Goal: Contribute content: Contribute content

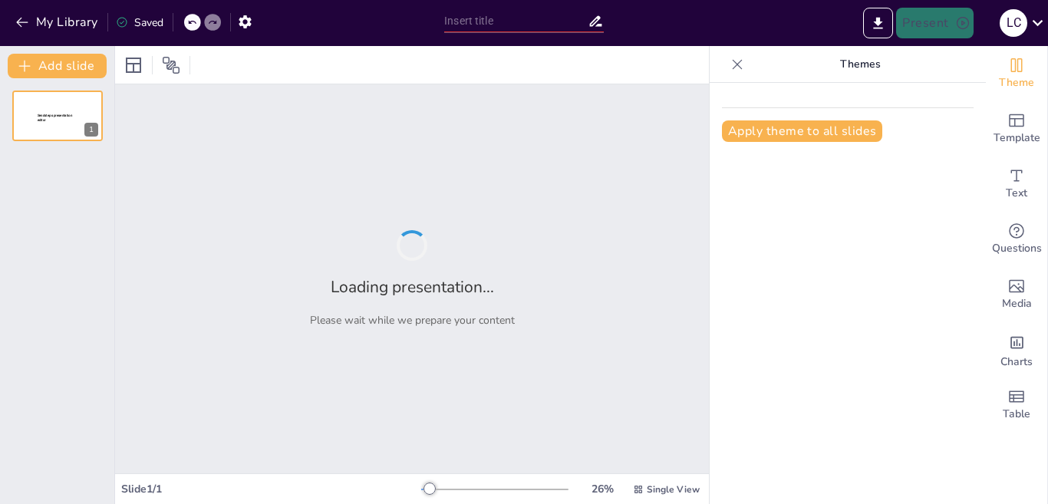
type input "Teoría X y Teoría Y: Cómo los Jefes Ven a sus Trabajadores"
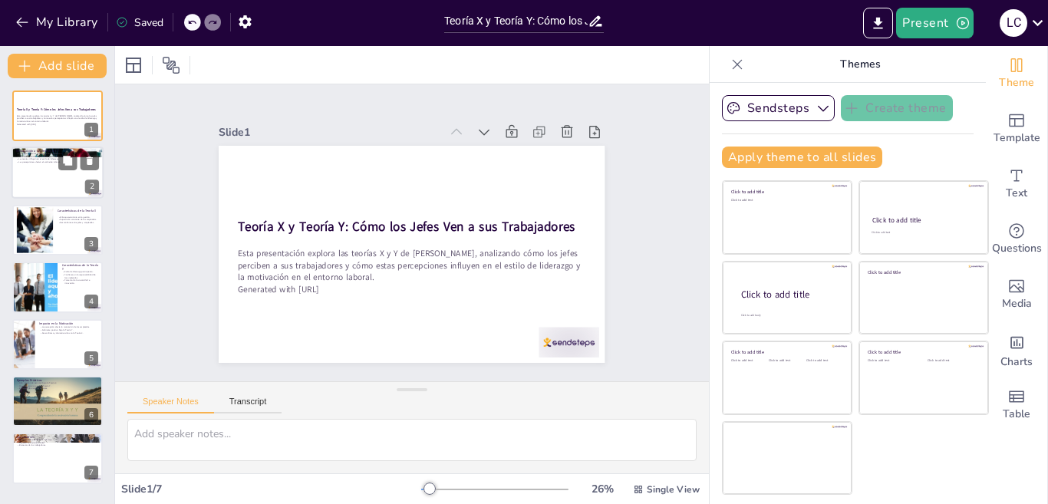
click at [43, 174] on div at bounding box center [58, 173] width 92 height 52
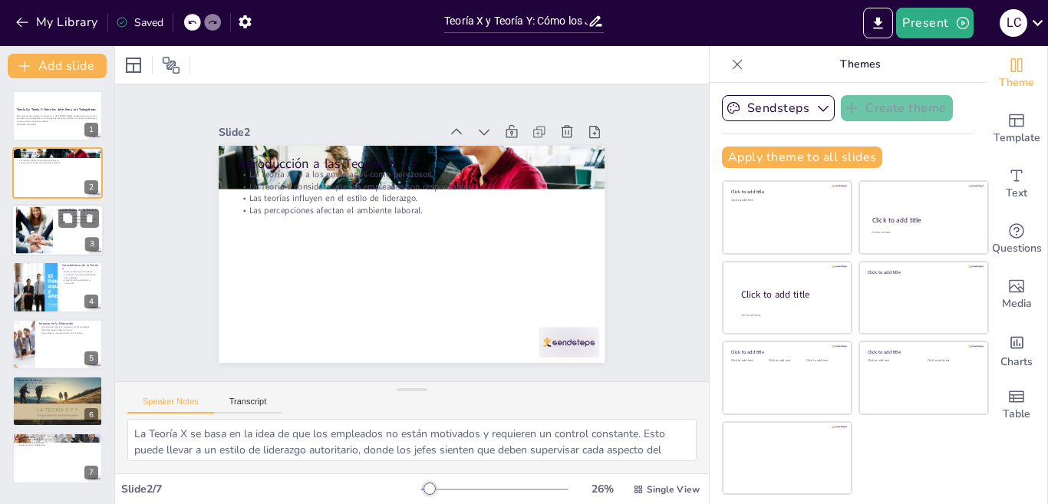
click at [28, 237] on div at bounding box center [34, 229] width 71 height 47
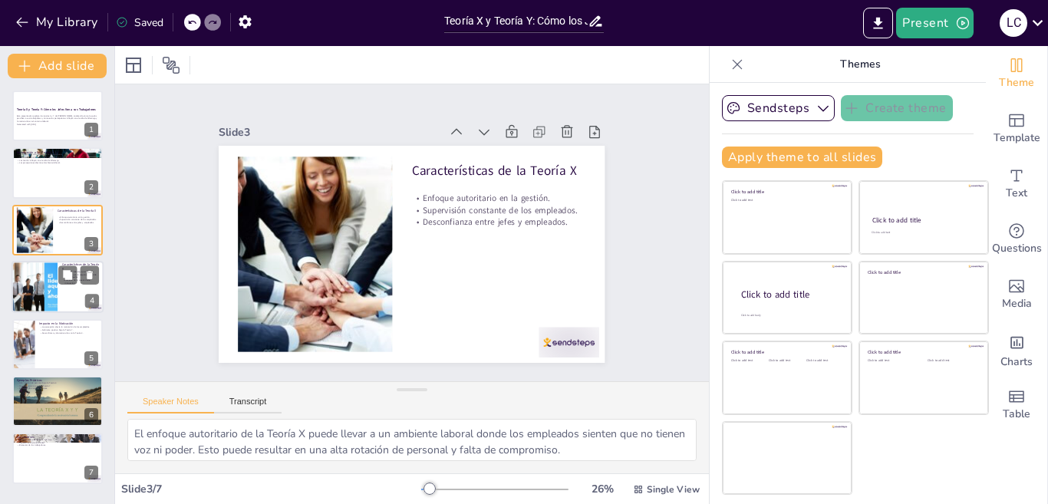
click at [32, 297] on div at bounding box center [34, 287] width 93 height 52
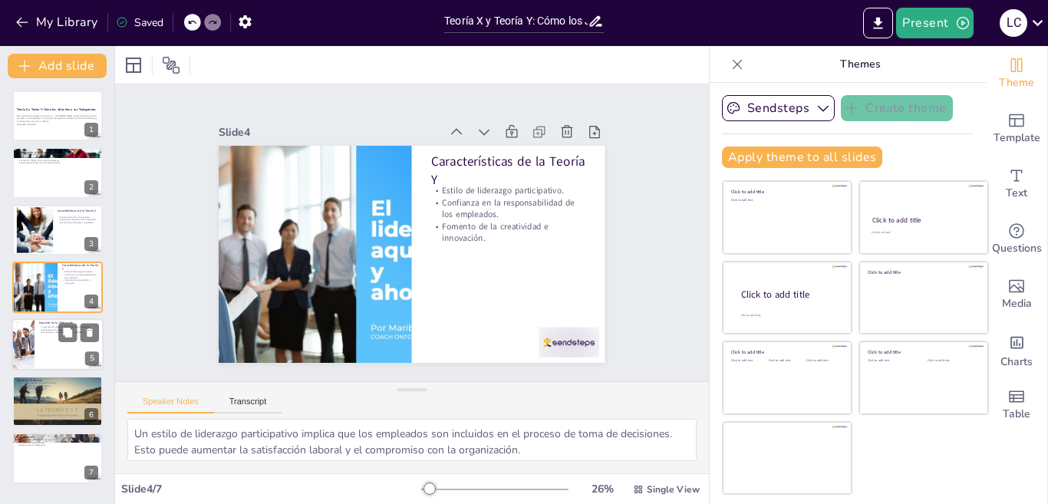
click at [41, 335] on div at bounding box center [58, 344] width 92 height 52
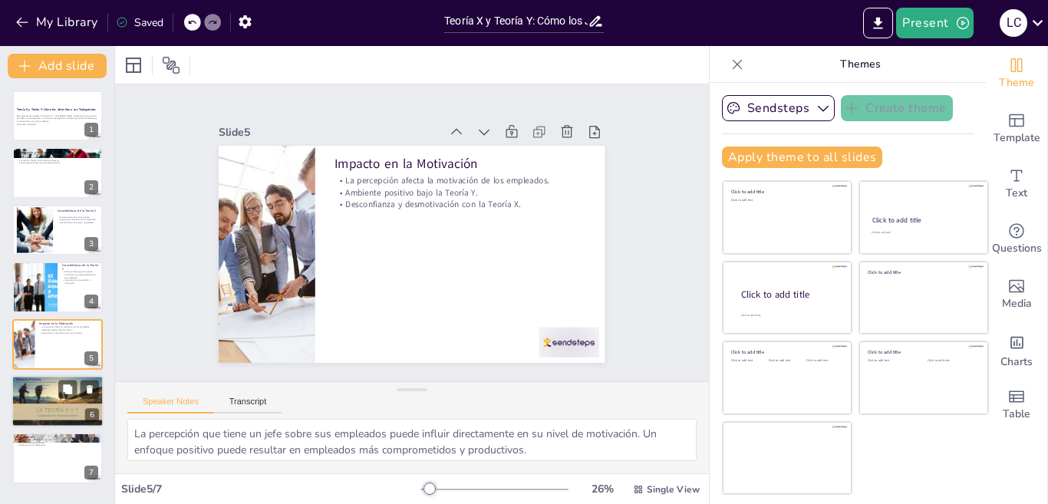
click at [41, 400] on div at bounding box center [58, 401] width 92 height 52
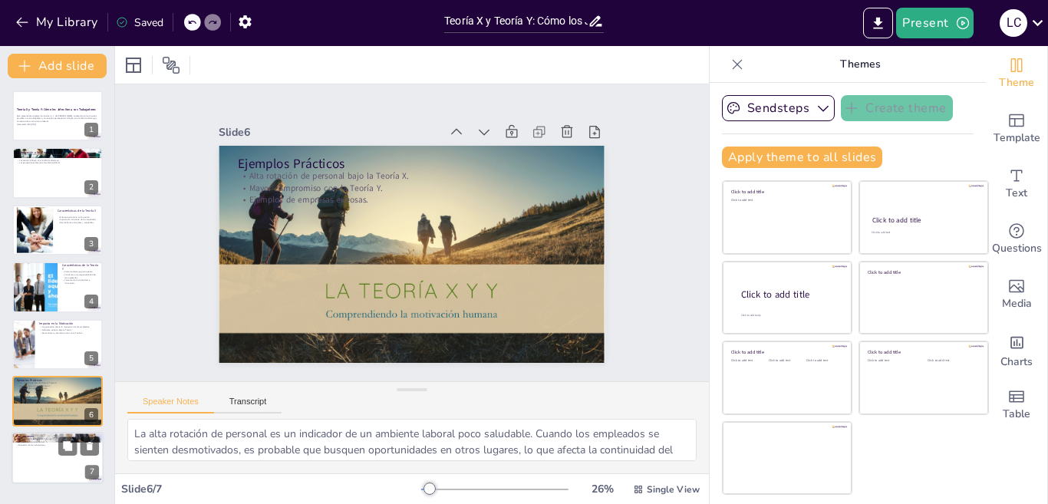
click at [55, 455] on div at bounding box center [58, 459] width 92 height 52
type textarea "La reflexión sobre el estilo de liderazgo es esencial para los jefes. Comprende…"
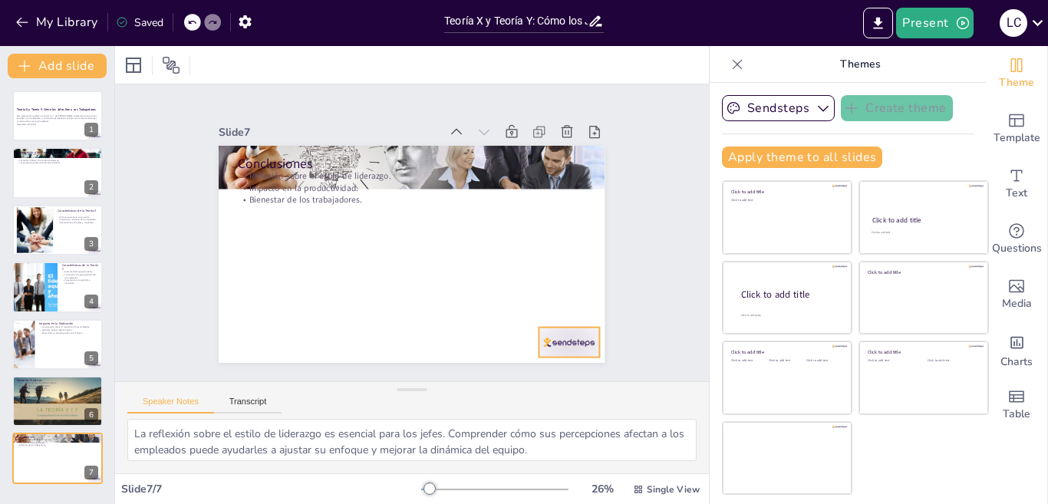
click at [534, 351] on div at bounding box center [543, 372] width 65 height 42
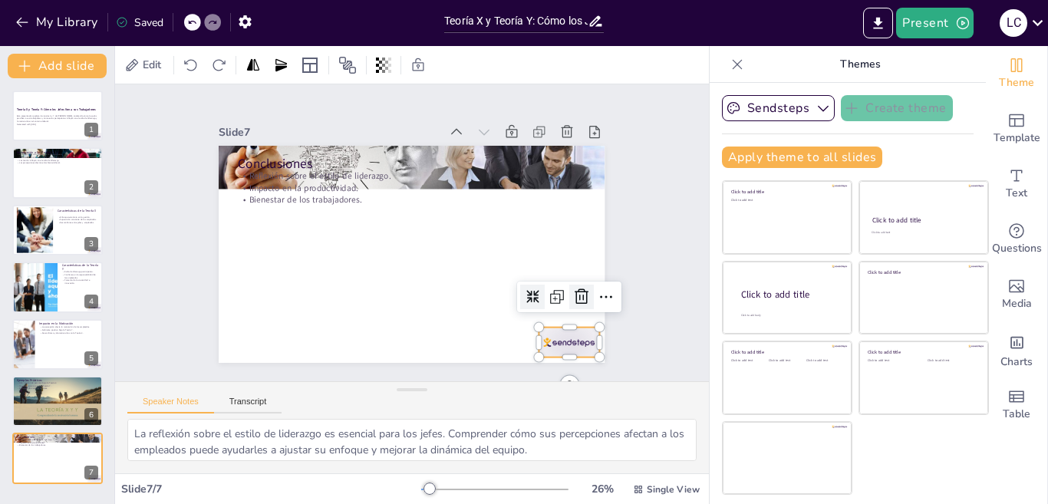
click at [561, 335] on icon at bounding box center [554, 346] width 23 height 23
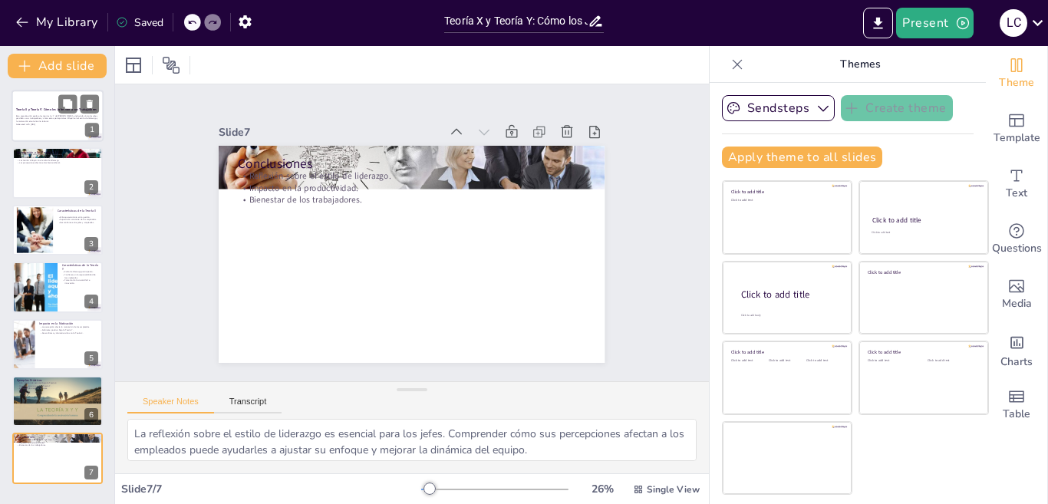
click at [46, 117] on p "Esta presentación explora las teorías X y Y de McGregor, analizando cómo los je…" at bounding box center [57, 118] width 83 height 8
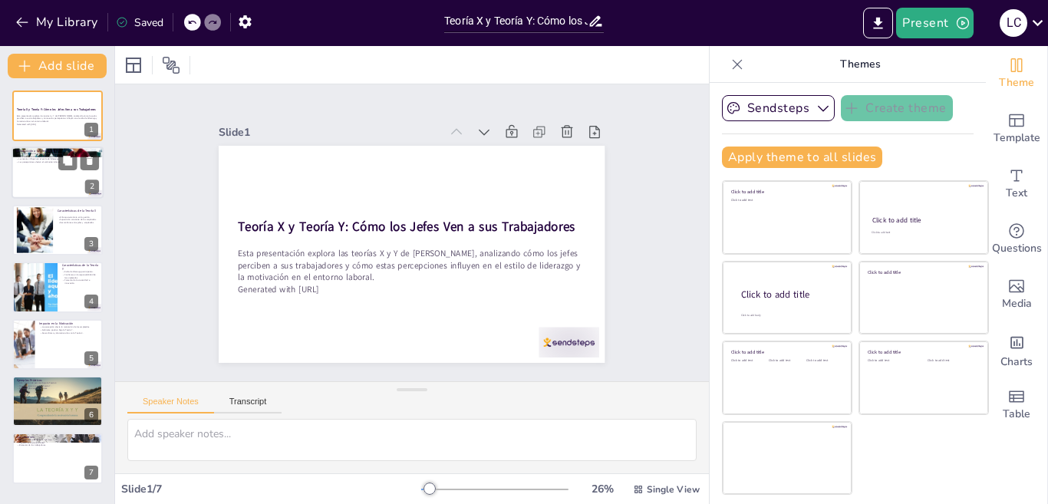
click at [29, 172] on div at bounding box center [58, 173] width 92 height 52
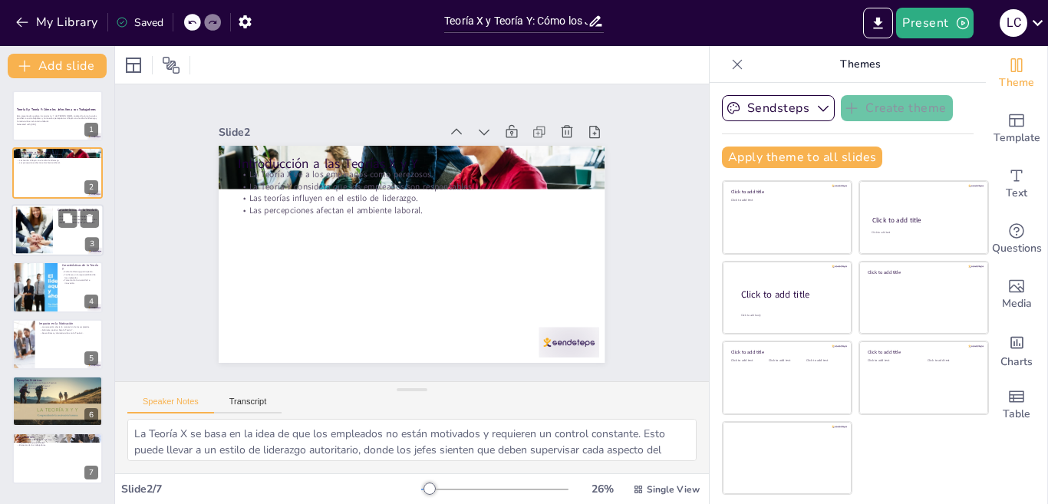
click at [35, 242] on div at bounding box center [34, 229] width 71 height 47
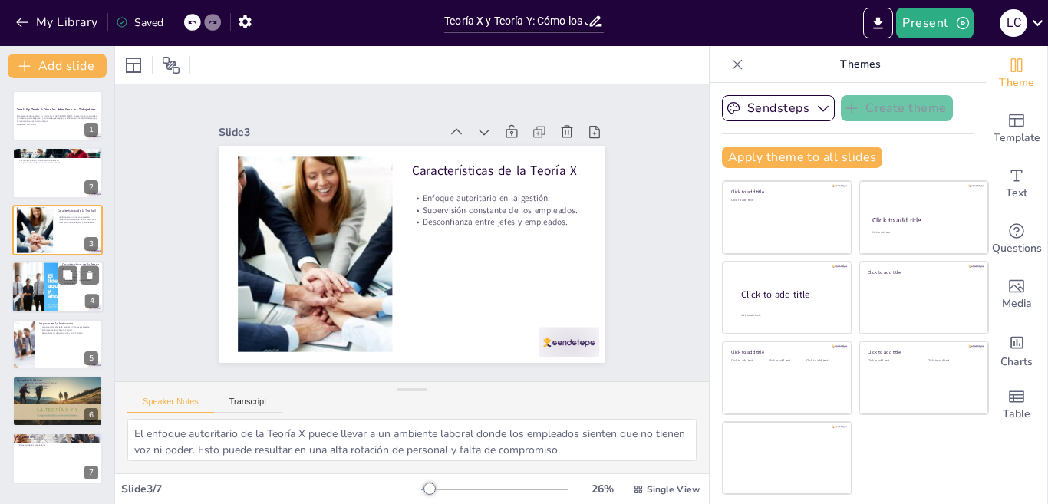
click at [51, 279] on div at bounding box center [34, 287] width 93 height 52
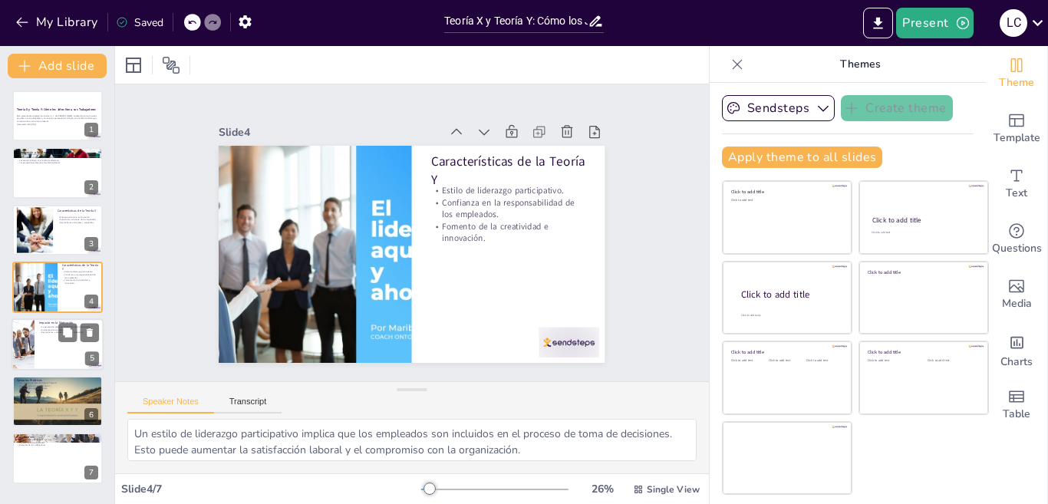
click at [53, 345] on div at bounding box center [58, 344] width 92 height 52
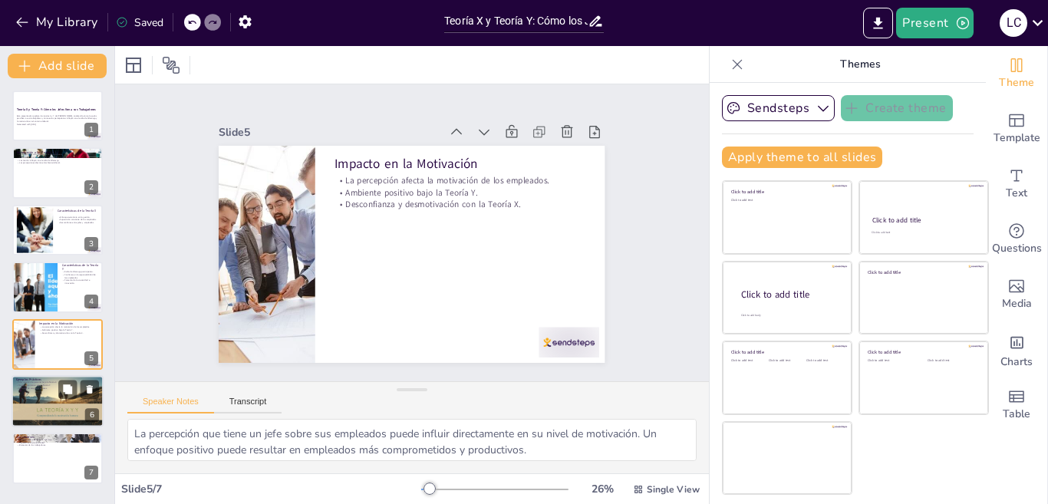
click at [40, 406] on div at bounding box center [58, 401] width 92 height 52
type textarea "La alta rotación de personal es un indicador de un ambiente laboral poco saluda…"
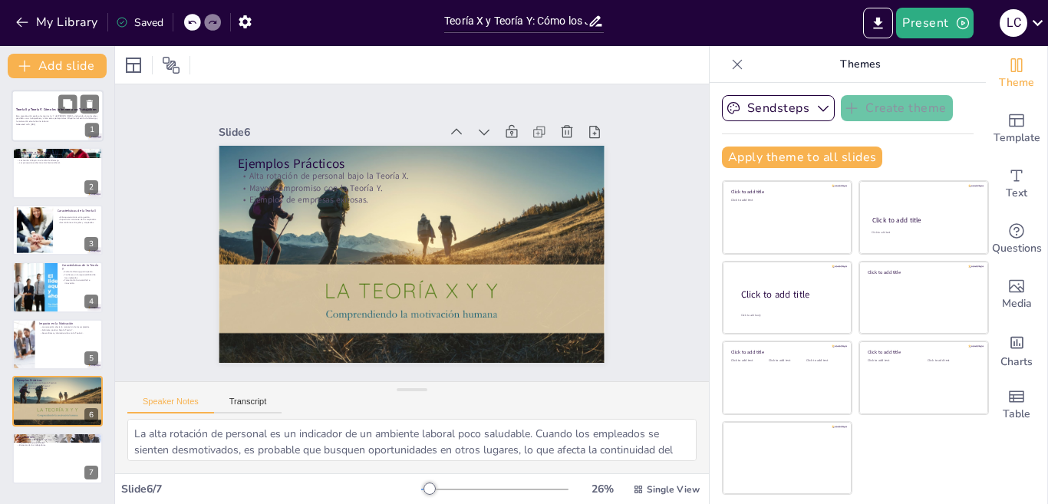
click at [38, 110] on strong "Teoría X y Teoría Y: Cómo los Jefes Ven a sus Trabajadores" at bounding box center [56, 109] width 81 height 4
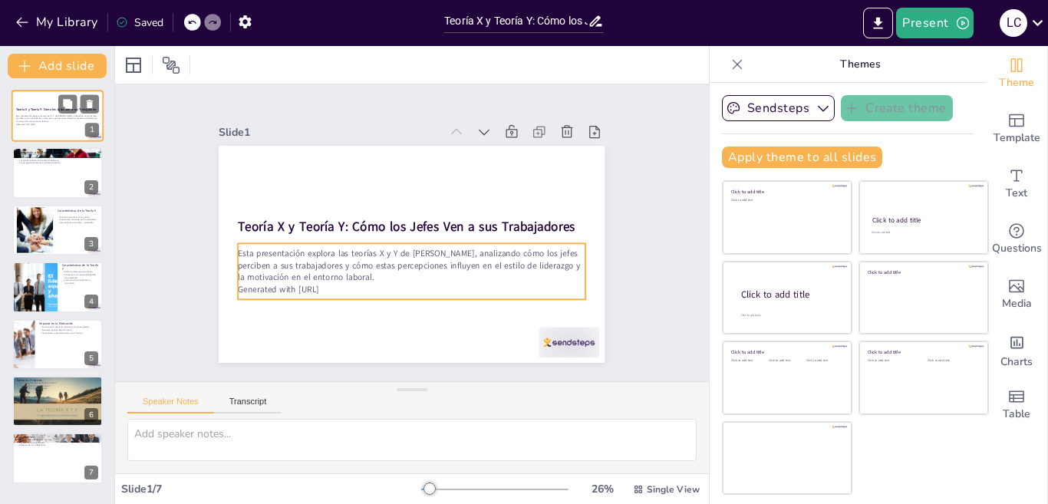
click at [48, 124] on p "Generated with [URL]" at bounding box center [57, 124] width 83 height 3
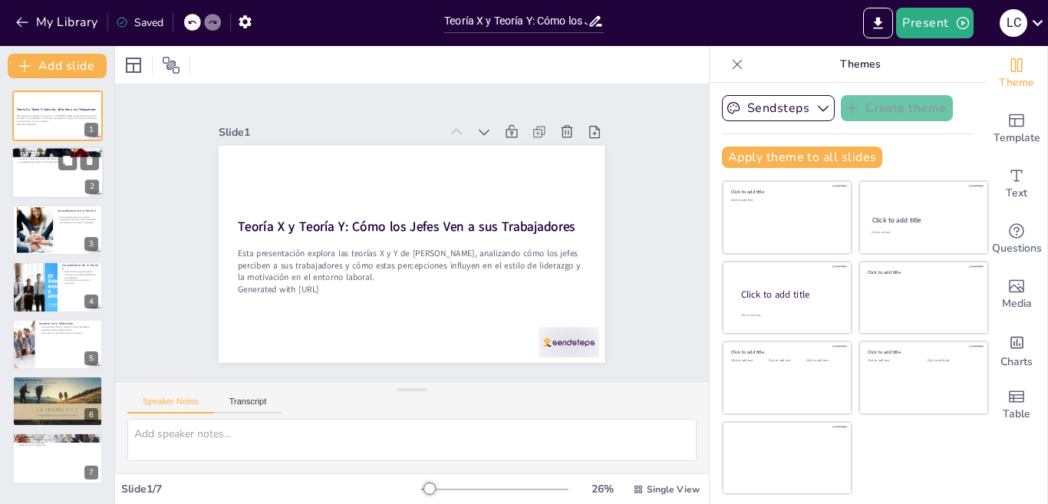
click at [38, 167] on div at bounding box center [58, 173] width 92 height 52
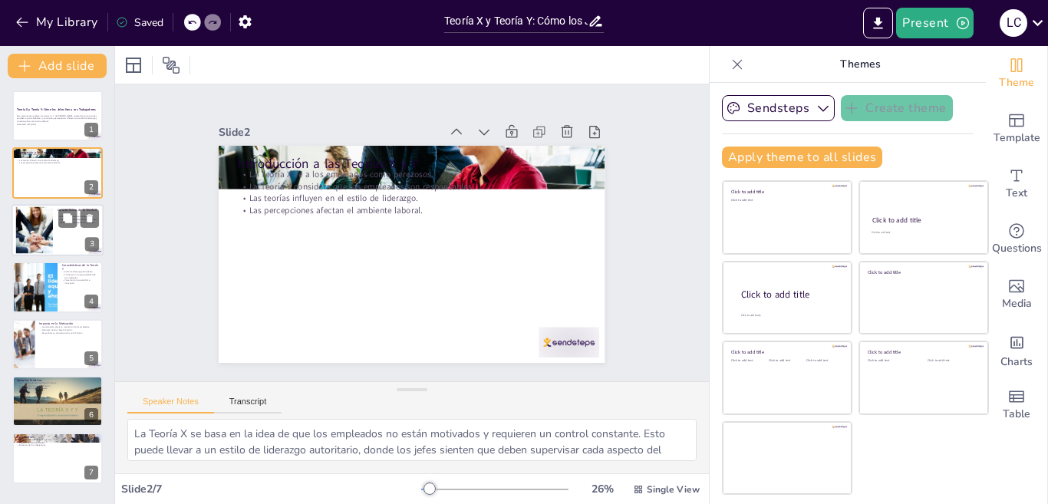
click at [40, 211] on div at bounding box center [34, 229] width 71 height 47
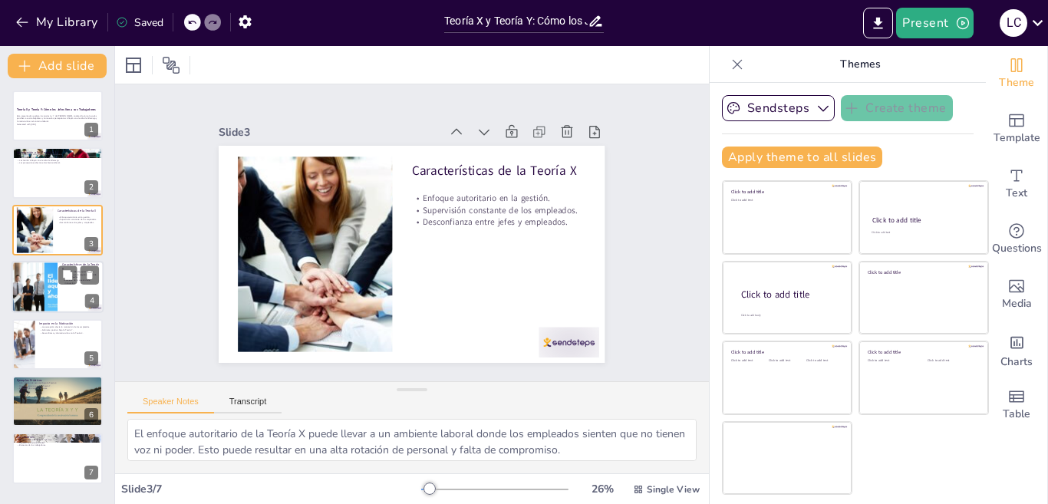
click at [43, 269] on div at bounding box center [34, 287] width 93 height 52
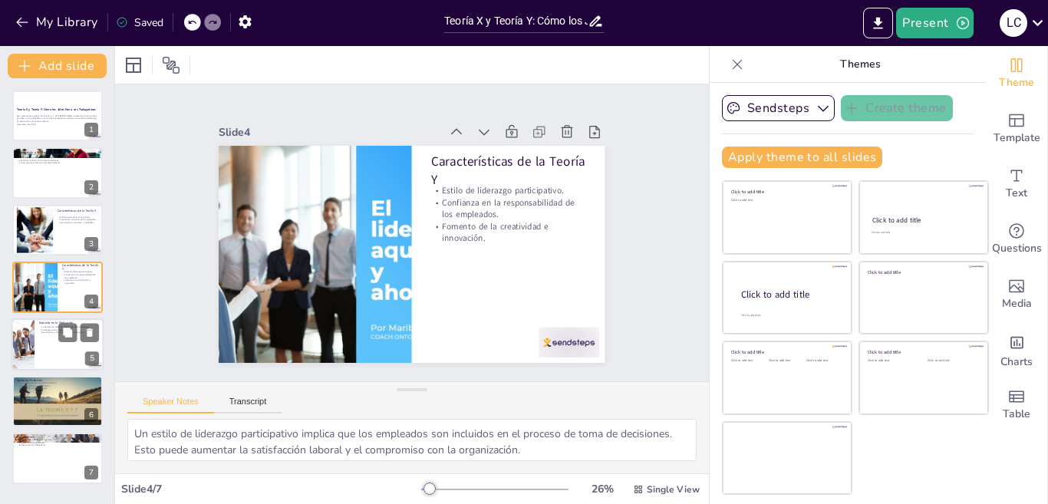
click at [34, 323] on div at bounding box center [23, 344] width 78 height 52
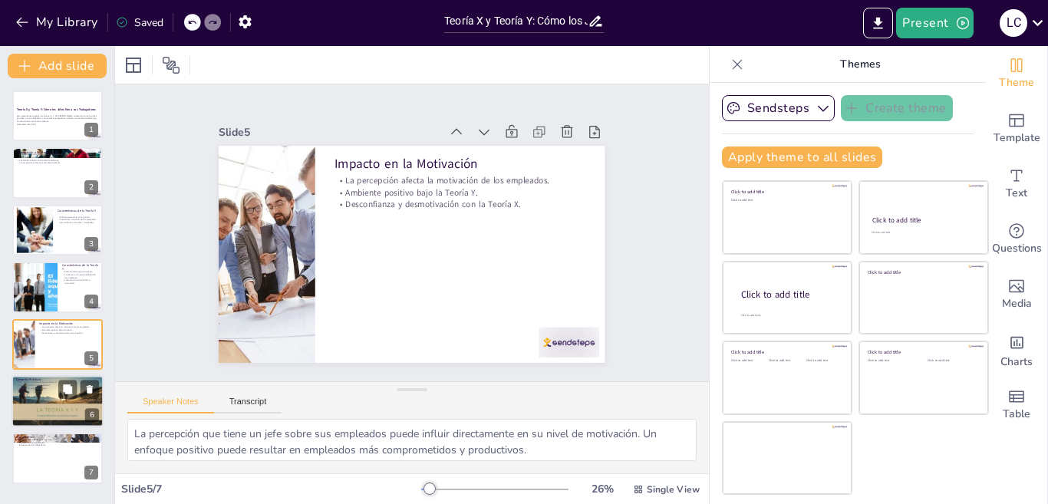
click at [44, 392] on div at bounding box center [58, 401] width 92 height 52
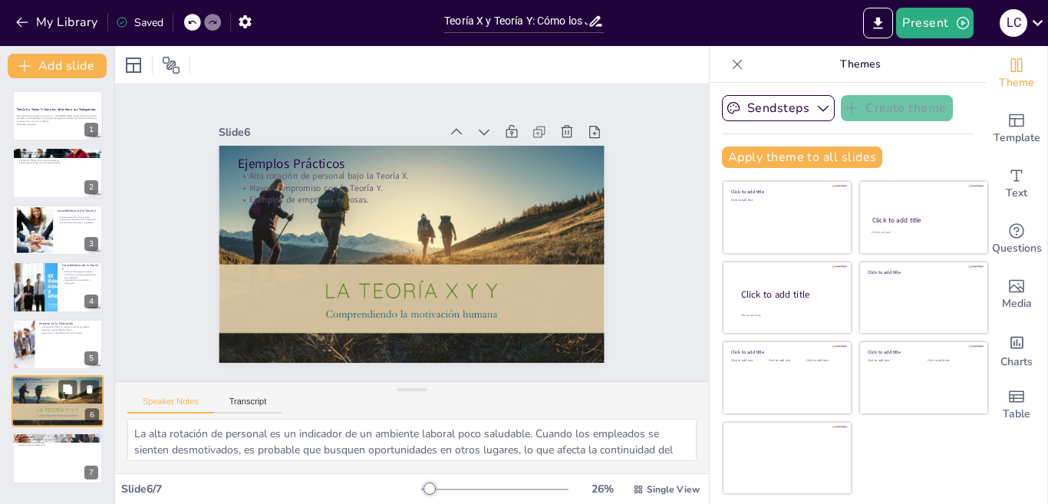
click at [51, 426] on div "Ejemplos Prácticos Alta rotación de personal bajo la Teoría X. Mayor compromiso…" at bounding box center [58, 401] width 92 height 52
click at [54, 437] on p "Conclusiones" at bounding box center [57, 436] width 83 height 5
type textarea "La reflexión sobre el estilo de liderazgo es esencial para los jefes. Comprende…"
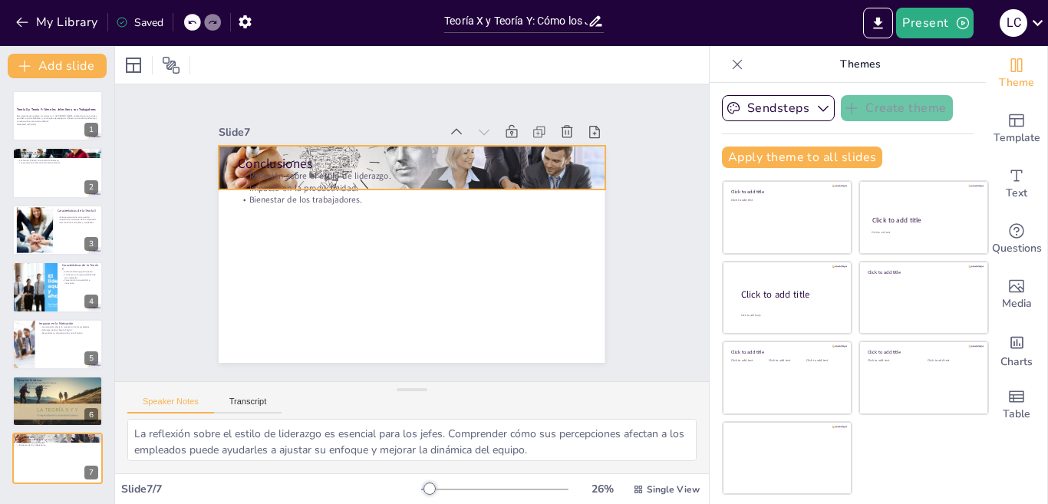
click at [219, 150] on div at bounding box center [418, 168] width 398 height 176
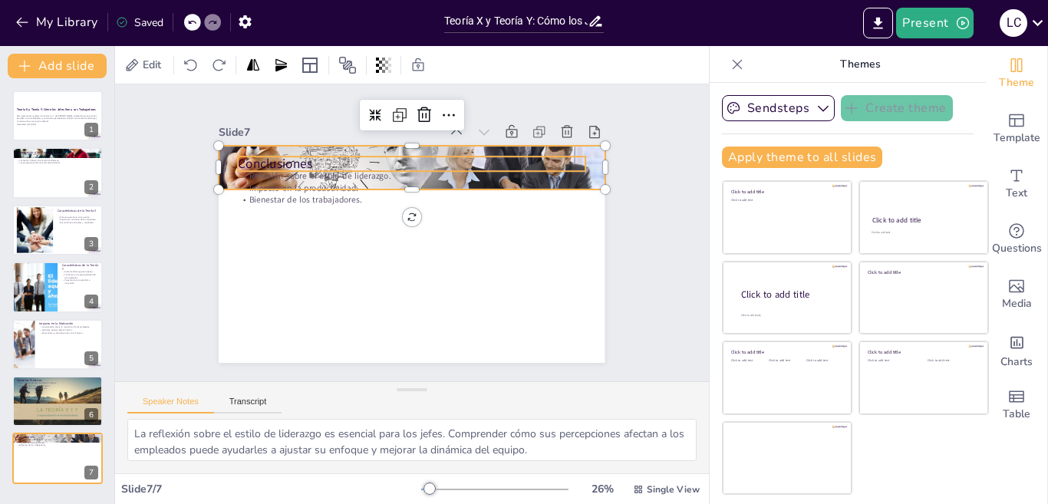
click at [323, 154] on p "Conclusiones" at bounding box center [458, 181] width 270 height 246
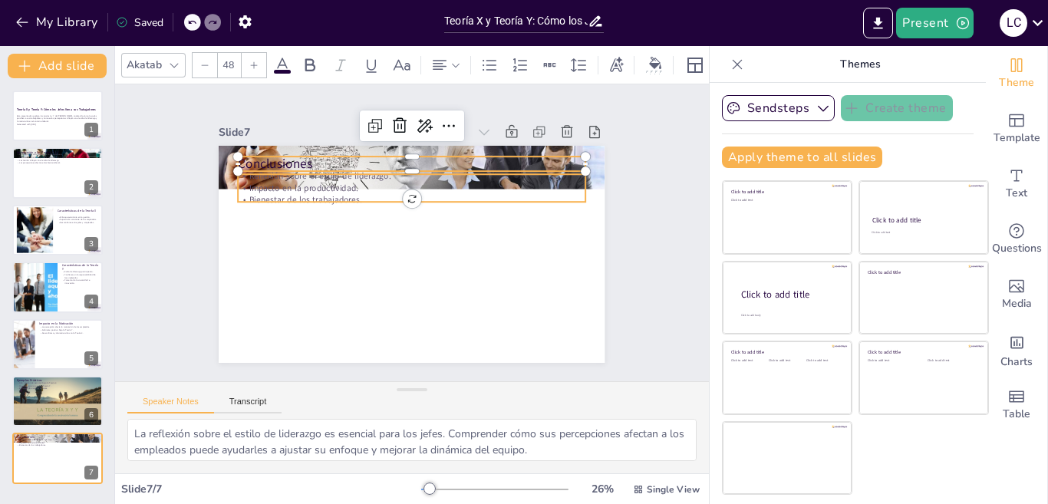
click at [295, 180] on p "Impacto en la productividad." at bounding box center [416, 188] width 347 height 48
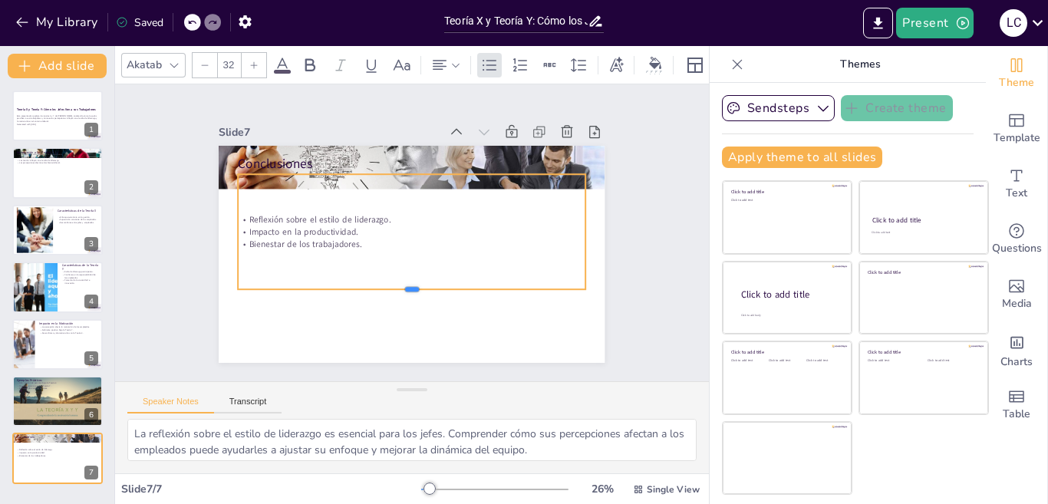
drag, startPoint x: 344, startPoint y: 199, endPoint x: 338, endPoint y: 213, distance: 15.1
click at [335, 303] on div "Conclusiones Reflexión sobre el estilo de liderazgo. Impacto en la productivida…" at bounding box center [409, 254] width 407 height 256
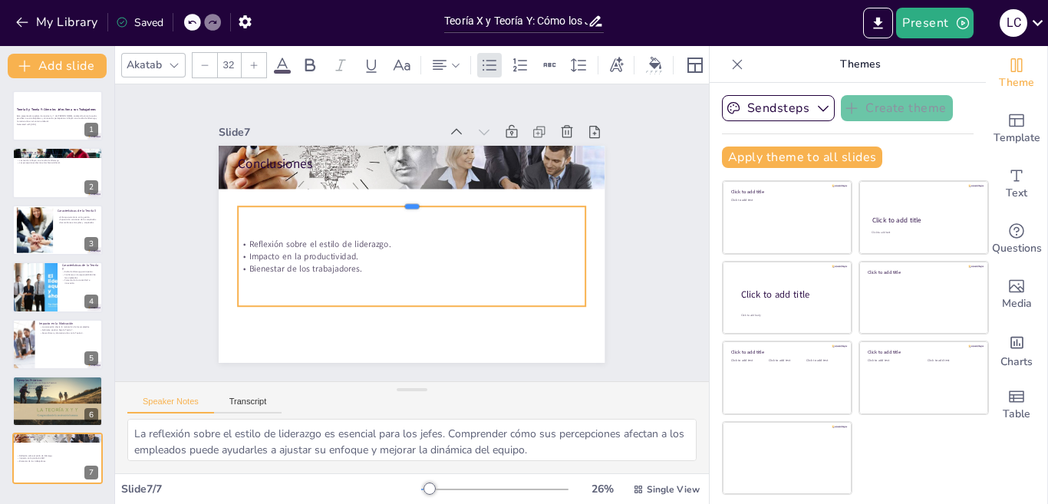
drag, startPoint x: 327, startPoint y: 185, endPoint x: 327, endPoint y: 196, distance: 10.7
click at [327, 196] on div at bounding box center [415, 200] width 347 height 48
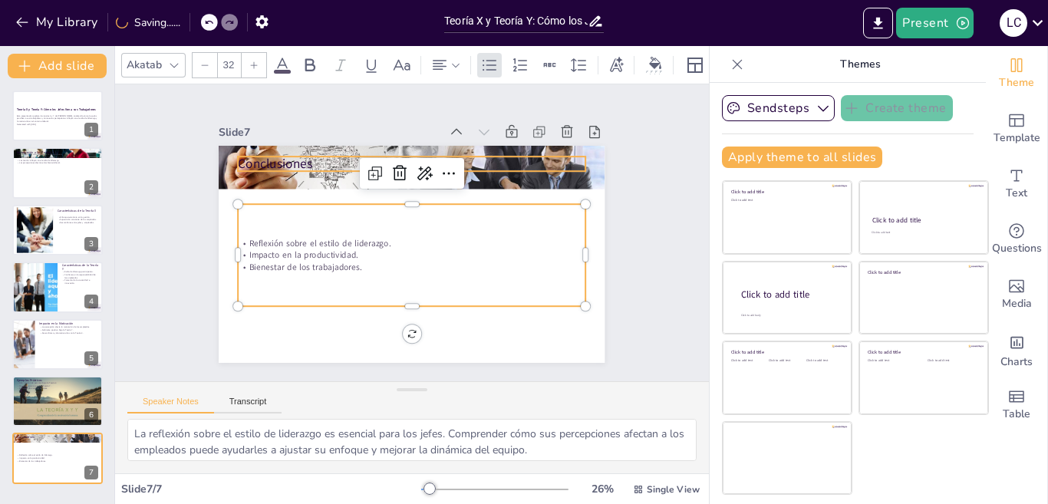
click at [282, 155] on p "Conclusiones" at bounding box center [413, 164] width 348 height 18
type input "48"
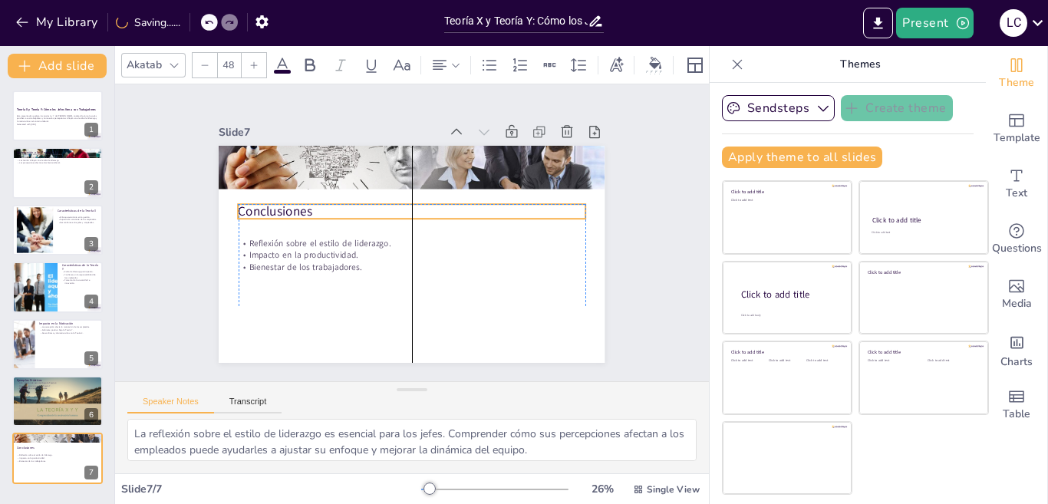
drag, startPoint x: 282, startPoint y: 150, endPoint x: 300, endPoint y: 293, distance: 143.8
click at [281, 167] on div "Conclusiones Reflexión sobre el estilo de liderazgo. Impacto en la productivida…" at bounding box center [421, 146] width 384 height 41
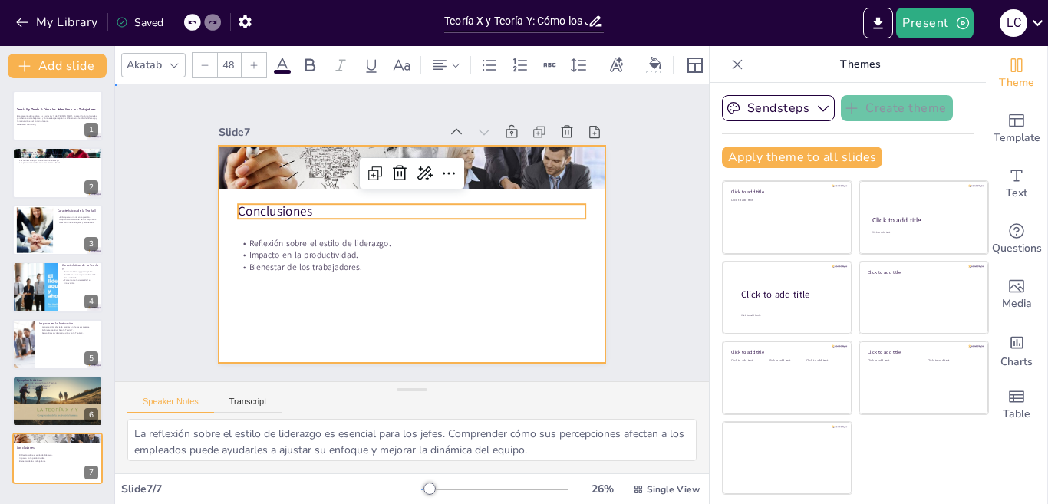
click at [305, 308] on div at bounding box center [409, 254] width 407 height 256
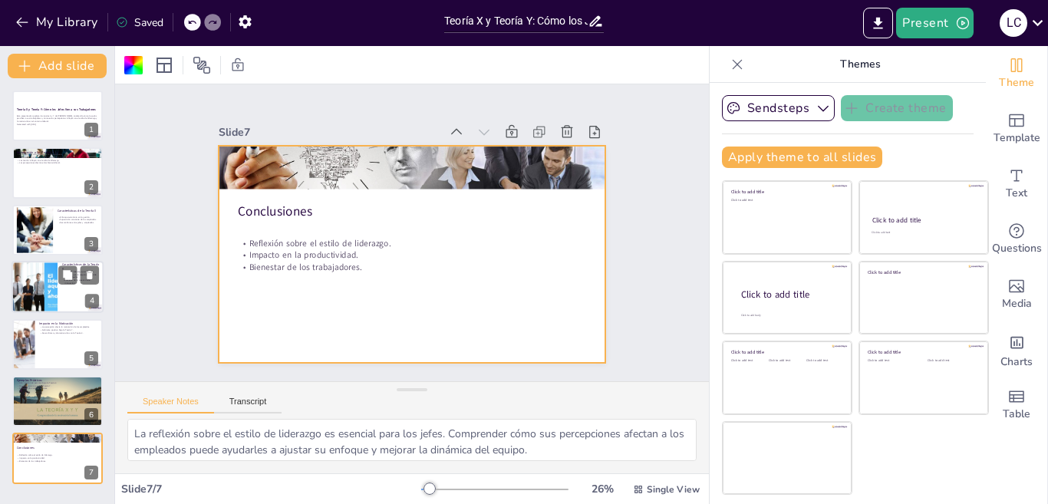
click at [51, 279] on div at bounding box center [34, 287] width 93 height 52
type textarea "Un estilo de liderazgo participativo implica que los empleados son incluidos en…"
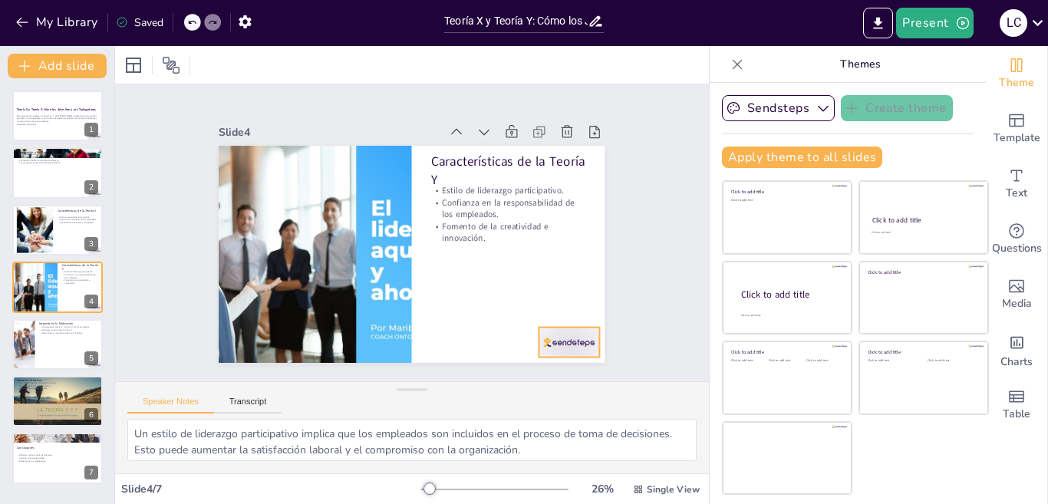
click at [536, 351] on div at bounding box center [543, 372] width 65 height 42
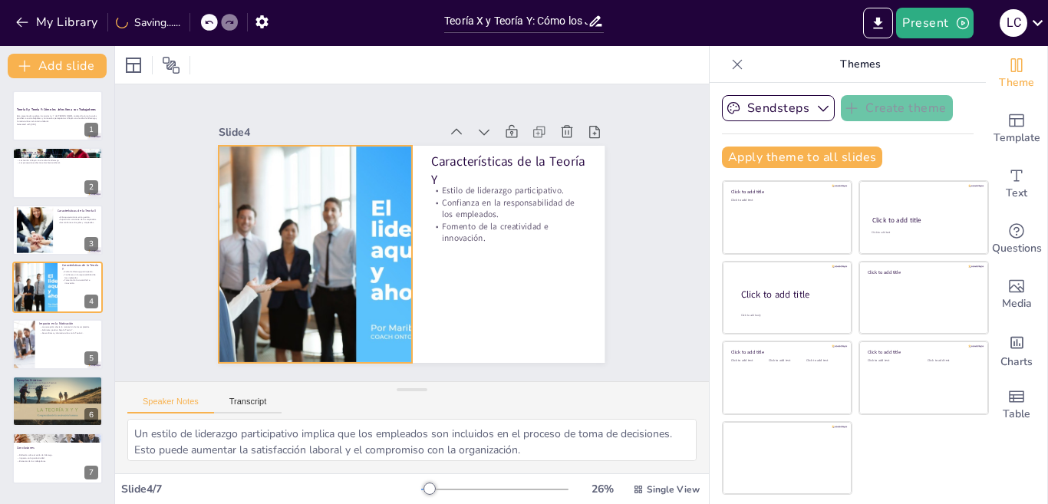
click at [389, 223] on div at bounding box center [315, 254] width 387 height 217
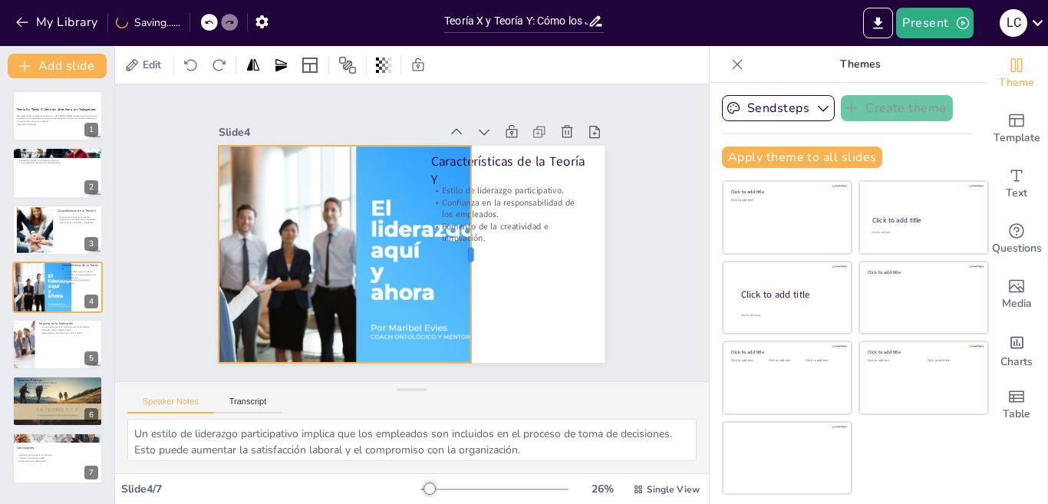
drag, startPoint x: 399, startPoint y: 246, endPoint x: 458, endPoint y: 256, distance: 59.8
click at [471, 256] on div at bounding box center [477, 254] width 12 height 217
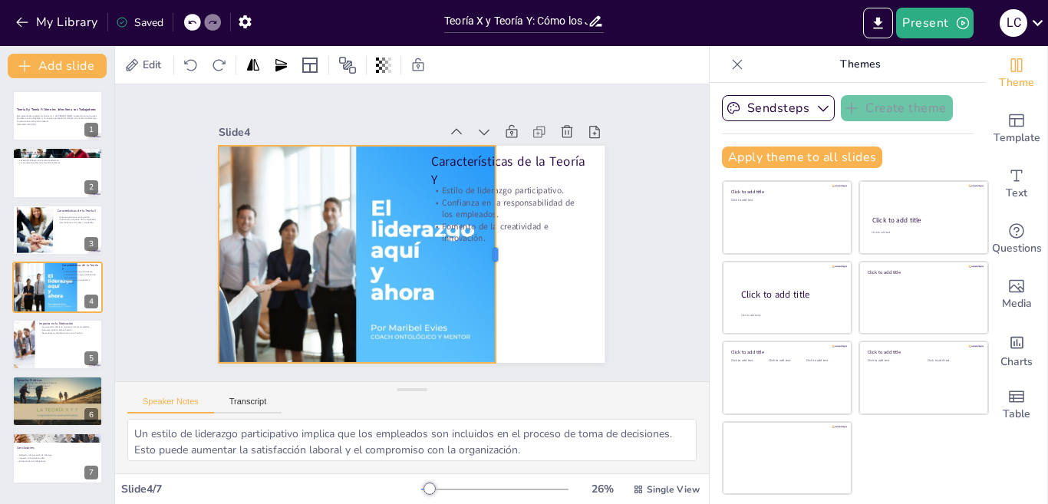
drag, startPoint x: 459, startPoint y: 247, endPoint x: 483, endPoint y: 249, distance: 24.6
click at [483, 249] on div at bounding box center [499, 263] width 35 height 217
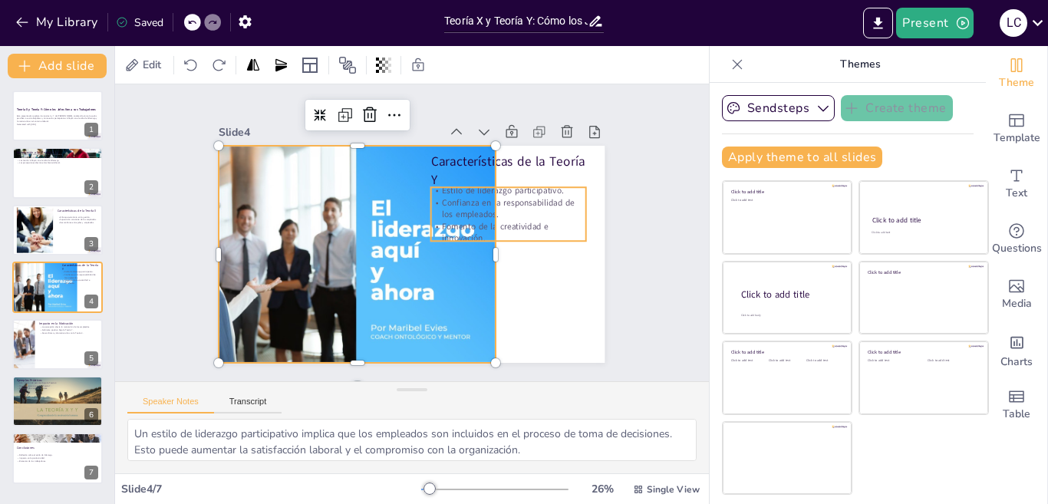
click at [467, 199] on p "Confianza en la responsabilidad de los empleados." at bounding box center [511, 219] width 156 height 40
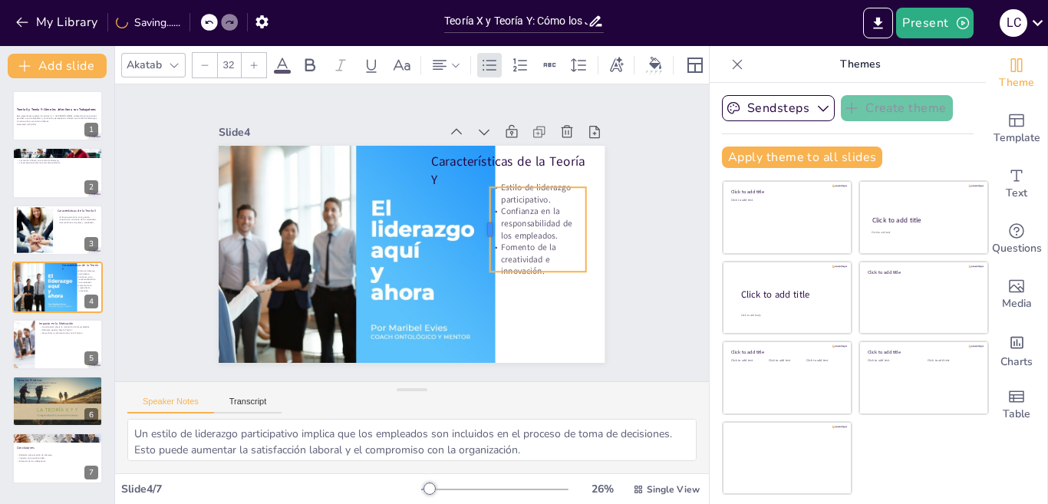
drag, startPoint x: 417, startPoint y: 206, endPoint x: 477, endPoint y: 234, distance: 65.2
click at [477, 234] on div at bounding box center [483, 237] width 21 height 85
drag, startPoint x: 572, startPoint y: 219, endPoint x: 587, endPoint y: 221, distance: 14.7
click at [594, 221] on div at bounding box center [604, 249] width 21 height 85
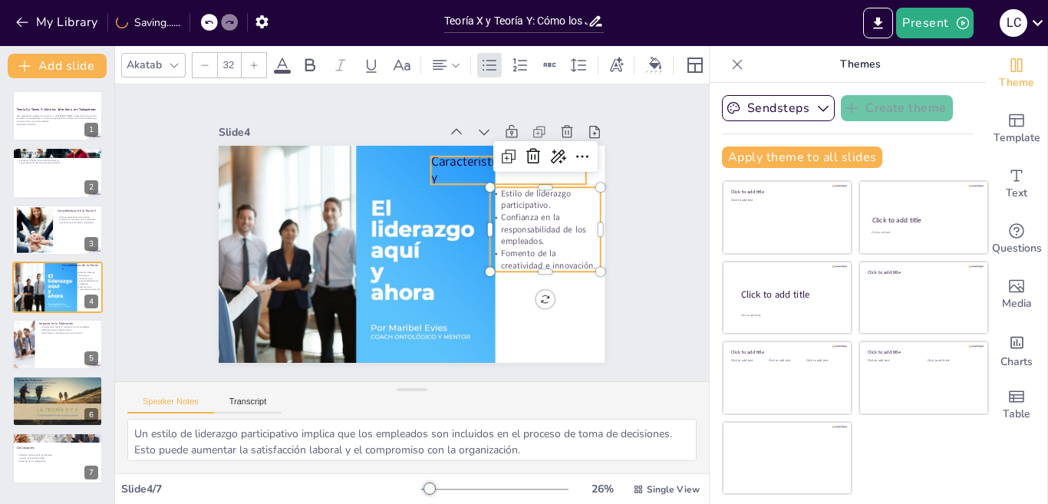
click at [448, 167] on p "Características de la Teoría Y" at bounding box center [526, 215] width 156 height 96
type input "48"
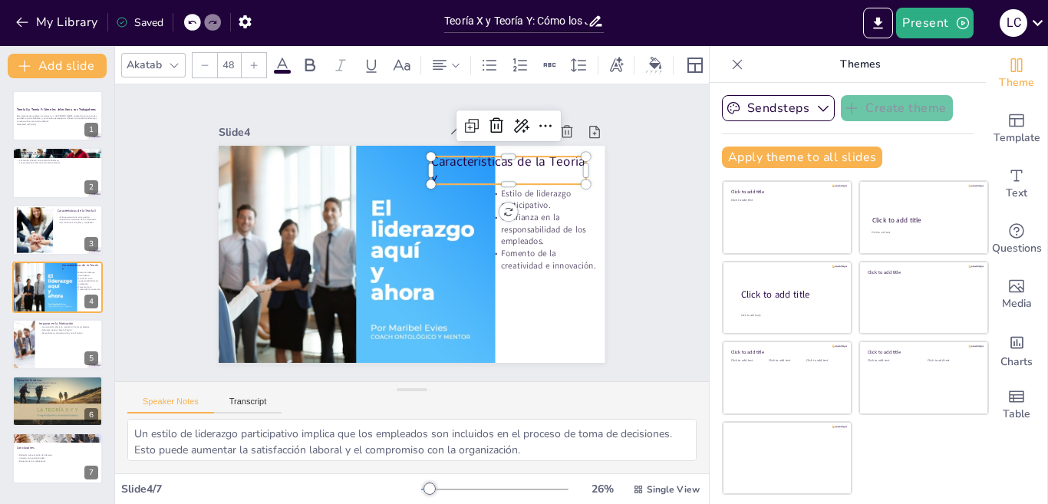
drag, startPoint x: 430, startPoint y: 158, endPoint x: 467, endPoint y: 141, distance: 40.5
click at [467, 163] on p "Características de la Teoría Y" at bounding box center [523, 204] width 158 height 82
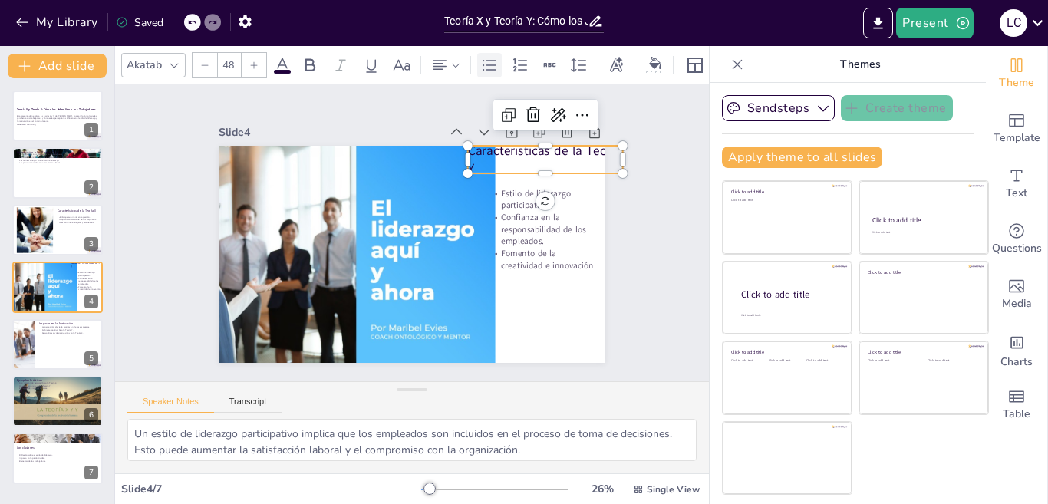
click at [496, 58] on icon at bounding box center [489, 65] width 18 height 18
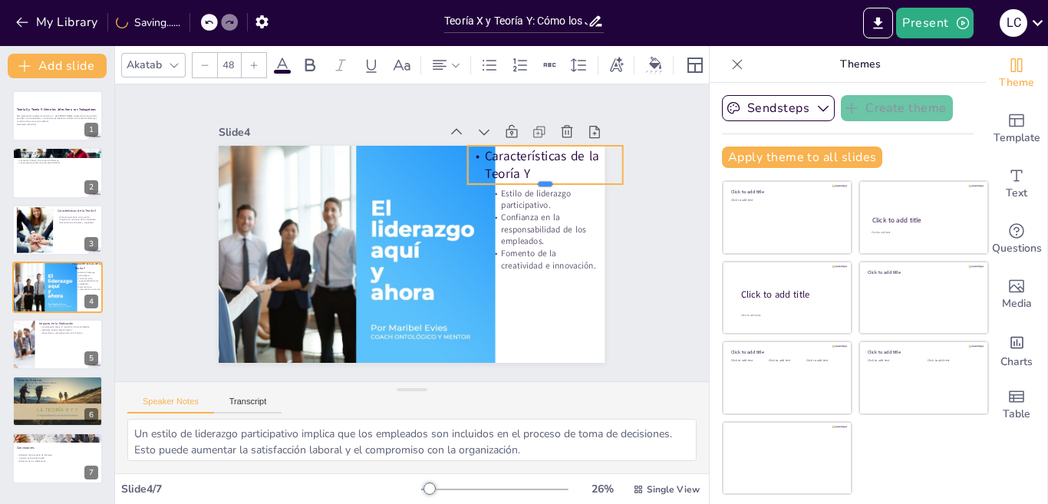
drag, startPoint x: 533, startPoint y: 167, endPoint x: 536, endPoint y: 178, distance: 11.2
click at [536, 190] on div at bounding box center [549, 204] width 155 height 28
drag, startPoint x: 522, startPoint y: 165, endPoint x: 507, endPoint y: 168, distance: 14.9
click at [507, 168] on p "Características de la Teoría Y" at bounding box center [533, 181] width 157 height 52
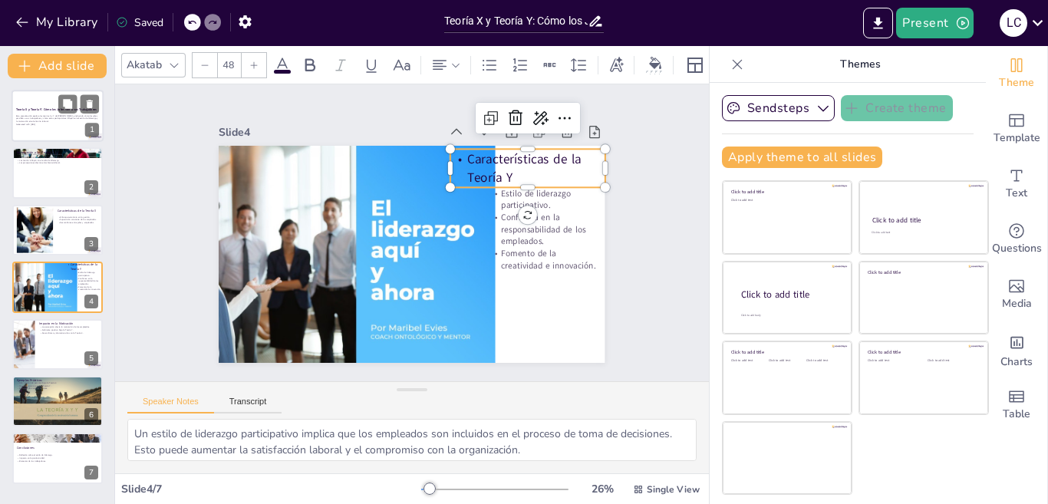
click at [48, 126] on div "Esta presentación explora las teorías X y Y de McGregor, analizando cómo los je…" at bounding box center [57, 120] width 83 height 13
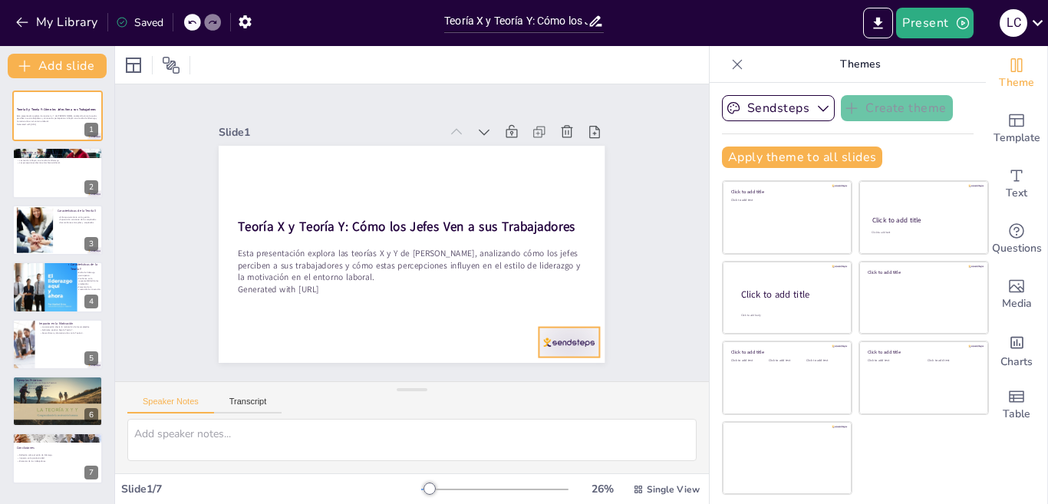
click at [338, 369] on div at bounding box center [320, 400] width 36 height 63
drag, startPoint x: 2, startPoint y: 190, endPoint x: 25, endPoint y: 182, distance: 24.3
click at [25, 182] on div "Teoría X y Teoría Y: Cómo los Jefes Ven a sus Trabajadores Esta presentación ex…" at bounding box center [57, 288] width 114 height 394
click at [25, 182] on div at bounding box center [58, 173] width 92 height 52
type textarea "La Teoría X se basa en la idea de que los empleados no están motivados y requie…"
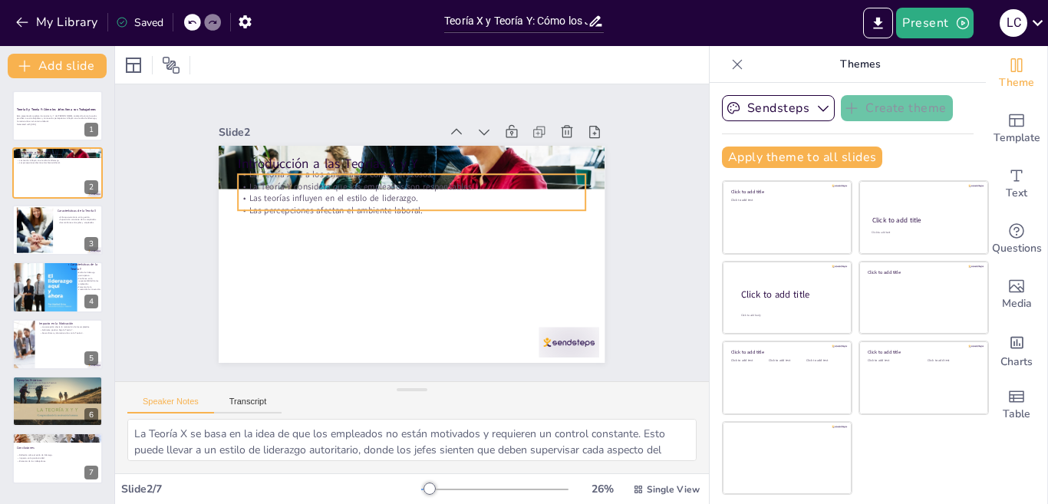
click at [298, 174] on p "La Teoría Y considera que los empleados son responsables." at bounding box center [416, 187] width 347 height 48
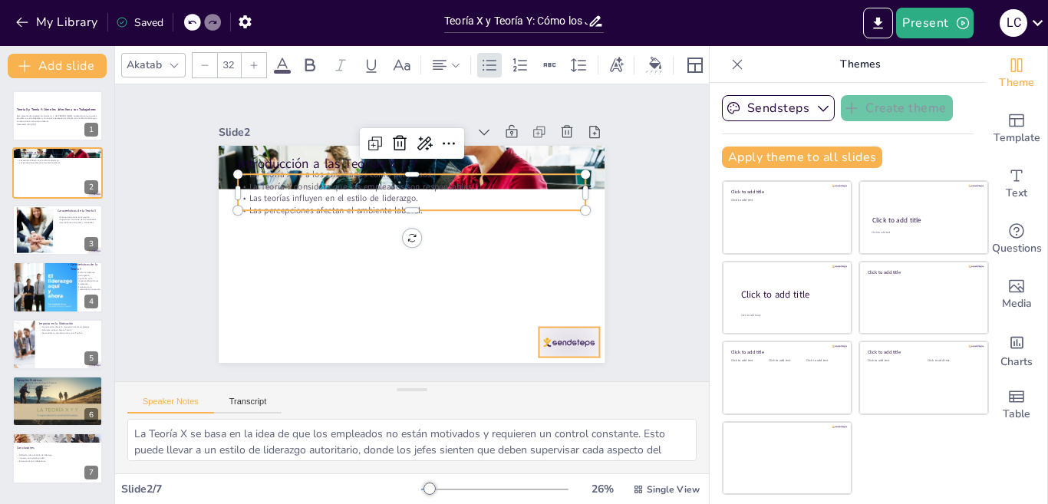
click at [555, 343] on div at bounding box center [557, 358] width 63 height 36
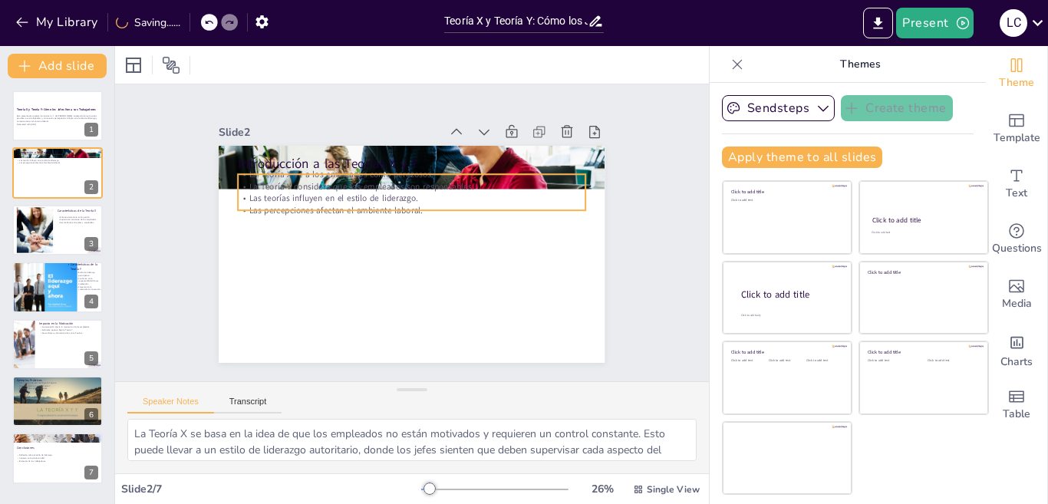
click at [340, 200] on p "Las percepciones afectan el ambiente laboral." at bounding box center [400, 252] width 307 height 184
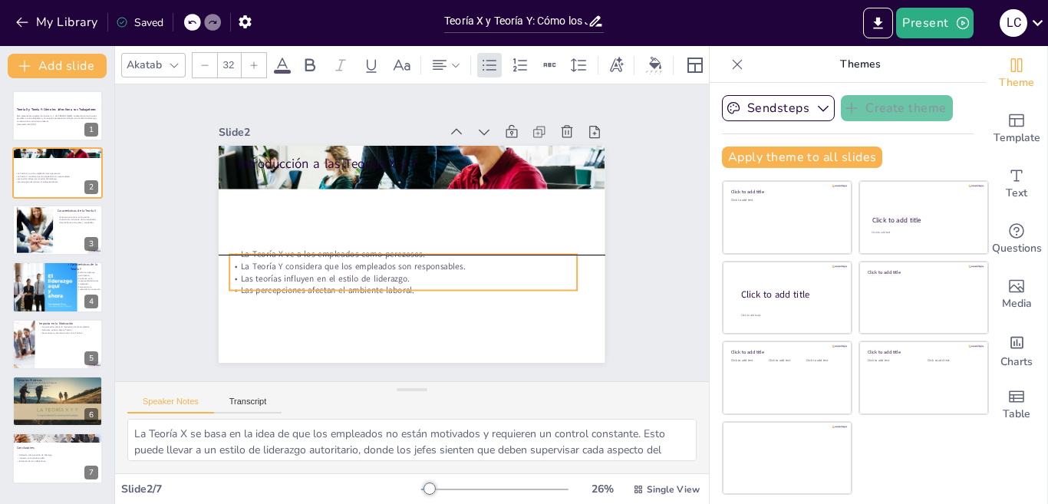
drag, startPoint x: 328, startPoint y: 170, endPoint x: 317, endPoint y: 248, distance: 79.0
click at [317, 248] on p "La Teoría X ve a los empleados como perezosos." at bounding box center [401, 253] width 347 height 48
click at [387, 283] on p "Las percepciones afectan el ambiente laboral." at bounding box center [395, 289] width 347 height 48
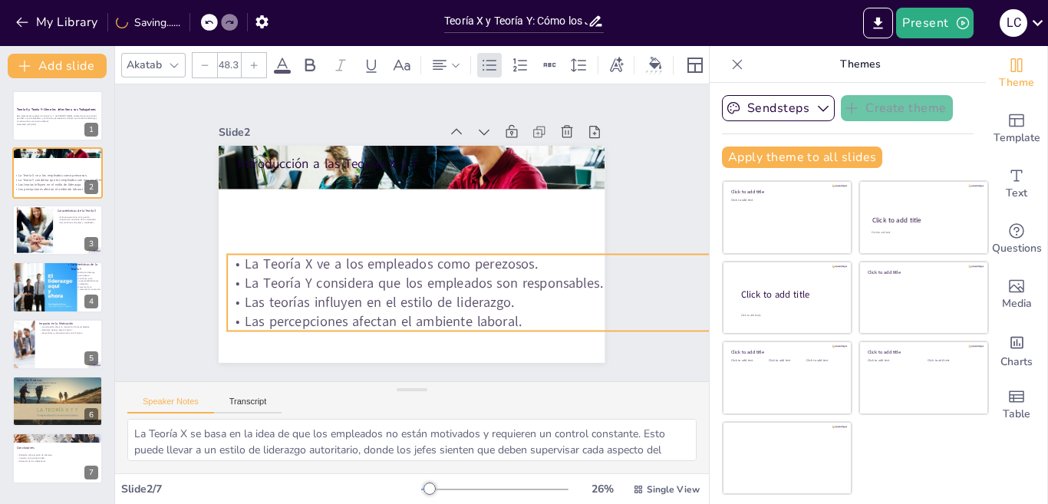
drag, startPoint x: 559, startPoint y: 286, endPoint x: 517, endPoint y: 308, distance: 47.4
click at [517, 308] on div "Introducción a las Teorías X y Y La Teoría X ve a los empleados como perezosos.…" at bounding box center [409, 254] width 407 height 256
type input "51"
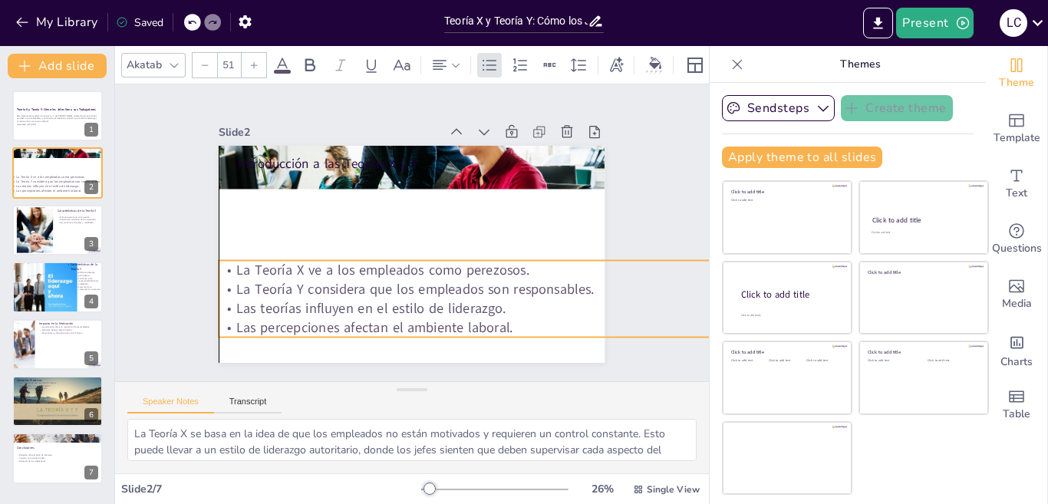
drag, startPoint x: 515, startPoint y: 316, endPoint x: 507, endPoint y: 322, distance: 9.8
click at [507, 322] on p "Las percepciones afectan el ambiente laboral." at bounding box center [485, 336] width 552 height 77
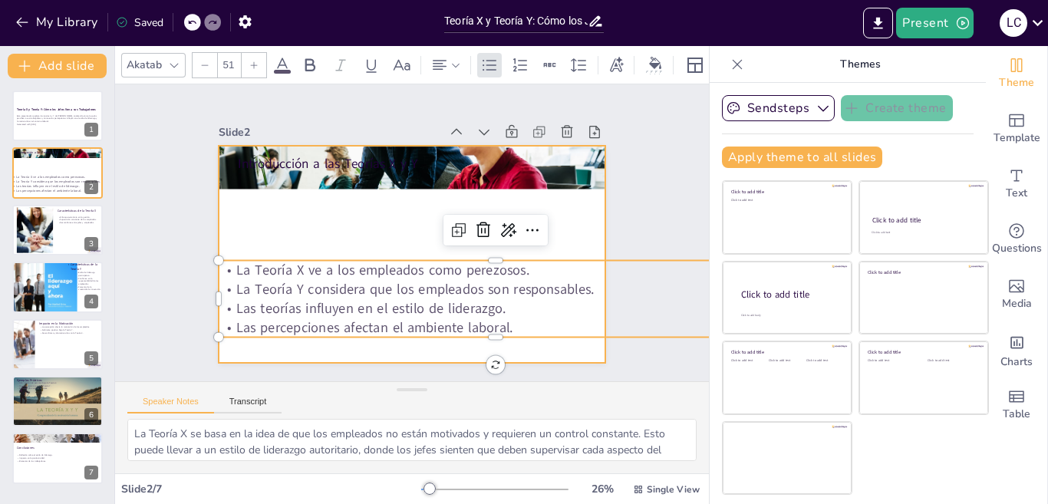
click at [426, 227] on div at bounding box center [409, 254] width 407 height 256
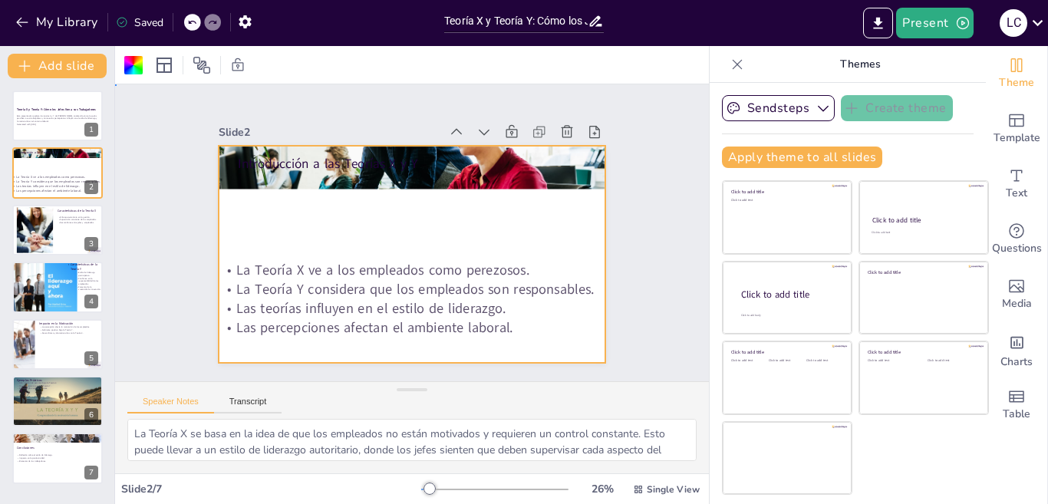
click at [264, 139] on div "Introducción a las Teorías X y Y La Teoría X ve a los empleados como perezosos.…" at bounding box center [409, 254] width 407 height 256
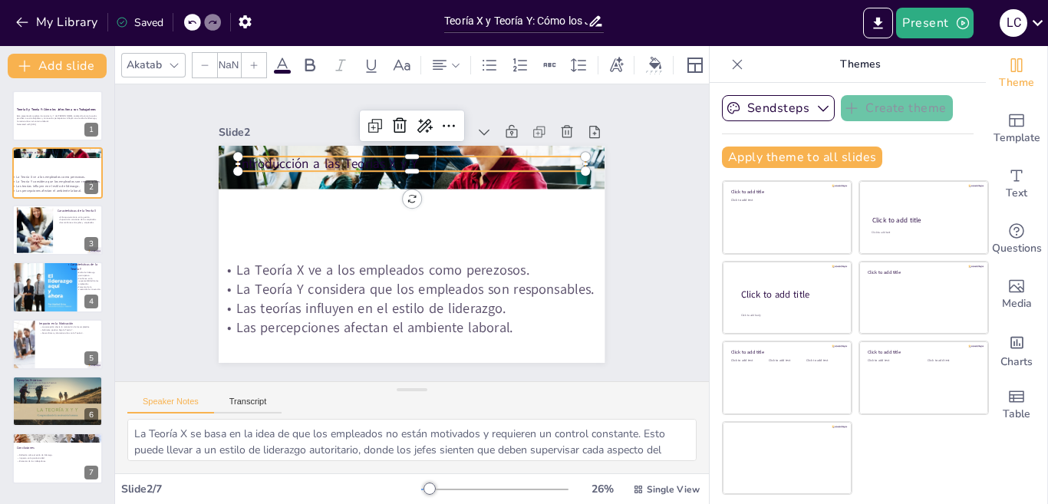
click at [265, 157] on p "Introducción a las Teorías X y Y" at bounding box center [420, 164] width 348 height 54
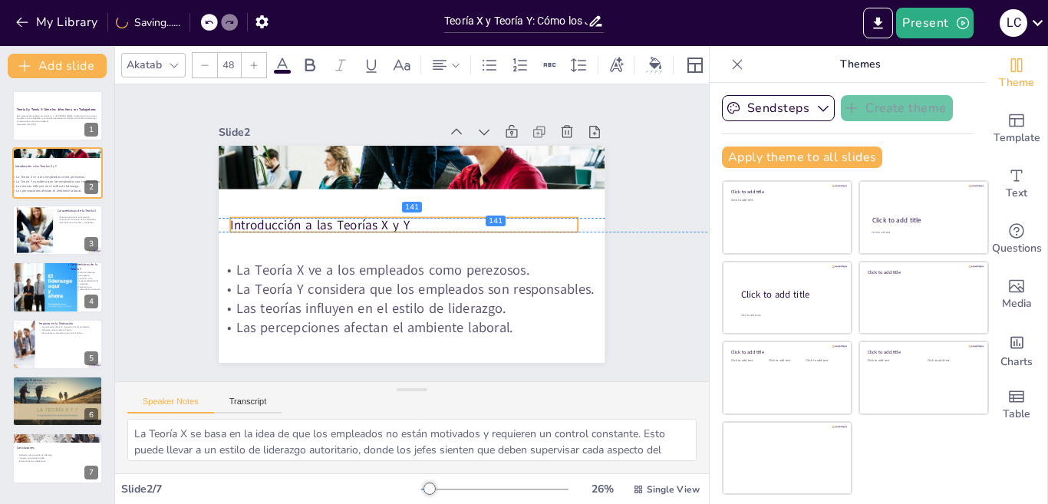
drag, startPoint x: 265, startPoint y: 151, endPoint x: 257, endPoint y: 207, distance: 56.5
click at [257, 166] on div "Introducción a las Teorías X y Y La Teoría X ve a los empleados como perezosos.…" at bounding box center [421, 146] width 384 height 40
click at [405, 221] on p "Introducción a las Teorías X y Y" at bounding box center [406, 224] width 348 height 54
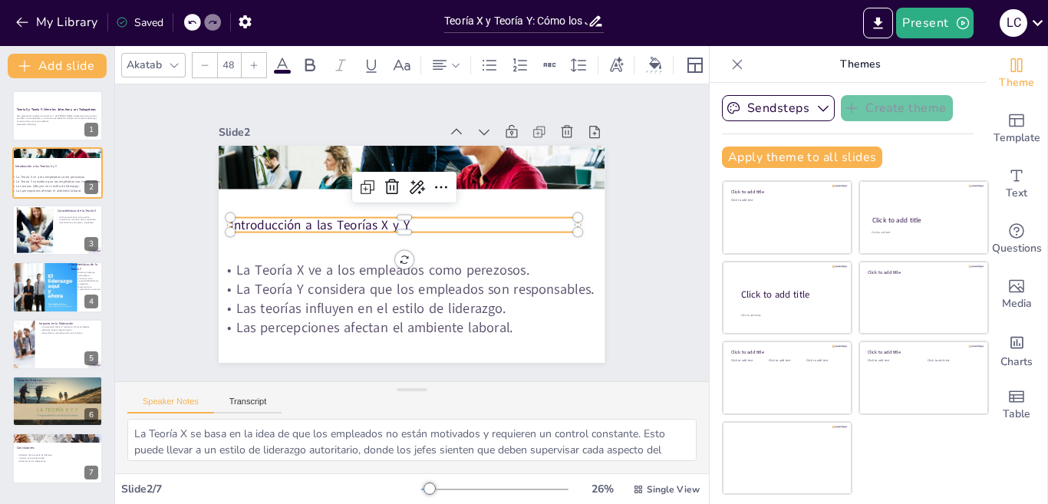
click at [407, 216] on p "Introducción a las Teorías X y Y" at bounding box center [407, 222] width 336 height 124
click at [407, 216] on p "Introducción a las Teorías X y Y" at bounding box center [408, 221] width 325 height 157
click at [407, 216] on p "Introducción a las Teorías X y Y" at bounding box center [408, 222] width 325 height 158
click at [254, 61] on icon at bounding box center [254, 64] width 7 height 7
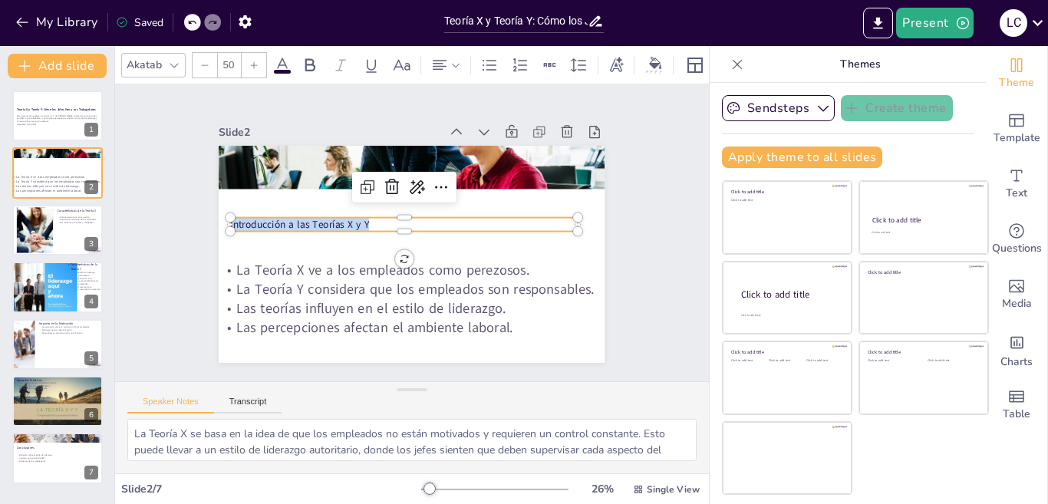
click at [254, 61] on icon at bounding box center [254, 64] width 7 height 7
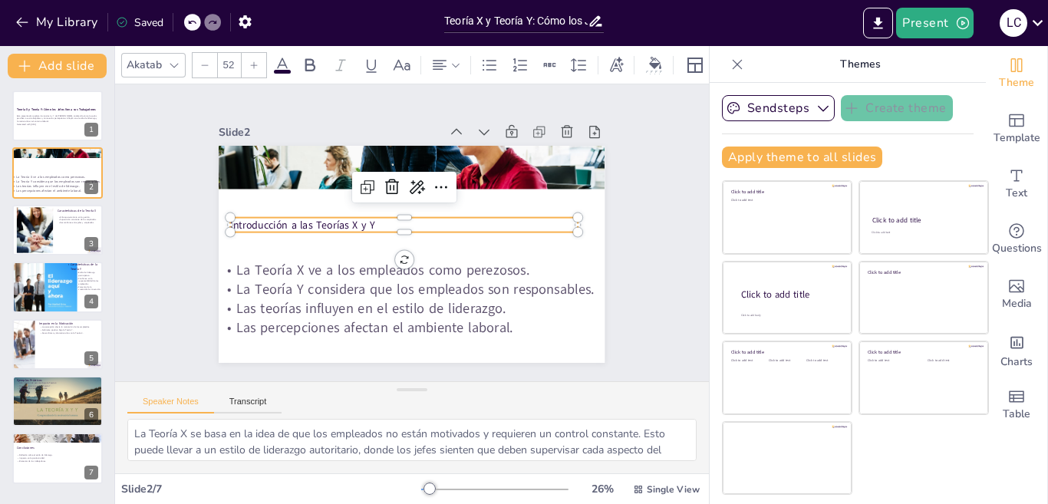
click at [254, 61] on icon at bounding box center [254, 64] width 7 height 7
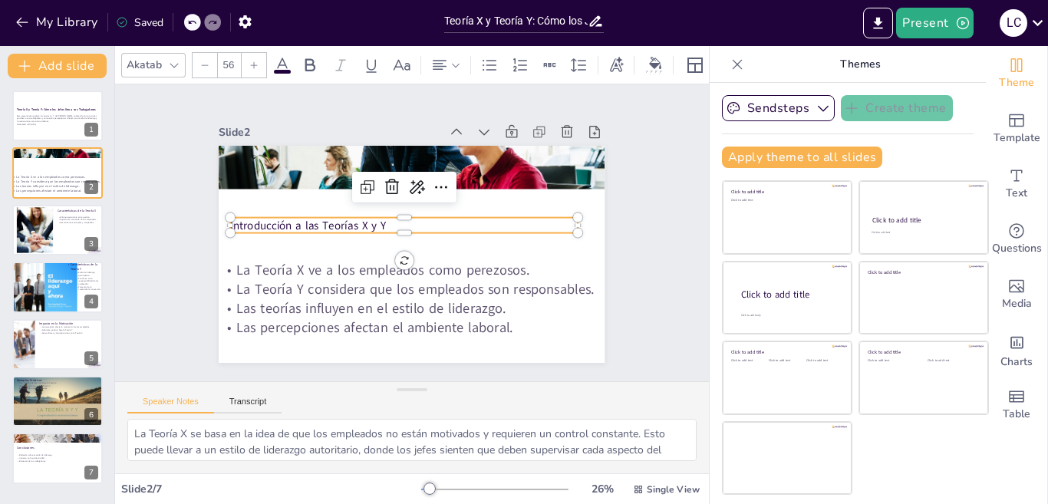
click at [254, 61] on icon at bounding box center [254, 64] width 7 height 7
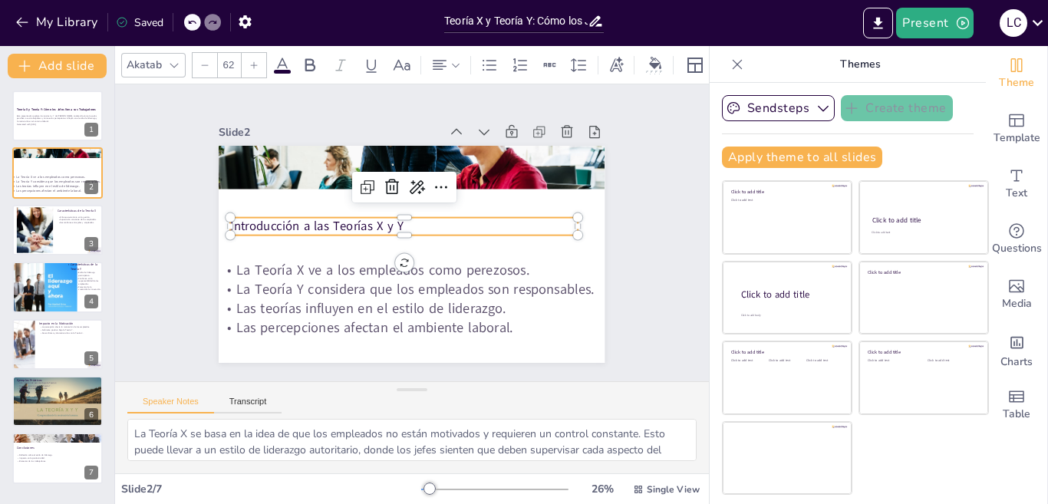
click at [254, 61] on icon at bounding box center [254, 64] width 7 height 7
click at [253, 61] on icon at bounding box center [253, 65] width 9 height 9
click at [252, 61] on icon at bounding box center [253, 65] width 9 height 9
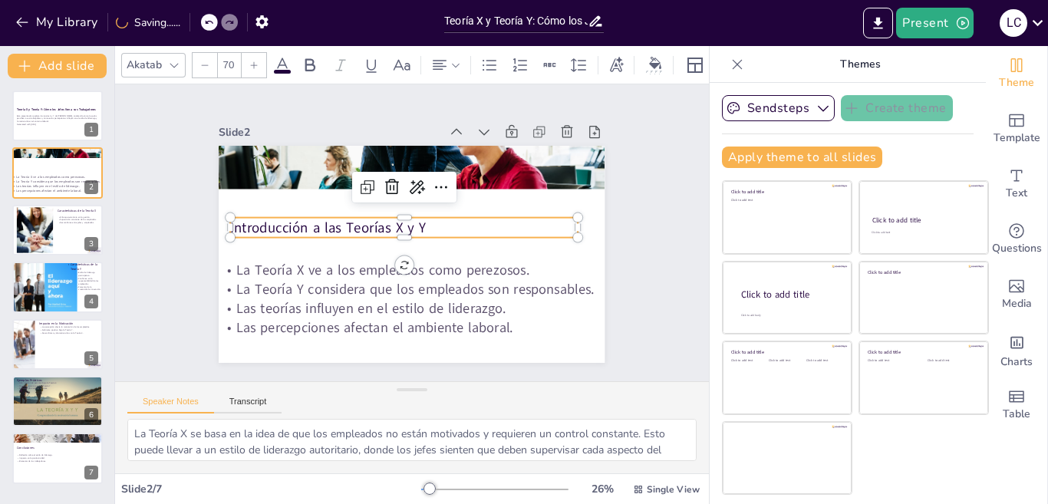
click at [252, 61] on icon at bounding box center [253, 65] width 9 height 9
click at [252, 62] on icon at bounding box center [253, 65] width 9 height 9
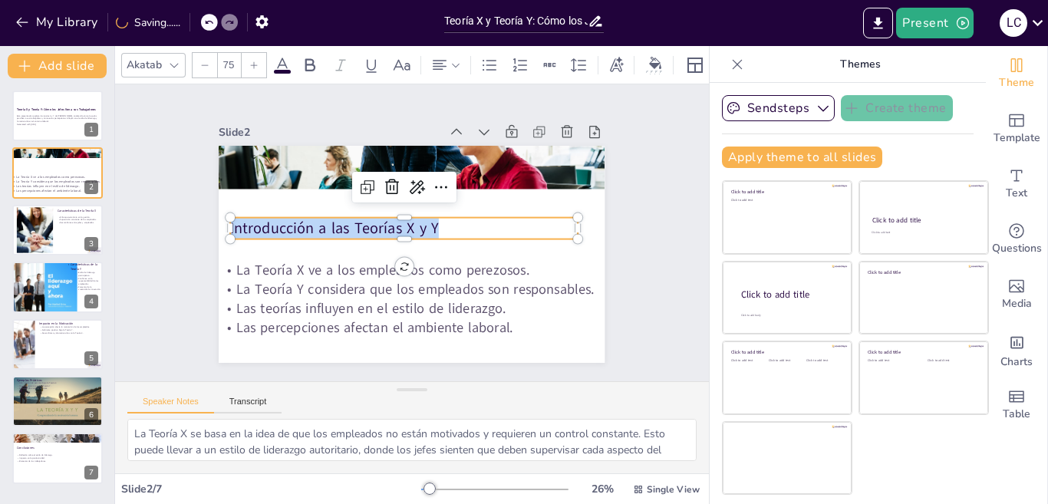
click at [252, 62] on icon at bounding box center [253, 65] width 9 height 9
click at [252, 63] on div at bounding box center [254, 65] width 25 height 25
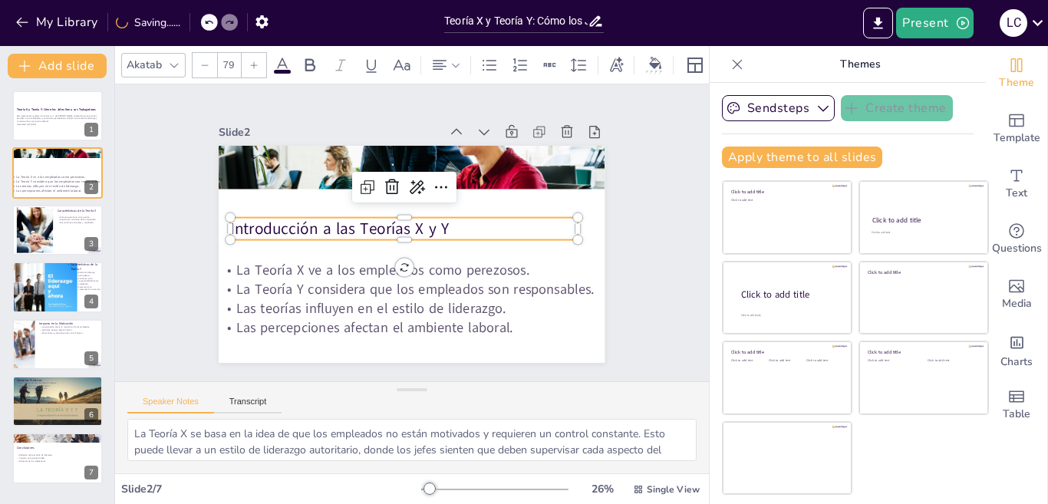
click at [252, 63] on div at bounding box center [254, 65] width 25 height 25
click at [251, 63] on div at bounding box center [254, 65] width 25 height 25
type input "82"
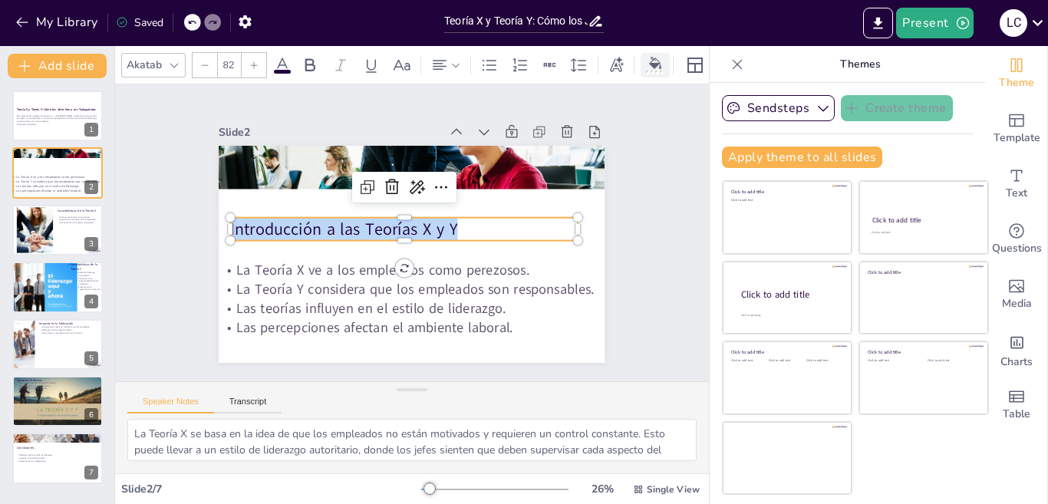
click at [659, 61] on icon at bounding box center [655, 63] width 12 height 12
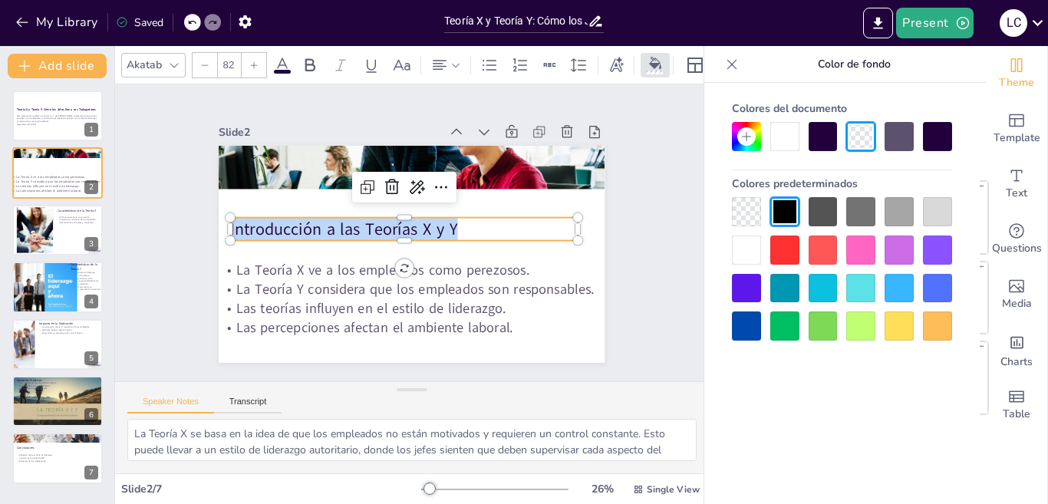
click at [820, 325] on div at bounding box center [823, 326] width 29 height 29
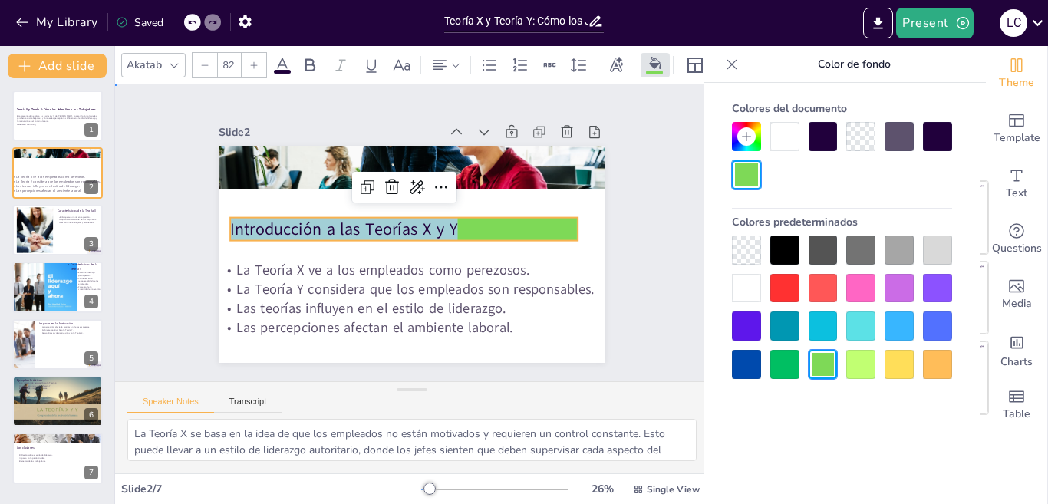
click at [600, 236] on div "Slide 1 Teoría X y Teoría Y: Cómo los Jefes Ven a sus Trabajadores Esta present…" at bounding box center [412, 233] width 472 height 260
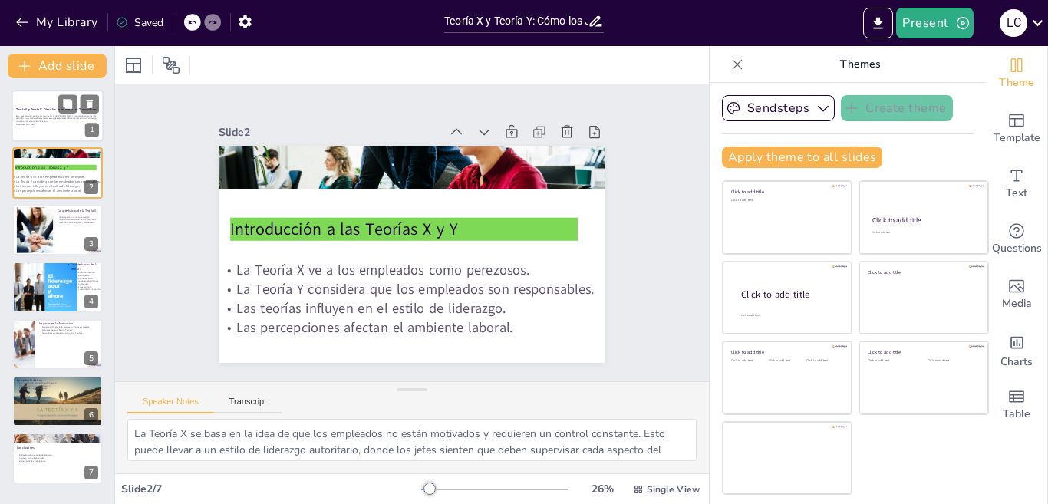
click at [54, 118] on p "Esta presentación explora las teorías X y Y de McGregor, analizando cómo los je…" at bounding box center [57, 118] width 83 height 8
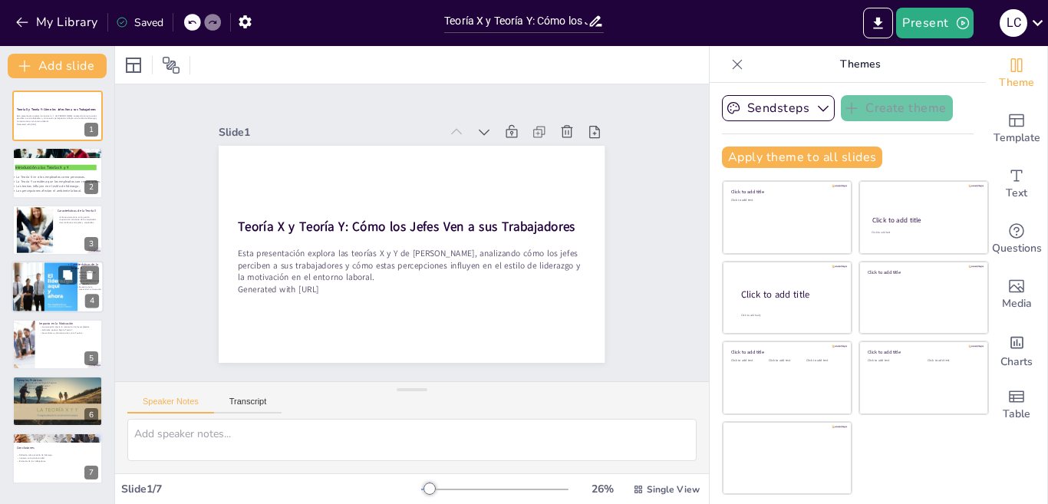
click at [49, 279] on div at bounding box center [34, 287] width 93 height 52
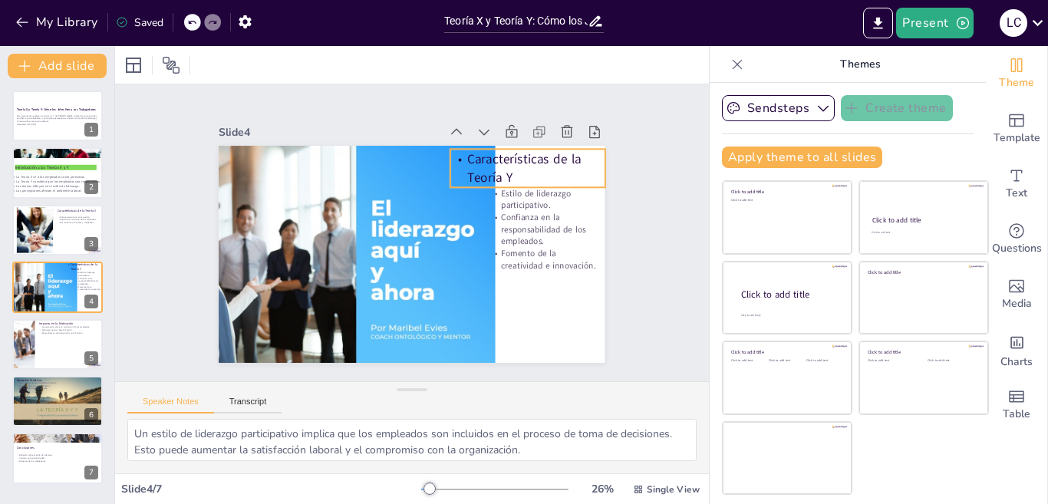
click at [483, 166] on p "Características de la Teoría Y" at bounding box center [539, 194] width 159 height 68
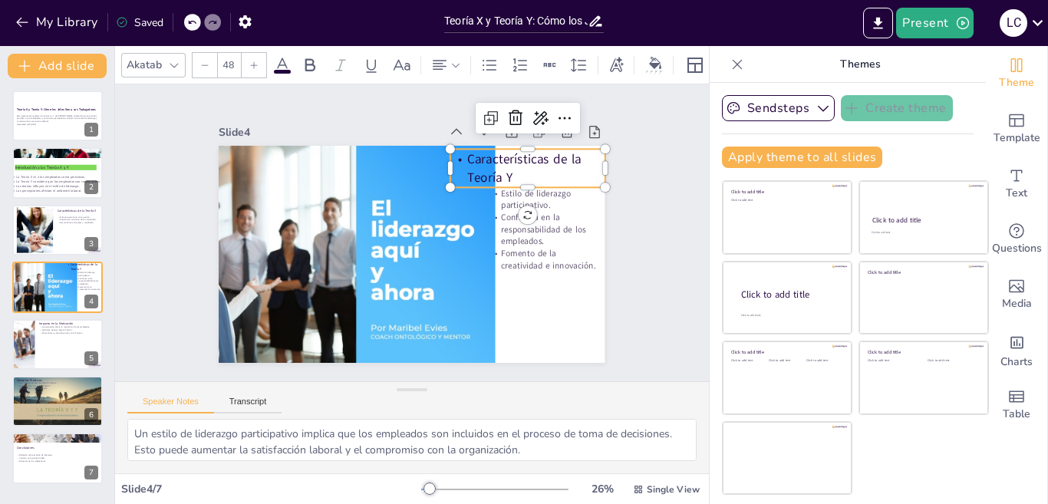
click at [503, 171] on p "Características de la Teoría Y" at bounding box center [533, 181] width 157 height 52
click at [503, 253] on p "Características de la Teoría Y" at bounding box center [500, 332] width 68 height 159
drag, startPoint x: 503, startPoint y: 171, endPoint x: 437, endPoint y: 143, distance: 72.5
click at [437, 143] on div "Estilo de liderazgo participativo. Confianza en la responsabilidad de los emple…" at bounding box center [409, 254] width 407 height 256
click at [651, 60] on icon at bounding box center [655, 63] width 12 height 12
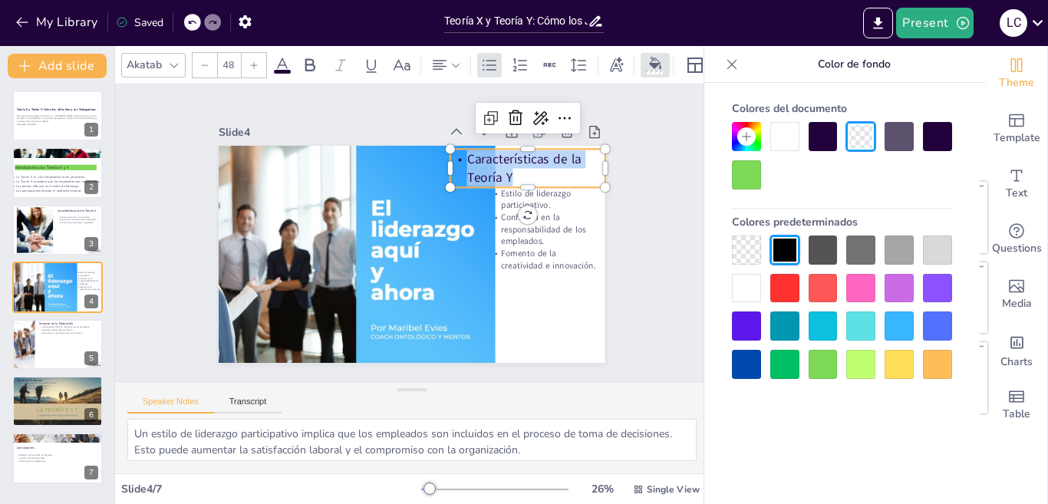
click at [856, 370] on div at bounding box center [860, 364] width 29 height 29
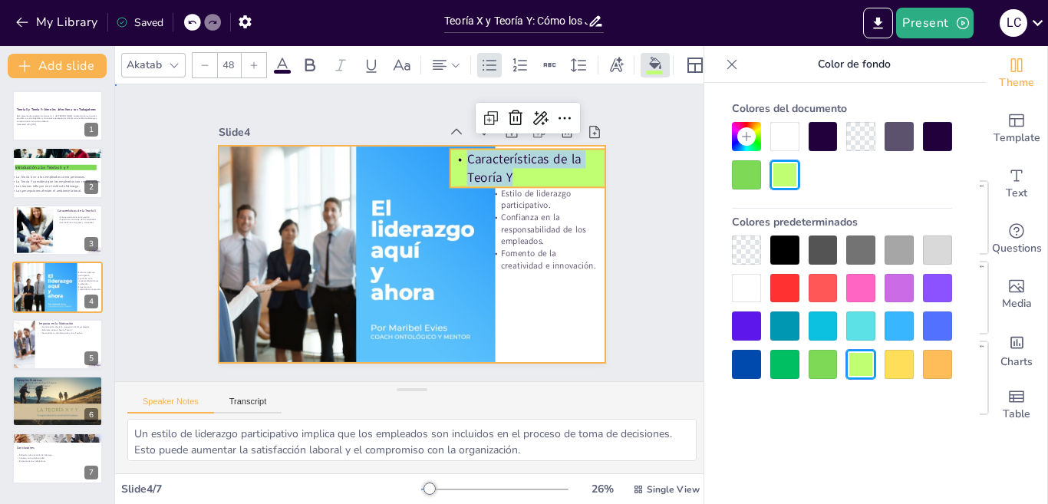
click at [523, 313] on div at bounding box center [409, 254] width 407 height 256
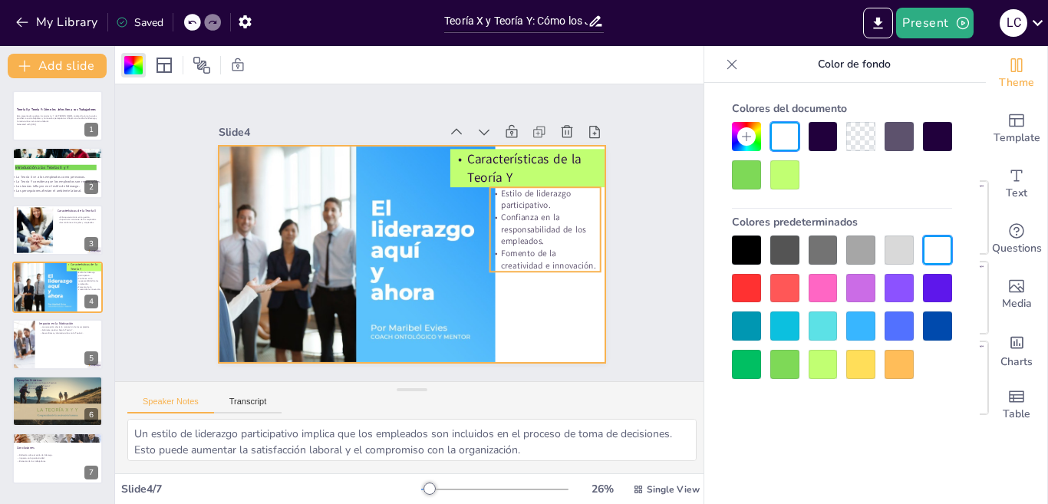
click at [533, 212] on p "Confianza en la responsabilidad de los empleados." at bounding box center [545, 230] width 110 height 36
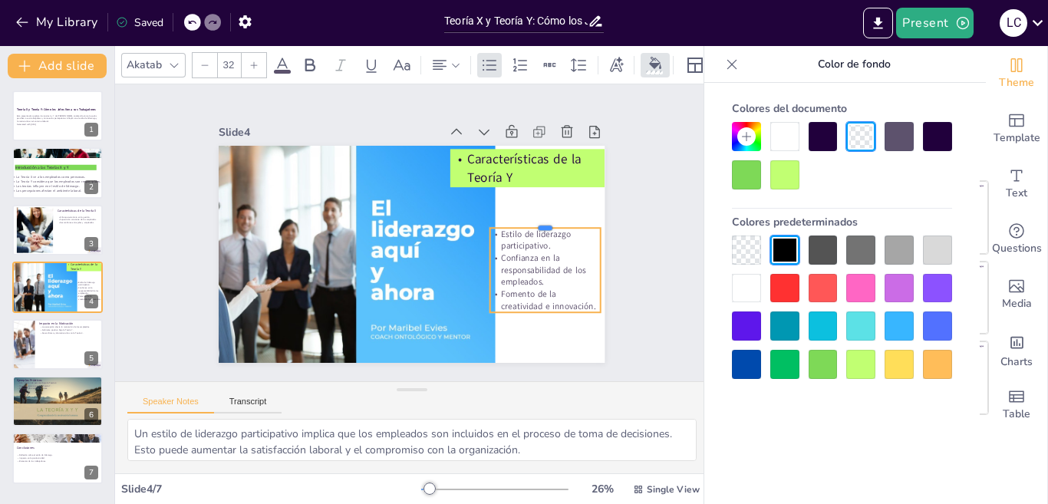
drag, startPoint x: 539, startPoint y: 205, endPoint x: 541, endPoint y: 219, distance: 14.8
click at [541, 233] on div at bounding box center [545, 250] width 110 height 35
click at [519, 262] on p "Confianza en la responsabilidad de los empleados." at bounding box center [540, 286] width 113 height 48
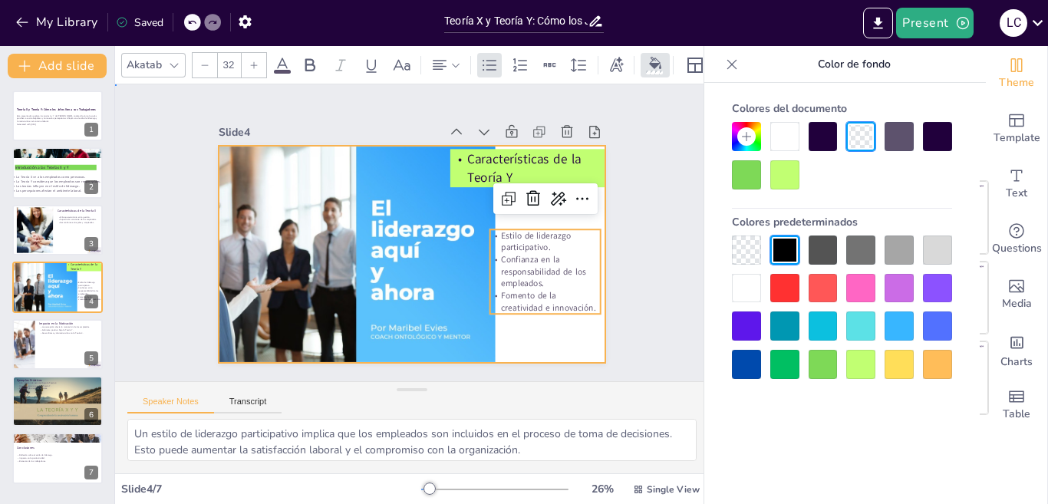
click at [505, 335] on div at bounding box center [409, 254] width 407 height 256
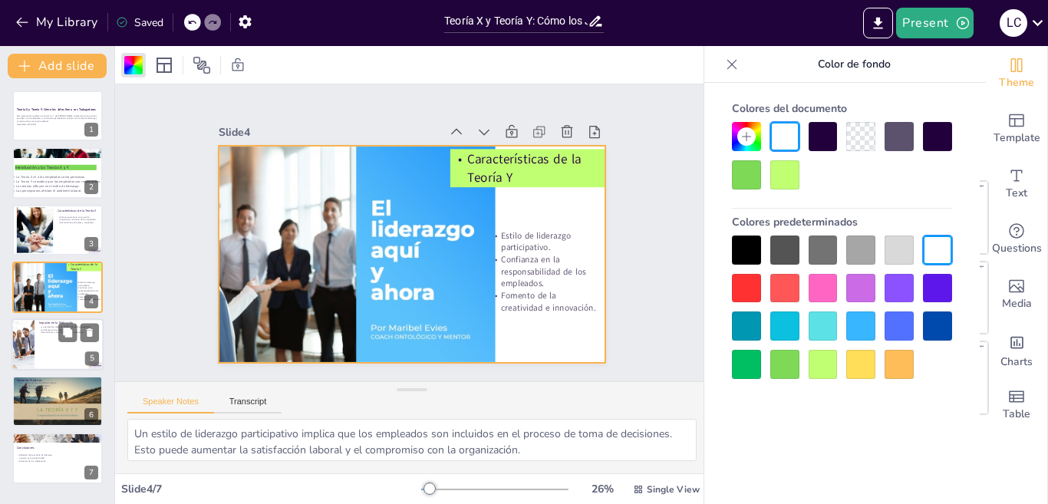
click at [48, 334] on p "Desconfianza y desmotivación con la Teoría X." at bounding box center [69, 332] width 60 height 3
type textarea "La percepción que tiene un jefe sobre sus empleados puede influir directamente …"
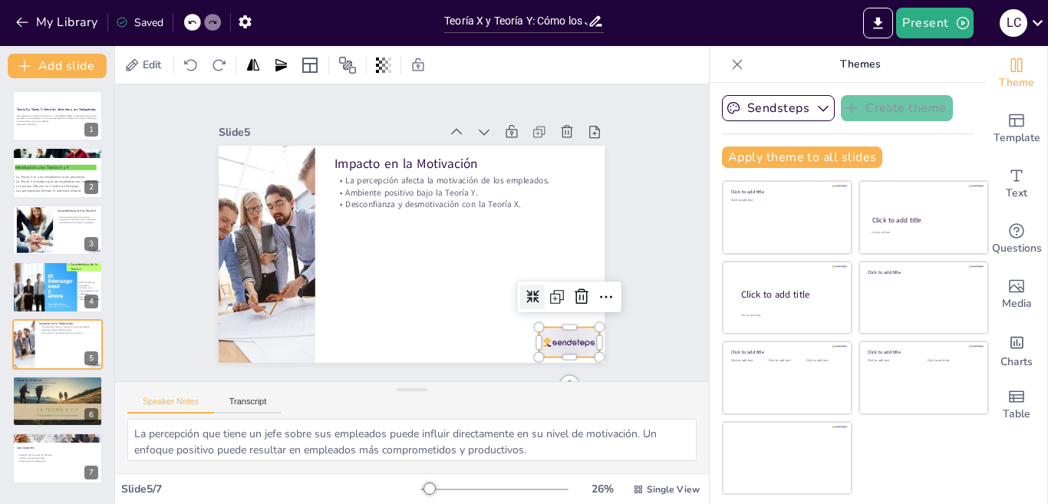
click at [545, 340] on div at bounding box center [557, 358] width 63 height 36
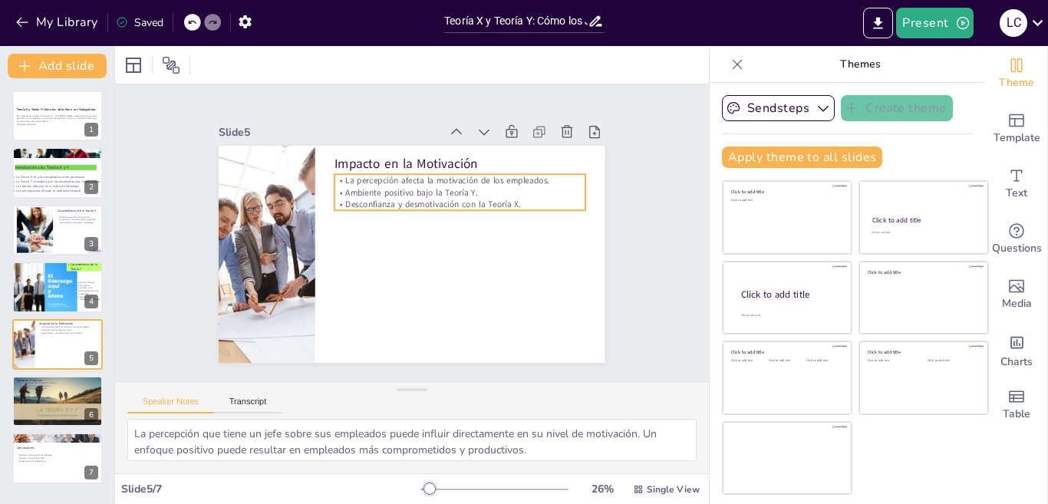
click at [384, 175] on p "La percepción afecta la motivación de los empleados." at bounding box center [478, 204] width 234 height 113
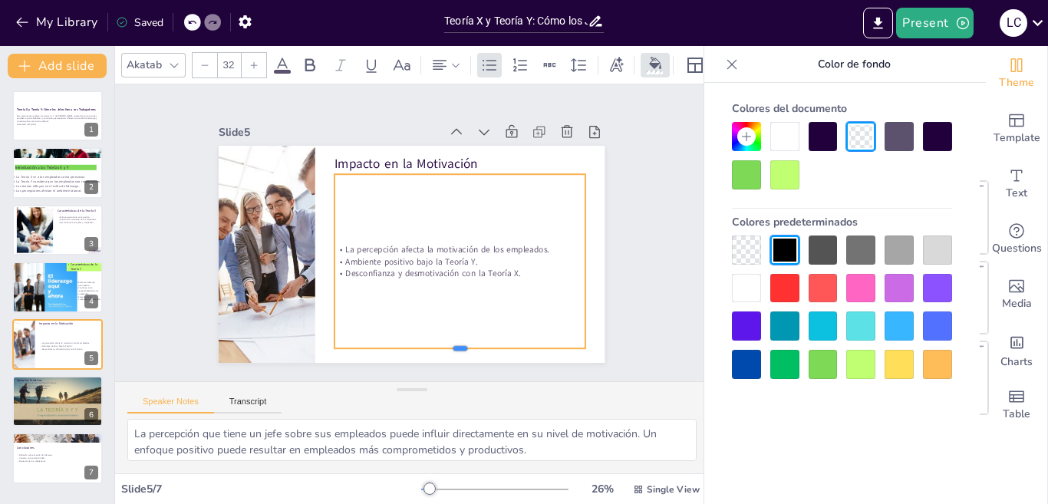
drag, startPoint x: 447, startPoint y: 206, endPoint x: 444, endPoint y: 351, distance: 145.0
click at [444, 351] on div "Impacto en la Motivación La percepción afecta la motivación de los empleados. A…" at bounding box center [391, 228] width 292 height 423
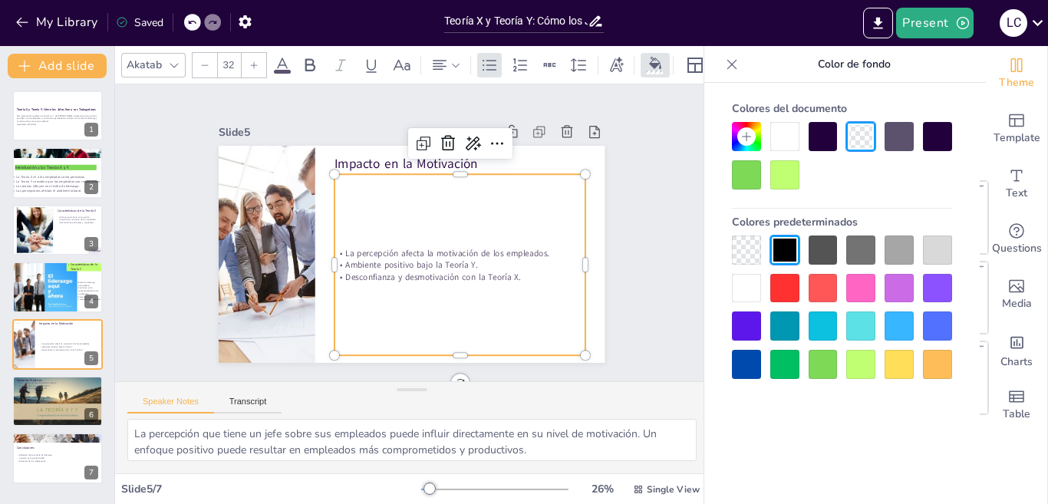
click at [510, 271] on p "Desconfianza y desmotivación con la Teoría X." at bounding box center [455, 281] width 251 height 38
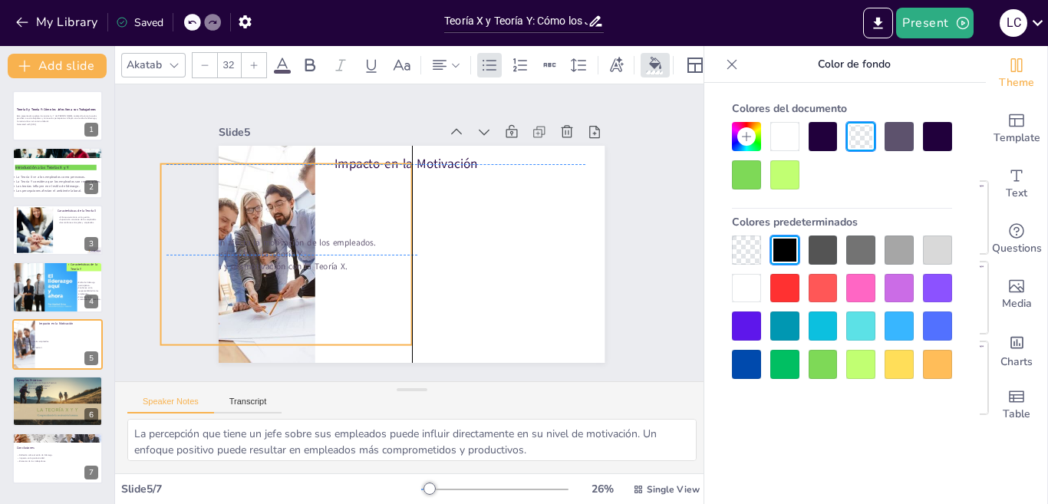
drag, startPoint x: 510, startPoint y: 271, endPoint x: 341, endPoint y: 259, distance: 168.4
click at [341, 259] on p "Desconfianza y desmotivación con la Teoría X." at bounding box center [283, 253] width 251 height 38
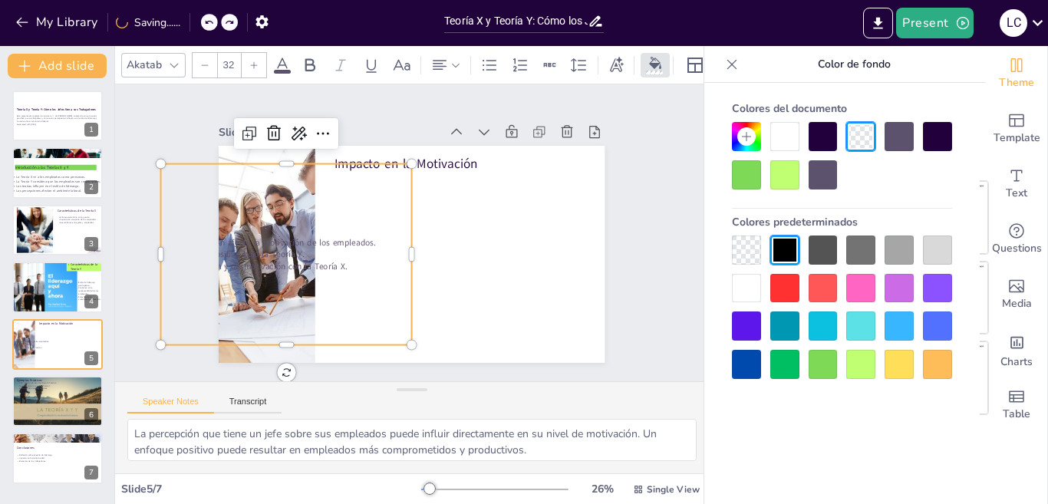
drag, startPoint x: 303, startPoint y: 160, endPoint x: 359, endPoint y: 182, distance: 60.0
click at [359, 182] on div "La percepción afecta la motivación de los empleados. Ambiente positivo bajo la …" at bounding box center [284, 241] width 269 height 206
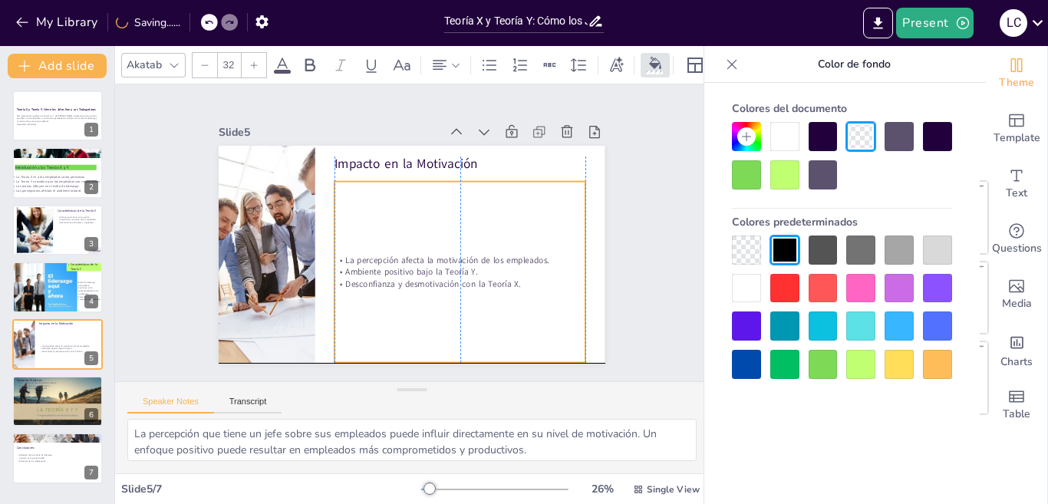
drag, startPoint x: 311, startPoint y: 176, endPoint x: 424, endPoint y: 180, distance: 112.9
click at [424, 180] on div "La percepción afecta la motivación de los empleados. Ambiente positivo bajo la …" at bounding box center [456, 276] width 269 height 206
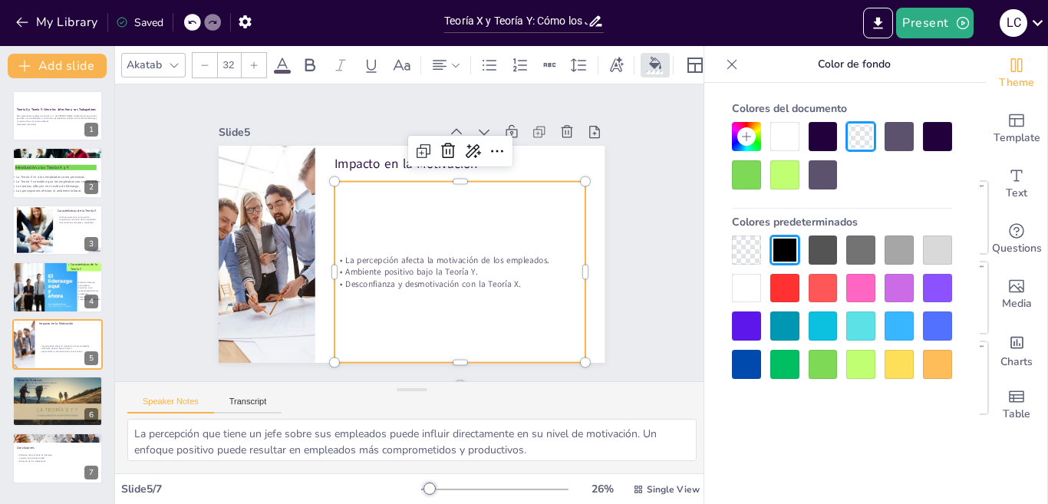
click at [510, 265] on p "Ambiente positivo bajo la Teoría Y." at bounding box center [456, 277] width 251 height 38
click at [509, 279] on p "Desconfianza y desmotivación con la Teoría X." at bounding box center [449, 293] width 248 height 64
click at [509, 279] on span "Desconfianza y desmotivación con la Teoría X." at bounding box center [433, 285] width 175 height 12
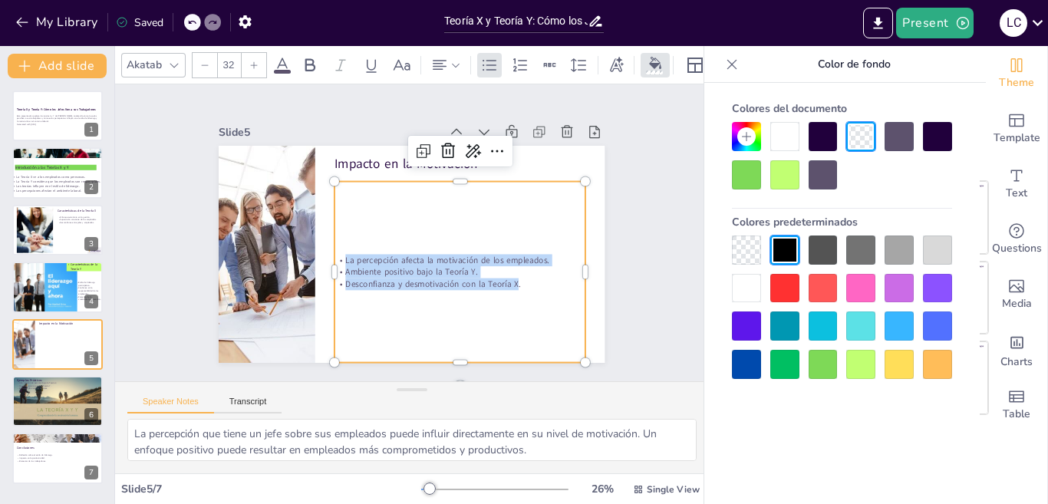
drag, startPoint x: 505, startPoint y: 279, endPoint x: 325, endPoint y: 255, distance: 182.0
click at [329, 255] on div "La percepción afecta la motivación de los empleados. Ambiente positivo bajo la …" at bounding box center [455, 277] width 253 height 62
click at [251, 64] on div at bounding box center [254, 65] width 25 height 25
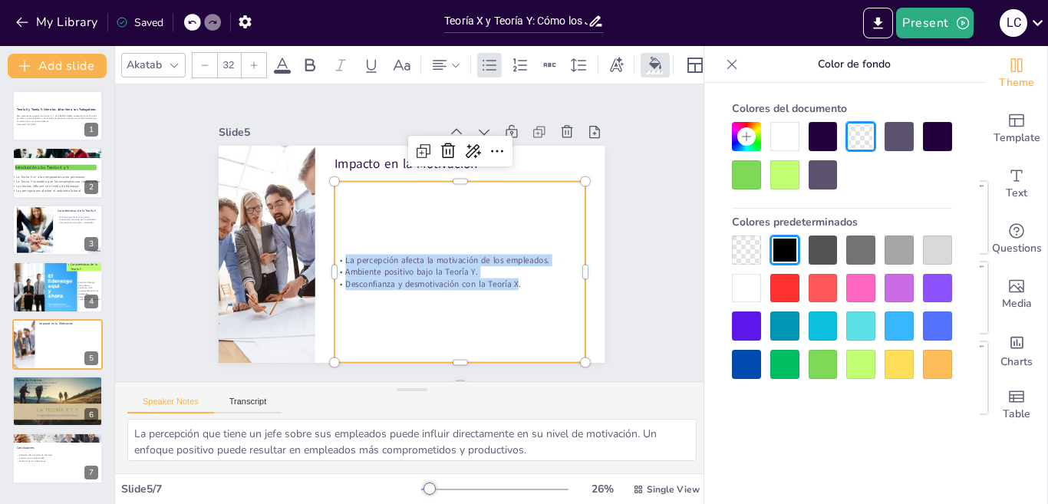
click at [251, 64] on div at bounding box center [254, 65] width 25 height 25
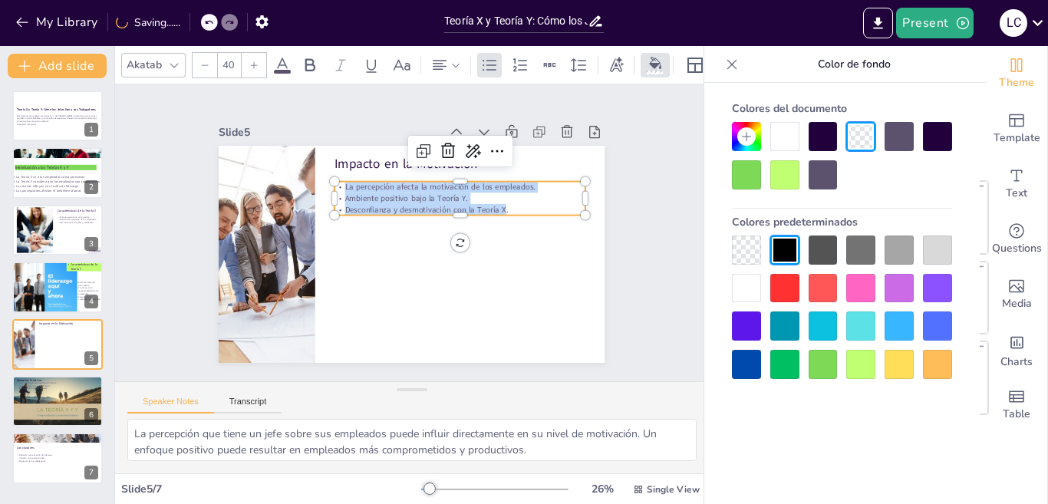
click at [251, 64] on div at bounding box center [254, 65] width 25 height 25
click at [251, 65] on div at bounding box center [254, 65] width 25 height 25
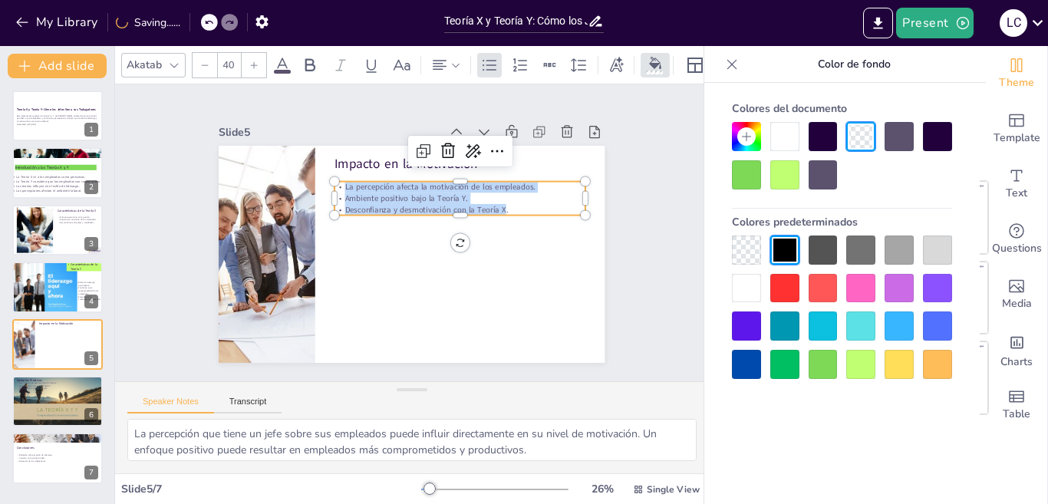
click at [251, 65] on div at bounding box center [254, 65] width 25 height 25
click at [250, 67] on div at bounding box center [254, 65] width 25 height 25
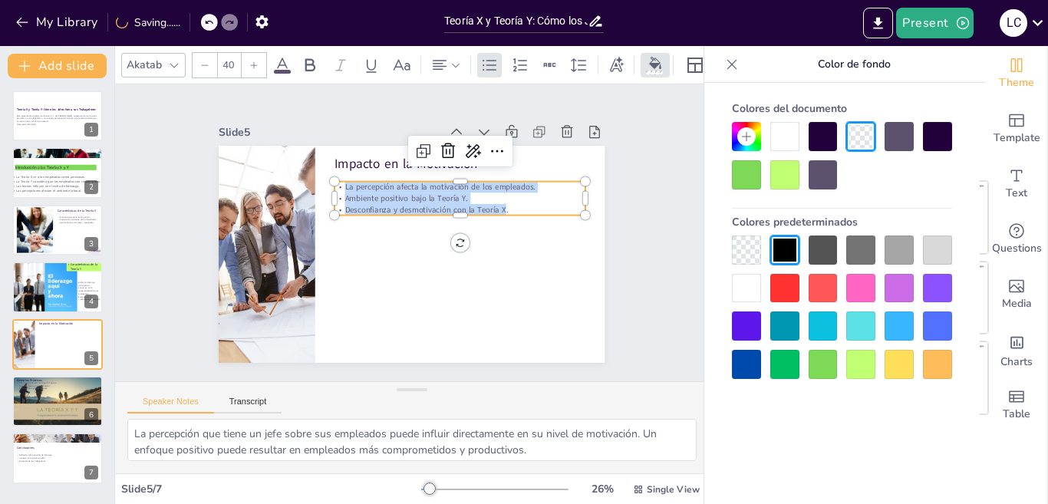
click at [249, 67] on div at bounding box center [254, 65] width 25 height 25
click at [249, 68] on div at bounding box center [254, 65] width 25 height 25
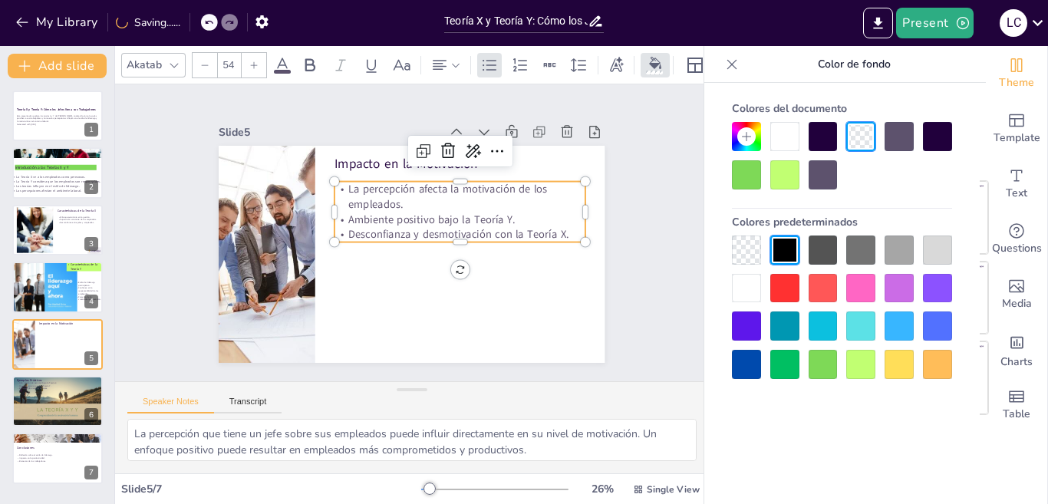
click at [249, 69] on div at bounding box center [254, 65] width 25 height 25
click at [248, 69] on div at bounding box center [254, 65] width 25 height 25
click at [248, 70] on div at bounding box center [254, 65] width 25 height 25
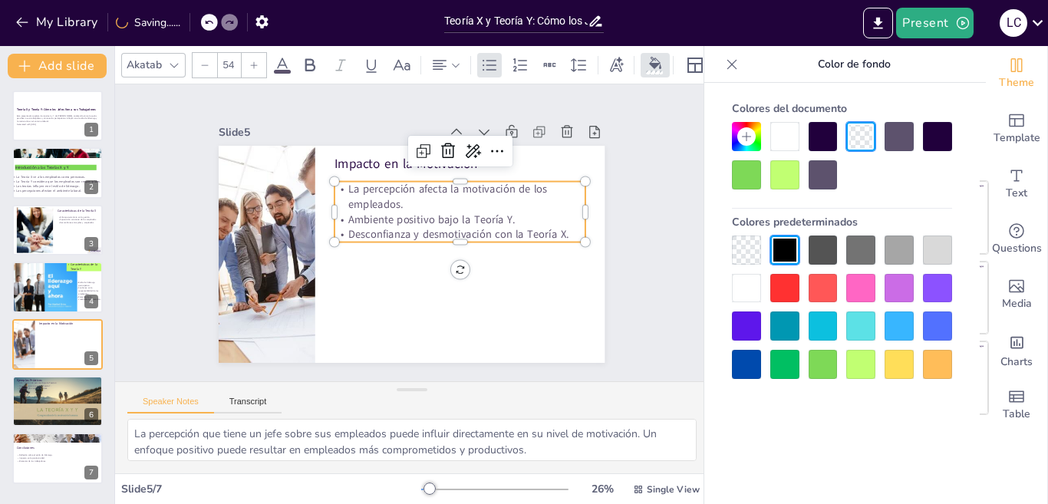
click at [248, 70] on div at bounding box center [254, 65] width 25 height 25
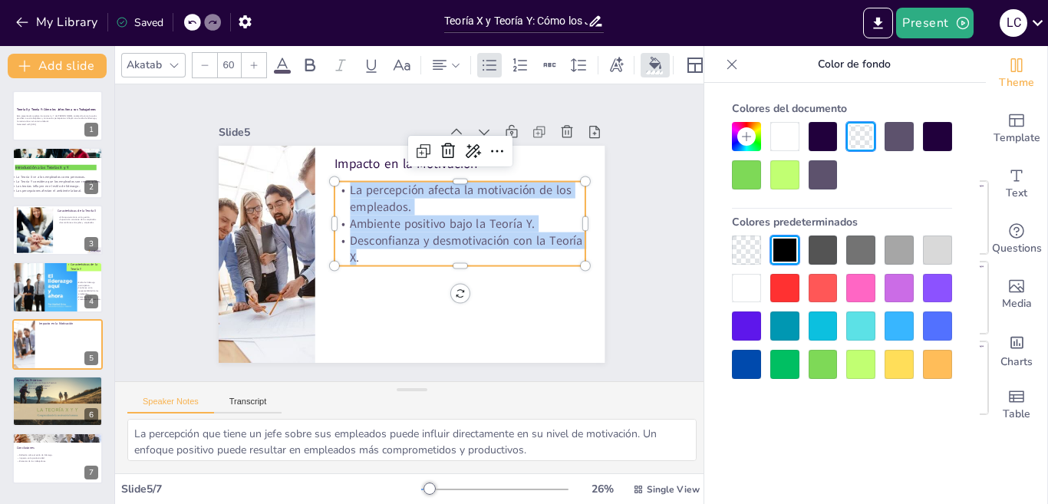
click at [246, 61] on div at bounding box center [254, 65] width 25 height 25
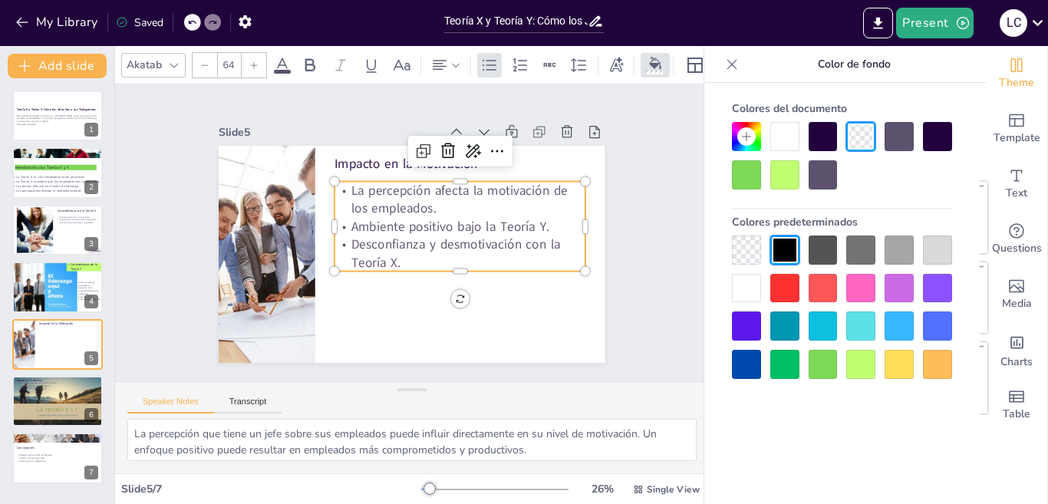
click at [246, 61] on div at bounding box center [254, 65] width 25 height 25
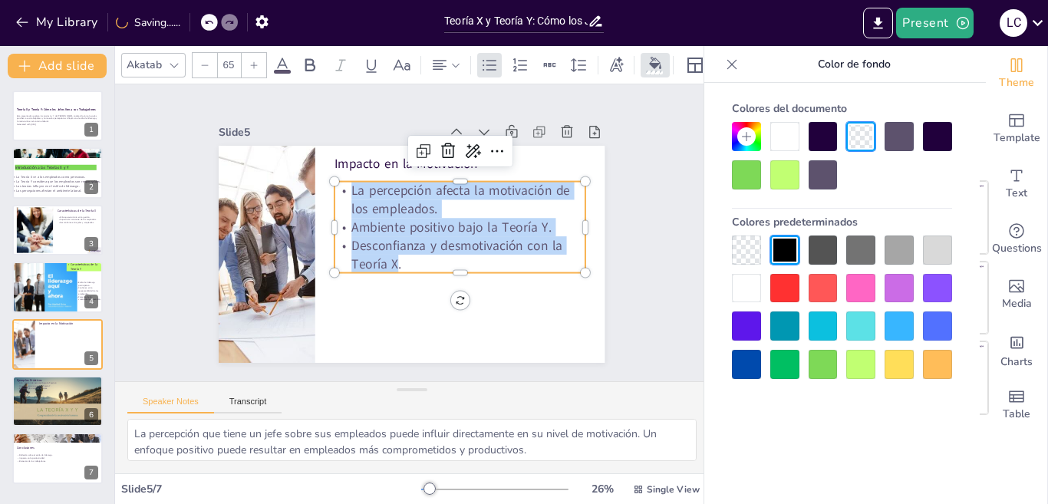
click at [246, 61] on div at bounding box center [254, 65] width 25 height 25
type input "66"
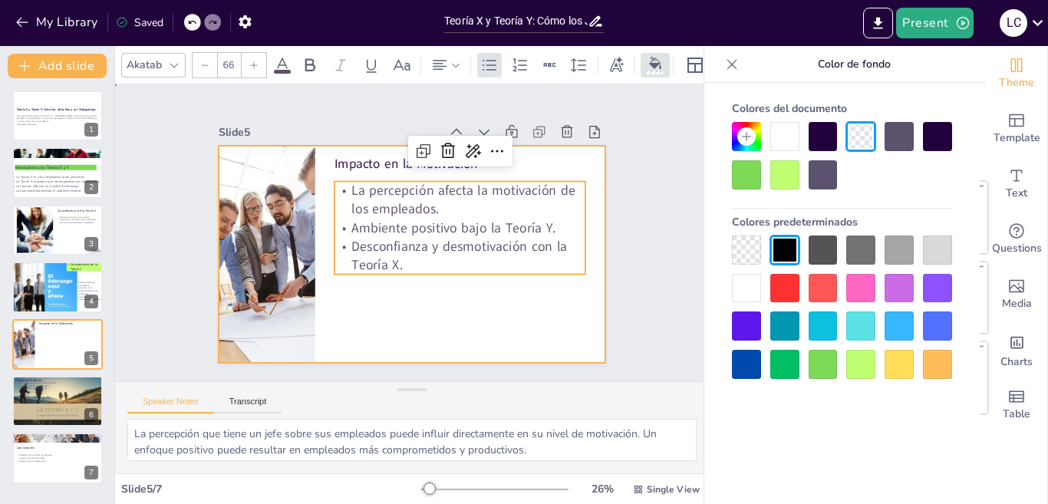
click at [474, 312] on div at bounding box center [407, 253] width 423 height 292
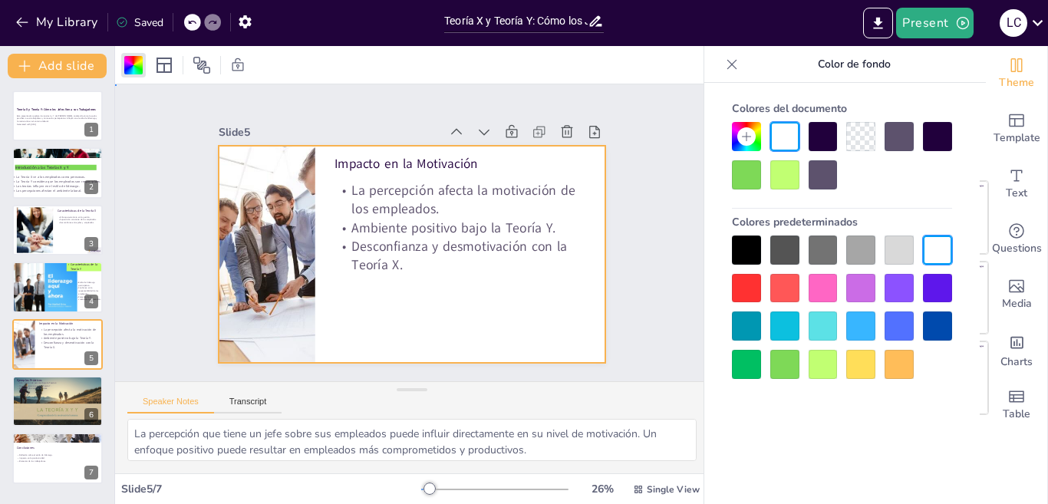
click at [396, 174] on div at bounding box center [409, 254] width 407 height 256
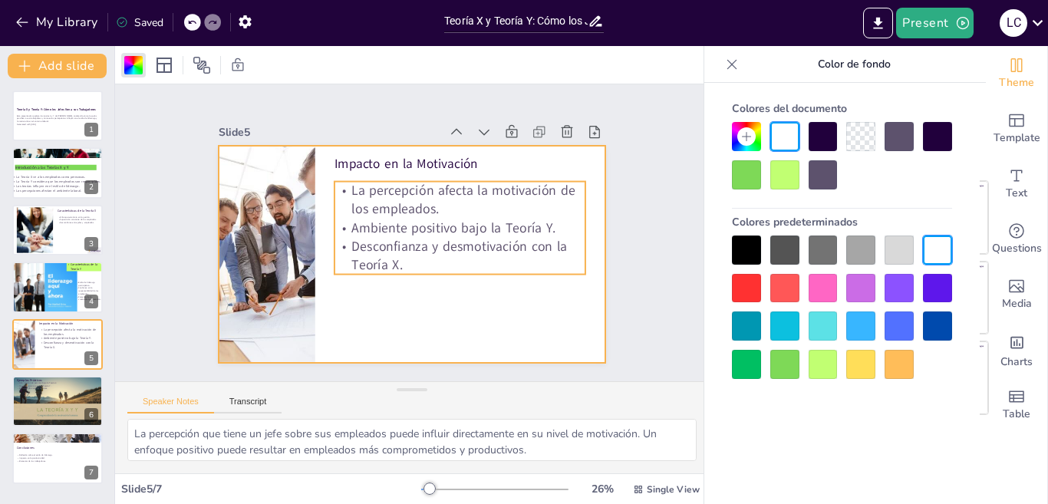
click at [428, 201] on p "La percepción afecta la motivación de los empleados." at bounding box center [463, 204] width 253 height 63
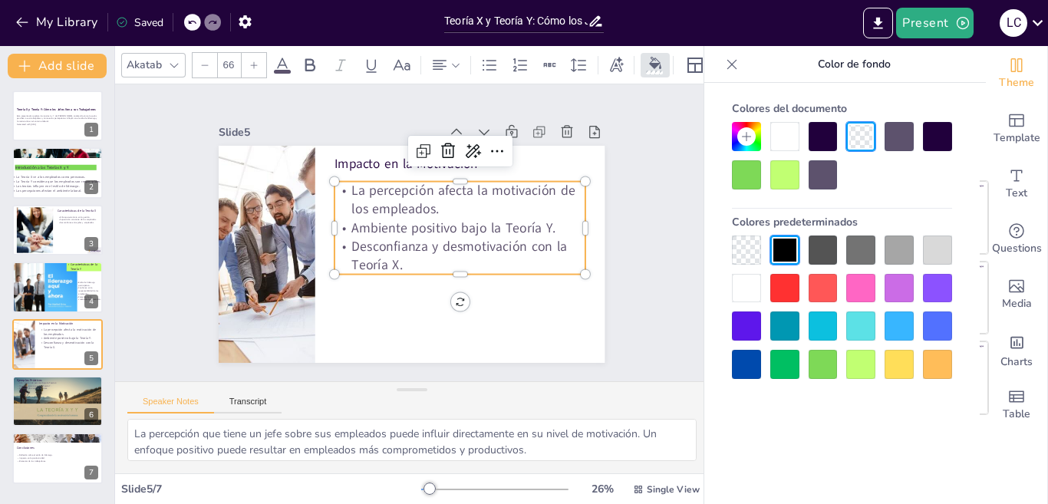
click at [430, 207] on p "La percepción afecta la motivación de los empleados." at bounding box center [463, 204] width 253 height 63
click at [424, 202] on span "La percepción afecta la motivación de los empleados." at bounding box center [463, 200] width 223 height 37
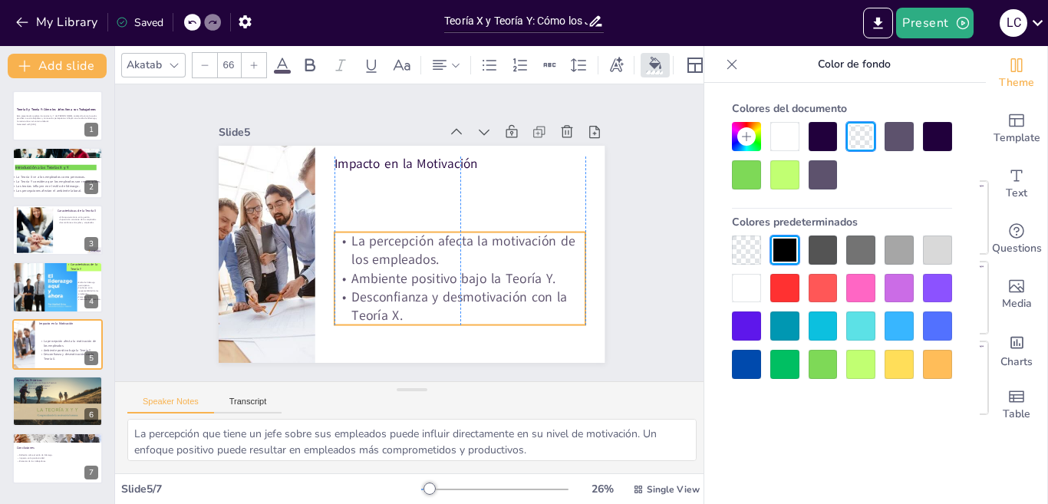
drag, startPoint x: 392, startPoint y: 176, endPoint x: 394, endPoint y: 229, distance: 53.7
click at [394, 233] on span "La percepción afecta la motivación de los empleados." at bounding box center [463, 251] width 223 height 37
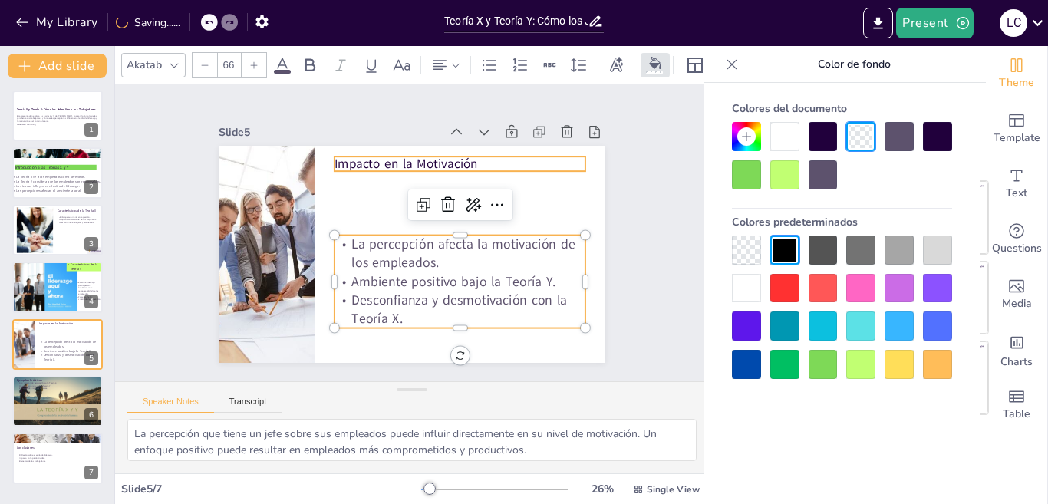
click at [391, 152] on p "Impacto en la Motivación" at bounding box center [467, 169] width 252 height 44
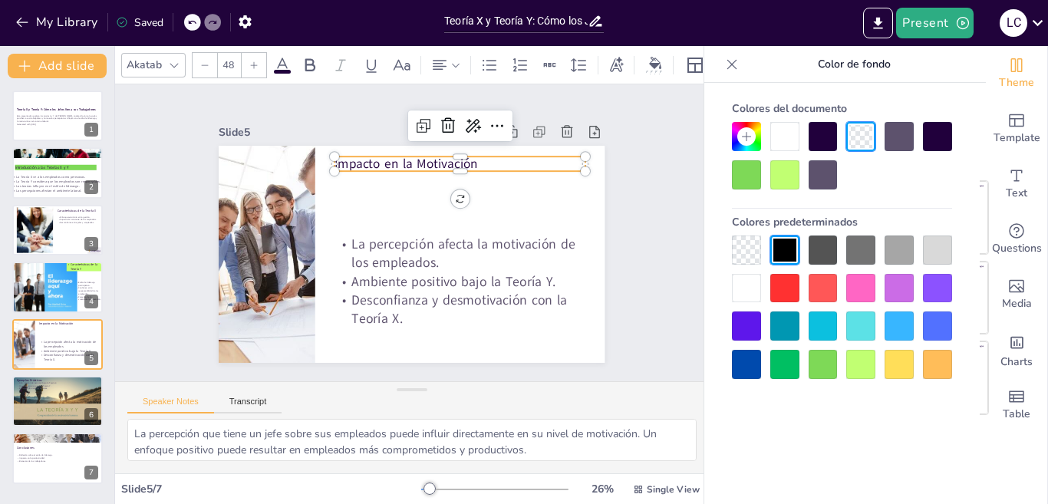
click at [467, 157] on p "Impacto en la Motivación" at bounding box center [460, 164] width 251 height 18
click at [467, 157] on p "Impacto en la Motivación" at bounding box center [467, 169] width 252 height 45
click at [467, 157] on p "Impacto en la Motivación" at bounding box center [460, 164] width 251 height 18
click at [467, 157] on p "Impacto en la Motivación" at bounding box center [467, 169] width 252 height 44
click at [249, 53] on div at bounding box center [254, 65] width 25 height 25
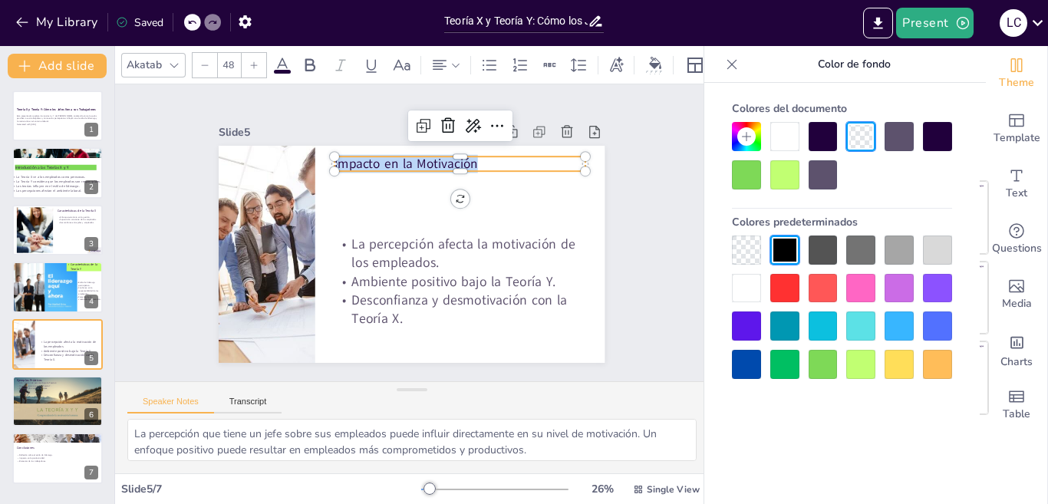
click at [249, 53] on div at bounding box center [254, 65] width 25 height 25
click at [249, 54] on div at bounding box center [254, 65] width 25 height 25
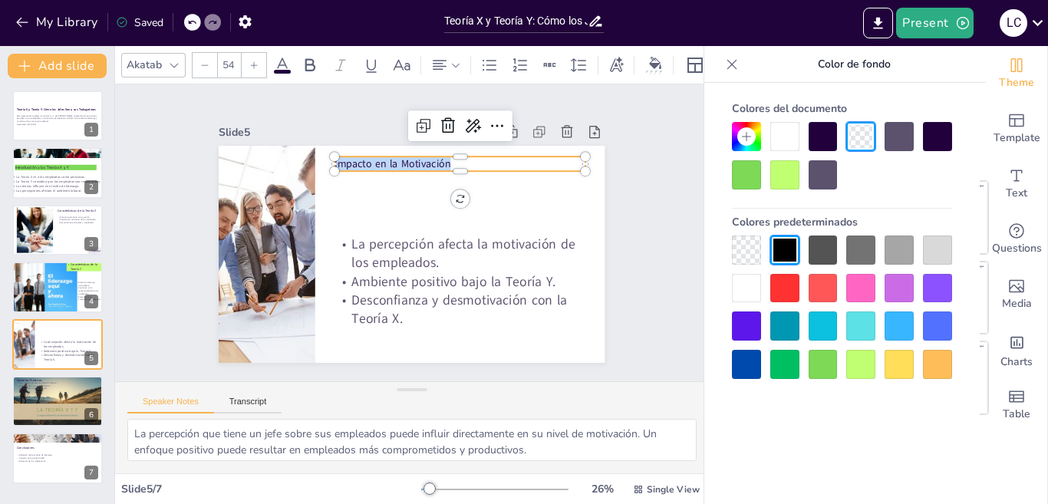
click at [249, 54] on div at bounding box center [254, 65] width 25 height 25
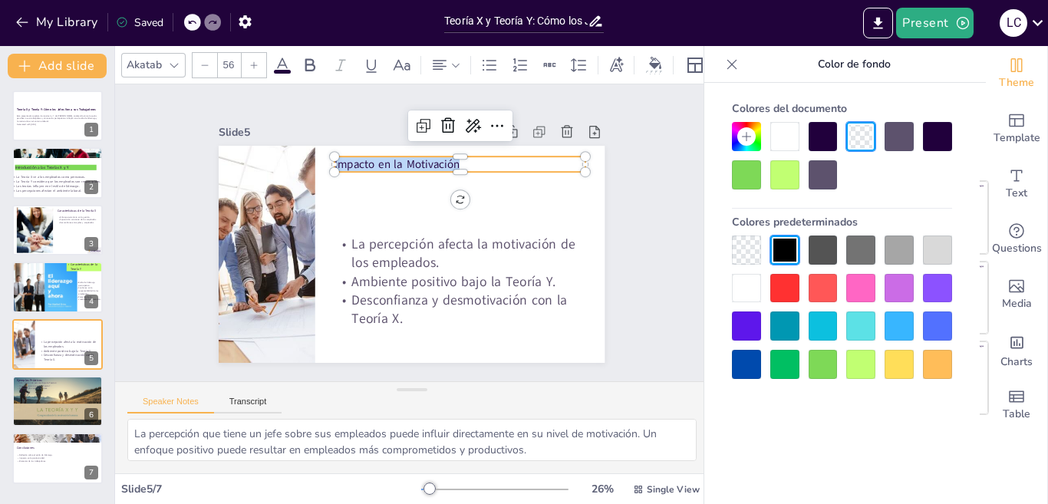
click at [249, 54] on div at bounding box center [254, 65] width 25 height 25
click at [249, 55] on div at bounding box center [254, 65] width 25 height 25
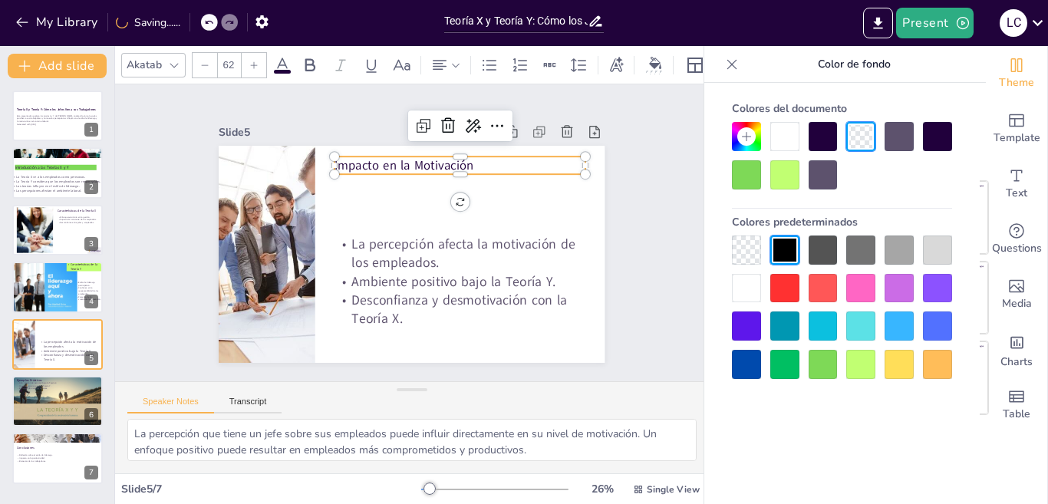
click at [249, 55] on div at bounding box center [254, 65] width 25 height 25
click at [249, 56] on div at bounding box center [254, 65] width 25 height 25
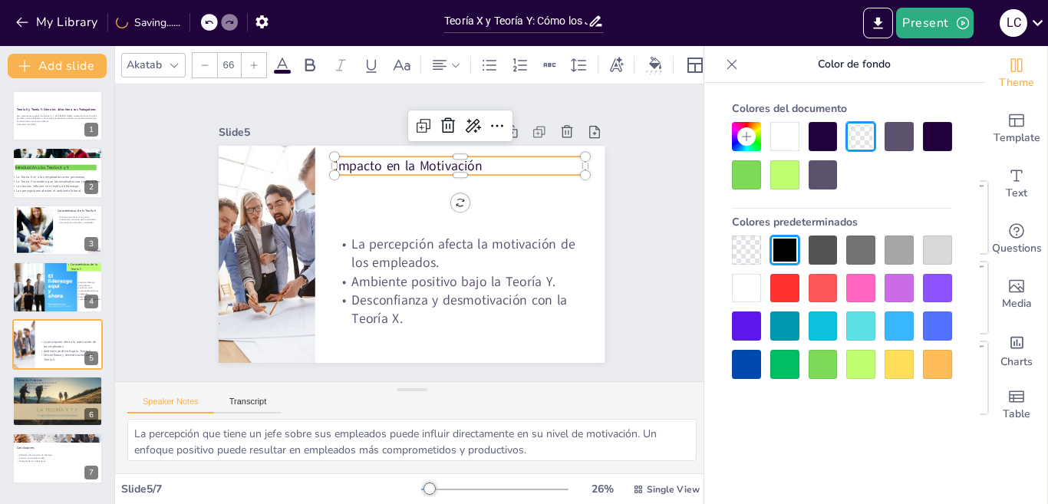
click at [249, 56] on div at bounding box center [254, 65] width 25 height 25
click at [248, 57] on div at bounding box center [254, 65] width 25 height 25
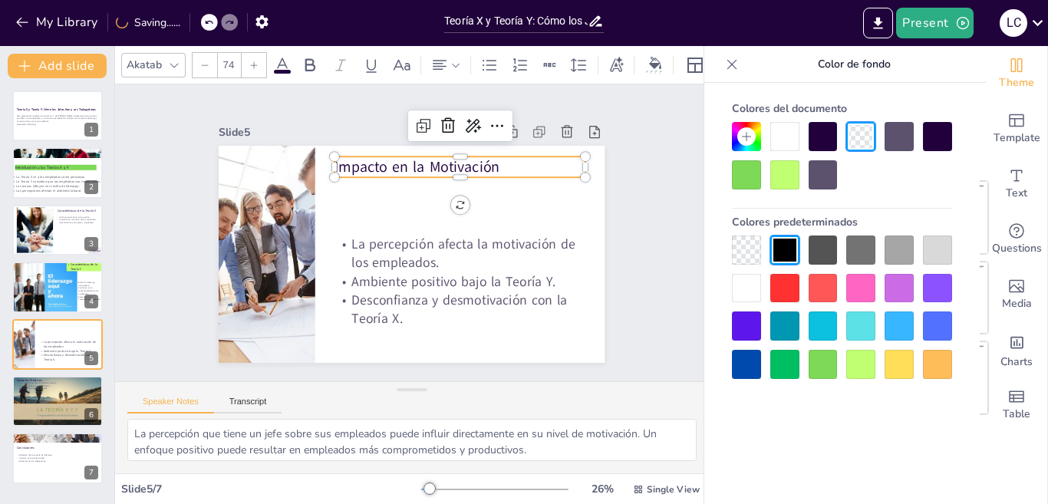
click at [247, 57] on div at bounding box center [254, 65] width 25 height 25
click at [247, 58] on div at bounding box center [254, 65] width 25 height 25
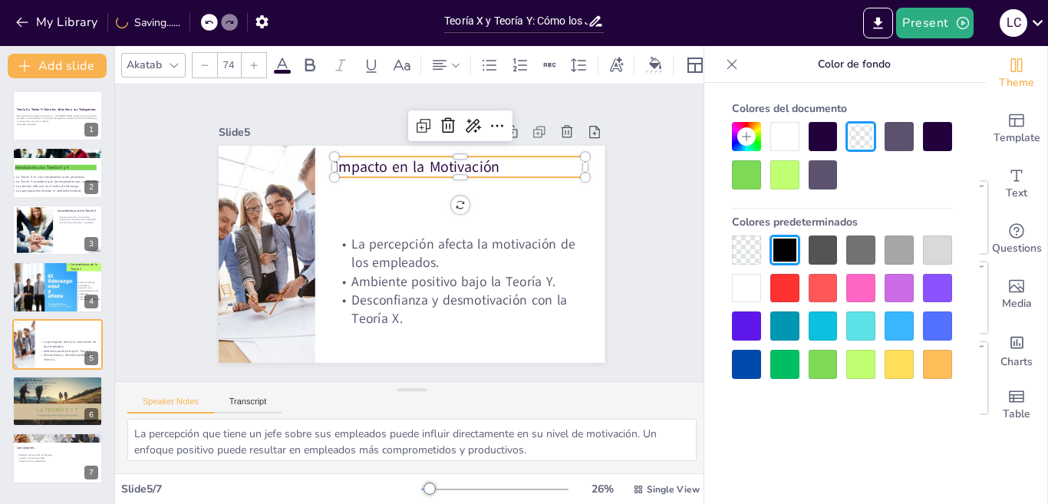
click at [247, 58] on div at bounding box center [254, 65] width 25 height 25
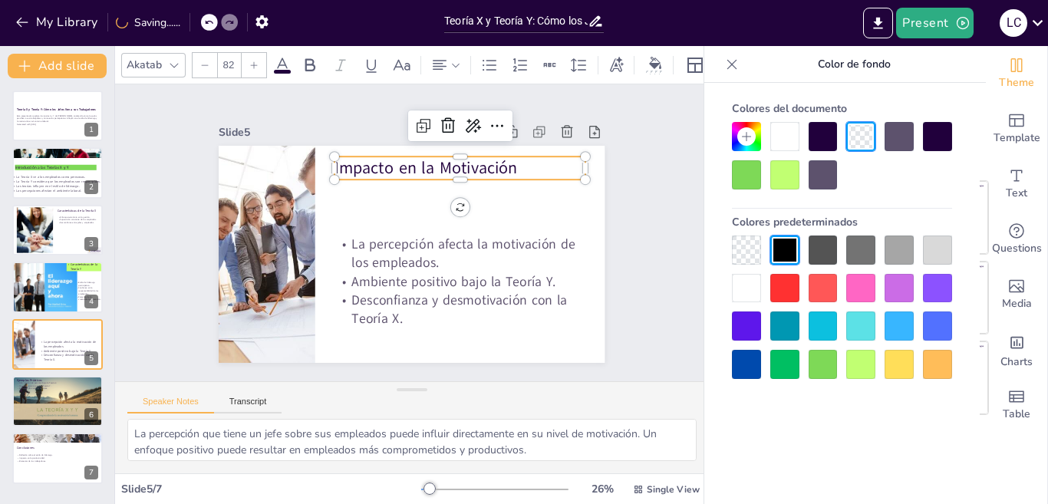
click at [247, 58] on div at bounding box center [254, 65] width 25 height 25
type input "87"
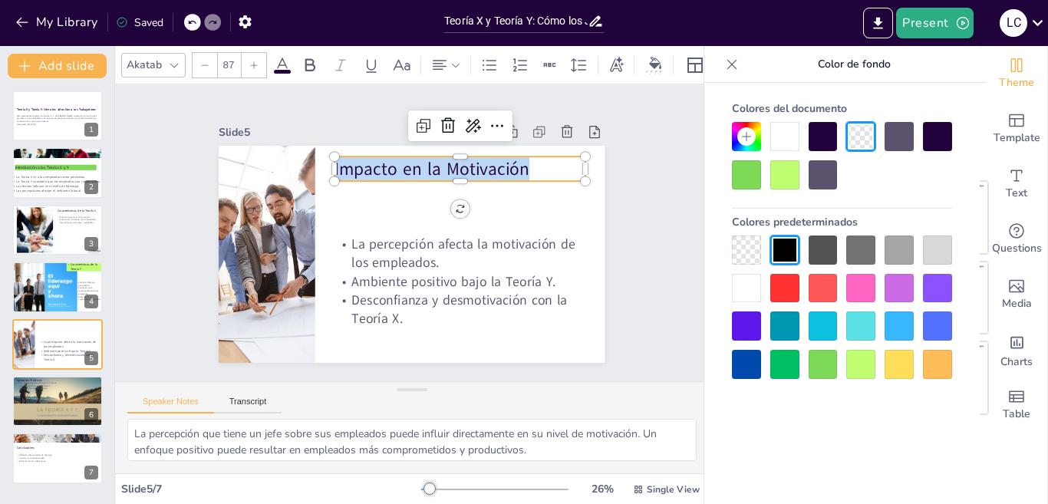
click at [863, 368] on div at bounding box center [860, 364] width 29 height 29
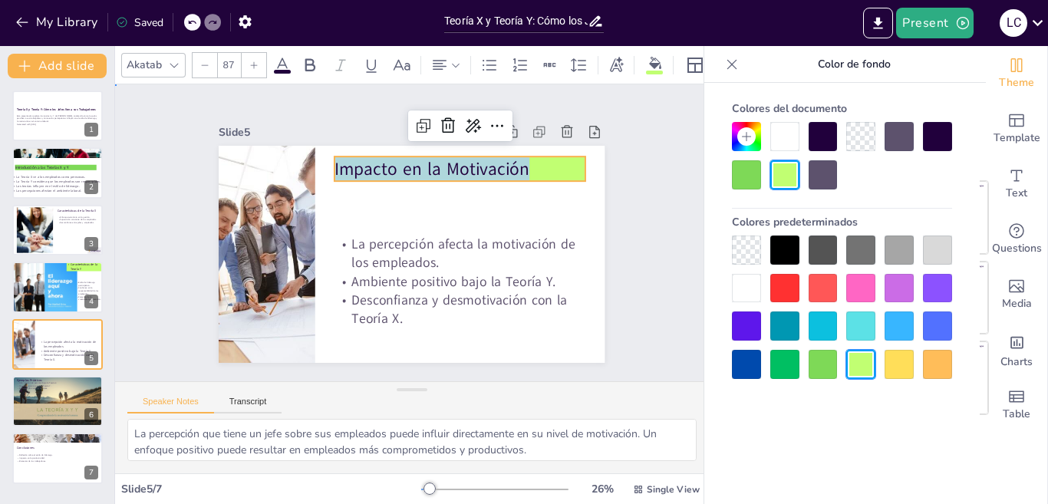
click at [610, 336] on div "Slide 1 Teoría X y Teoría Y: Cómo los Jefes Ven a sus Trabajadores Esta present…" at bounding box center [411, 233] width 496 height 308
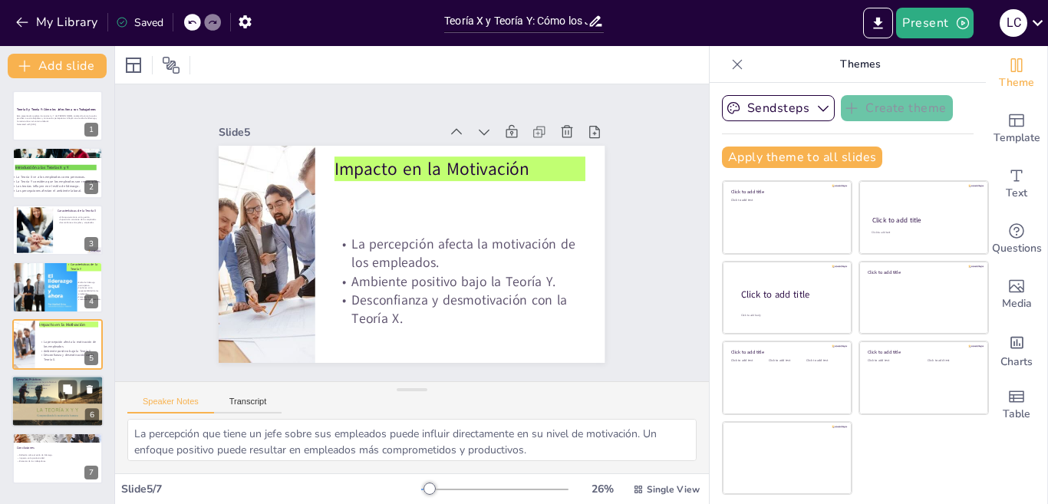
click at [55, 395] on div at bounding box center [58, 401] width 92 height 52
type textarea "La alta rotación de personal es un indicador de un ambiente laboral poco saluda…"
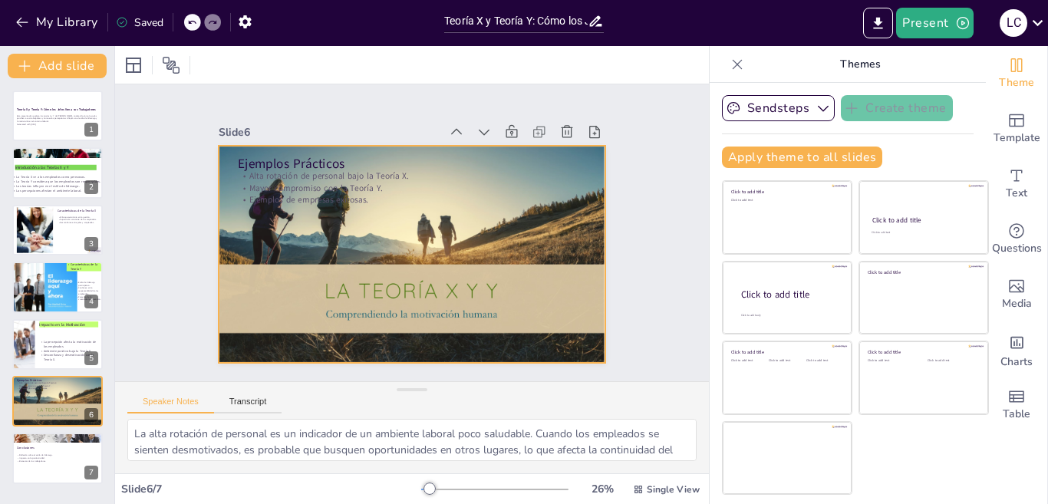
click at [374, 281] on div at bounding box center [407, 253] width 423 height 293
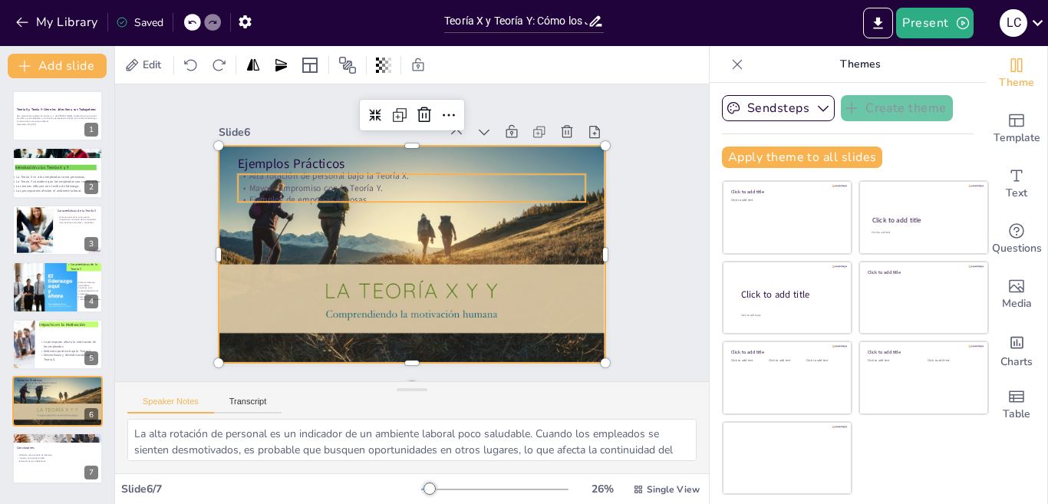
click at [256, 183] on p "Mayor compromiso con la Teoría Y." at bounding box center [416, 188] width 347 height 48
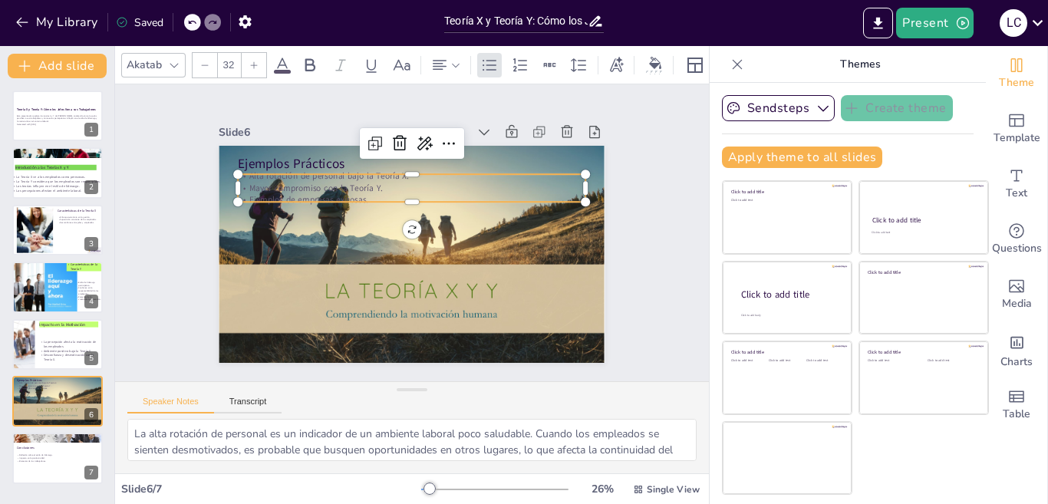
click at [439, 194] on p "Ejemplos de empresas exitosas." at bounding box center [445, 233] width 12 height 348
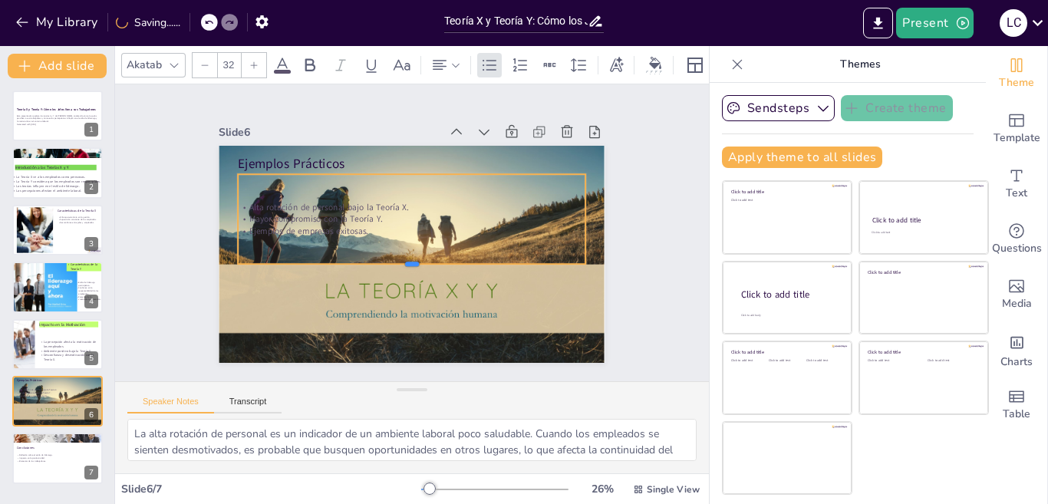
drag, startPoint x: 397, startPoint y: 196, endPoint x: 394, endPoint y: 259, distance: 62.2
click at [394, 259] on div at bounding box center [408, 270] width 347 height 48
click at [300, 163] on div at bounding box center [419, 168] width 347 height 48
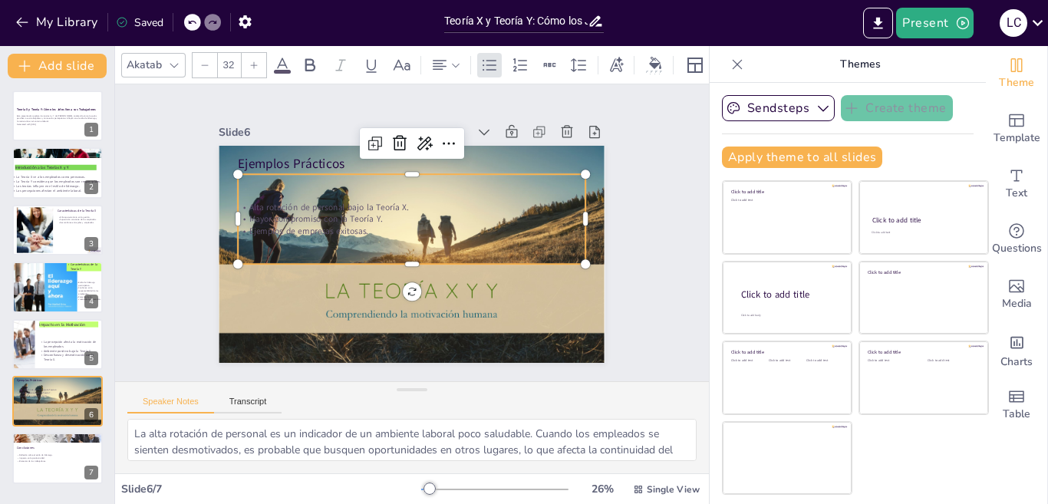
click at [359, 225] on p "Ejemplos de empresas exitosas." at bounding box center [413, 234] width 242 height 266
click at [355, 226] on p "Ejemplos de empresas exitosas." at bounding box center [412, 232] width 342 height 84
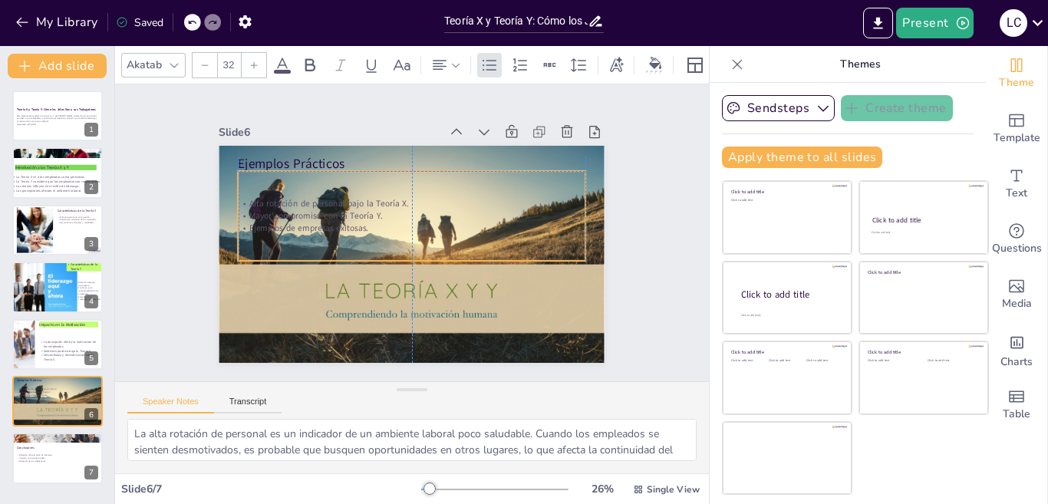
click at [354, 223] on p "Ejemplos de empresas exitosas." at bounding box center [413, 228] width 348 height 12
click at [349, 223] on p "Ejemplos de empresas exitosas." at bounding box center [412, 228] width 347 height 48
click at [349, 223] on p "Ejemplos de empresas exitosas." at bounding box center [415, 229] width 266 height 242
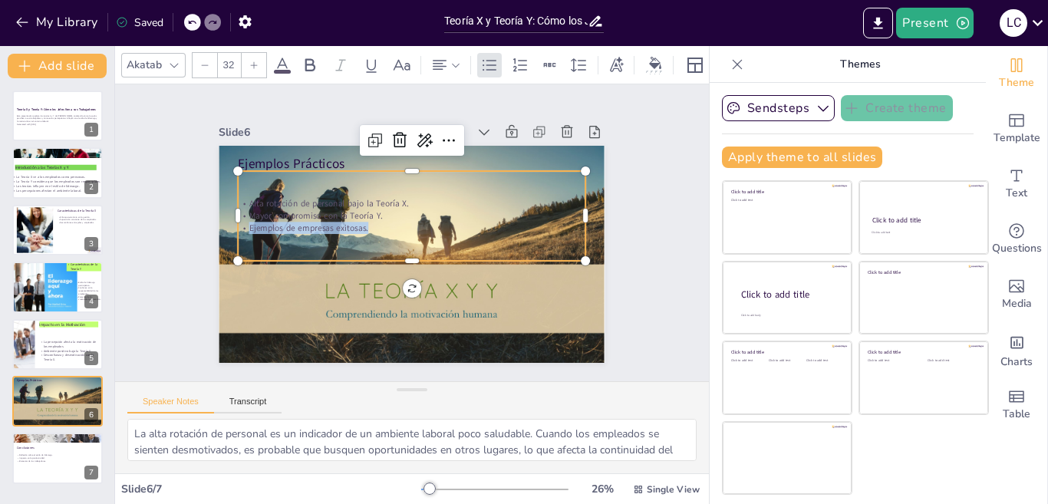
click at [360, 225] on p "Ejemplos de empresas exitosas." at bounding box center [413, 228] width 348 height 12
drag, startPoint x: 360, startPoint y: 225, endPoint x: 226, endPoint y: 197, distance: 137.1
click at [239, 197] on div "Alta rotación de personal bajo la Teoría X. Mayor compromiso con la Teoría Y. E…" at bounding box center [413, 216] width 349 height 72
click at [614, 63] on icon at bounding box center [617, 63] width 14 height 15
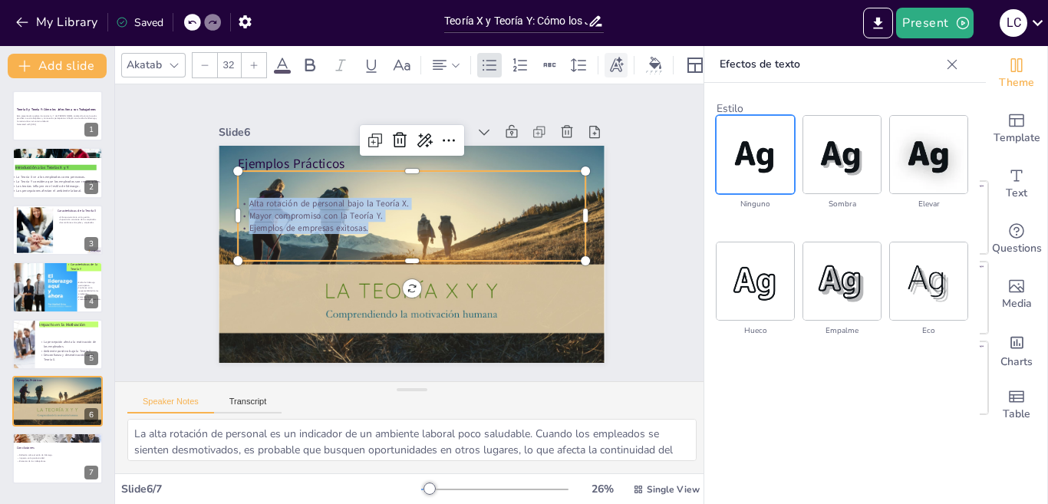
click at [618, 64] on icon at bounding box center [616, 65] width 17 height 17
click at [652, 71] on div at bounding box center [654, 73] width 17 height 4
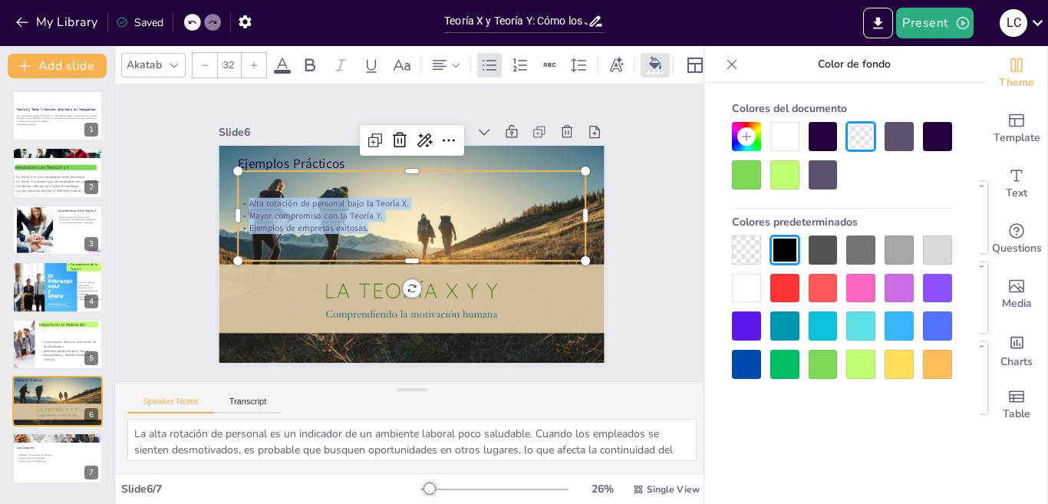
click at [783, 138] on div at bounding box center [784, 136] width 29 height 29
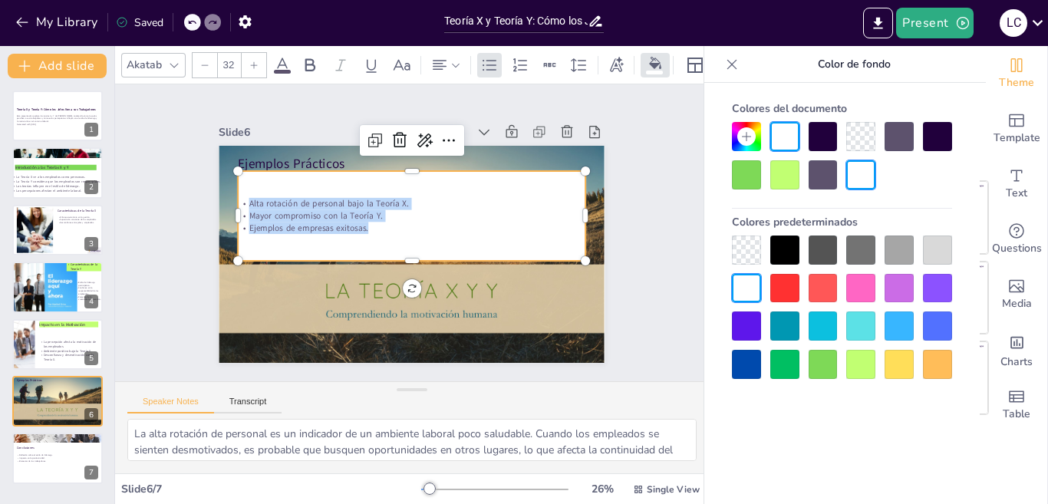
click at [381, 226] on p "Ejemplos de empresas exitosas." at bounding box center [412, 228] width 347 height 48
click at [899, 359] on div at bounding box center [899, 364] width 29 height 29
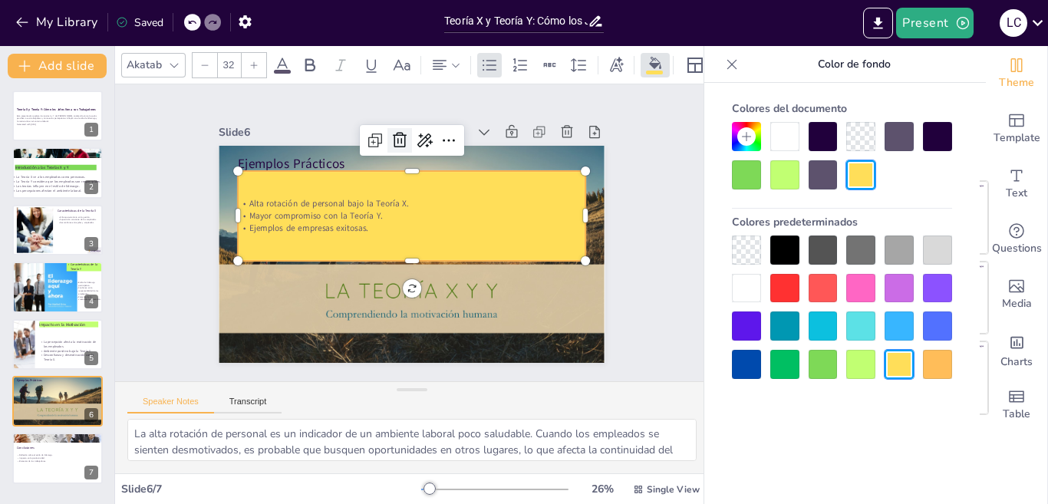
click at [399, 135] on icon at bounding box center [409, 140] width 20 height 20
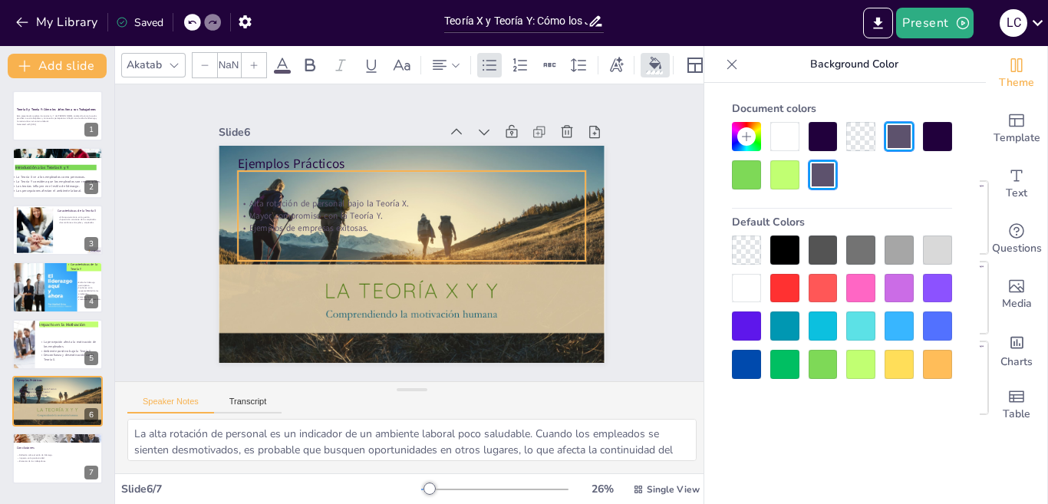
click at [364, 206] on p "Mayor compromiso con la Teoría Y." at bounding box center [419, 217] width 322 height 152
type input "32"
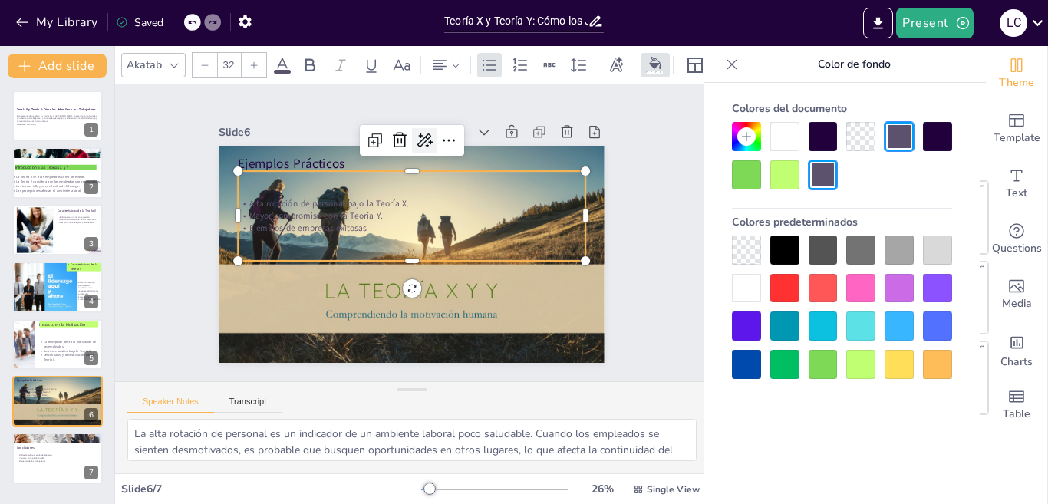
click at [429, 144] on div at bounding box center [443, 144] width 29 height 29
click at [448, 138] on icon at bounding box center [458, 145] width 20 height 20
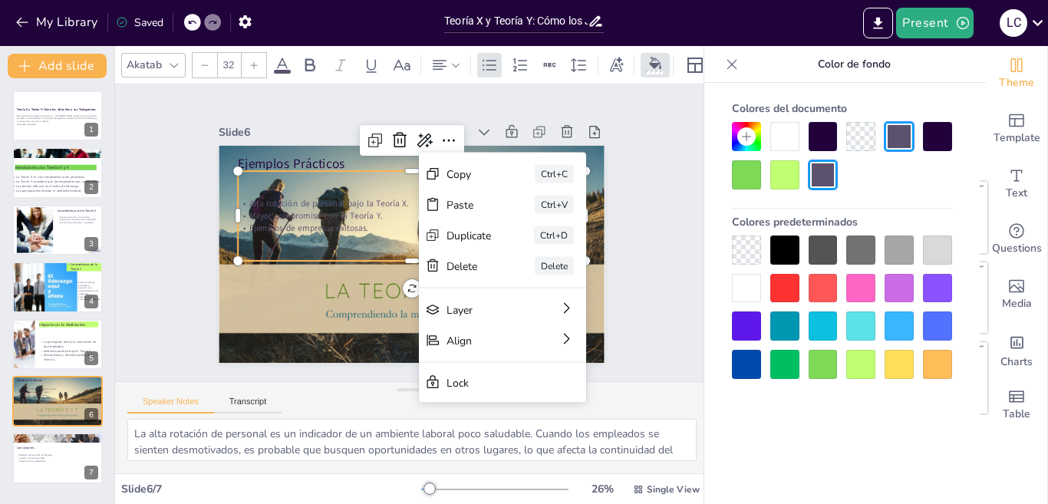
click at [361, 248] on div "Alta rotación de personal bajo la Teoría X. Mayor compromiso con la Teoría Y. E…" at bounding box center [415, 217] width 358 height 160
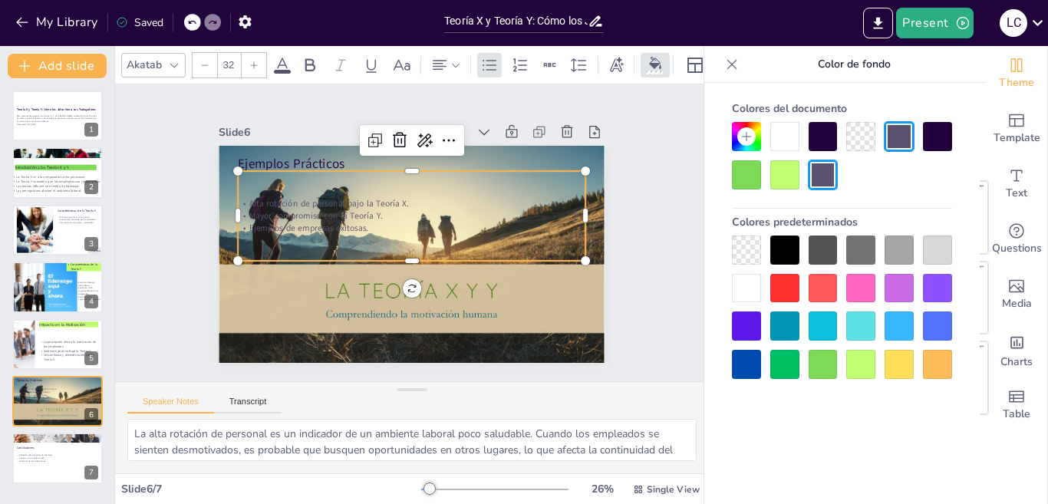
click at [363, 221] on p "Ejemplos de empresas exitosas." at bounding box center [412, 228] width 347 height 48
click at [368, 227] on p "Ejemplos de empresas exitosas." at bounding box center [412, 228] width 347 height 48
drag, startPoint x: 368, startPoint y: 227, endPoint x: 229, endPoint y: 175, distance: 148.4
click at [236, 175] on div "Alta rotación de personal bajo la Teoría X. Mayor compromiso con la Teoría Y. E…" at bounding box center [413, 216] width 355 height 126
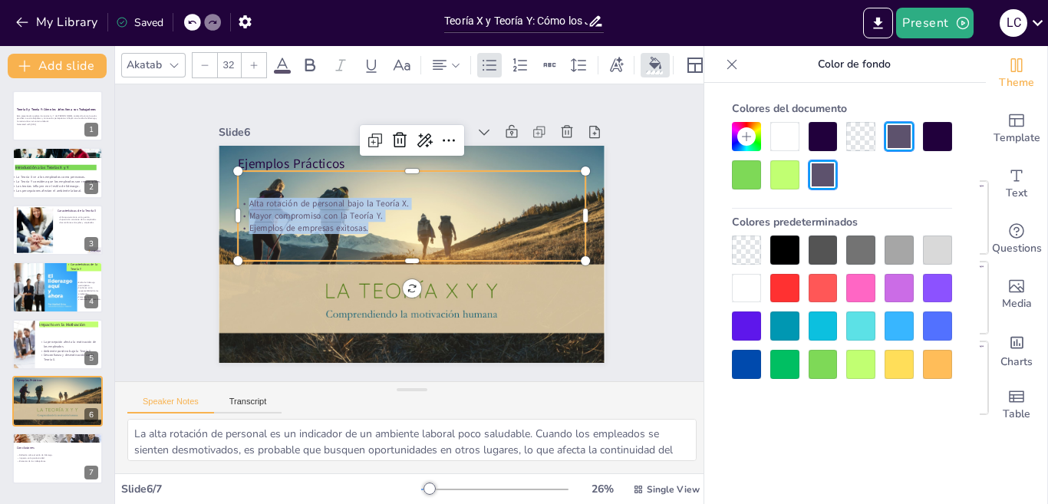
click at [285, 61] on icon at bounding box center [282, 65] width 18 height 18
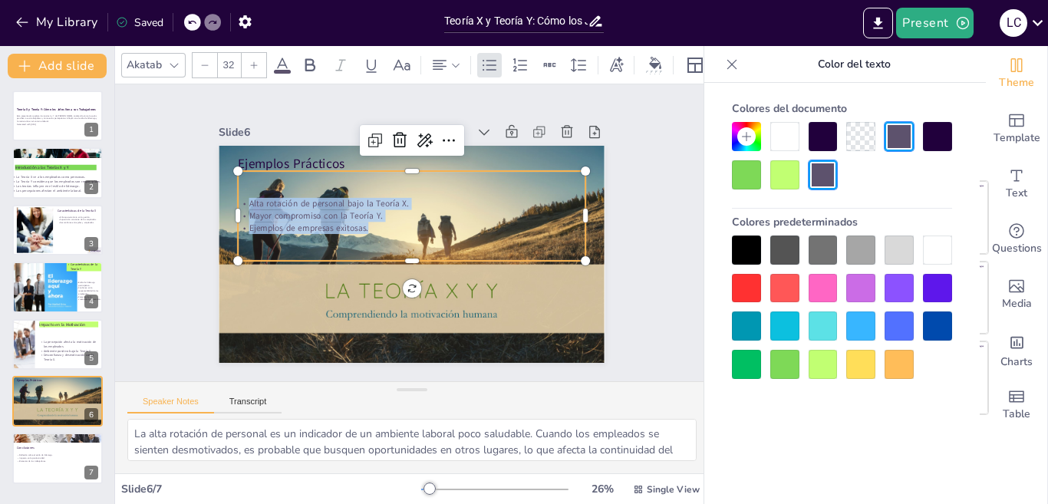
click at [281, 58] on icon at bounding box center [282, 65] width 14 height 15
click at [280, 60] on icon at bounding box center [282, 65] width 18 height 18
click at [279, 60] on icon at bounding box center [282, 65] width 18 height 18
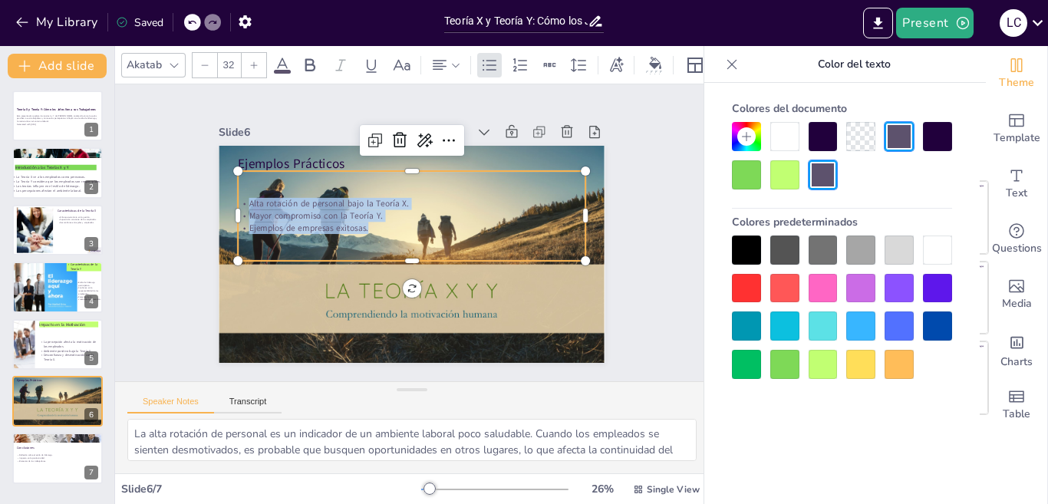
click at [279, 61] on icon at bounding box center [282, 65] width 18 height 18
click at [309, 61] on icon at bounding box center [310, 65] width 18 height 18
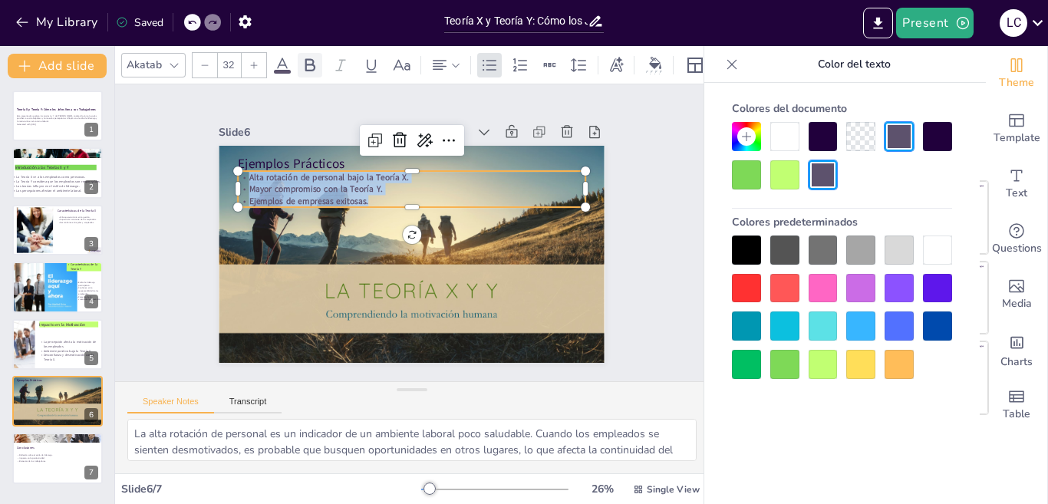
click at [309, 61] on icon at bounding box center [310, 65] width 18 height 18
click at [284, 70] on span at bounding box center [282, 72] width 17 height 4
click at [552, 57] on icon at bounding box center [550, 65] width 16 height 16
click at [580, 58] on icon at bounding box center [579, 65] width 18 height 18
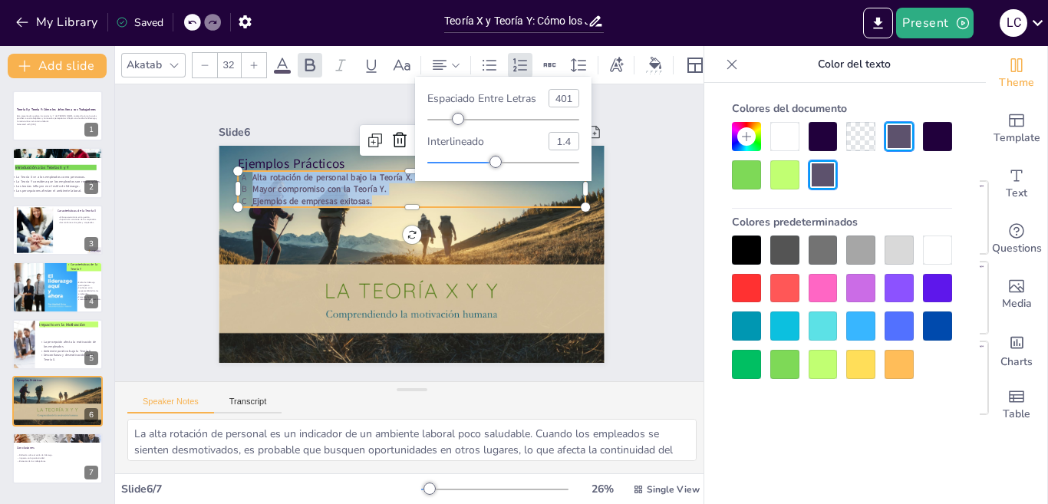
click at [519, 116] on div at bounding box center [503, 120] width 152 height 12
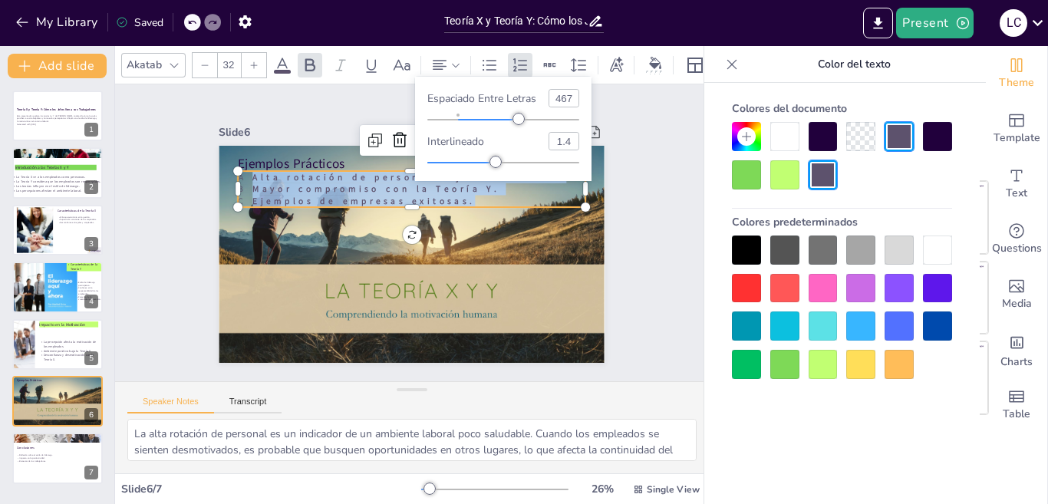
click at [529, 117] on div at bounding box center [503, 120] width 152 height 12
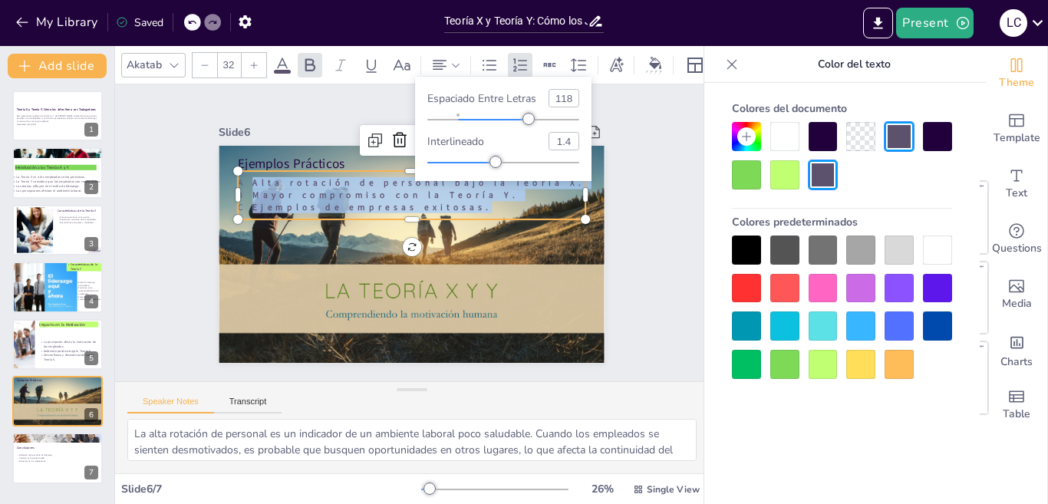
click at [476, 114] on div at bounding box center [503, 120] width 152 height 12
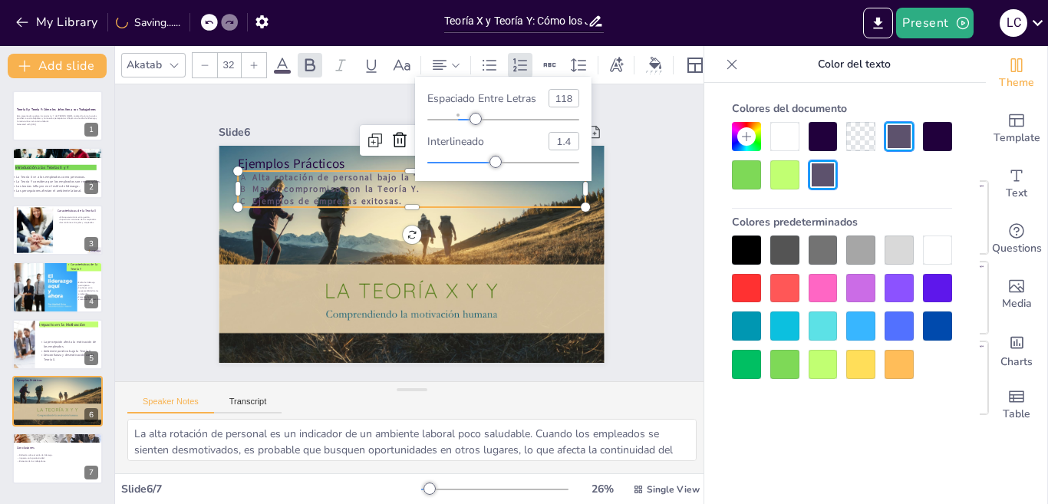
type input "12"
click at [460, 118] on div at bounding box center [503, 120] width 152 height 12
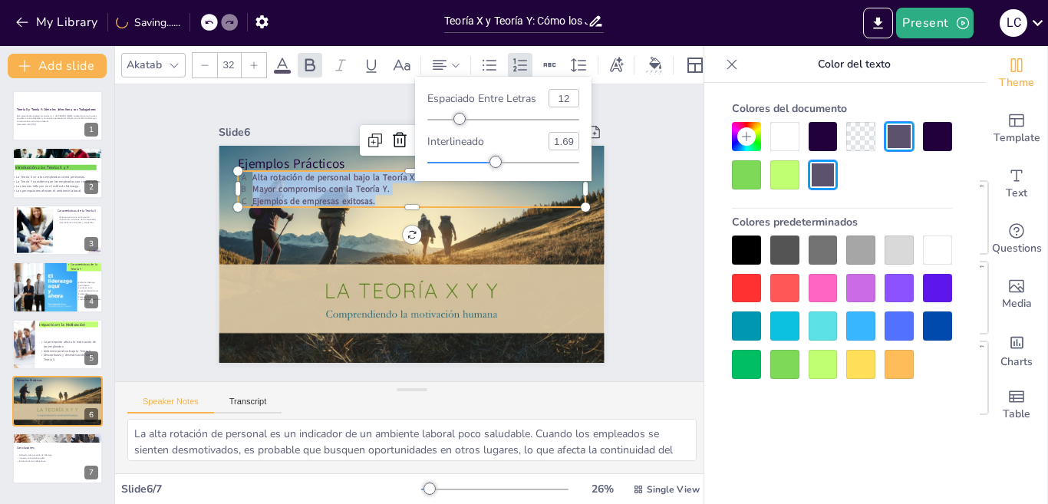
click at [518, 161] on div at bounding box center [503, 163] width 152 height 12
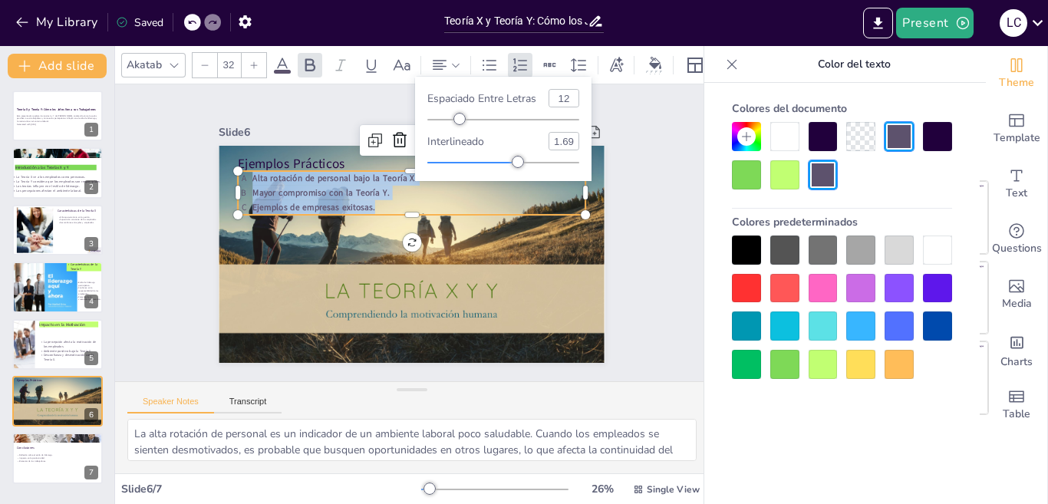
type input "1.44"
click at [499, 161] on div at bounding box center [503, 163] width 152 height 12
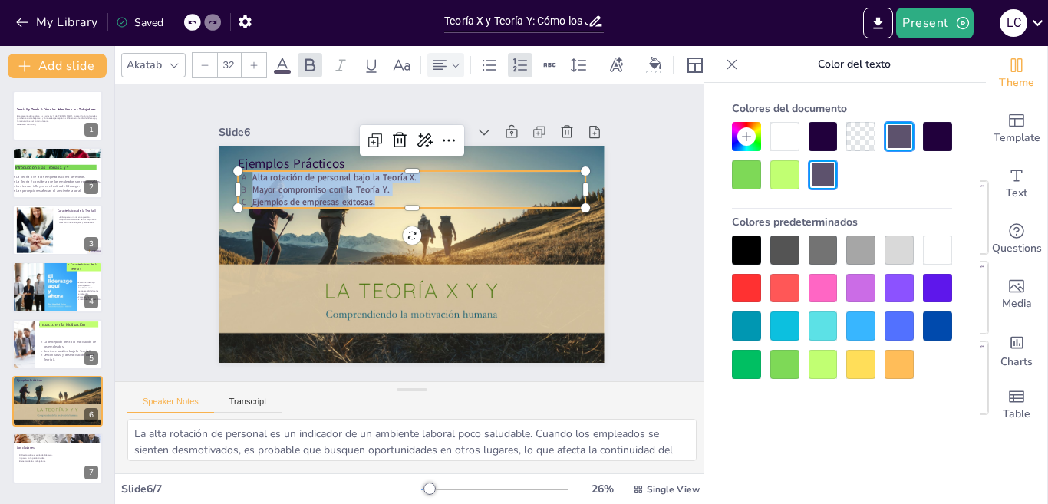
click at [455, 61] on icon at bounding box center [455, 65] width 11 height 11
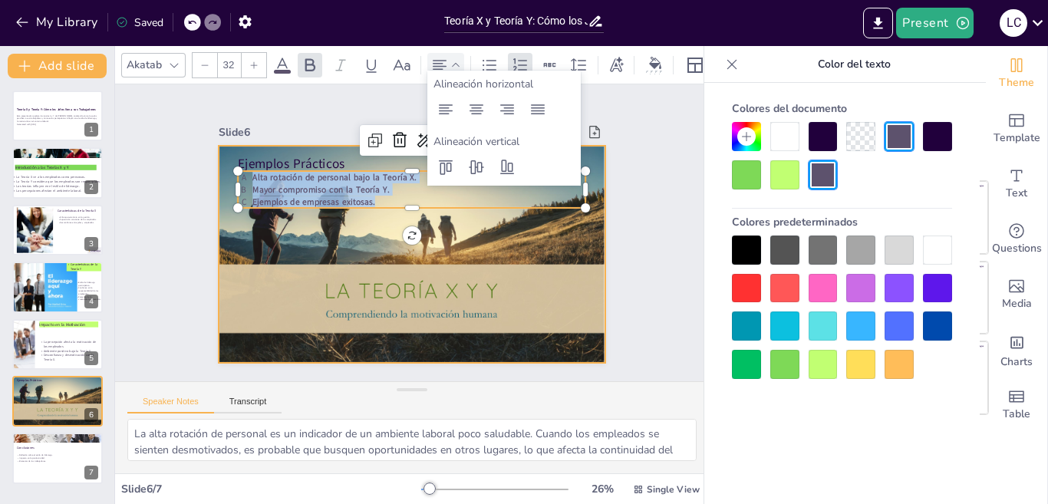
click at [438, 230] on div at bounding box center [409, 254] width 407 height 256
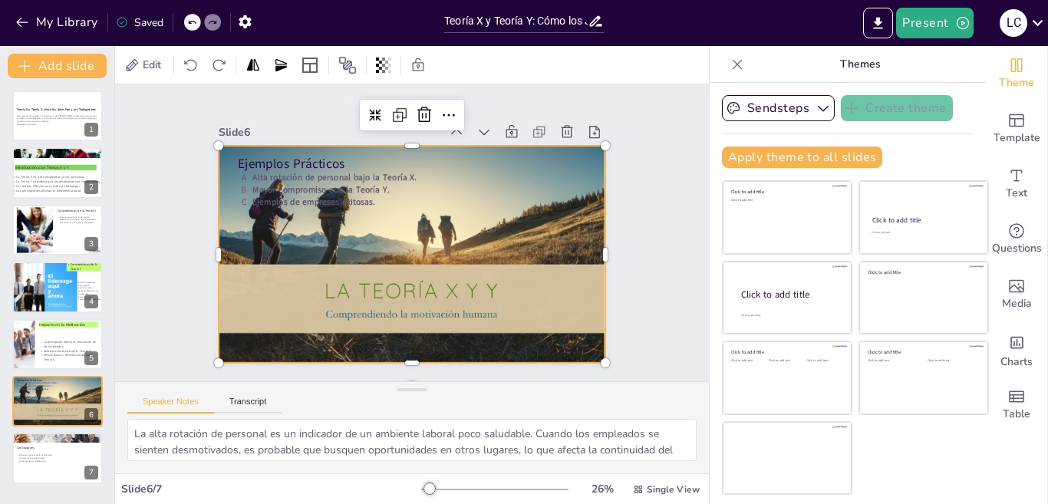
click at [438, 231] on div at bounding box center [412, 254] width 386 height 217
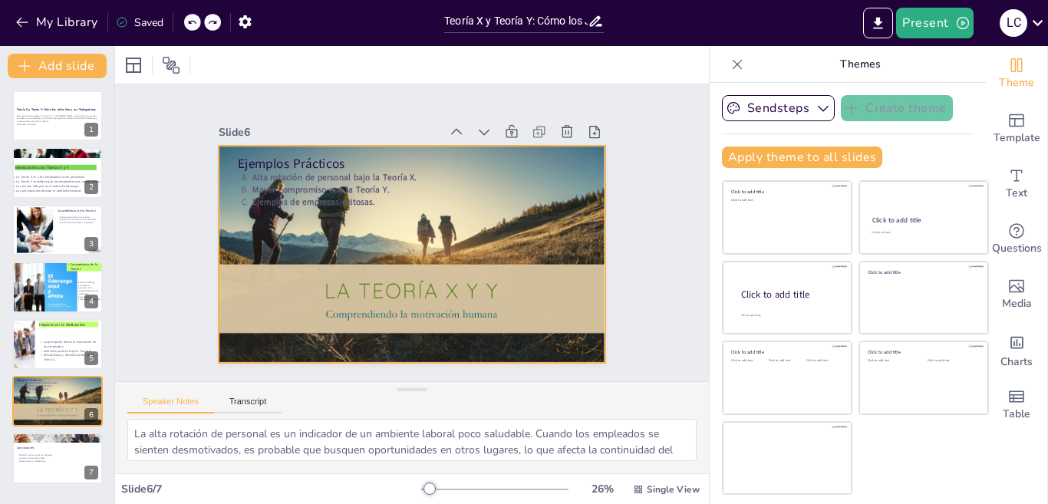
click at [397, 265] on div at bounding box center [409, 254] width 407 height 256
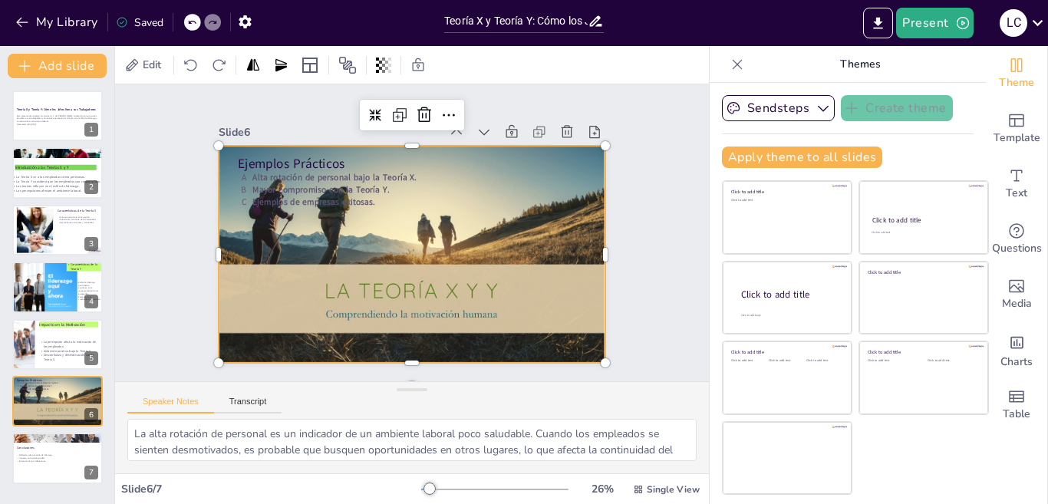
click at [408, 287] on div at bounding box center [409, 254] width 407 height 256
click at [455, 322] on div at bounding box center [409, 254] width 407 height 256
click at [477, 308] on div at bounding box center [412, 254] width 386 height 217
click at [477, 308] on div at bounding box center [409, 254] width 407 height 256
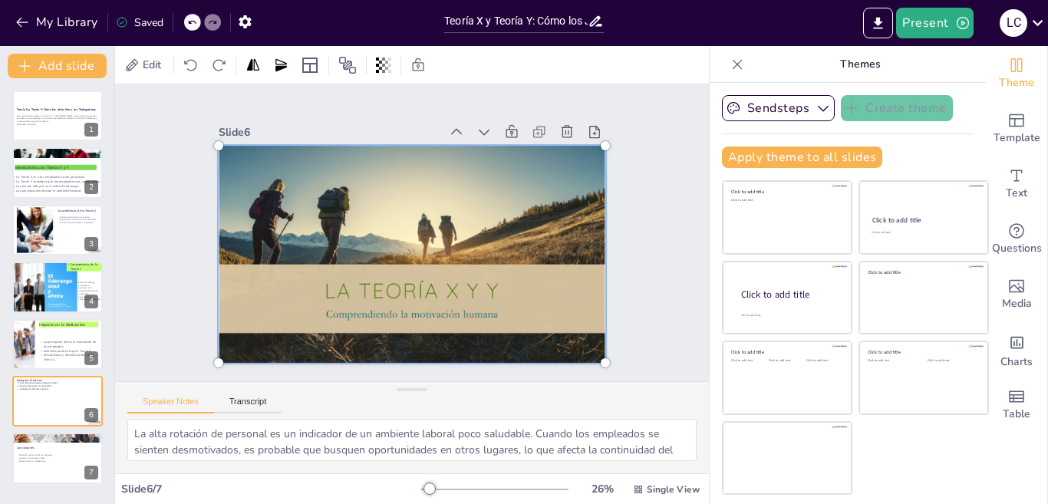
click at [432, 286] on div at bounding box center [409, 254] width 427 height 276
click at [431, 286] on div at bounding box center [411, 255] width 404 height 236
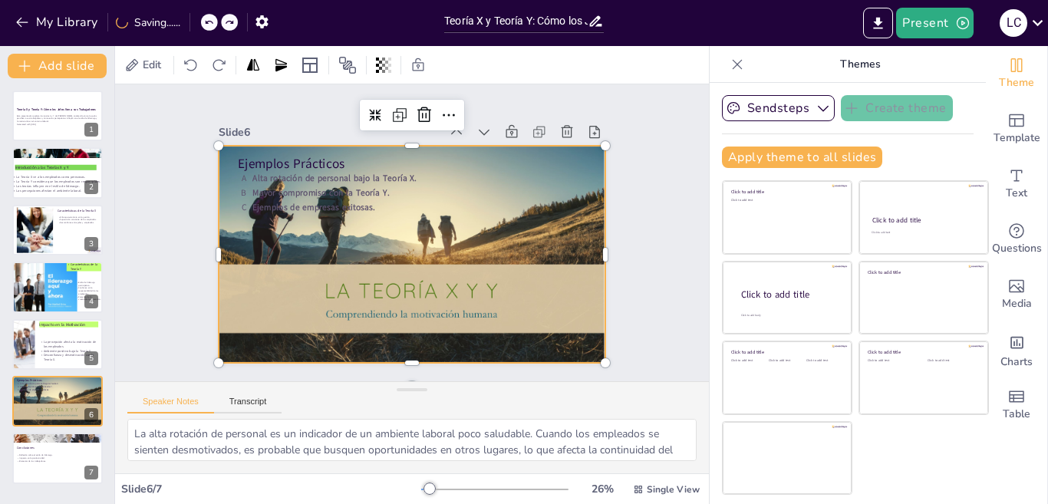
click at [375, 300] on div at bounding box center [409, 254] width 407 height 256
click at [381, 292] on div at bounding box center [409, 254] width 407 height 256
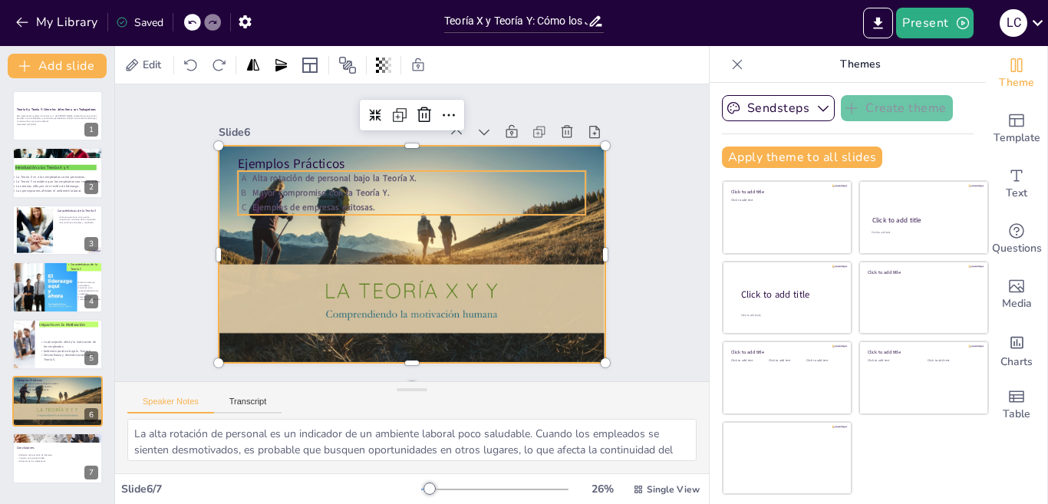
click at [300, 181] on span "Mayor compromiso con la Teoría Y." at bounding box center [331, 175] width 137 height 40
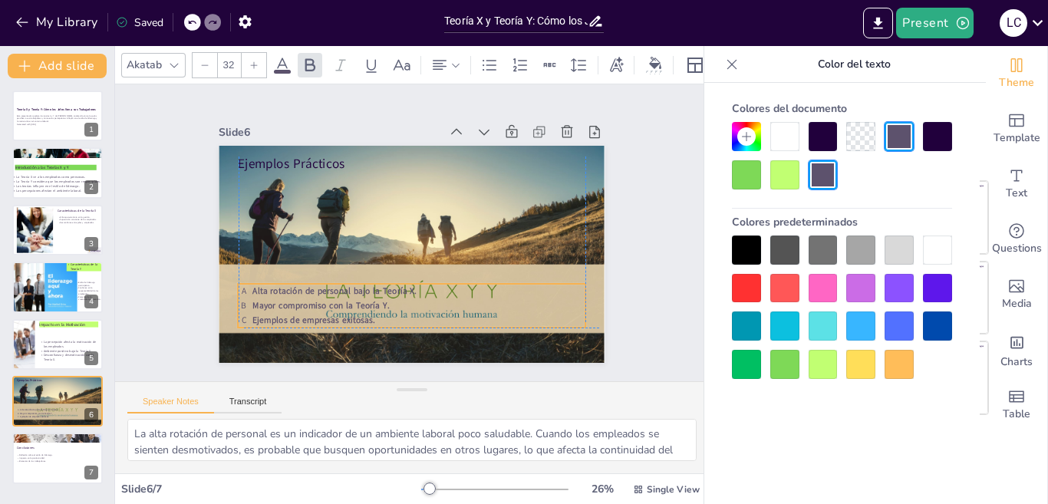
drag, startPoint x: 306, startPoint y: 165, endPoint x: 312, endPoint y: 272, distance: 107.6
click at [312, 167] on div "Ejemplos Prácticos Alta rotación de personal bajo la Teoría X. Mayor compromiso…" at bounding box center [421, 146] width 384 height 41
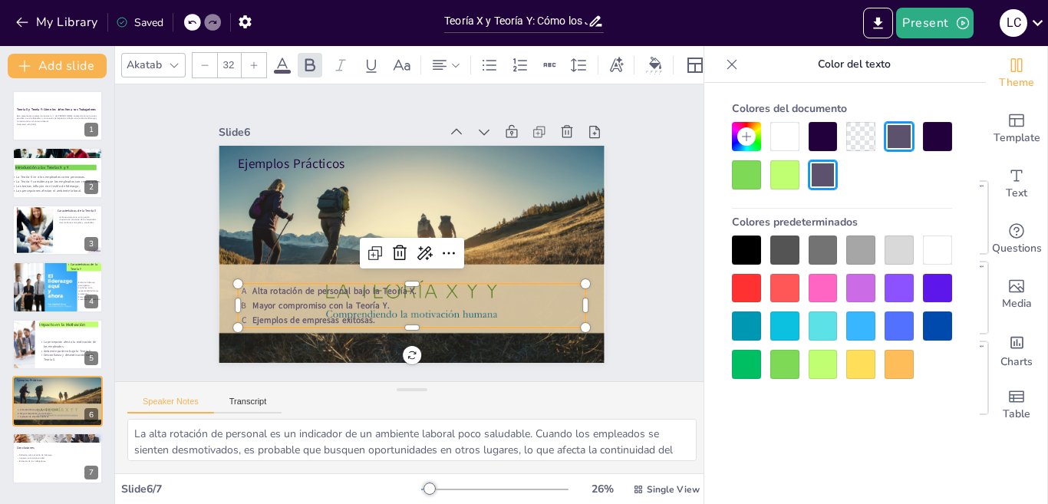
click at [789, 139] on div at bounding box center [784, 136] width 29 height 29
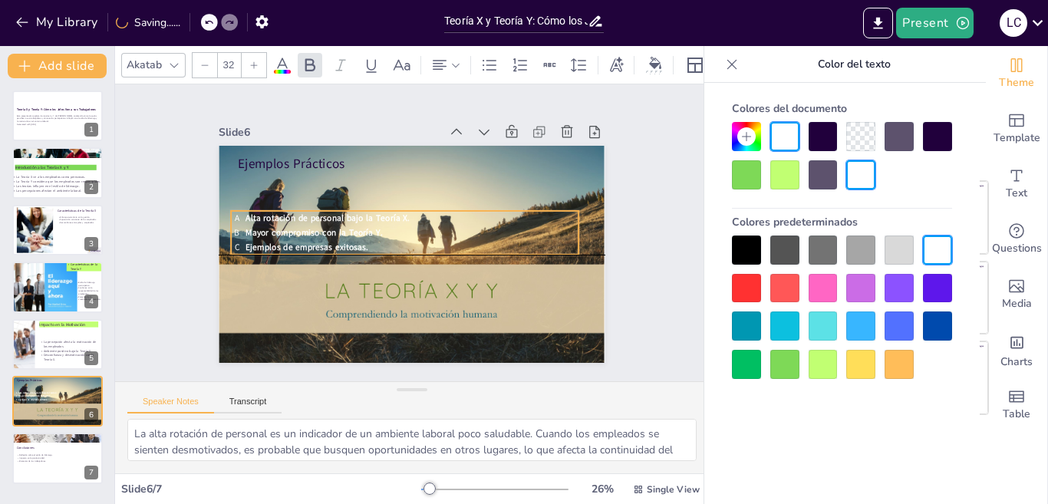
drag, startPoint x: 291, startPoint y: 280, endPoint x: 285, endPoint y: 186, distance: 93.8
click at [284, 204] on p "Alta rotación de personal bajo la Teoría X." at bounding box center [415, 219] width 328 height 84
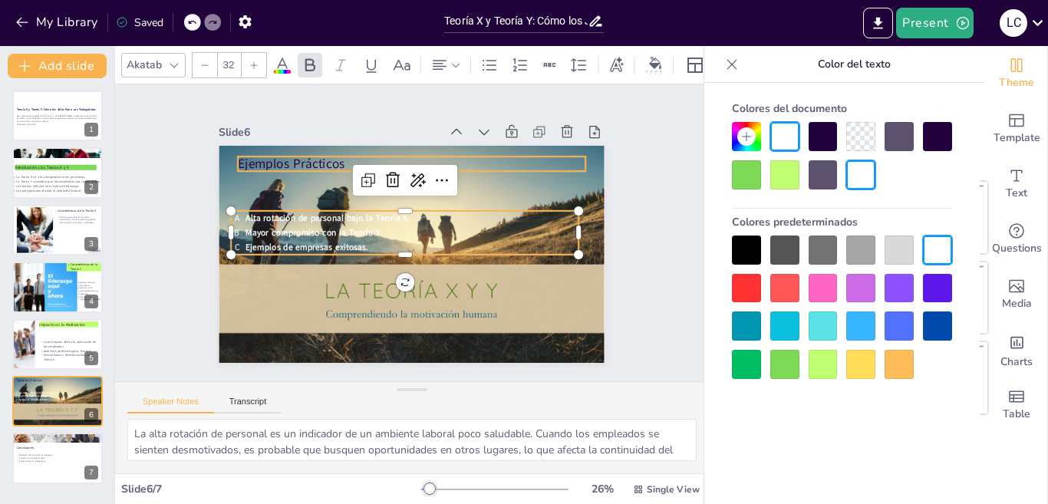
click at [280, 154] on p "Ejemplos Prácticos" at bounding box center [420, 164] width 348 height 54
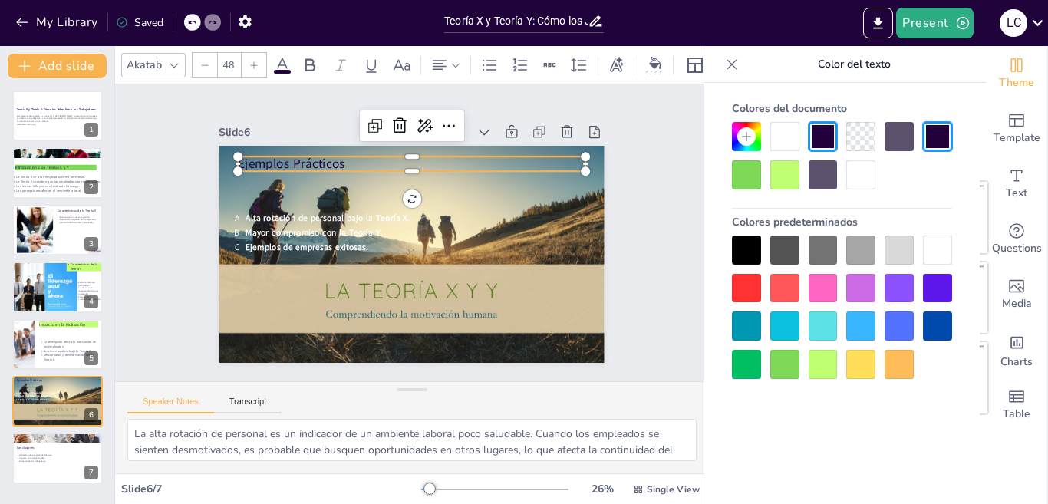
click at [859, 189] on div at bounding box center [860, 174] width 29 height 29
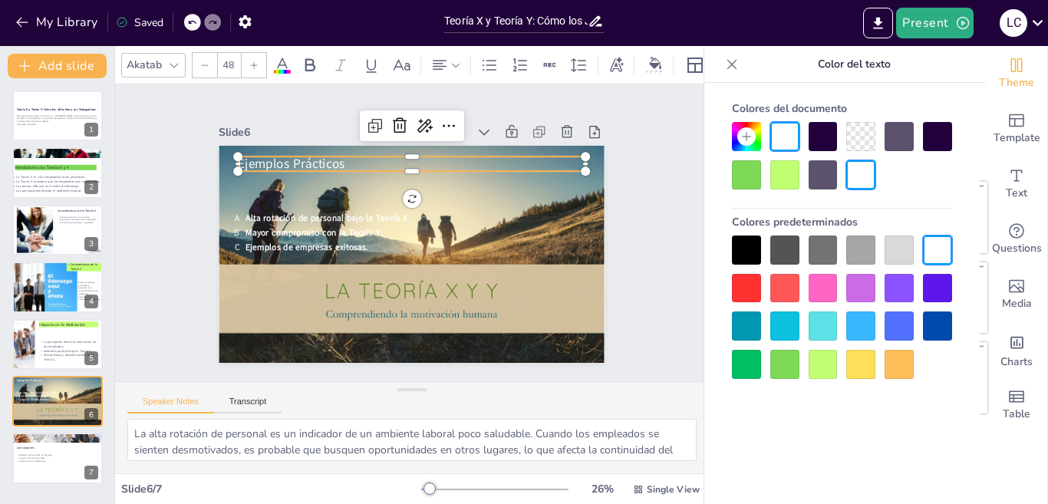
click at [253, 61] on icon at bounding box center [253, 65] width 9 height 9
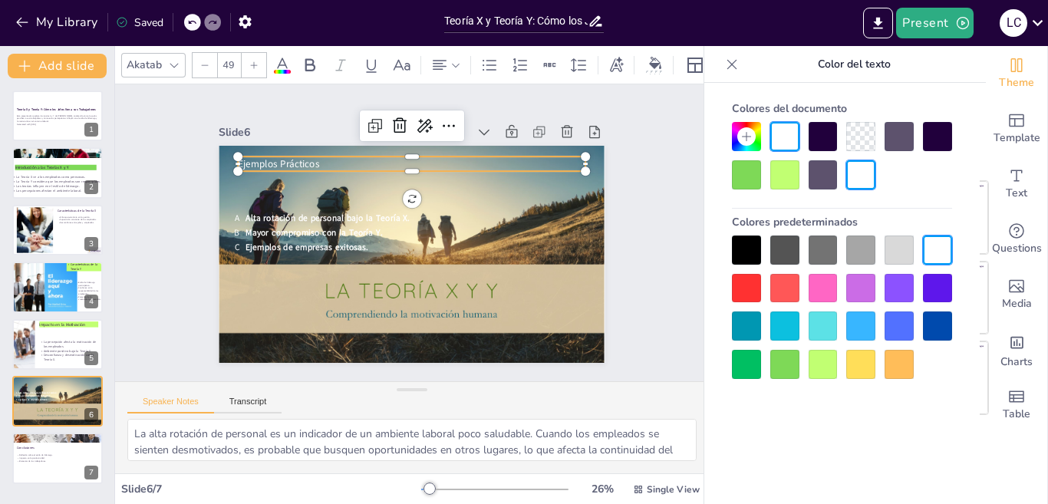
click at [253, 61] on icon at bounding box center [253, 65] width 9 height 9
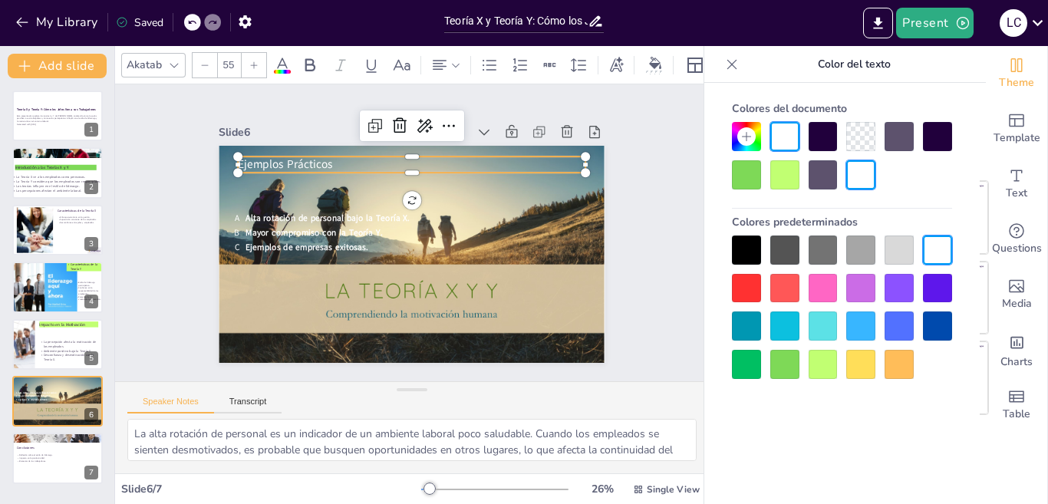
click at [253, 61] on icon at bounding box center [253, 65] width 9 height 9
click at [252, 61] on icon at bounding box center [253, 65] width 9 height 9
click at [252, 62] on icon at bounding box center [253, 65] width 9 height 9
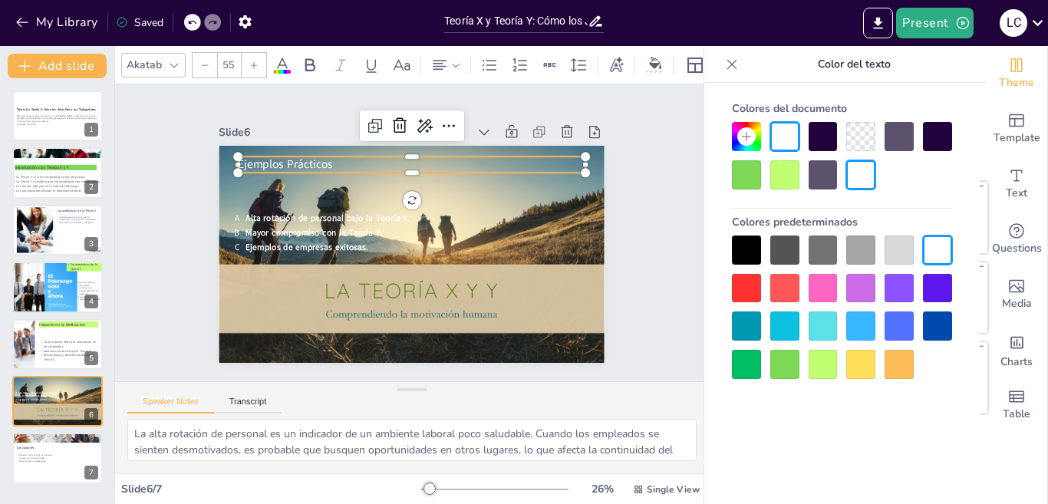
click at [252, 62] on icon at bounding box center [253, 65] width 9 height 9
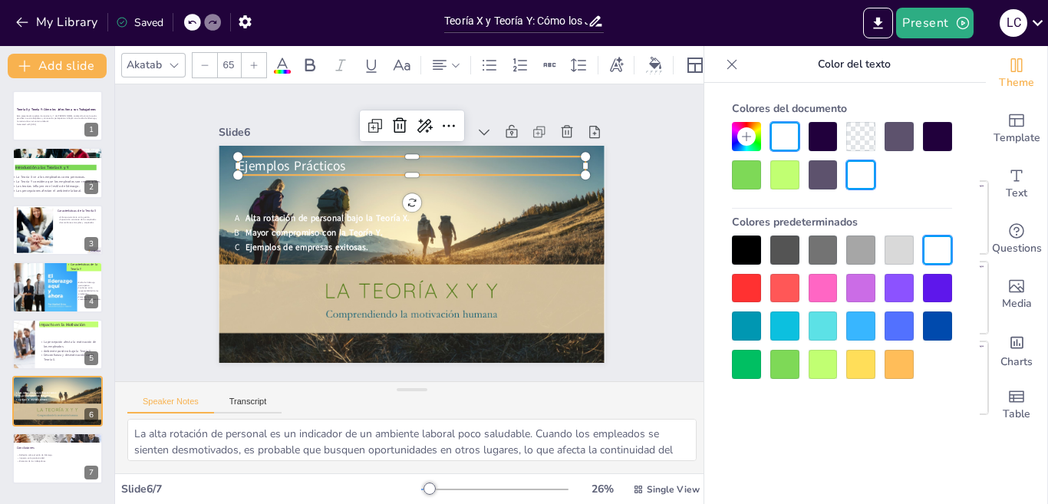
click at [252, 62] on icon at bounding box center [253, 65] width 9 height 9
click at [251, 62] on icon at bounding box center [253, 65] width 9 height 9
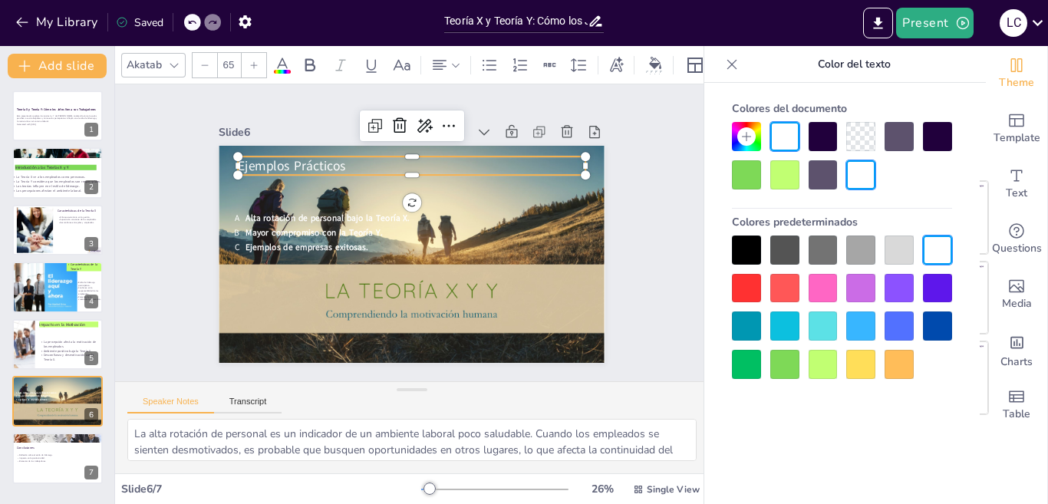
click at [251, 62] on icon at bounding box center [253, 65] width 9 height 9
click at [250, 62] on icon at bounding box center [253, 65] width 9 height 9
click at [249, 62] on icon at bounding box center [253, 65] width 9 height 9
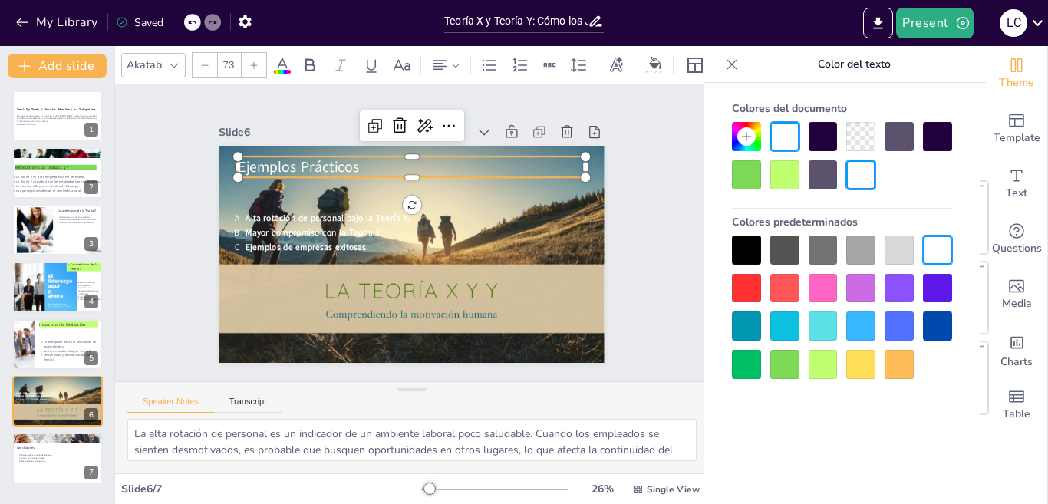
click at [249, 62] on icon at bounding box center [253, 65] width 9 height 9
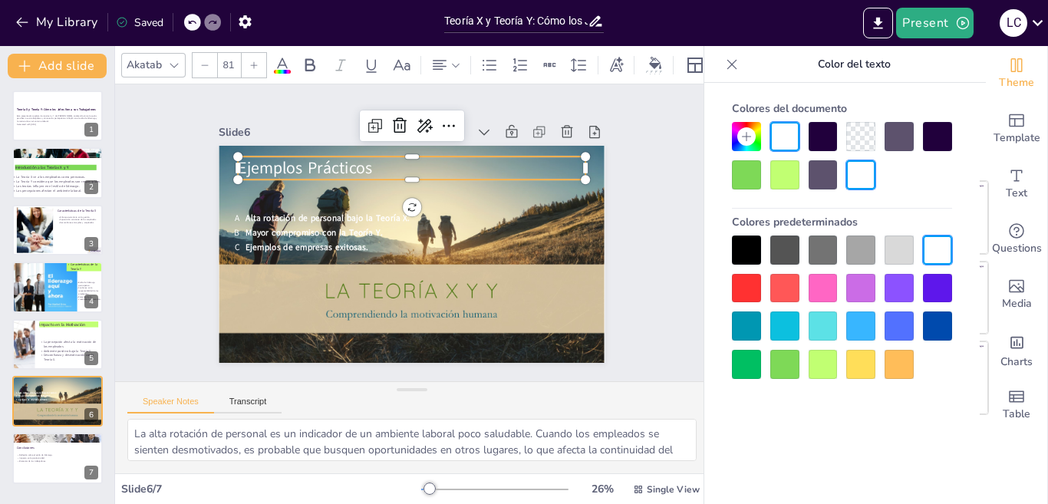
click at [249, 62] on icon at bounding box center [253, 65] width 9 height 9
click at [249, 62] on div at bounding box center [254, 65] width 25 height 25
click at [248, 63] on div at bounding box center [254, 65] width 25 height 25
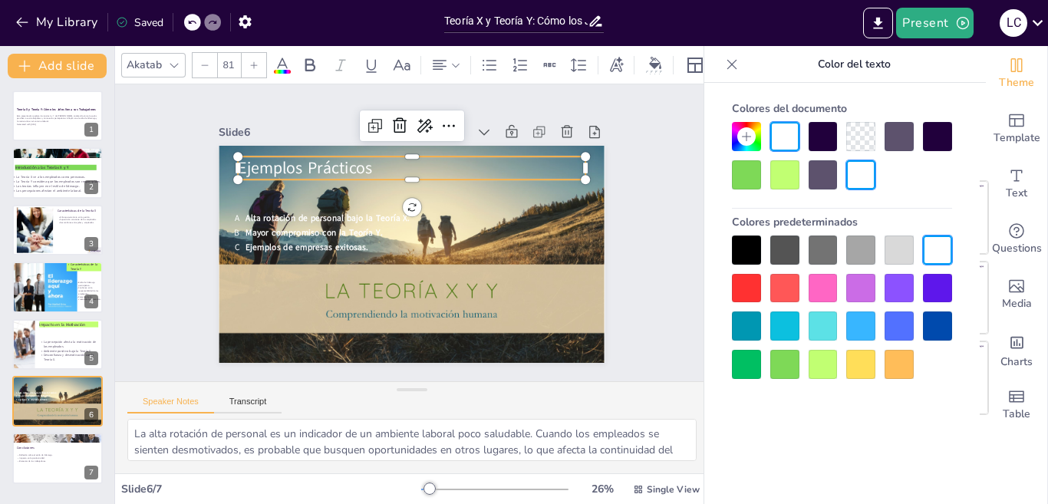
click at [248, 63] on div at bounding box center [254, 65] width 25 height 25
click at [254, 61] on icon at bounding box center [254, 64] width 7 height 7
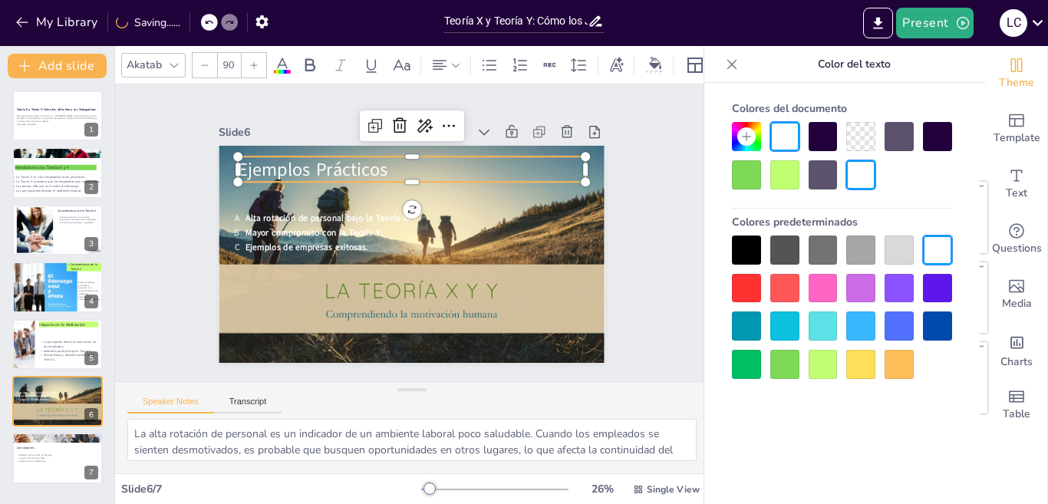
click at [254, 61] on icon at bounding box center [254, 64] width 7 height 7
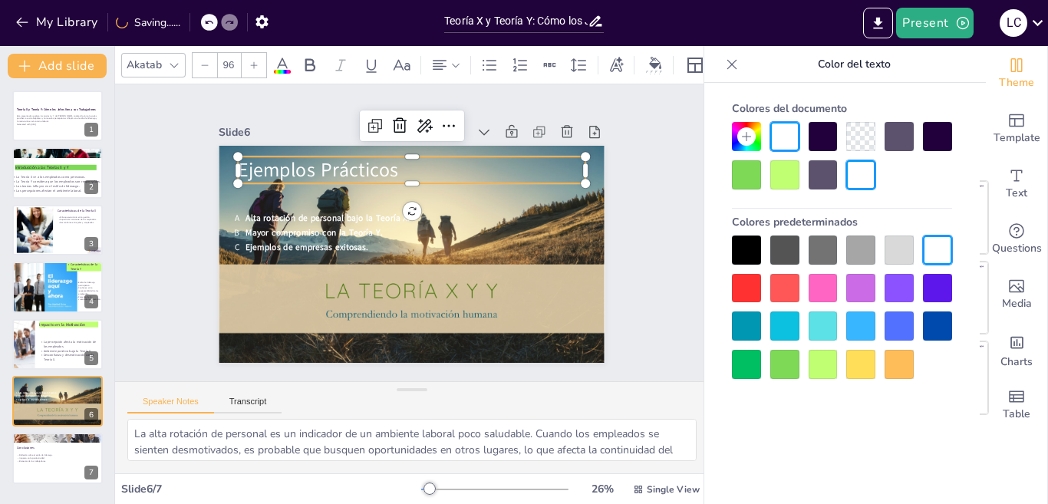
click at [254, 61] on icon at bounding box center [254, 64] width 7 height 7
click at [253, 61] on icon at bounding box center [253, 65] width 9 height 9
click at [316, 62] on icon at bounding box center [310, 65] width 18 height 18
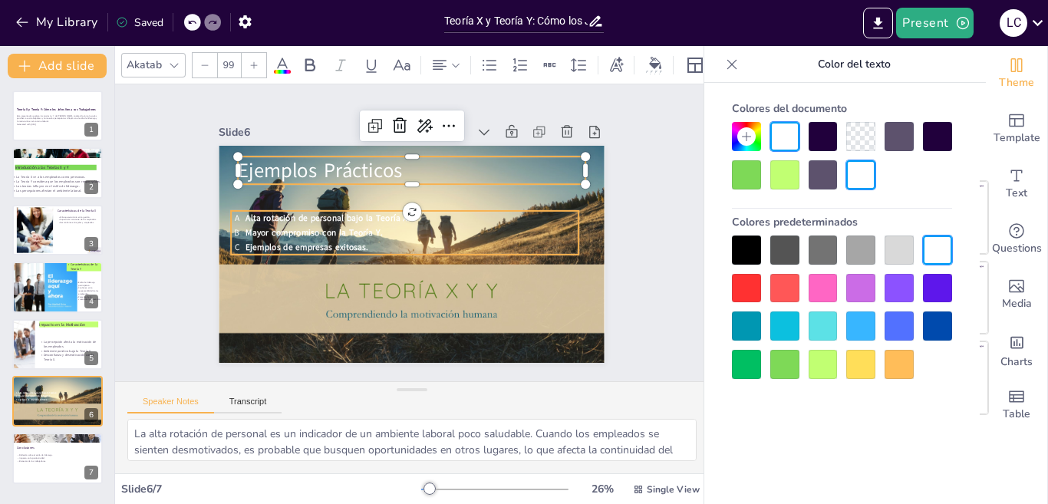
click at [295, 241] on span "Ejemplos de empresas exitosas." at bounding box center [307, 247] width 123 height 12
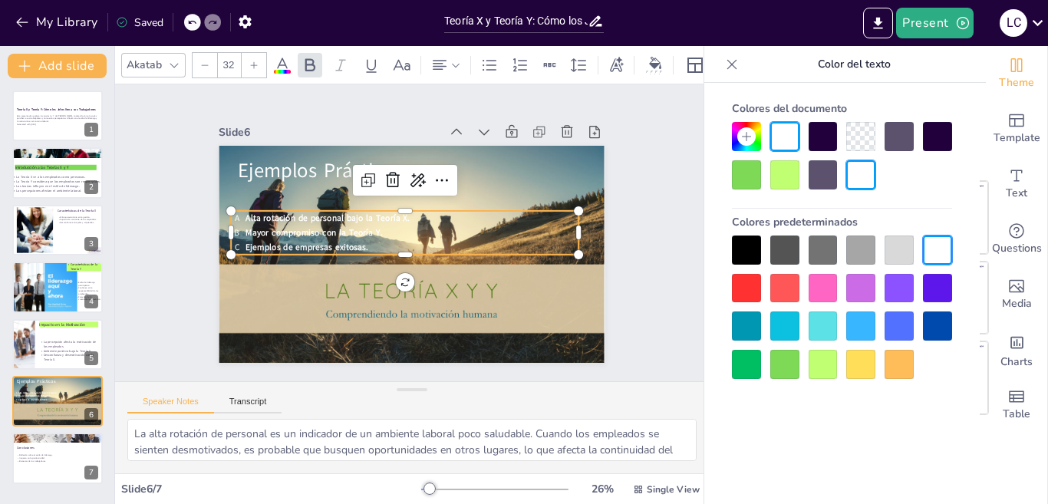
click at [252, 61] on icon at bounding box center [253, 65] width 9 height 9
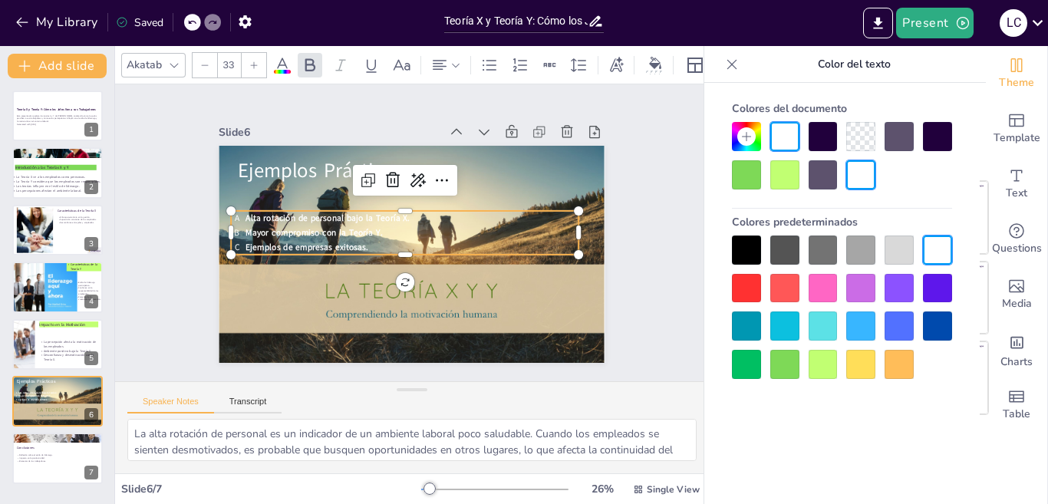
click at [252, 61] on icon at bounding box center [253, 65] width 9 height 9
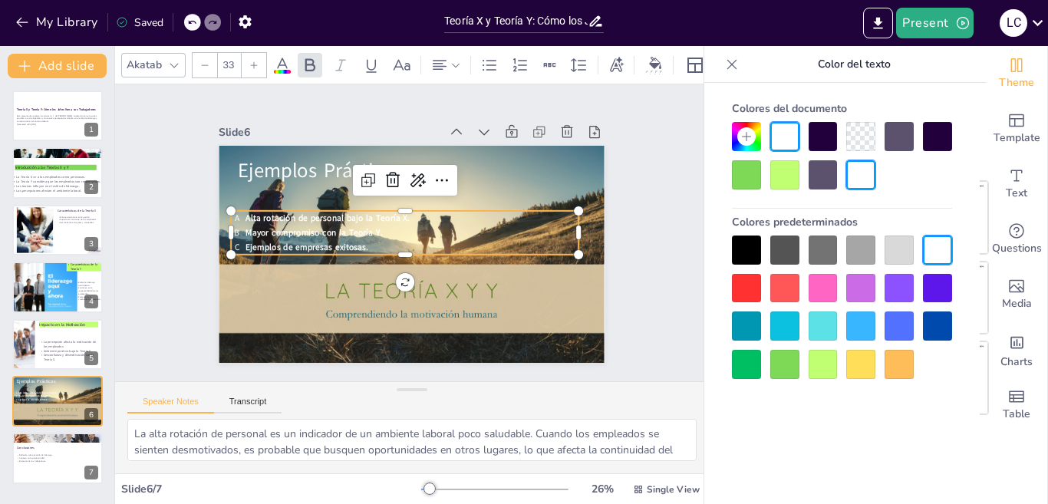
click at [252, 61] on icon at bounding box center [253, 65] width 9 height 9
click at [251, 61] on icon at bounding box center [253, 65] width 9 height 9
click at [250, 61] on icon at bounding box center [253, 65] width 9 height 9
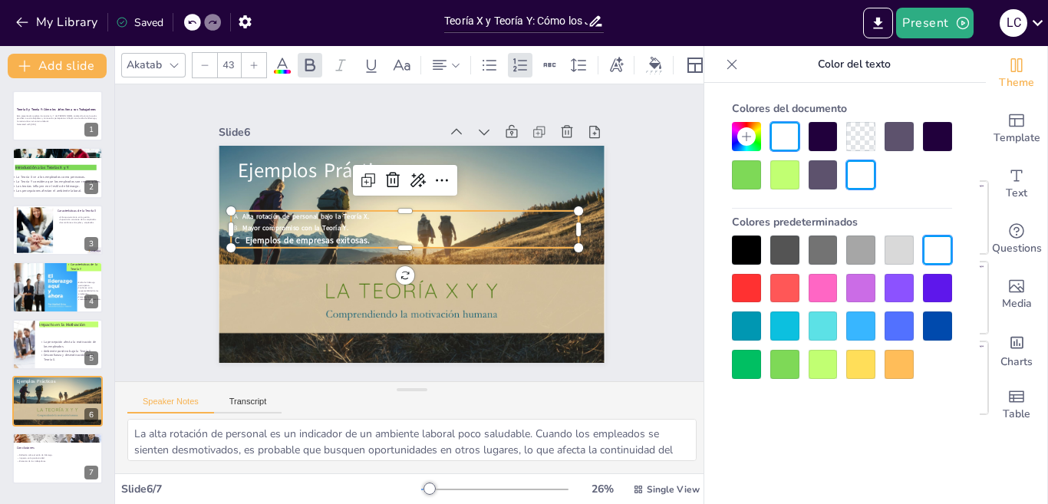
click at [250, 61] on icon at bounding box center [253, 65] width 9 height 9
click at [249, 61] on icon at bounding box center [253, 65] width 9 height 9
click at [249, 61] on div at bounding box center [254, 65] width 25 height 25
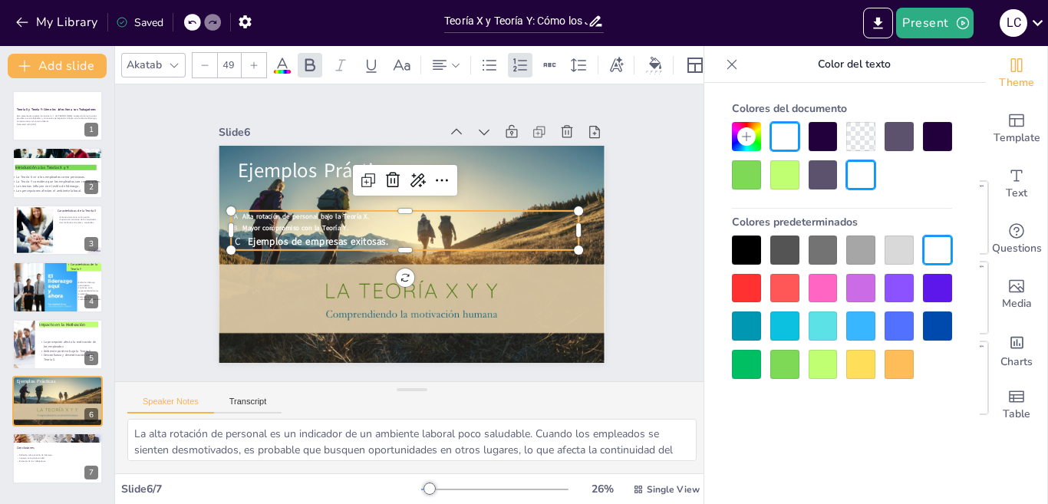
click at [248, 61] on div at bounding box center [254, 65] width 25 height 25
click at [404, 237] on p "Ejemplos de empresas exitosas." at bounding box center [414, 242] width 328 height 18
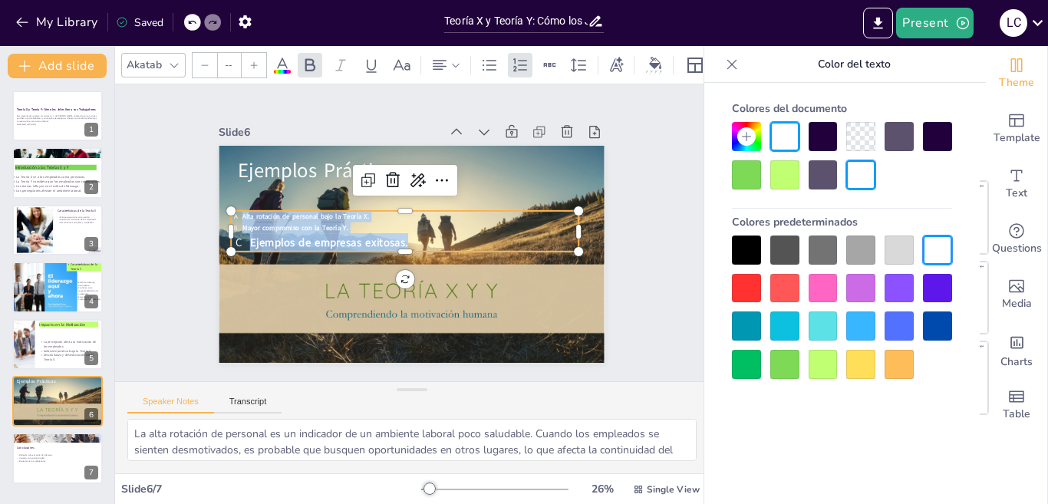
drag, startPoint x: 404, startPoint y: 237, endPoint x: 246, endPoint y: 200, distance: 163.1
click at [246, 200] on div "Ejemplos Prácticos Alta rotación de personal bajo la Teoría X. Mayor compromiso…" at bounding box center [412, 254] width 386 height 217
click at [250, 61] on icon at bounding box center [253, 65] width 9 height 9
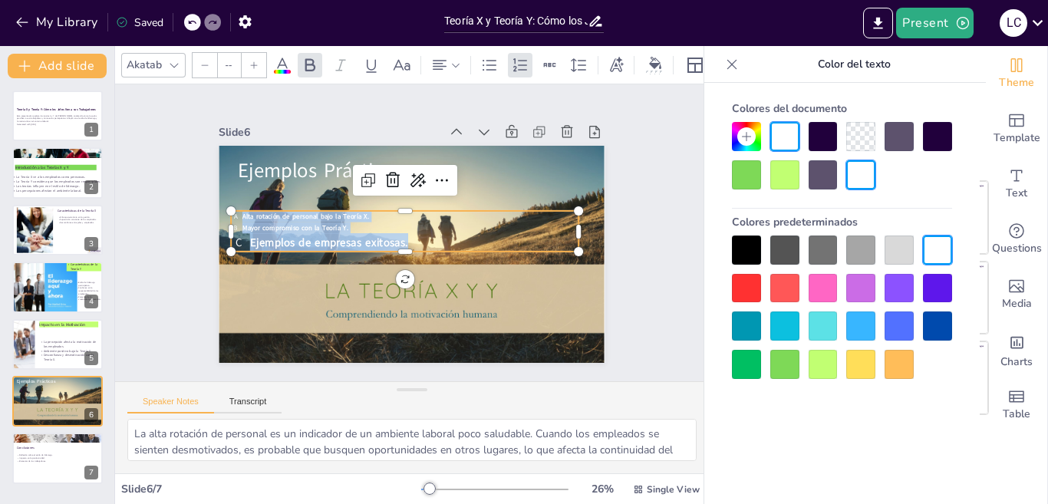
click at [250, 61] on icon at bounding box center [253, 65] width 9 height 9
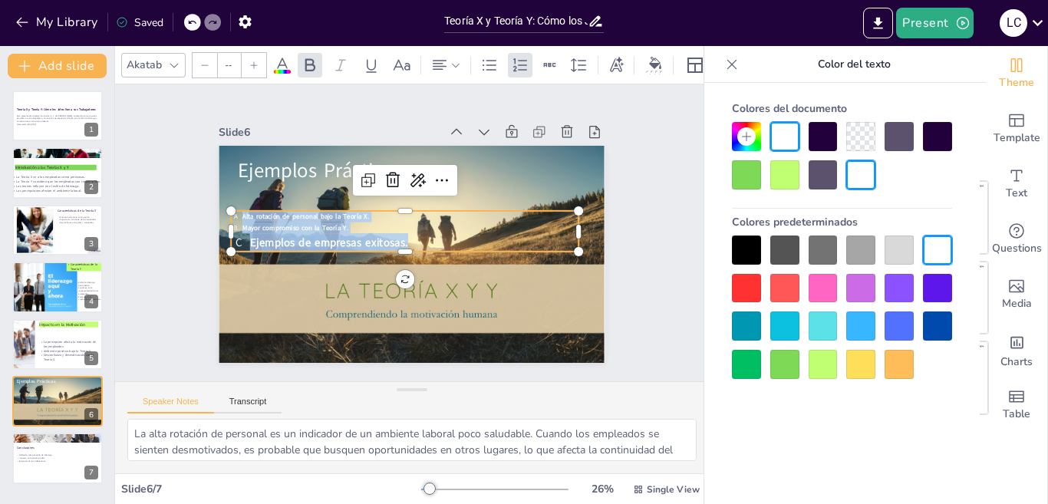
click at [250, 61] on icon at bounding box center [253, 65] width 9 height 9
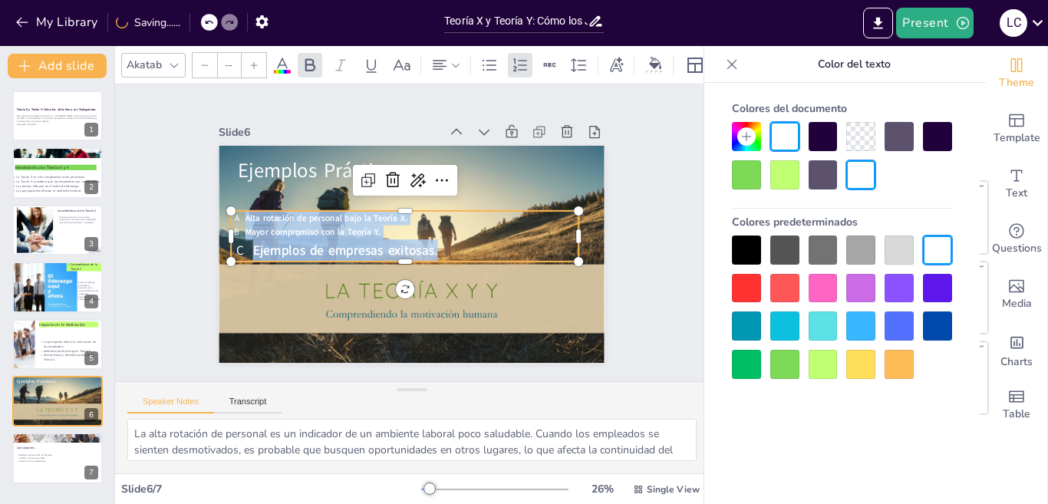
click at [250, 61] on icon at bounding box center [253, 65] width 9 height 9
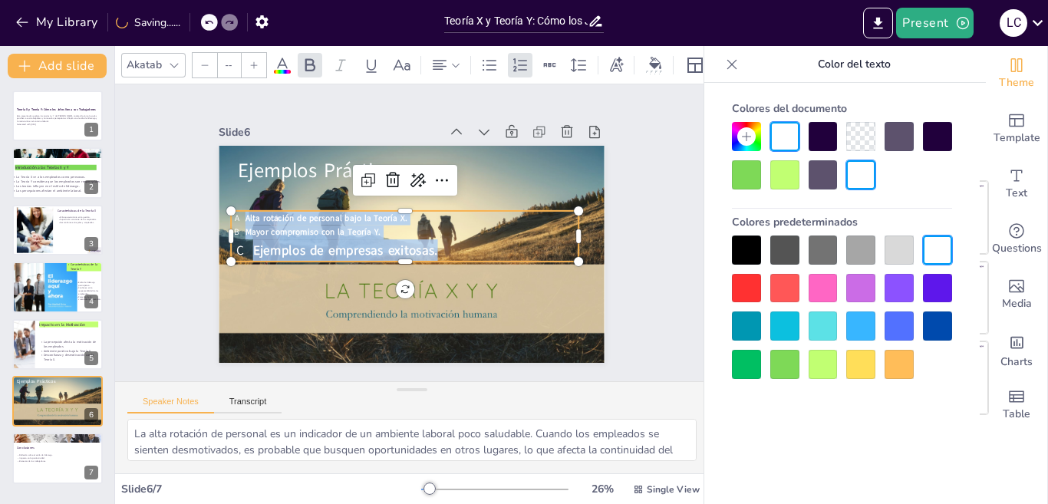
click at [250, 61] on icon at bounding box center [253, 65] width 9 height 9
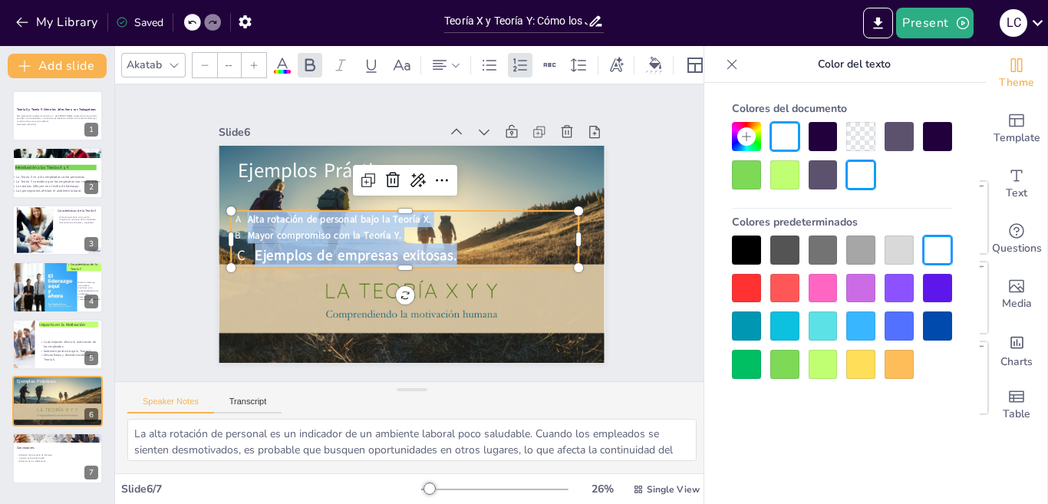
click at [406, 230] on p "Mayor compromiso con la Teoría Y." at bounding box center [412, 235] width 327 height 85
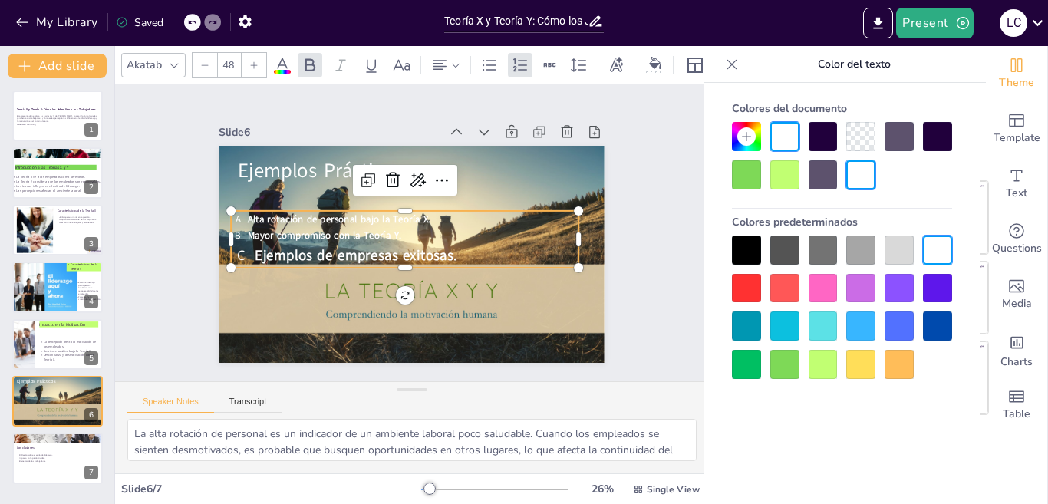
click at [397, 229] on p "Mayor compromiso con la Teoría Y." at bounding box center [413, 235] width 331 height 16
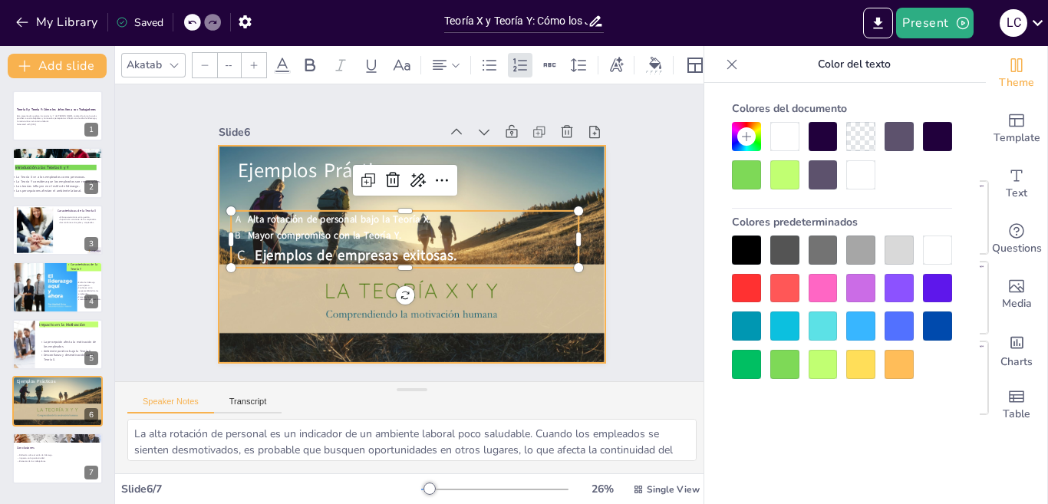
drag, startPoint x: 397, startPoint y: 229, endPoint x: 223, endPoint y: 193, distance: 178.6
click at [223, 193] on div "Ejemplos Prácticos Alta rotación de personal bajo la Teoría X. Mayor compromiso…" at bounding box center [409, 254] width 407 height 256
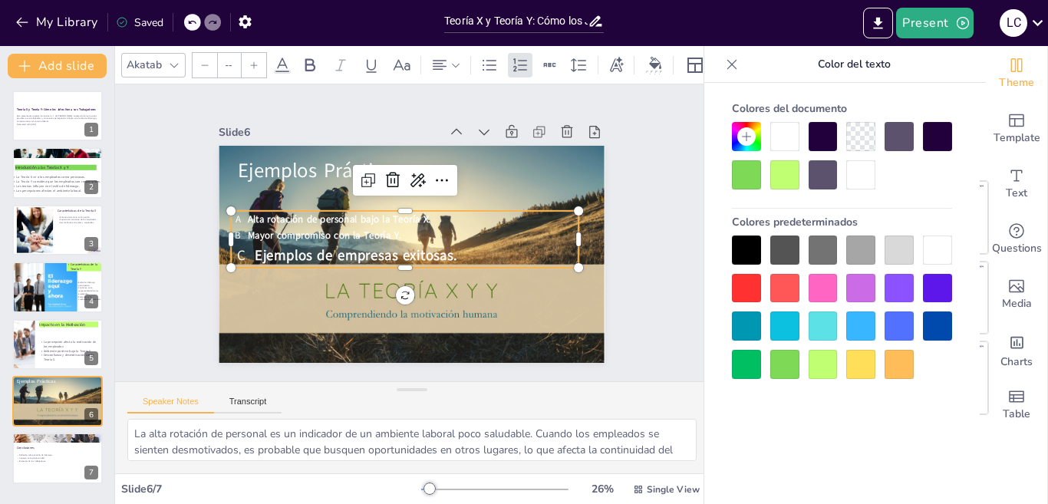
click at [420, 227] on p "Mayor compromiso con la Teoría Y." at bounding box center [413, 235] width 331 height 51
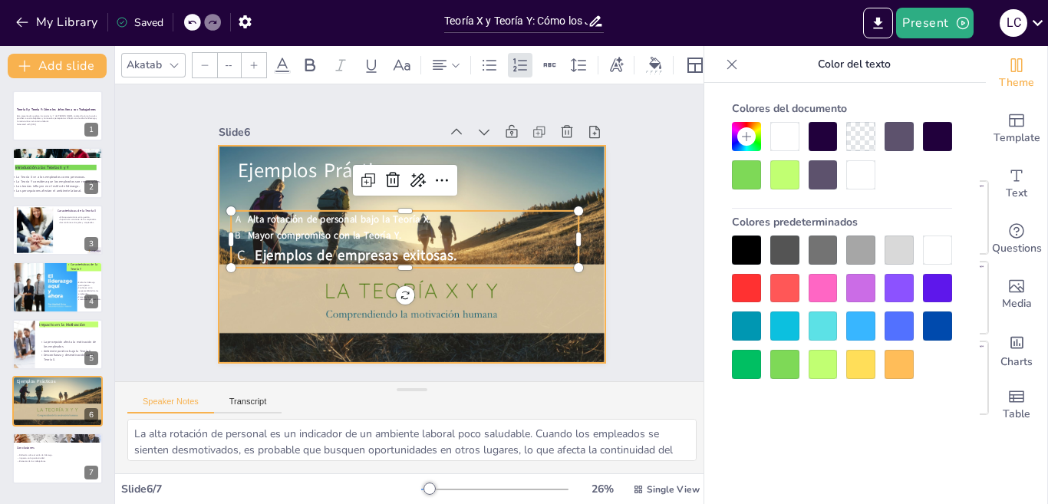
drag, startPoint x: 420, startPoint y: 227, endPoint x: 224, endPoint y: 197, distance: 197.9
click at [224, 197] on div "Ejemplos Prácticos Alta rotación de personal bajo la Teoría X. Mayor compromiso…" at bounding box center [412, 254] width 386 height 217
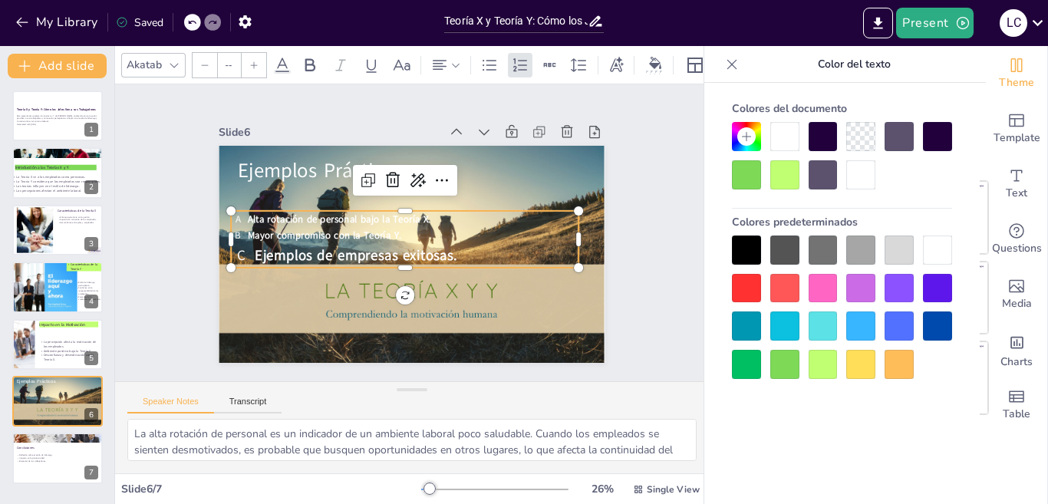
click at [408, 229] on p "Mayor compromiso con la Teoría Y." at bounding box center [413, 235] width 331 height 51
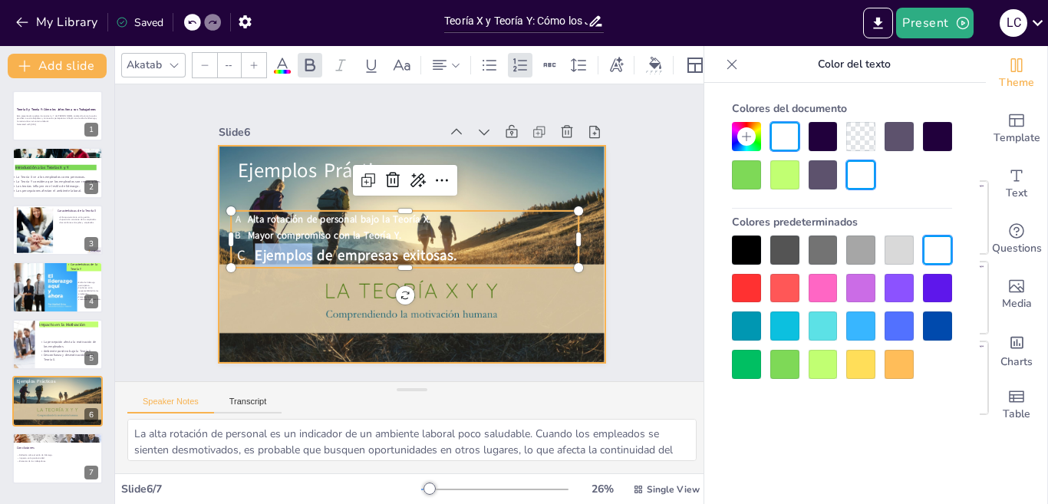
drag, startPoint x: 408, startPoint y: 229, endPoint x: 211, endPoint y: 204, distance: 198.8
click at [211, 204] on div "Ejemplos Prácticos Alta rotación de personal bajo la Teoría X. Mayor compromiso…" at bounding box center [409, 254] width 407 height 256
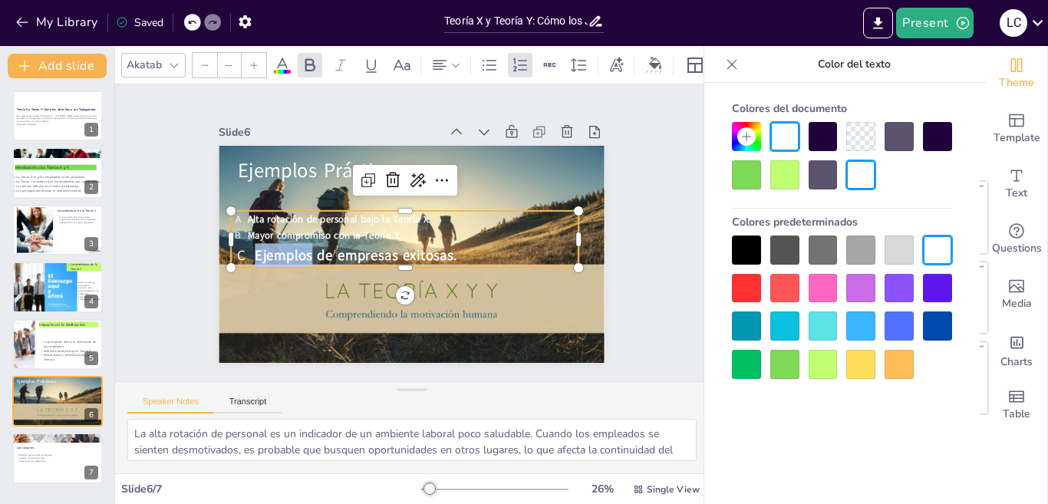
click at [249, 54] on div at bounding box center [254, 65] width 25 height 25
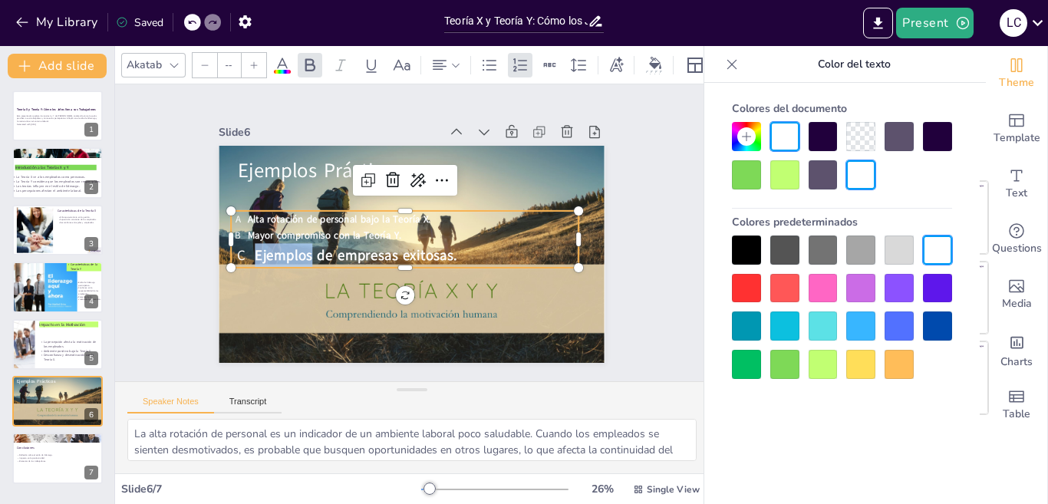
click at [249, 54] on div at bounding box center [254, 65] width 25 height 25
click at [521, 241] on p "Ejemplos de empresas exitosas." at bounding box center [404, 258] width 291 height 183
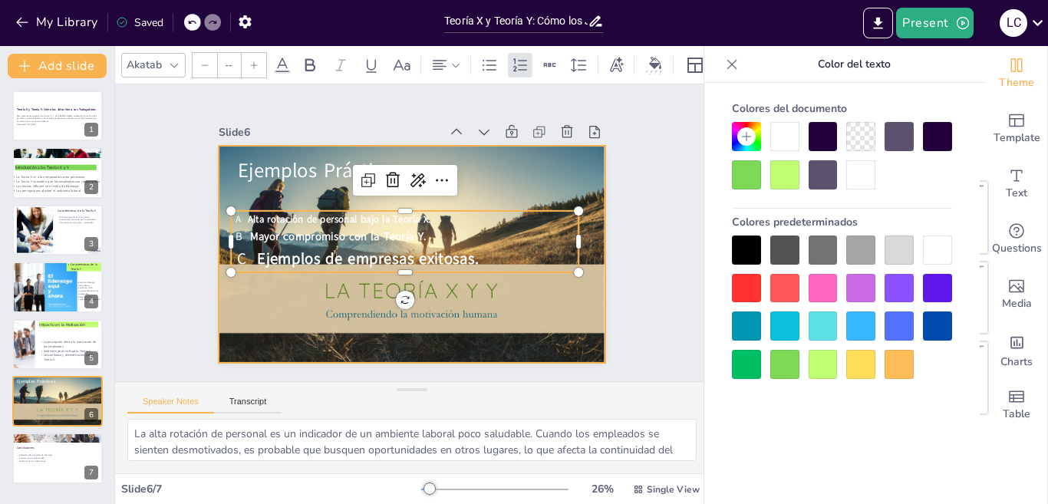
drag, startPoint x: 418, startPoint y: 233, endPoint x: 229, endPoint y: 189, distance: 194.5
click at [229, 189] on div "Ejemplos Prácticos Alta rotación de personal bajo la Teoría X. Mayor compromiso…" at bounding box center [398, 249] width 432 height 420
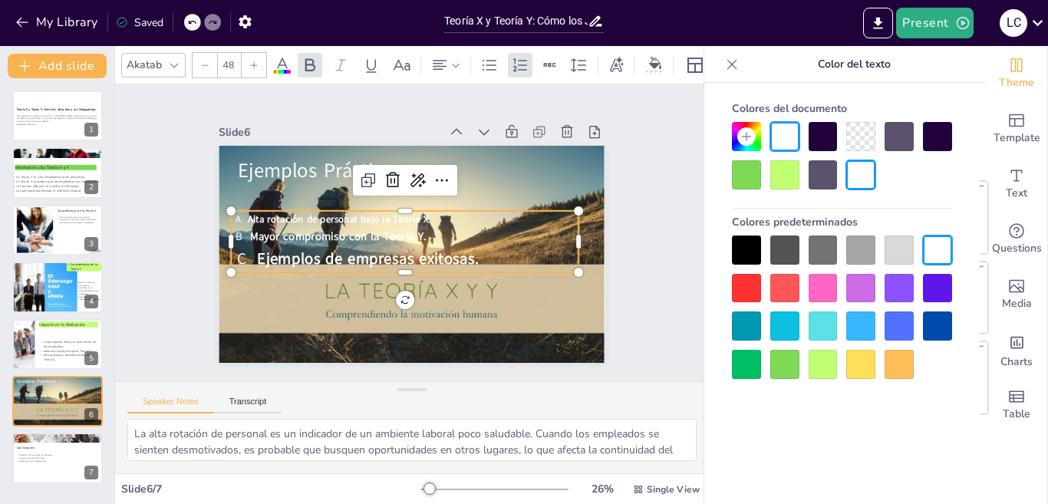
click at [430, 220] on p "Alta rotación de personal bajo la Teoría X." at bounding box center [414, 219] width 331 height 51
type input "--"
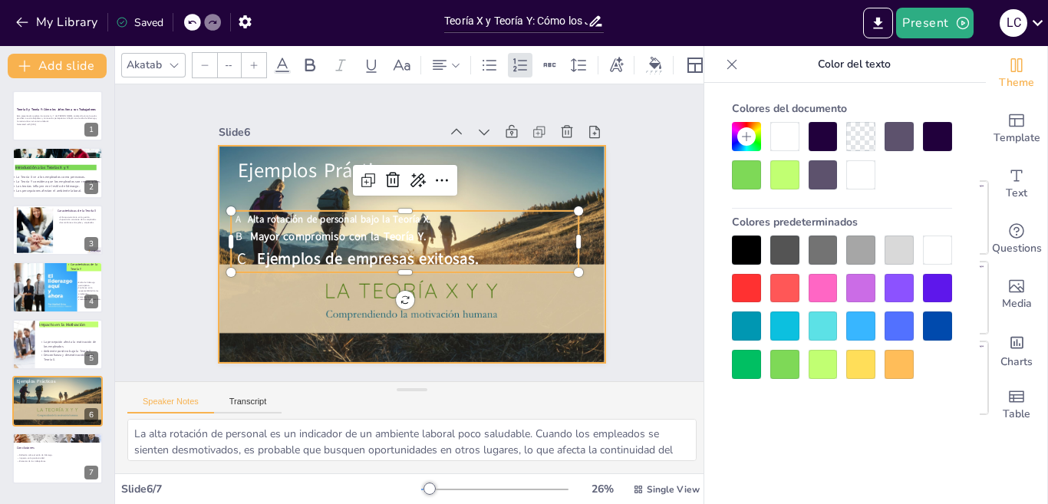
drag, startPoint x: 424, startPoint y: 229, endPoint x: 255, endPoint y: 203, distance: 170.7
click at [255, 203] on div "Ejemplos Prácticos Alta rotación de personal bajo la Teoría X. Mayor compromiso…" at bounding box center [407, 253] width 423 height 292
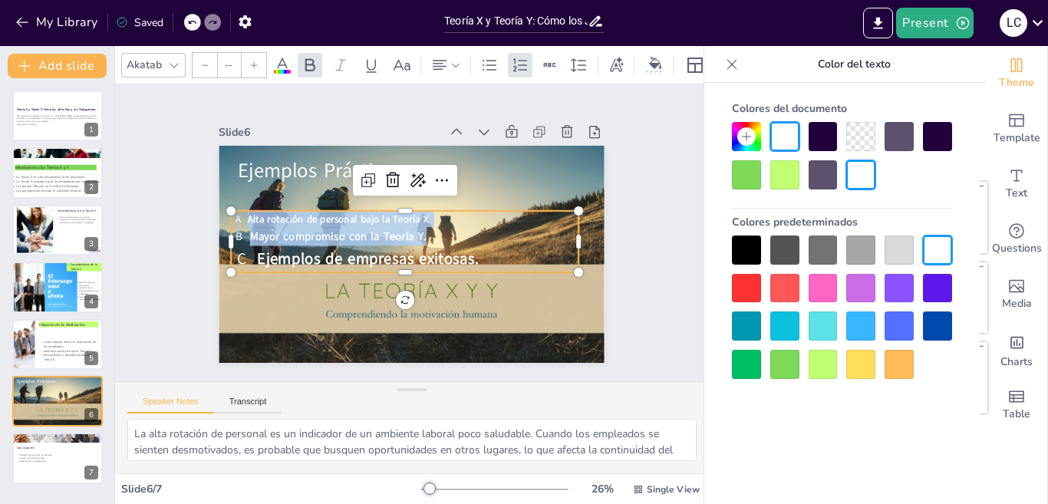
click at [253, 53] on div at bounding box center [254, 65] width 25 height 25
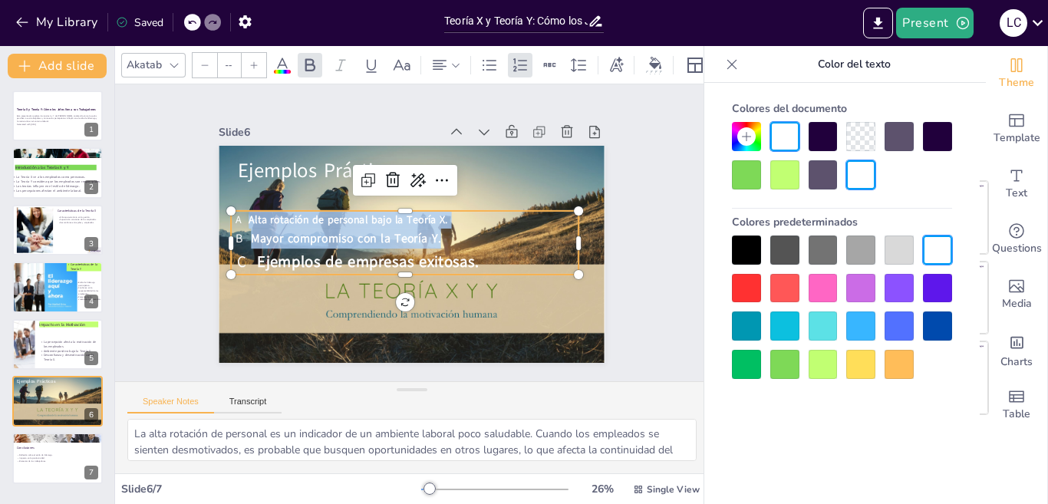
click at [253, 53] on div at bounding box center [254, 65] width 25 height 25
click at [252, 53] on div at bounding box center [254, 65] width 25 height 25
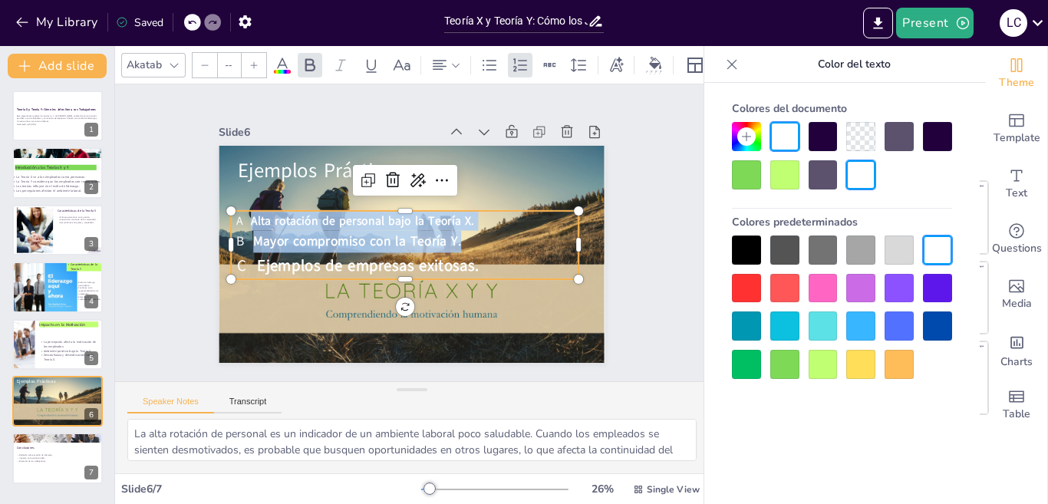
click at [252, 53] on div at bounding box center [254, 65] width 25 height 25
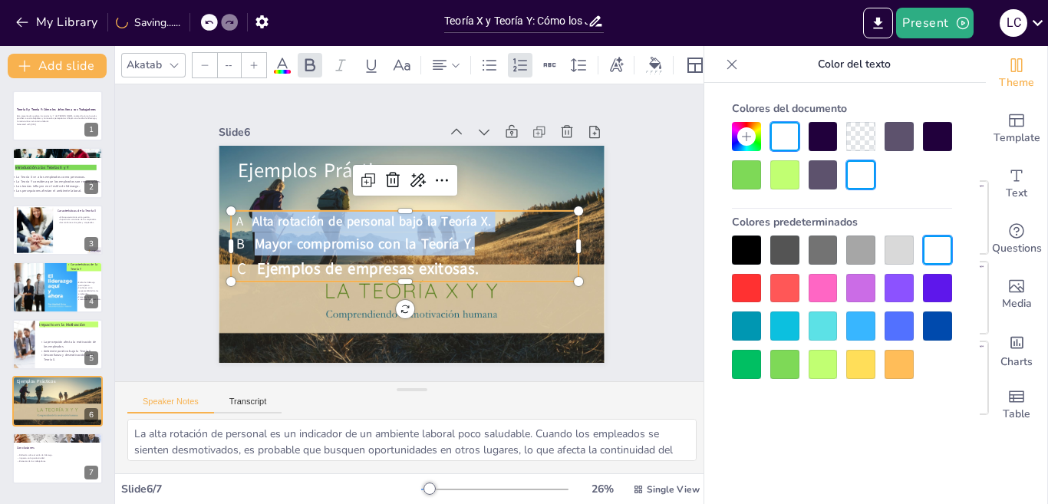
click at [252, 53] on div at bounding box center [254, 65] width 25 height 25
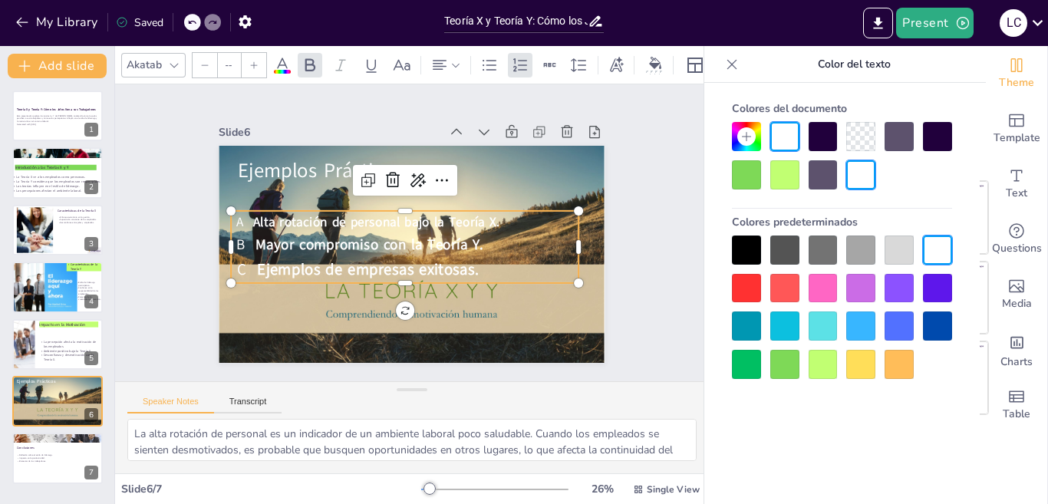
click at [251, 53] on div at bounding box center [254, 65] width 25 height 25
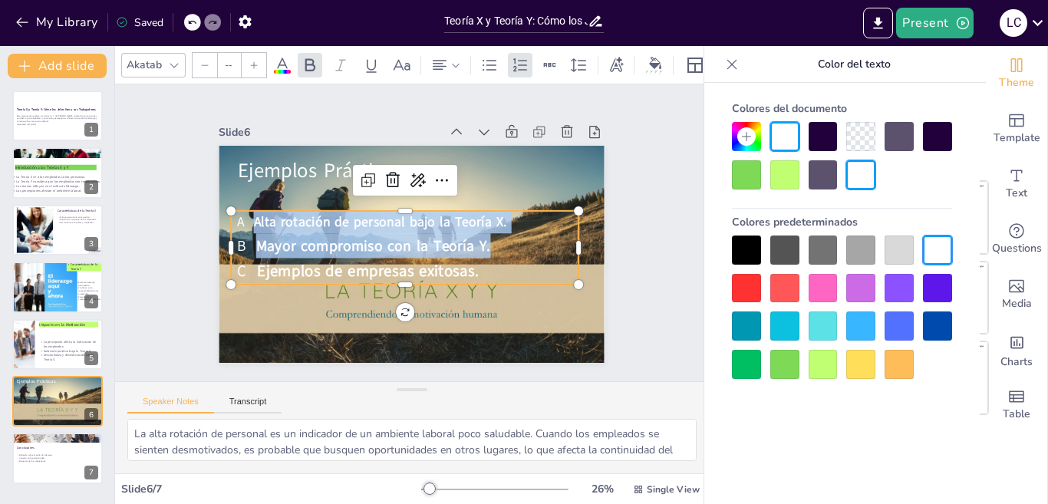
click at [285, 203] on div at bounding box center [408, 204] width 347 height 48
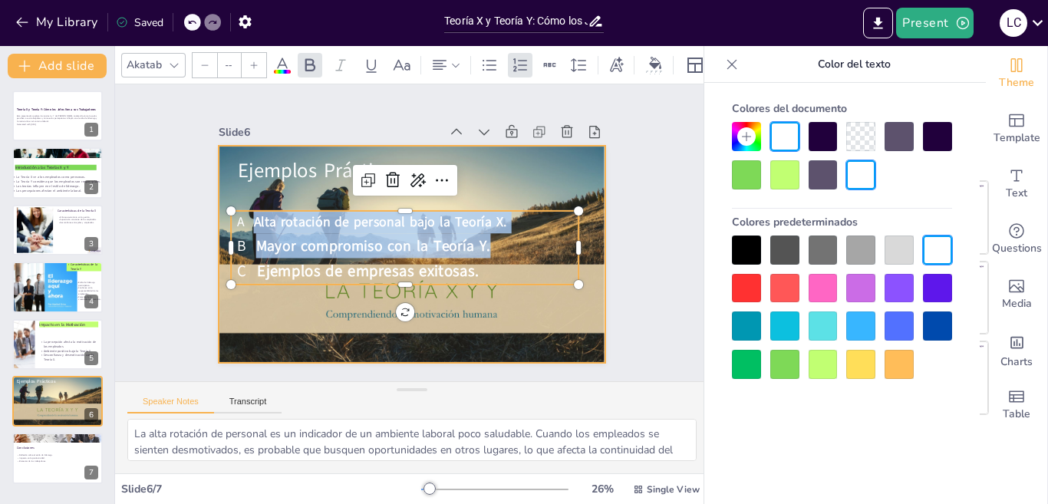
click at [479, 195] on div at bounding box center [409, 254] width 407 height 256
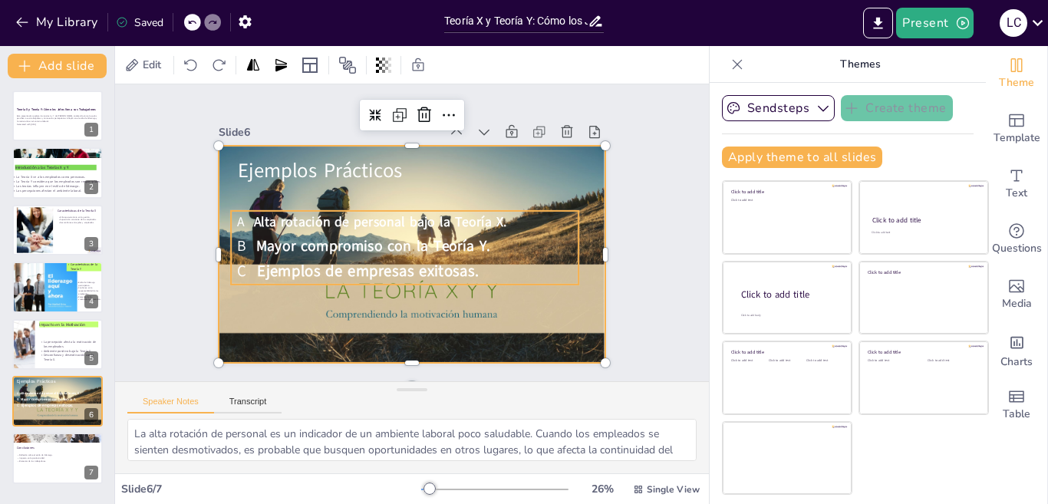
click at [434, 211] on span "Alta rotación de personal bajo la Teoría X." at bounding box center [382, 218] width 254 height 45
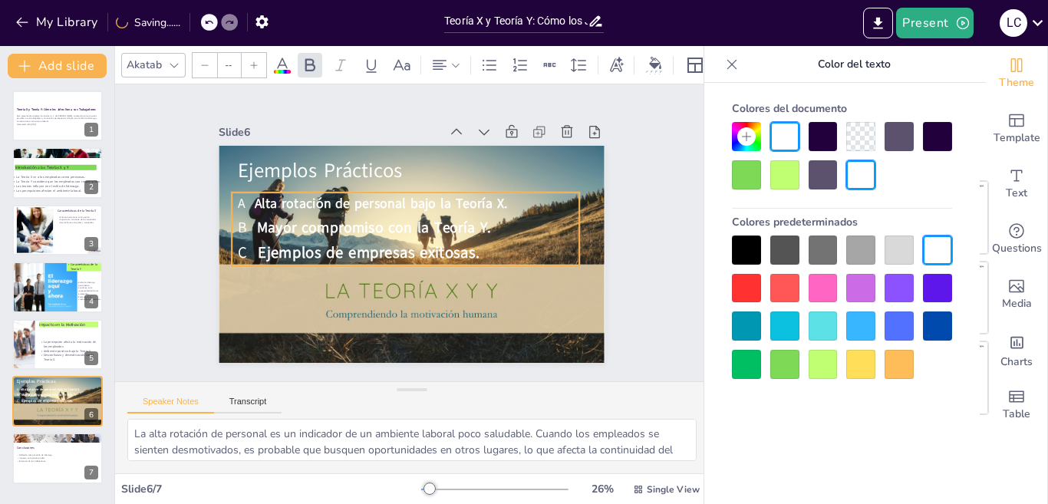
drag, startPoint x: 310, startPoint y: 206, endPoint x: 311, endPoint y: 188, distance: 18.4
click at [311, 188] on span "Alta rotación de personal bajo la Teoría X." at bounding box center [385, 200] width 254 height 45
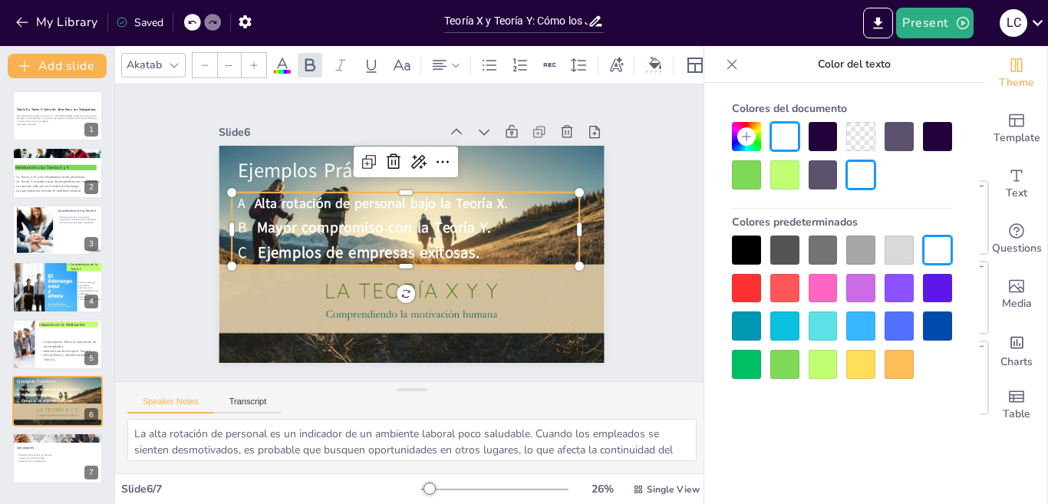
click at [606, 242] on div "Slide 1 Teoría X y Teoría Y: Cómo los Jefes Ven a sus Trabajadores Esta present…" at bounding box center [411, 233] width 496 height 308
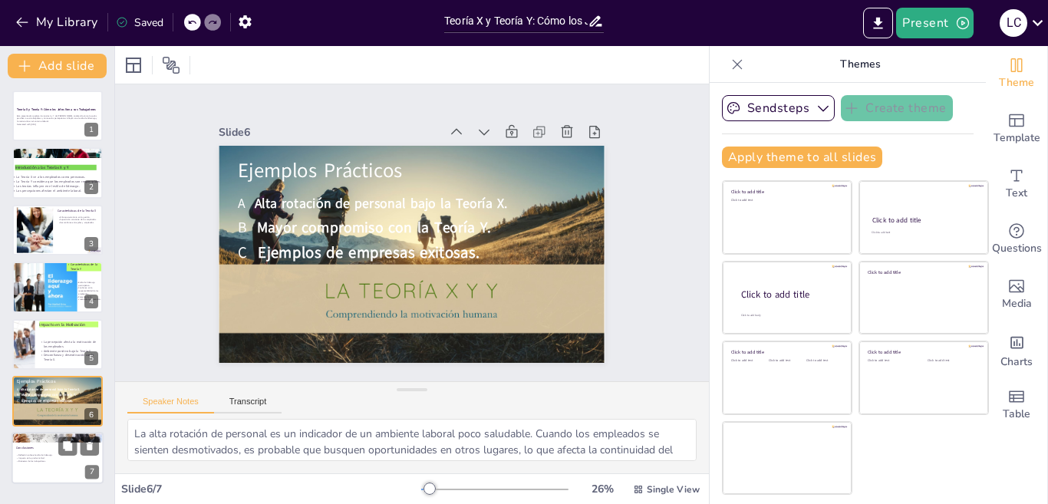
click at [64, 458] on p "Impacto en la productividad." at bounding box center [57, 458] width 83 height 3
type textarea "La reflexión sobre el estilo de liderazgo es esencial para los jefes. Comprende…"
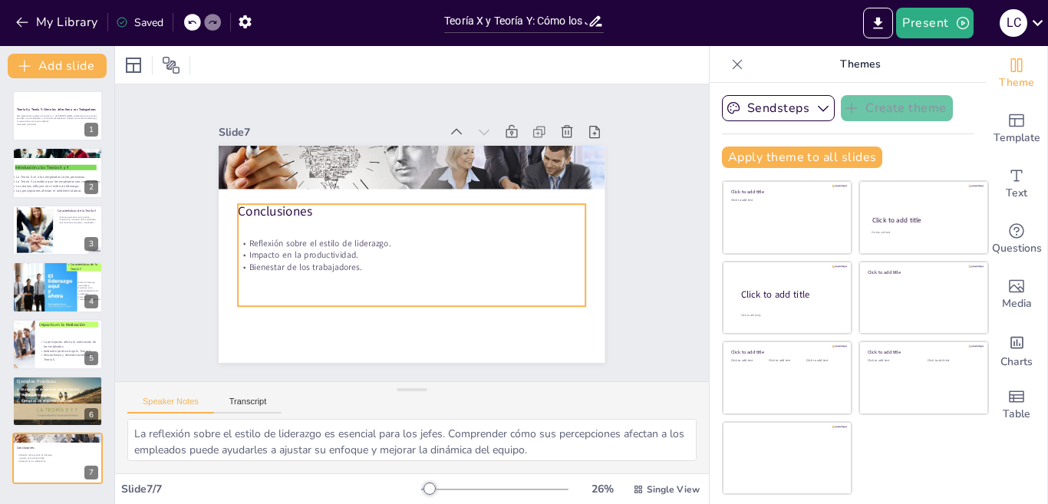
click at [284, 208] on div "Reflexión sobre el estilo de liderazgo. Impacto en la productividad. Bienestar …" at bounding box center [410, 254] width 356 height 137
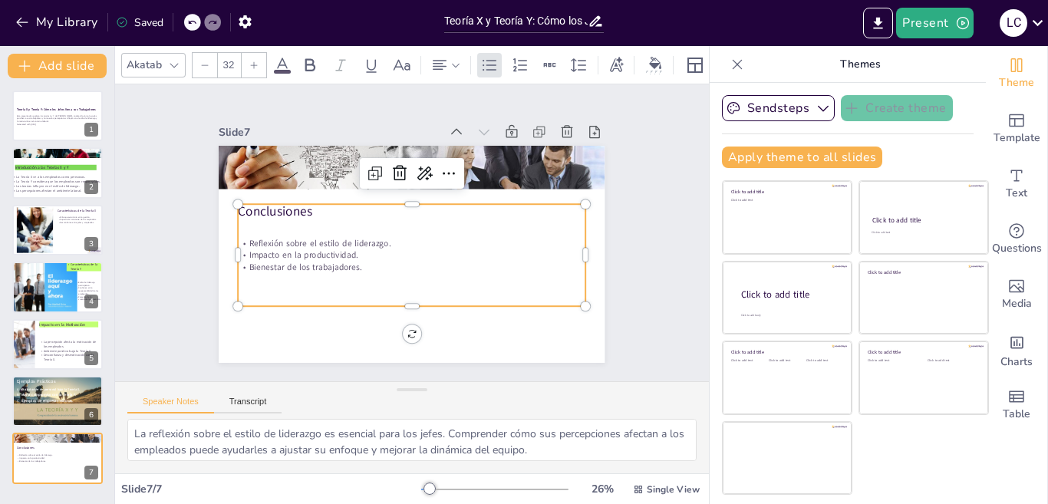
click at [280, 58] on icon at bounding box center [282, 65] width 14 height 15
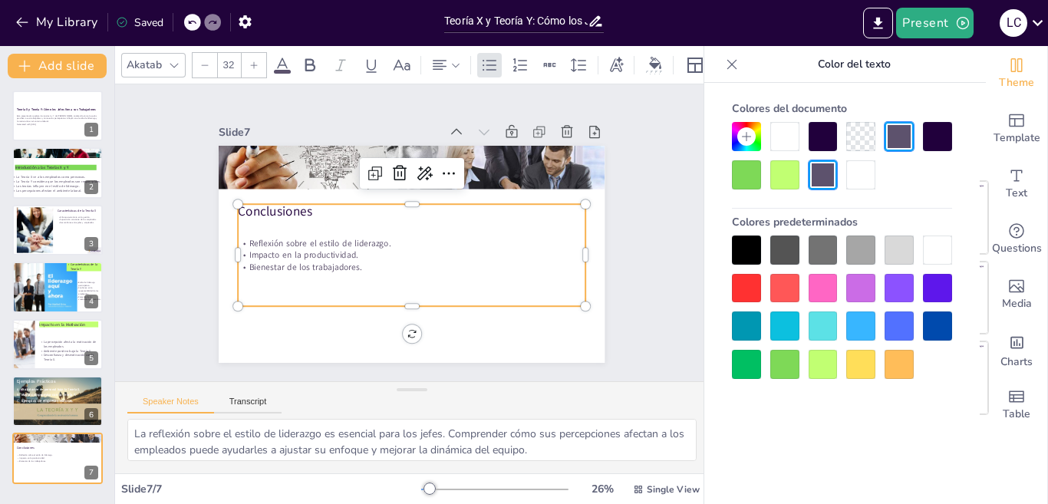
click at [809, 135] on div at bounding box center [823, 136] width 29 height 29
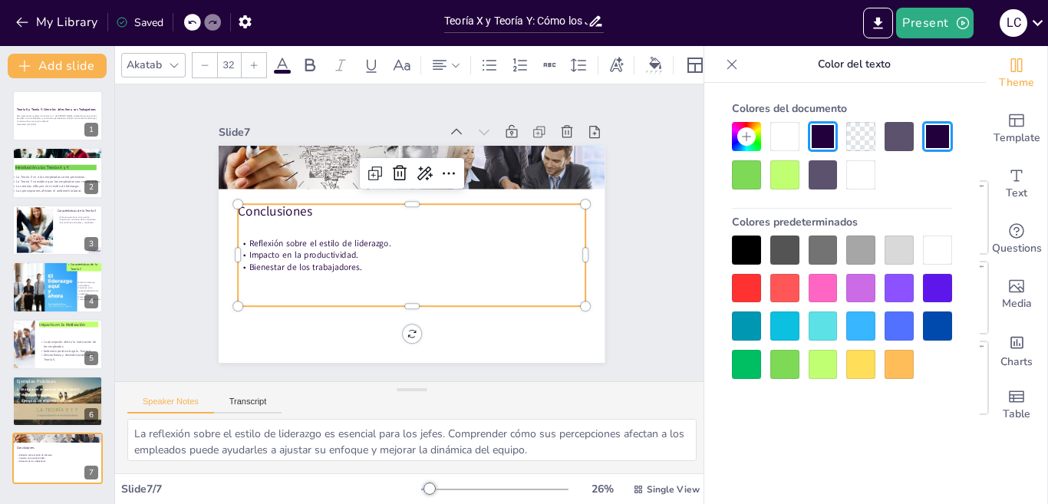
click at [366, 275] on div "Reflexión sobre el estilo de liderazgo. Impacto en la productividad. Bienestar …" at bounding box center [413, 255] width 348 height 102
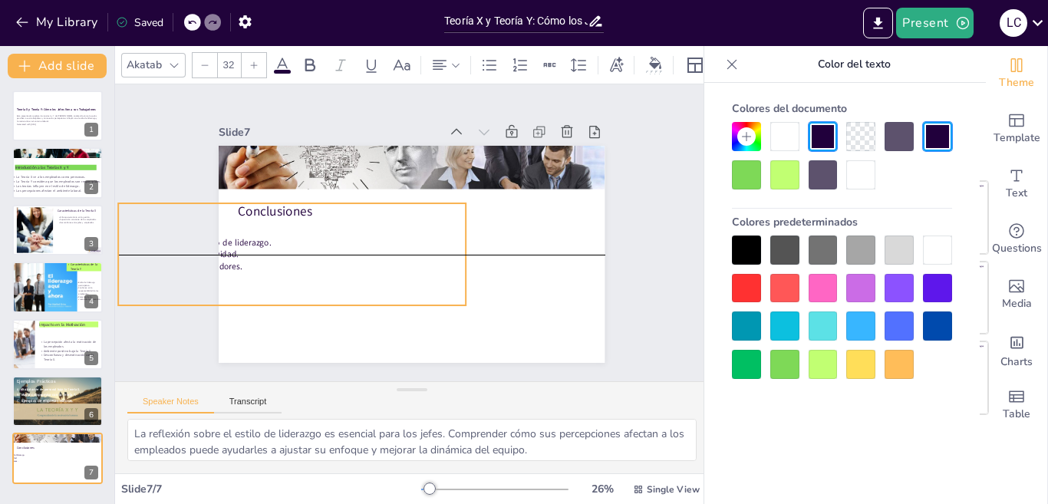
drag, startPoint x: 239, startPoint y: 252, endPoint x: 234, endPoint y: 219, distance: 32.6
click at [234, 229] on p "Bienestar de los trabajadores." at bounding box center [289, 253] width 347 height 48
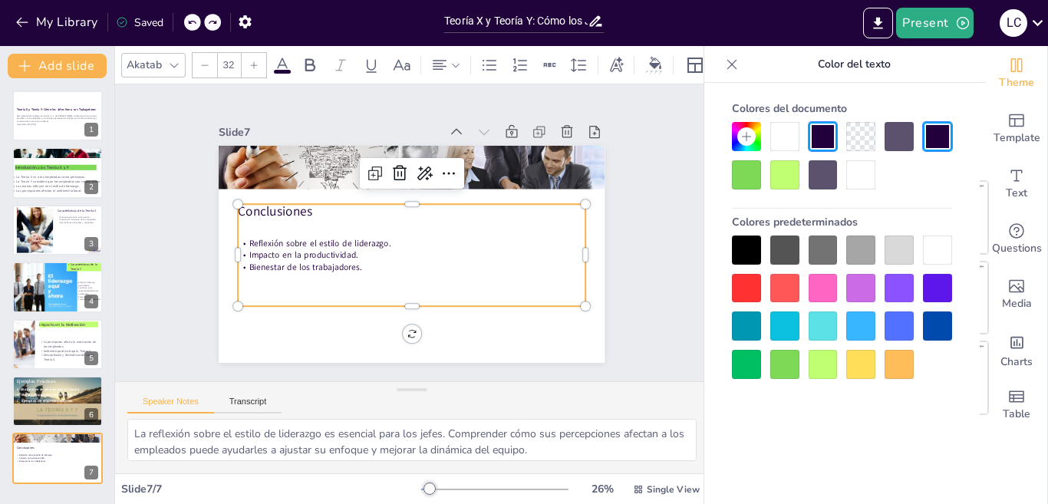
click at [358, 254] on p "Impacto en la productividad." at bounding box center [413, 255] width 348 height 12
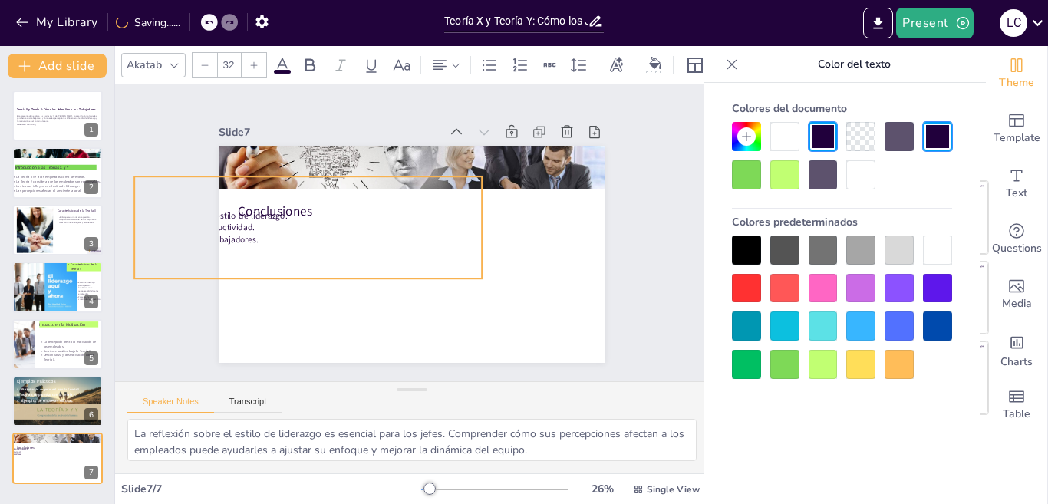
drag, startPoint x: 349, startPoint y: 262, endPoint x: 358, endPoint y: 264, distance: 8.6
click at [358, 253] on p "Bienestar de los trabajadores." at bounding box center [308, 229] width 347 height 48
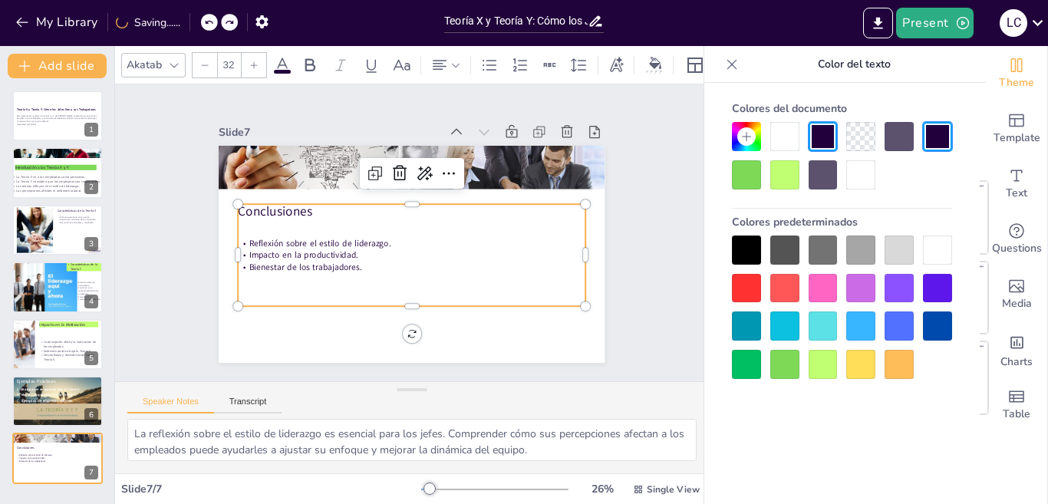
click at [348, 262] on span "Bienestar de los trabajadores." at bounding box center [303, 256] width 114 height 24
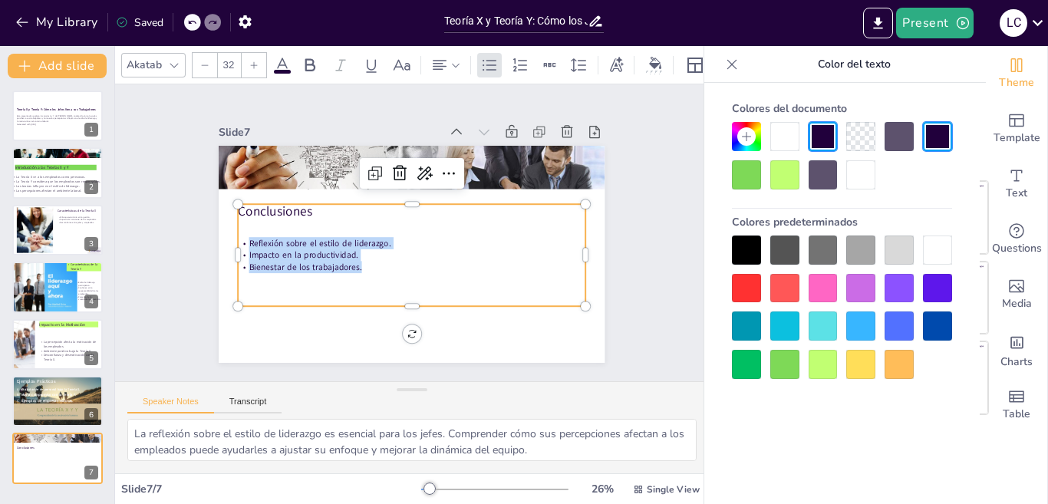
drag, startPoint x: 351, startPoint y: 265, endPoint x: 232, endPoint y: 196, distance: 137.5
click at [232, 196] on div "Conclusiones Reflexión sobre el estilo de liderazgo. Impacto en la productivida…" at bounding box center [412, 254] width 386 height 217
click at [249, 61] on div at bounding box center [254, 65] width 25 height 25
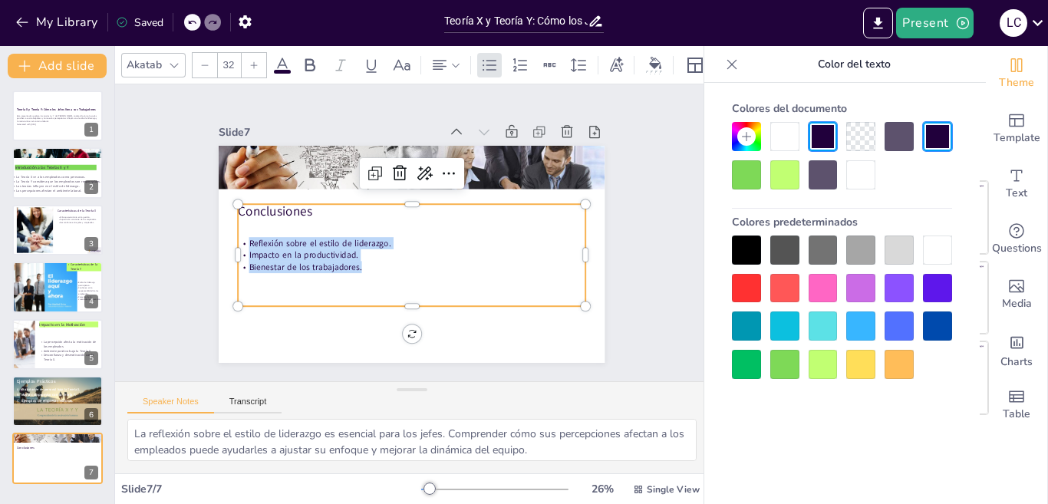
click at [249, 61] on div at bounding box center [254, 65] width 25 height 25
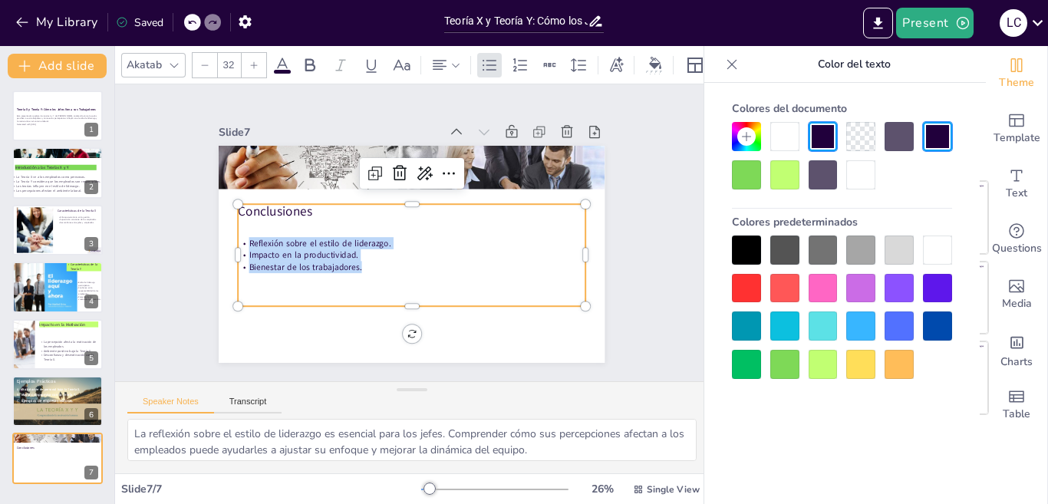
click at [249, 61] on div at bounding box center [254, 65] width 25 height 25
click at [248, 61] on div at bounding box center [254, 65] width 25 height 25
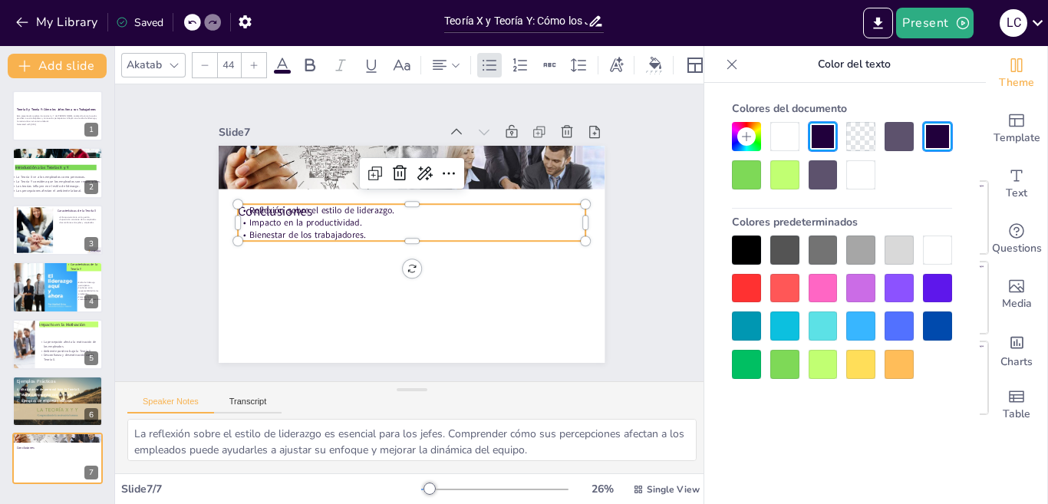
click at [248, 61] on div at bounding box center [254, 65] width 25 height 25
click at [247, 61] on div at bounding box center [254, 65] width 25 height 25
click at [247, 62] on div at bounding box center [254, 65] width 25 height 25
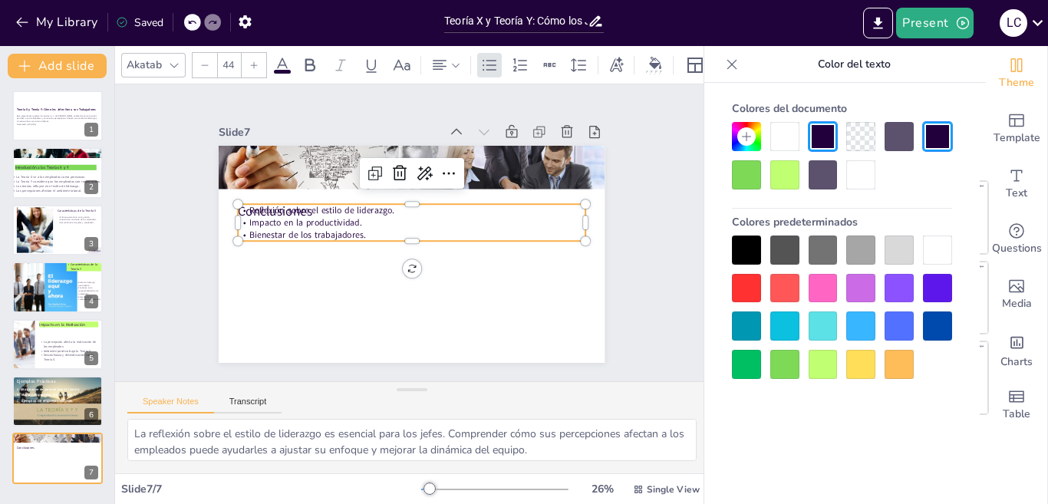
click at [247, 62] on div at bounding box center [254, 65] width 25 height 25
click at [246, 63] on div at bounding box center [254, 65] width 25 height 25
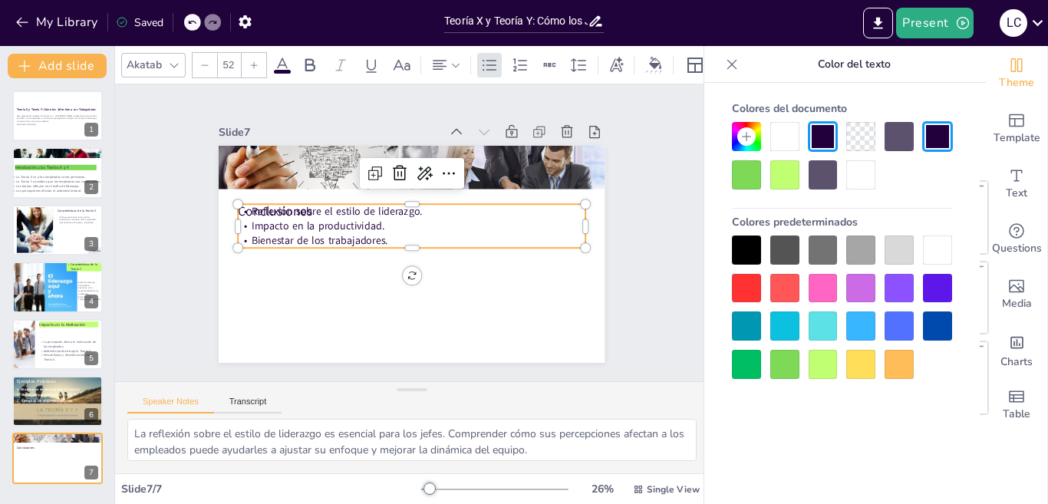
click at [246, 63] on div at bounding box center [254, 65] width 25 height 25
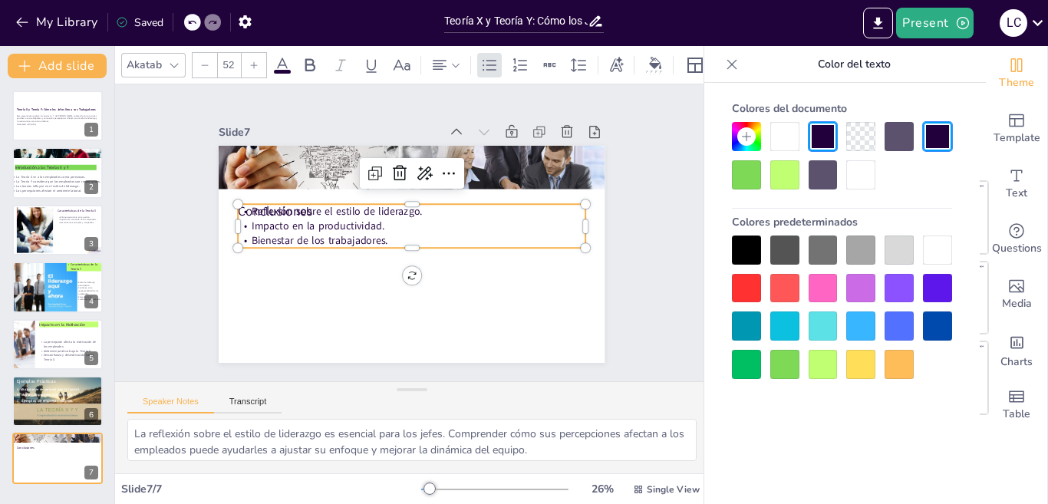
click at [246, 63] on div at bounding box center [254, 65] width 25 height 25
click at [245, 63] on div at bounding box center [254, 65] width 25 height 25
click at [244, 63] on div at bounding box center [254, 65] width 25 height 25
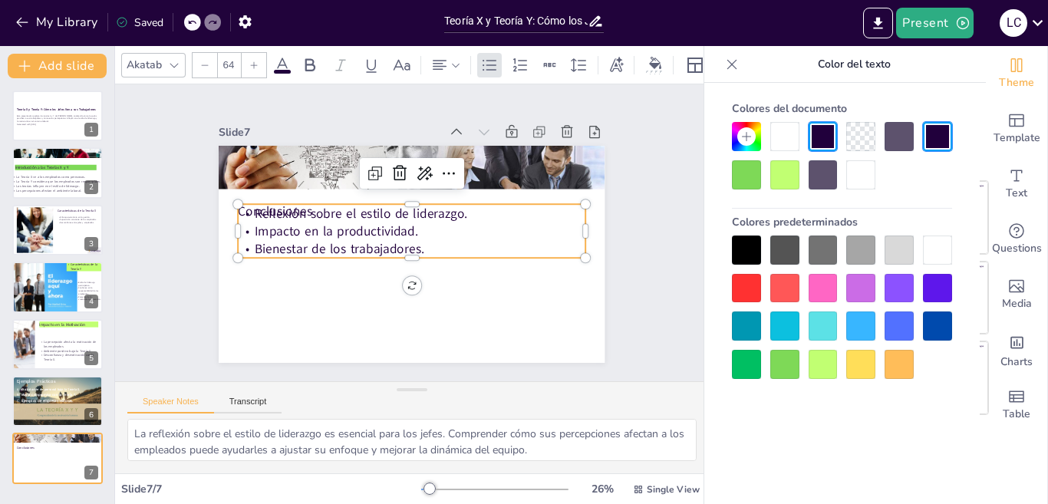
click at [244, 63] on div at bounding box center [254, 65] width 25 height 25
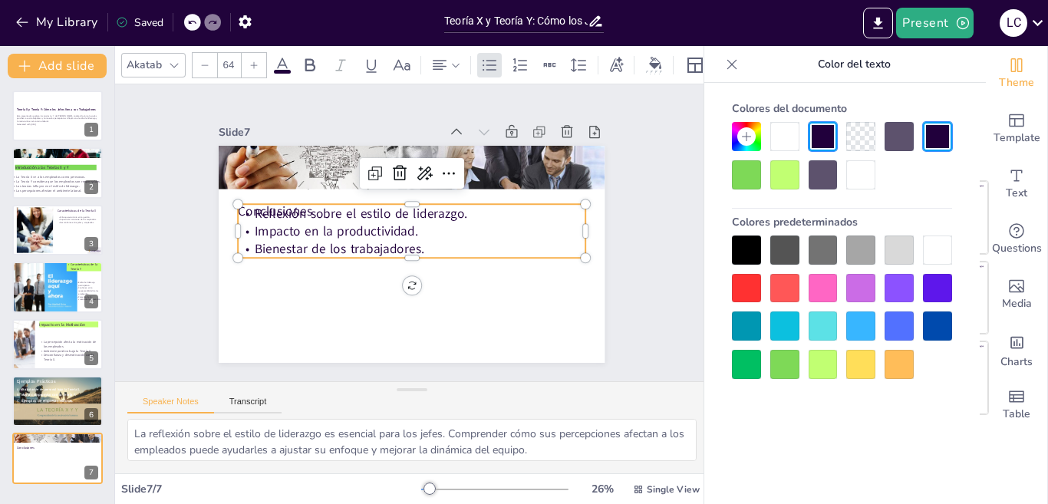
click at [244, 63] on div at bounding box center [254, 65] width 25 height 25
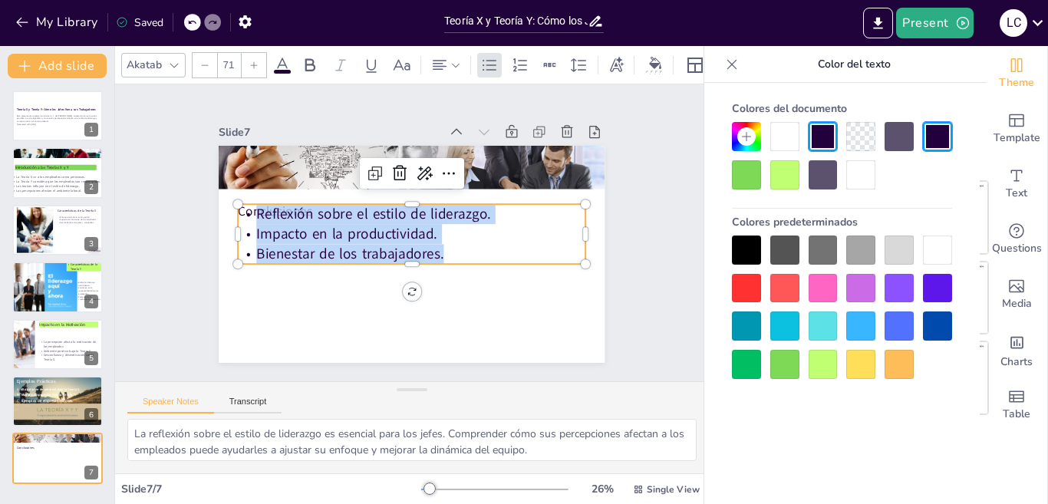
click at [251, 62] on icon at bounding box center [253, 65] width 9 height 9
type input "72"
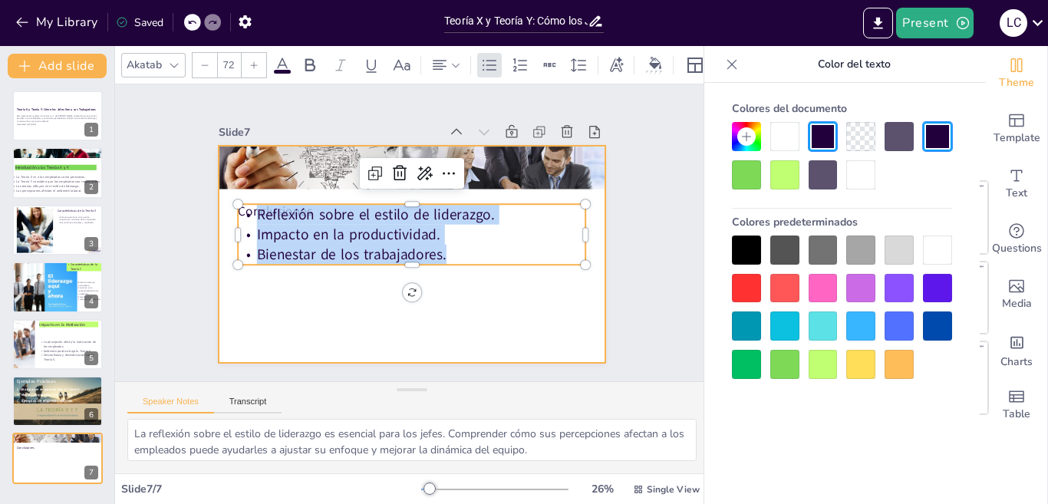
click at [509, 302] on div at bounding box center [409, 254] width 407 height 256
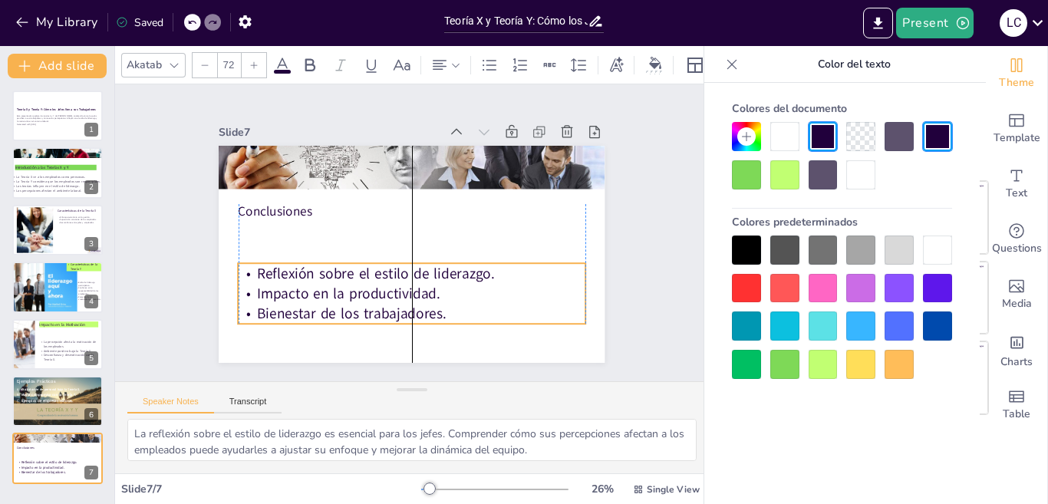
drag, startPoint x: 450, startPoint y: 199, endPoint x: 450, endPoint y: 259, distance: 59.9
click at [450, 263] on span "Reflexión sobre el estilo de liderazgo." at bounding box center [376, 273] width 238 height 20
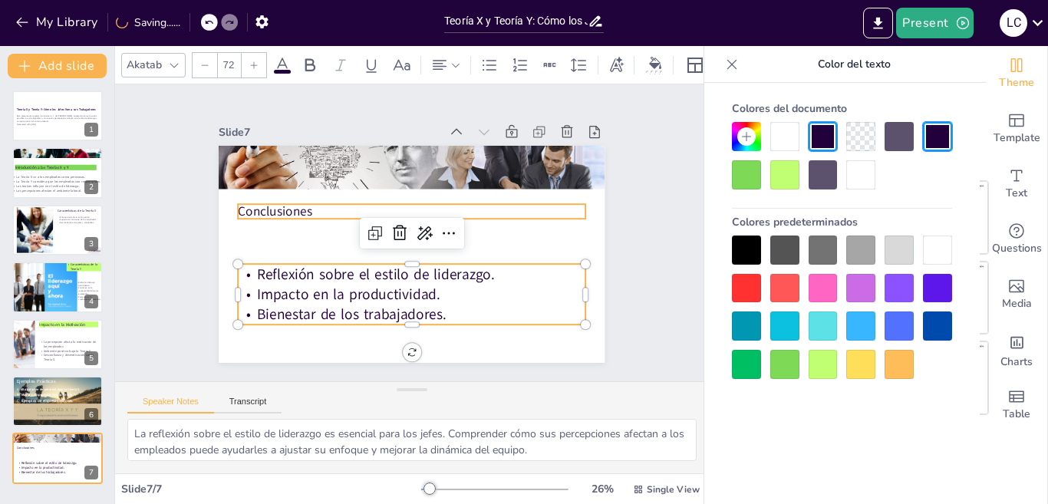
click at [286, 196] on div "Conclusiones Reflexión sobre el estilo de liderazgo. Impacto en la productivida…" at bounding box center [409, 254] width 407 height 256
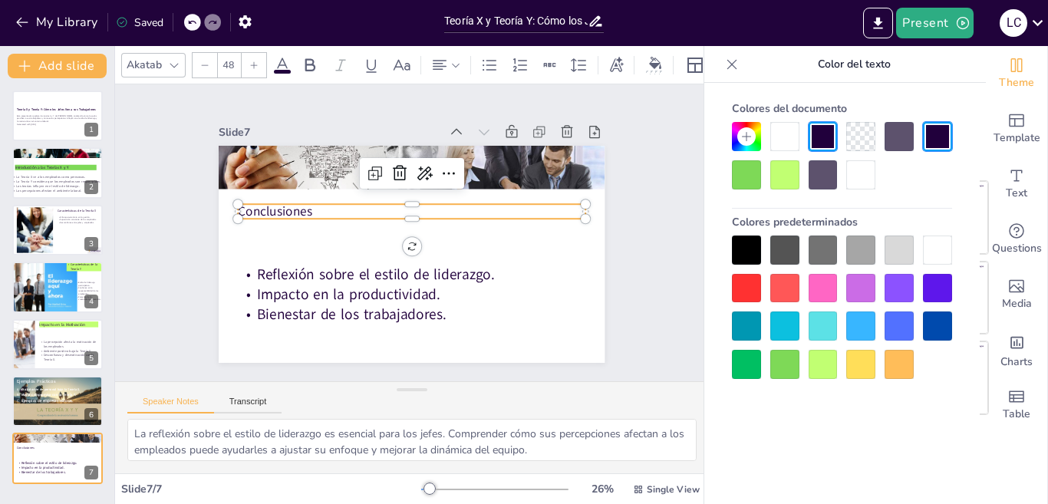
click at [255, 64] on div at bounding box center [254, 65] width 25 height 25
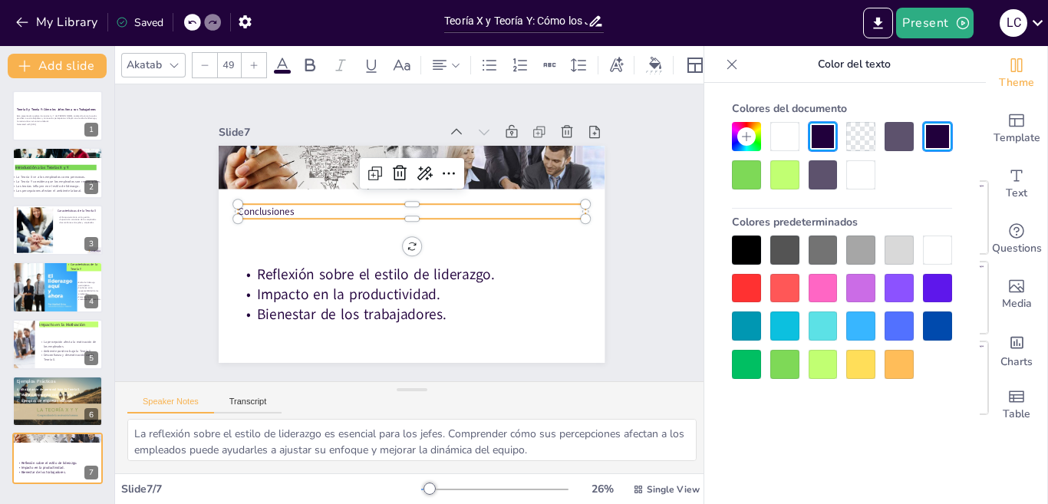
click at [255, 64] on div at bounding box center [254, 65] width 25 height 25
click at [254, 64] on div at bounding box center [254, 65] width 25 height 25
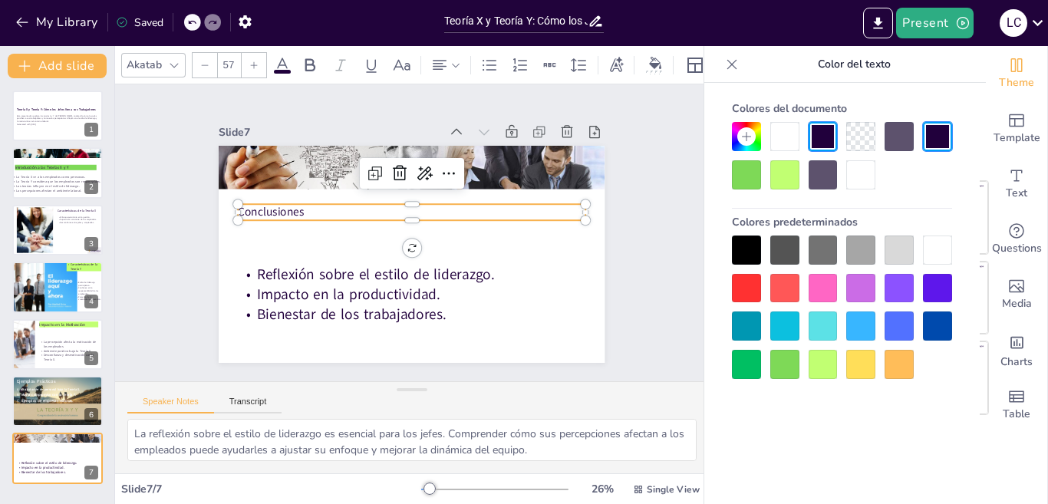
click at [254, 65] on div at bounding box center [254, 65] width 25 height 25
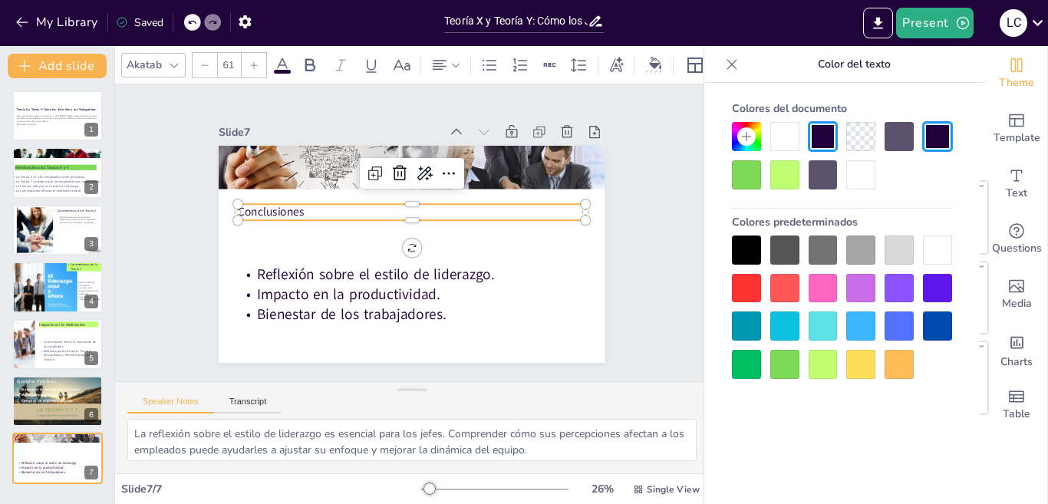
click at [254, 65] on div at bounding box center [254, 65] width 25 height 25
click at [252, 65] on div at bounding box center [254, 65] width 25 height 25
click at [252, 66] on div at bounding box center [254, 65] width 25 height 25
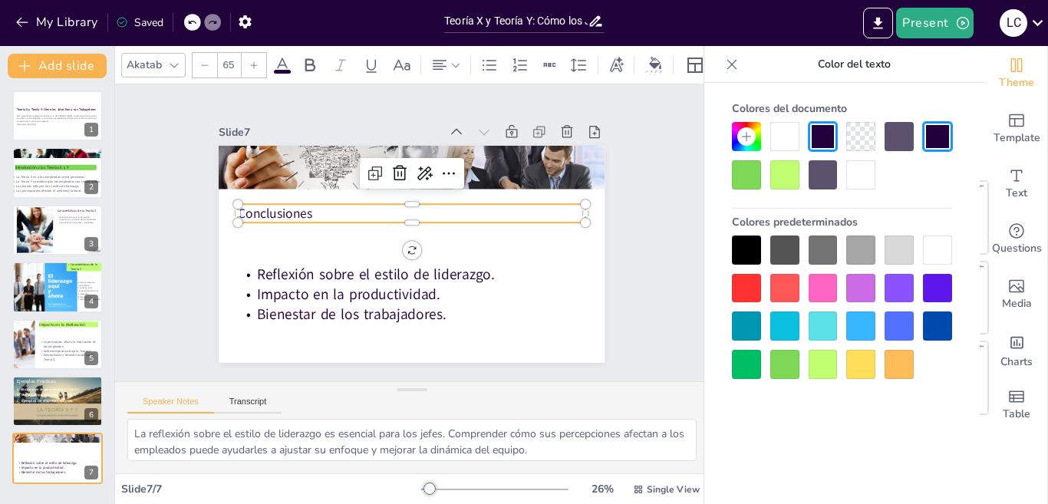
click at [252, 66] on div at bounding box center [254, 65] width 25 height 25
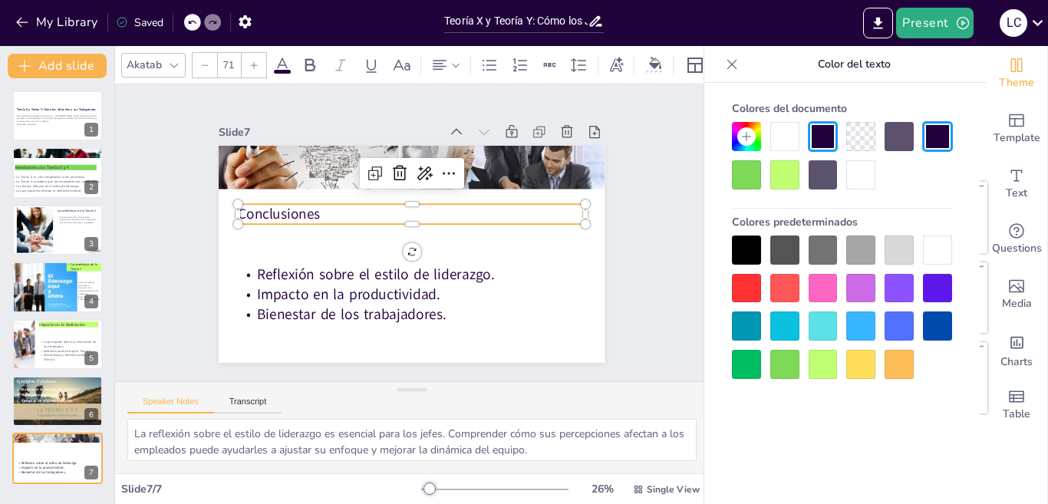
click at [252, 66] on div at bounding box center [254, 65] width 25 height 25
click at [252, 67] on div at bounding box center [254, 65] width 25 height 25
click at [251, 67] on div at bounding box center [254, 65] width 25 height 25
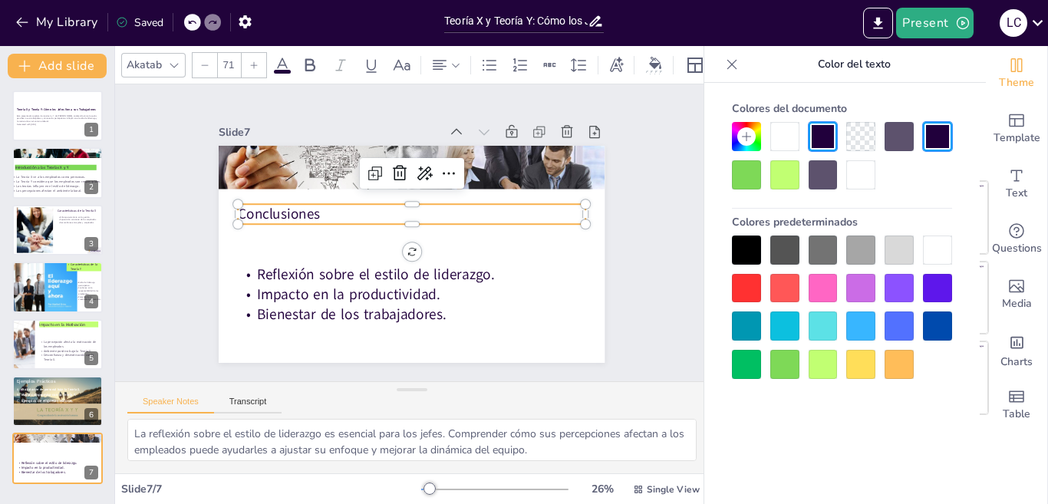
click at [251, 67] on div at bounding box center [254, 65] width 25 height 25
click at [250, 67] on div at bounding box center [254, 65] width 25 height 25
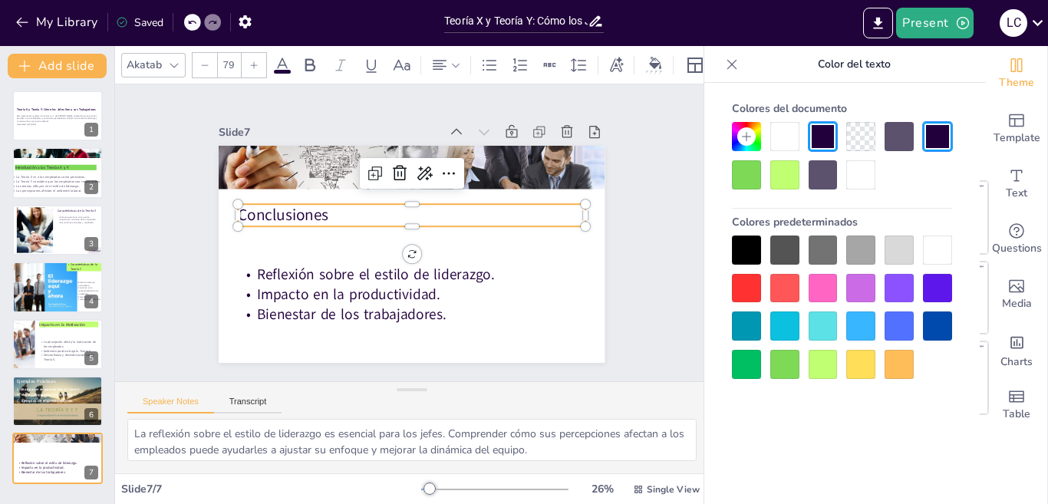
click at [250, 67] on div at bounding box center [254, 65] width 25 height 25
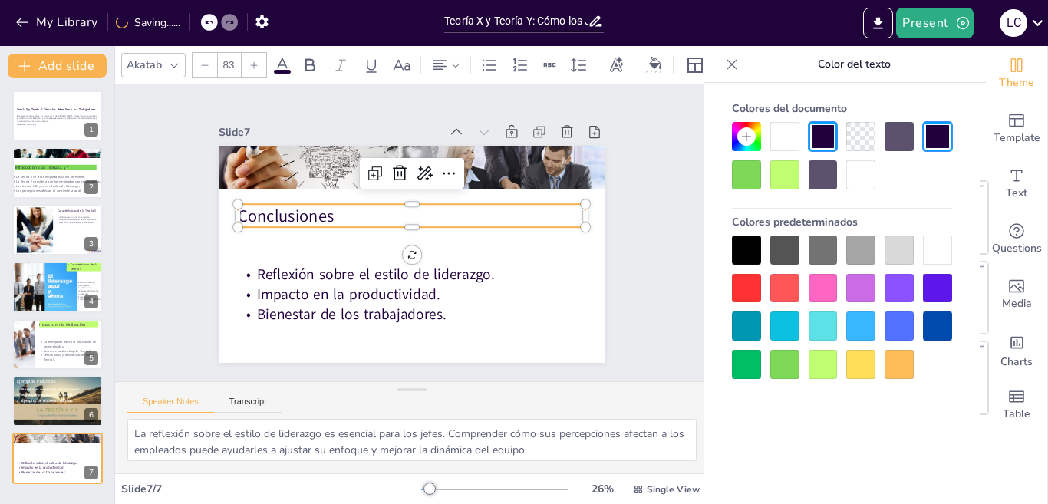
click at [250, 67] on div at bounding box center [254, 65] width 25 height 25
click at [249, 67] on div at bounding box center [254, 65] width 25 height 25
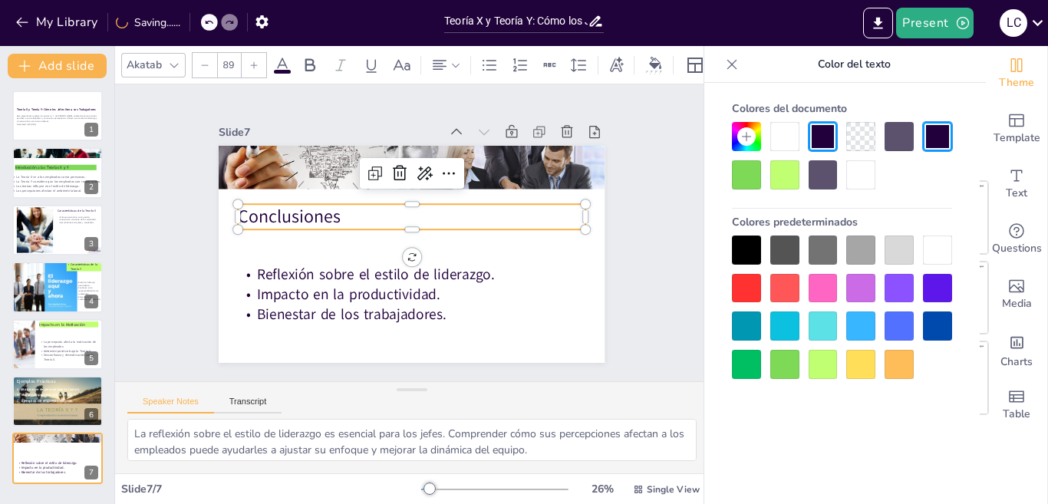
click at [249, 67] on div at bounding box center [254, 65] width 25 height 25
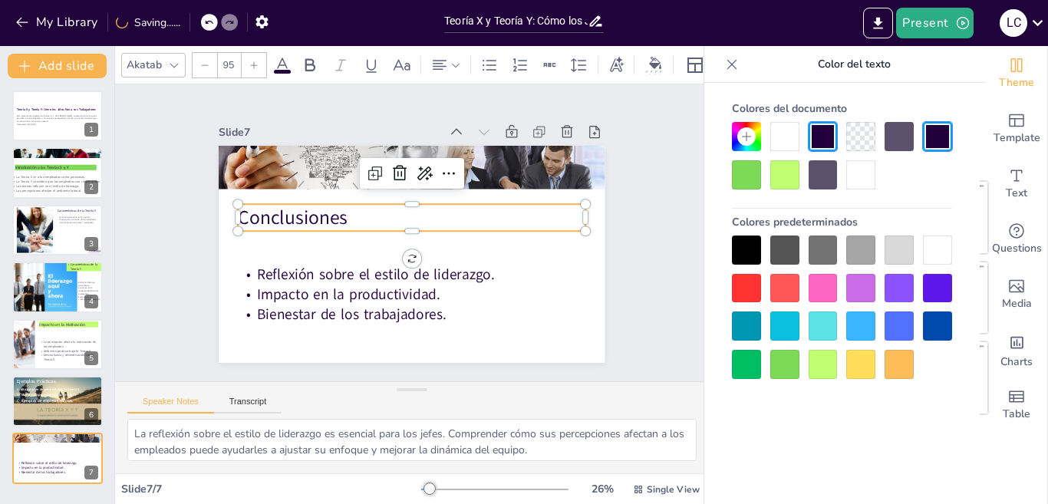
click at [249, 67] on div at bounding box center [254, 65] width 25 height 25
click at [784, 182] on div at bounding box center [784, 174] width 29 height 29
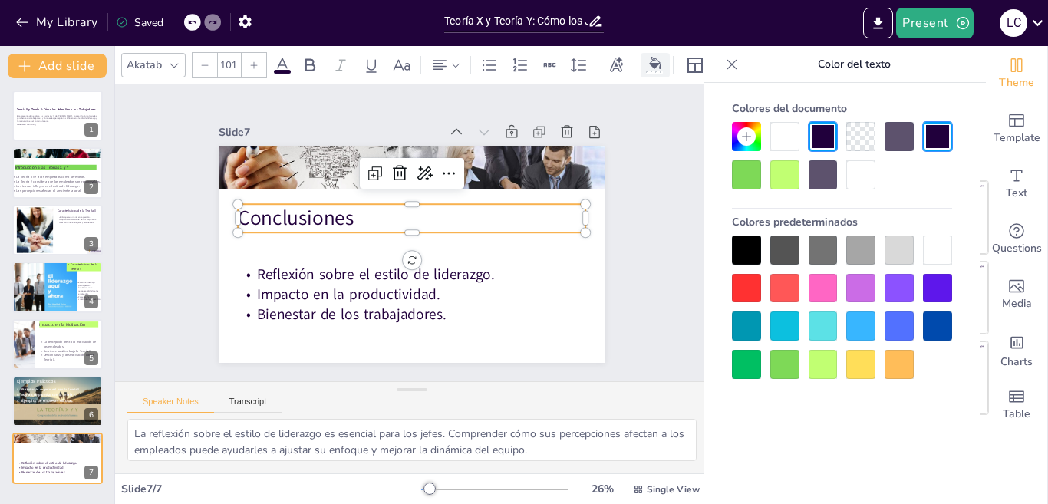
click at [649, 57] on icon at bounding box center [655, 63] width 12 height 12
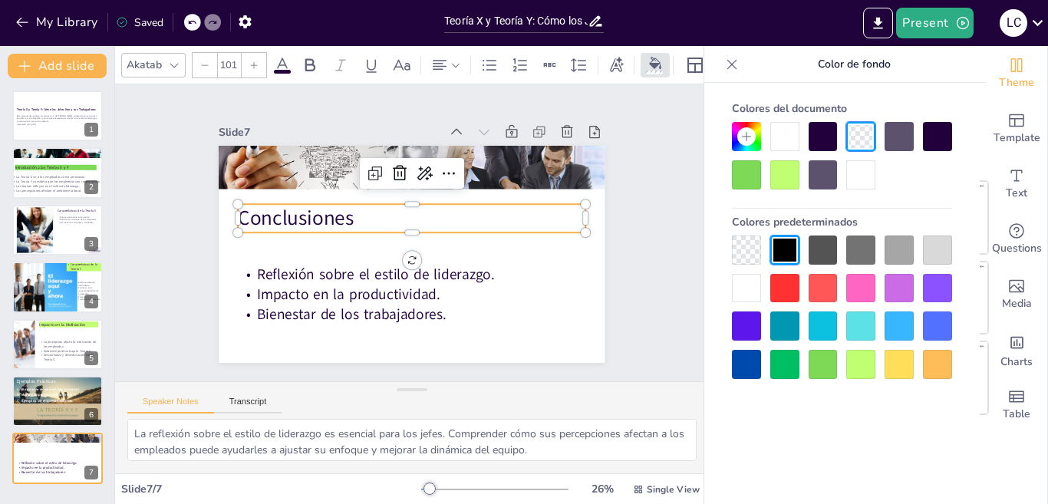
click at [787, 169] on div at bounding box center [784, 174] width 29 height 29
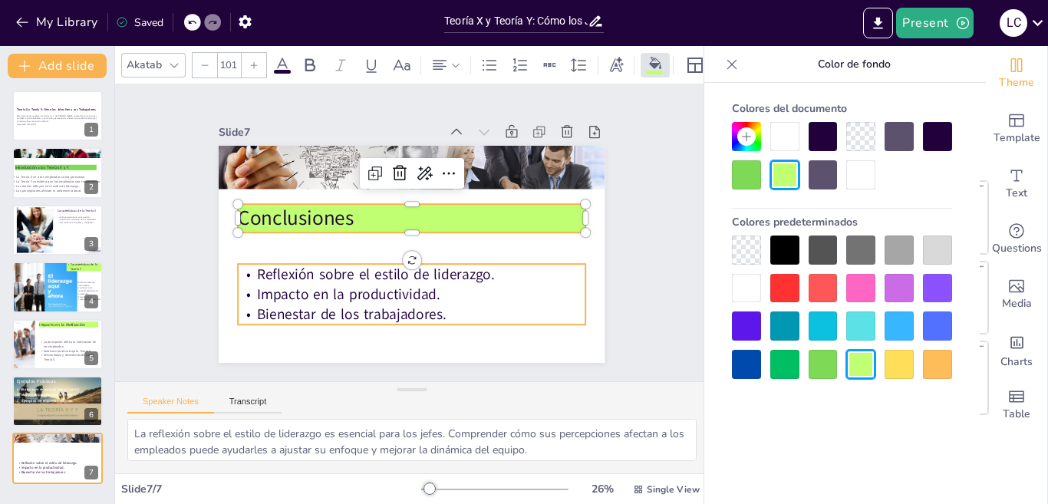
click at [528, 272] on p "Reflexión sobre el estilo de liderazgo." at bounding box center [408, 274] width 348 height 57
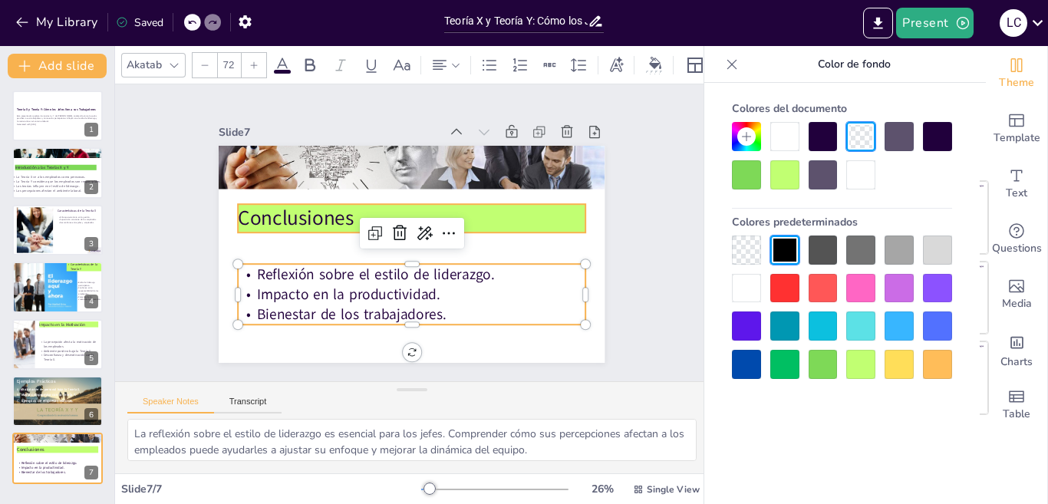
click at [363, 200] on p "Conclusiones" at bounding box center [413, 218] width 348 height 64
type input "101"
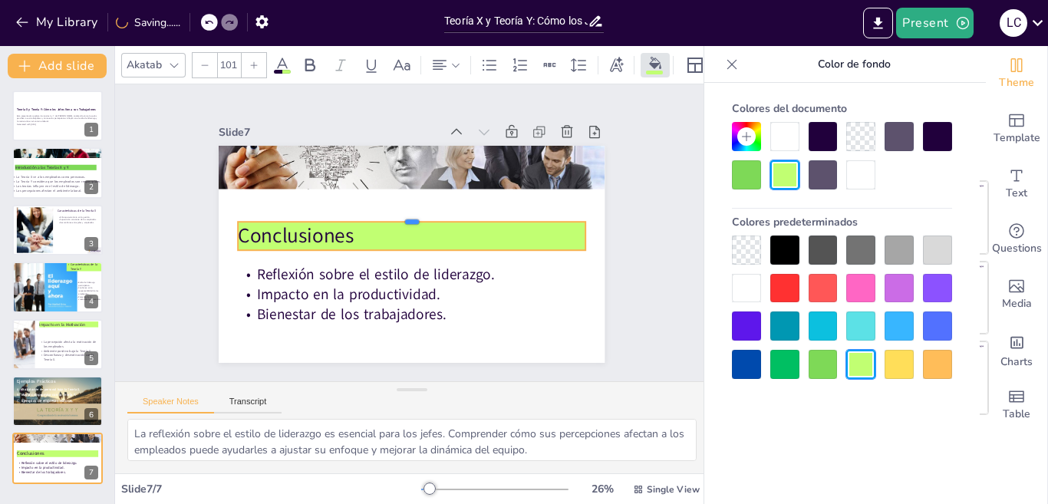
drag, startPoint x: 331, startPoint y: 197, endPoint x: 331, endPoint y: 215, distance: 17.6
click at [331, 215] on div at bounding box center [413, 215] width 348 height 12
click at [334, 184] on div at bounding box center [409, 254] width 407 height 256
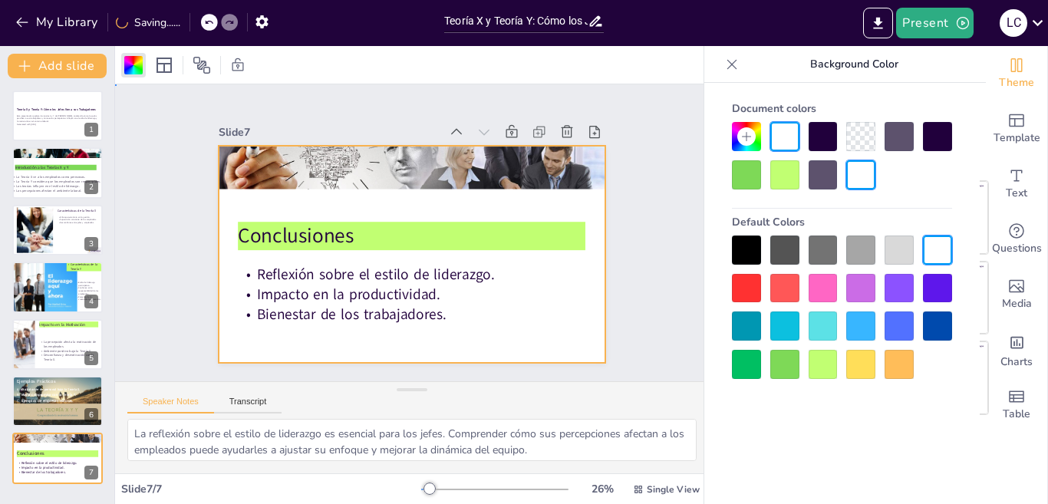
click at [334, 184] on div at bounding box center [407, 253] width 423 height 292
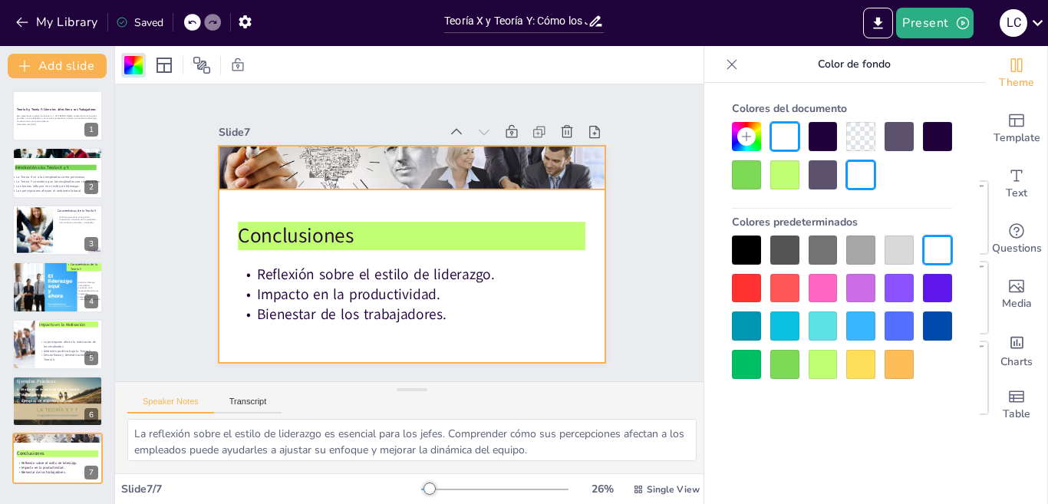
click at [334, 172] on div at bounding box center [418, 168] width 398 height 176
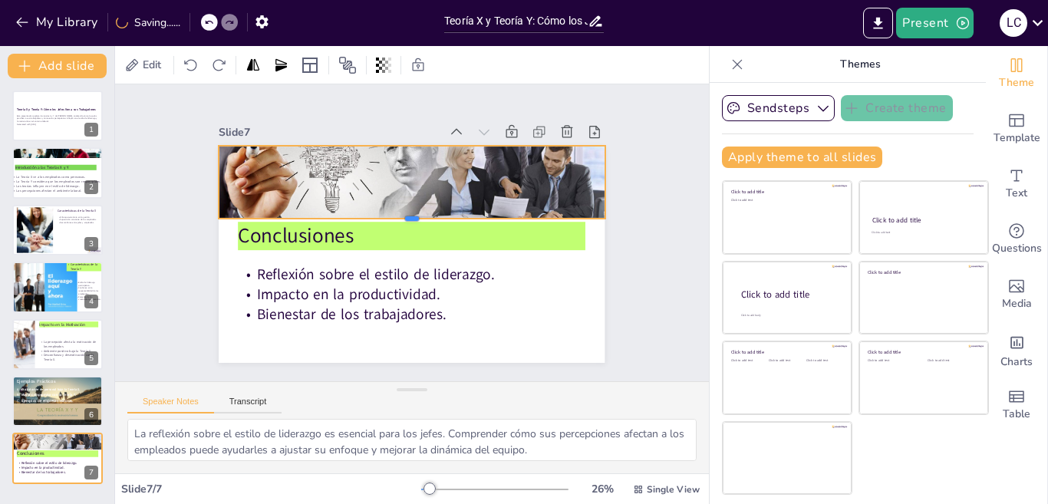
drag, startPoint x: 395, startPoint y: 183, endPoint x: 395, endPoint y: 213, distance: 29.2
click at [395, 213] on div at bounding box center [414, 225] width 371 height 131
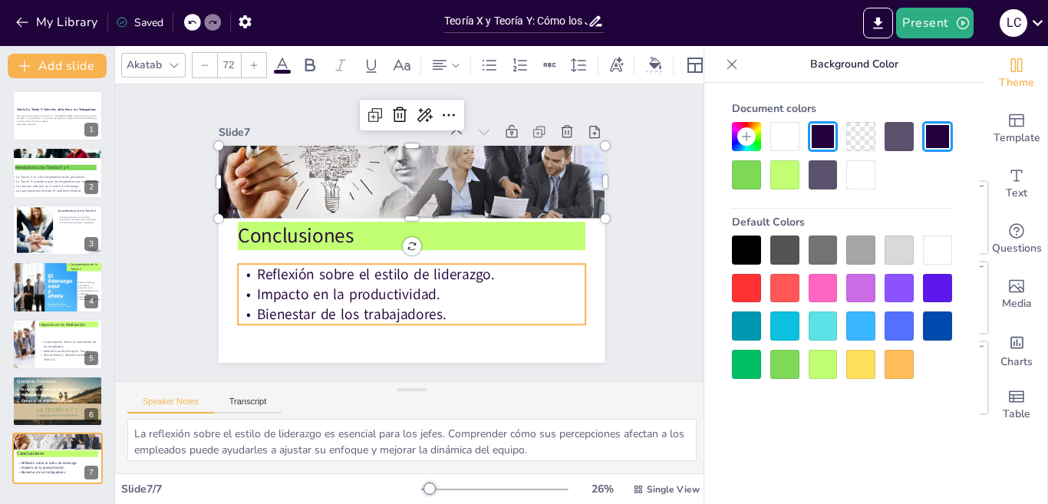
click at [358, 272] on span "Reflexión sobre el estilo de liderazgo." at bounding box center [371, 270] width 239 height 45
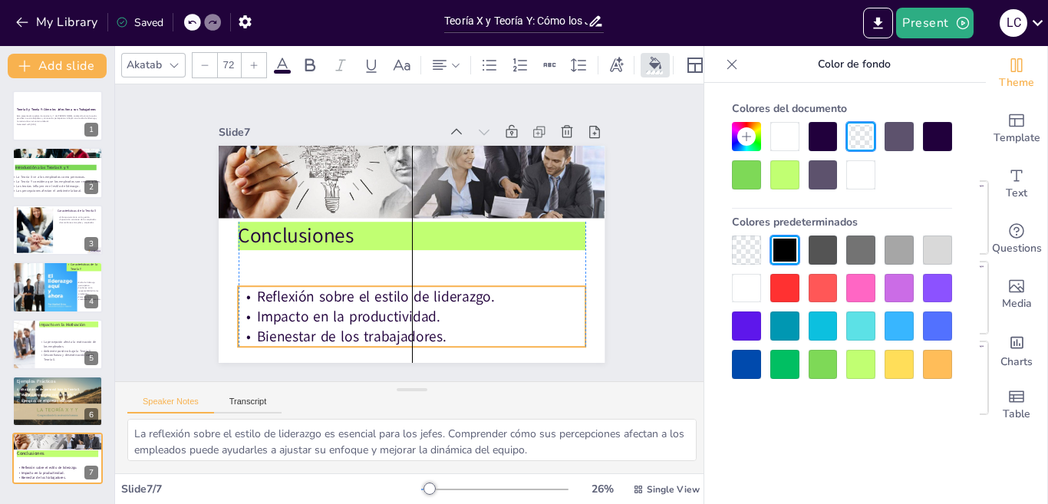
drag, startPoint x: 350, startPoint y: 259, endPoint x: 351, endPoint y: 286, distance: 26.9
click at [351, 286] on span "Reflexión sobre el estilo de liderazgo." at bounding box center [340, 241] width 156 height 204
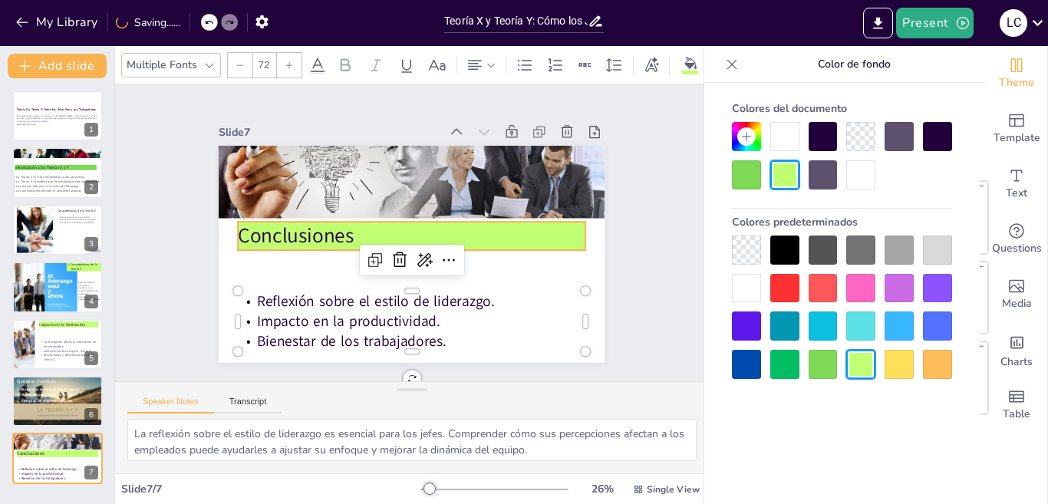
click at [343, 239] on p "Conclusiones" at bounding box center [411, 236] width 348 height 64
type input "101"
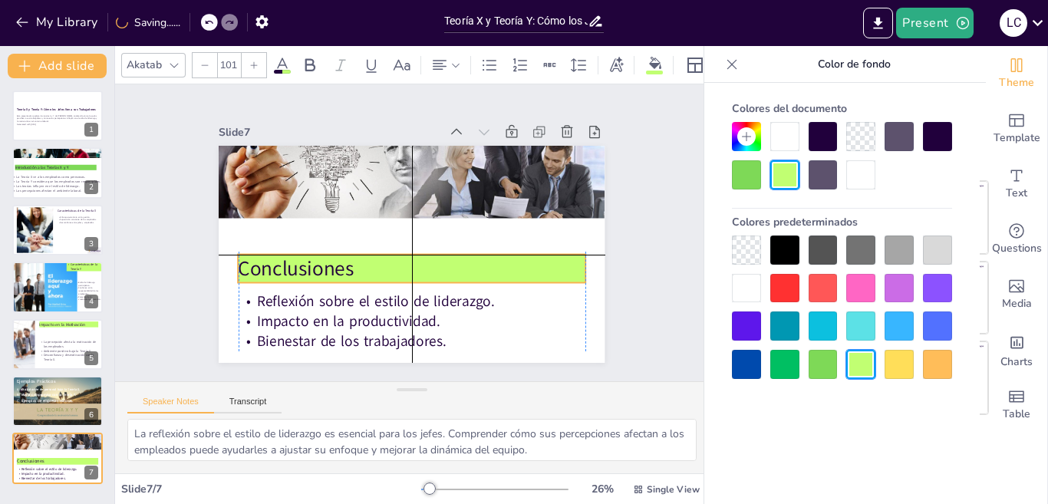
drag, startPoint x: 338, startPoint y: 216, endPoint x: 338, endPoint y: 247, distance: 31.5
click at [338, 166] on div "Conclusiones Reflexión sobre el estilo de liderazgo. Impacto en la productivida…" at bounding box center [421, 146] width 384 height 40
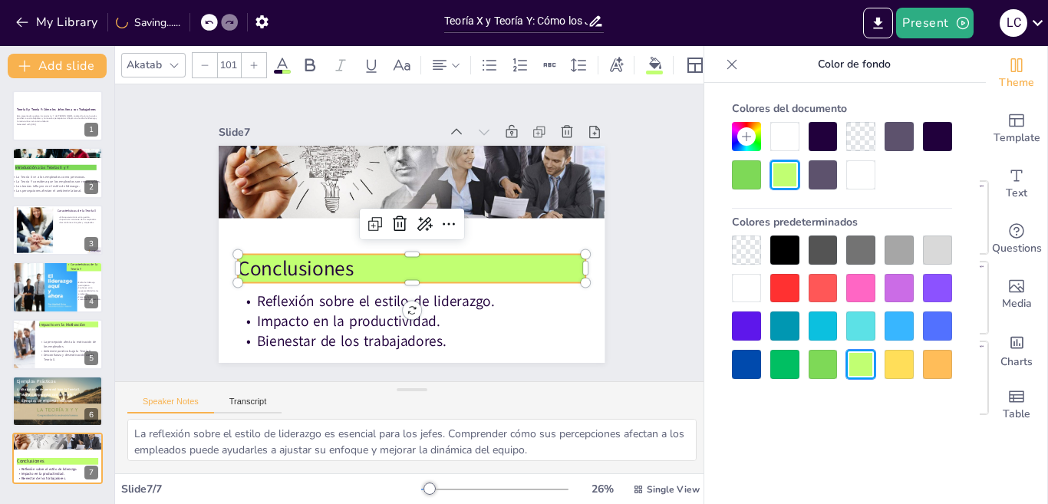
click at [358, 167] on div at bounding box center [418, 168] width 398 height 175
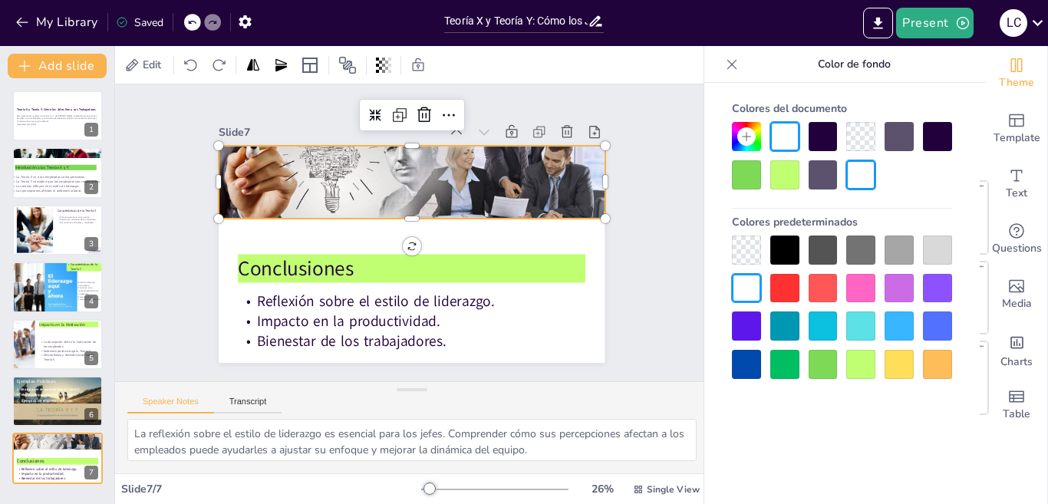
click at [397, 211] on div at bounding box center [418, 168] width 398 height 176
click at [403, 213] on div at bounding box center [412, 224] width 385 height 53
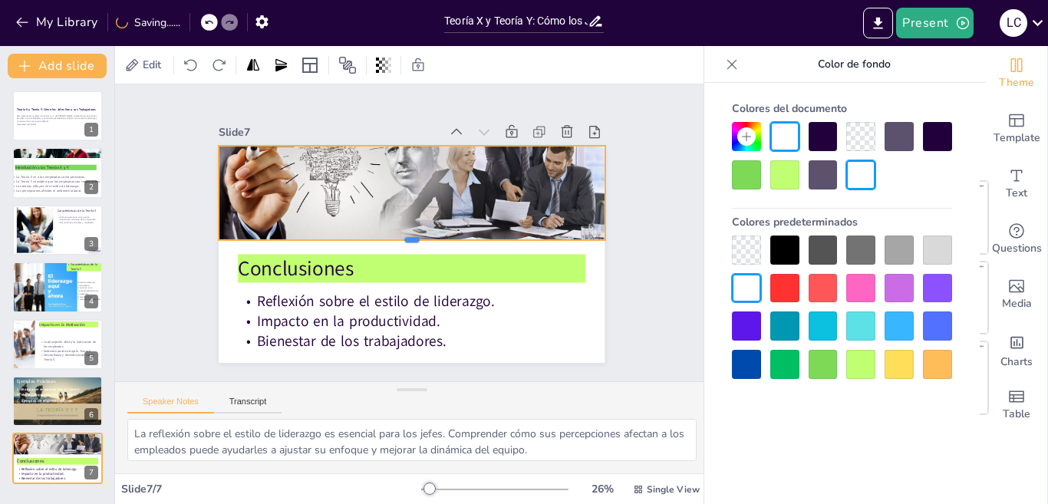
drag, startPoint x: 403, startPoint y: 213, endPoint x: 402, endPoint y: 235, distance: 22.3
click at [402, 235] on div at bounding box center [403, 241] width 268 height 295
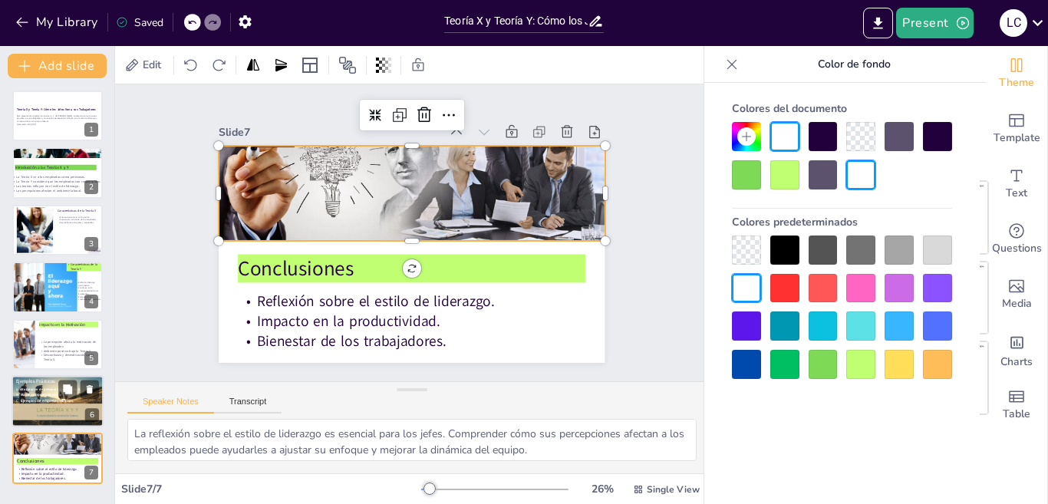
click at [34, 403] on span "Ejemplos de empresas exitosas." at bounding box center [47, 400] width 53 height 5
type textarea "La alta rotación de personal es un indicador de un ambiente laboral poco saluda…"
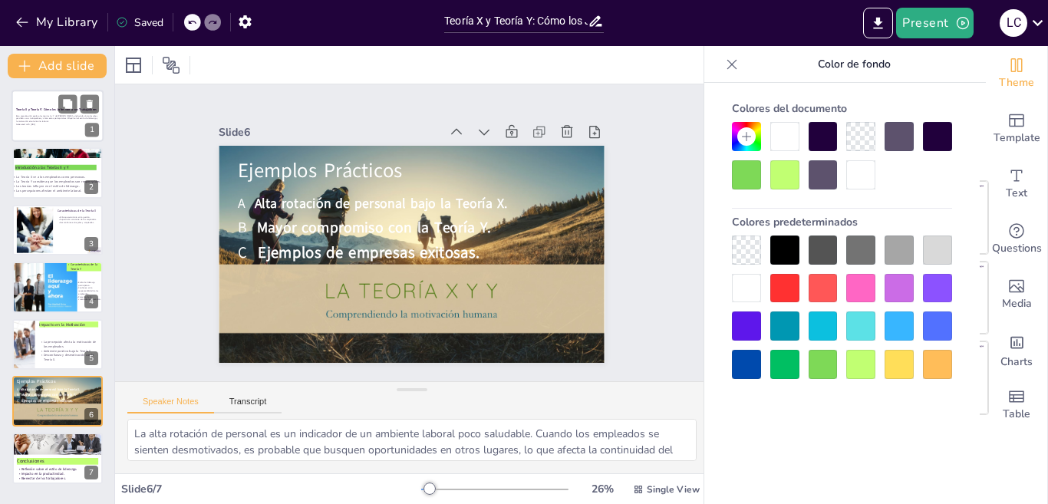
click at [59, 122] on div "Esta presentación explora las teorías X y Y de McGregor, analizando cómo los je…" at bounding box center [57, 120] width 83 height 12
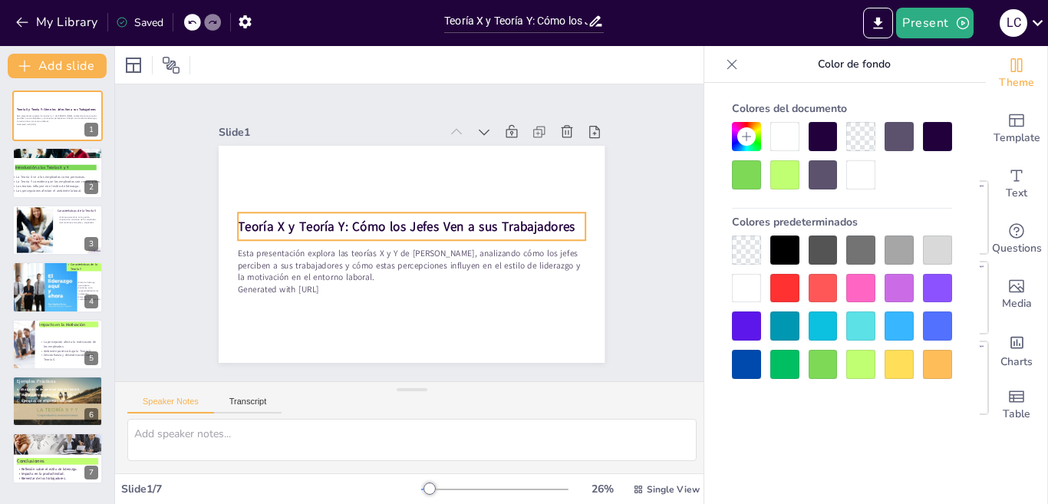
click at [473, 218] on strong "Teoría X y Teoría Y: Cómo los Jefes Ven a sus Trabajadores" at bounding box center [407, 227] width 337 height 18
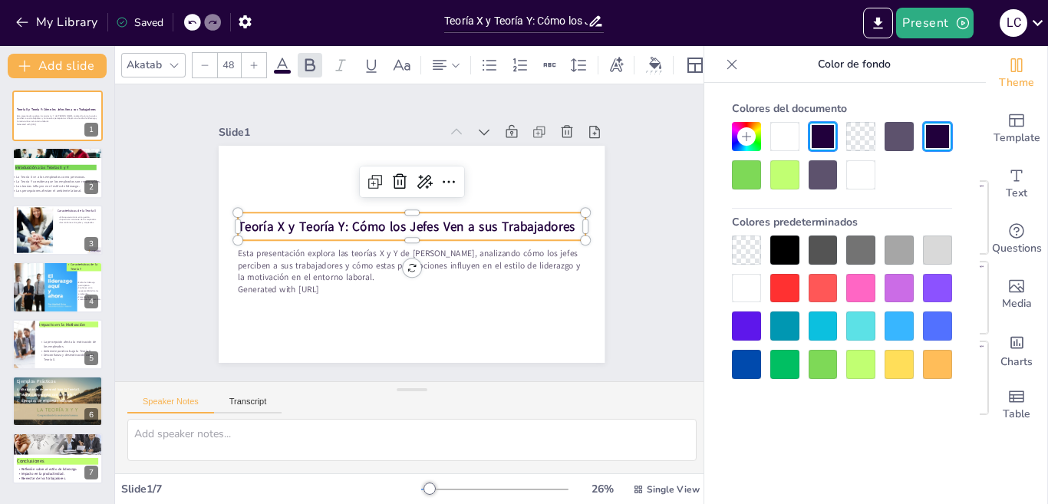
click at [544, 220] on strong "Teoría X y Teoría Y: Cómo los Jefes Ven a sus Trabajadores" at bounding box center [413, 224] width 262 height 239
click at [560, 220] on strong "Teoría X y Teoría Y: Cómo los Jefes Ven a sus Trabajadores" at bounding box center [407, 226] width 337 height 53
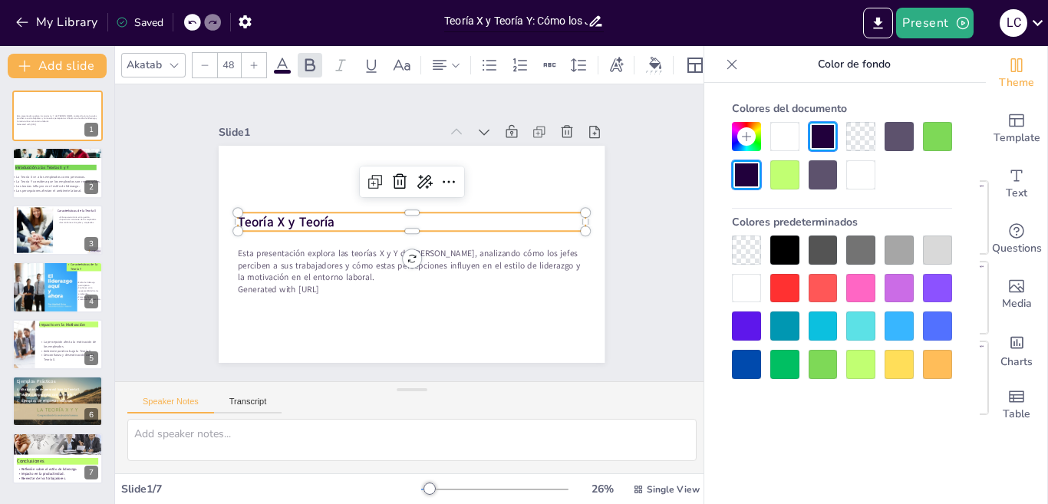
click at [496, 21] on input "Teoría X y Teoría Y: Cómo los Jefes Ven a sus Trabajadores" at bounding box center [515, 21] width 143 height 22
click at [576, 21] on input "Teoría X y Teoría Y: Cómo los Jefes Ven a sus Trabajadores" at bounding box center [515, 21] width 143 height 22
click at [585, 23] on input "Teoría X y Teoría Y: Cómo los Jefes Ven a sus Trabajadores" at bounding box center [515, 21] width 143 height 22
type input "Teoría X y Teoría mcgregor Y: Cómo los Jefes Ven a sus Trabajadores"
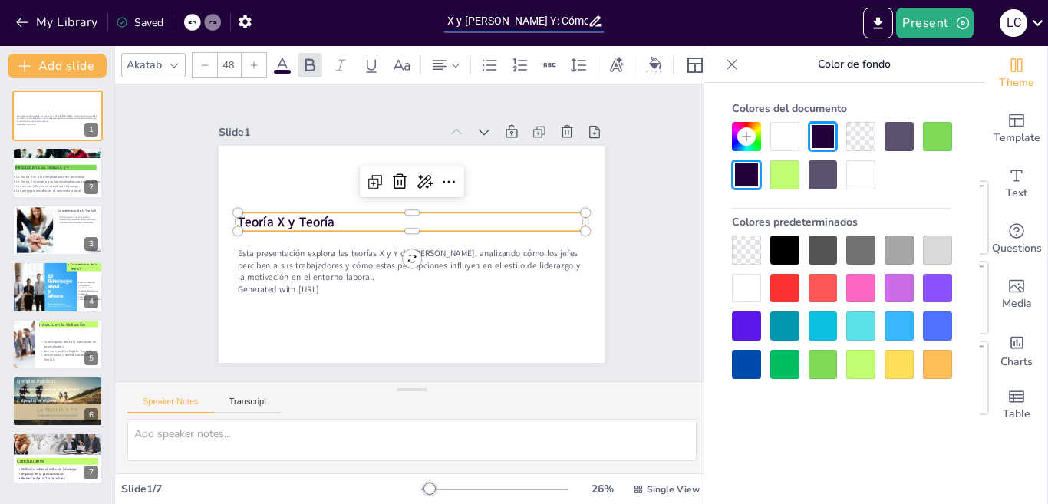
scroll to position [0, 0]
click at [597, 23] on icon at bounding box center [596, 21] width 16 height 16
click at [245, 22] on icon "button" at bounding box center [245, 22] width 16 height 16
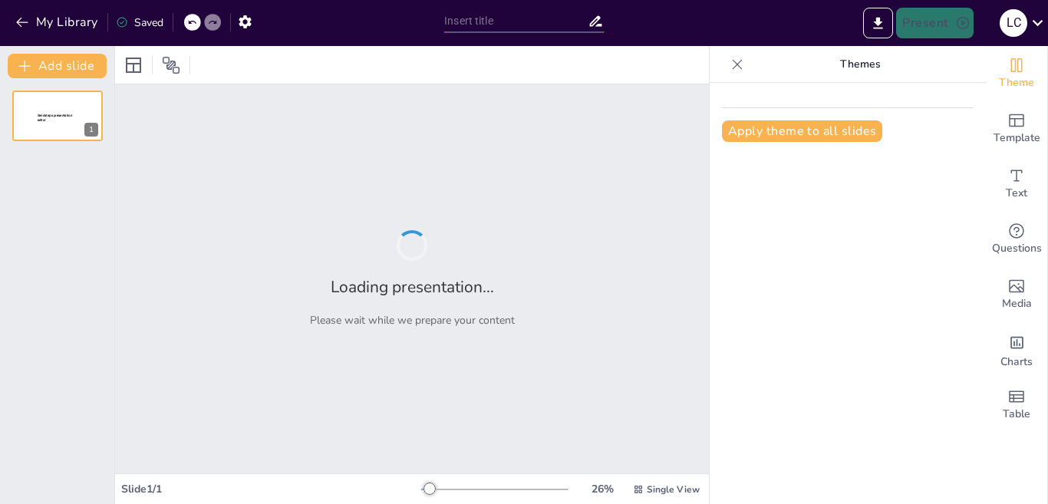
type input "Teoría X y Teoría mcgregor Y: Cómo los Jefes Ven a sus Trabajadores"
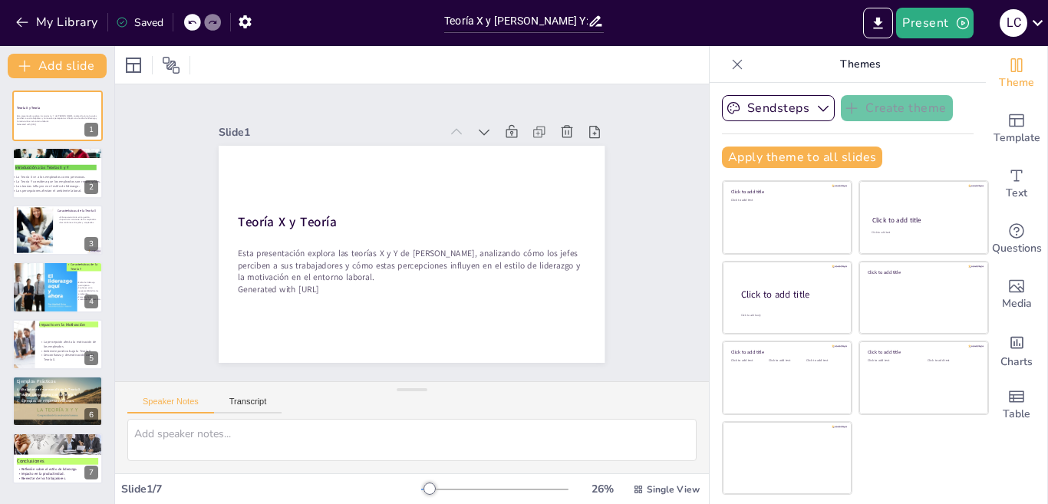
click at [595, 26] on icon at bounding box center [595, 21] width 12 height 11
click at [568, 21] on input "Teoría X y [PERSON_NAME] Y: Cómo los Jefes Ven a sus Trabajadores" at bounding box center [515, 21] width 143 height 22
click at [31, 177] on p "La Teoría X ve a los empleados como perezosos." at bounding box center [78, 176] width 133 height 5
type textarea "La Teoría X se basa en la idea de que los empleados no están motivados y requie…"
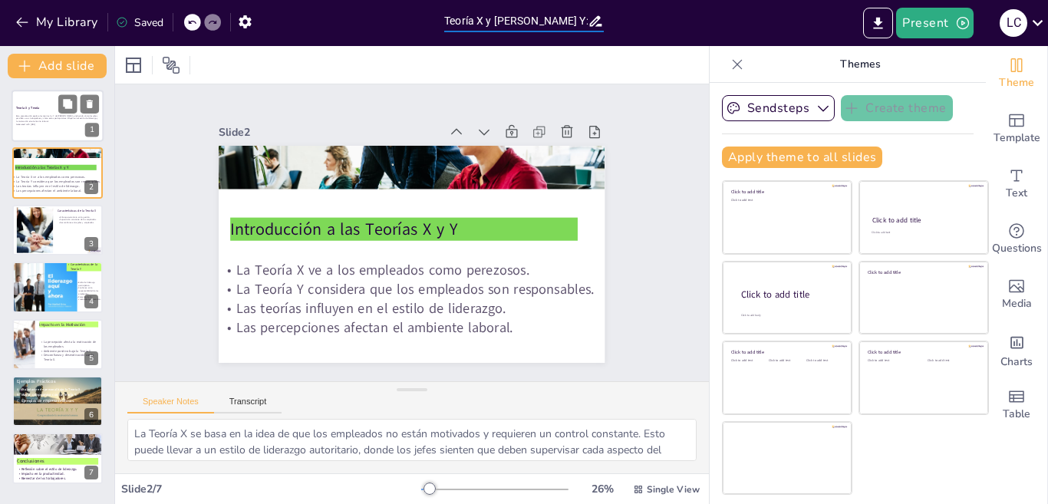
click at [49, 114] on p "Esta presentación explora las teorías X y Y de [PERSON_NAME], analizando cómo l…" at bounding box center [57, 118] width 83 height 8
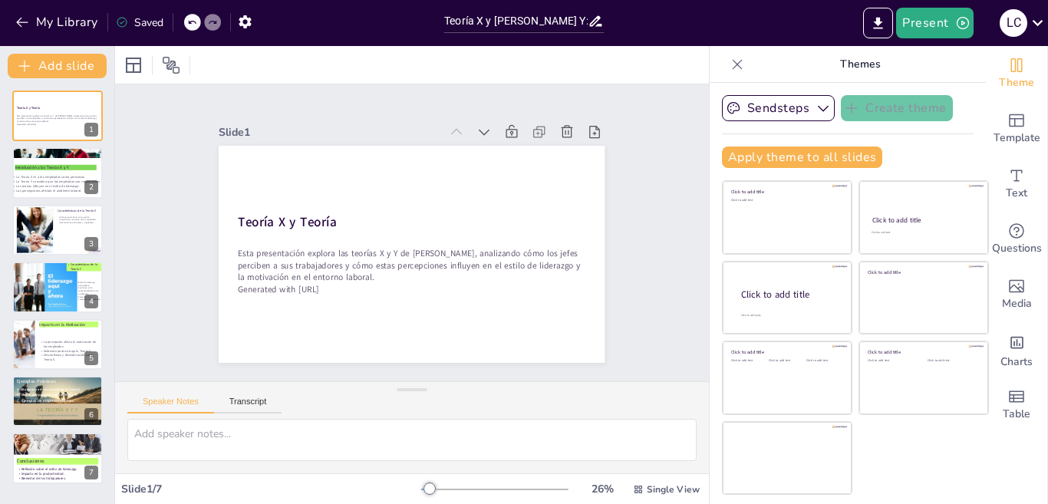
click at [191, 25] on icon at bounding box center [191, 22] width 9 height 9
click at [13, 24] on button "My Library" at bounding box center [58, 22] width 93 height 25
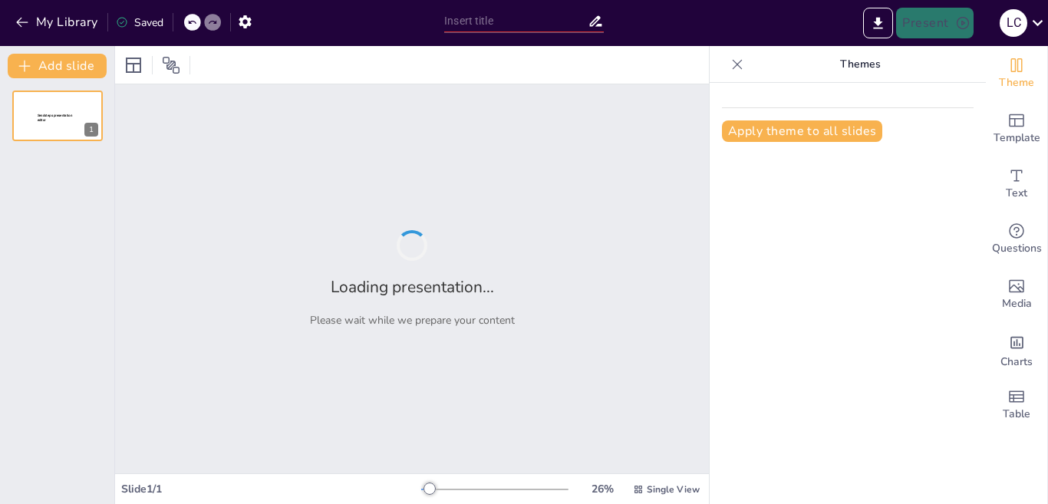
type input "Teoría X y [PERSON_NAME] Y: Cómo los Jefes Ven a sus Trabajadores"
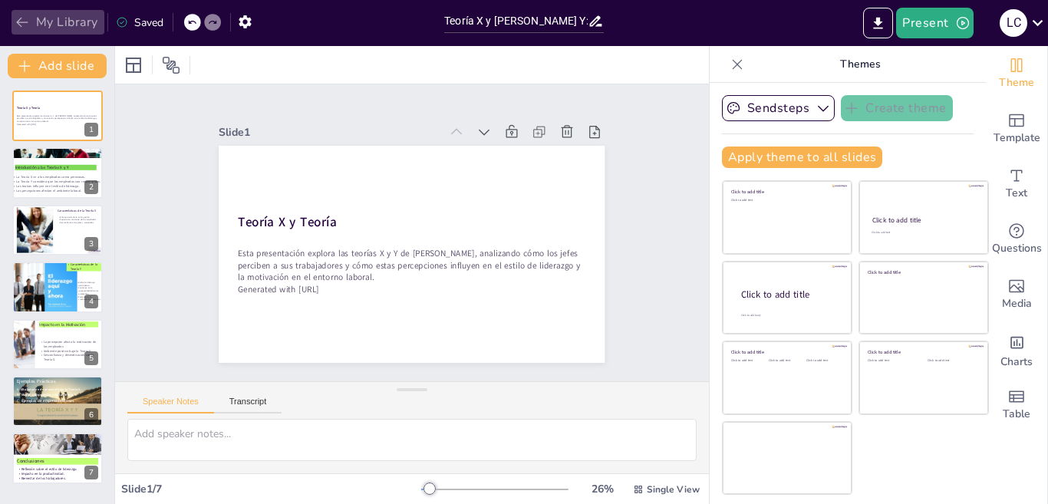
click at [18, 24] on icon "button" at bounding box center [22, 22] width 15 height 15
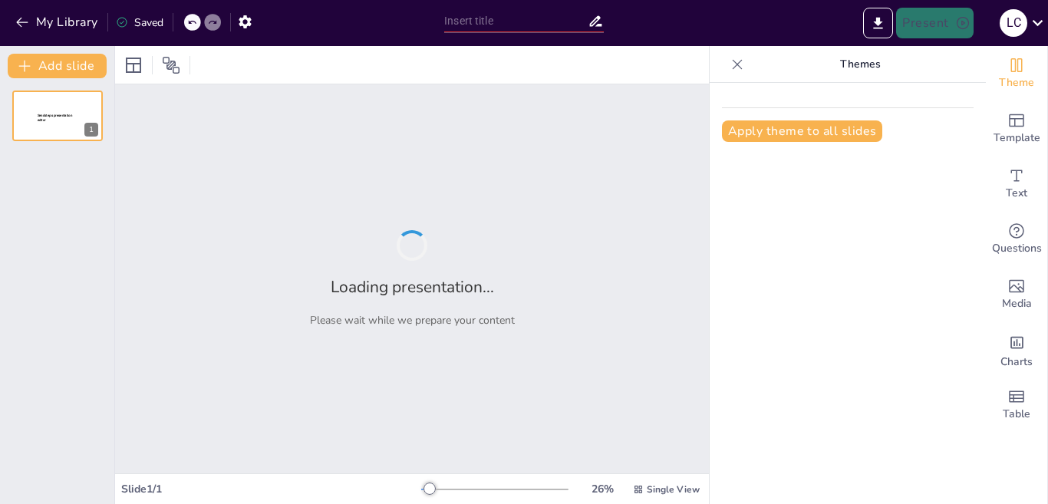
type input "New Sendsteps"
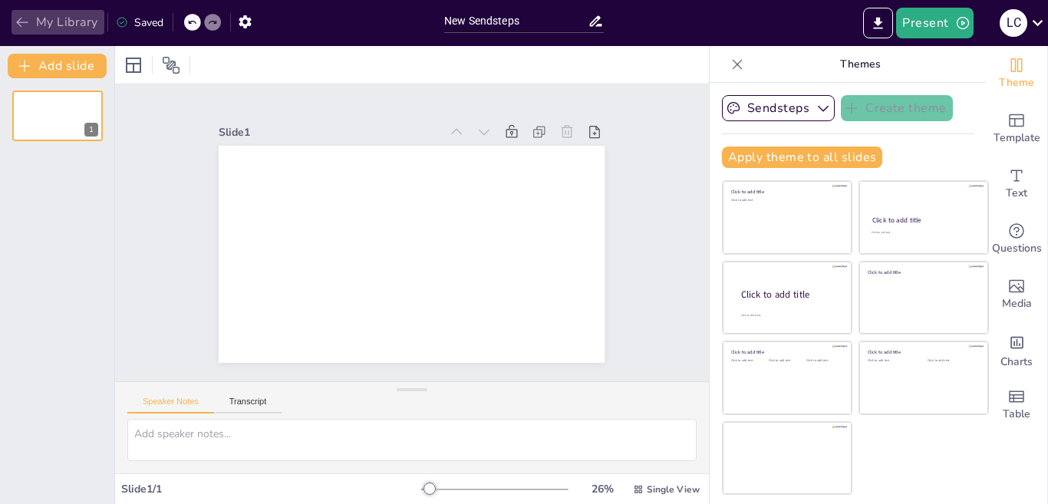
click at [15, 24] on icon "button" at bounding box center [22, 22] width 15 height 15
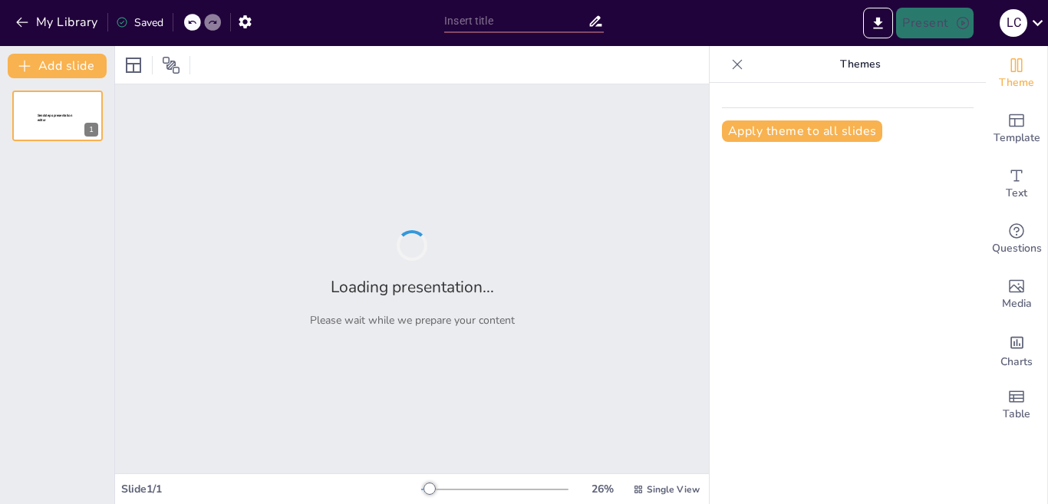
type input "Análisis Comparativo de las Teorías X e Y de McGregor: Objetivos y Contenido"
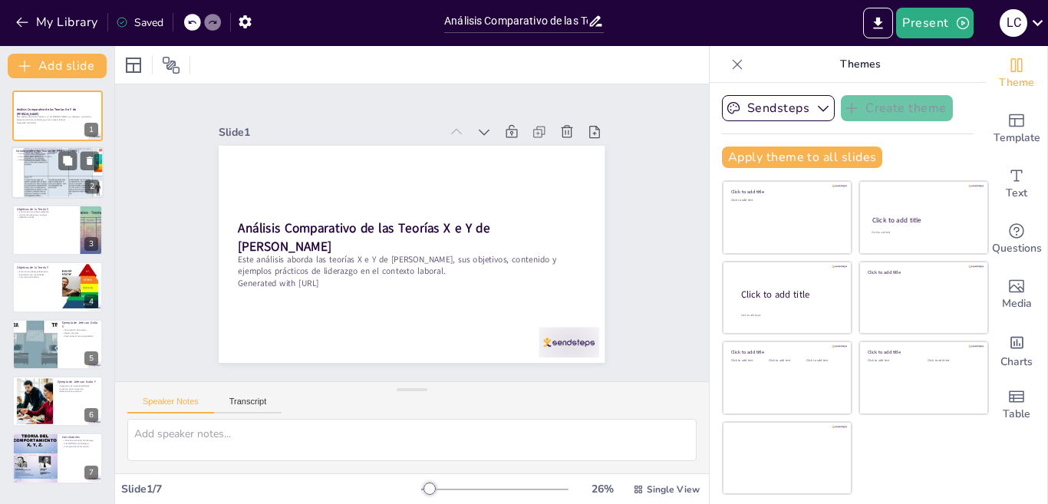
click at [41, 170] on div at bounding box center [58, 173] width 92 height 123
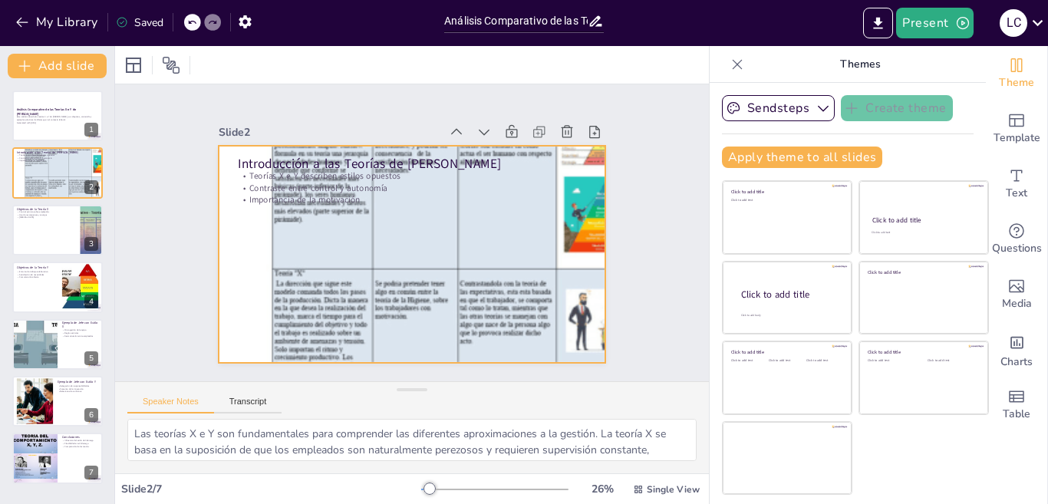
click at [317, 220] on div at bounding box center [408, 254] width 484 height 582
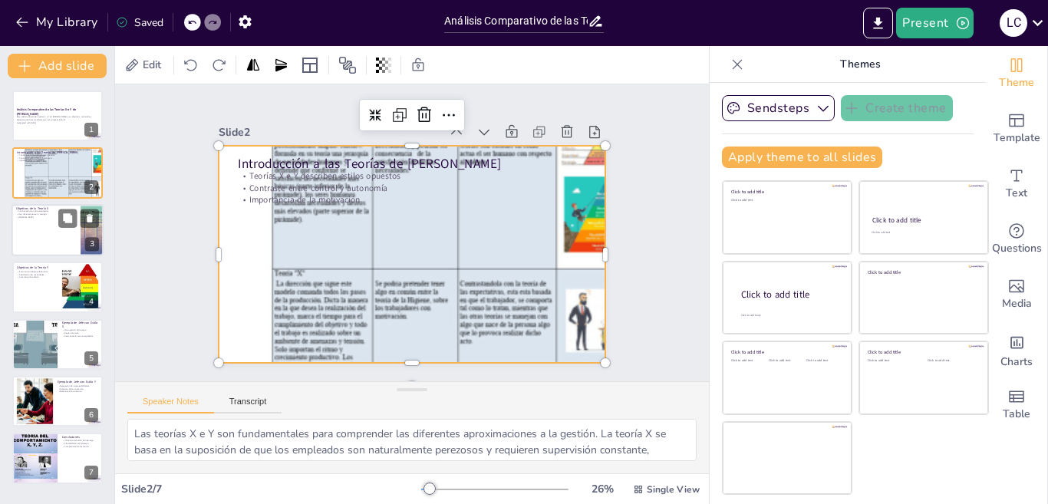
click at [45, 246] on div at bounding box center [58, 230] width 92 height 52
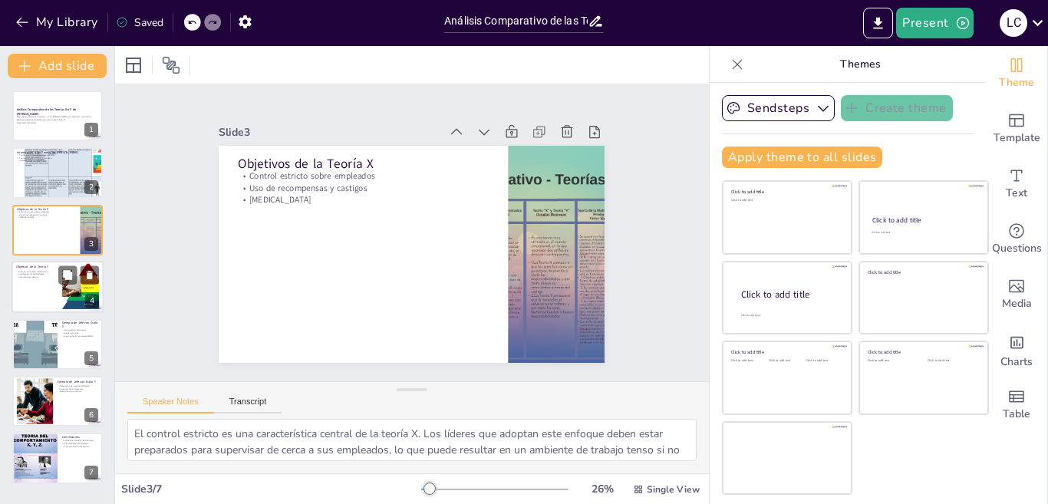
click at [58, 288] on div at bounding box center [58, 287] width 92 height 52
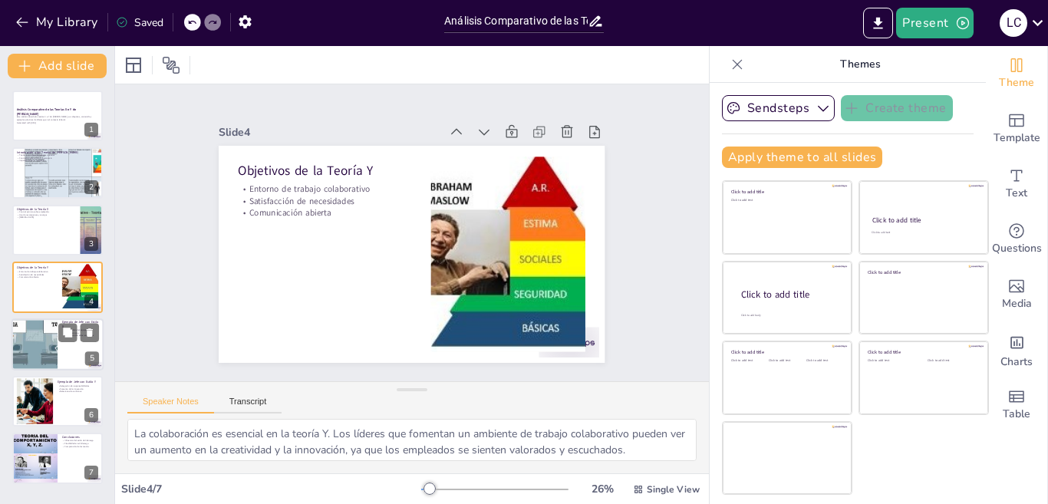
click at [48, 348] on div at bounding box center [34, 344] width 92 height 52
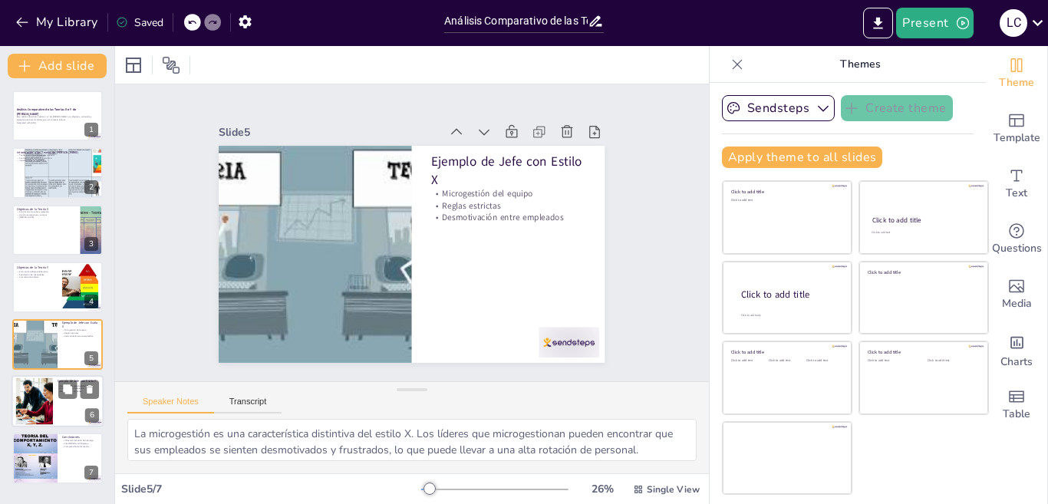
click at [60, 401] on div at bounding box center [58, 401] width 92 height 52
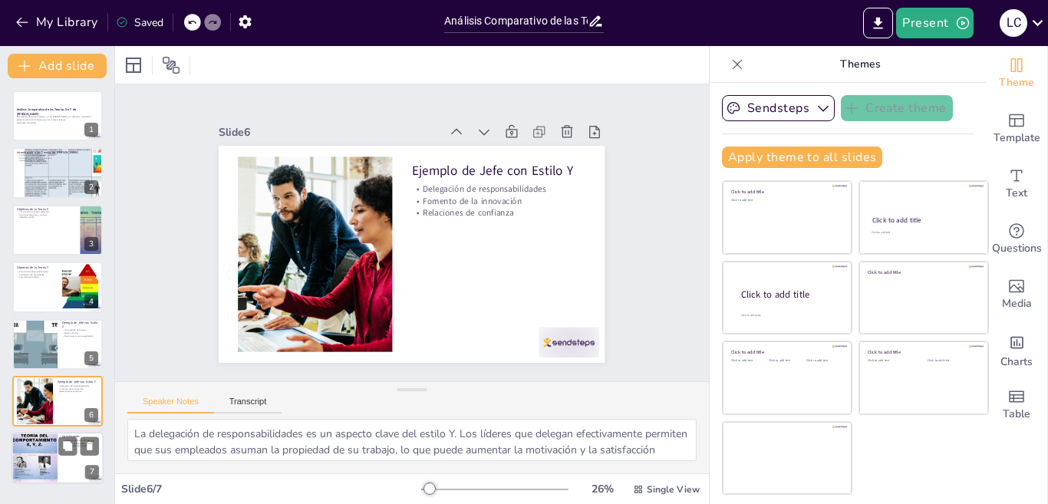
click at [33, 457] on div at bounding box center [35, 457] width 46 height 61
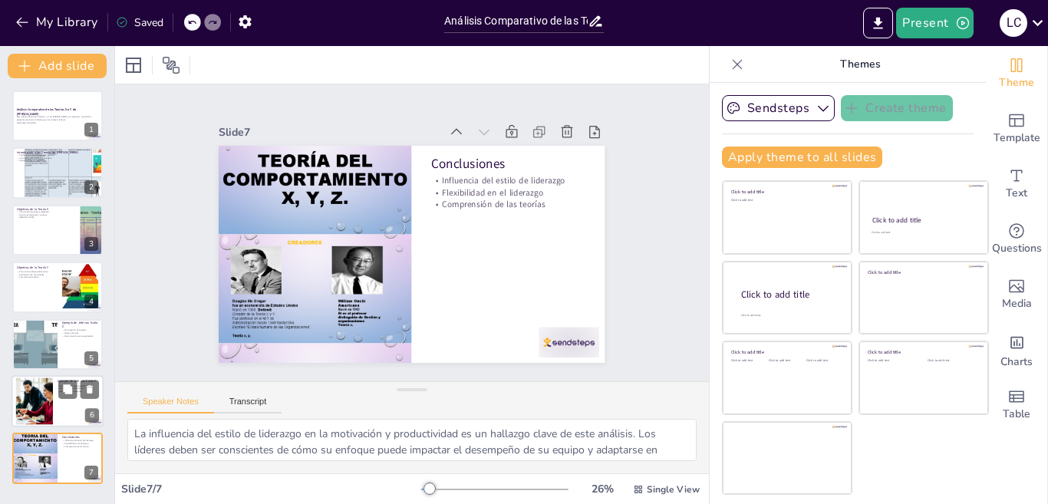
click at [24, 397] on div at bounding box center [34, 401] width 83 height 47
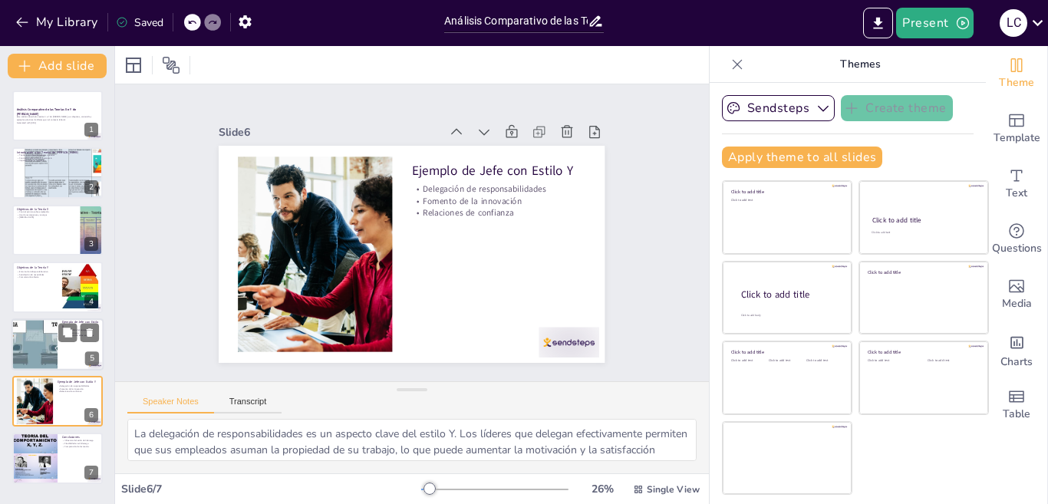
click at [29, 349] on div at bounding box center [34, 344] width 92 height 52
type textarea "La microgestión es una característica distintiva del estilo X. Los líderes que …"
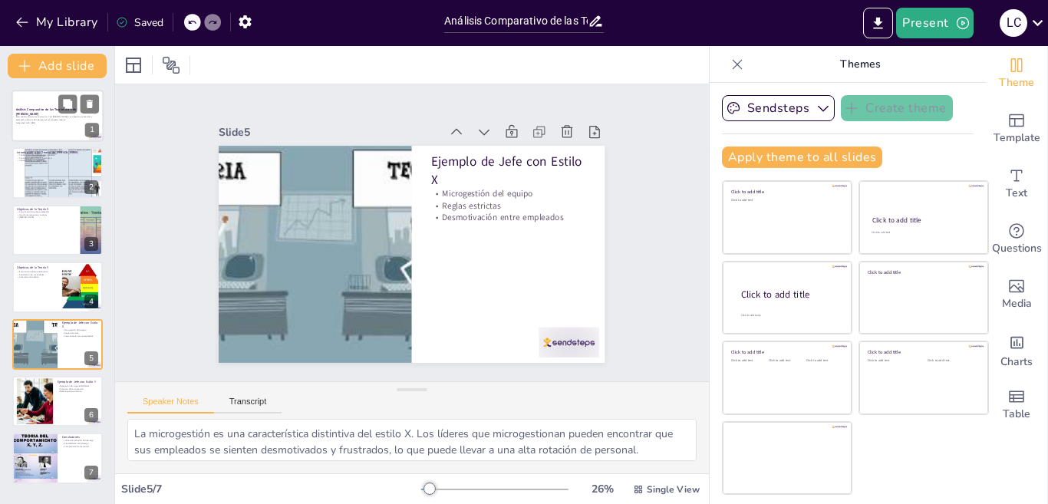
click at [26, 110] on strong "Análisis Comparativo de las Teorías X e Y de McGregor" at bounding box center [46, 111] width 61 height 8
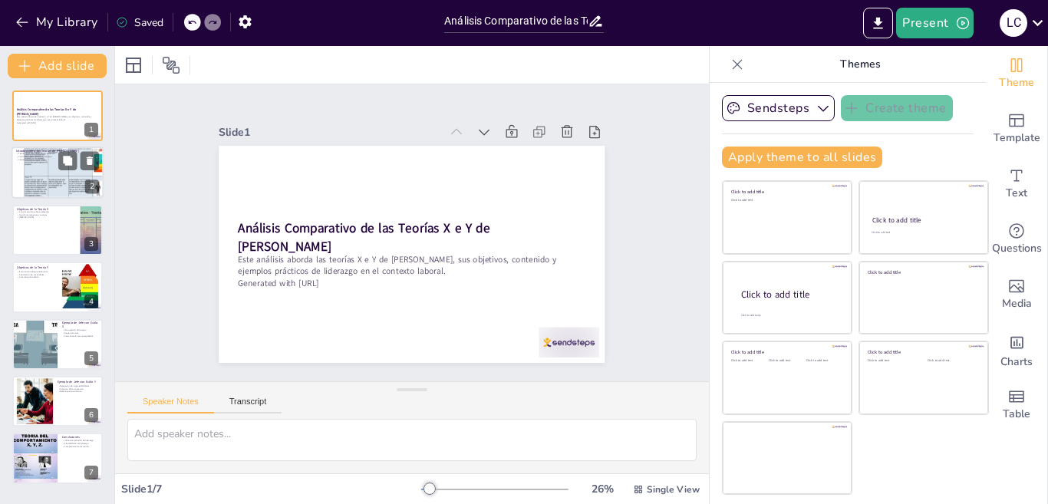
click at [49, 170] on div at bounding box center [58, 173] width 92 height 123
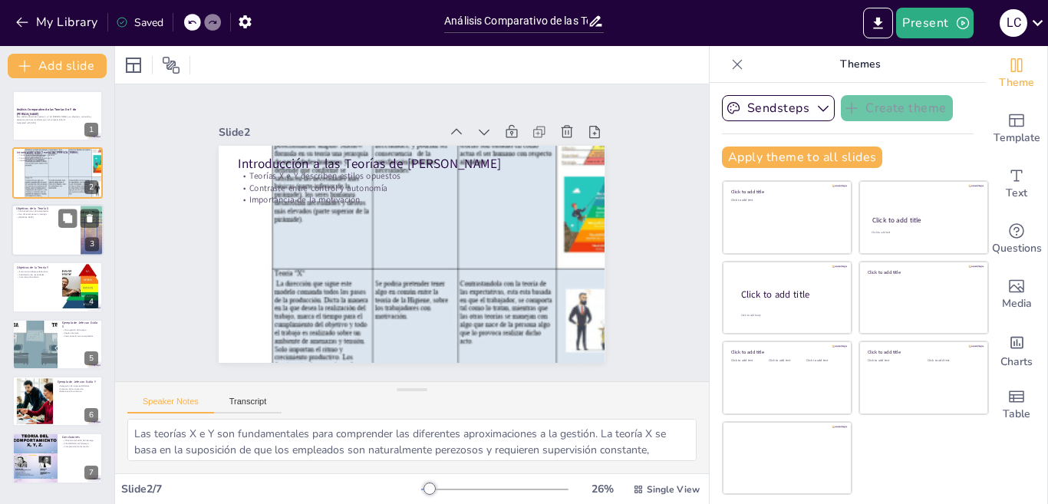
click at [70, 238] on div at bounding box center [58, 230] width 92 height 52
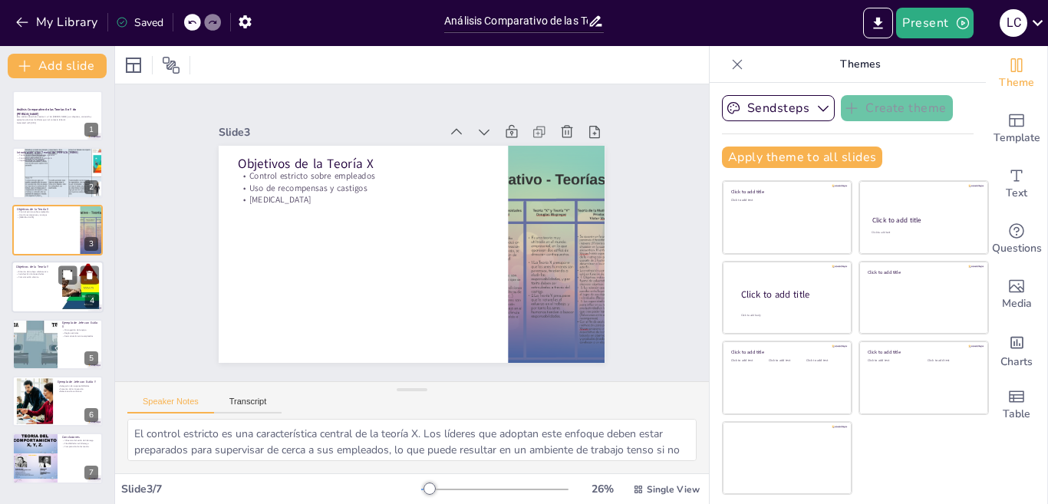
click at [31, 295] on div at bounding box center [58, 287] width 92 height 52
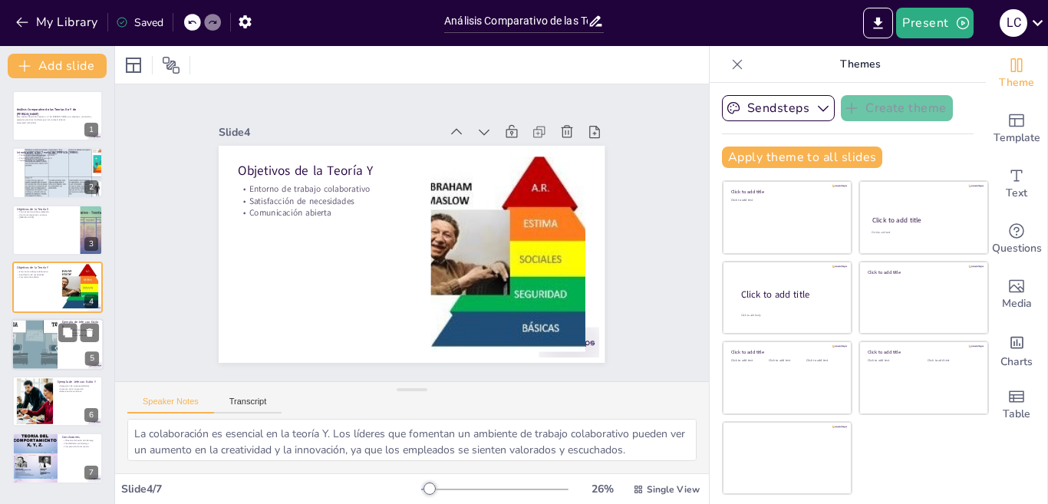
click at [43, 339] on div at bounding box center [34, 344] width 92 height 52
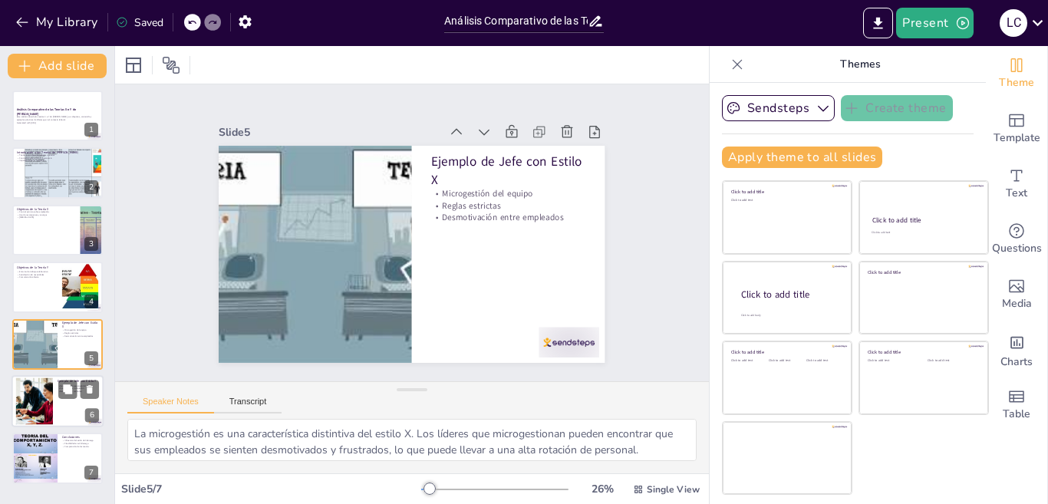
click at [46, 409] on div at bounding box center [34, 401] width 83 height 47
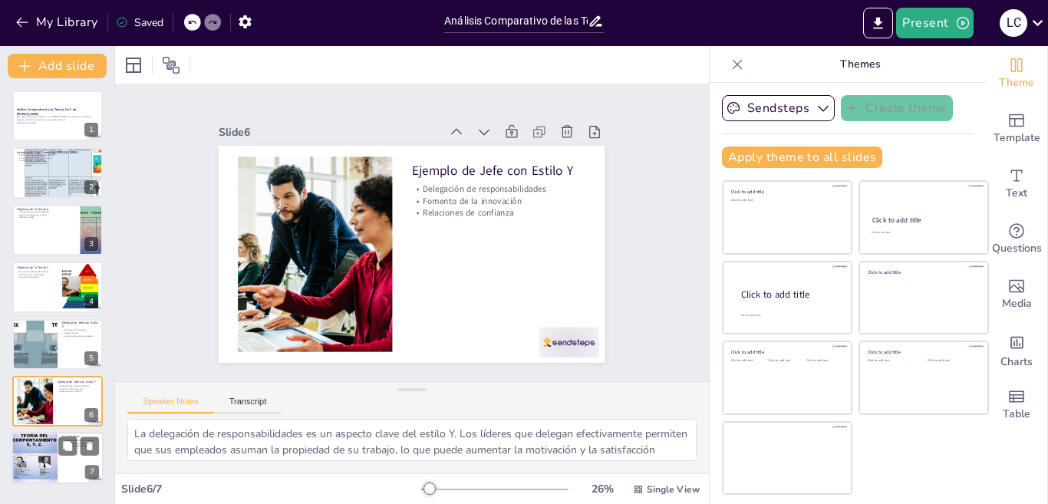
click at [38, 454] on div at bounding box center [35, 457] width 46 height 61
type textarea "La influencia del estilo de liderazgo en la motivación y productividad es un ha…"
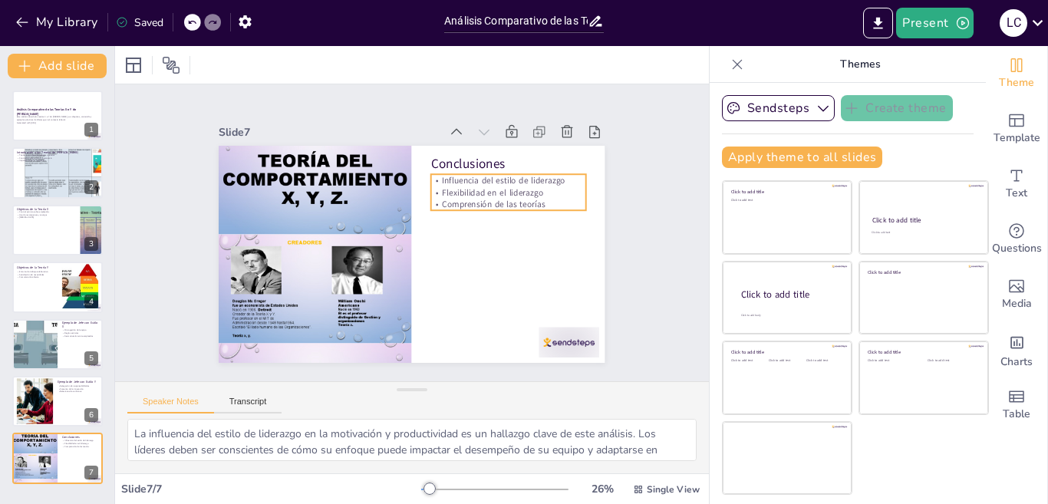
click at [465, 201] on p "Comprensión de las teorías" at bounding box center [511, 215] width 155 height 28
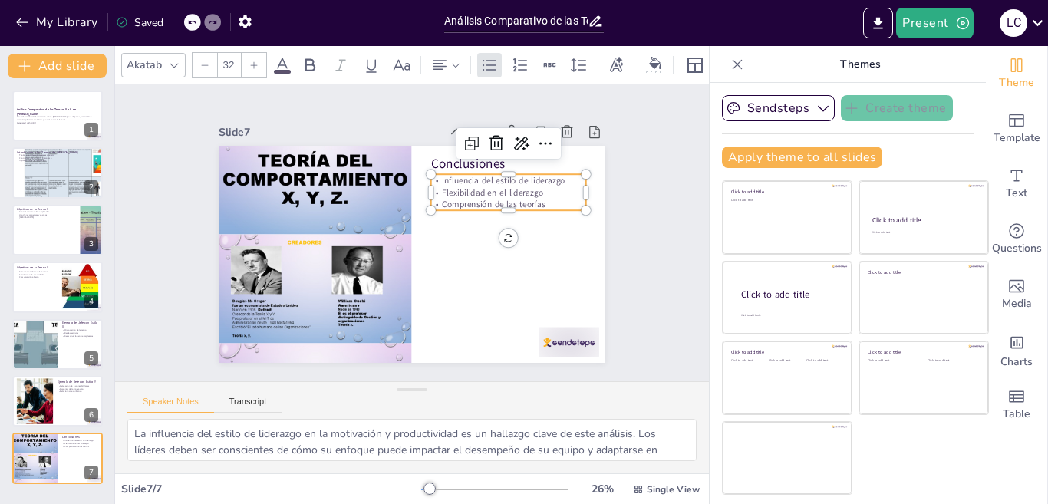
click at [261, 60] on div at bounding box center [254, 65] width 25 height 25
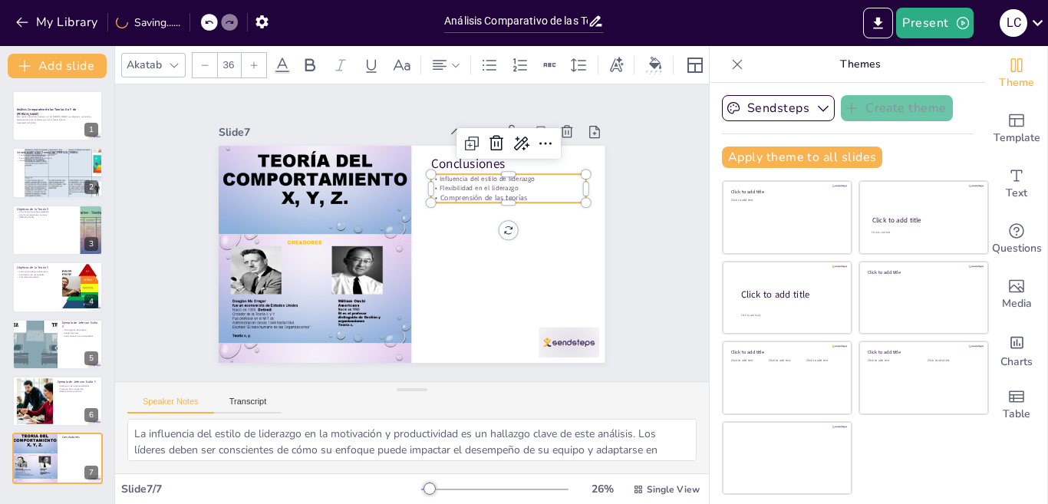
click at [259, 61] on div at bounding box center [254, 65] width 25 height 25
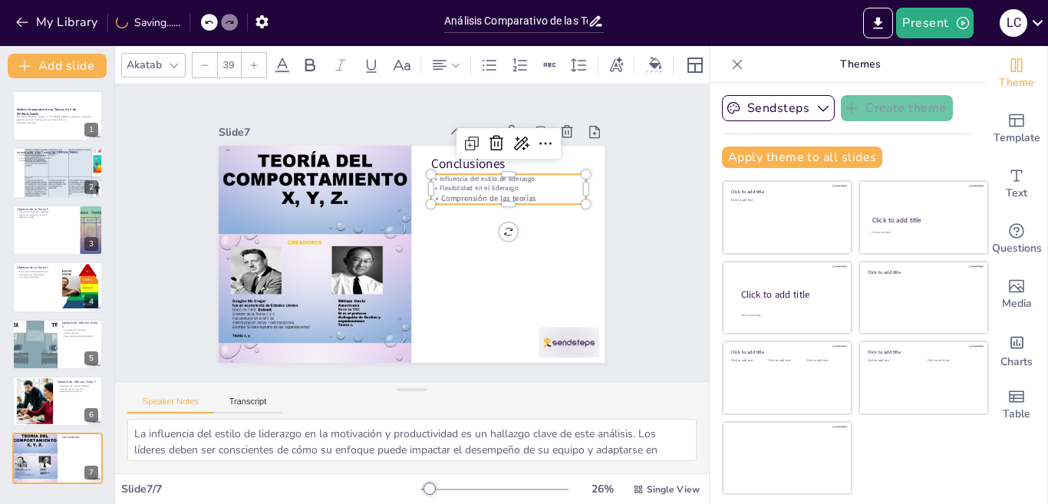
click at [259, 61] on div at bounding box center [254, 65] width 25 height 25
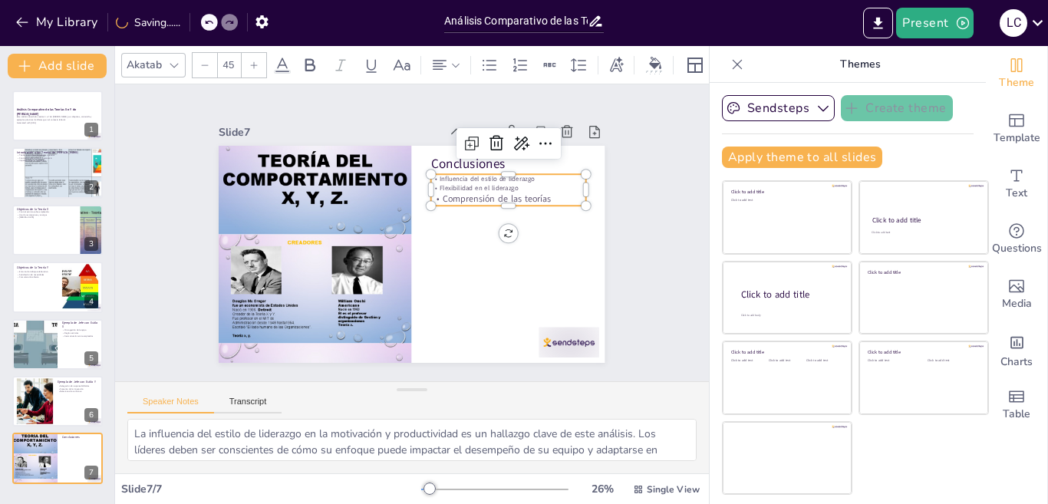
click at [259, 61] on div at bounding box center [254, 65] width 25 height 25
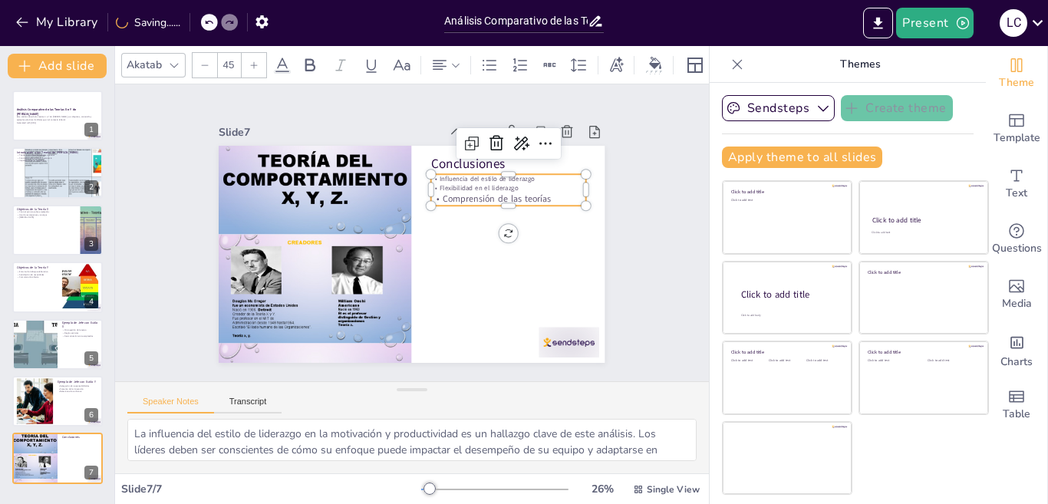
click at [259, 61] on div at bounding box center [254, 65] width 25 height 25
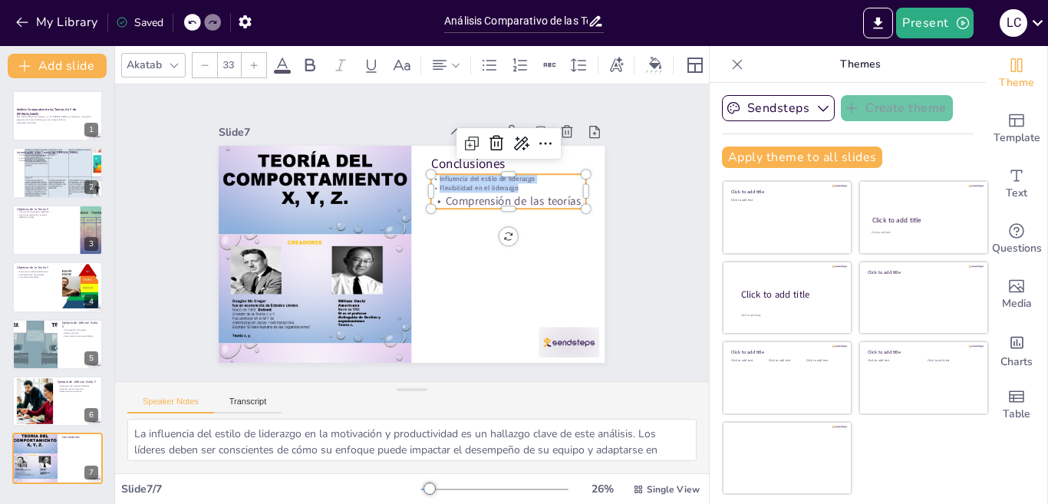
type input "--"
drag, startPoint x: 427, startPoint y: 176, endPoint x: 550, endPoint y: 186, distance: 123.9
click at [550, 192] on div "Influencia del estilo de liderazgo Flexibilidad en el liderazgo Comprensión de …" at bounding box center [516, 245] width 151 height 107
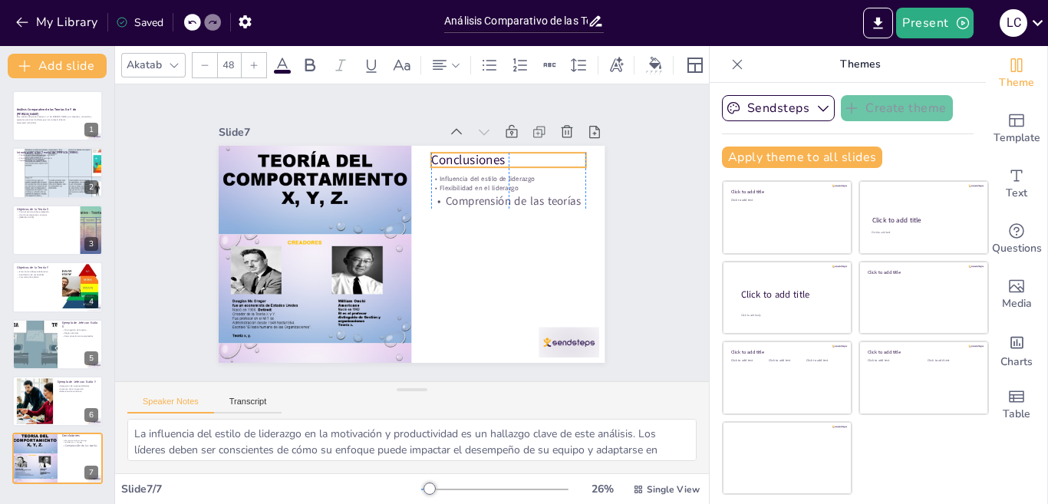
click at [438, 155] on p "Conclusiones" at bounding box center [516, 170] width 156 height 34
click at [258, 64] on div at bounding box center [254, 65] width 25 height 25
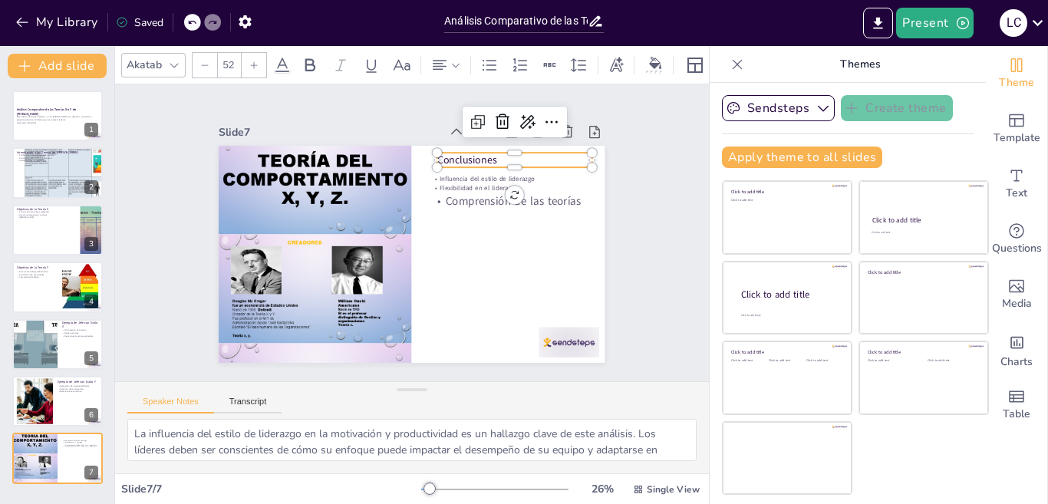
click at [258, 64] on div at bounding box center [254, 65] width 25 height 25
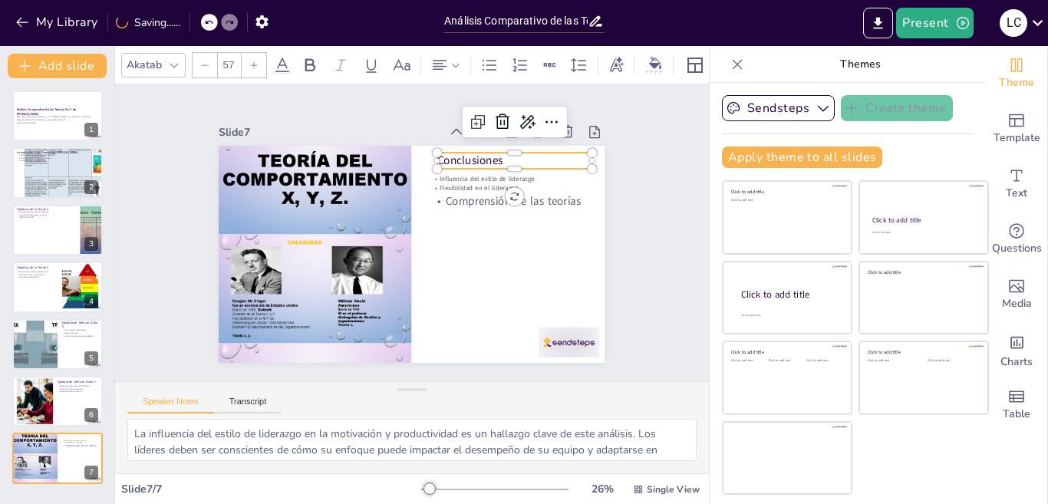
click at [258, 64] on div at bounding box center [254, 65] width 25 height 25
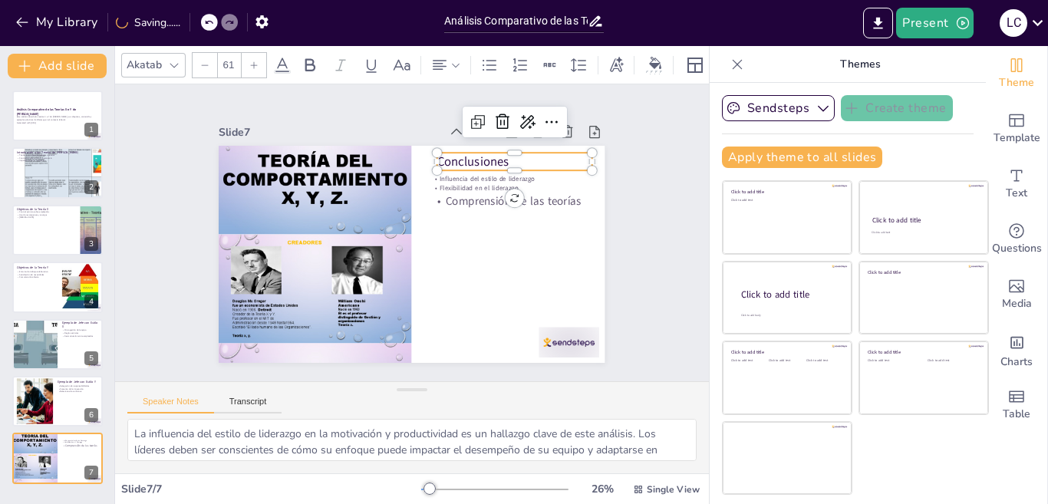
click at [258, 64] on div at bounding box center [254, 65] width 25 height 25
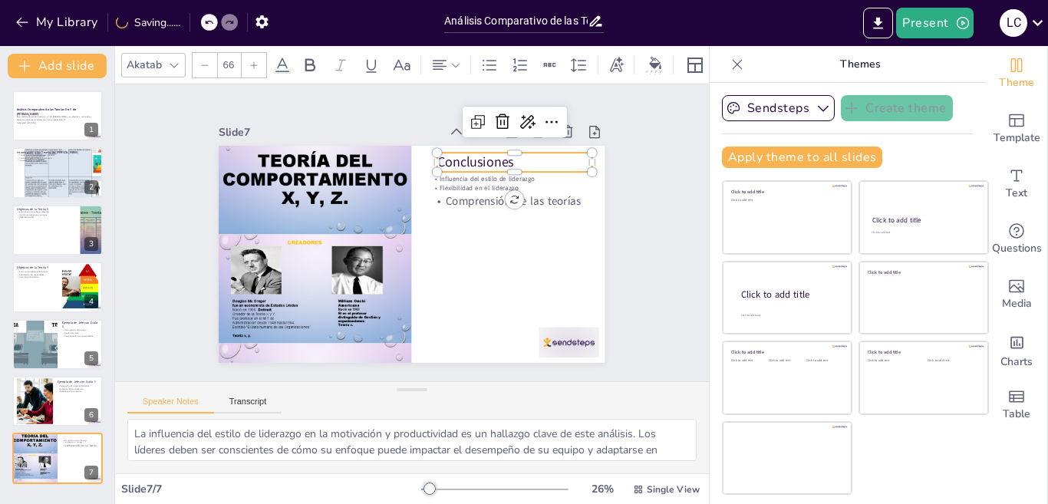
click at [258, 64] on div at bounding box center [254, 65] width 25 height 25
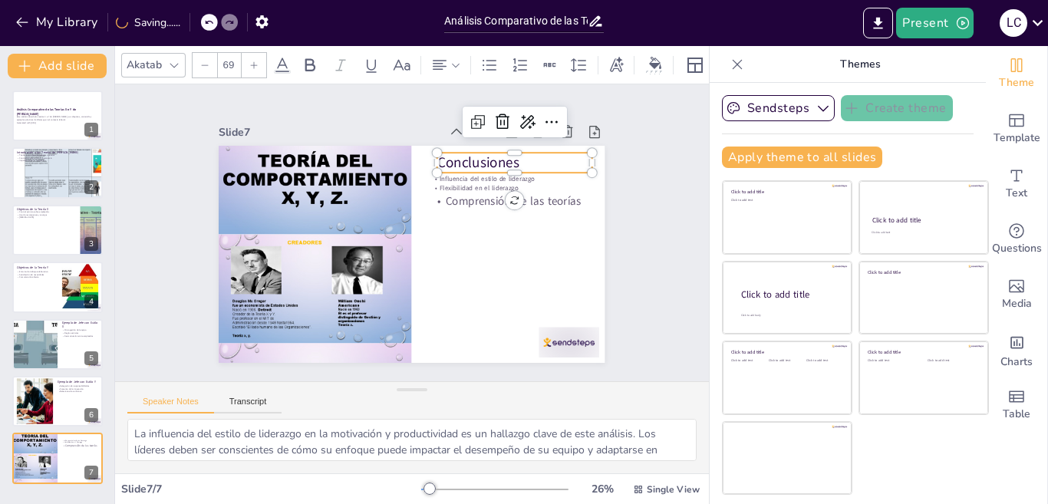
click at [258, 64] on div at bounding box center [254, 65] width 25 height 25
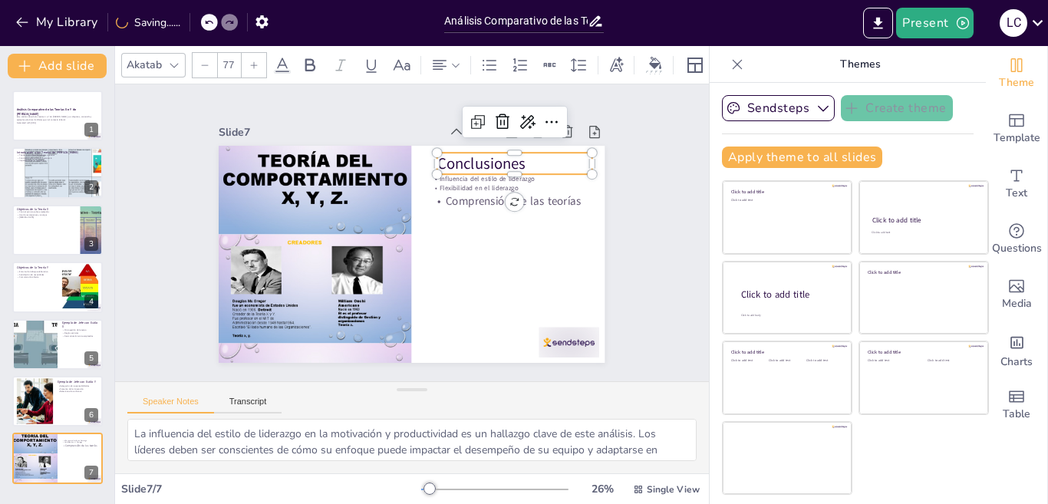
click at [258, 64] on div at bounding box center [254, 65] width 25 height 25
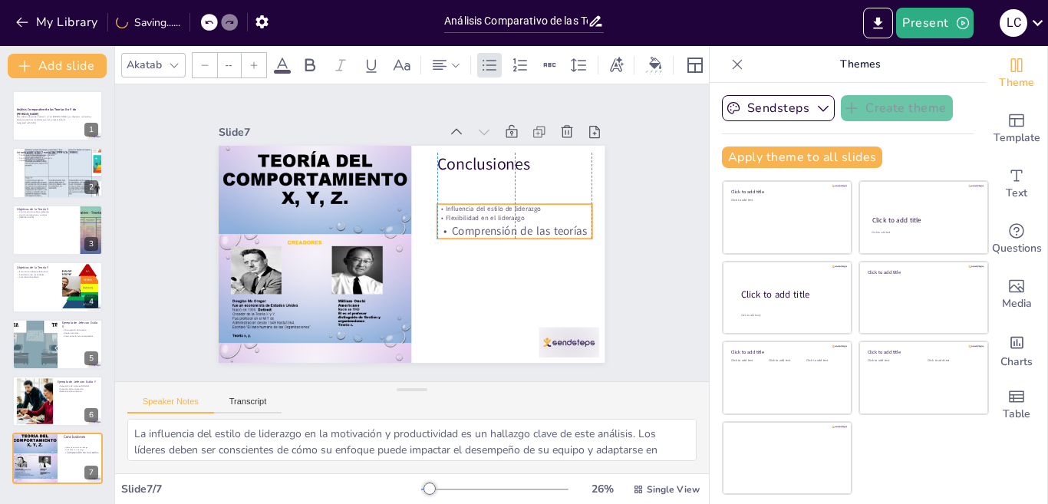
drag, startPoint x: 424, startPoint y: 186, endPoint x: 424, endPoint y: 216, distance: 29.9
click at [437, 226] on p "Comprensión de las teorías" at bounding box center [514, 241] width 155 height 31
drag, startPoint x: 427, startPoint y: 203, endPoint x: 435, endPoint y: 196, distance: 10.9
click at [453, 214] on p "Influencia del estilo de liderazgo" at bounding box center [529, 234] width 153 height 41
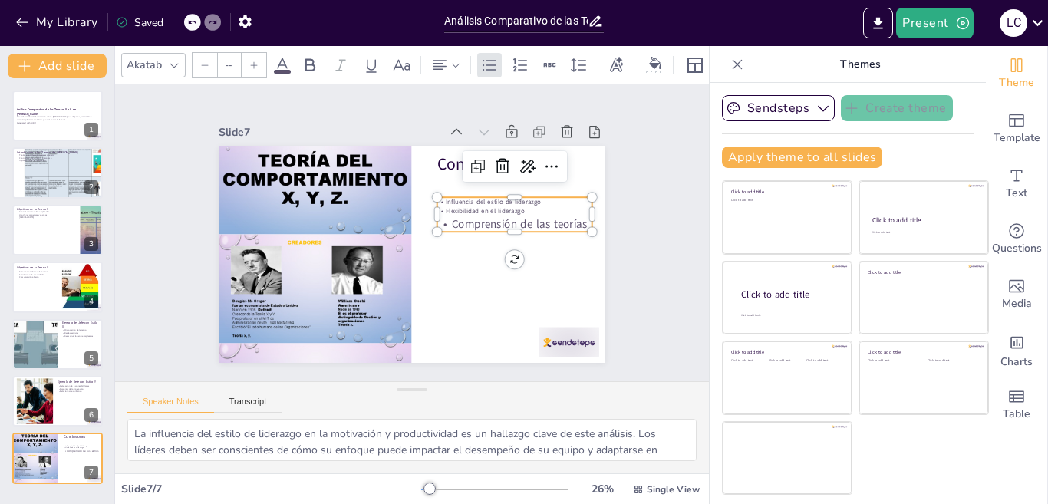
click at [443, 203] on p "Influencia del estilo de liderazgo" at bounding box center [519, 223] width 153 height 41
click at [447, 215] on p "Influencia del estilo de liderazgo" at bounding box center [516, 257] width 138 height 85
click at [446, 211] on p "Influencia del estilo de liderazgo" at bounding box center [518, 246] width 145 height 71
click at [444, 207] on p "Influencia del estilo de liderazgo" at bounding box center [519, 235] width 150 height 57
click at [440, 200] on p "Influencia del estilo de liderazgo" at bounding box center [517, 212] width 154 height 25
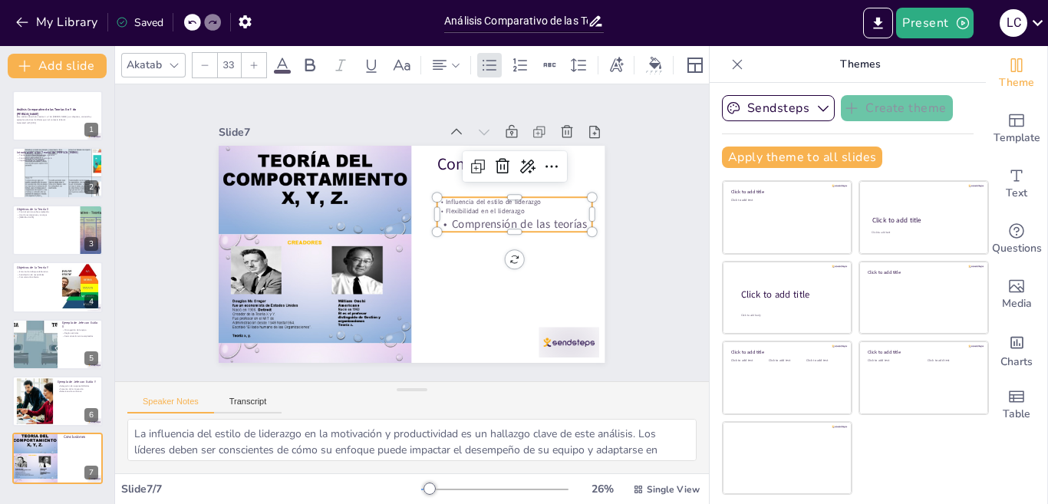
click at [444, 207] on p "Influencia del estilo de liderazgo" at bounding box center [519, 235] width 150 height 57
drag, startPoint x: 436, startPoint y: 198, endPoint x: 511, endPoint y: 206, distance: 75.6
click at [484, 250] on div "Influencia del estilo de liderazgo Flexibilidad en el liderazgo Comprensión de …" at bounding box center [451, 329] width 66 height 158
click at [259, 65] on div at bounding box center [254, 65] width 25 height 25
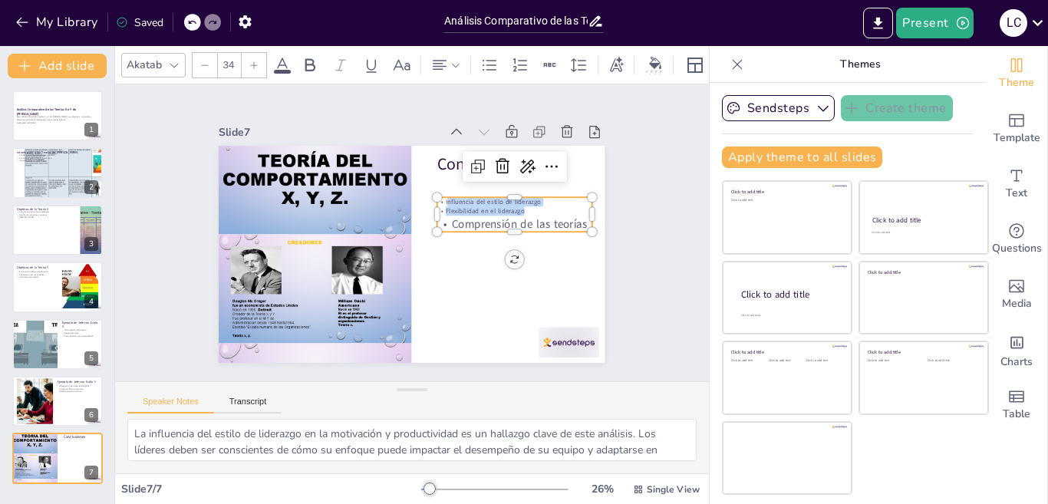
click at [259, 65] on div at bounding box center [254, 65] width 25 height 25
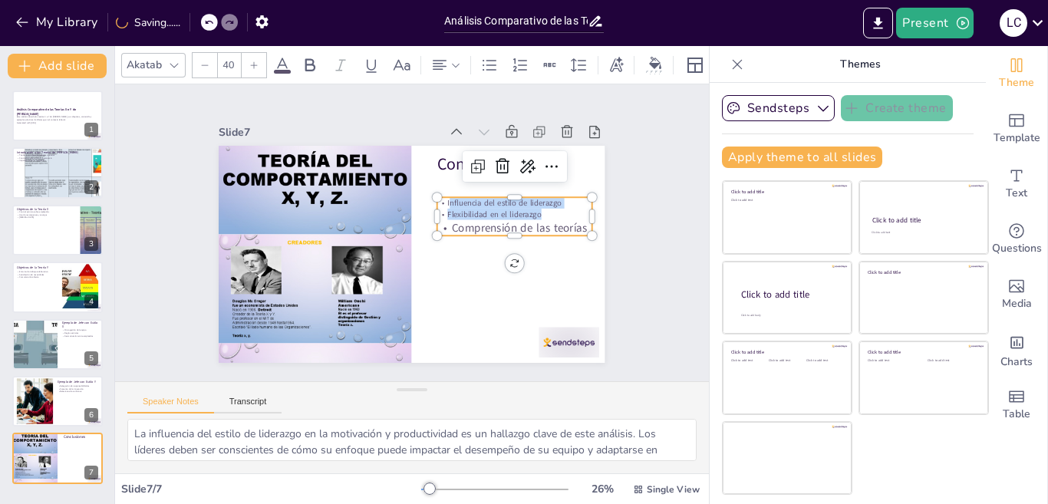
click at [259, 65] on div at bounding box center [254, 65] width 25 height 25
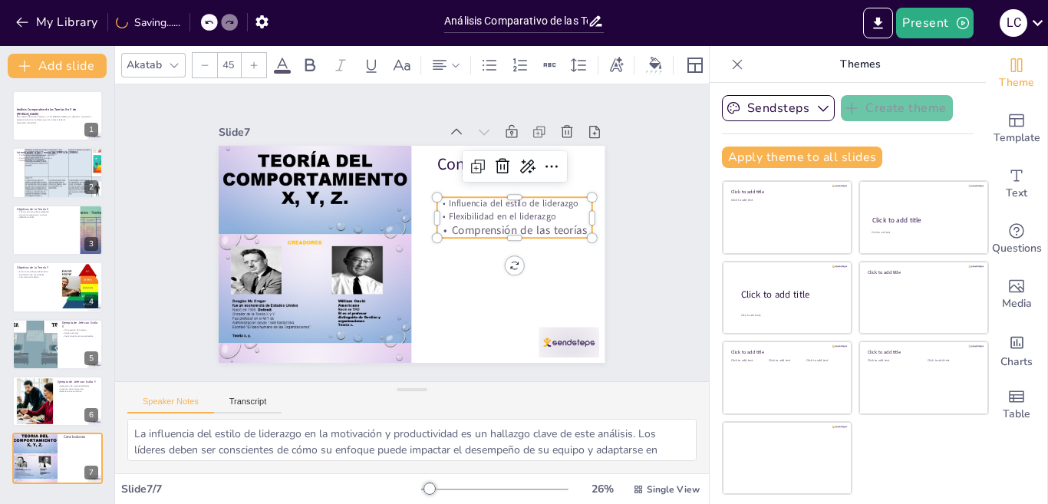
click at [259, 65] on div at bounding box center [254, 65] width 25 height 25
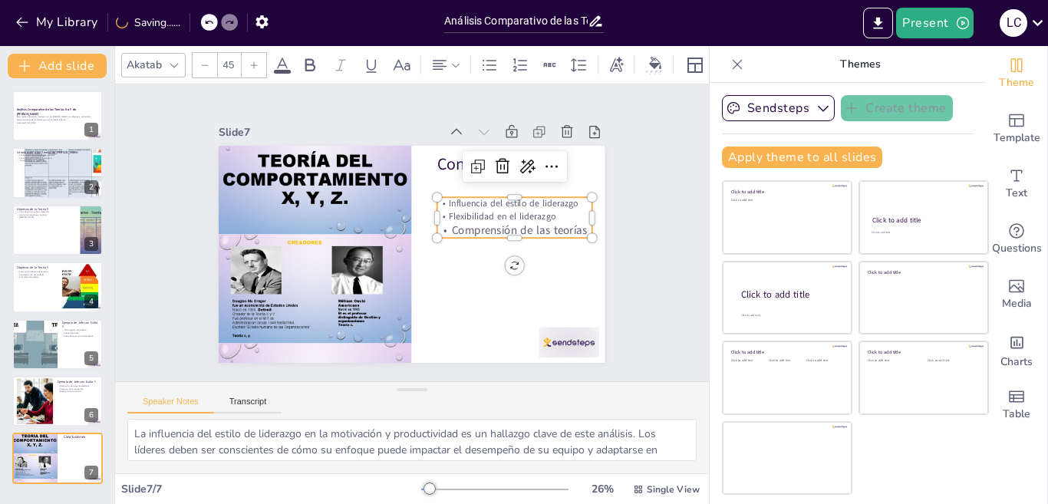
click at [259, 65] on div at bounding box center [254, 65] width 25 height 25
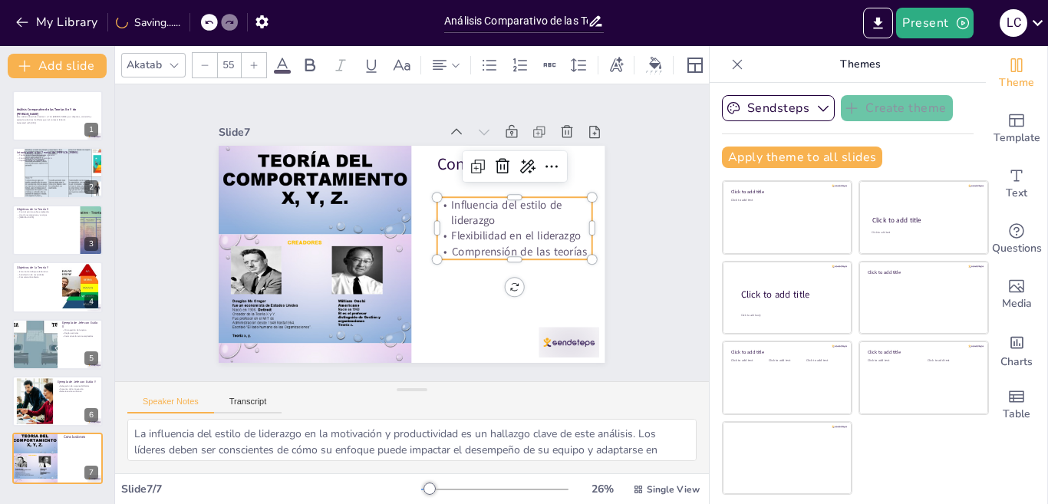
click at [259, 65] on div at bounding box center [254, 65] width 25 height 25
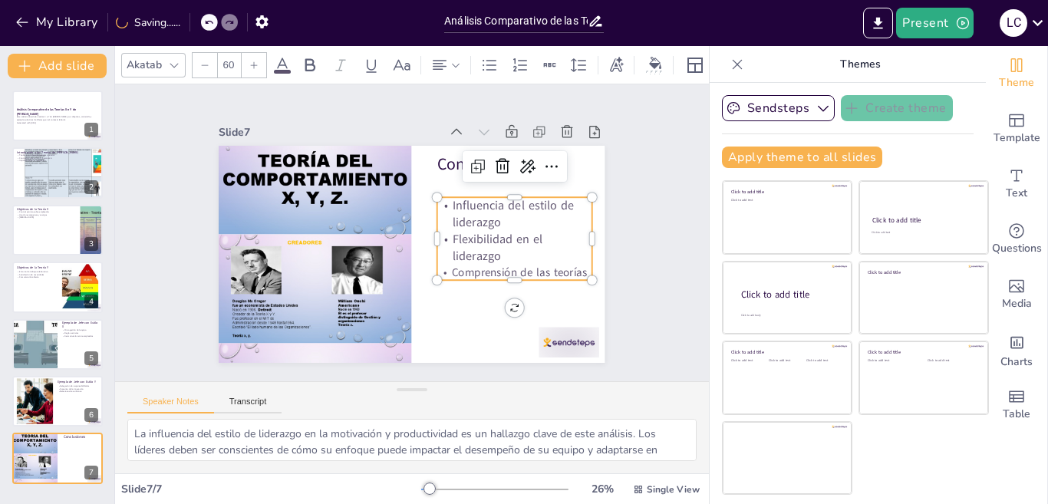
click at [259, 65] on div at bounding box center [254, 65] width 25 height 25
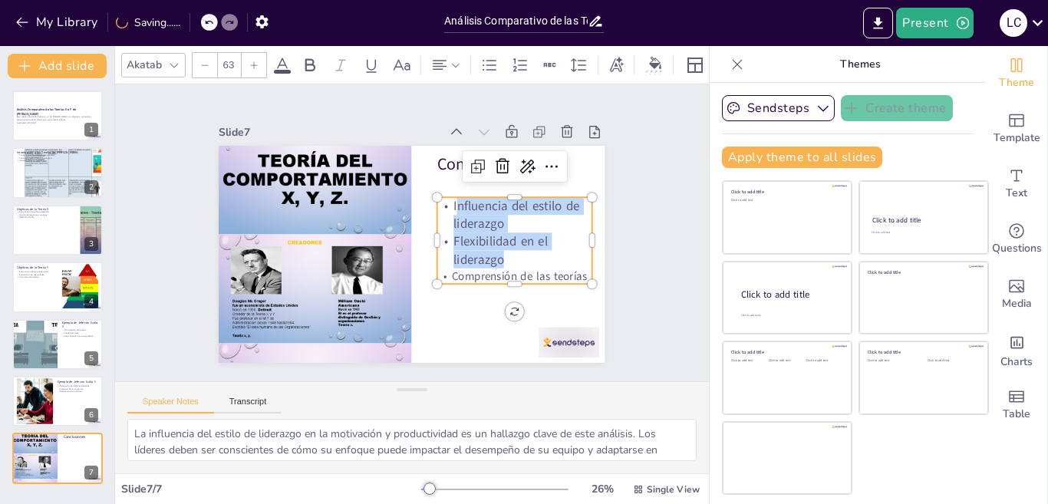
click at [259, 65] on div at bounding box center [254, 65] width 25 height 25
type input "65"
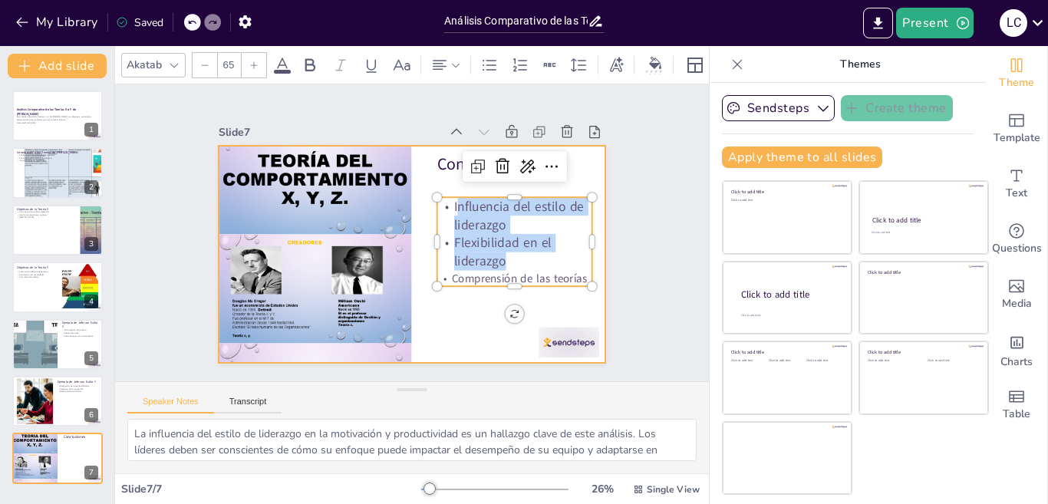
click at [427, 298] on div at bounding box center [407, 253] width 423 height 292
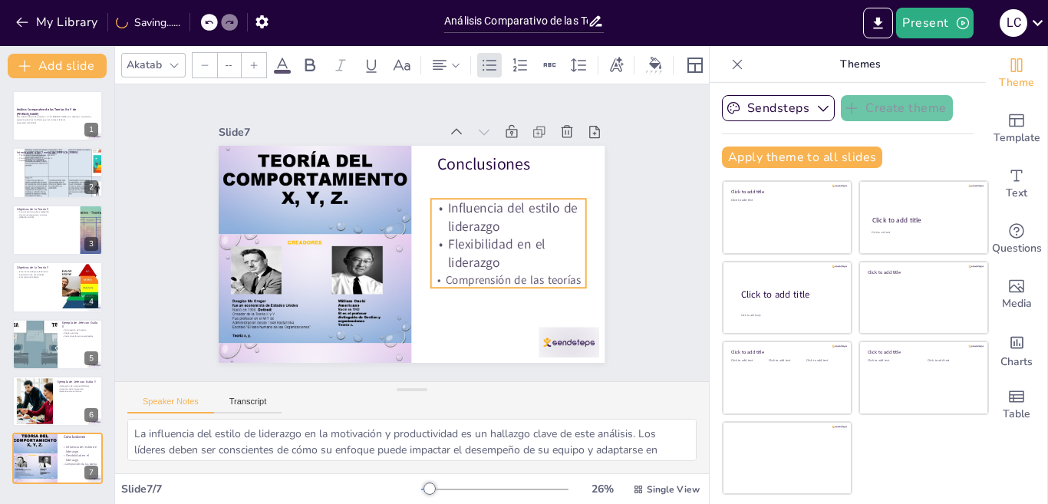
click at [441, 274] on p "Comprensión de las teorías" at bounding box center [503, 290] width 155 height 32
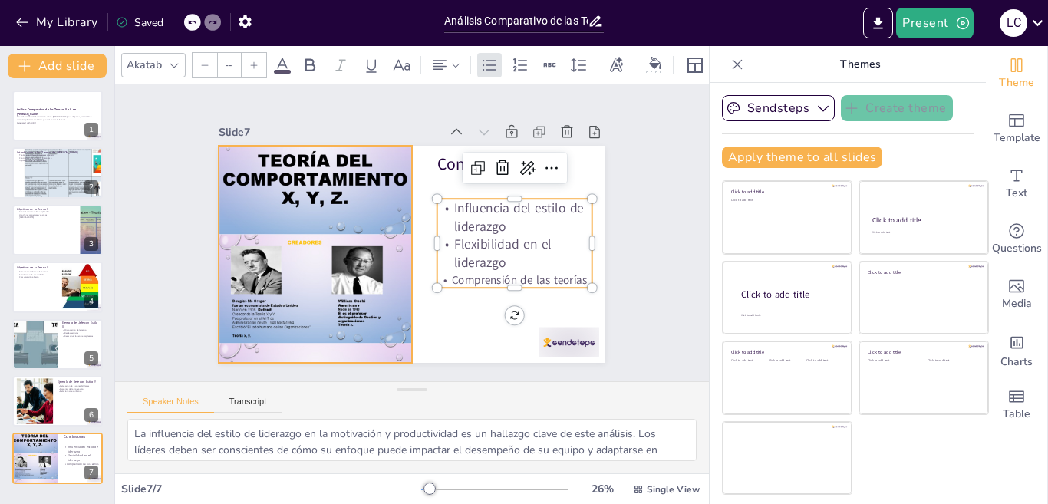
click at [309, 272] on div at bounding box center [315, 214] width 281 height 314
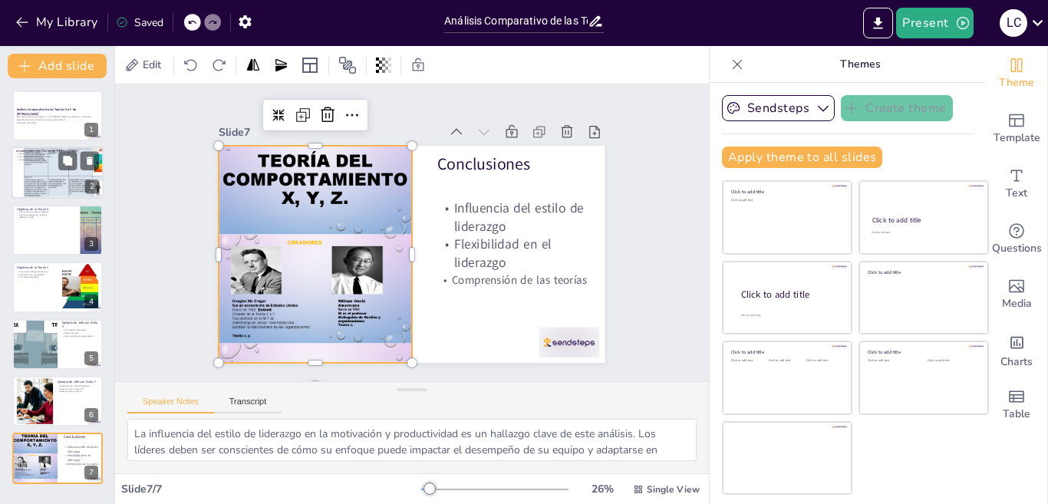
click at [22, 190] on div at bounding box center [58, 173] width 92 height 123
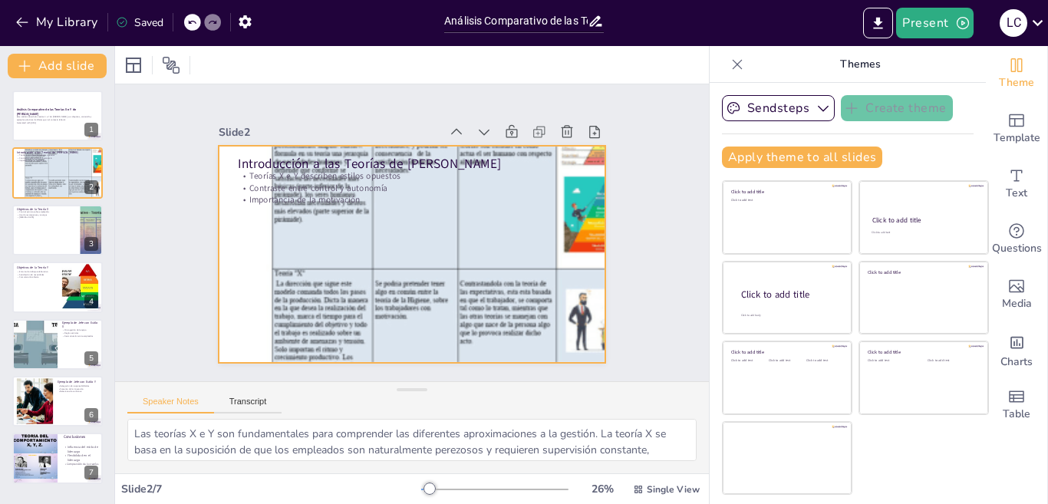
click at [433, 268] on div at bounding box center [408, 254] width 484 height 582
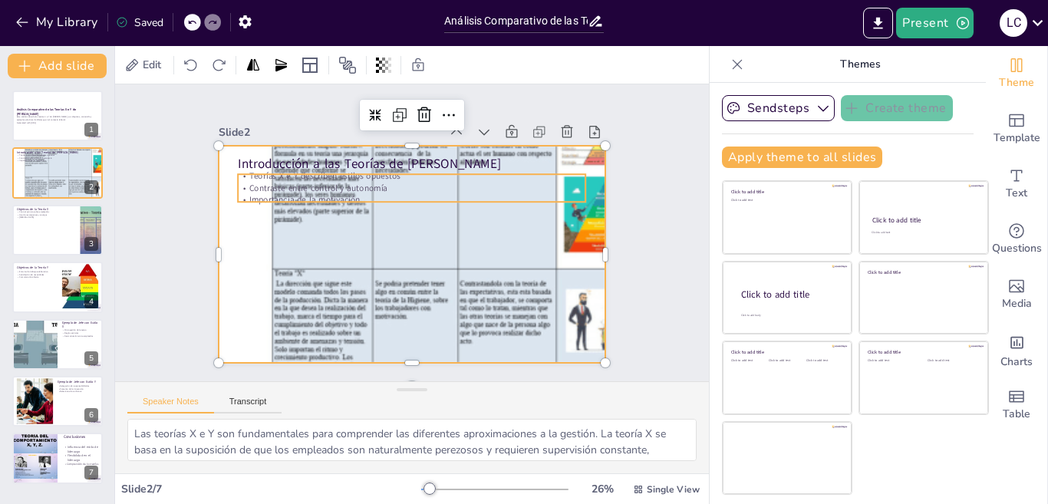
click at [319, 190] on p "Importancia de la motivación" at bounding box center [422, 202] width 335 height 119
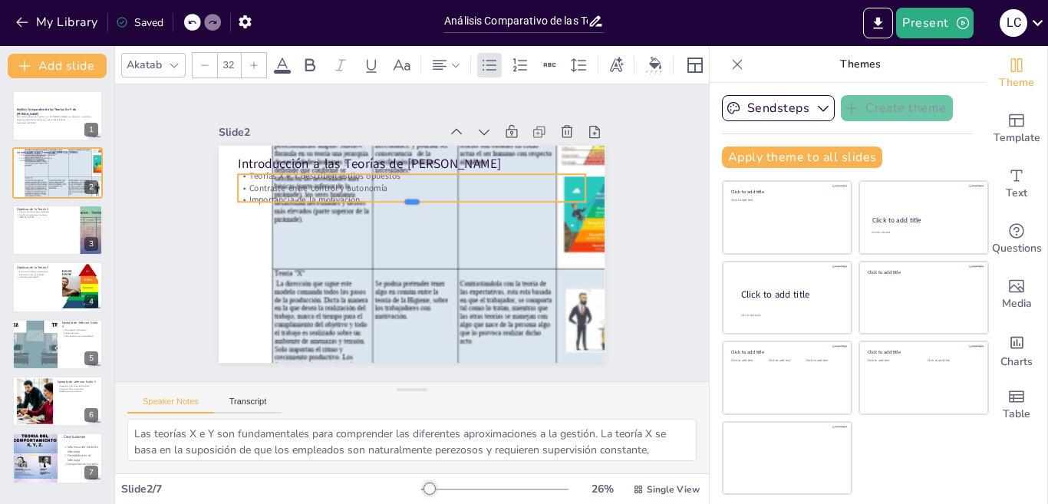
click at [396, 195] on div at bounding box center [436, 228] width 84 height 342
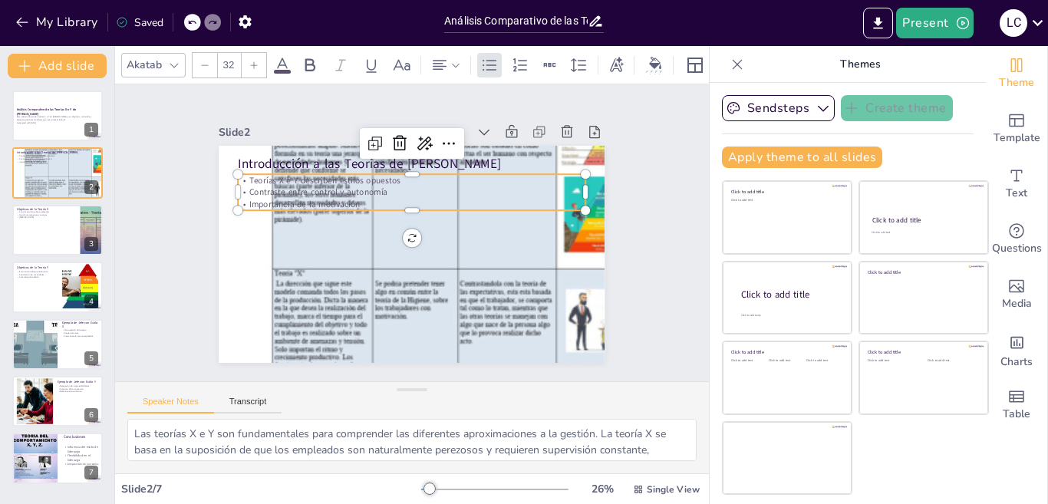
click at [395, 198] on p "Importancia de la motivación" at bounding box center [421, 206] width 334 height 119
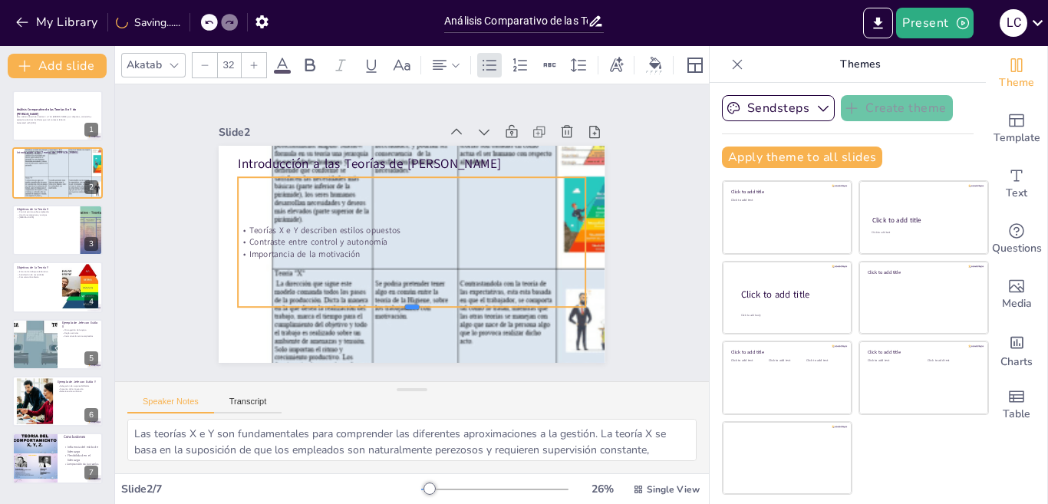
drag, startPoint x: 397, startPoint y: 207, endPoint x: 417, endPoint y: 301, distance: 95.7
click at [417, 301] on div at bounding box center [387, 308] width 335 height 119
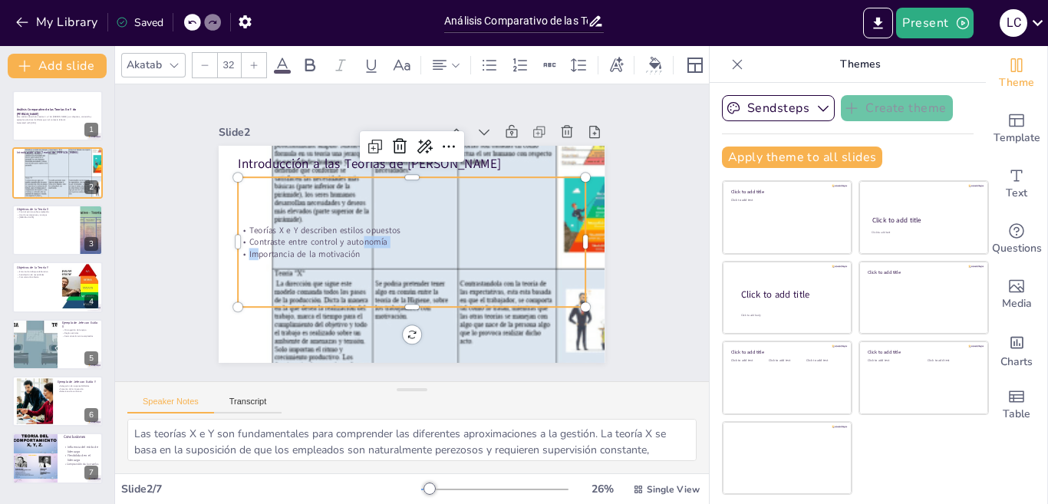
drag, startPoint x: 352, startPoint y: 240, endPoint x: 244, endPoint y: 241, distance: 108.2
click at [243, 242] on div "Teorías X e Y describen estilos opuestos Contraste entre control y autonomía Im…" at bounding box center [410, 241] width 348 height 107
click at [459, 200] on div "Teorías X e Y describen estilos opuestos Contraste entre control y autonomía Im…" at bounding box center [411, 242] width 359 height 165
drag, startPoint x: 459, startPoint y: 200, endPoint x: 294, endPoint y: 202, distance: 165.0
click at [294, 202] on div "Teorías X e Y describen estilos opuestos Contraste entre control y autonomía Im…" at bounding box center [409, 242] width 367 height 199
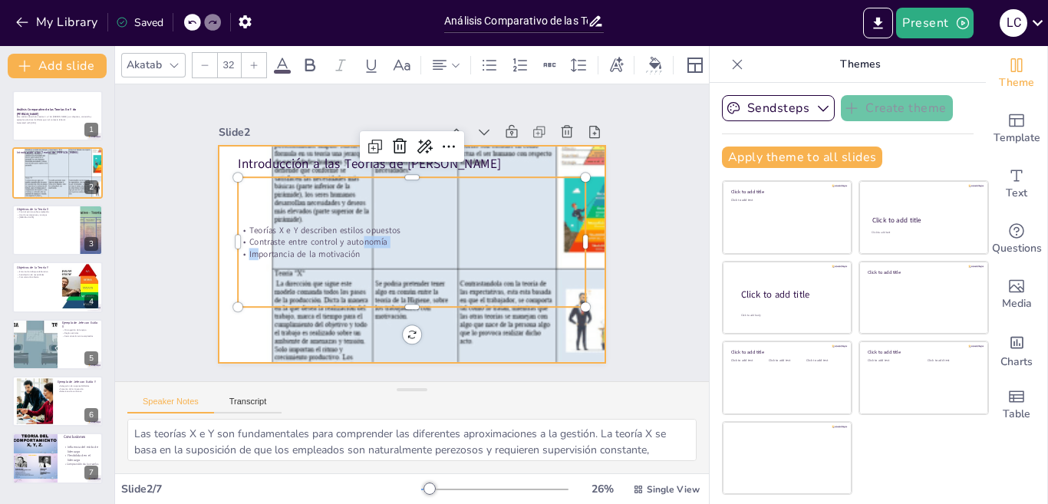
click at [515, 312] on div at bounding box center [409, 254] width 437 height 551
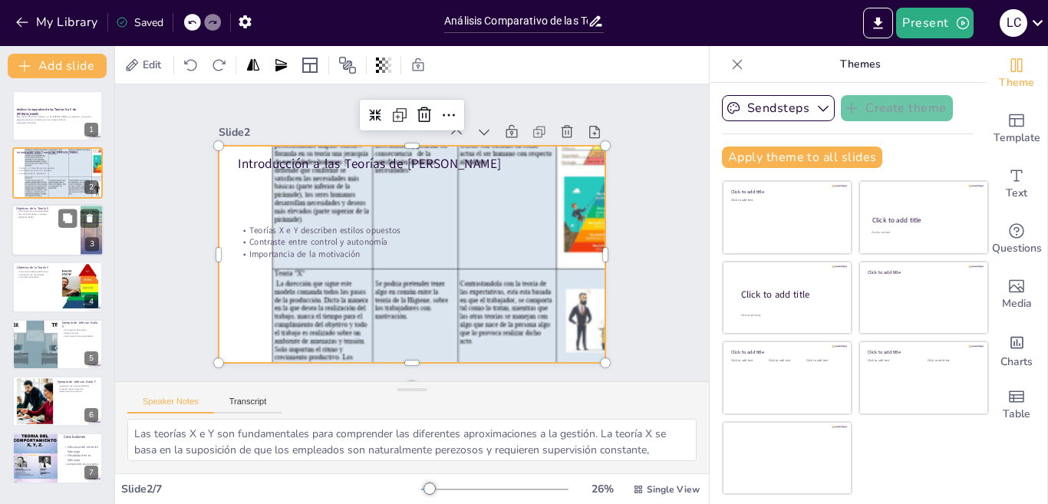
click at [61, 251] on div at bounding box center [58, 230] width 92 height 52
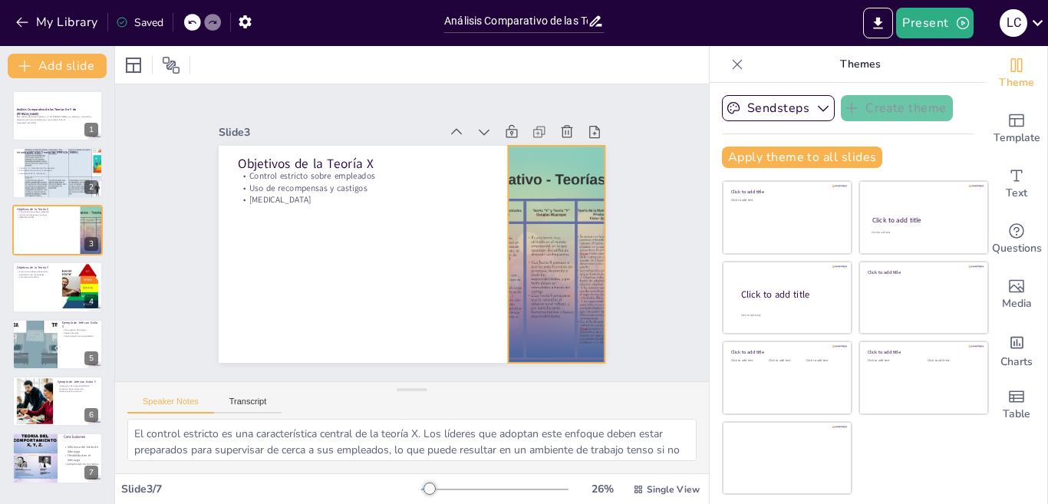
click at [536, 236] on div at bounding box center [526, 324] width 443 height 381
click at [500, 248] on div at bounding box center [543, 297] width 434 height 325
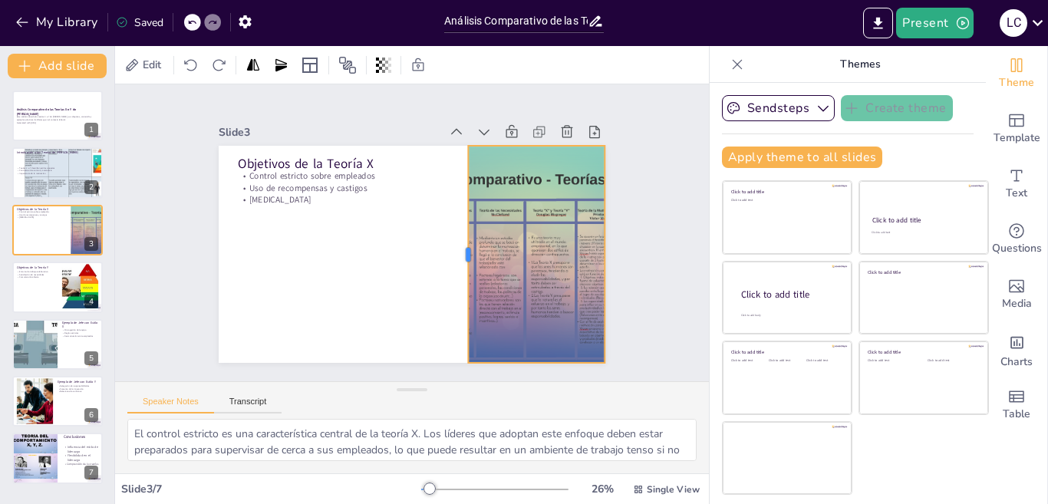
drag, startPoint x: 492, startPoint y: 248, endPoint x: 450, endPoint y: 214, distance: 54.0
click at [450, 214] on div at bounding box center [453, 268] width 79 height 210
click at [122, 223] on div "Slide 1 Análisis Comparativo de las Teorías X e Y de McGregor Este análisis abo…" at bounding box center [412, 232] width 622 height 357
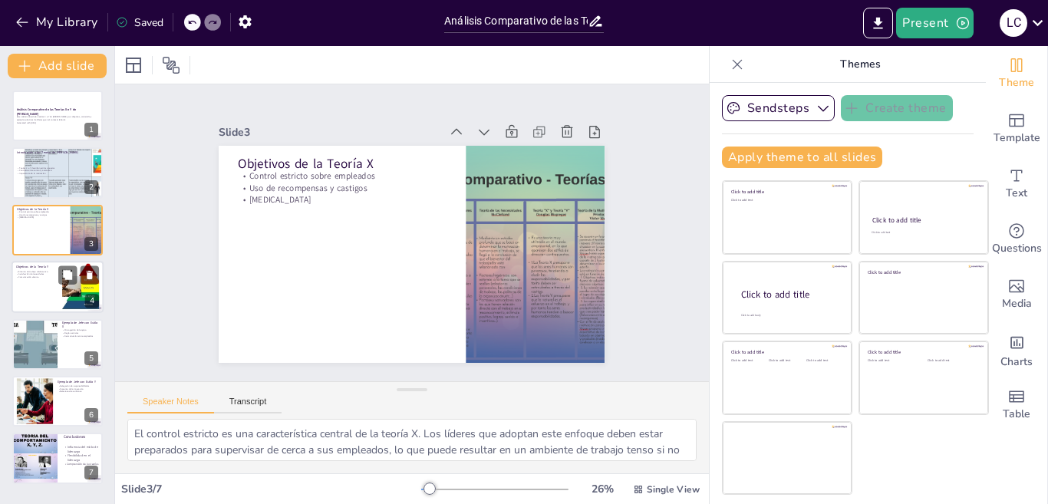
click at [47, 276] on p "Comunicación abierta" at bounding box center [36, 277] width 41 height 3
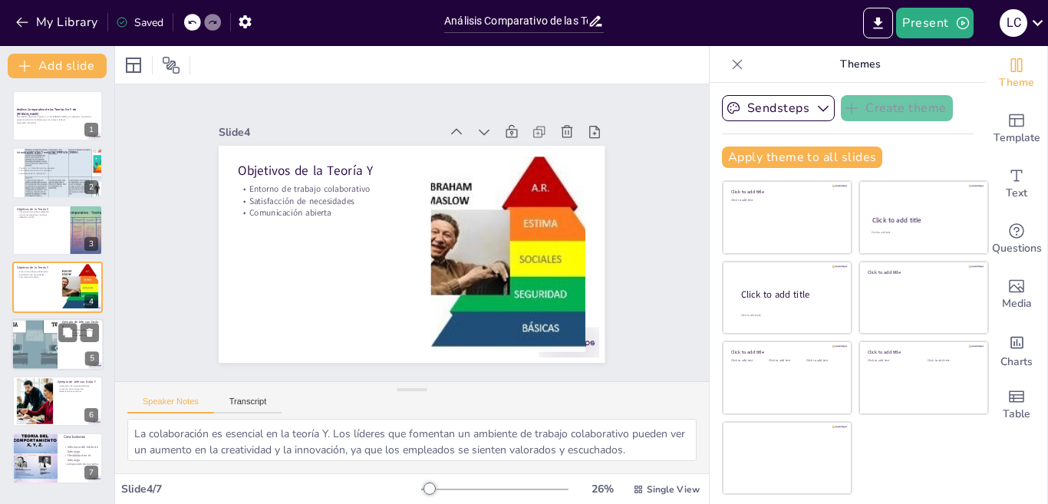
click at [45, 329] on div at bounding box center [34, 344] width 92 height 52
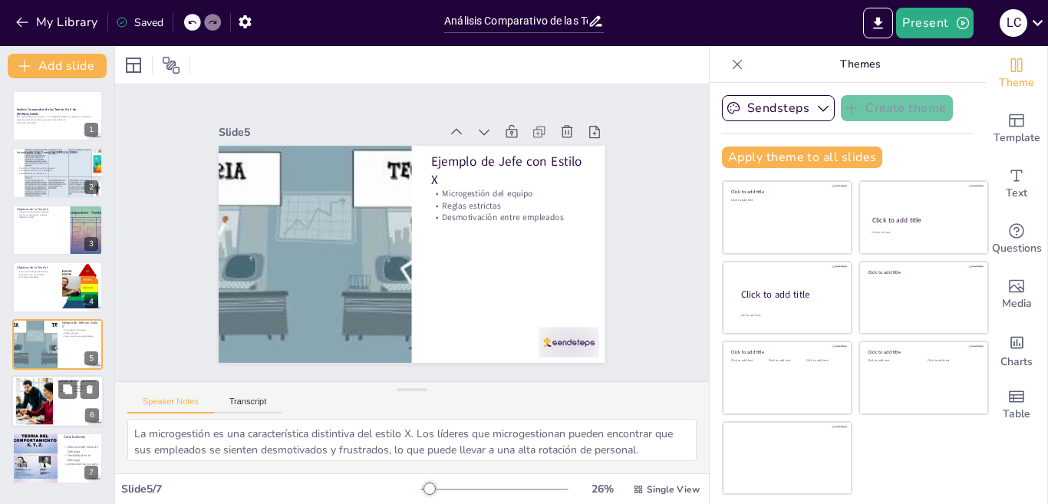
click at [19, 384] on div at bounding box center [34, 401] width 83 height 47
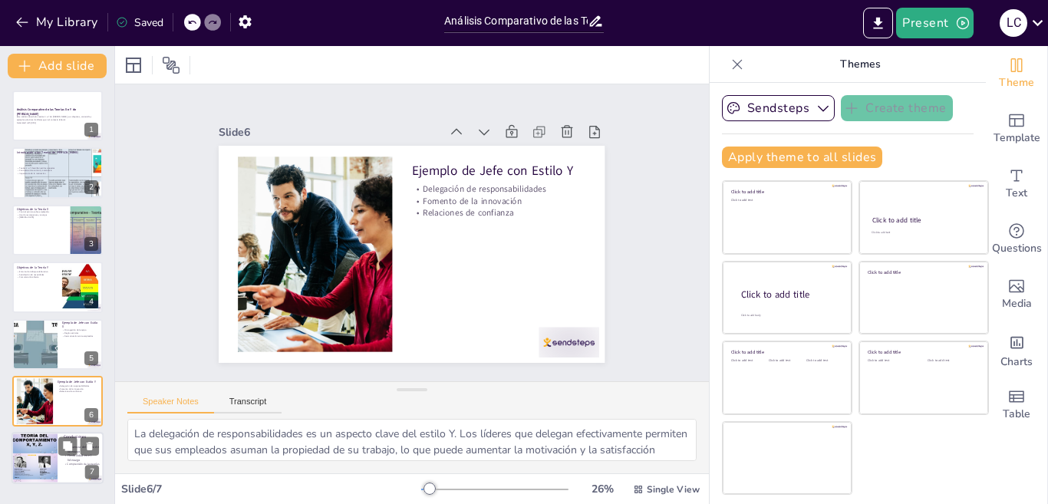
click at [34, 443] on div at bounding box center [35, 457] width 46 height 61
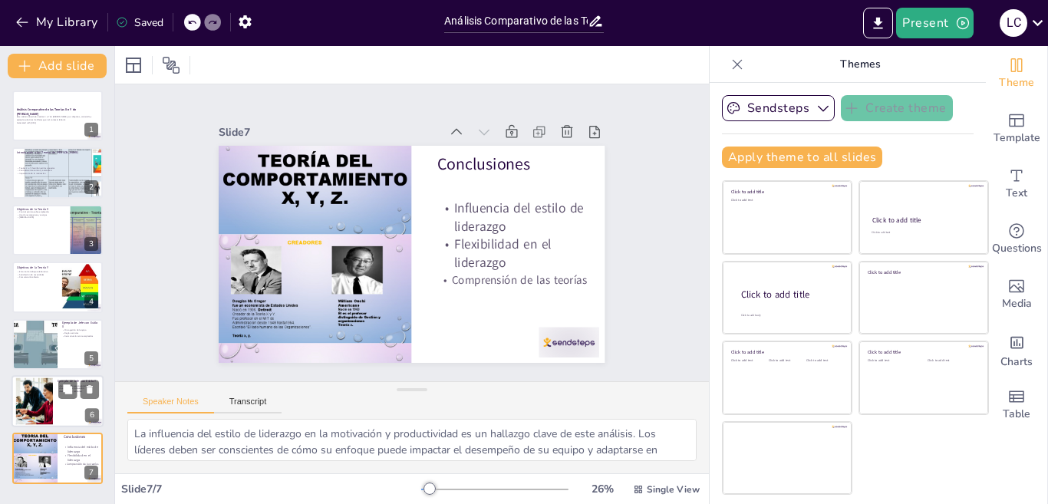
click at [29, 390] on div at bounding box center [34, 401] width 83 height 47
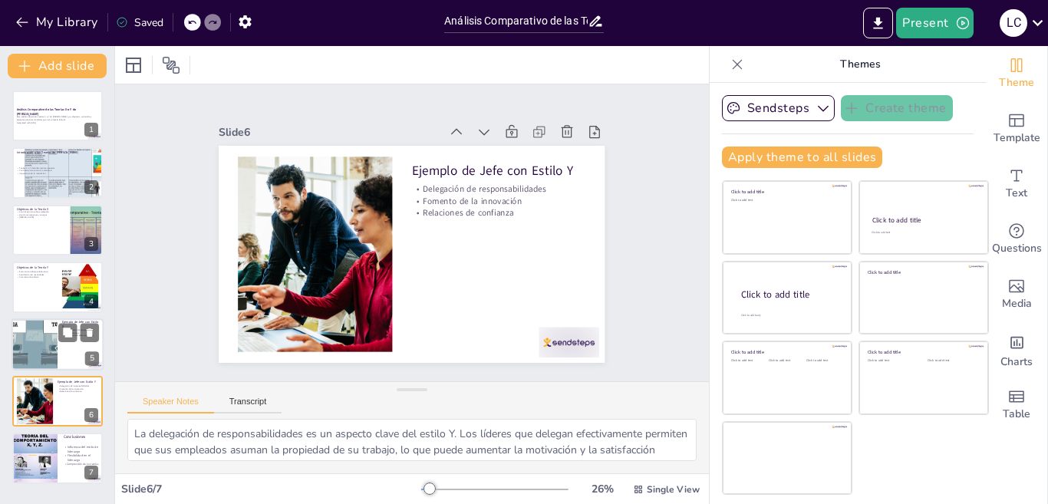
click at [36, 367] on div at bounding box center [34, 344] width 92 height 52
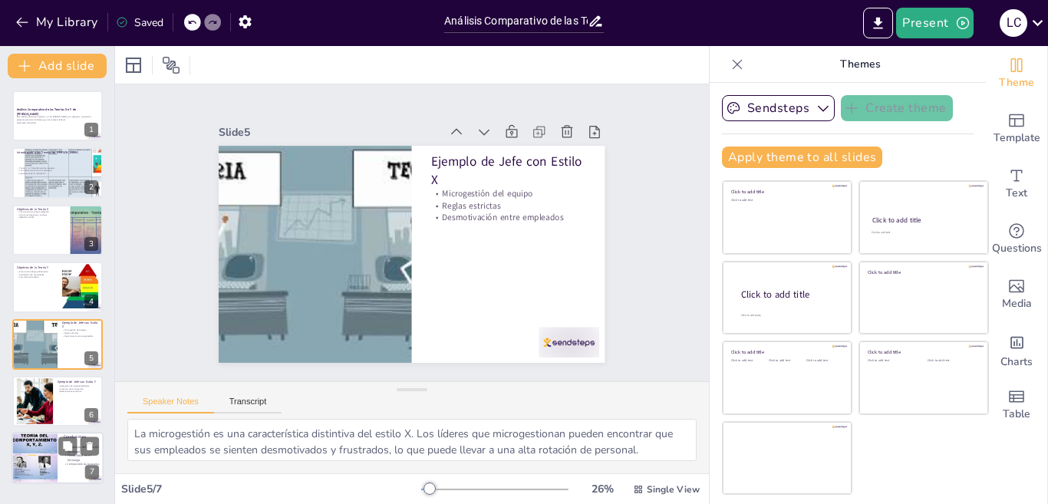
click at [51, 471] on div at bounding box center [35, 457] width 46 height 61
type textarea "La influencia del estilo de liderazgo en la motivación y productividad es un ha…"
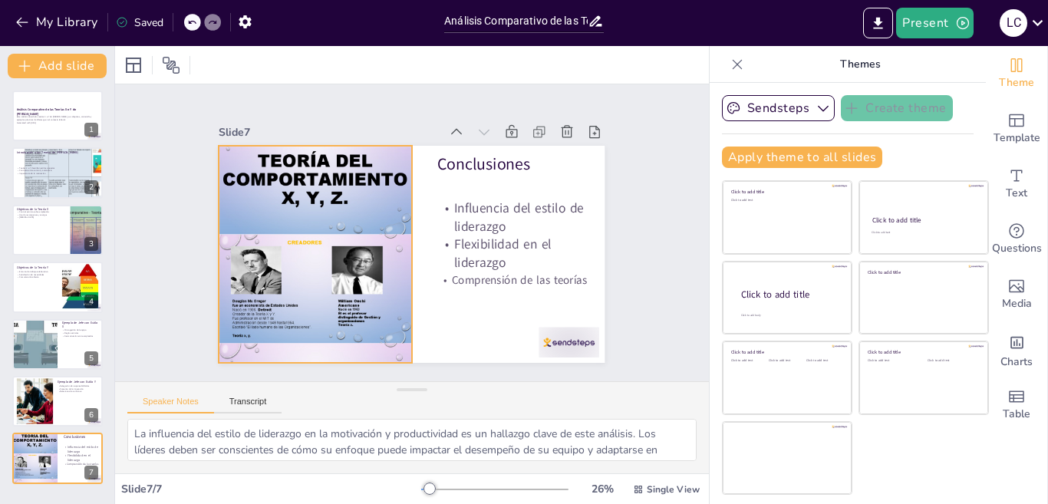
click at [249, 294] on div at bounding box center [313, 234] width 242 height 292
click at [249, 294] on div at bounding box center [313, 244] width 219 height 276
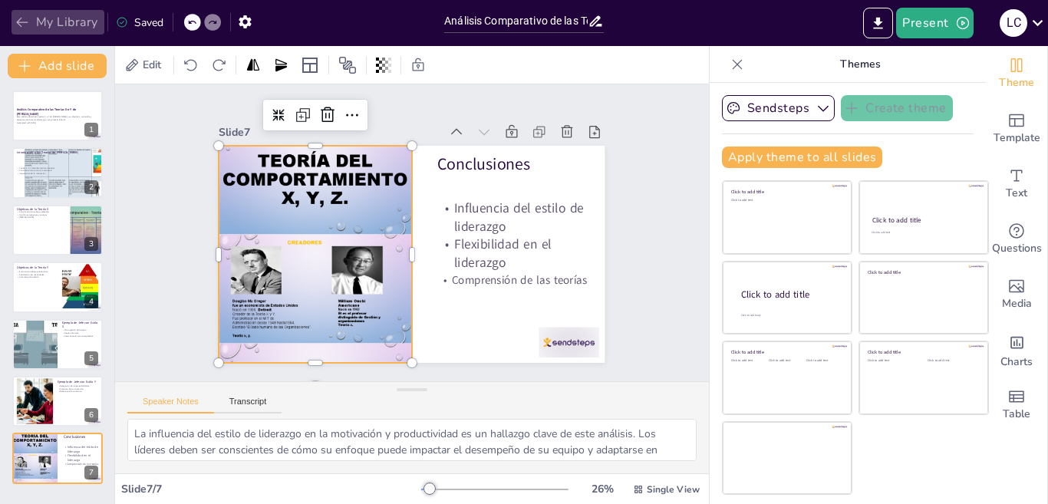
click at [15, 16] on icon "button" at bounding box center [22, 22] width 15 height 15
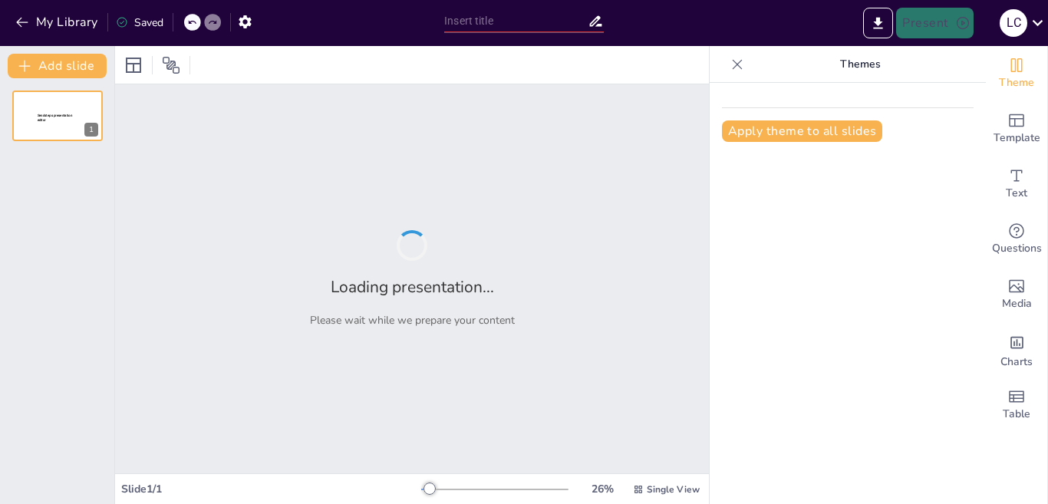
type input "Desentrañando las [PERSON_NAME] e Y de McGregor: Un Enfoque Integral sobre el C…"
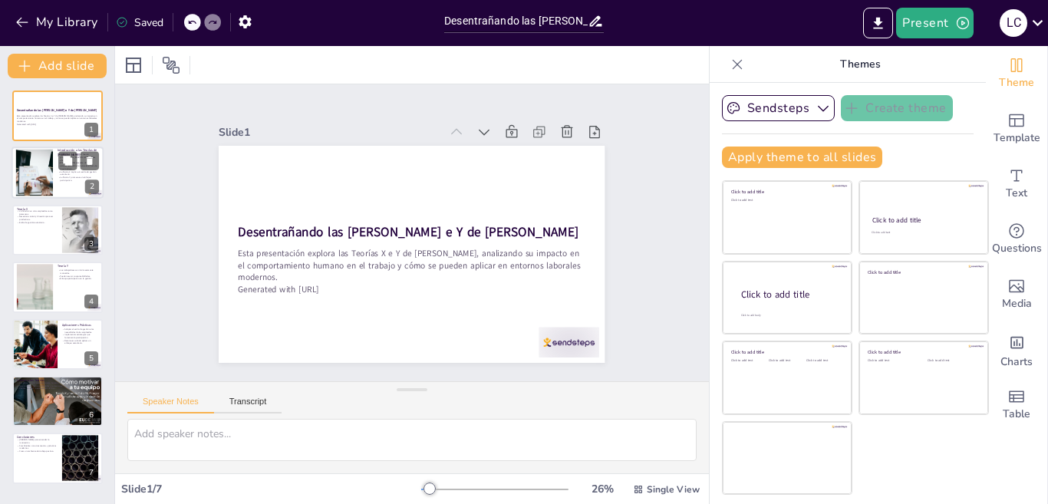
click at [64, 176] on p "La Teoría Y promueve un enfoque participativo." at bounding box center [78, 178] width 41 height 5
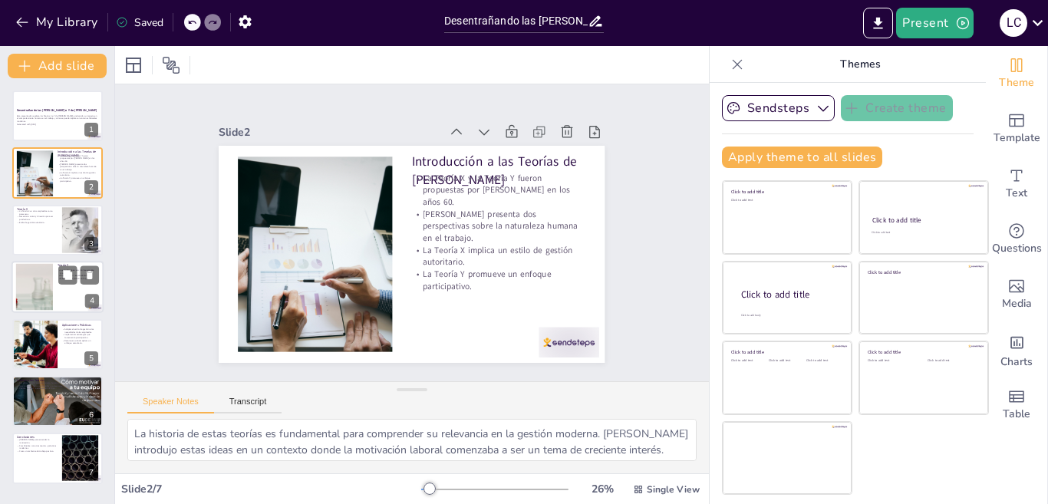
click at [44, 270] on div at bounding box center [35, 287] width 94 height 47
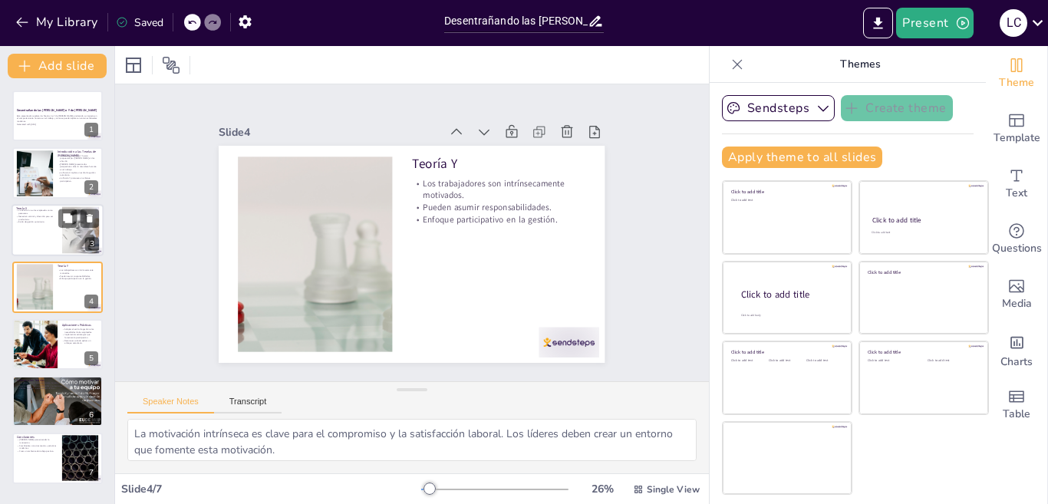
click at [35, 227] on div at bounding box center [58, 230] width 92 height 52
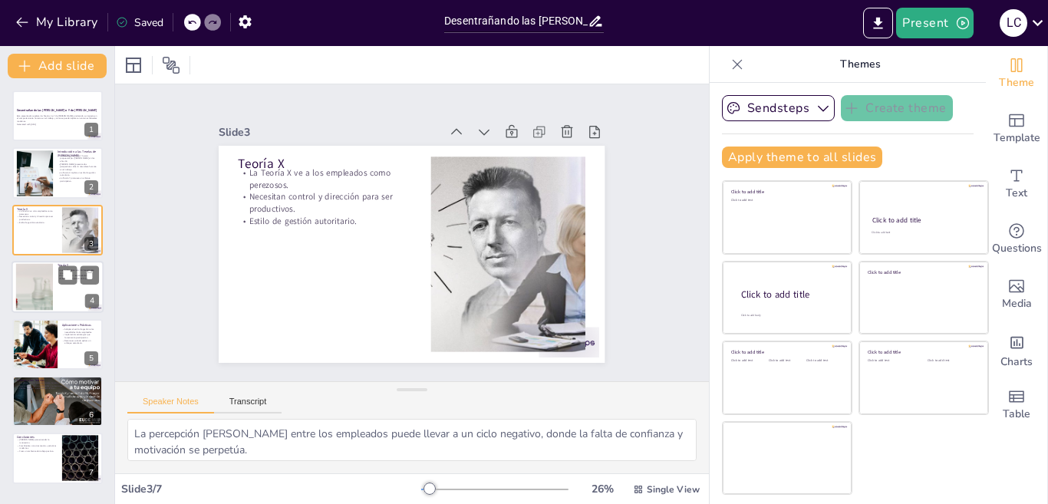
click at [17, 290] on div at bounding box center [35, 287] width 94 height 47
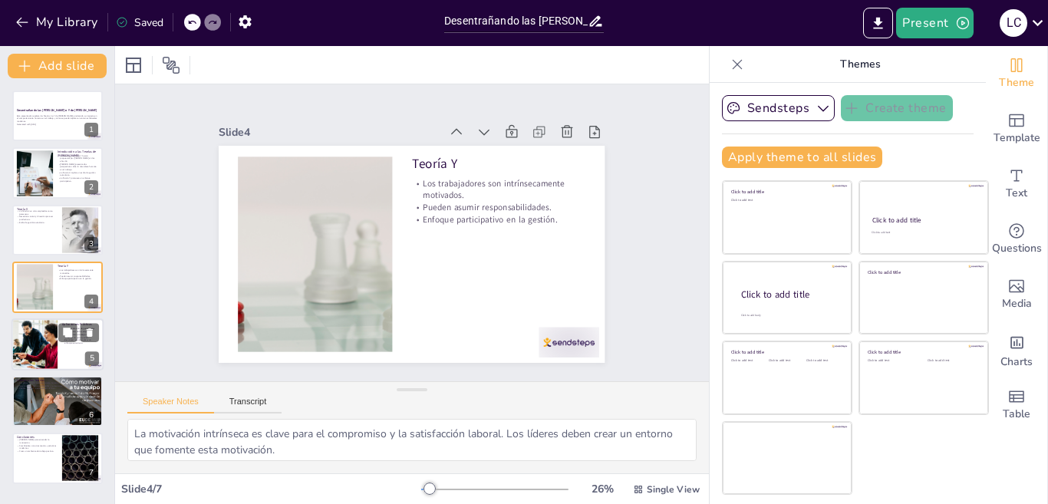
click at [24, 336] on div at bounding box center [34, 344] width 92 height 52
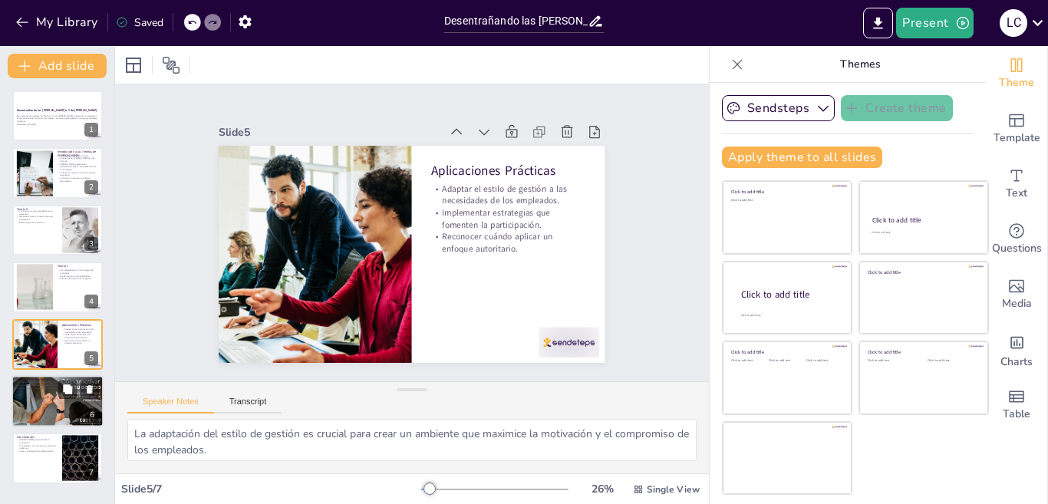
click at [33, 389] on p "Pueden conducir a estereotipos dañinos." at bounding box center [57, 388] width 83 height 3
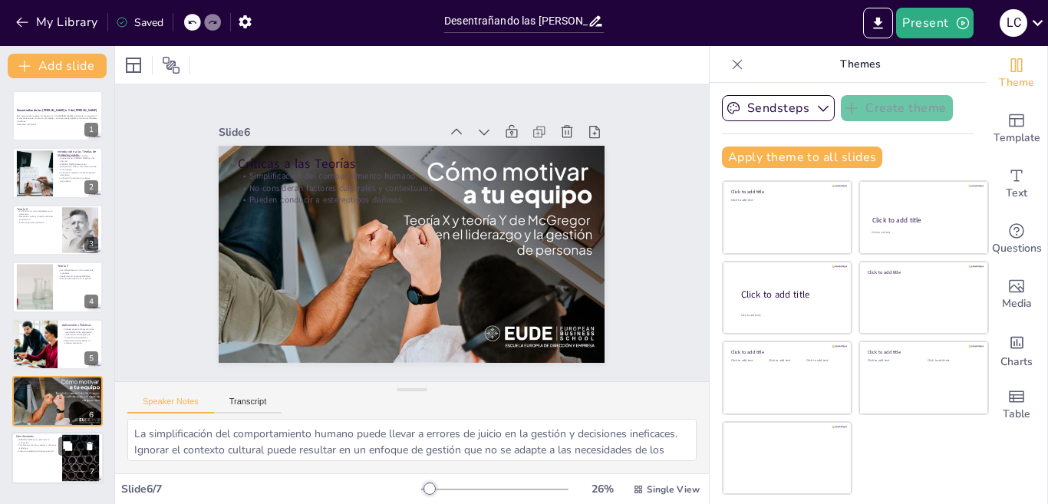
click at [40, 449] on p "Combinarlas con otras teorías y prácticas modernas." at bounding box center [36, 446] width 41 height 5
type textarea "Comprender el marco de las teorías es fundamental para cualquier líder que busq…"
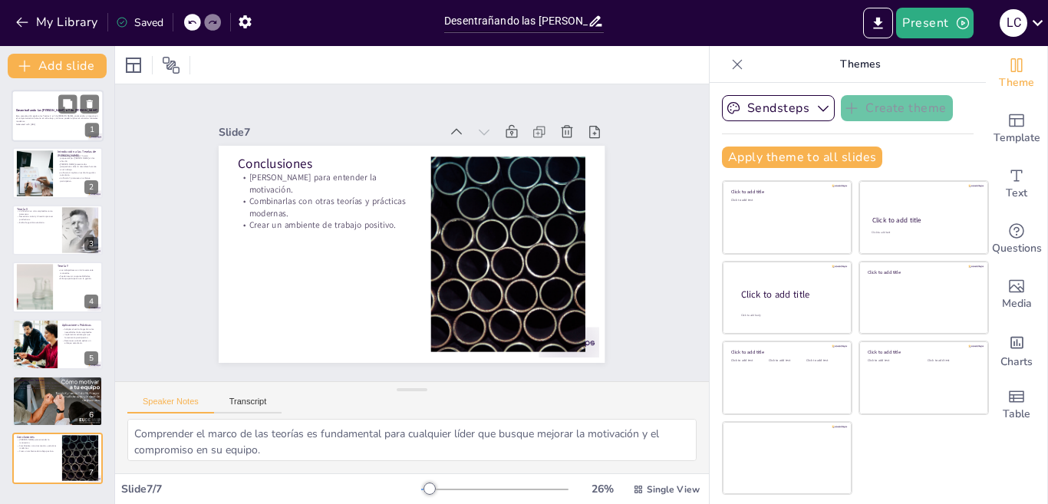
click at [57, 120] on p "Esta presentación explora las Teorías X e Y de [PERSON_NAME], analizando su imp…" at bounding box center [57, 118] width 83 height 8
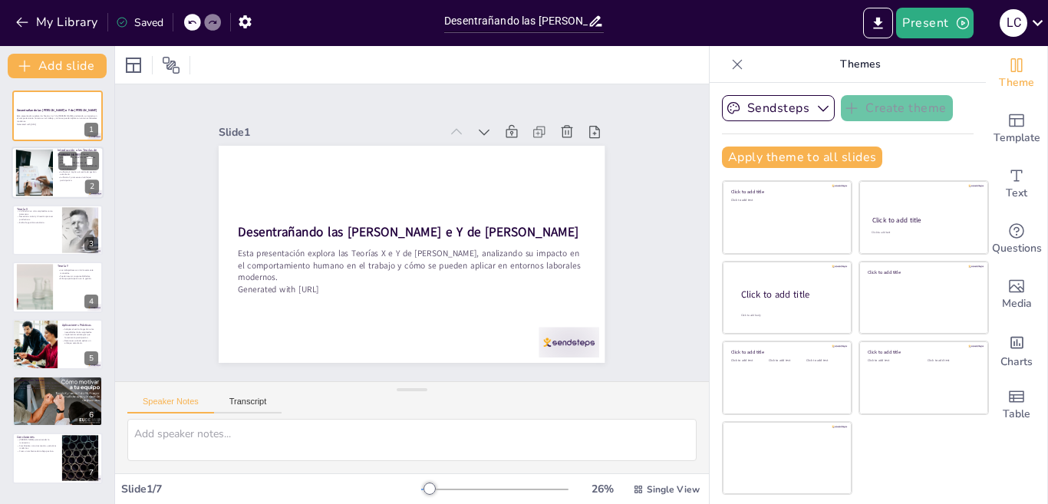
click at [64, 190] on div at bounding box center [58, 173] width 92 height 52
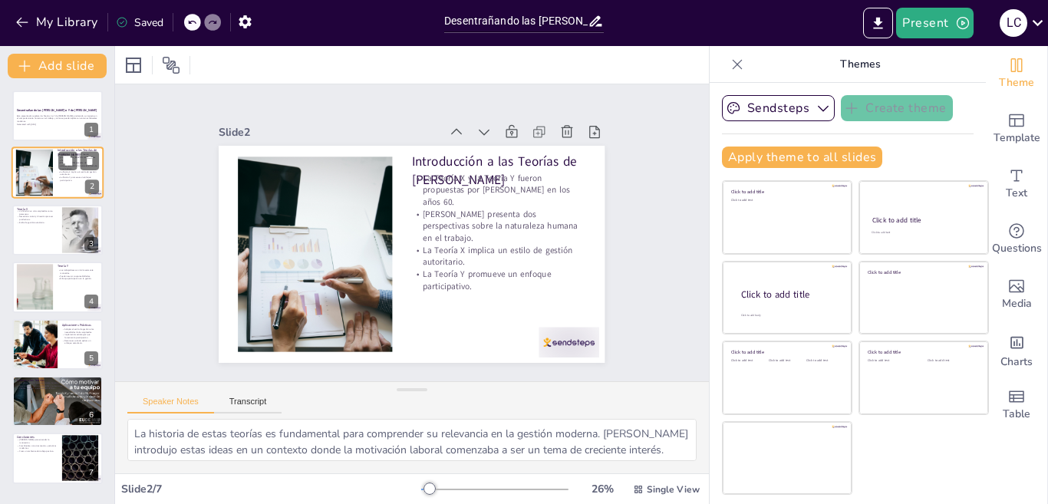
click at [64, 190] on div at bounding box center [58, 173] width 92 height 52
click at [25, 240] on div at bounding box center [58, 230] width 92 height 52
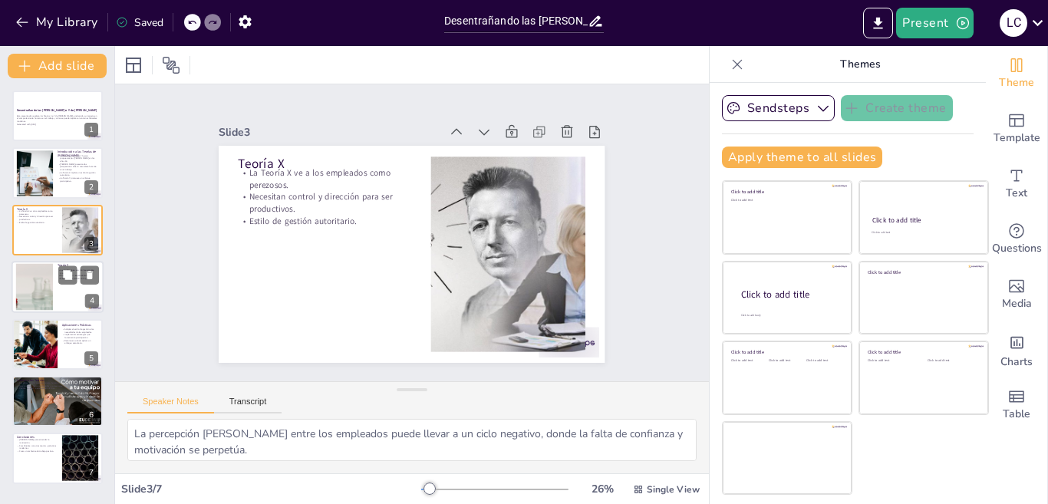
click at [42, 310] on div at bounding box center [35, 287] width 94 height 47
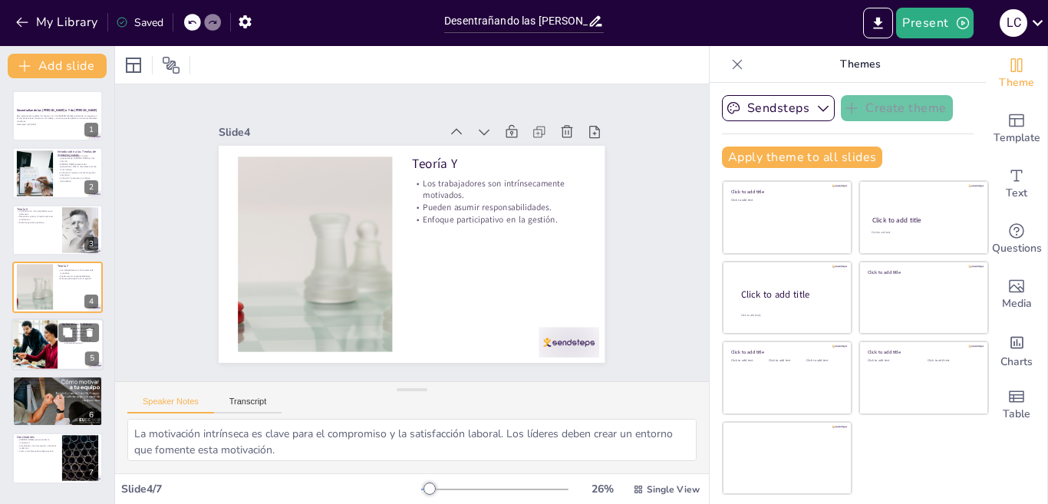
click at [41, 357] on div at bounding box center [34, 344] width 92 height 52
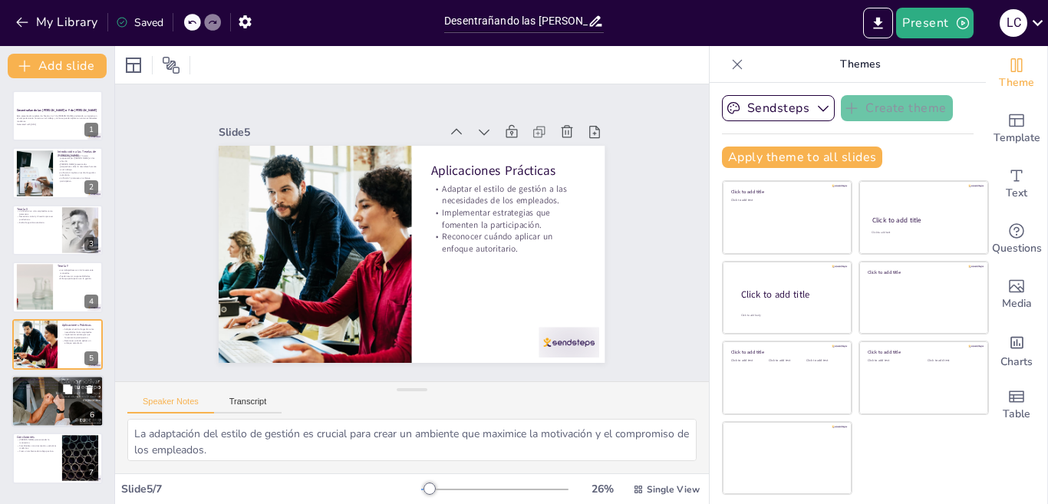
click at [25, 400] on div at bounding box center [57, 401] width 94 height 52
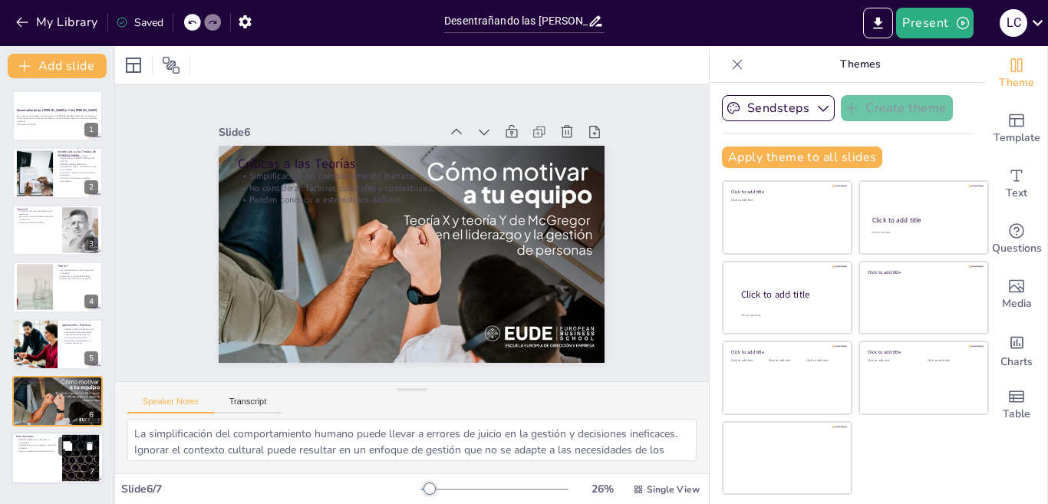
click at [38, 437] on p "Conclusiones" at bounding box center [36, 436] width 41 height 5
type textarea "Comprender el marco de las teorías es fundamental para cualquier líder que busq…"
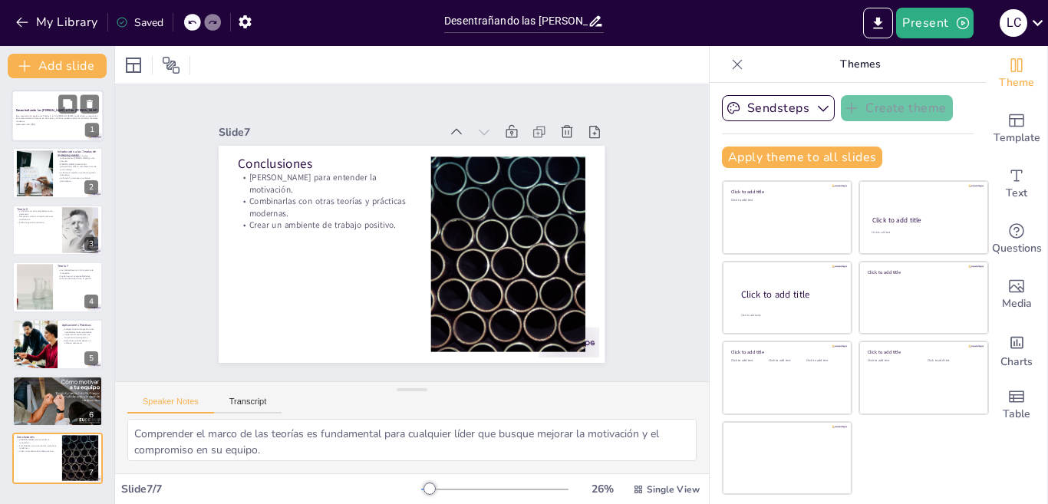
click at [42, 108] on strong "Desentrañando las Teorías X e Y de McGregor" at bounding box center [56, 110] width 81 height 4
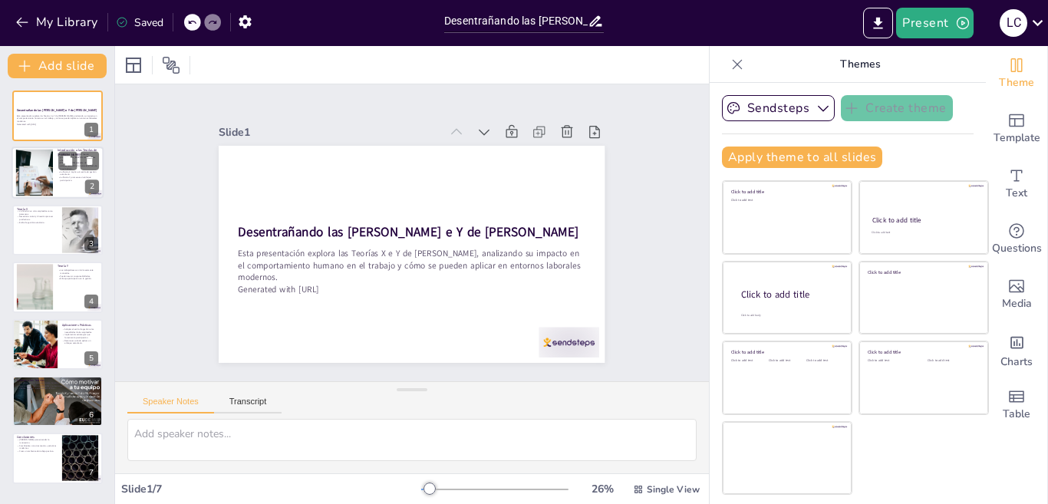
click at [46, 180] on div at bounding box center [34, 173] width 70 height 47
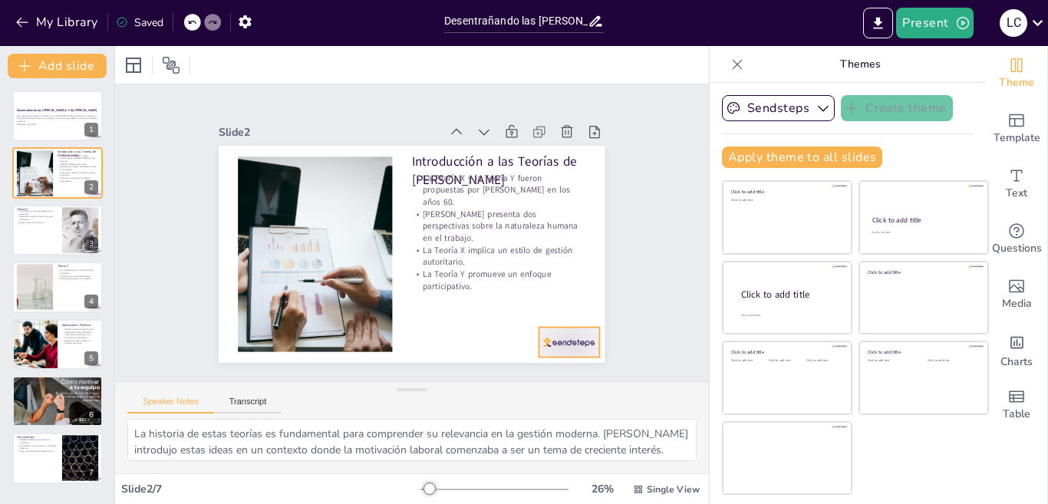
click at [567, 295] on div at bounding box center [601, 268] width 68 height 52
click at [36, 229] on div at bounding box center [58, 230] width 92 height 52
type textarea "La percepción de pereza entre los empleados puede llevar a un ciclo negativo, d…"
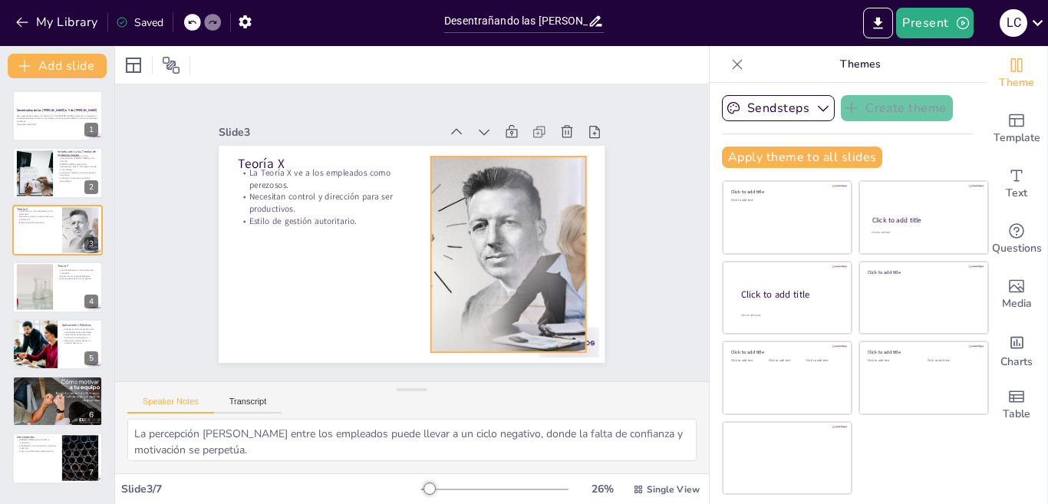
click at [491, 278] on div at bounding box center [411, 332] width 307 height 584
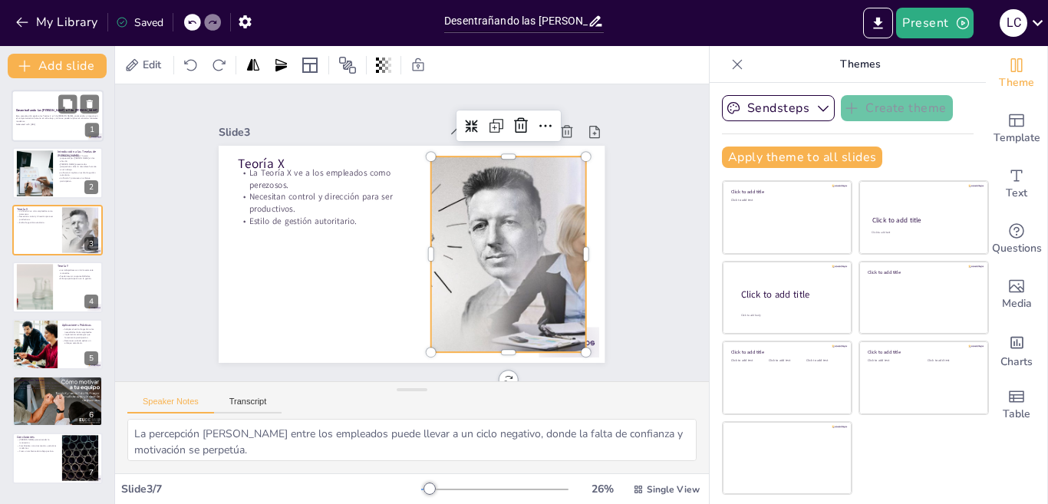
click at [23, 124] on p "Generated with [URL]" at bounding box center [57, 124] width 83 height 3
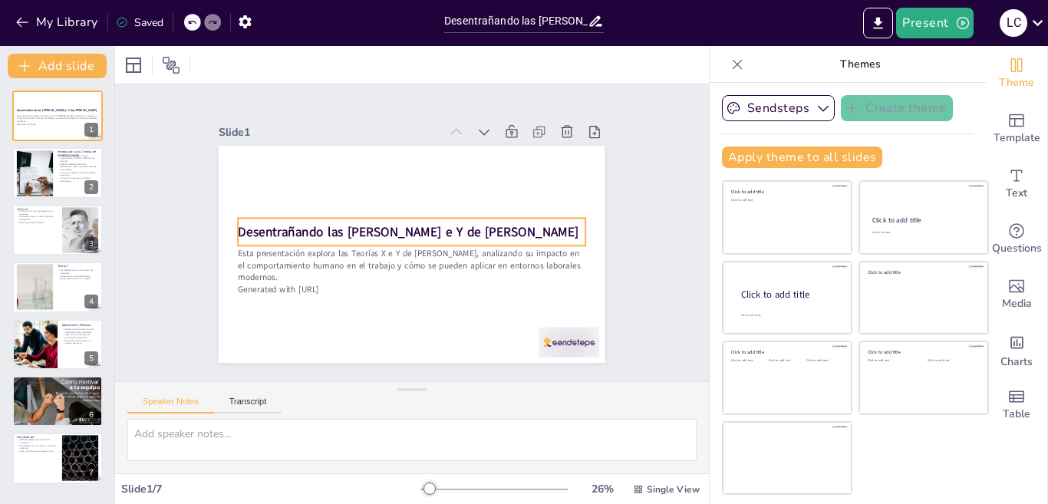
click at [310, 218] on strong "Desentrañando las Teorías X e Y de McGregor" at bounding box center [415, 233] width 341 height 53
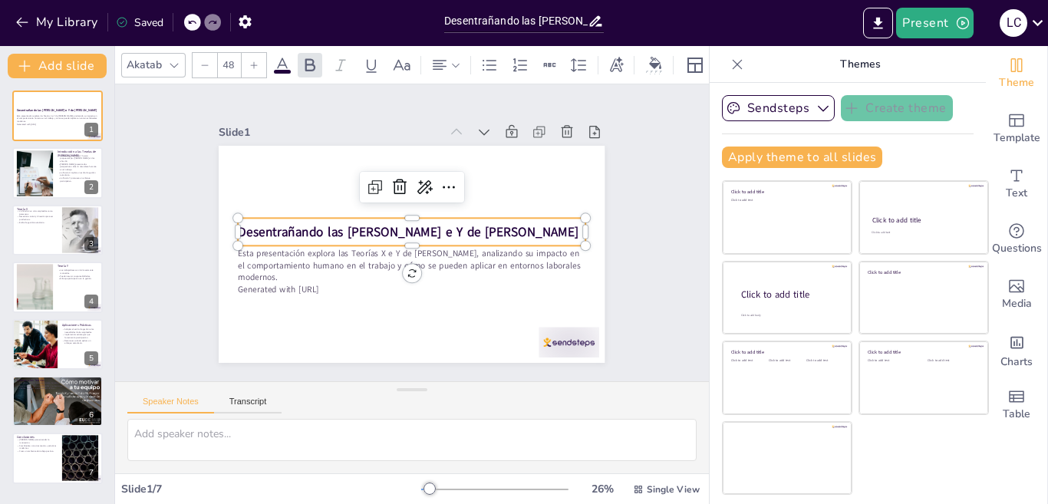
click at [310, 226] on strong "Desentrañando las Teorías X e Y de McGregor" at bounding box center [413, 236] width 241 height 265
click at [384, 222] on strong "Desentrañando las Teorías X e Y de McGregor" at bounding box center [410, 236] width 53 height 341
click at [312, 222] on strong "Desentrañando las Teorías X e Y de McGregor" at bounding box center [415, 233] width 341 height 53
click at [306, 226] on strong "Desentrañando las Teorías X e Y de McGregor" at bounding box center [414, 235] width 265 height 241
click at [351, 226] on strong "Desentrañando las Teorías X e Y de McGregor" at bounding box center [412, 228] width 122 height 329
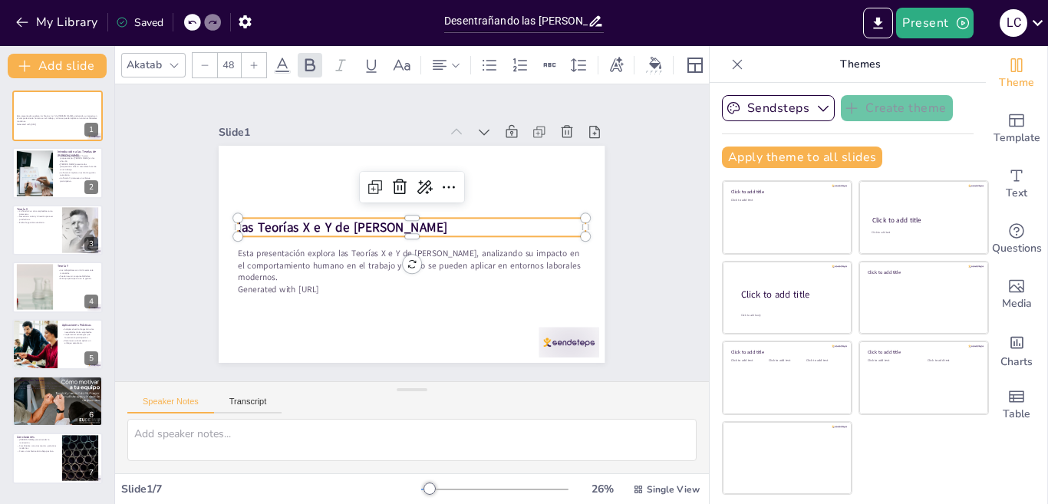
click at [281, 225] on strong "las Teorías X e Y de McGregor" at bounding box center [364, 182] width 167 height 153
click at [265, 213] on strong "Teorías X e Y de [PERSON_NAME]" at bounding box center [336, 211] width 189 height 57
click at [275, 209] on div at bounding box center [414, 212] width 347 height 48
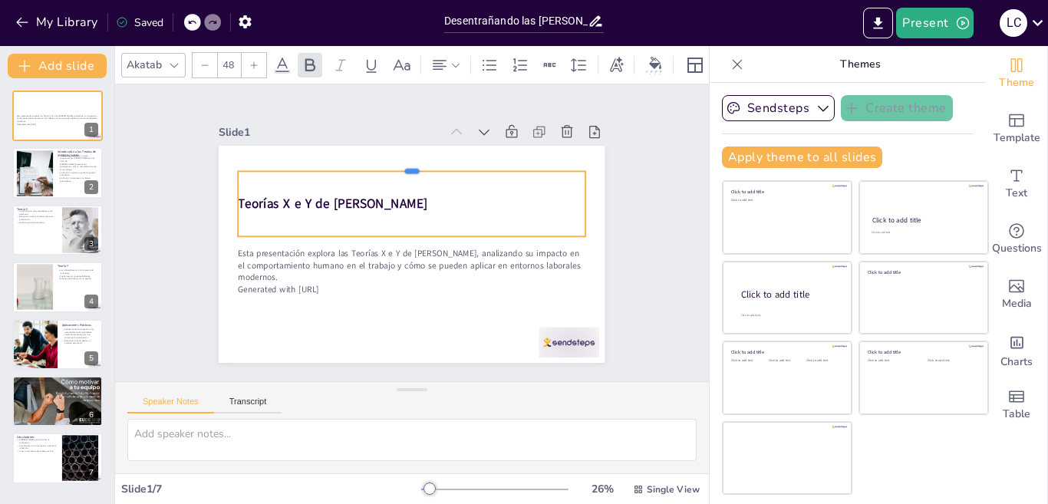
drag, startPoint x: 275, startPoint y: 209, endPoint x: 273, endPoint y: 162, distance: 46.9
click at [273, 162] on div at bounding box center [362, 278] width 242 height 266
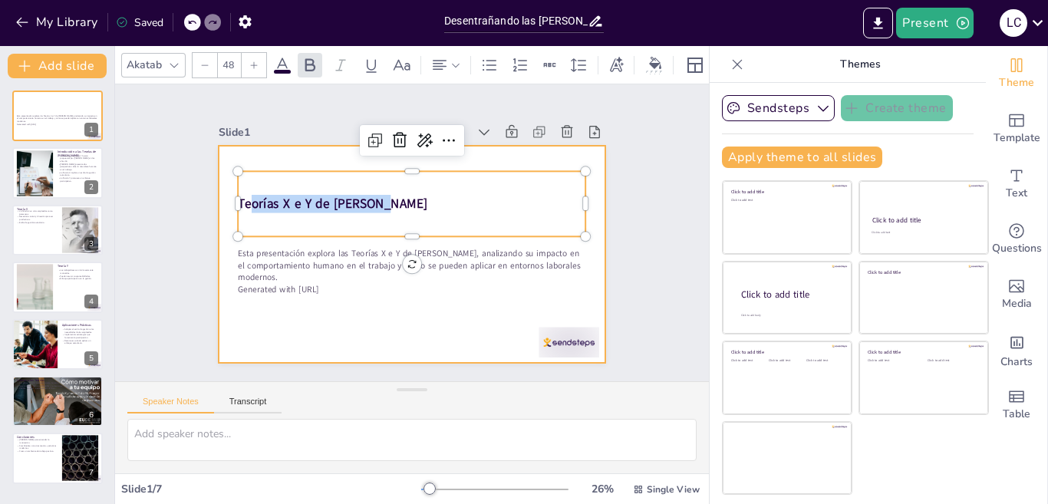
drag, startPoint x: 375, startPoint y: 199, endPoint x: 219, endPoint y: 202, distance: 156.6
click at [219, 202] on div "Esta presentación explora las Teorías X e Y de McGregor, analizando su impacto …" at bounding box center [419, 254] width 434 height 326
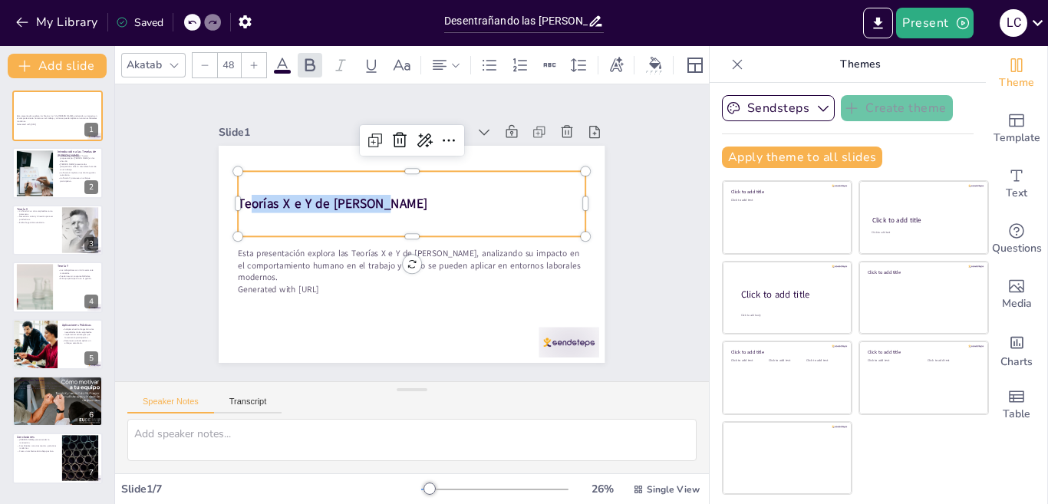
click at [388, 196] on p "Teorías X e Y de [PERSON_NAME]" at bounding box center [395, 256] width 292 height 219
drag, startPoint x: 388, startPoint y: 196, endPoint x: 170, endPoint y: 196, distance: 218.7
click at [258, 196] on div "Slide 1 Esta presentación explora las Teorías X e Y de McGregor, analizando su …" at bounding box center [412, 233] width 308 height 497
click at [516, 61] on icon at bounding box center [520, 64] width 14 height 13
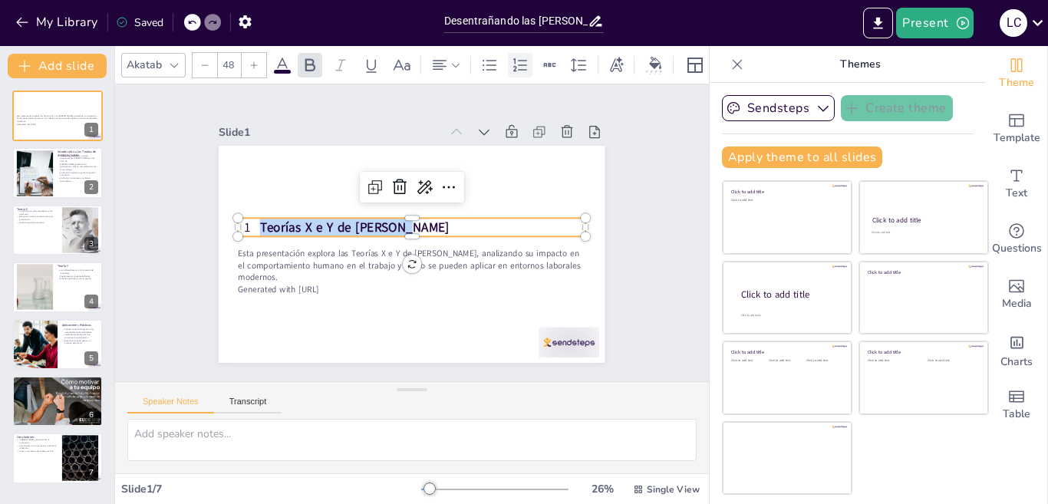
click at [516, 61] on icon at bounding box center [520, 64] width 14 height 13
click at [251, 61] on icon at bounding box center [253, 65] width 9 height 9
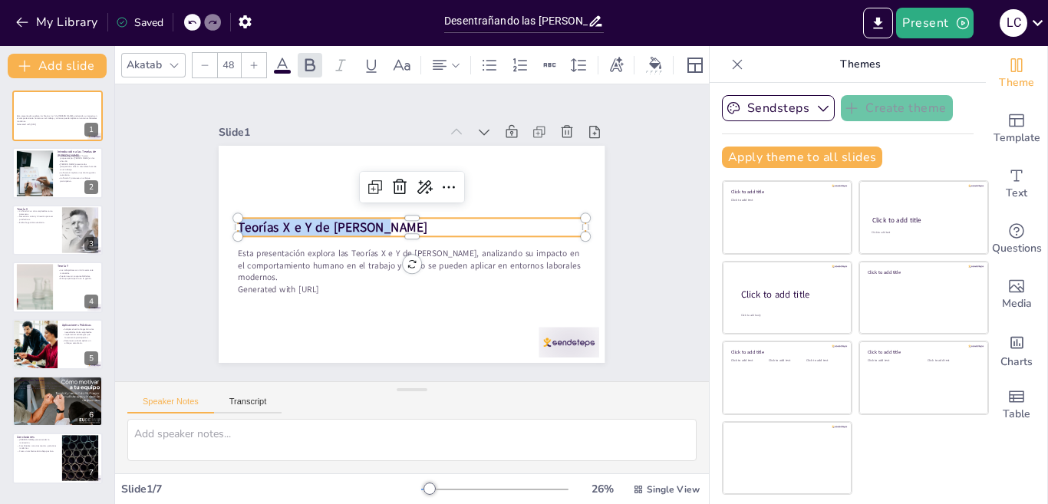
click at [251, 61] on icon at bounding box center [253, 65] width 9 height 9
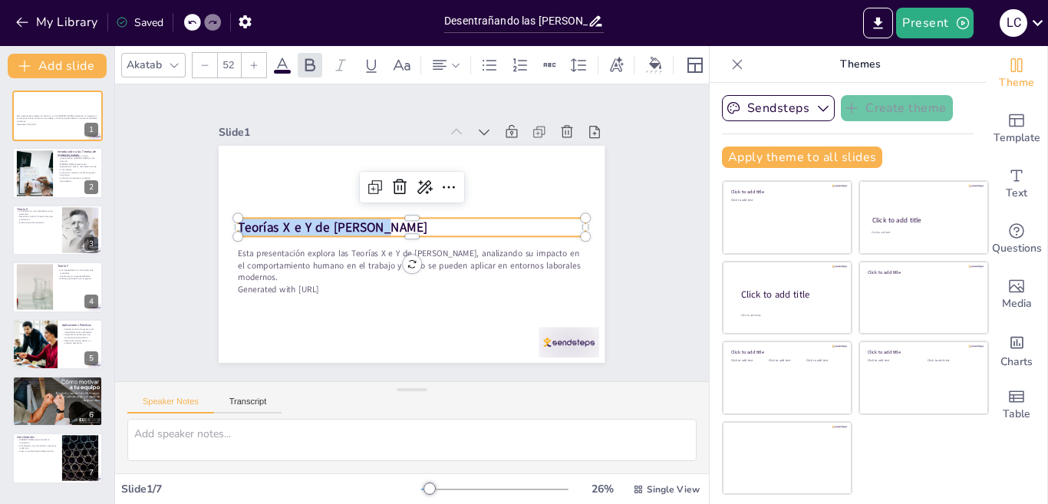
click at [251, 61] on icon at bounding box center [253, 65] width 9 height 9
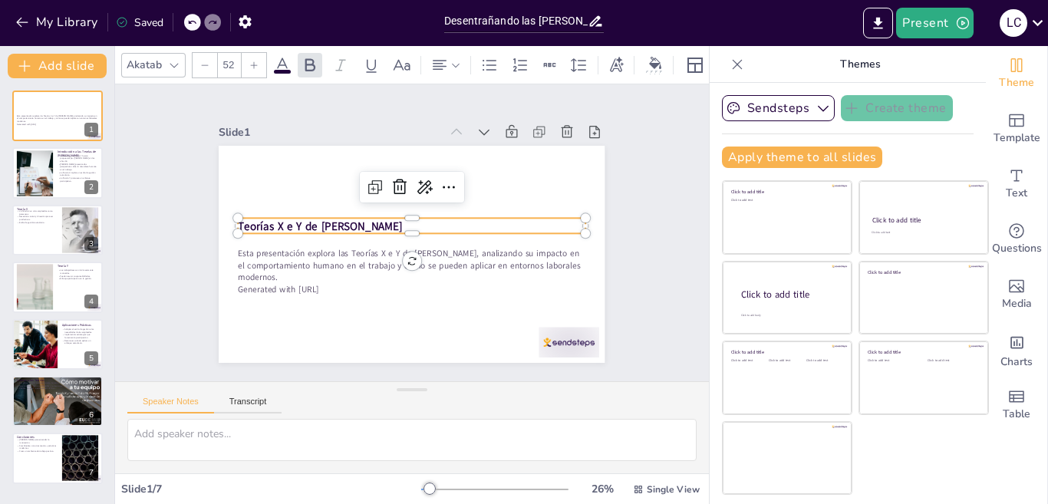
click at [250, 61] on icon at bounding box center [253, 65] width 9 height 9
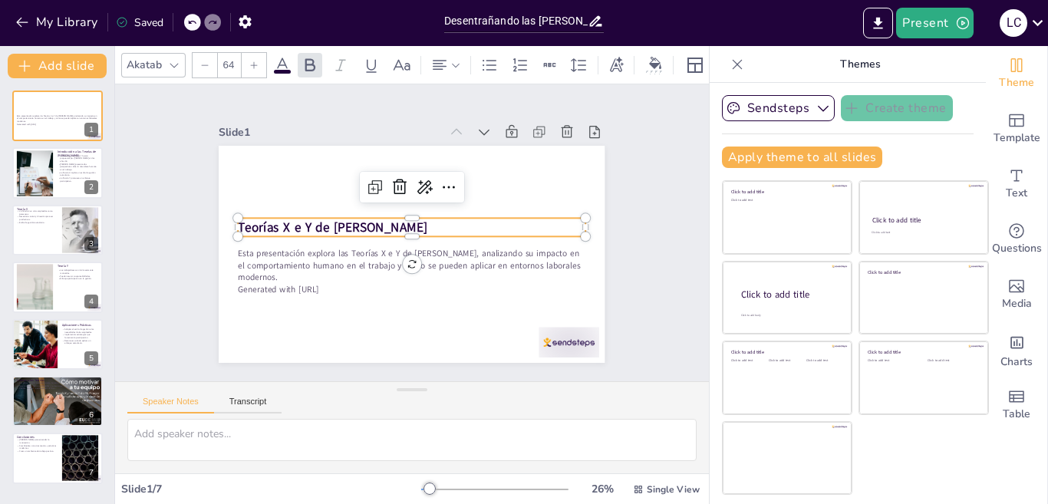
click at [250, 61] on icon at bounding box center [253, 65] width 9 height 9
type input "68"
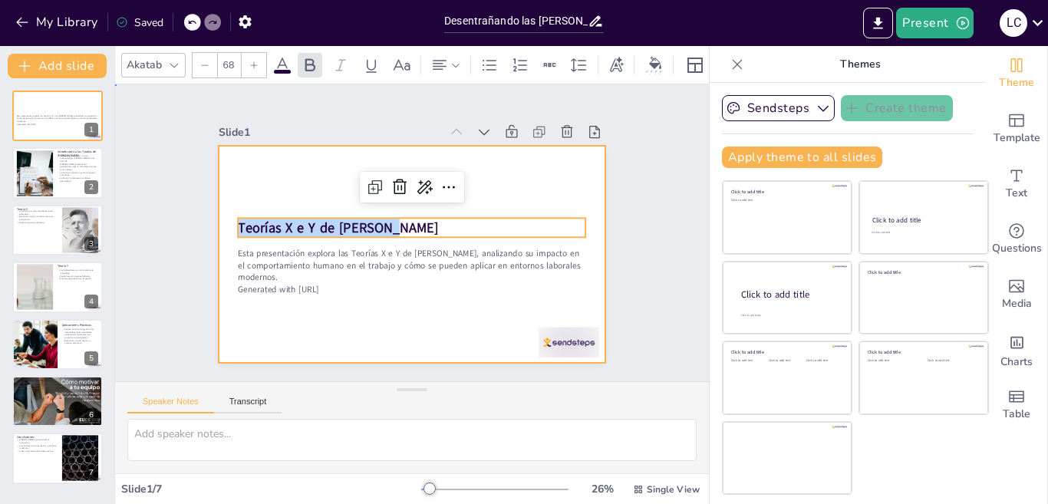
click at [294, 186] on div at bounding box center [430, 222] width 381 height 443
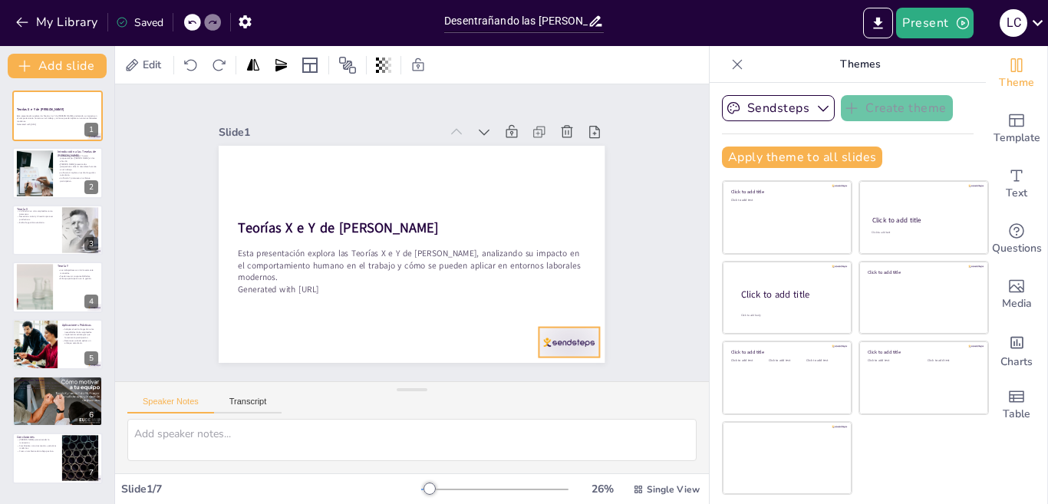
click at [523, 96] on div at bounding box center [504, 64] width 36 height 63
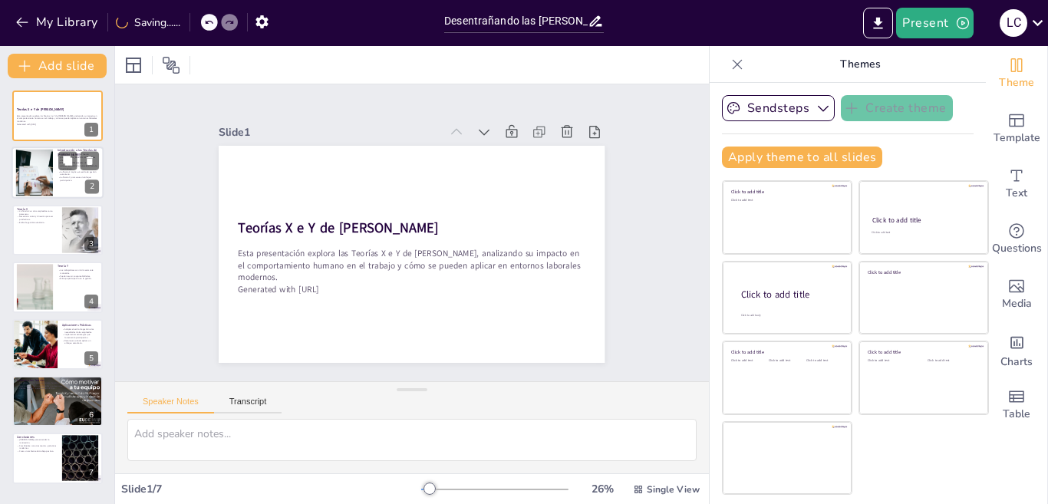
click at [51, 183] on div at bounding box center [34, 173] width 70 height 47
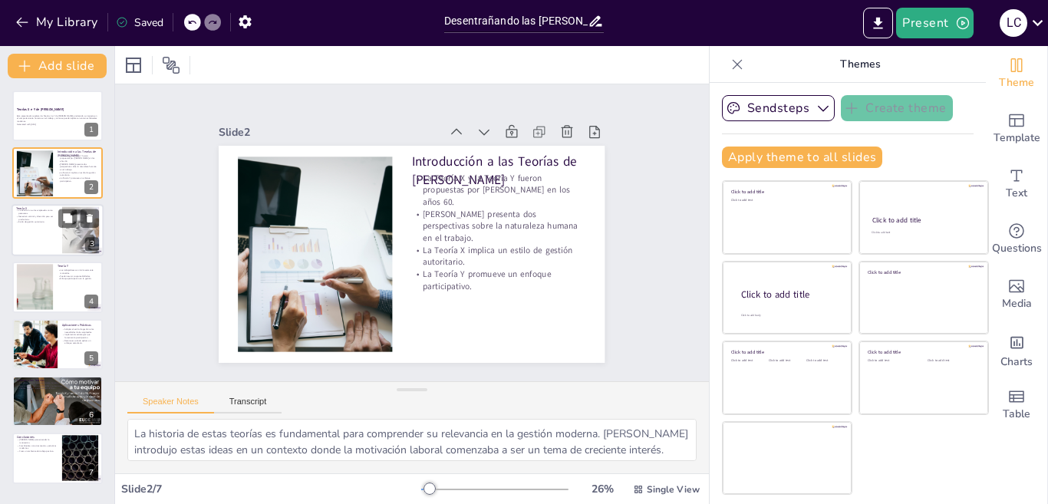
click at [34, 233] on div at bounding box center [58, 230] width 92 height 52
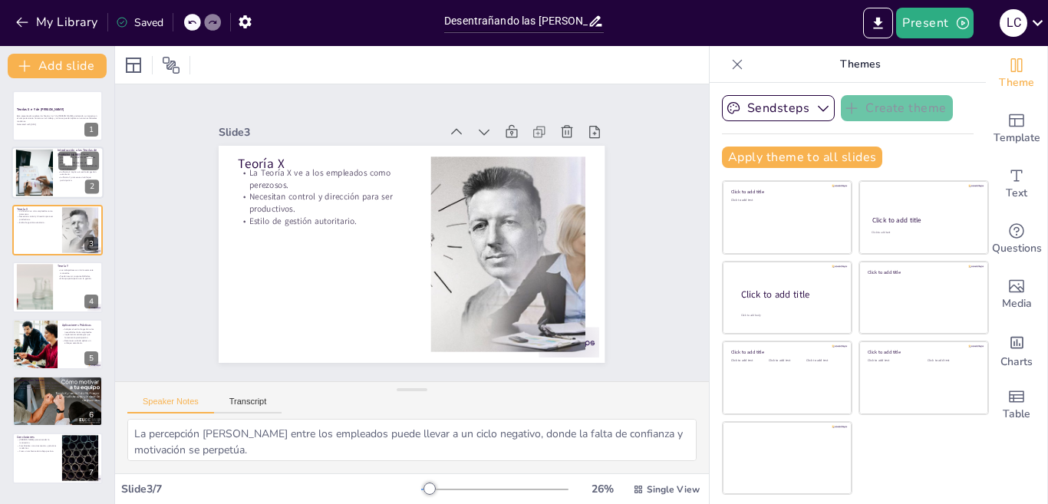
click at [25, 169] on div at bounding box center [34, 173] width 70 height 47
type textarea "La historia de estas teorías es fundamental para comprender su relevancia en la…"
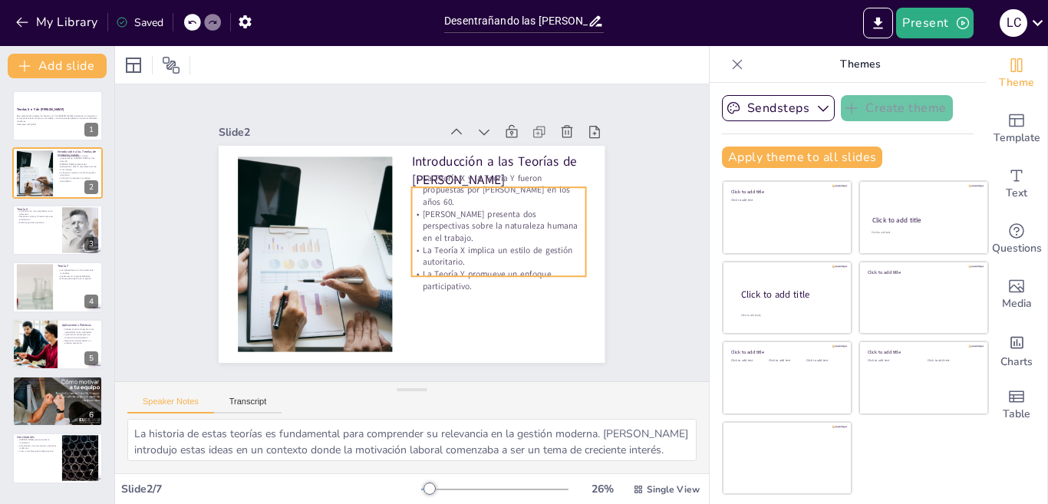
click at [428, 221] on p "[PERSON_NAME] presenta dos perspectivas sobre la naturaleza humana en el trabaj…" at bounding box center [478, 175] width 162 height 131
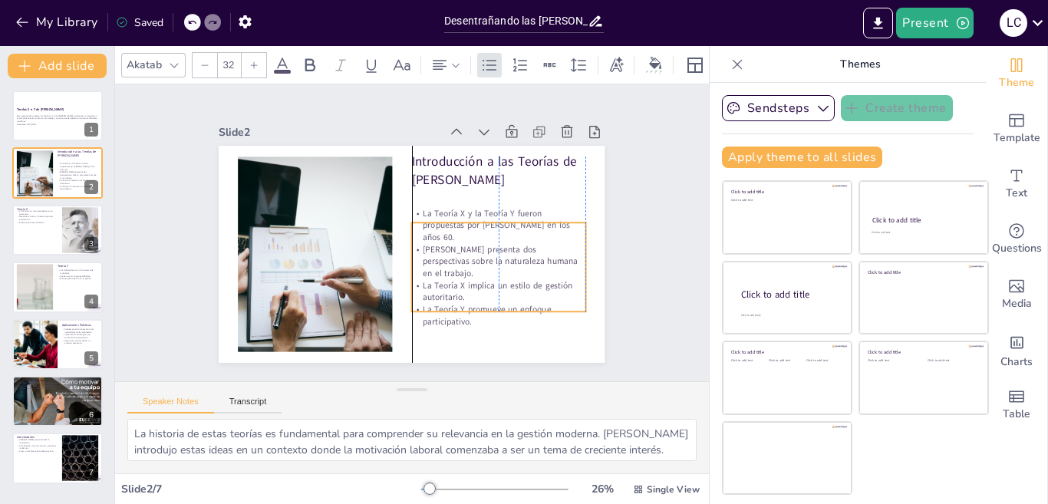
drag, startPoint x: 509, startPoint y: 183, endPoint x: 513, endPoint y: 219, distance: 36.4
click at [490, 225] on p "La Teoría X y la Teoría Y fueron propuestas por [PERSON_NAME] en los años 60." at bounding box center [446, 313] width 88 height 176
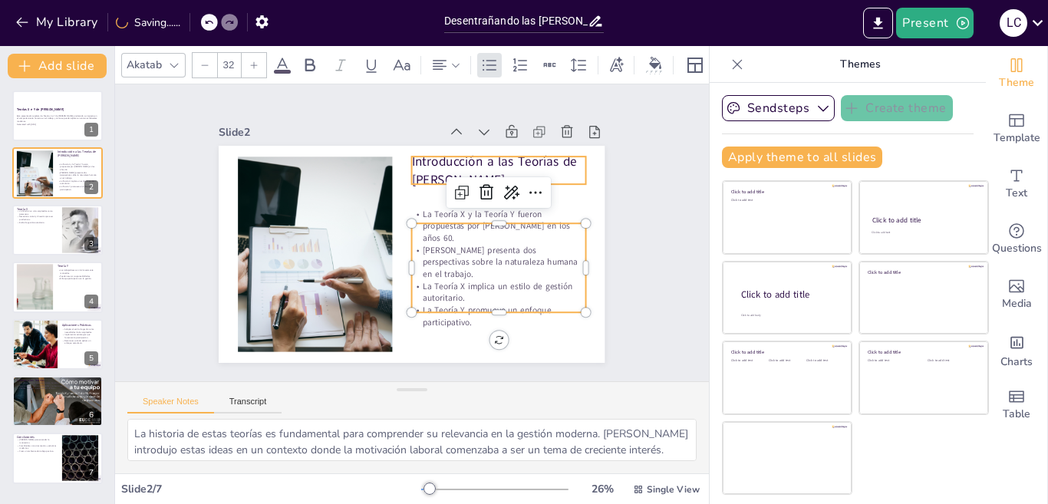
click at [445, 179] on p "Introducción a las Teorías de [PERSON_NAME]" at bounding box center [516, 255] width 143 height 153
type input "48"
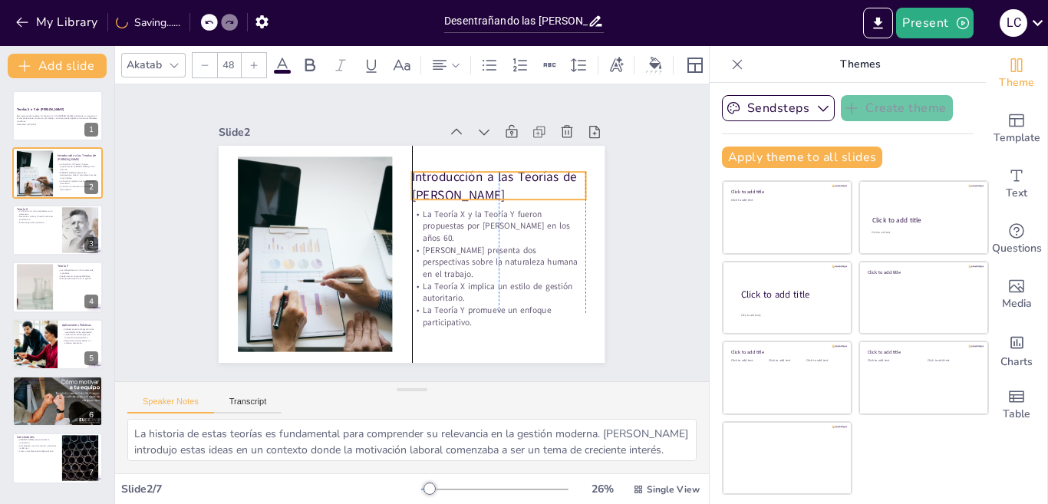
drag, startPoint x: 432, startPoint y: 151, endPoint x: 434, endPoint y: 168, distance: 17.0
click at [434, 168] on p "Introducción a las Teorías de [PERSON_NAME]" at bounding box center [498, 185] width 173 height 36
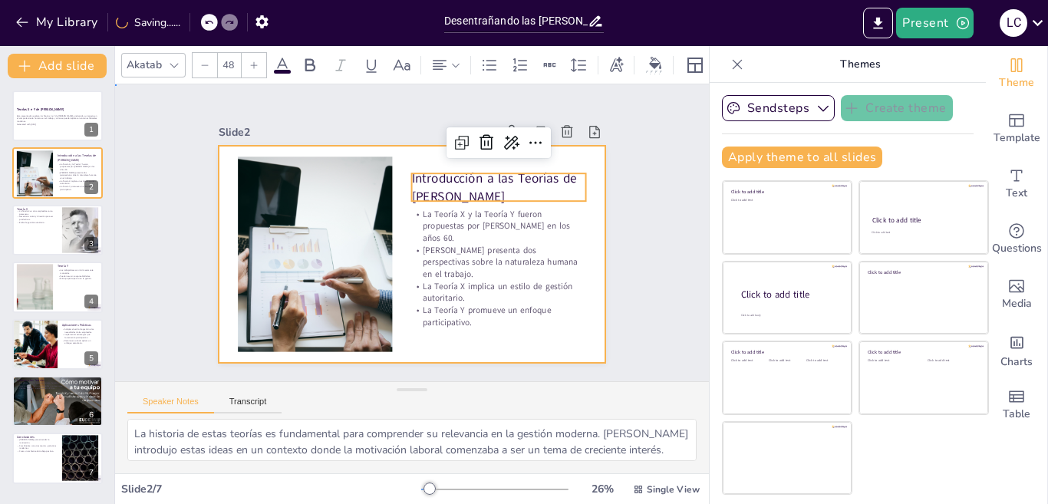
click at [476, 327] on div at bounding box center [403, 252] width 441 height 355
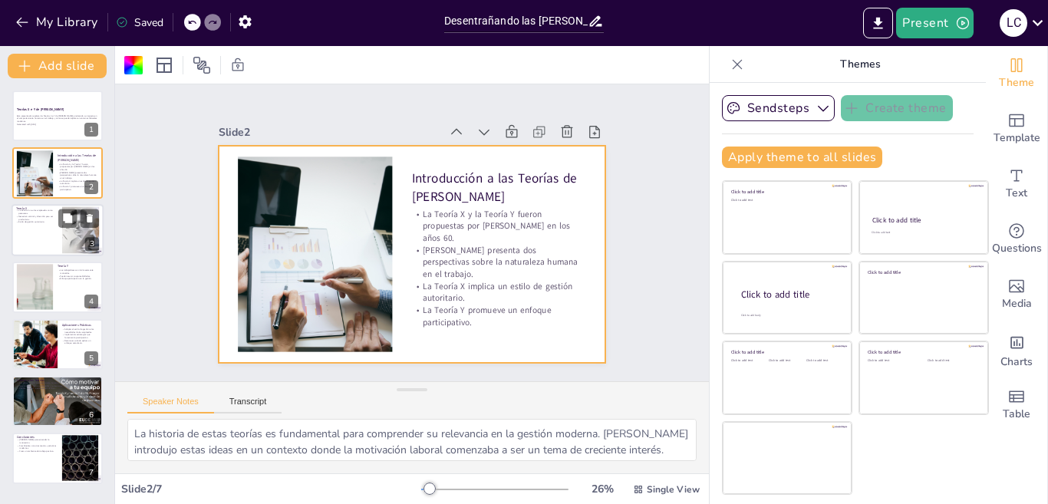
click at [62, 236] on div at bounding box center [81, 229] width 133 height 47
type textarea "La percepción de pereza entre los empleados puede llevar a un ciclo negativo, d…"
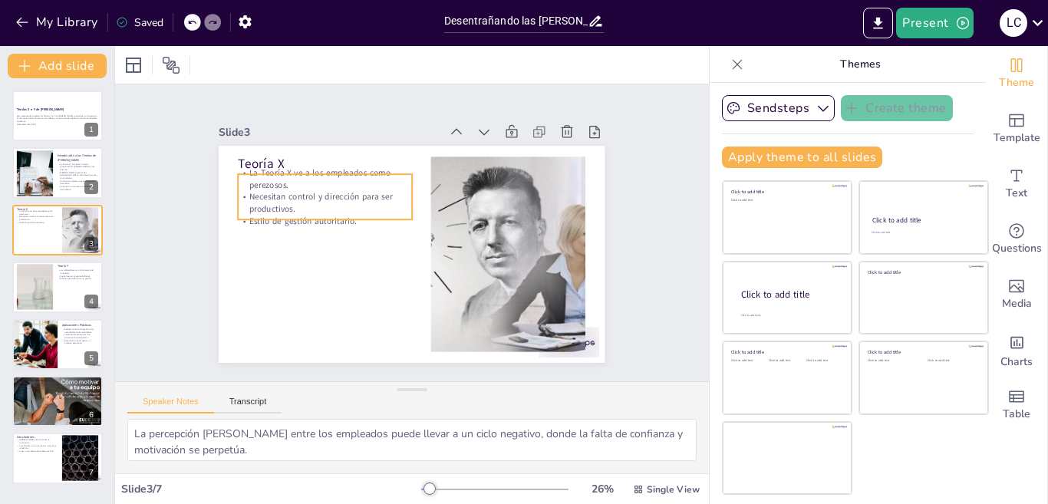
click at [417, 256] on p "La Teoría X ve a los empleados como perezosos." at bounding box center [504, 277] width 175 height 42
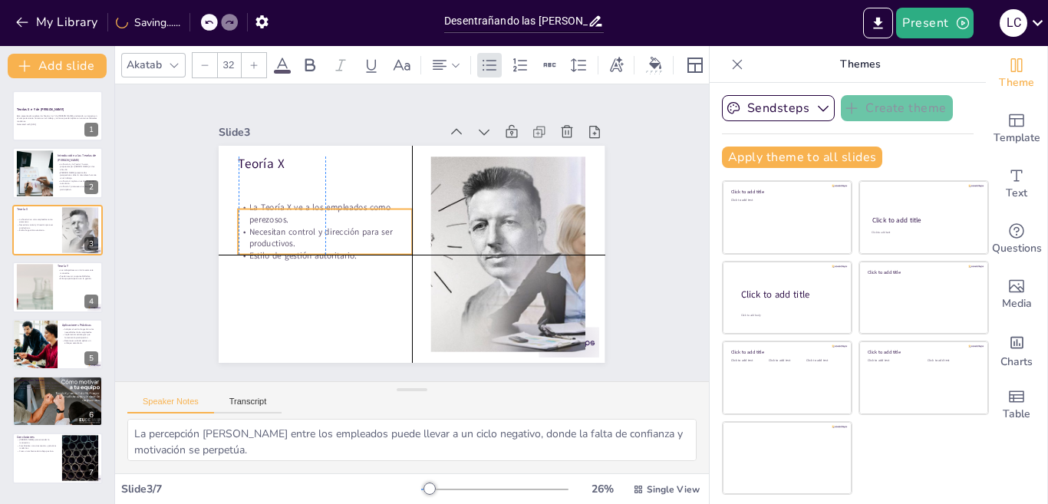
drag, startPoint x: 295, startPoint y: 168, endPoint x: 297, endPoint y: 208, distance: 40.0
click at [297, 208] on p "La Teoría X ve a los empleados como perezosos." at bounding box center [352, 166] width 155 height 121
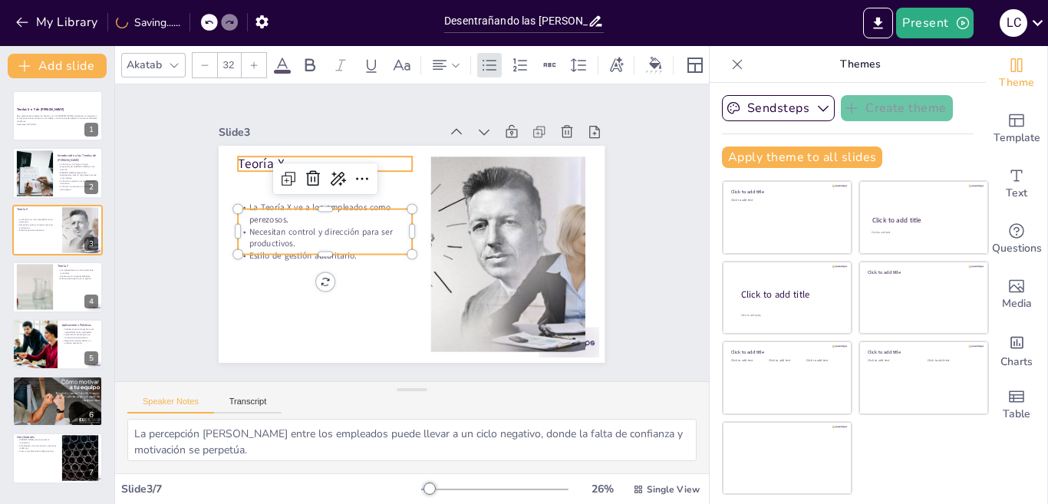
click at [452, 161] on p "Teoría X" at bounding box center [522, 226] width 141 height 130
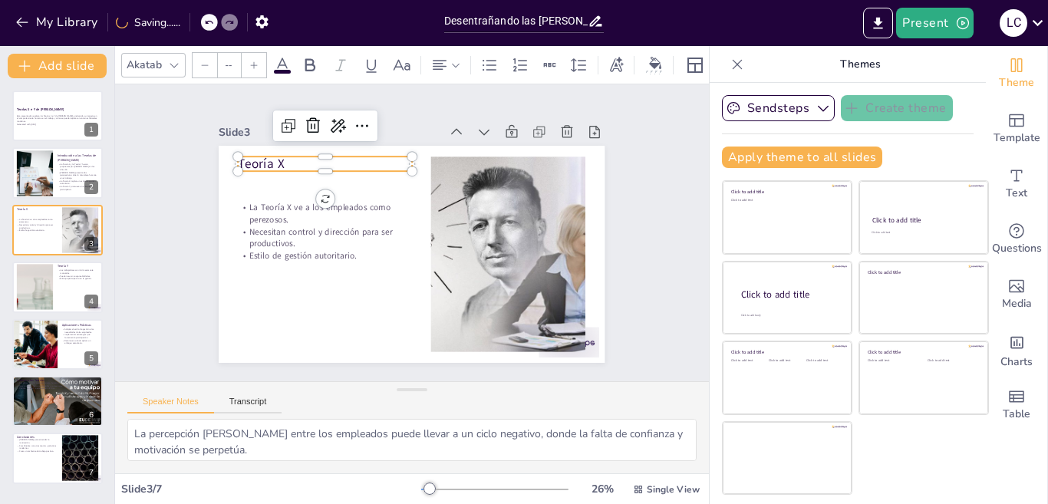
type input "48"
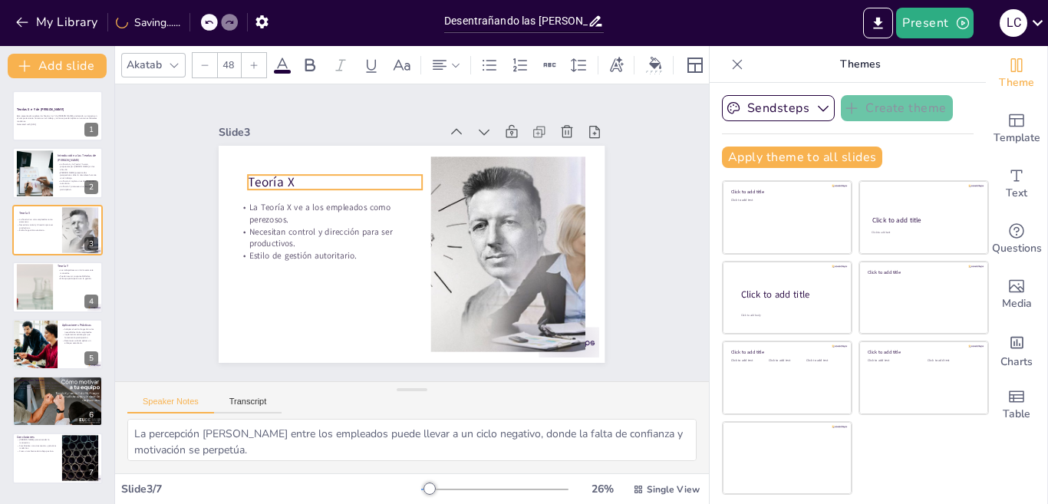
drag, startPoint x: 247, startPoint y: 150, endPoint x: 271, endPoint y: 294, distance: 145.5
click at [364, 257] on p "Teoría X" at bounding box center [434, 322] width 141 height 130
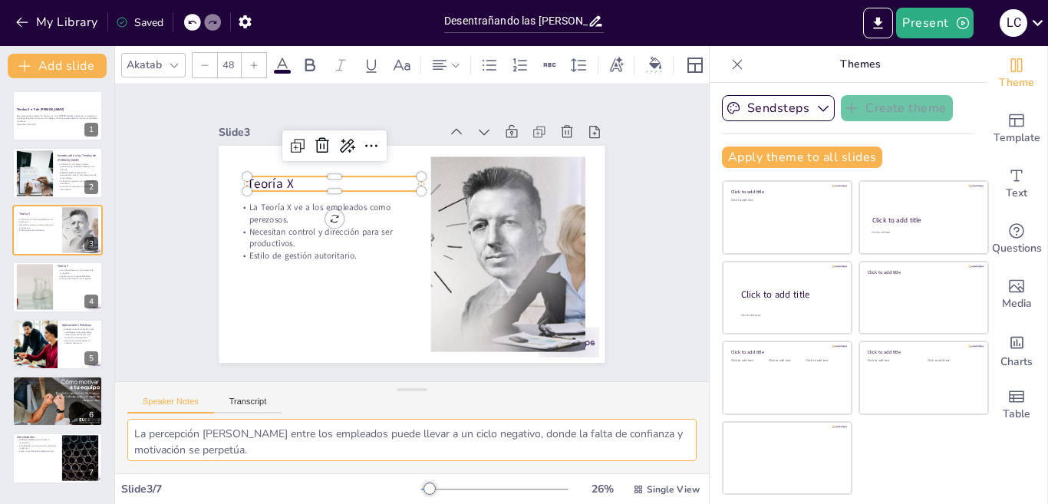
click at [286, 424] on textarea "La percepción de pereza entre los empleados puede llevar a un ciclo negativo, d…" at bounding box center [411, 440] width 569 height 42
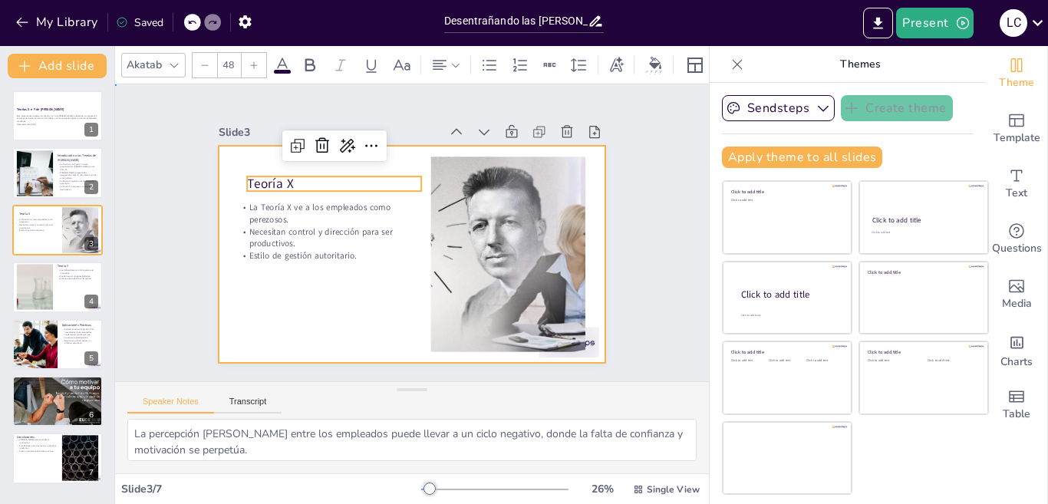
click at [282, 315] on div at bounding box center [425, 216] width 440 height 403
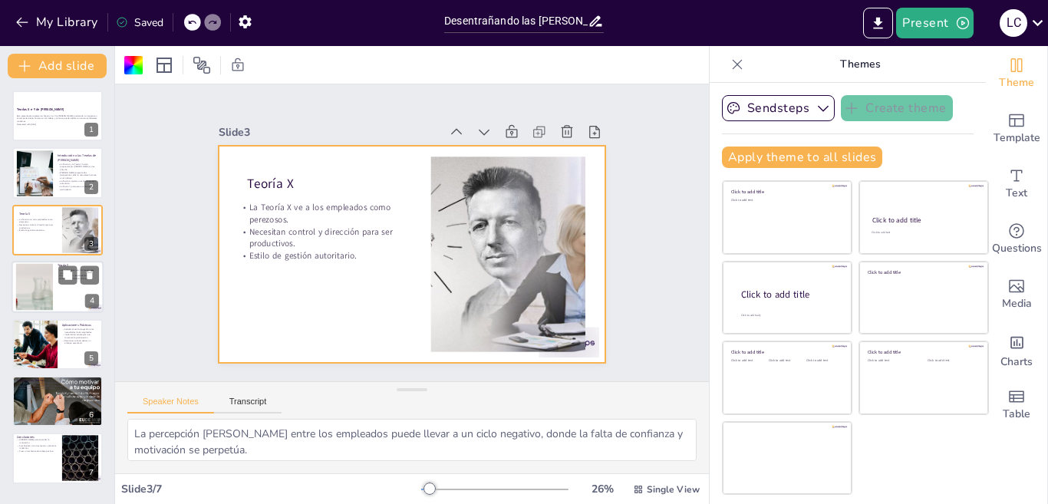
click at [48, 307] on div at bounding box center [35, 287] width 94 height 47
type textarea "La motivación intrínseca es clave para el compromiso y la satisfacción laboral.…"
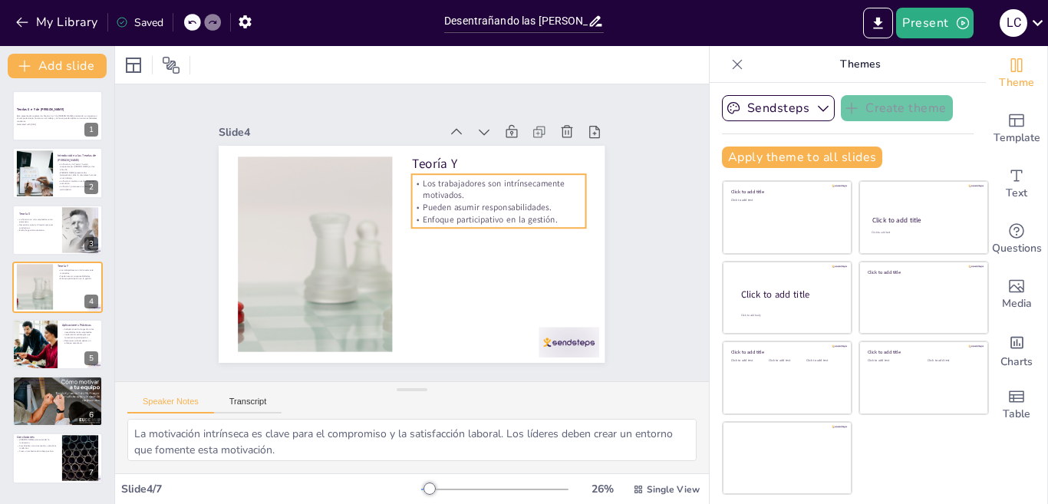
click at [438, 254] on p "Los trabajadores son intrínsecamente motivados." at bounding box center [386, 326] width 134 height 145
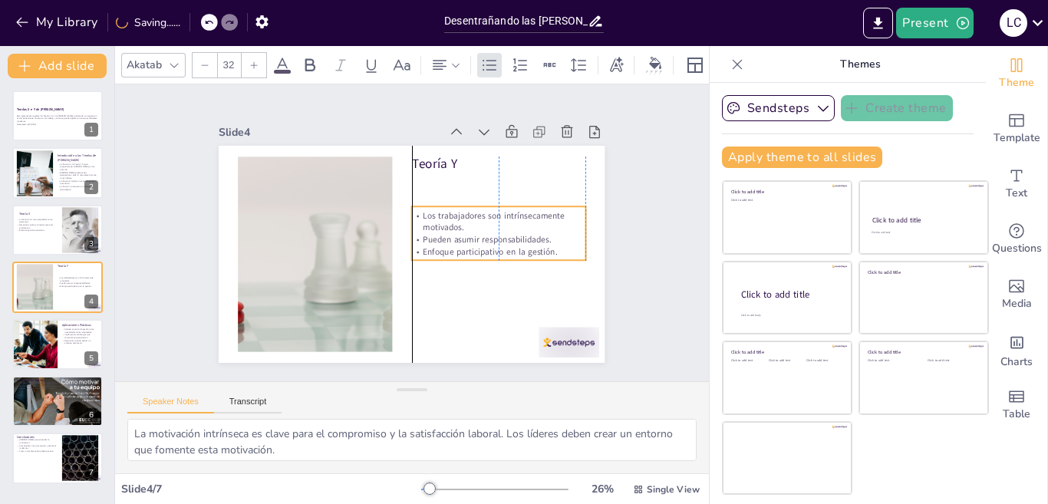
drag, startPoint x: 442, startPoint y: 169, endPoint x: 443, endPoint y: 212, distance: 43.0
click at [440, 212] on div "Los trabajadores son intrínsecamente motivados. Pueden asumir responsabilidades…" at bounding box center [404, 147] width 72 height 179
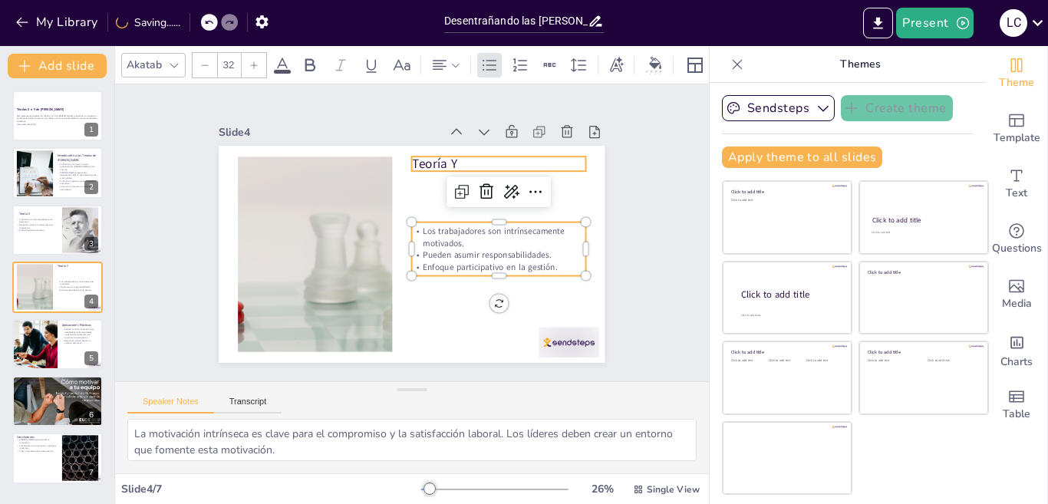
click at [470, 216] on p "Teoría Y" at bounding box center [497, 302] width 54 height 173
type input "48"
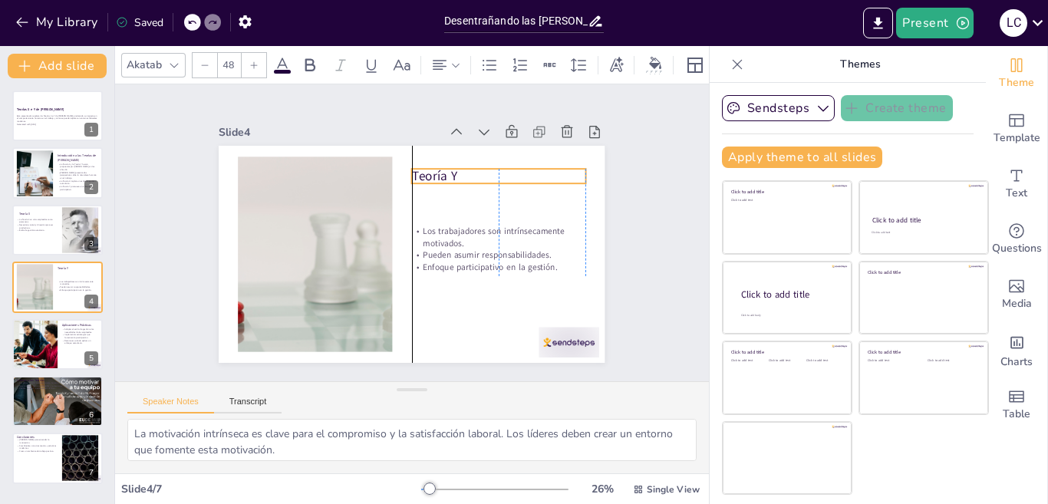
drag, startPoint x: 434, startPoint y: 151, endPoint x: 447, endPoint y: 203, distance: 53.8
click at [437, 272] on p "Teoría Y" at bounding box center [374, 330] width 151 height 117
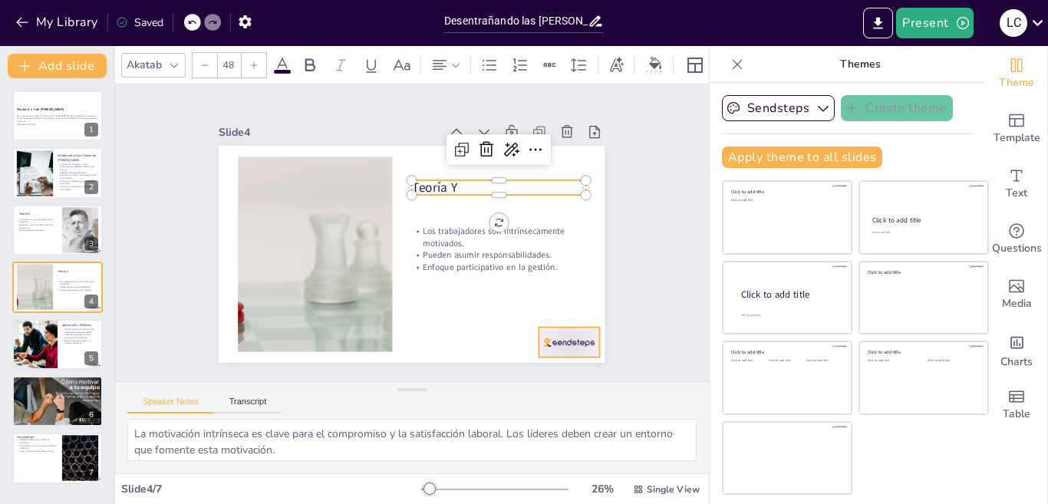
click at [329, 104] on div at bounding box center [295, 81] width 67 height 48
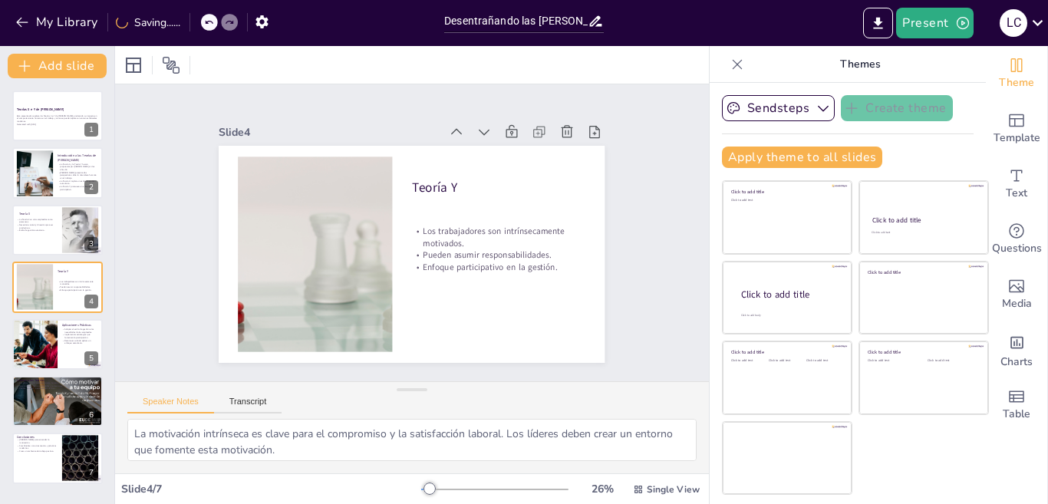
click at [23, 371] on div "Teorías X e Y de McGregor Esta presentación explora las Teorías X e Y de McGreg…" at bounding box center [57, 288] width 114 height 394
click at [39, 350] on div at bounding box center [34, 344] width 92 height 52
type textarea "La adaptación del estilo de gestión es crucial para crear un ambiente que maxim…"
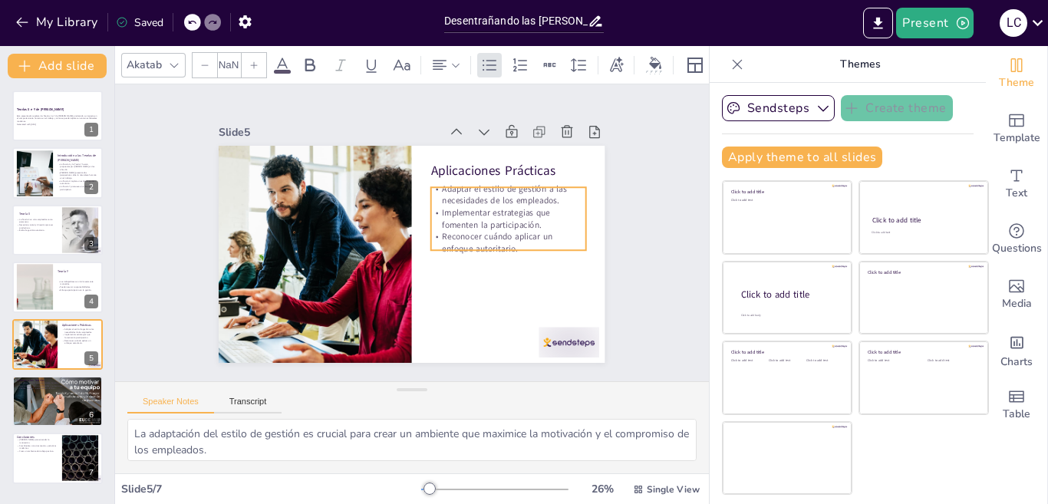
click at [436, 237] on p "Reconocer cuándo aplicar un enfoque autoritario." at bounding box center [501, 272] width 154 height 71
type input "32"
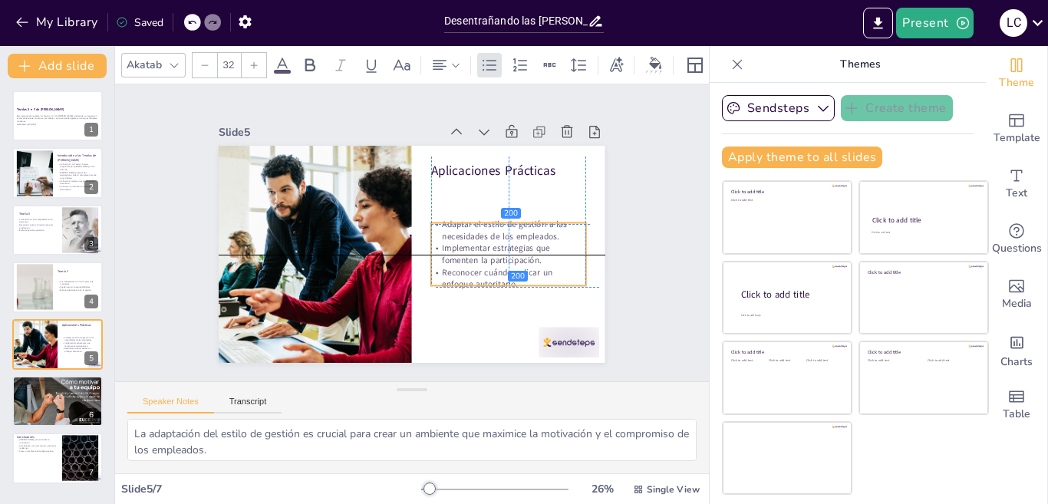
drag, startPoint x: 447, startPoint y: 182, endPoint x: 485, endPoint y: 295, distance: 118.9
click at [452, 227] on p "Adaptar el estilo de gestión a las necesidades de los empleados." at bounding box center [501, 269] width 151 height 84
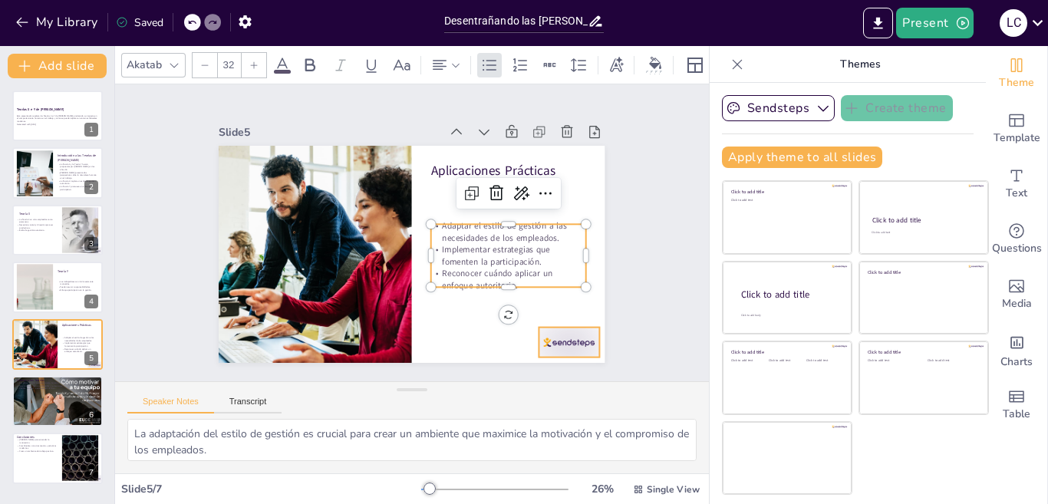
click at [329, 104] on div at bounding box center [295, 81] width 67 height 48
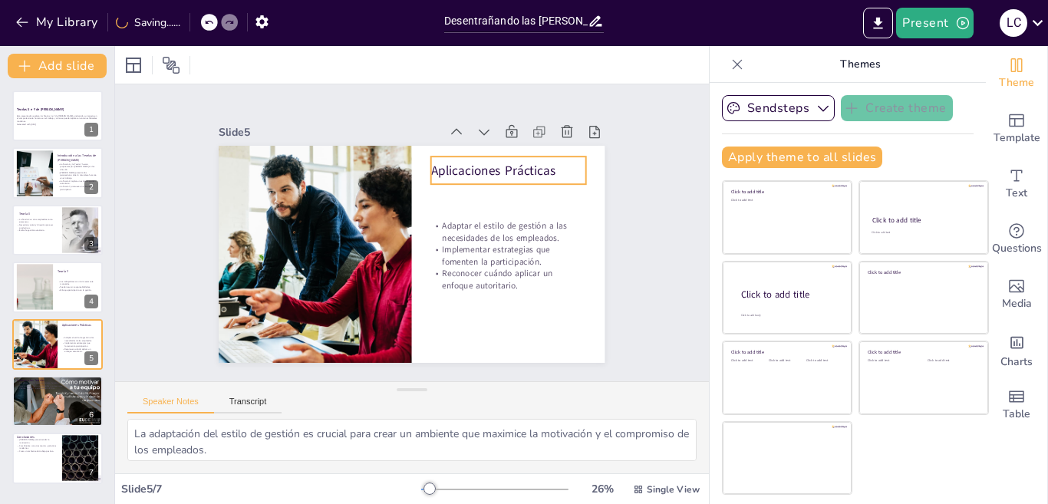
click at [469, 229] on p "Aplicaciones Prácticas" at bounding box center [501, 305] width 65 height 153
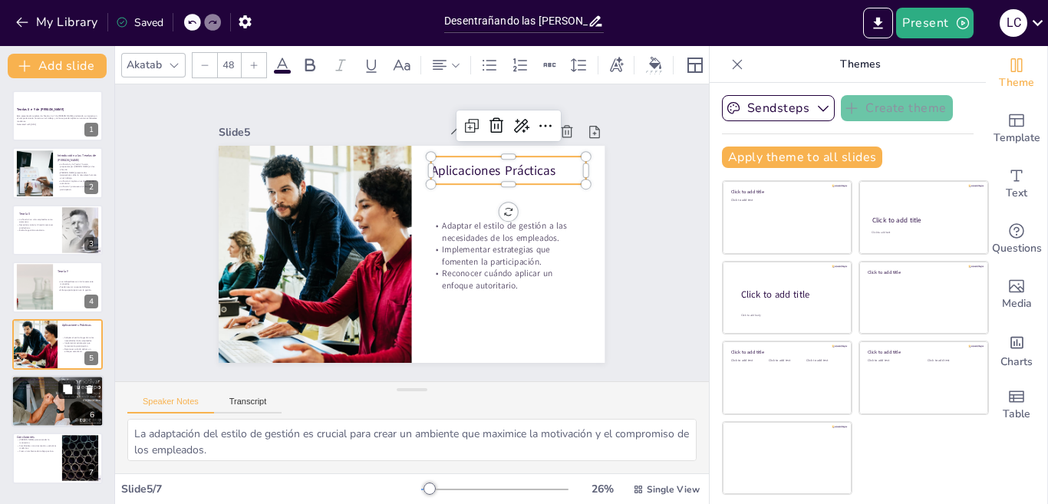
click at [66, 392] on icon at bounding box center [67, 388] width 9 height 9
type textarea "La simplificación del comportamiento humano puede llevar a errores de juicio en…"
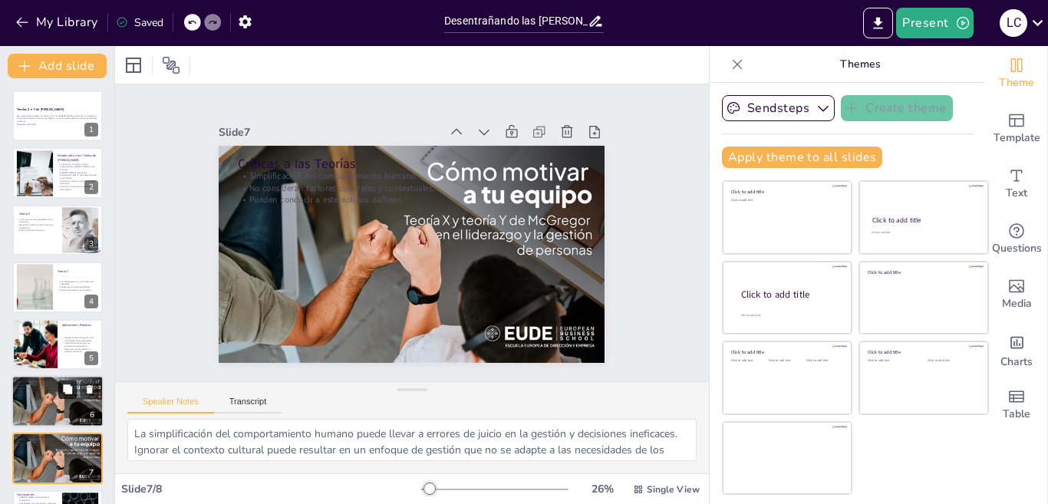
scroll to position [49, 0]
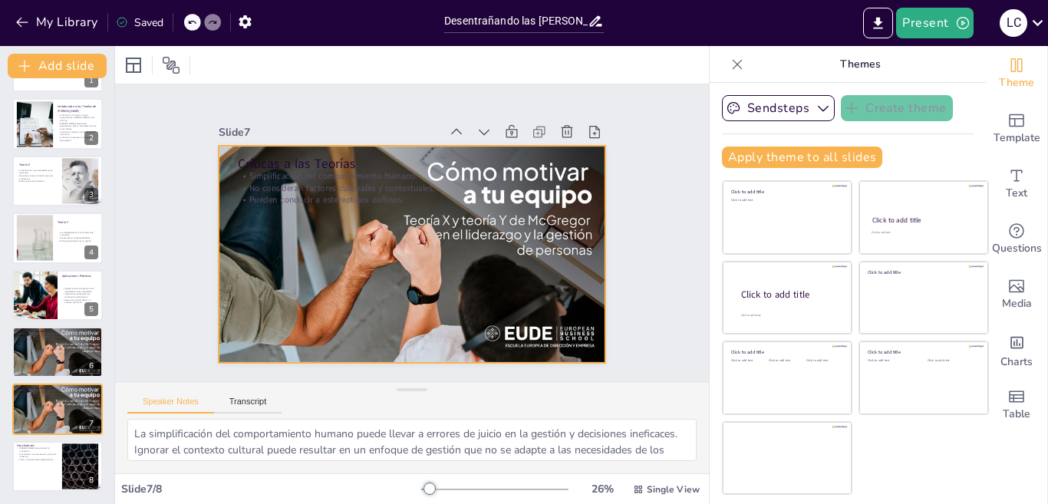
click at [529, 322] on div at bounding box center [431, 243] width 386 height 451
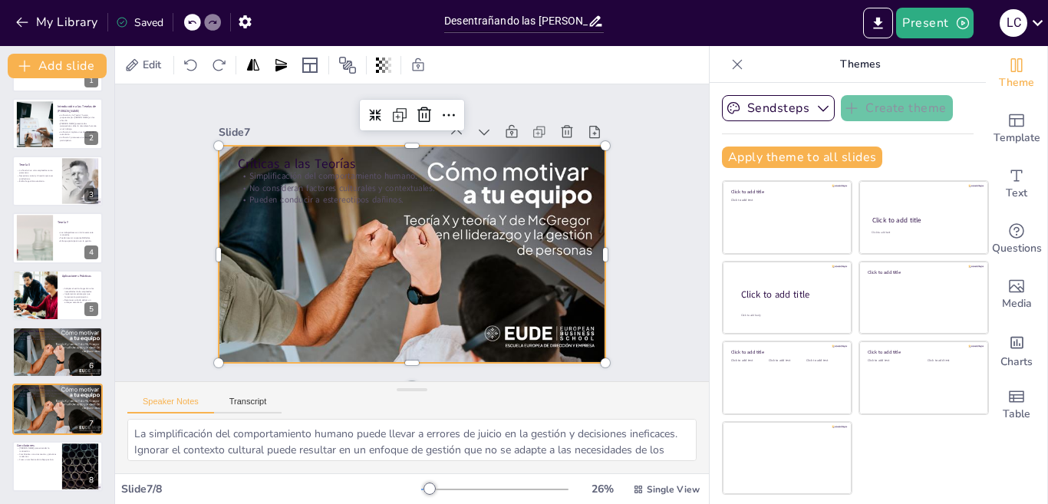
click at [529, 322] on div at bounding box center [392, 224] width 359 height 450
click at [444, 217] on div at bounding box center [422, 251] width 451 height 386
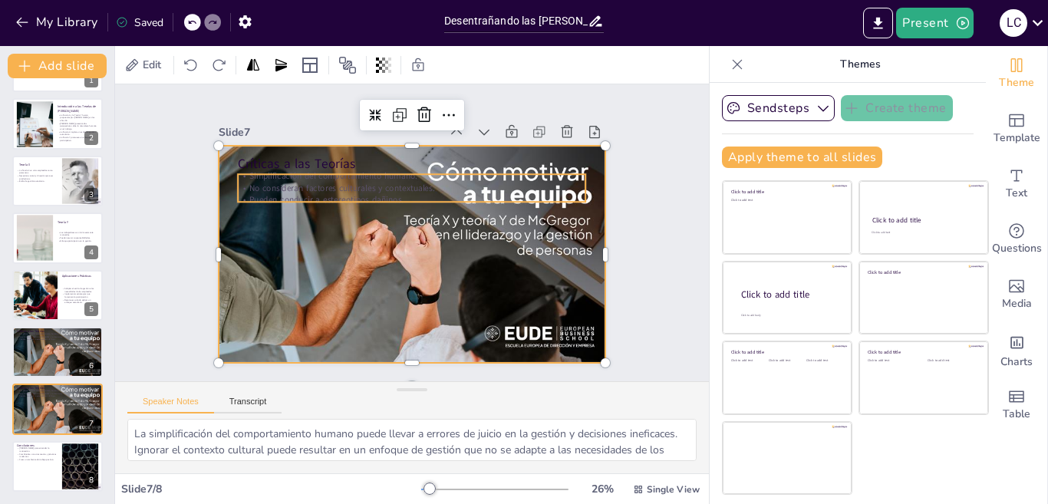
click at [335, 190] on p "Pueden conducir a estereotipos dañinos." at bounding box center [384, 216] width 184 height 307
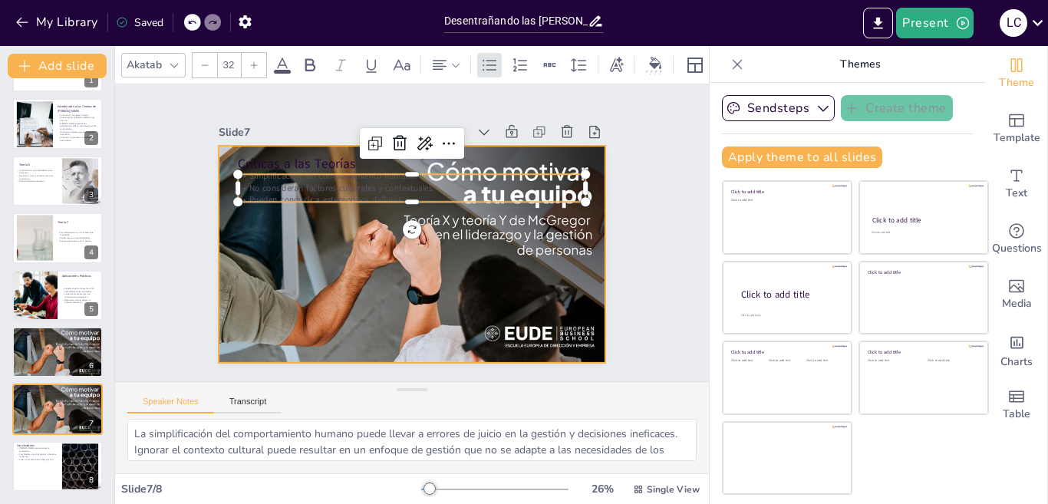
click at [451, 237] on div at bounding box center [396, 247] width 427 height 439
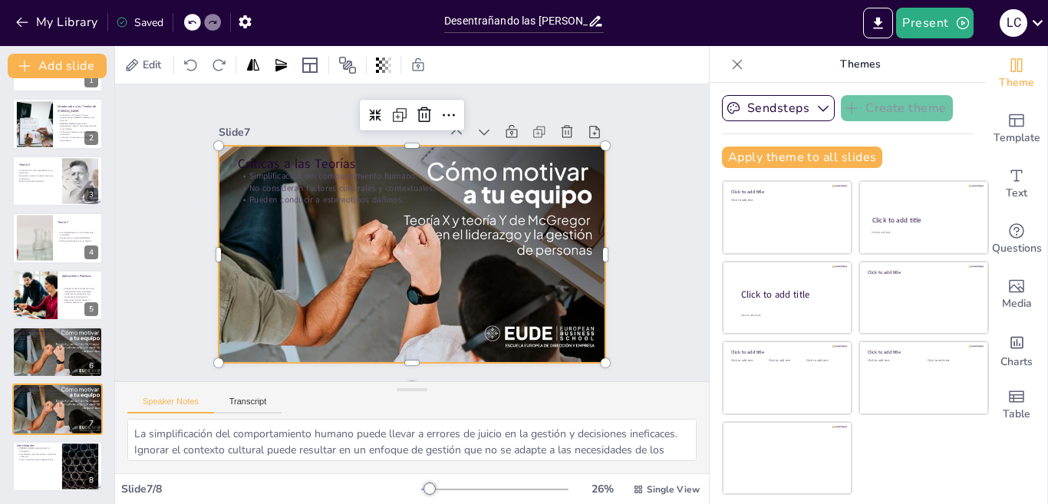
click at [463, 209] on div at bounding box center [414, 211] width 416 height 256
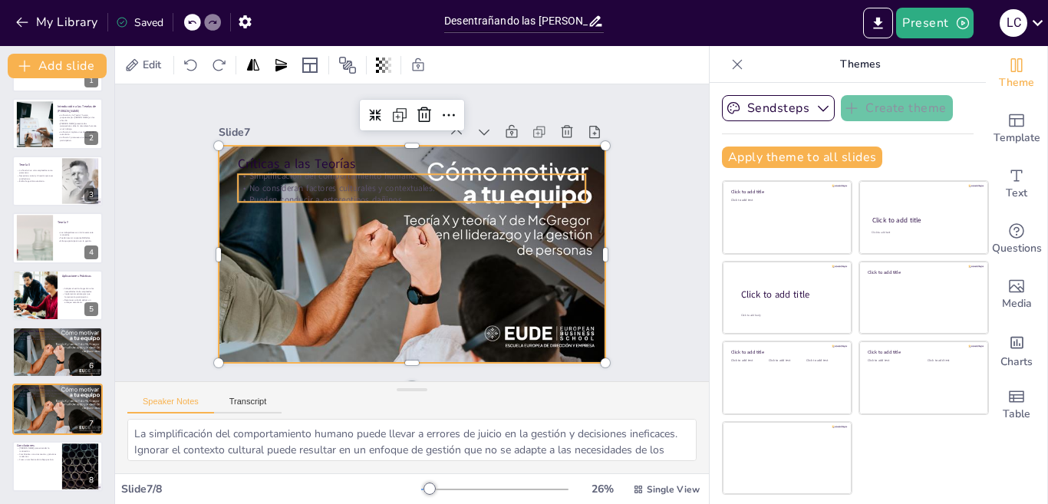
click at [433, 186] on p "No consideran factores culturales y contextuales." at bounding box center [457, 237] width 48 height 347
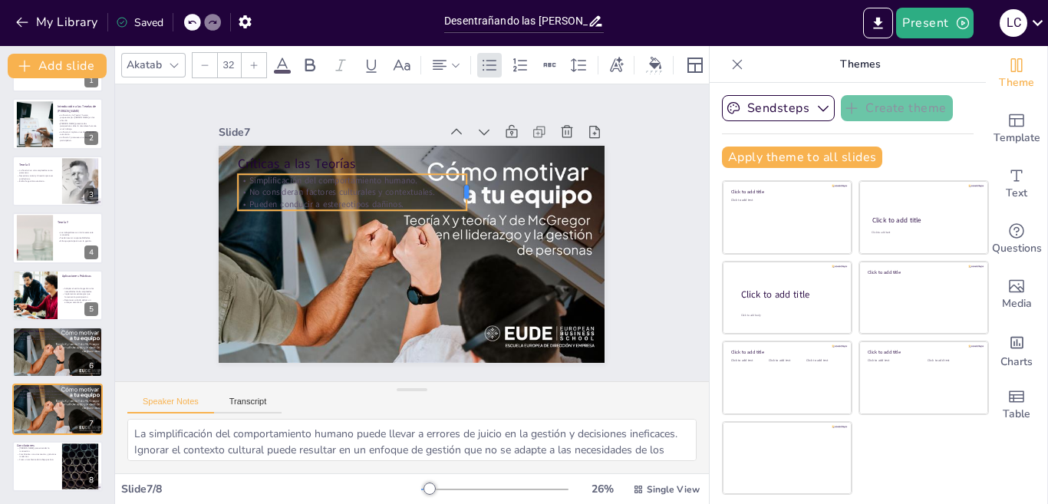
drag, startPoint x: 573, startPoint y: 180, endPoint x: 454, endPoint y: 206, distance: 121.8
click at [454, 206] on div "Críticas a las Teorías Simplificación del comportamiento humano. No consideran …" at bounding box center [391, 226] width 325 height 434
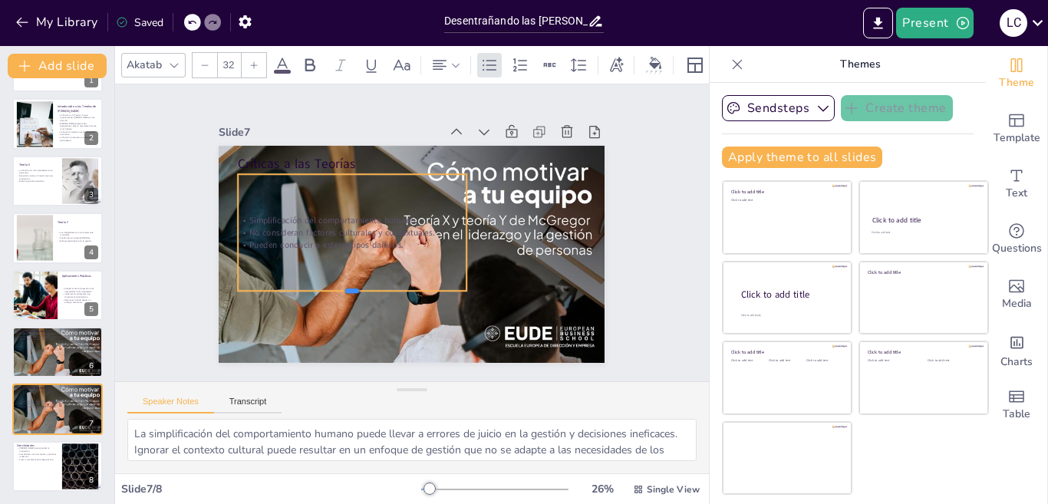
drag, startPoint x: 339, startPoint y: 203, endPoint x: 344, endPoint y: 290, distance: 86.8
click at [357, 175] on div at bounding box center [471, 168] width 229 height 13
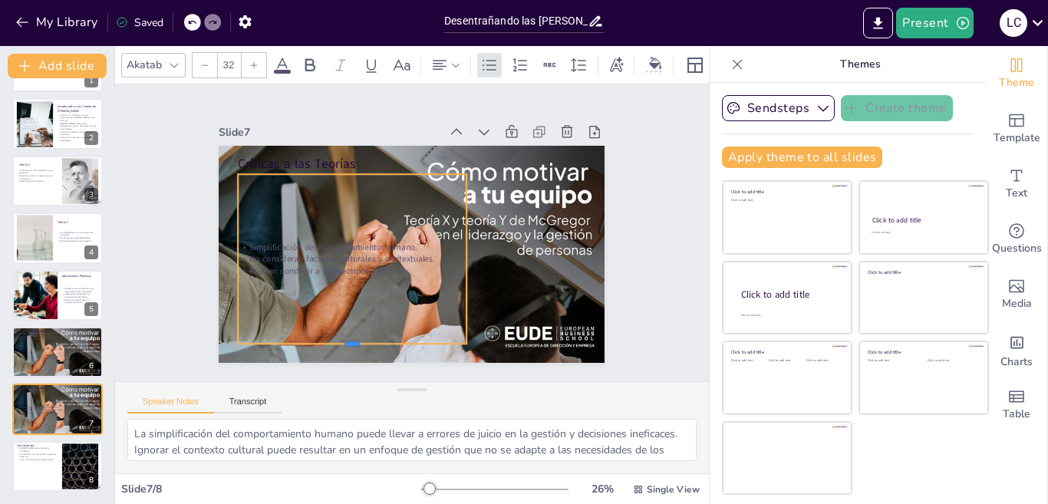
drag, startPoint x: 341, startPoint y: 292, endPoint x: 328, endPoint y: 345, distance: 54.5
click at [420, 224] on div at bounding box center [522, 161] width 204 height 125
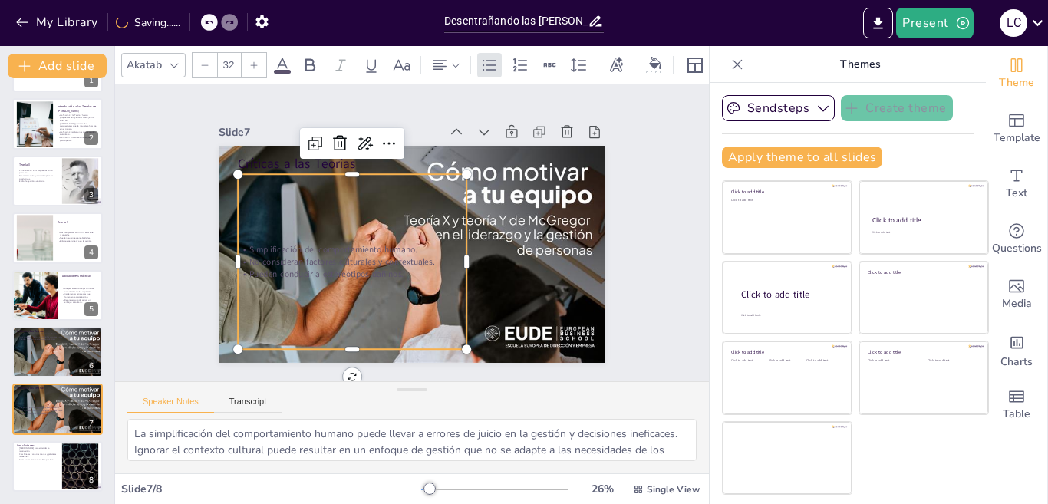
click at [355, 282] on div "Simplificación del comportamiento humano. No consideran factores culturales y c…" at bounding box center [474, 209] width 246 height 197
click at [429, 266] on p "Pueden conducir a estereotipos dañinos." at bounding box center [446, 296] width 35 height 229
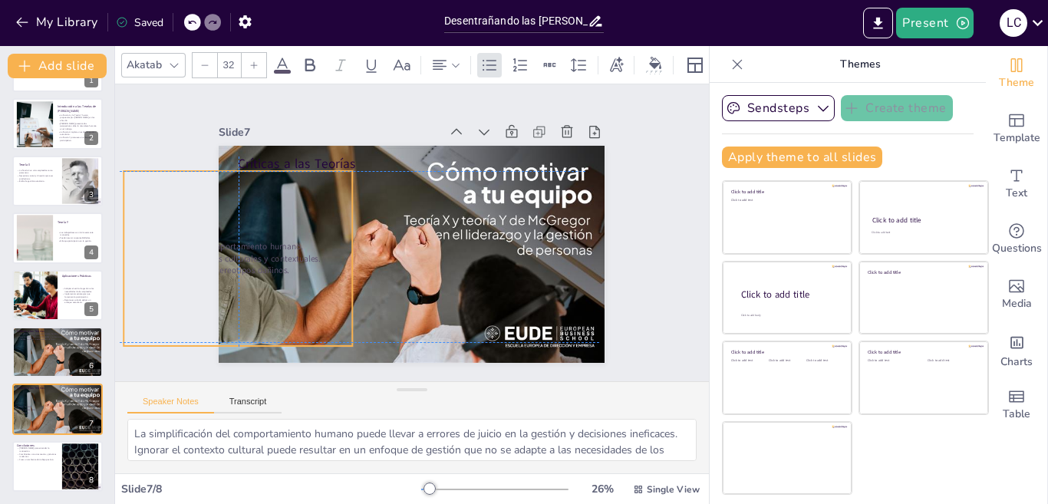
drag, startPoint x: 388, startPoint y: 265, endPoint x: 269, endPoint y: 263, distance: 119.0
click at [269, 203] on p "Pueden conducir a estereotipos dañinos." at bounding box center [291, 101] width 125 height 203
drag, startPoint x: 269, startPoint y: 263, endPoint x: 338, endPoint y: 262, distance: 69.1
click at [467, 196] on p "Pueden conducir a estereotipos dañinos." at bounding box center [581, 178] width 229 height 36
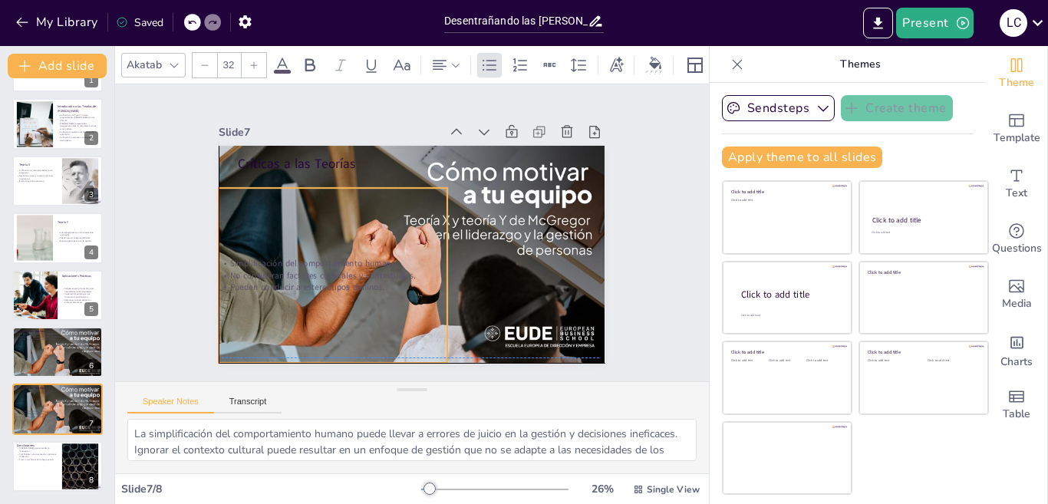
drag, startPoint x: 338, startPoint y: 262, endPoint x: 364, endPoint y: 273, distance: 28.2
click at [364, 282] on p "Pueden conducir a estereotipos dañinos." at bounding box center [333, 288] width 229 height 12
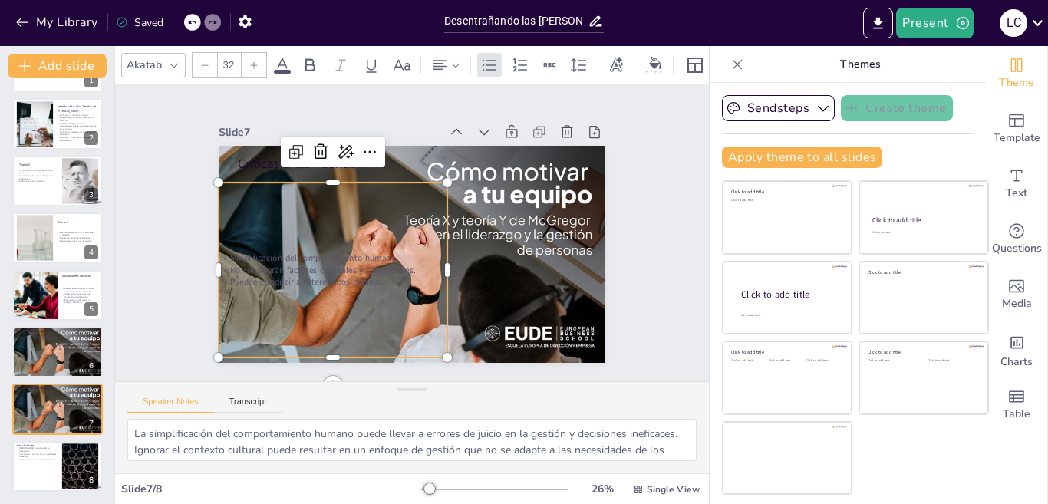
click at [371, 250] on p "Simplificación del comportamiento humano." at bounding box center [412, 315] width 82 height 221
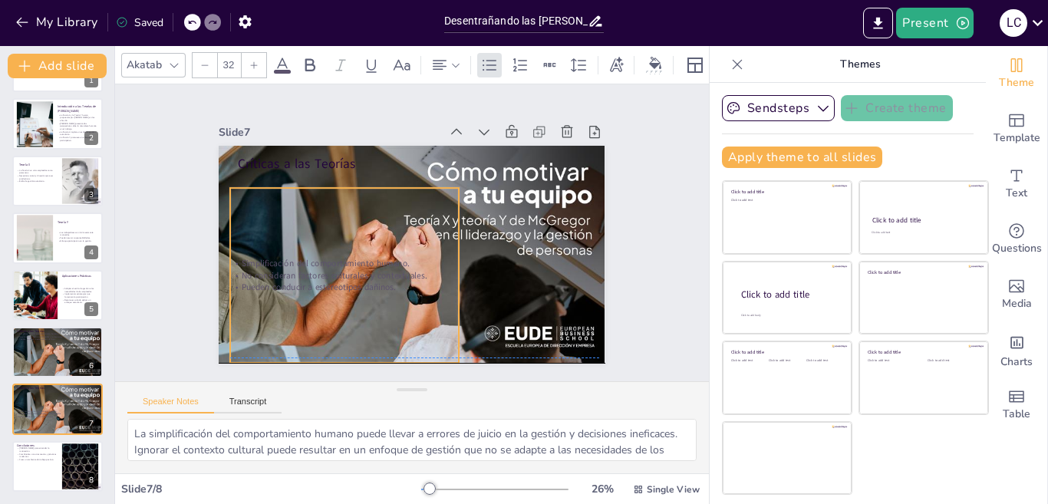
drag, startPoint x: 298, startPoint y: 176, endPoint x: 307, endPoint y: 176, distance: 9.2
click at [307, 212] on div "Críticas a las Teorías Simplificación del comportamiento humano. No consideran …" at bounding box center [368, 308] width 335 height 193
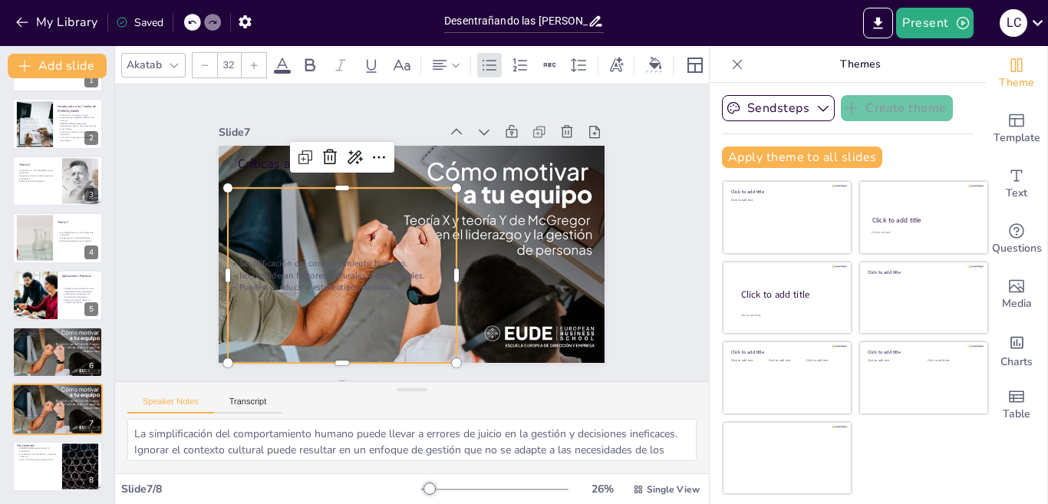
click at [449, 269] on p "No consideran factores culturales y contextuales." at bounding box center [455, 302] width 12 height 229
click at [355, 212] on p "No consideran factores culturales y contextuales." at bounding box center [465, 171] width 221 height 82
click at [317, 269] on p "No consideran factores culturales y contextuales." at bounding box center [397, 313] width 161 height 178
click at [300, 269] on p "No consideran factores culturales y contextuales." at bounding box center [331, 226] width 192 height 144
click at [352, 269] on p "No consideran factores culturales y contextuales." at bounding box center [414, 315] width 124 height 204
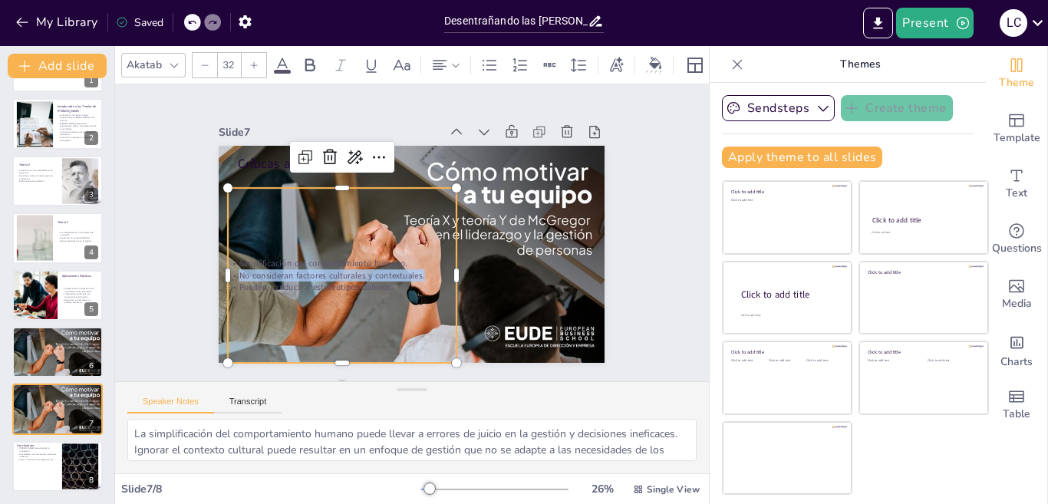
click at [300, 269] on p "No consideran factores culturales y contextuales." at bounding box center [365, 300] width 213 height 104
click at [374, 240] on p "Pueden conducir a estereotipos dañinos." at bounding box center [408, 144] width 143 height 192
click at [418, 283] on p "Pueden conducir a estereotipos dañinos." at bounding box center [499, 247] width 162 height 177
click at [386, 282] on p "Pueden conducir a estereotipos dañinos." at bounding box center [329, 264] width 221 height 82
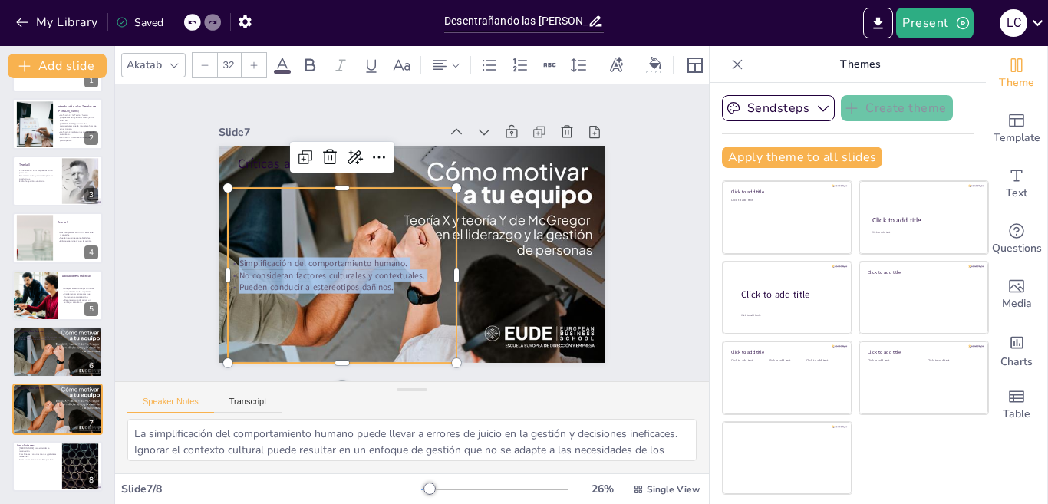
drag, startPoint x: 386, startPoint y: 282, endPoint x: 223, endPoint y: 220, distance: 174.6
click at [223, 220] on div "Simplificación del comportamiento humano. No consideran factores culturales y c…" at bounding box center [339, 269] width 246 height 198
click at [272, 59] on div "Akatab 32" at bounding box center [475, 65] width 708 height 26
click at [282, 58] on icon at bounding box center [282, 65] width 14 height 15
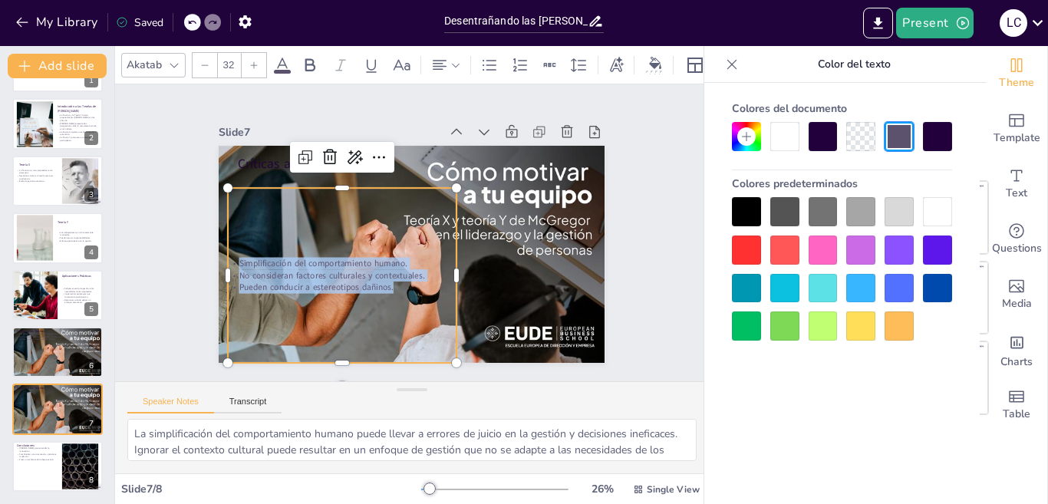
click at [788, 131] on div at bounding box center [784, 136] width 29 height 29
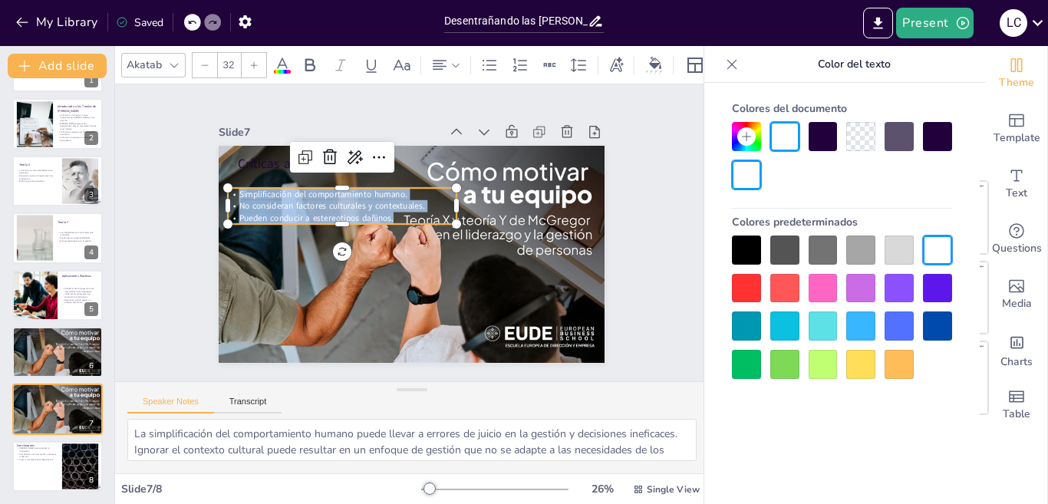
click at [258, 61] on icon at bounding box center [253, 65] width 9 height 9
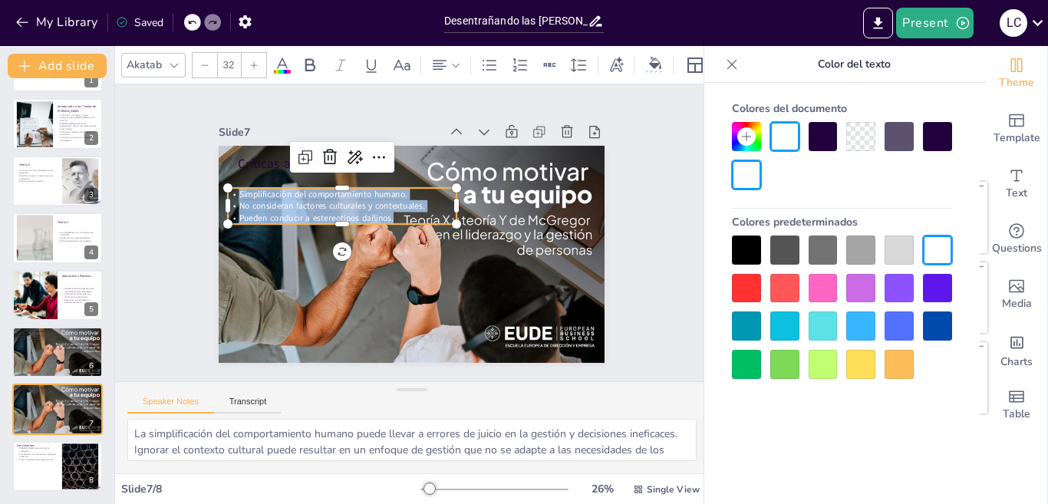
click at [258, 61] on icon at bounding box center [253, 65] width 9 height 9
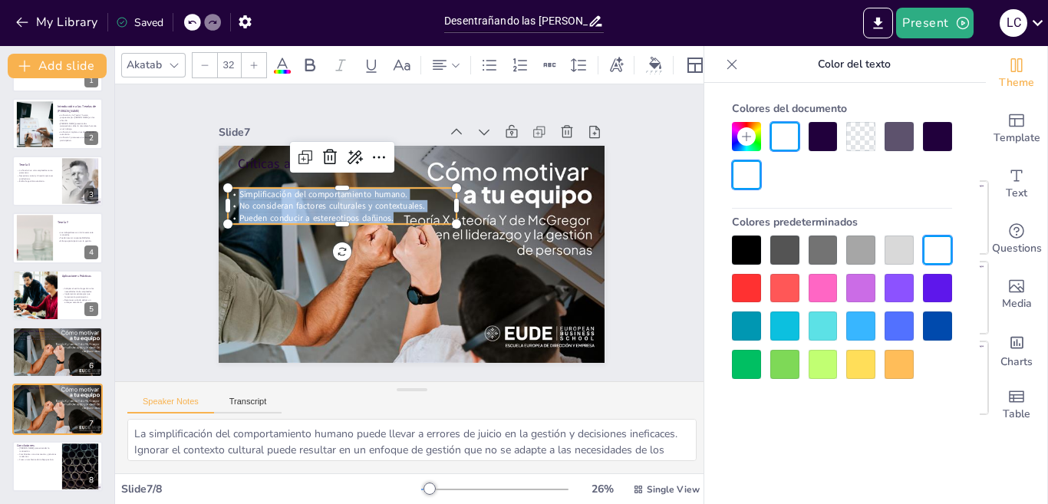
click at [258, 61] on icon at bounding box center [253, 65] width 9 height 9
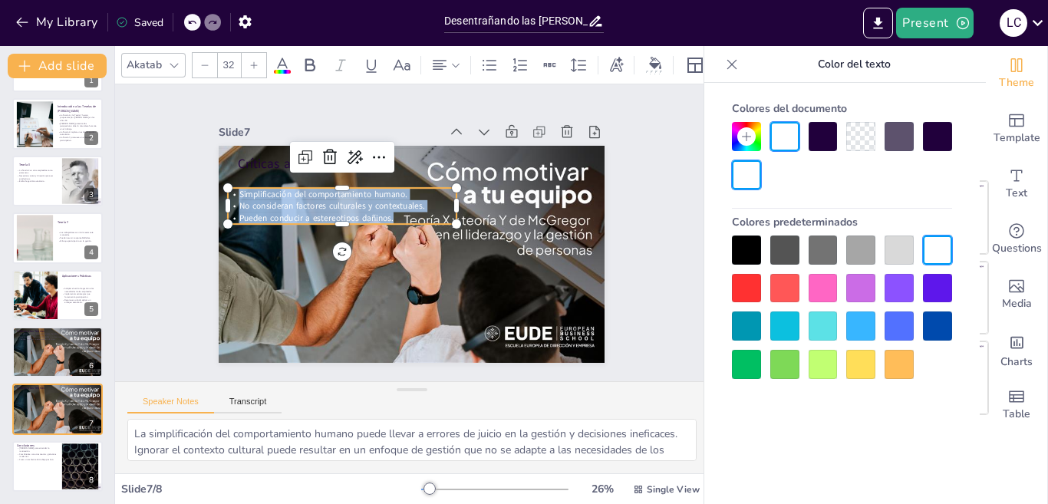
click at [258, 61] on icon at bounding box center [253, 65] width 9 height 9
click at [256, 61] on icon at bounding box center [253, 65] width 9 height 9
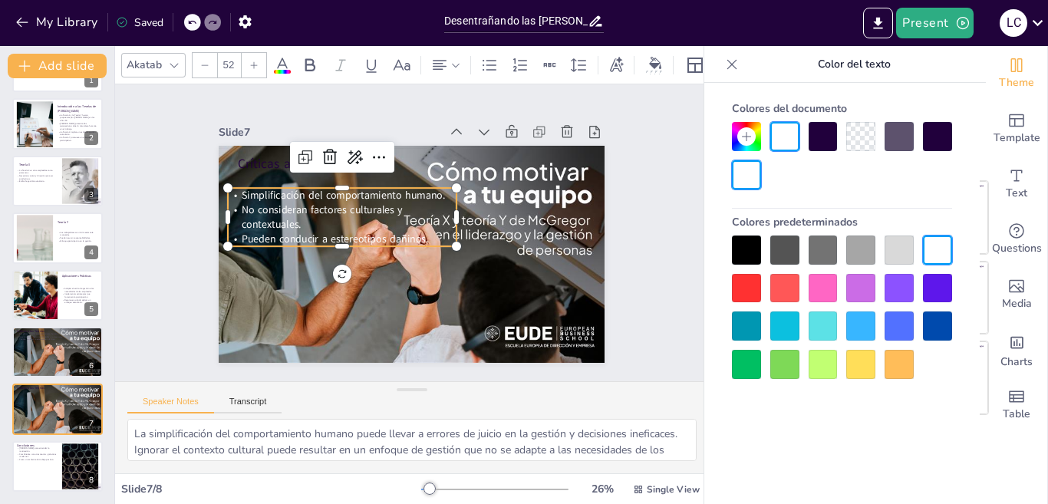
click at [255, 61] on icon at bounding box center [253, 65] width 9 height 9
click at [255, 62] on icon at bounding box center [253, 65] width 9 height 9
click at [254, 64] on div at bounding box center [254, 65] width 25 height 25
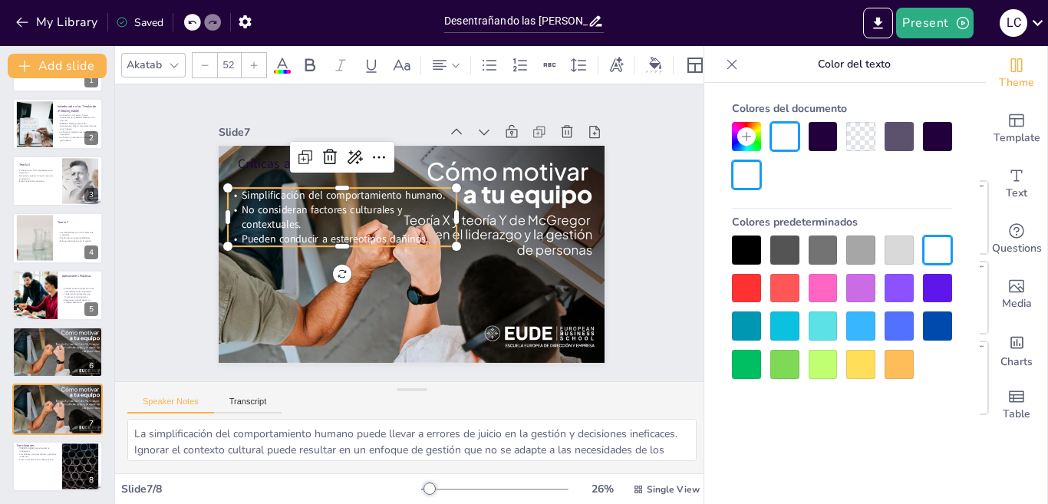
click at [254, 64] on div at bounding box center [254, 65] width 25 height 25
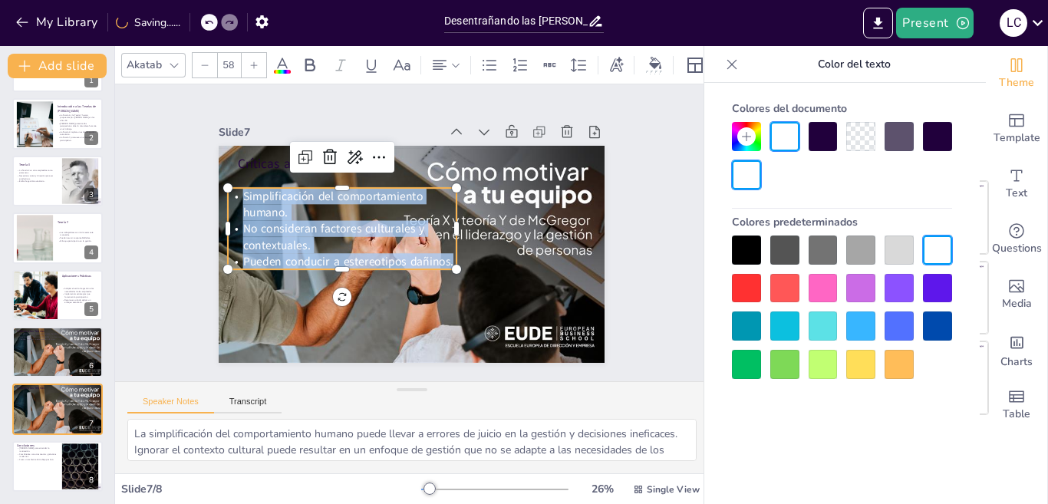
click at [254, 64] on div at bounding box center [254, 65] width 25 height 25
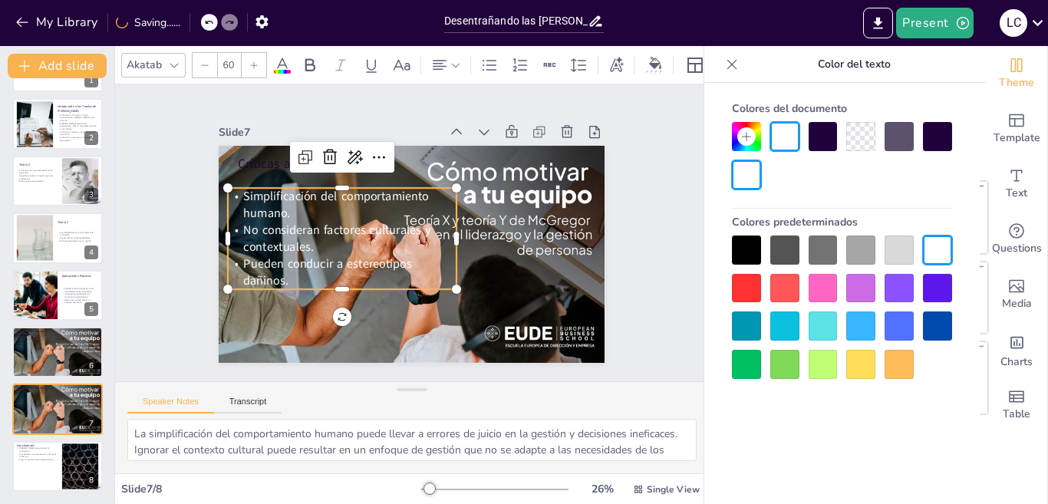
click at [254, 64] on div at bounding box center [254, 65] width 25 height 25
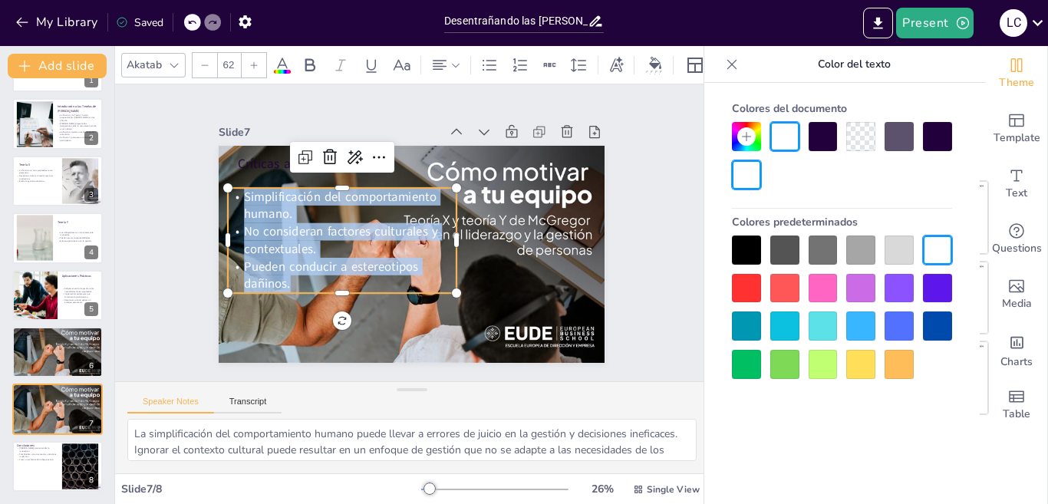
click at [253, 61] on icon at bounding box center [253, 65] width 9 height 9
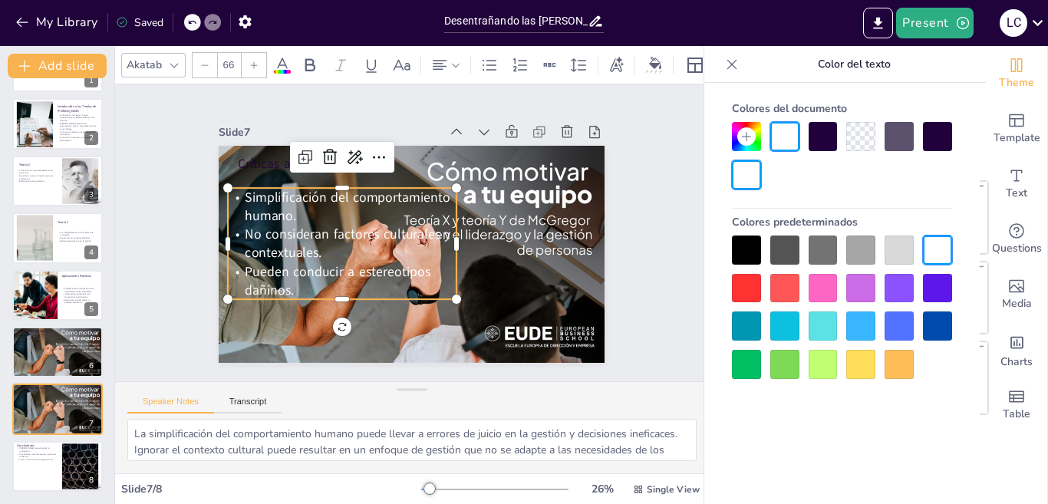
click at [253, 61] on icon at bounding box center [253, 65] width 9 height 9
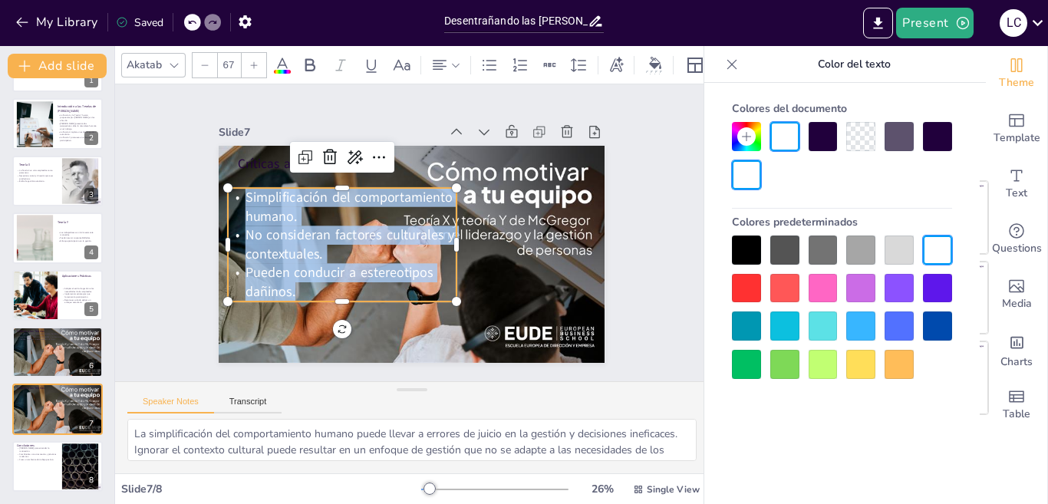
click at [253, 61] on icon at bounding box center [253, 65] width 9 height 9
click at [252, 61] on icon at bounding box center [253, 65] width 9 height 9
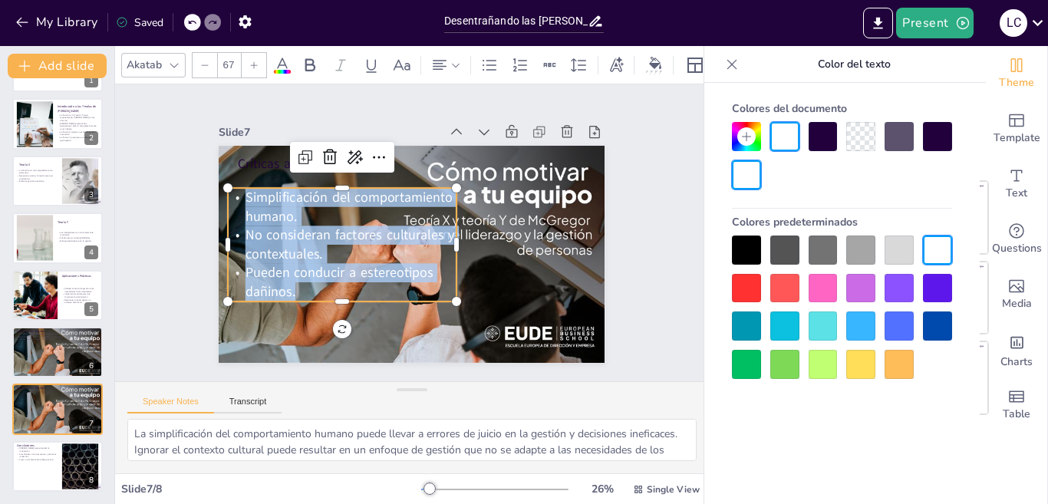
click at [252, 61] on icon at bounding box center [253, 65] width 9 height 9
type input "73"
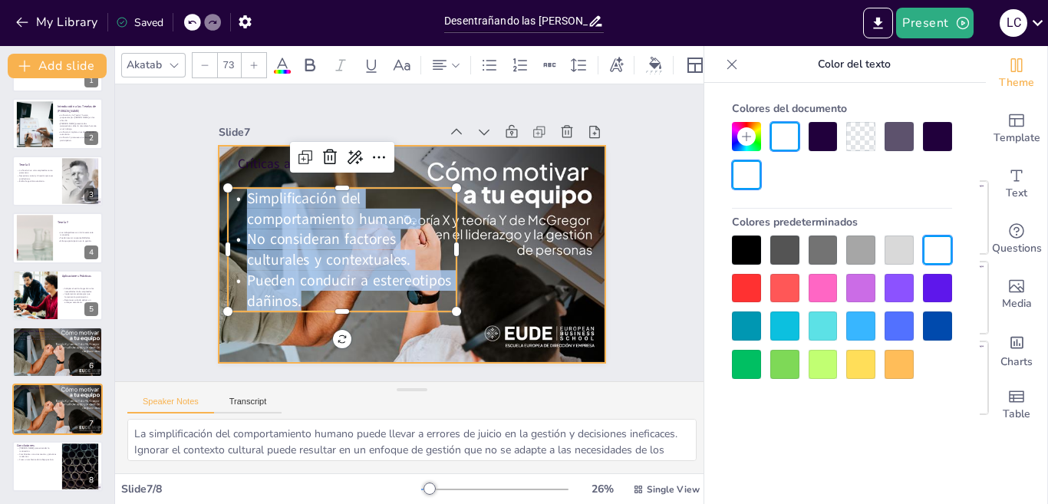
click at [365, 331] on div at bounding box center [412, 254] width 396 height 217
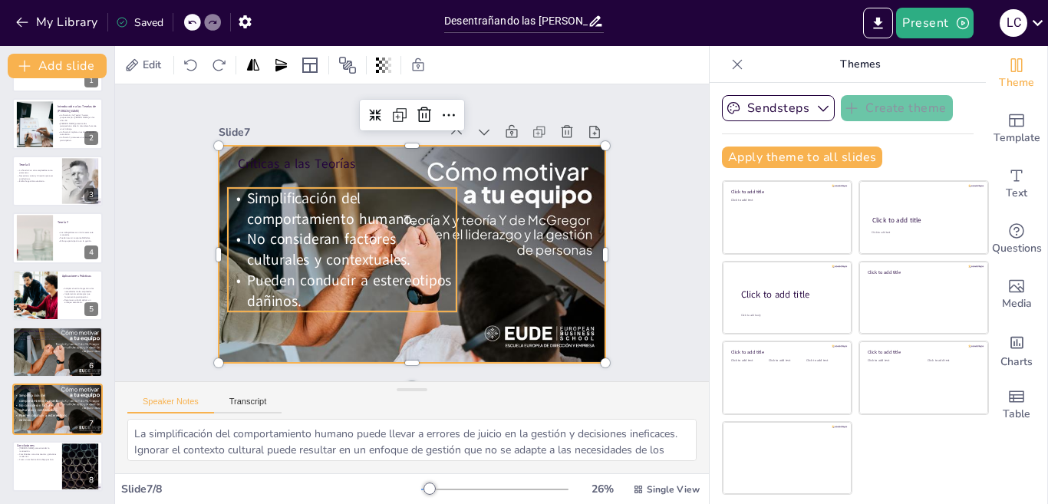
click at [389, 232] on span "Simplificación del comportamiento humano." at bounding box center [440, 315] width 102 height 167
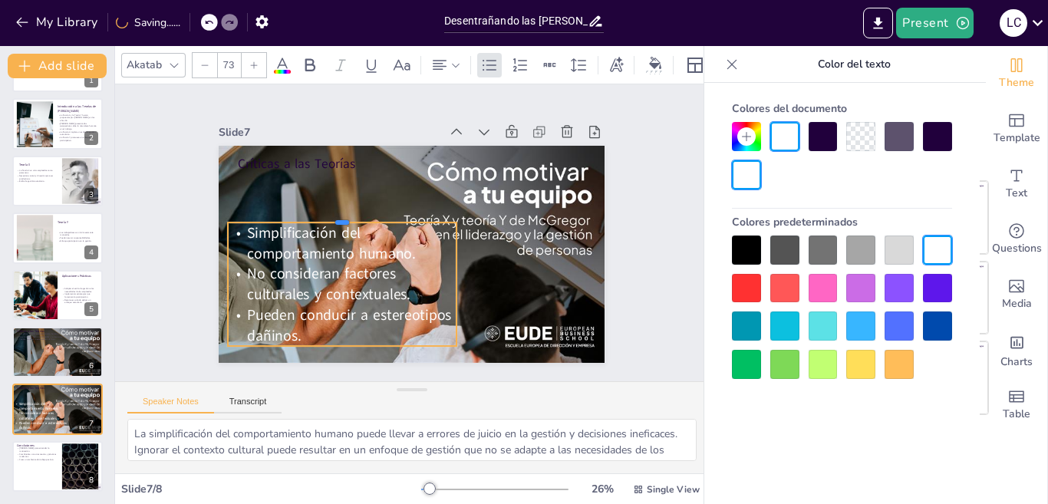
drag, startPoint x: 298, startPoint y: 180, endPoint x: 297, endPoint y: 215, distance: 34.6
click at [364, 215] on div at bounding box center [453, 292] width 178 height 162
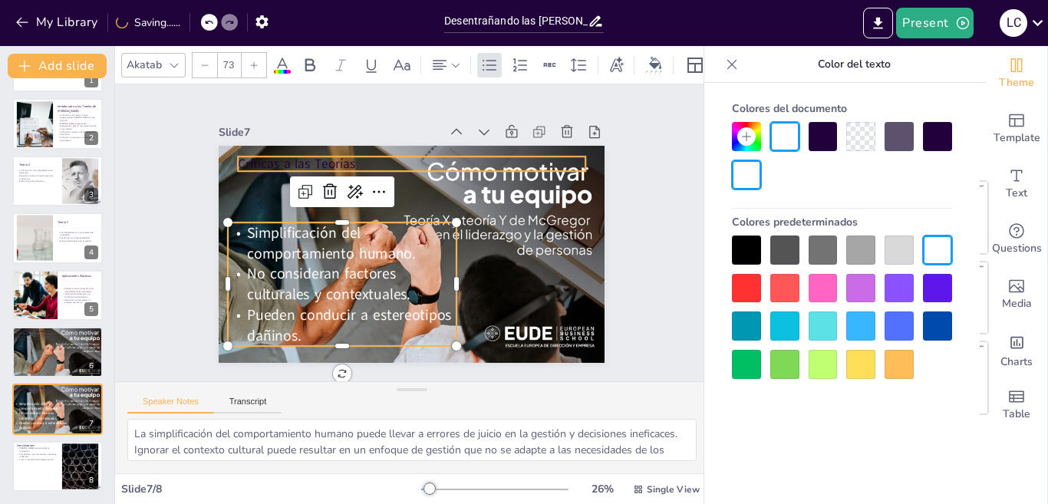
click at [302, 150] on div "Críticas a las Teorías Simplificación del comportamiento humano. No consideran …" at bounding box center [426, 249] width 432 height 420
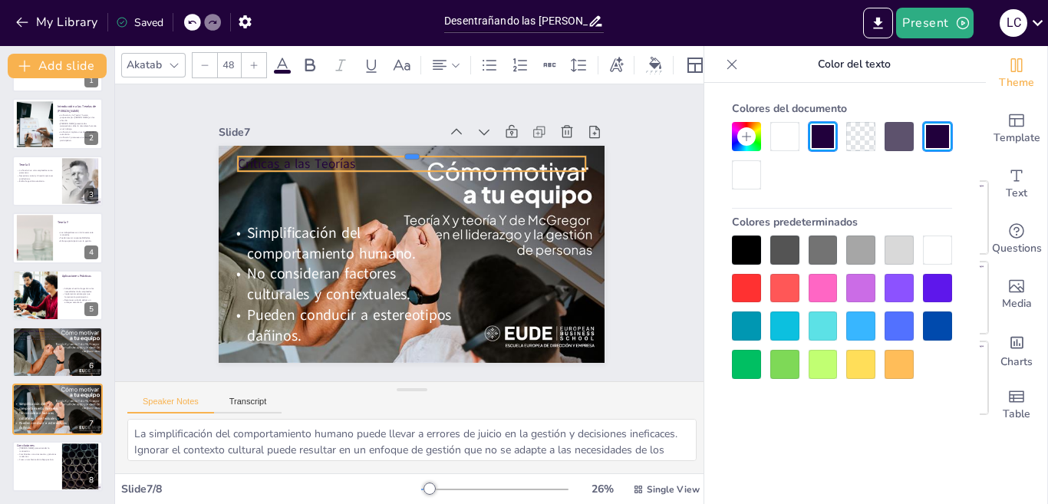
click at [302, 150] on div at bounding box center [334, 258] width 120 height 334
click at [302, 291] on div at bounding box center [403, 315] width 347 height 48
click at [302, 290] on div at bounding box center [420, 314] width 347 height 49
click at [302, 150] on div at bounding box center [403, 151] width 347 height 49
click at [416, 150] on p "Críticas a las Teorías" at bounding box center [478, 254] width 124 height 336
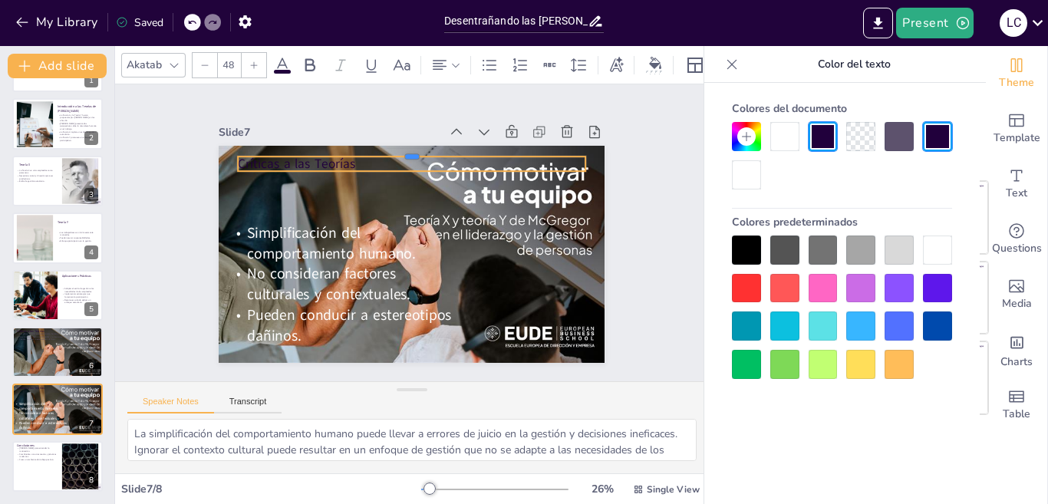
click at [302, 256] on p "Críticas a las Teorías" at bounding box center [398, 300] width 344 height 89
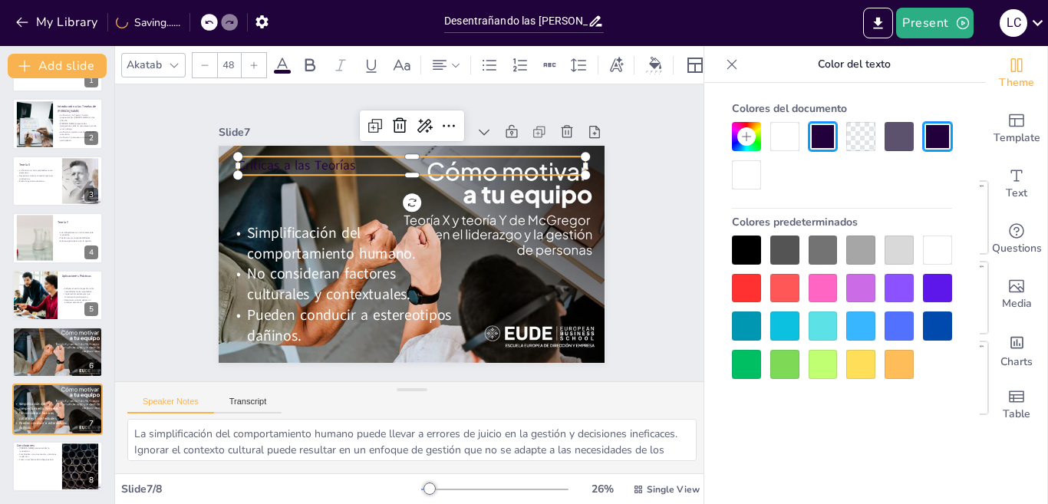
click at [423, 157] on p "Críticas a las Teorías" at bounding box center [362, 188] width 246 height 271
drag, startPoint x: 399, startPoint y: 154, endPoint x: 389, endPoint y: 155, distance: 10.0
click at [389, 155] on p "Críticas a las Teorías" at bounding box center [409, 166] width 348 height 54
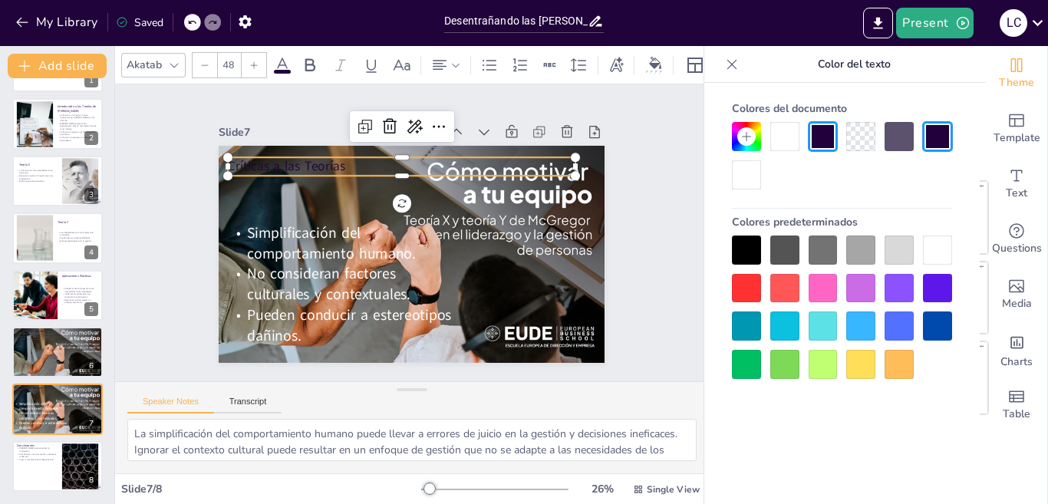
click at [398, 162] on p "Críticas a las Teorías" at bounding box center [476, 250] width 157 height 325
click at [383, 183] on p "Críticas a las Teorías" at bounding box center [382, 292] width 292 height 219
click at [376, 190] on p "Críticas a las Teorías" at bounding box center [453, 285] width 309 height 190
click at [376, 159] on p "Críticas a las Teorías" at bounding box center [382, 172] width 336 height 125
click at [376, 159] on p "Críticas a las Teorías" at bounding box center [416, 166] width 344 height 90
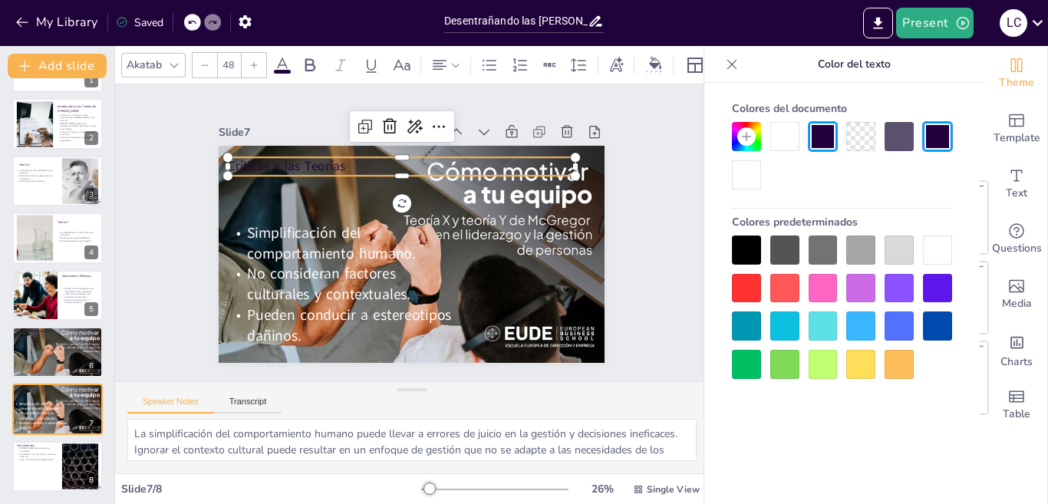
click at [376, 159] on p "Críticas a las Teorías" at bounding box center [423, 166] width 336 height 124
click at [247, 60] on div at bounding box center [254, 65] width 25 height 25
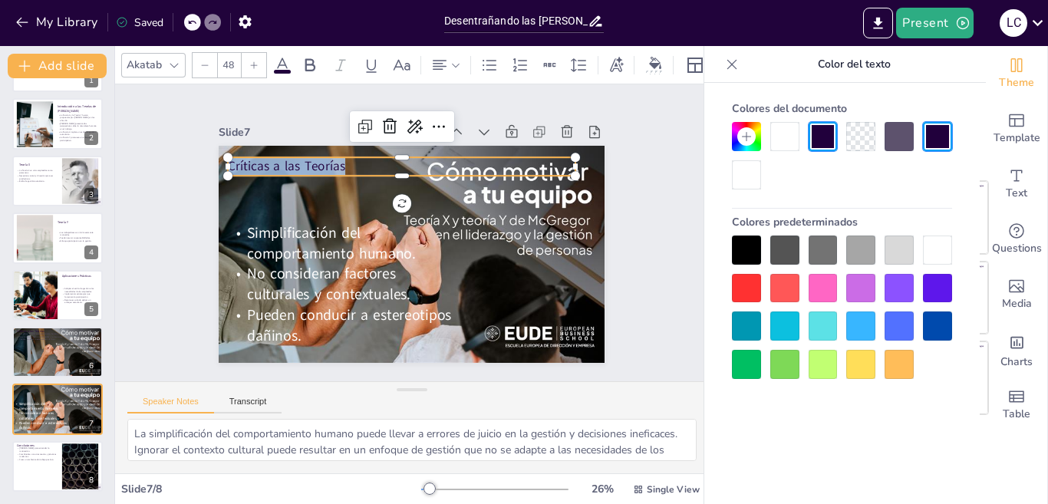
click at [247, 60] on div at bounding box center [254, 65] width 25 height 25
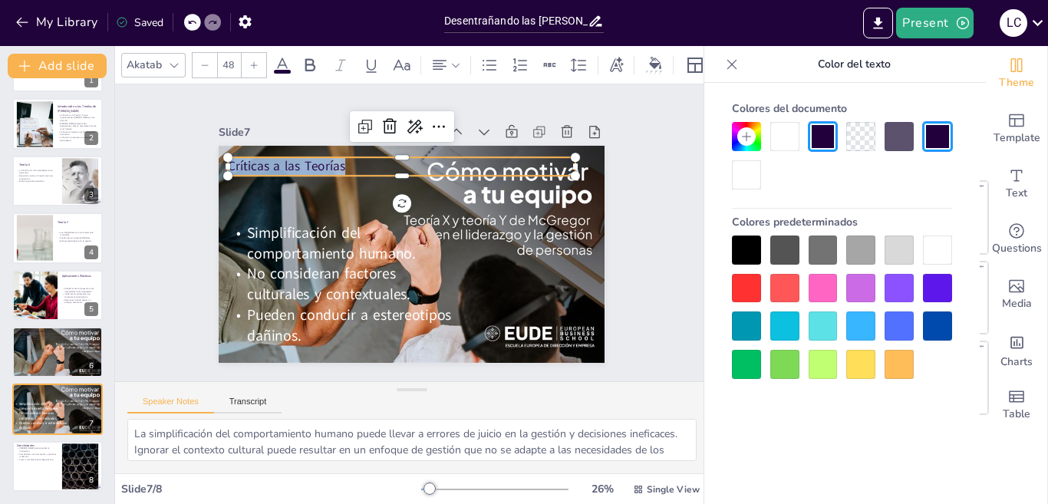
click at [247, 60] on div at bounding box center [254, 65] width 25 height 25
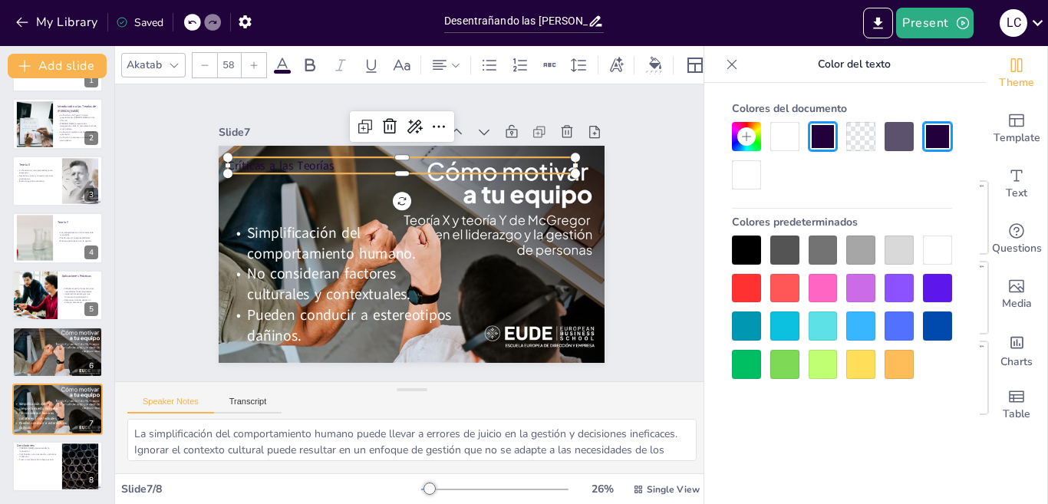
click at [246, 60] on div at bounding box center [254, 65] width 25 height 25
click at [246, 61] on div at bounding box center [254, 65] width 25 height 25
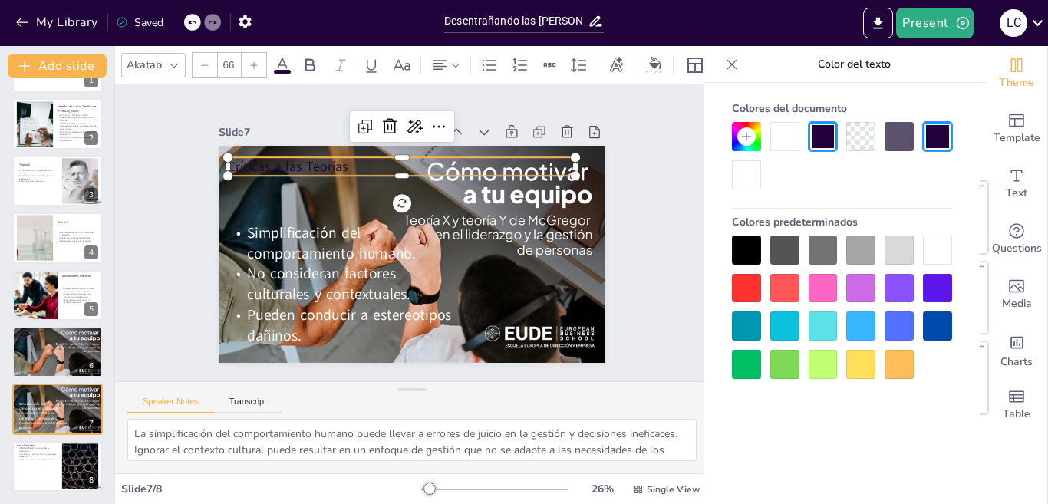
click at [246, 61] on div at bounding box center [254, 65] width 25 height 25
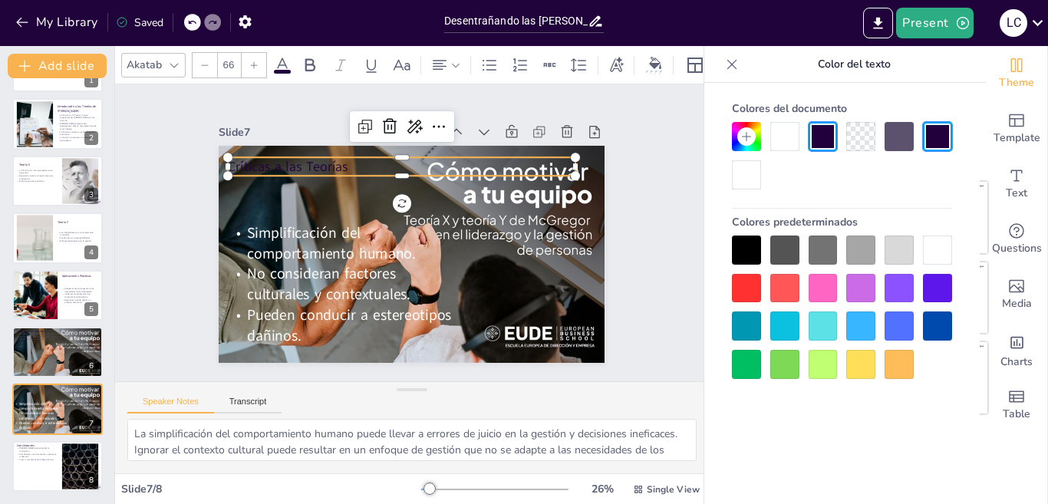
click at [245, 62] on div at bounding box center [254, 65] width 25 height 25
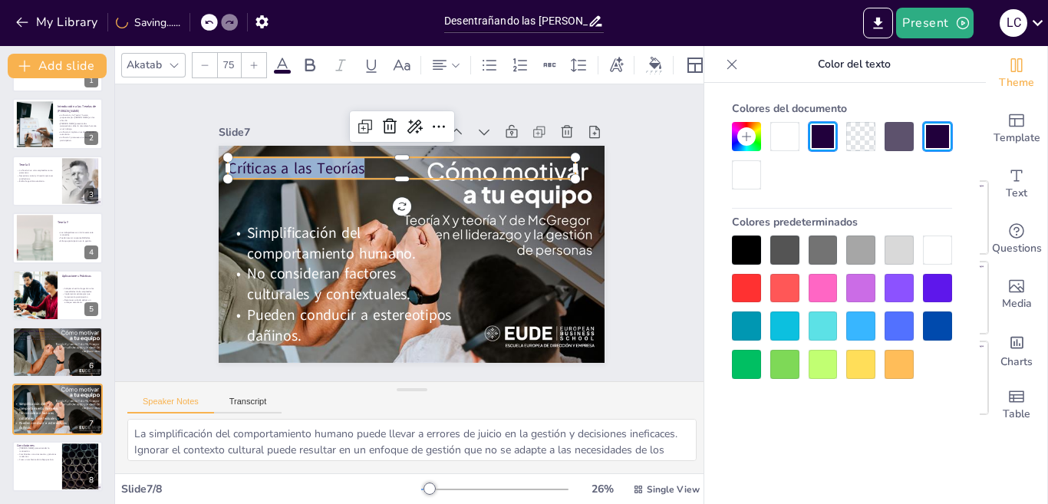
click at [244, 63] on div at bounding box center [254, 65] width 25 height 25
click at [243, 63] on div at bounding box center [254, 65] width 25 height 25
click at [243, 64] on div at bounding box center [254, 65] width 25 height 25
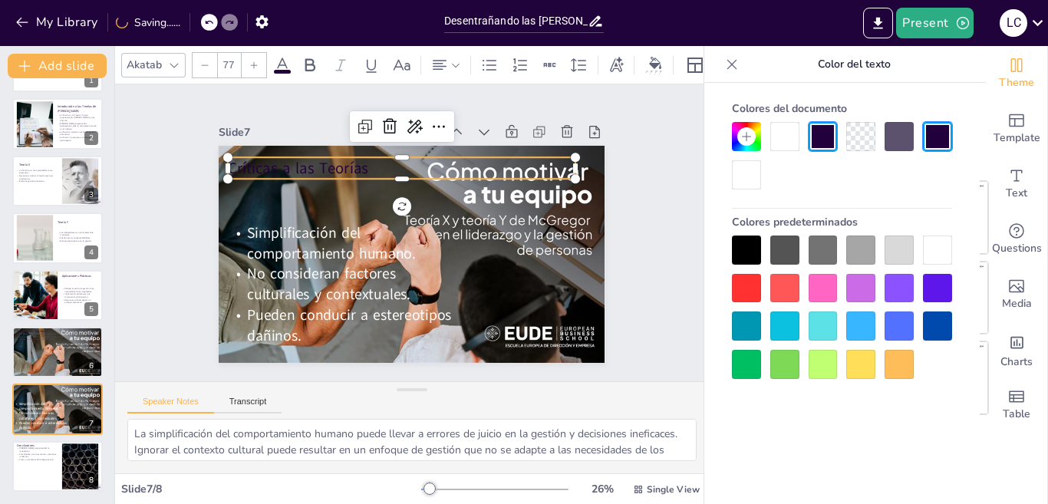
click at [243, 64] on div at bounding box center [254, 65] width 25 height 25
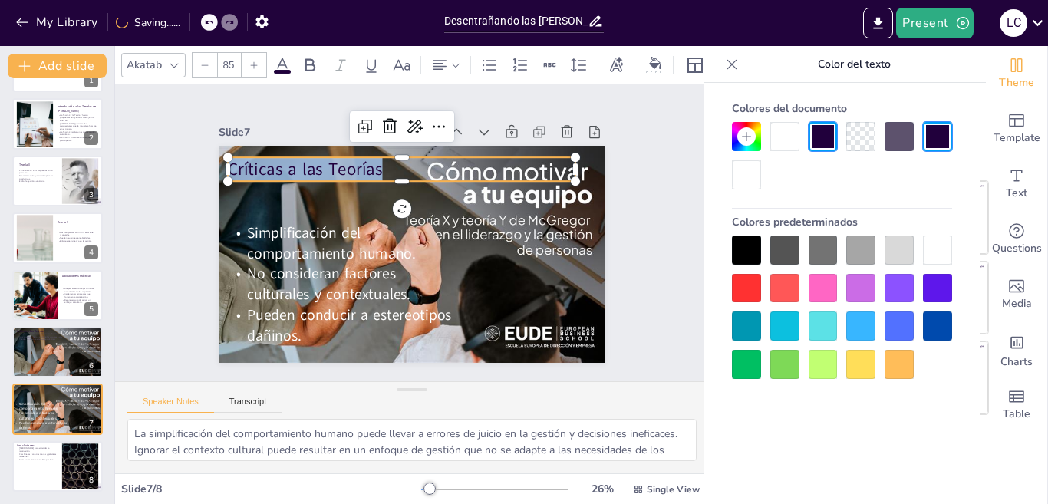
click at [242, 64] on div at bounding box center [254, 65] width 25 height 25
click at [781, 140] on div at bounding box center [784, 136] width 29 height 29
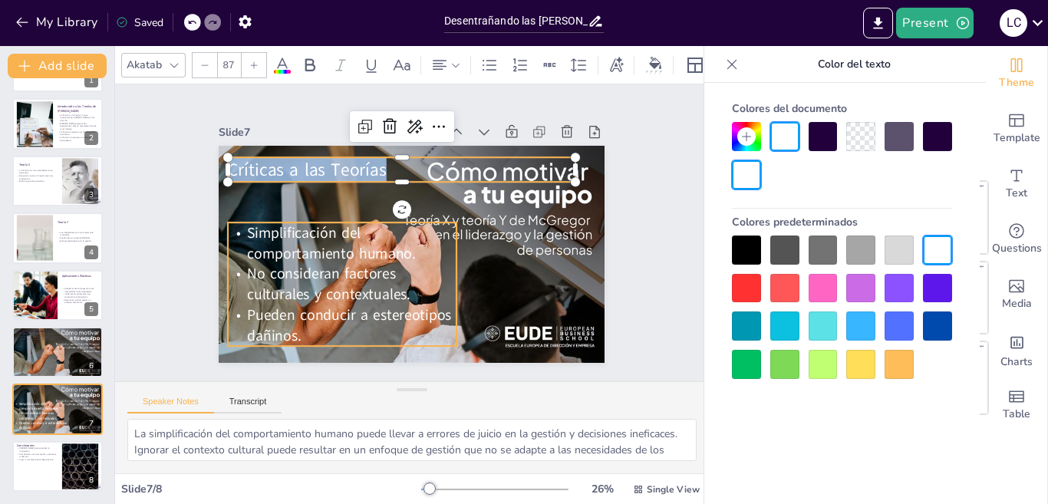
click at [425, 218] on p "Pueden conducir a estereotipos dañinos." at bounding box center [389, 119] width 183 height 197
type input "73"
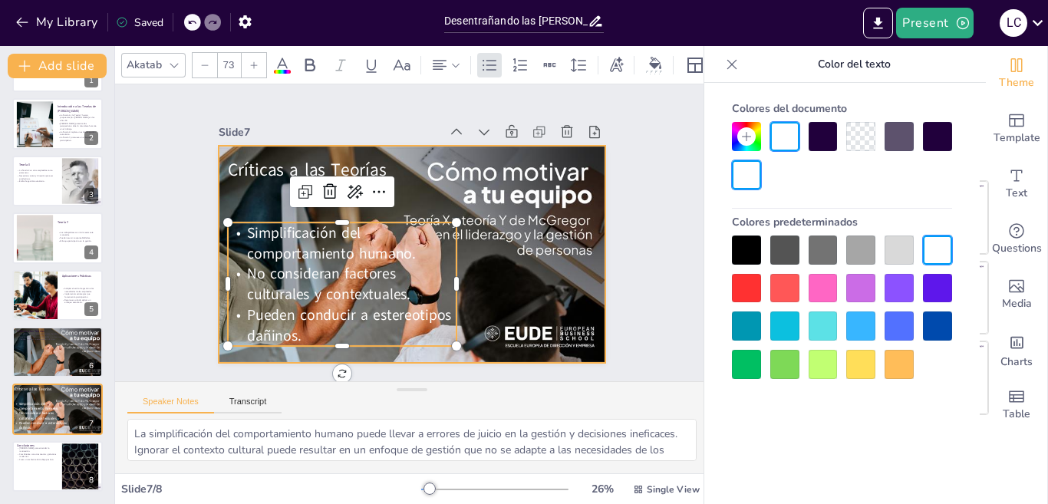
click at [411, 348] on div at bounding box center [392, 224] width 359 height 450
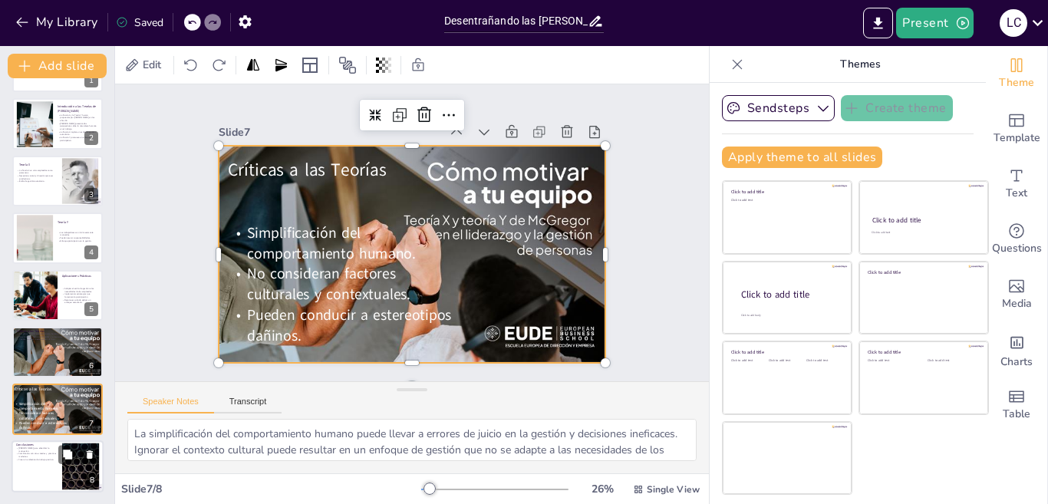
click at [50, 457] on p "Combinarlas con otras teorías y prácticas modernas." at bounding box center [36, 454] width 41 height 5
type textarea "Comprender el marco de las teorías es fundamental para cualquier líder que busq…"
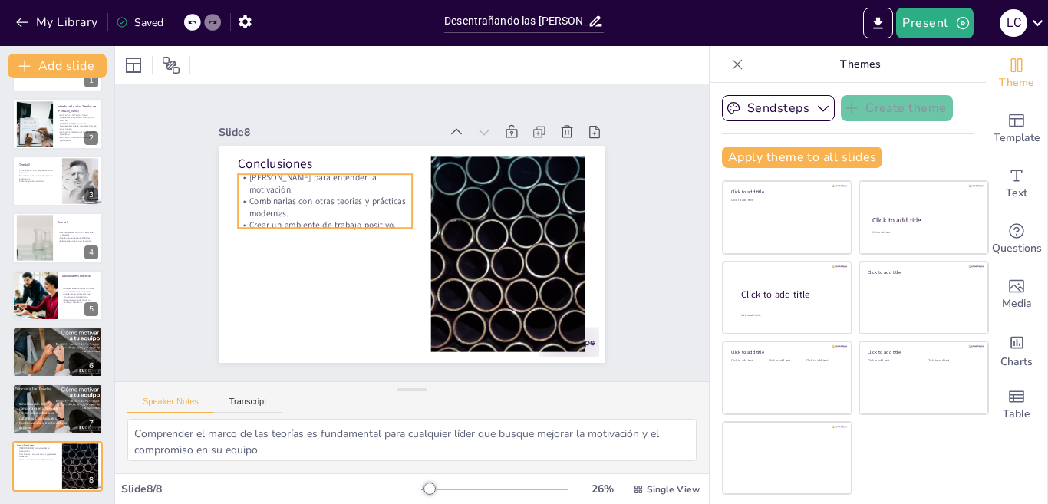
click at [314, 181] on p "[PERSON_NAME] para entender la motivación." at bounding box center [325, 183] width 173 height 24
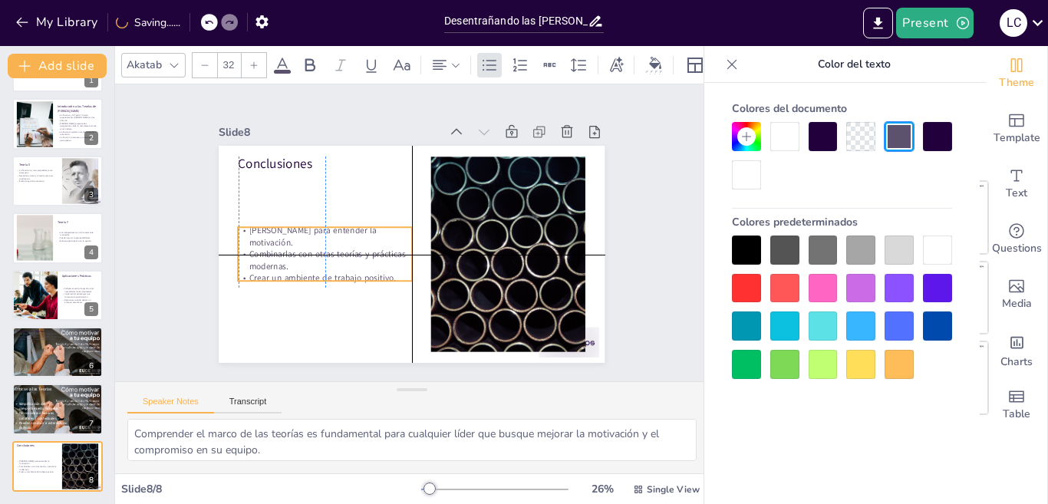
drag, startPoint x: 302, startPoint y: 169, endPoint x: 281, endPoint y: 172, distance: 20.9
click at [397, 230] on p "[PERSON_NAME] para entender la motivación." at bounding box center [427, 147] width 60 height 175
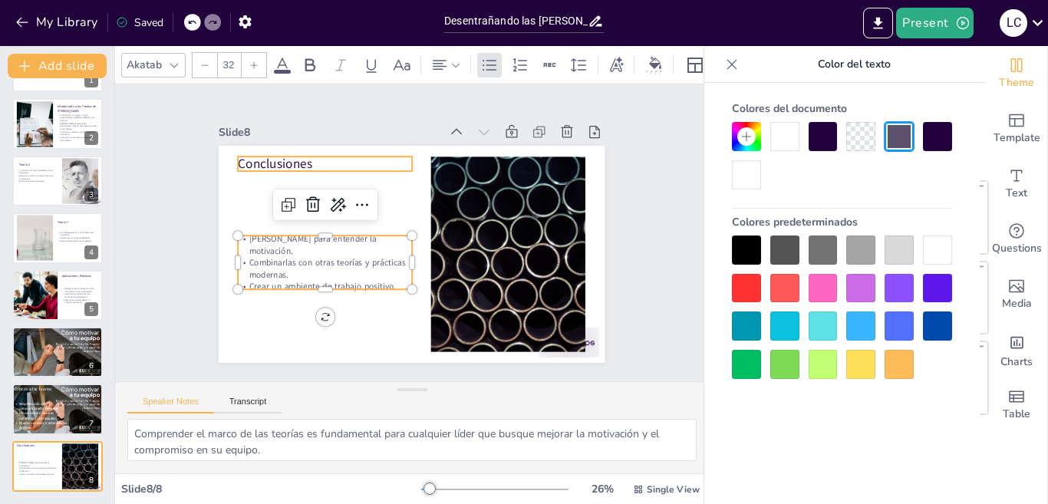
click at [274, 187] on p "Conclusiones" at bounding box center [305, 262] width 117 height 151
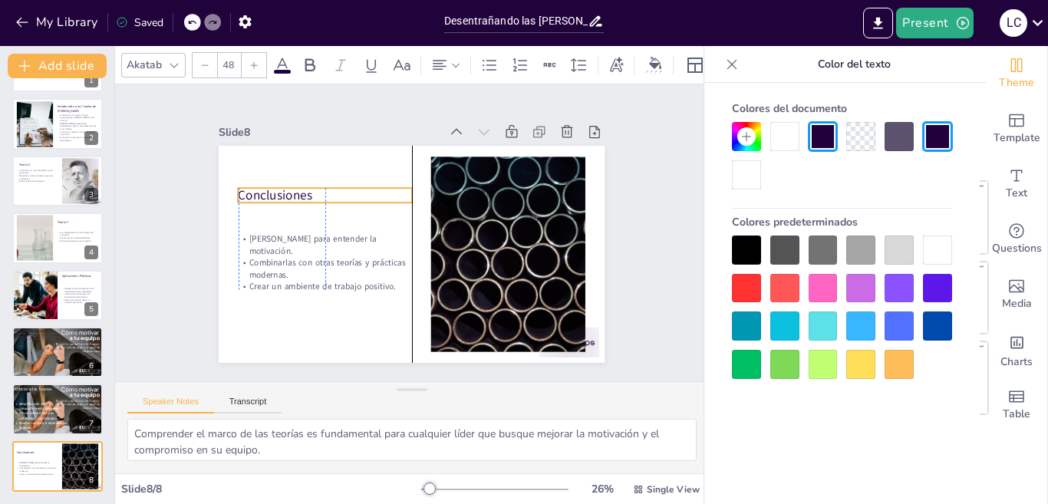
drag, startPoint x: 290, startPoint y: 150, endPoint x: 288, endPoint y: 182, distance: 31.5
click at [429, 182] on p "Conclusiones" at bounding box center [504, 211] width 151 height 117
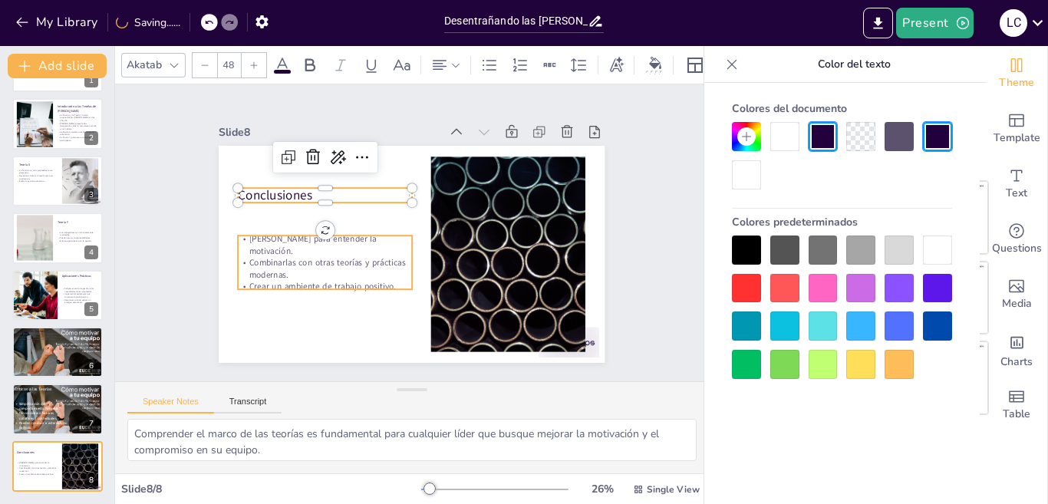
click at [364, 233] on p "Combinarlas con otras teorías y prácticas modernas." at bounding box center [376, 145] width 24 height 173
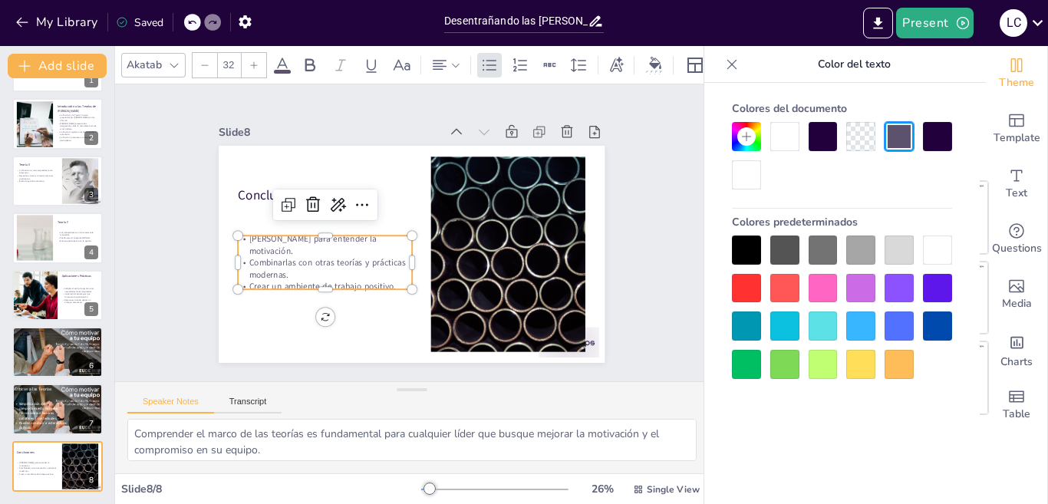
click at [258, 61] on icon at bounding box center [253, 65] width 9 height 9
click at [257, 61] on icon at bounding box center [253, 65] width 9 height 9
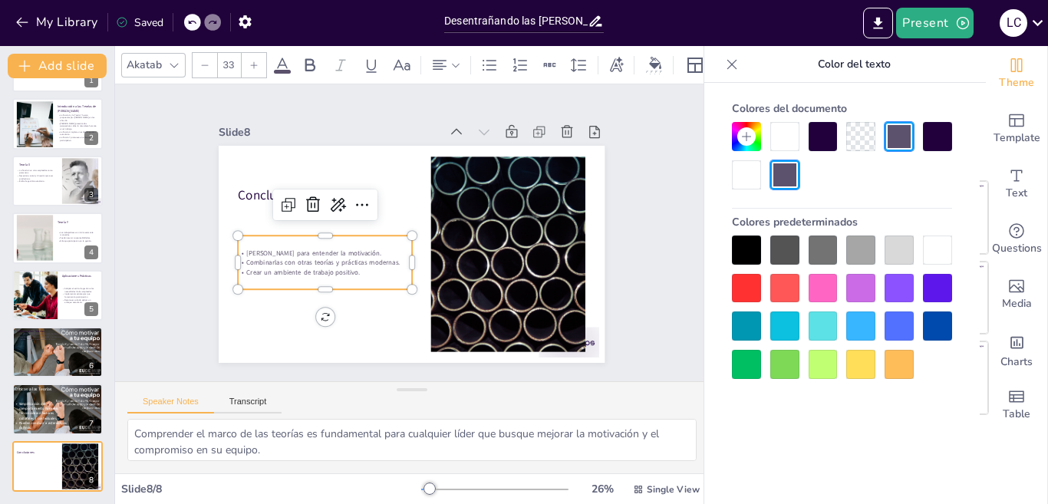
click at [257, 61] on icon at bounding box center [253, 65] width 9 height 9
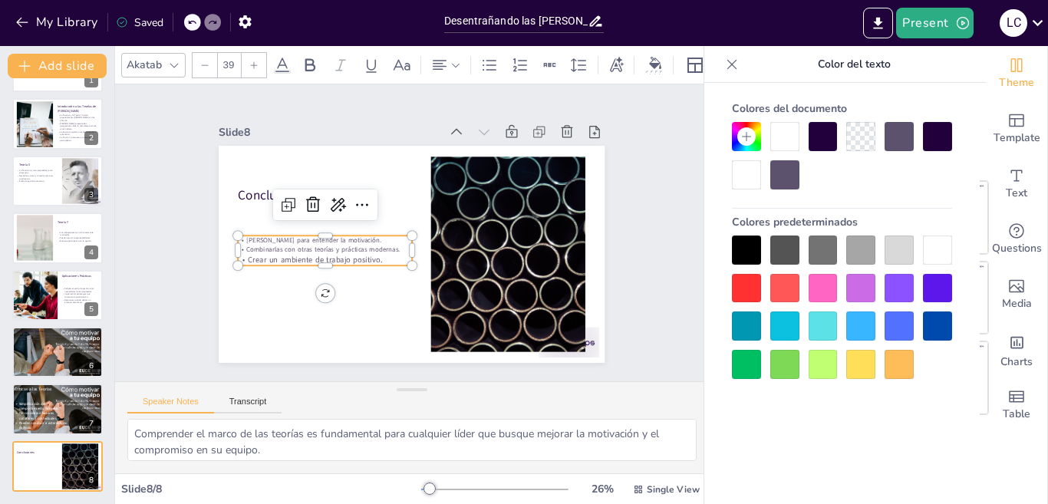
click at [257, 61] on icon at bounding box center [253, 65] width 9 height 9
click at [256, 61] on icon at bounding box center [253, 65] width 9 height 9
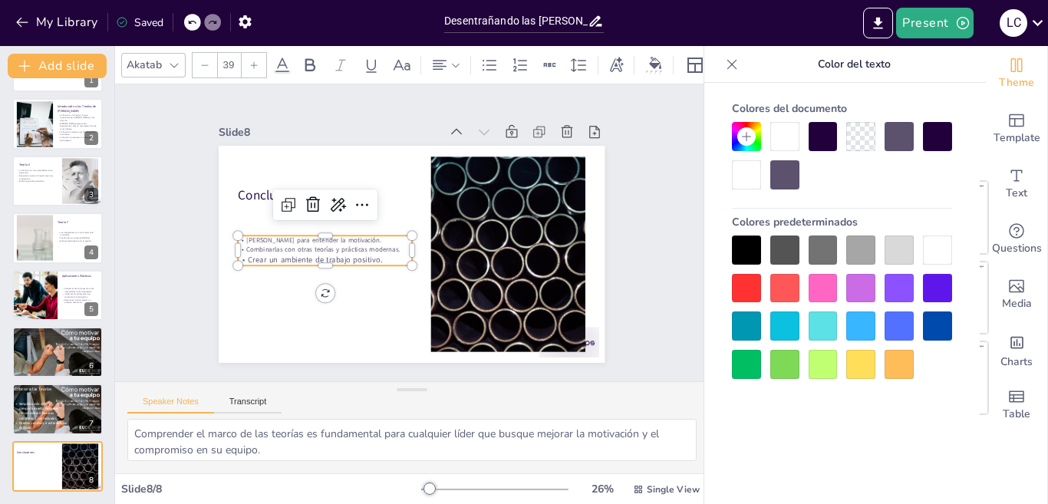
click at [256, 61] on icon at bounding box center [253, 65] width 9 height 9
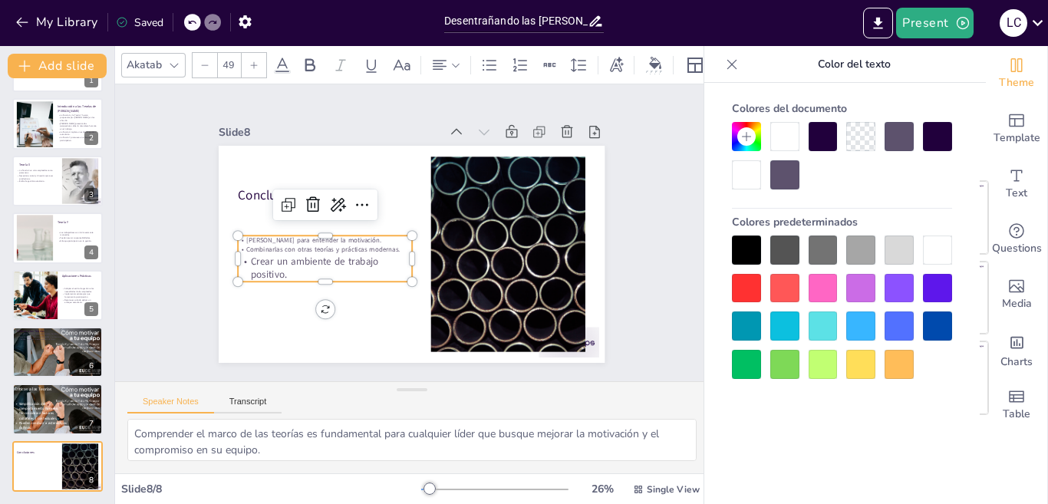
click at [256, 61] on icon at bounding box center [254, 64] width 7 height 7
click at [256, 61] on icon at bounding box center [253, 65] width 9 height 9
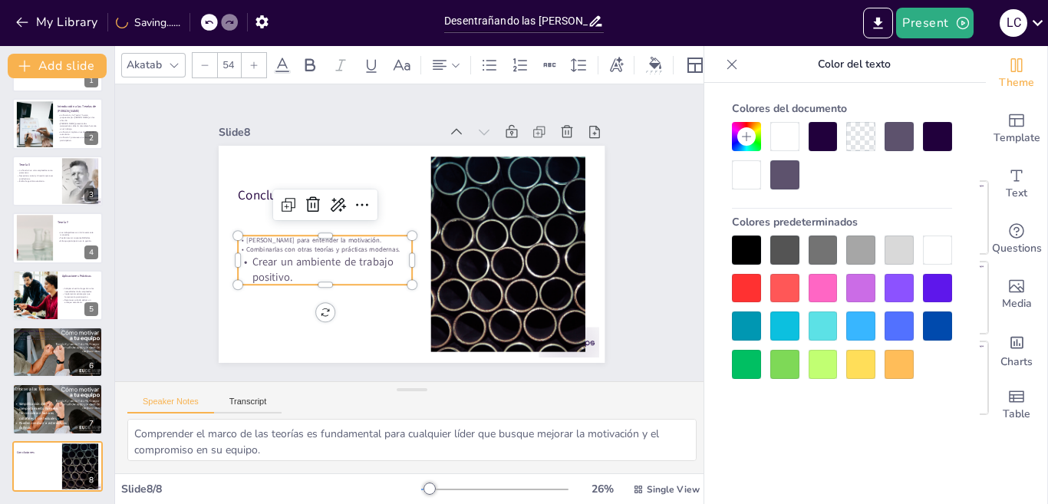
click at [256, 61] on icon at bounding box center [253, 65] width 9 height 9
click at [391, 233] on p "Combinarlas con otras teorías y prácticas modernas." at bounding box center [395, 145] width 9 height 173
type input "--"
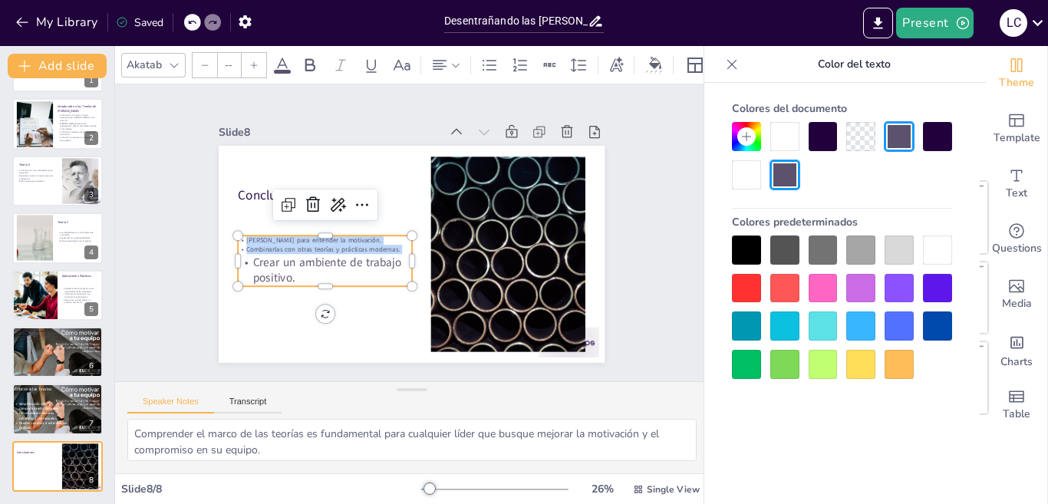
drag, startPoint x: 390, startPoint y: 243, endPoint x: 236, endPoint y: 234, distance: 154.5
click at [412, 234] on div "Marco valioso para entender la motivación. Combinarlas con otras teorías y prác…" at bounding box center [501, 214] width 178 height 68
click at [252, 61] on icon at bounding box center [253, 65] width 9 height 9
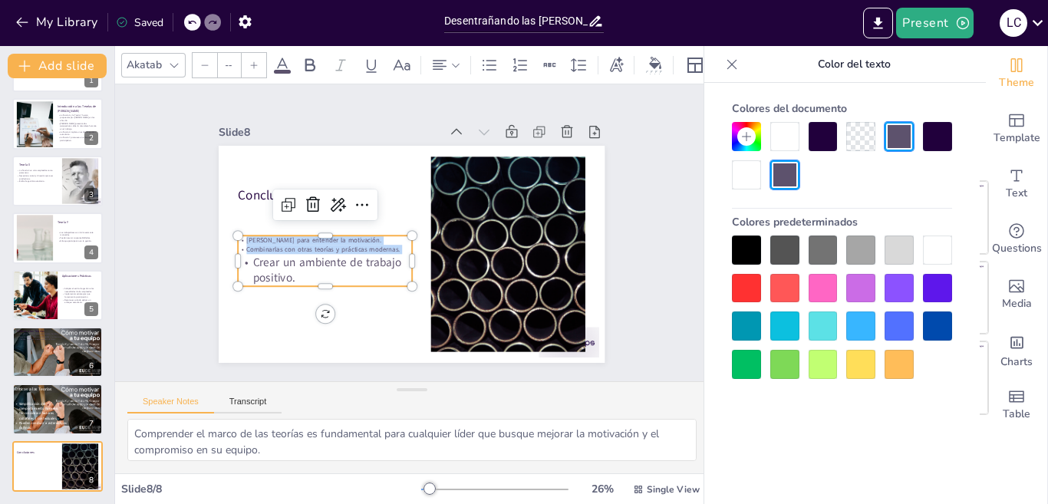
click at [252, 61] on icon at bounding box center [253, 65] width 9 height 9
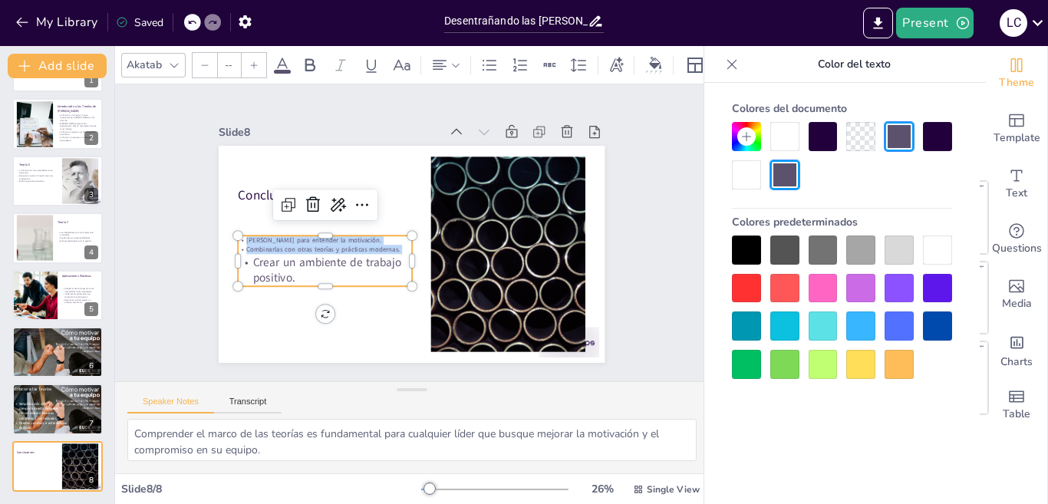
click at [252, 61] on icon at bounding box center [253, 65] width 9 height 9
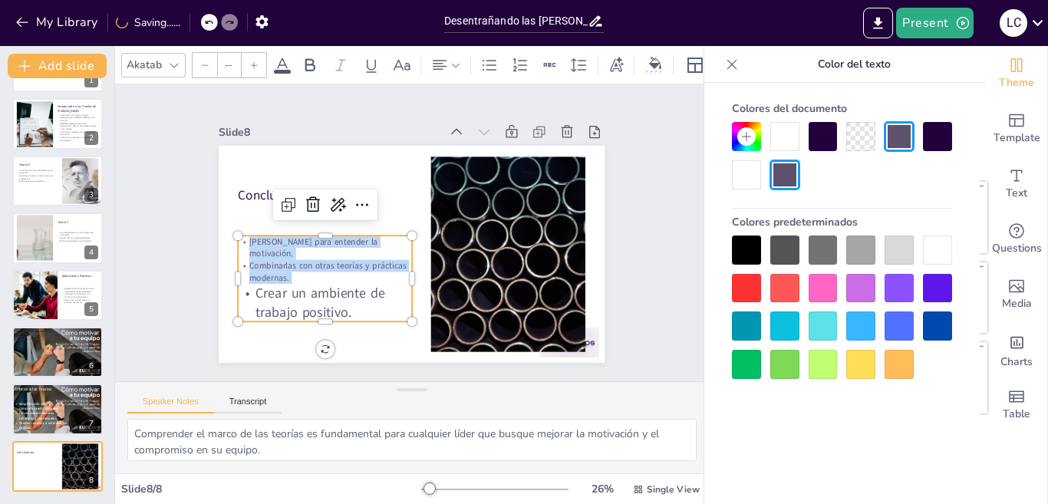
click at [252, 61] on icon at bounding box center [253, 65] width 9 height 9
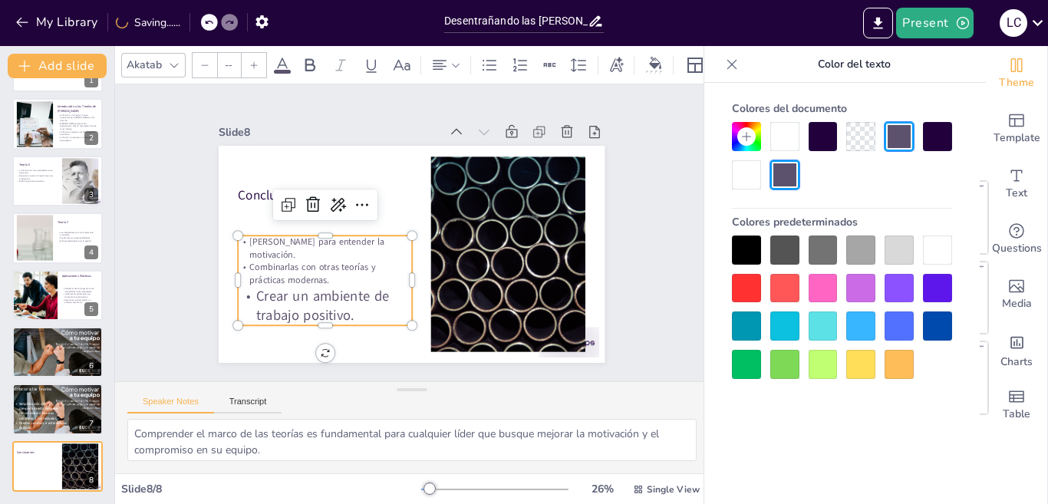
click at [252, 61] on icon at bounding box center [253, 65] width 9 height 9
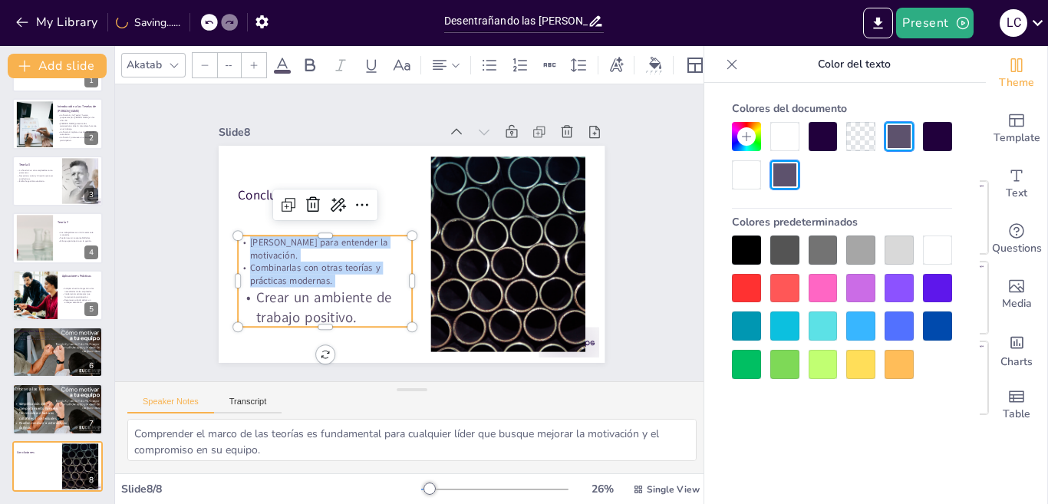
click at [252, 61] on icon at bounding box center [253, 65] width 9 height 9
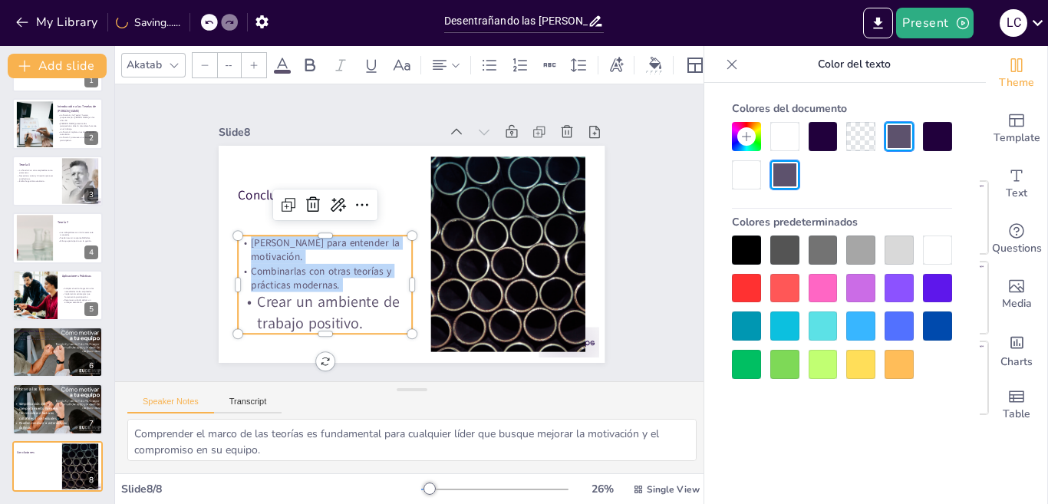
click at [252, 61] on icon at bounding box center [253, 65] width 9 height 9
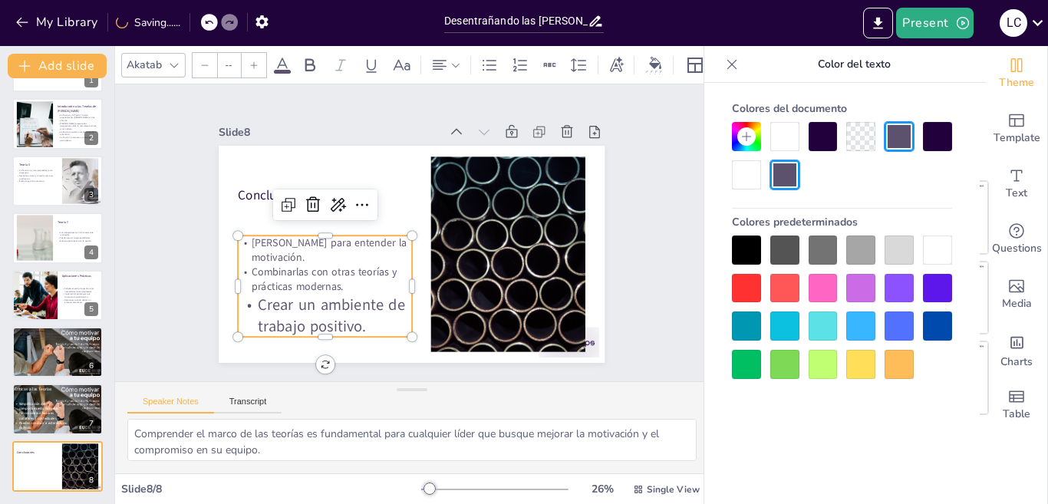
click at [252, 61] on icon at bounding box center [253, 65] width 9 height 9
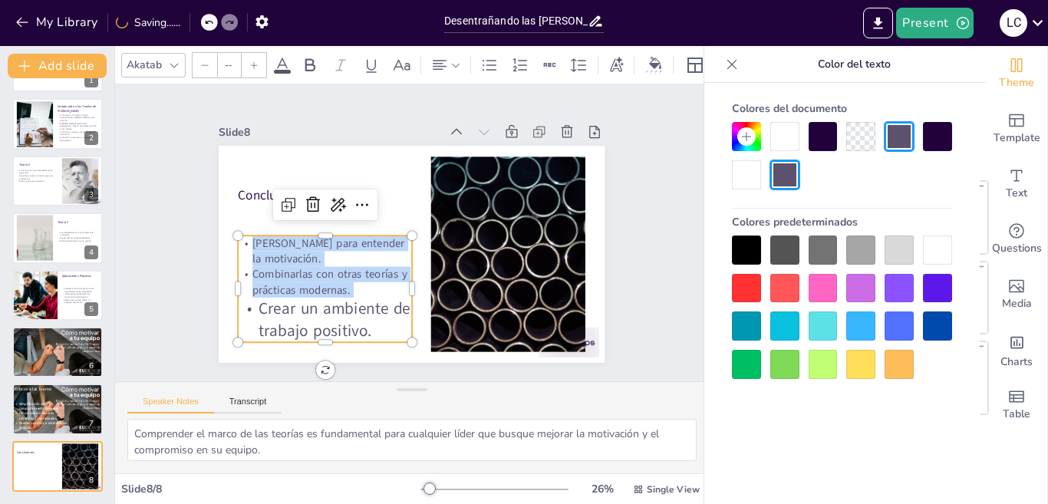
click at [252, 61] on icon at bounding box center [253, 65] width 9 height 9
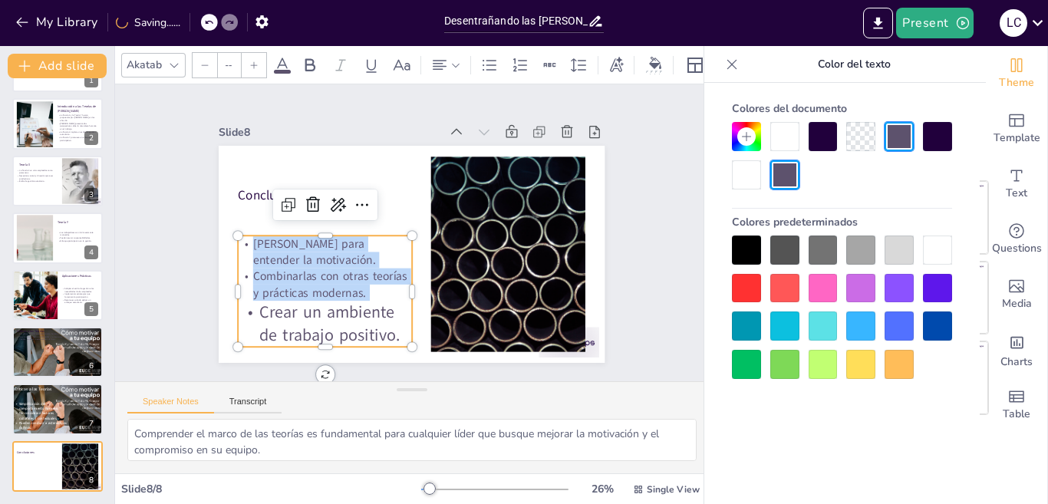
click at [252, 61] on icon at bounding box center [253, 65] width 9 height 9
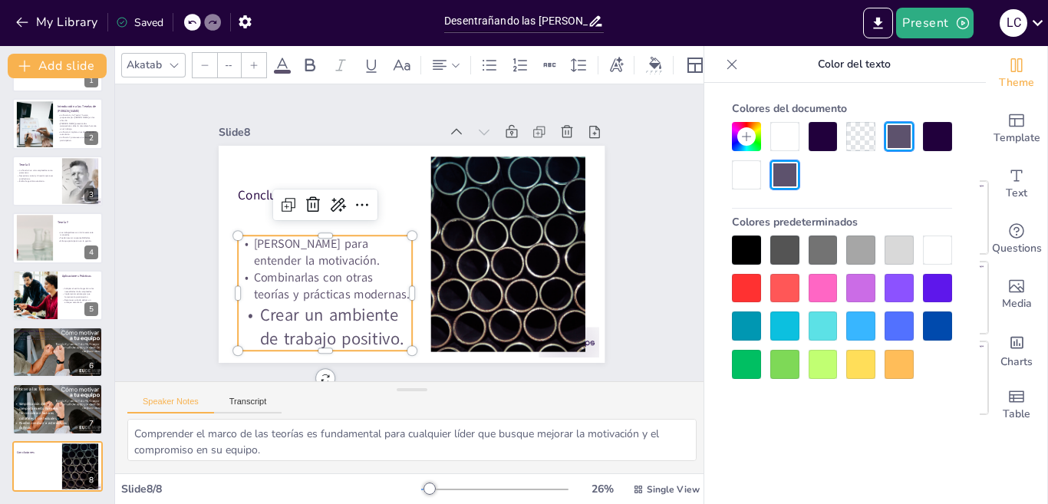
click at [252, 61] on icon at bounding box center [253, 65] width 9 height 9
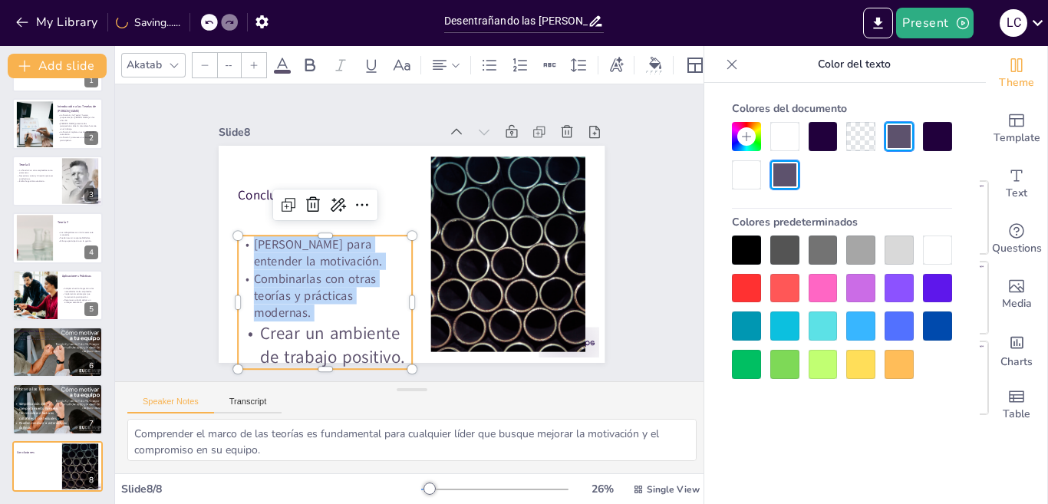
click at [252, 61] on icon at bounding box center [253, 65] width 9 height 9
click at [253, 61] on icon at bounding box center [253, 65] width 9 height 9
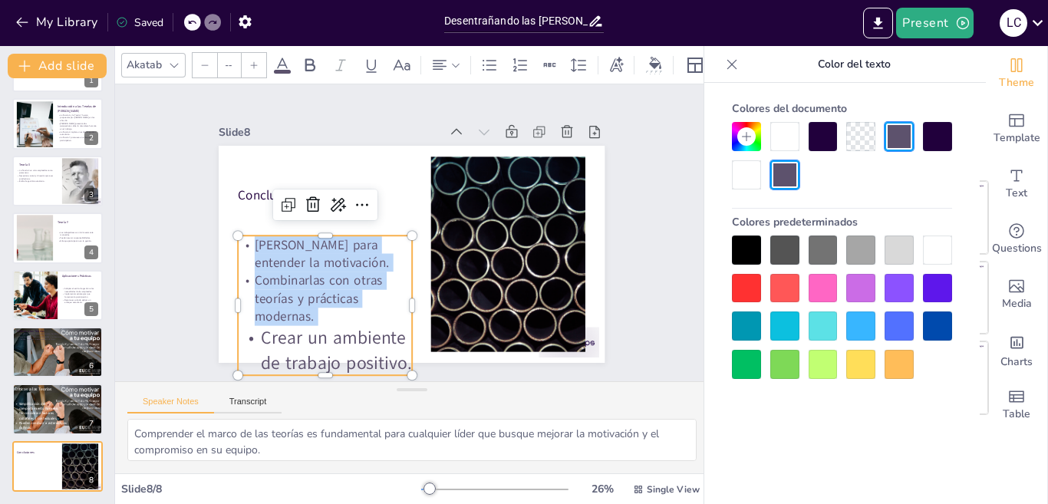
click at [253, 61] on icon at bounding box center [253, 65] width 9 height 9
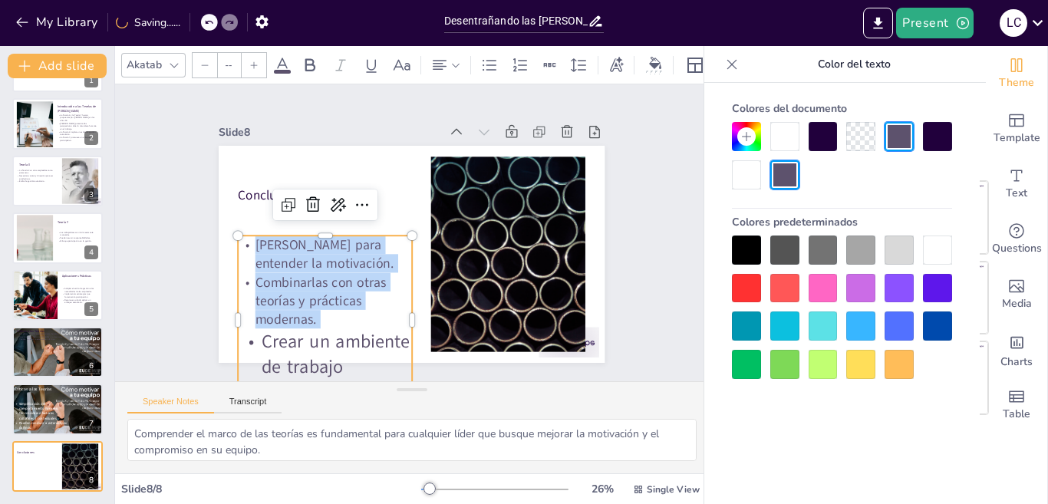
click at [253, 61] on icon at bounding box center [253, 65] width 9 height 9
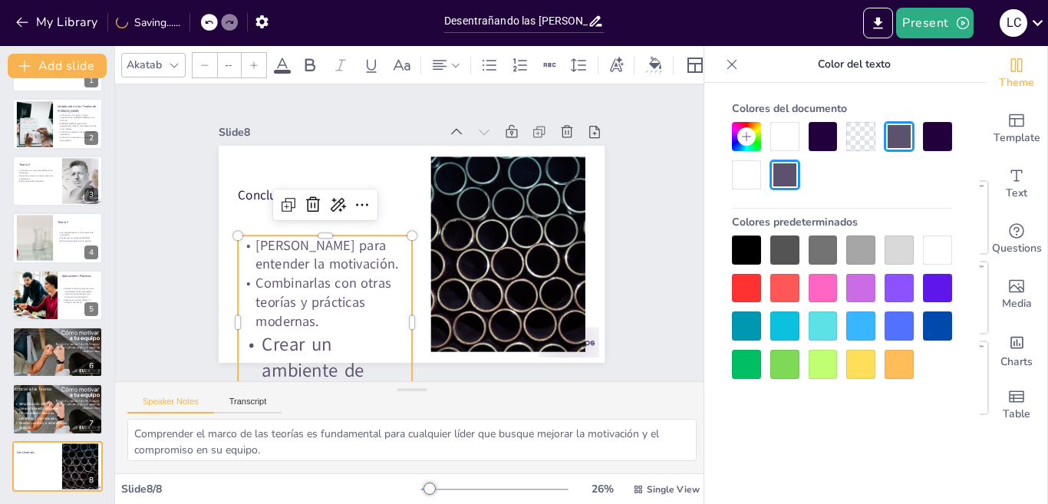
click at [253, 61] on icon at bounding box center [253, 65] width 9 height 9
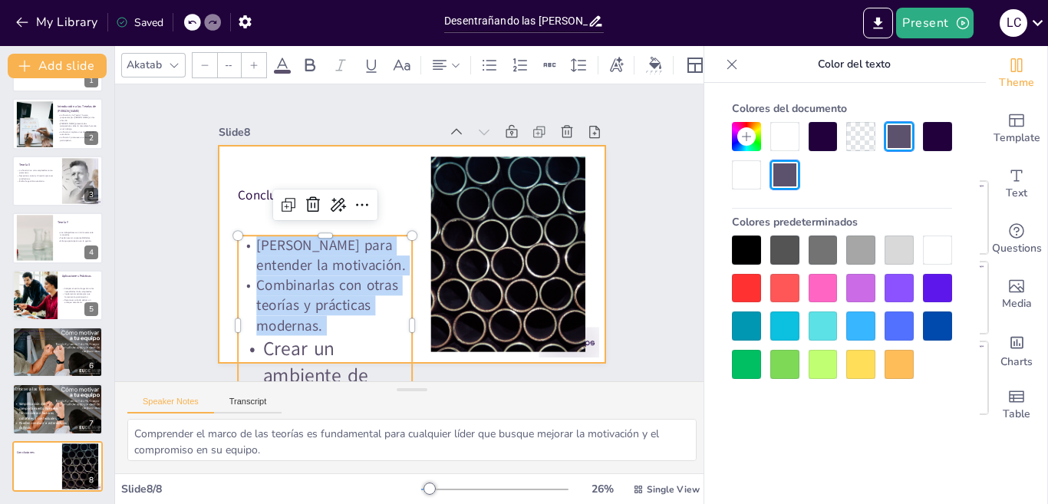
click at [283, 219] on div at bounding box center [432, 226] width 326 height 434
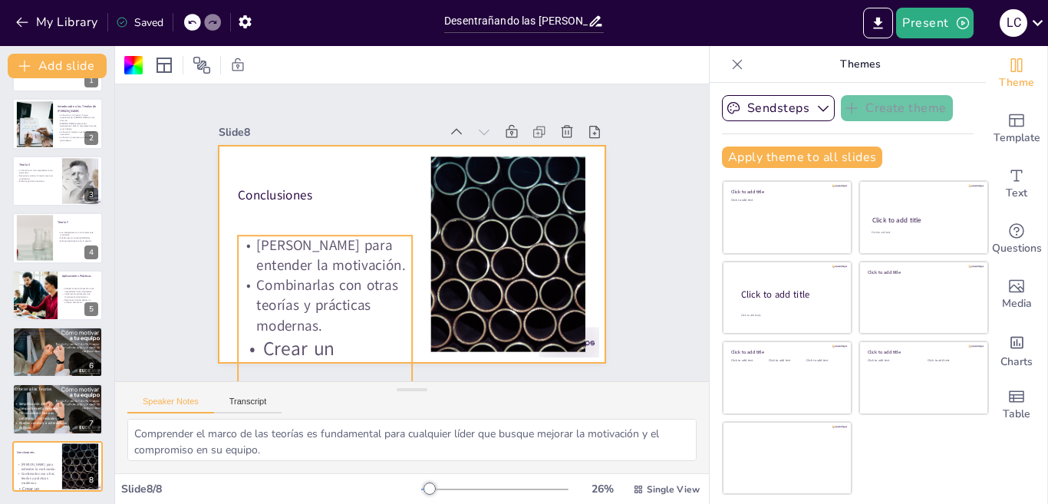
click at [415, 242] on p "[PERSON_NAME] para entender la motivación." at bounding box center [435, 319] width 40 height 173
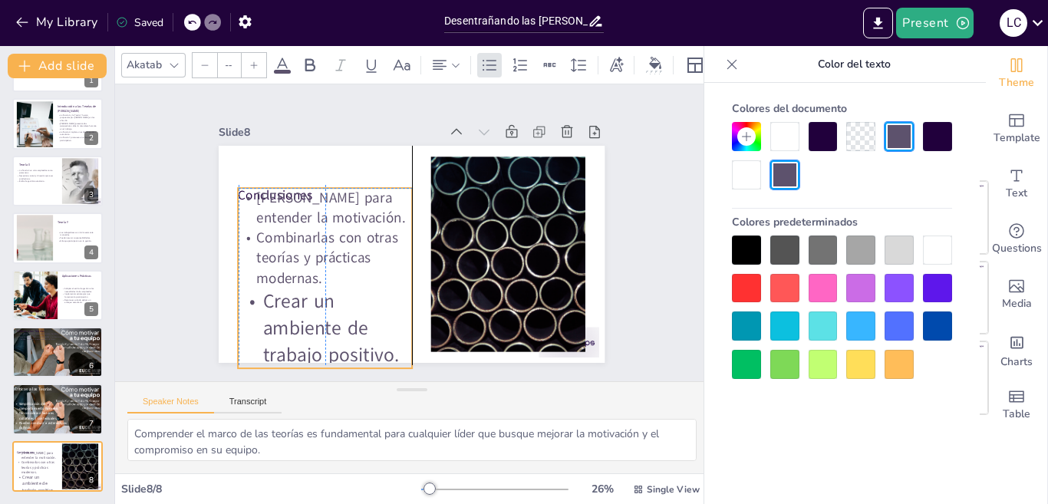
drag, startPoint x: 286, startPoint y: 229, endPoint x: 287, endPoint y: 179, distance: 50.7
click at [287, 167] on div "Conclusiones Marco valioso para entender la motivación. Combinarlas con otras t…" at bounding box center [403, 146] width 384 height 41
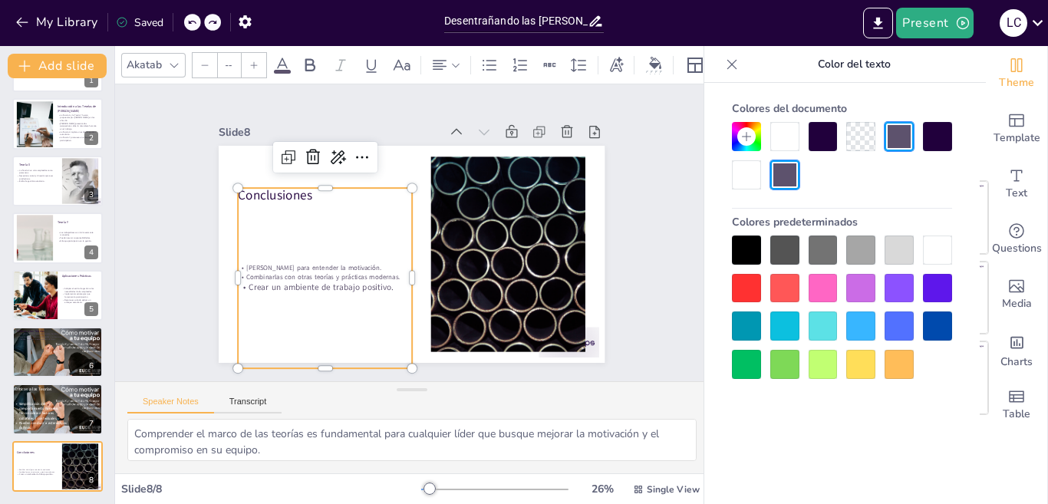
click at [380, 277] on span "Crear un ambiente de trabajo positivo." at bounding box center [311, 267] width 143 height 41
click at [381, 282] on p "Crear un ambiente de trabajo positivo." at bounding box center [309, 225] width 147 height 111
drag, startPoint x: 381, startPoint y: 282, endPoint x: 308, endPoint y: 273, distance: 73.5
click at [388, 188] on p "Crear un ambiente de trabajo positivo." at bounding box center [469, 147] width 163 height 81
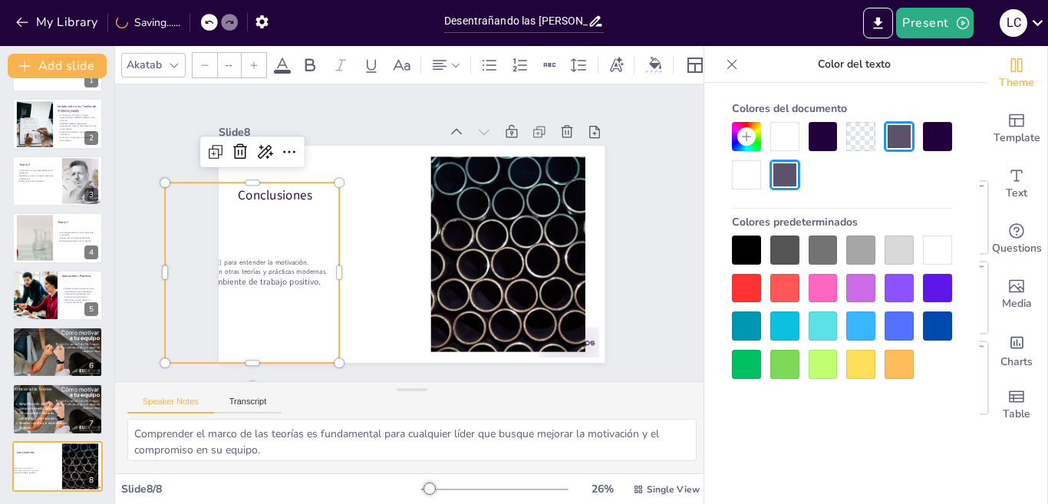
click at [497, 271] on p "Crear un ambiente de trabajo positivo." at bounding box center [575, 270] width 157 height 97
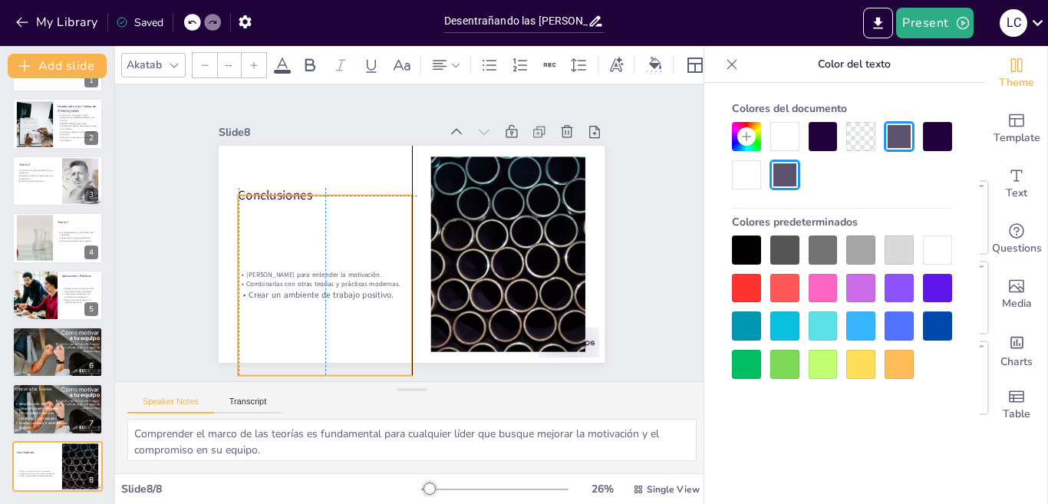
drag, startPoint x: 279, startPoint y: 178, endPoint x: 352, endPoint y: 189, distance: 73.7
click at [352, 189] on div "Marco valioso para entender la motivación. Combinarlas con otras teorías y prác…" at bounding box center [421, 131] width 248 height 246
click at [372, 295] on div "Marco valioso para entender la motivación. Combinarlas con otras teorías y prác…" at bounding box center [403, 334] width 248 height 246
click at [372, 237] on div "Marco valioso para entender la motivación. Combinarlas con otras teorías y prác…" at bounding box center [368, 141] width 197 height 192
click at [380, 295] on div "Marco valioso para entender la motivación. Combinarlas con otras teorías y prác…" at bounding box center [501, 282] width 243 height 240
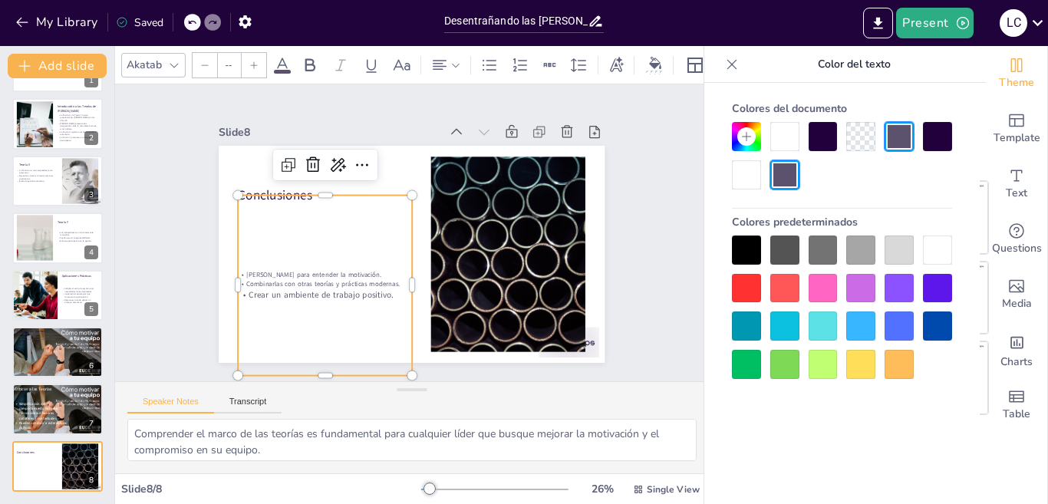
click at [372, 295] on div "Marco valioso para entender la motivación. Combinarlas con otras teorías y prác…" at bounding box center [362, 321] width 240 height 243
click at [372, 295] on div "Marco valioso para entender la motivación. Combinarlas con otras teorías y prác…" at bounding box center [413, 334] width 243 height 240
click at [372, 295] on div "Marco valioso para entender la motivación. Combinarlas con otras teorías y prác…" at bounding box center [337, 302] width 207 height 213
click at [466, 293] on span "Crear un ambiente de trabajo positivo." at bounding box center [518, 258] width 105 height 115
click at [364, 277] on span "Crear un ambiente de trabajo positivo." at bounding box center [303, 230] width 124 height 94
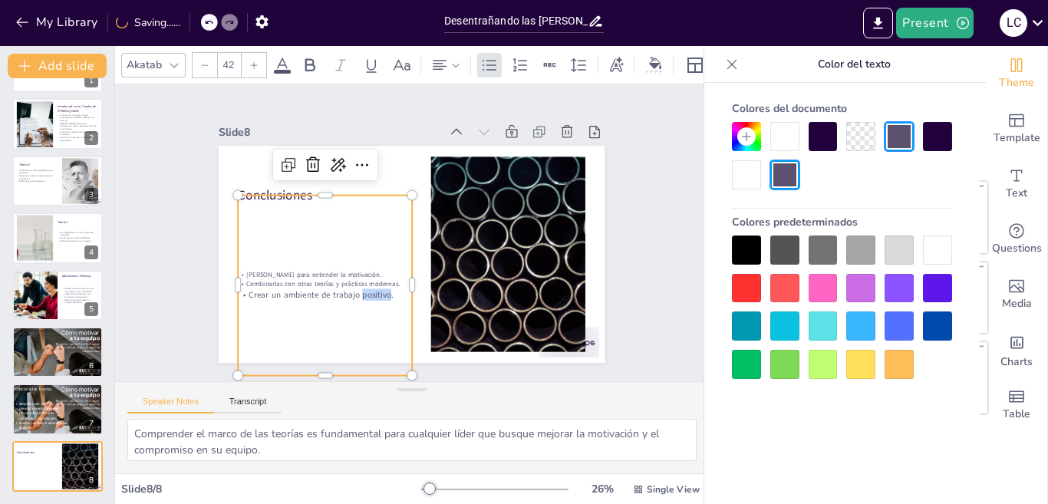
click at [375, 293] on span "Crear un ambiente de trabajo positivo." at bounding box center [409, 342] width 94 height 124
click at [450, 293] on span "Crear un ambiente de trabajo positivo." at bounding box center [463, 329] width 27 height 145
click at [379, 293] on span "Crear un ambiente de trabajo positivo." at bounding box center [420, 341] width 82 height 131
type input "--"
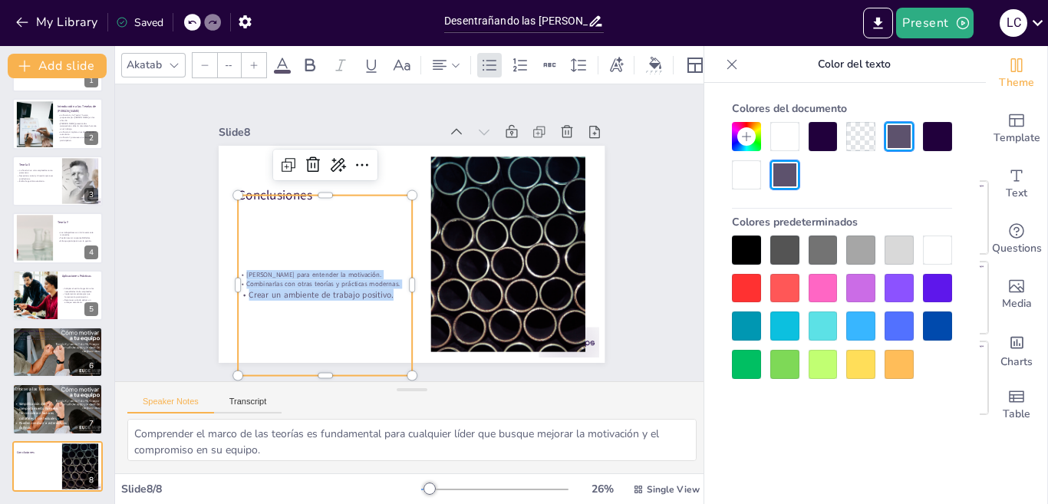
drag, startPoint x: 382, startPoint y: 292, endPoint x: 222, endPoint y: 259, distance: 163.7
click at [222, 259] on div "Conclusiones Marco valioso para entender la motivación. Combinarlas con otras t…" at bounding box center [400, 250] width 440 height 403
click at [249, 57] on div at bounding box center [254, 65] width 25 height 25
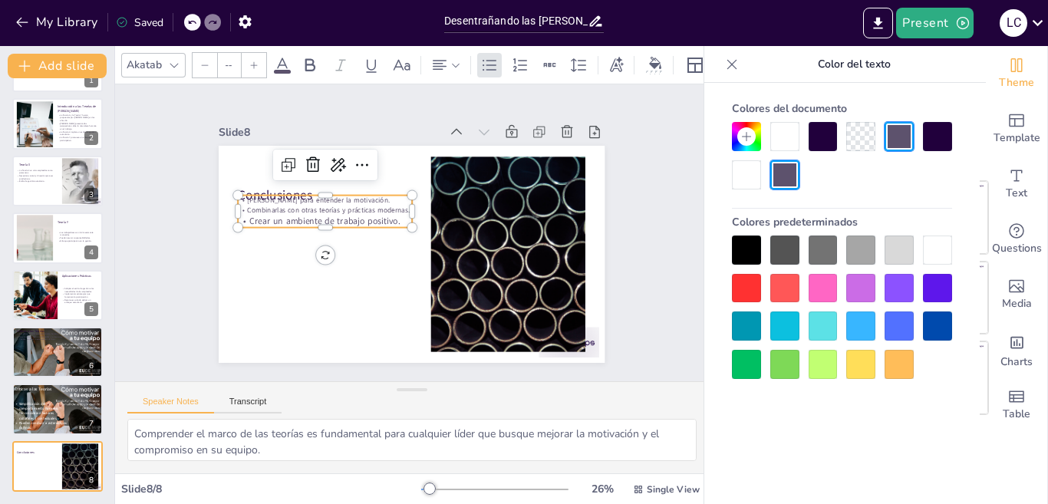
click at [249, 57] on div at bounding box center [254, 65] width 25 height 25
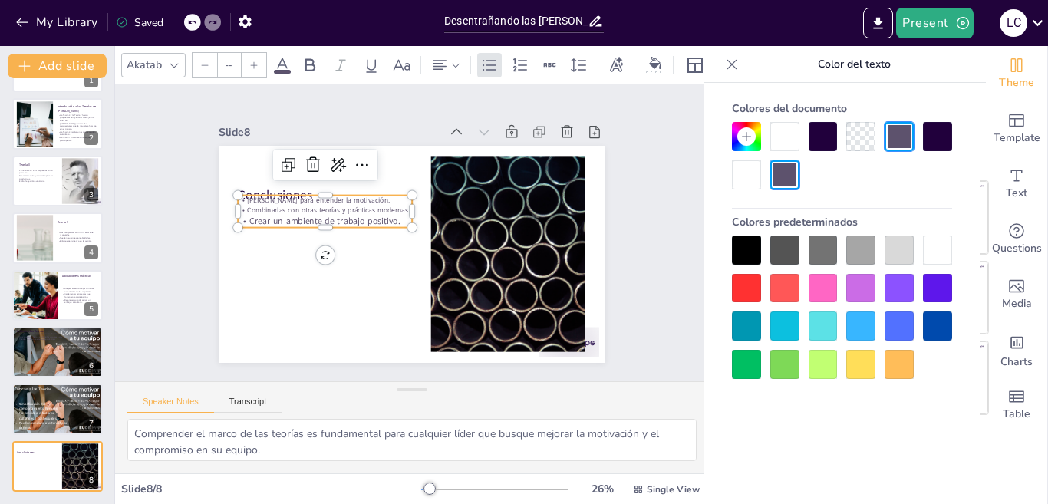
click at [249, 57] on div at bounding box center [254, 65] width 25 height 25
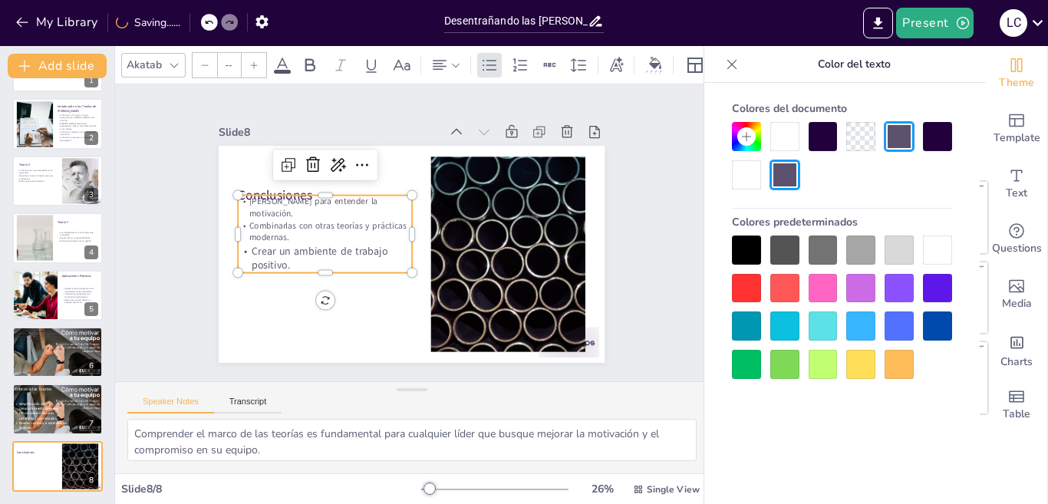
click at [249, 57] on div at bounding box center [254, 65] width 25 height 25
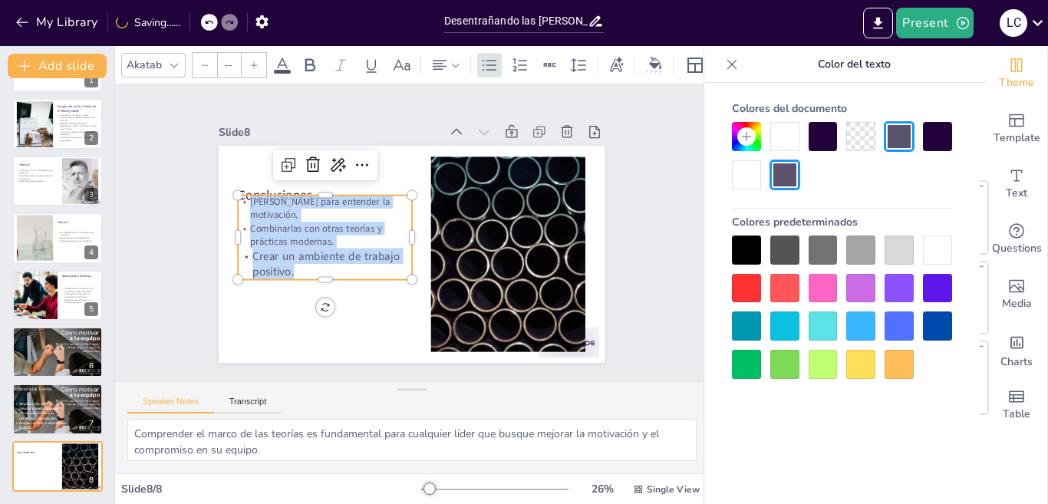
click at [248, 57] on div at bounding box center [254, 65] width 25 height 25
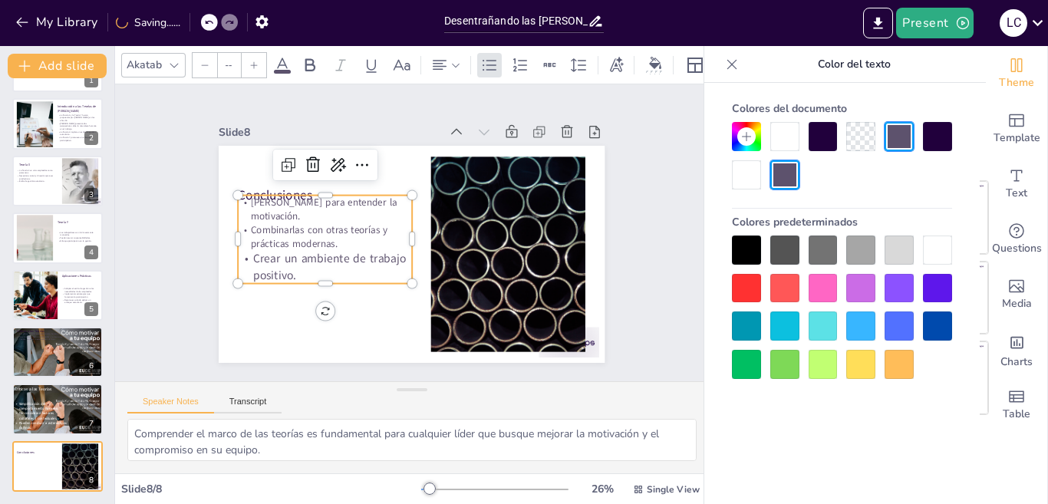
click at [248, 57] on div at bounding box center [254, 65] width 25 height 25
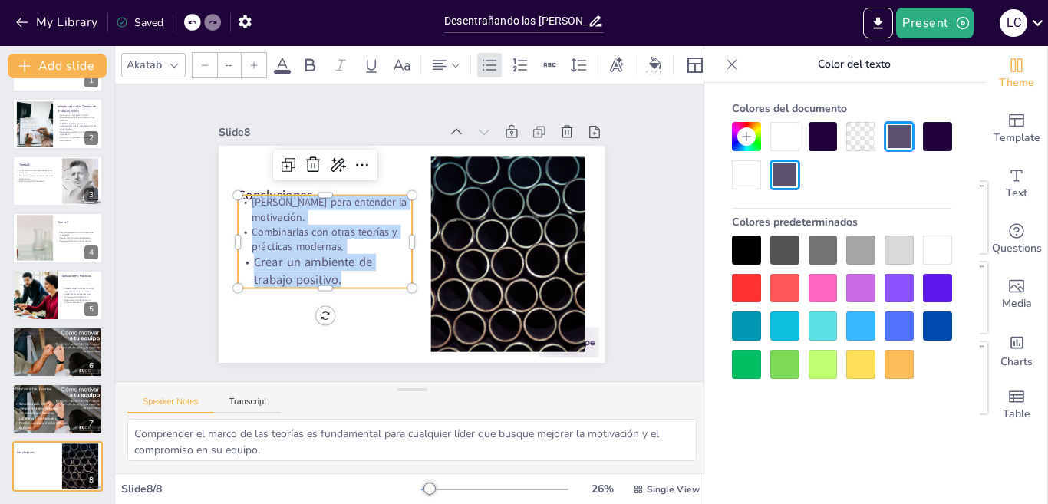
click at [248, 57] on div at bounding box center [254, 65] width 25 height 25
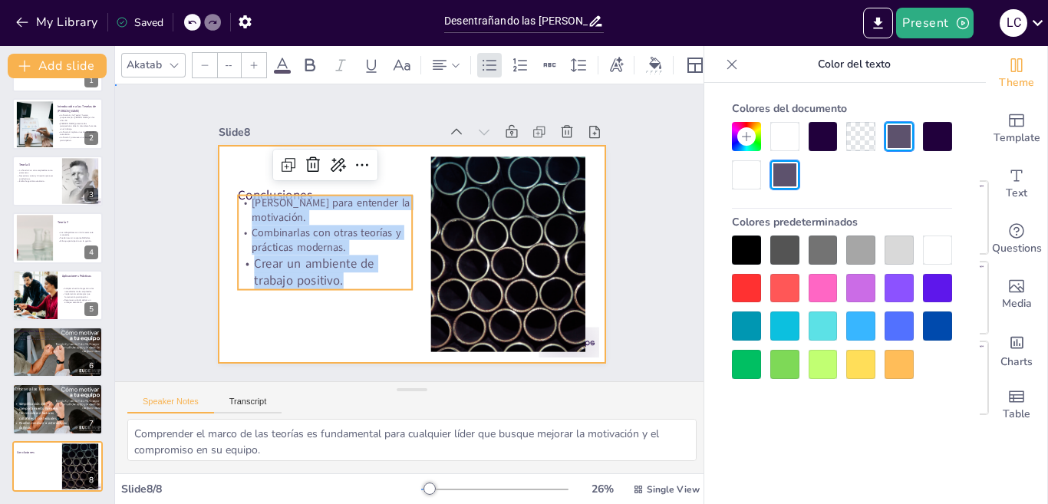
click at [355, 321] on div at bounding box center [392, 239] width 326 height 434
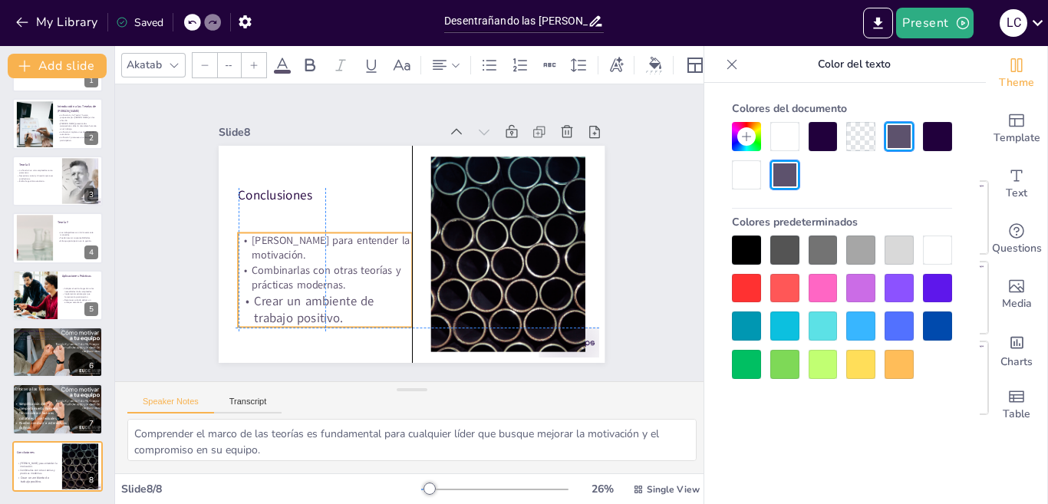
drag, startPoint x: 329, startPoint y: 189, endPoint x: 325, endPoint y: 231, distance: 42.4
click at [402, 231] on span "[PERSON_NAME] para entender la motivación." at bounding box center [460, 162] width 117 height 137
click at [402, 261] on p "Conclusiones" at bounding box center [488, 288] width 173 height 54
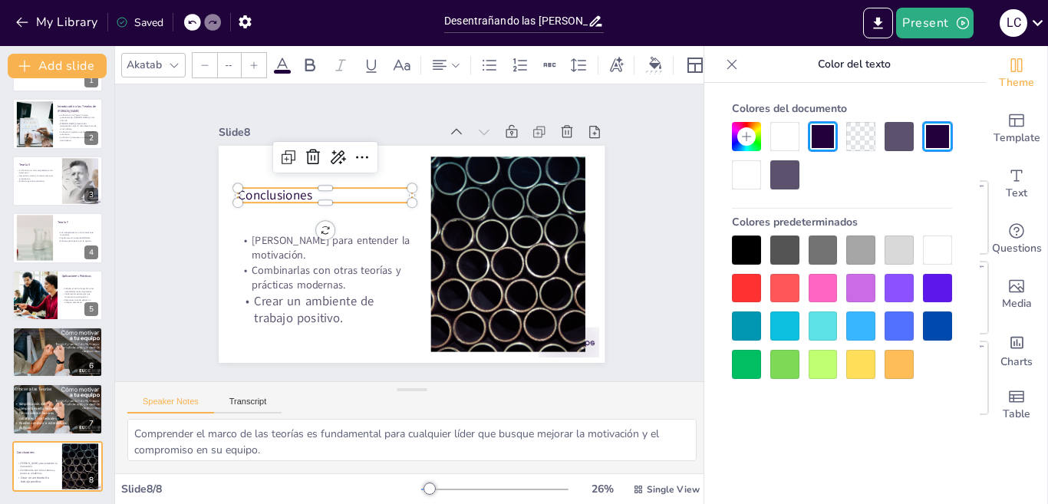
type input "48"
click at [51, 471] on span "Combinarlas con otras teorías y prácticas modernas." at bounding box center [36, 471] width 35 height 7
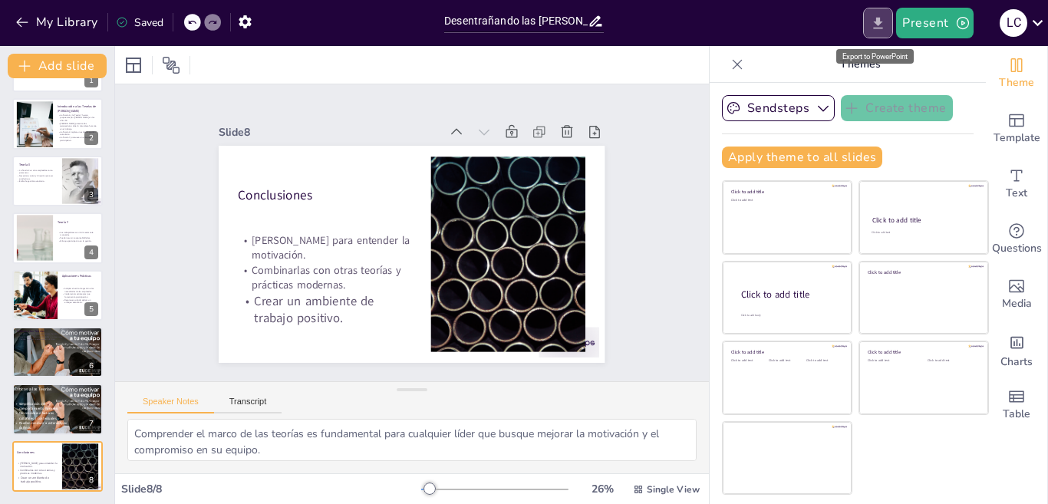
click at [876, 25] on icon "Export to PowerPoint" at bounding box center [878, 23] width 16 height 16
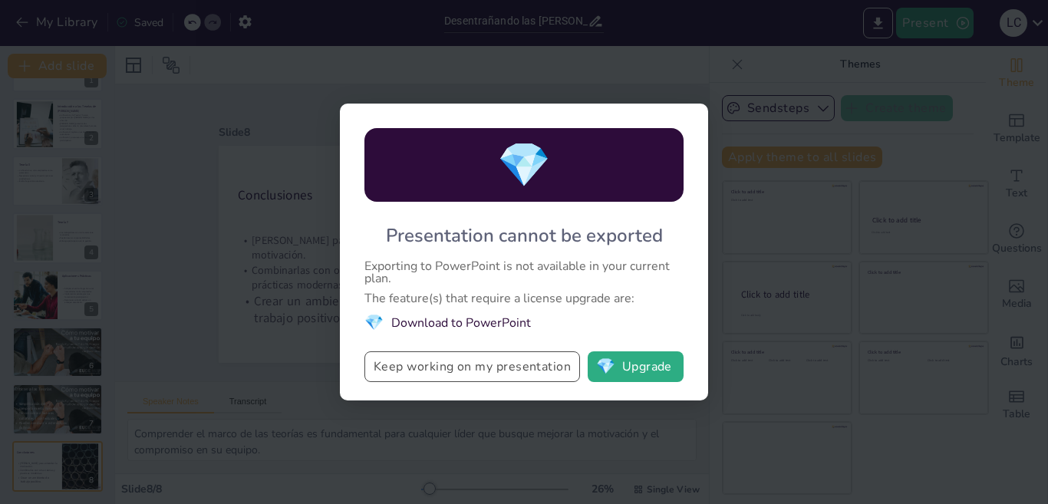
click at [443, 369] on button "Keep working on my presentation" at bounding box center [472, 366] width 216 height 31
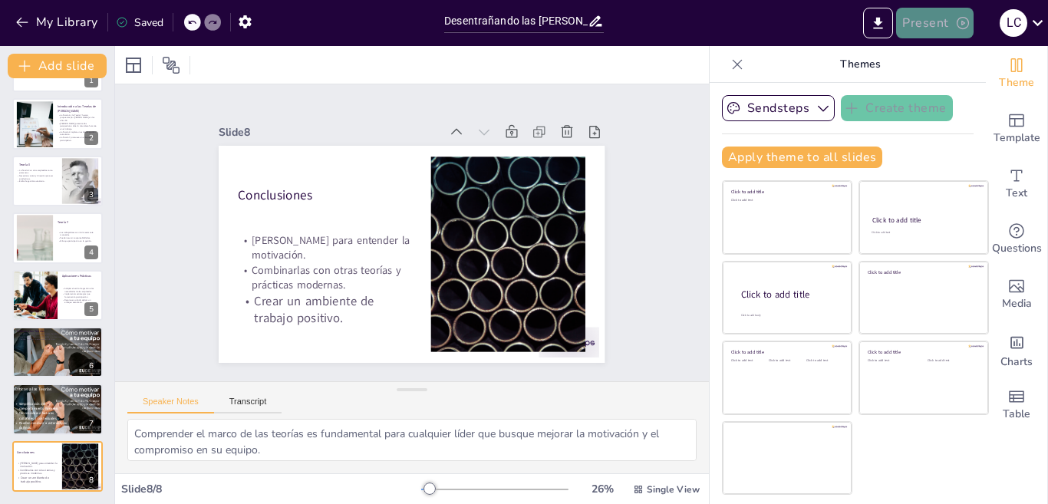
click at [921, 22] on button "Present" at bounding box center [934, 23] width 77 height 31
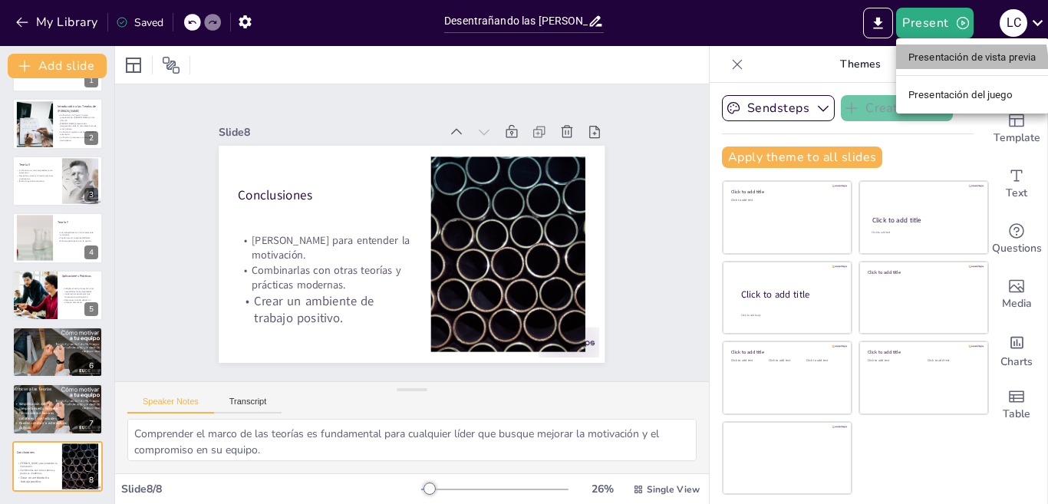
click at [931, 68] on li "Presentación de vista previa" at bounding box center [972, 57] width 153 height 25
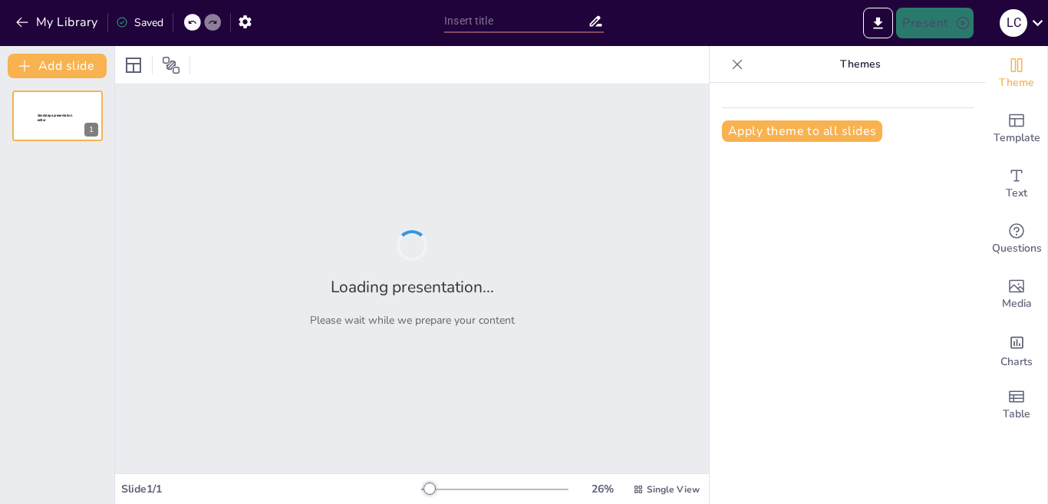
type input "Desentrañando las [PERSON_NAME] e Y de McGregor: Un Enfoque Integral sobre el C…"
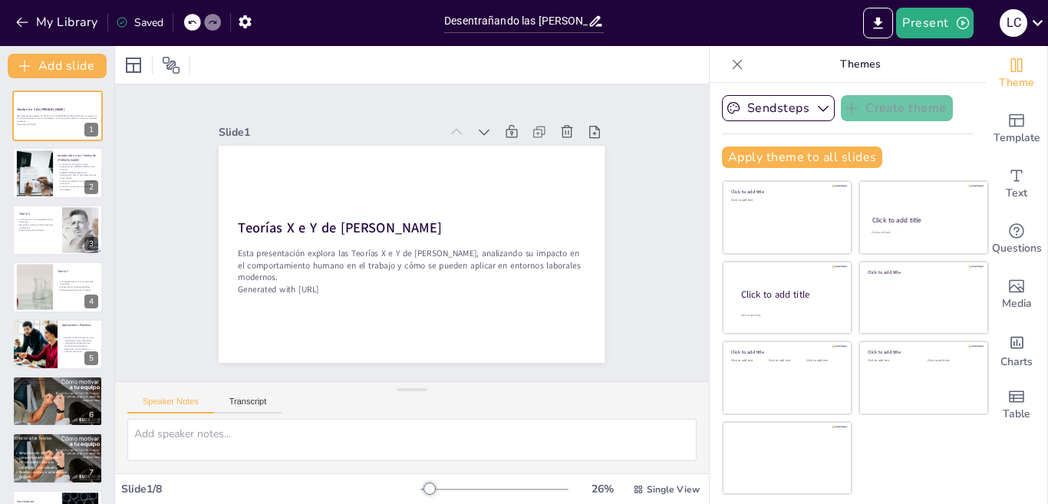
click at [249, 130] on div "Slide 1" at bounding box center [330, 292] width 245 height 325
click at [937, 21] on button "Present" at bounding box center [934, 23] width 77 height 31
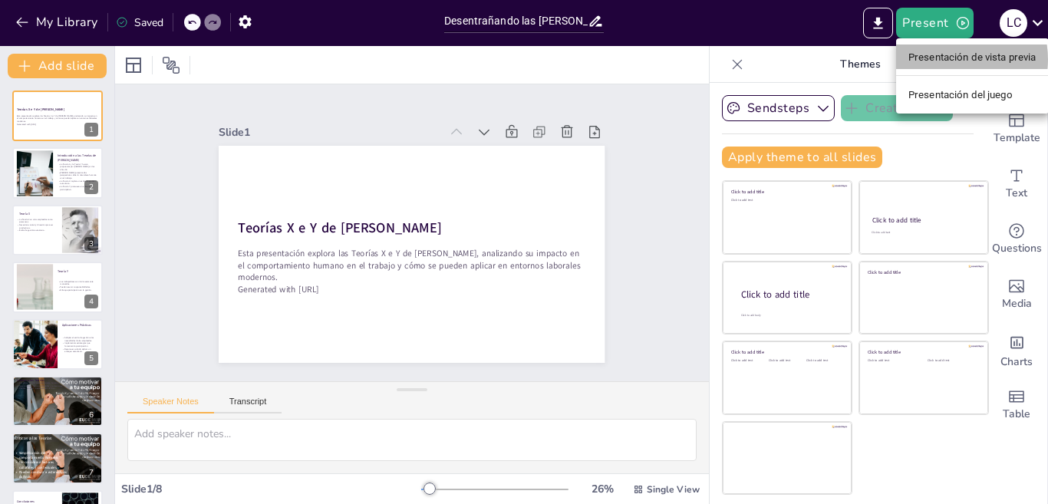
click at [945, 59] on font "Presentación de vista previa" at bounding box center [973, 57] width 128 height 12
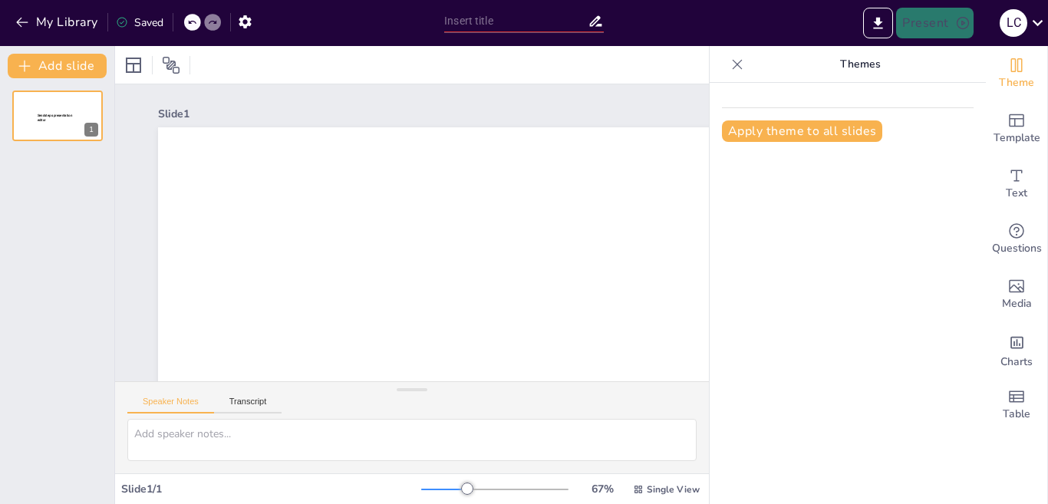
type input "Desentrañando las [PERSON_NAME] e Y de McGregor: Un Enfoque Integral sobre el C…"
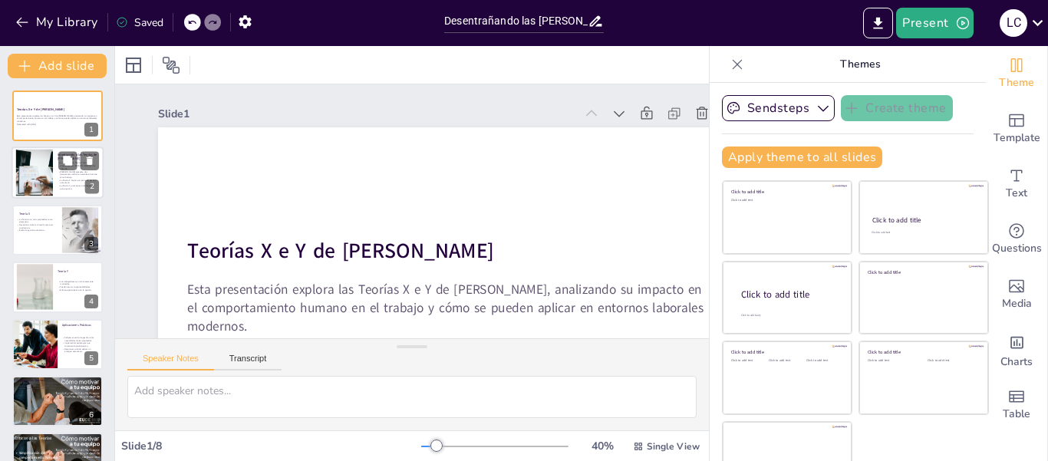
click at [54, 189] on div at bounding box center [58, 173] width 92 height 52
type textarea "La historia de estas teorías es fundamental para comprender su relevancia en la…"
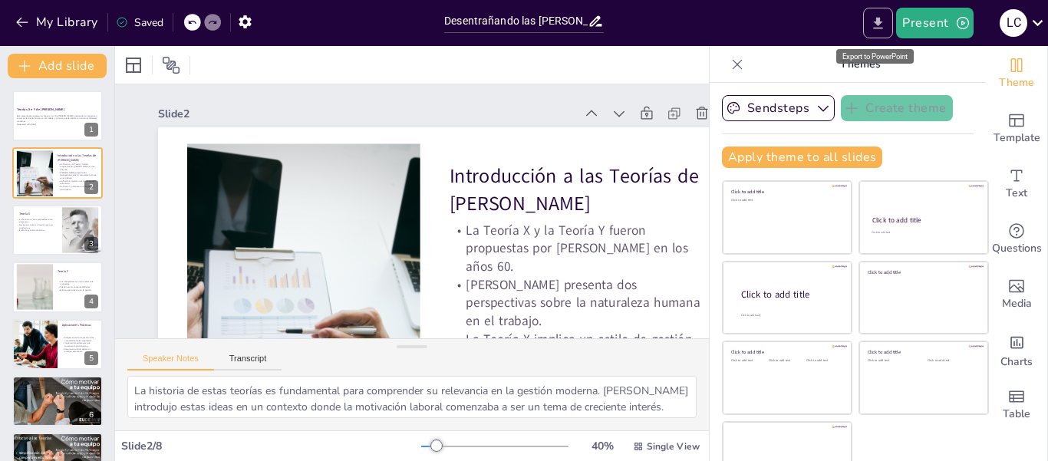
click at [866, 20] on button "Export to PowerPoint" at bounding box center [878, 23] width 30 height 31
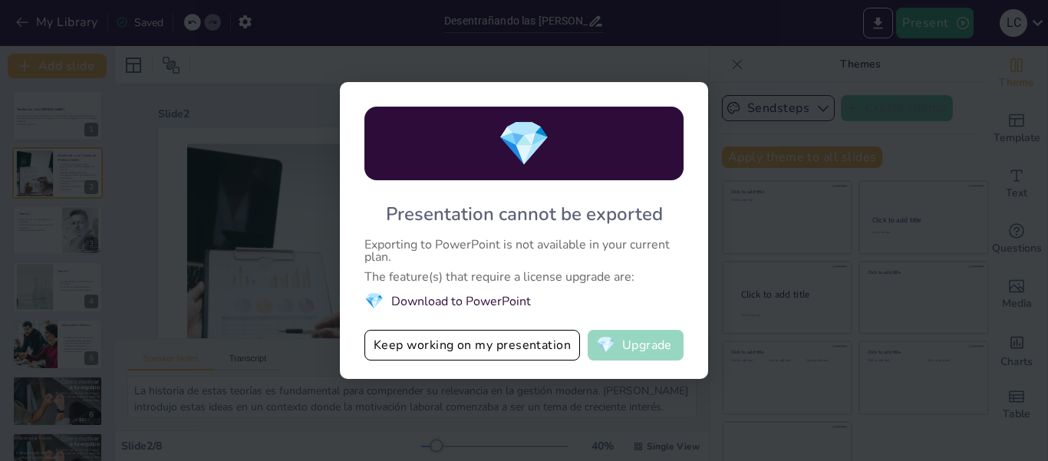
click at [624, 343] on button "💎 Upgrade" at bounding box center [636, 345] width 96 height 31
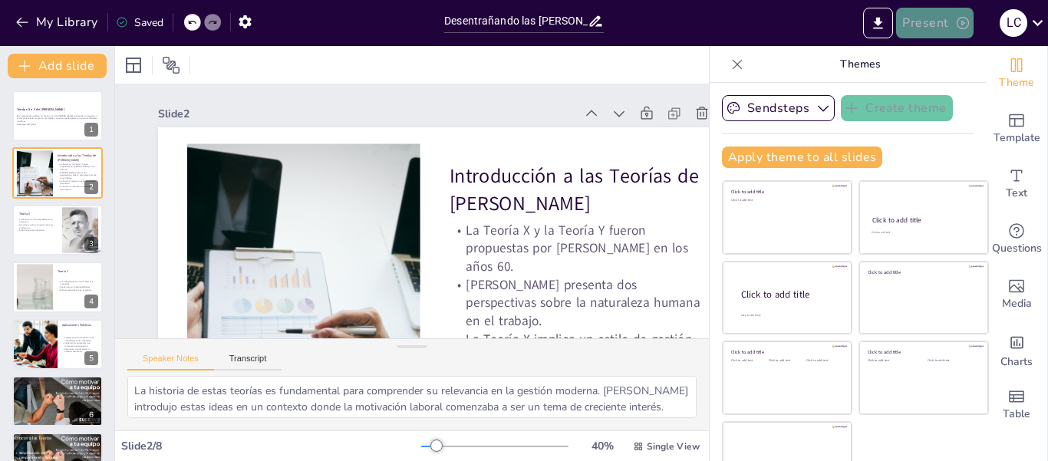
click at [936, 19] on button "Present" at bounding box center [934, 23] width 77 height 31
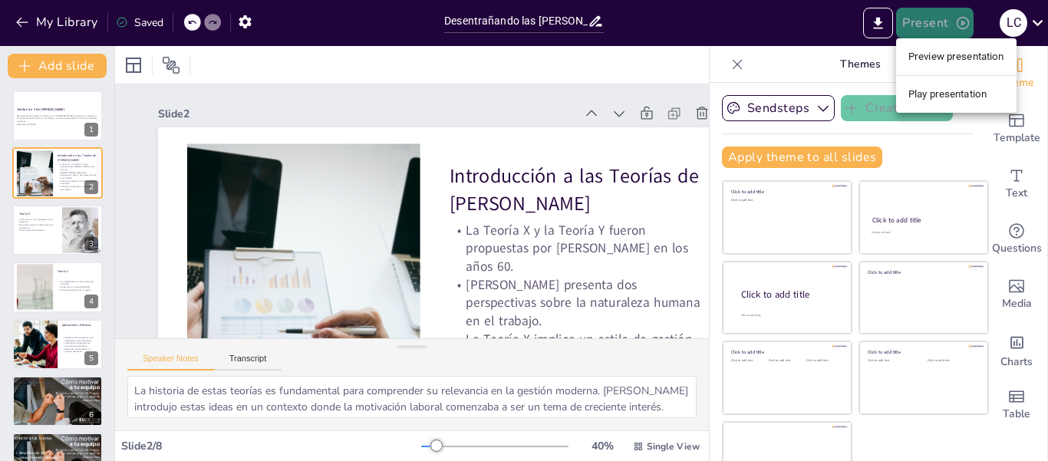
click at [936, 19] on div at bounding box center [524, 230] width 1048 height 461
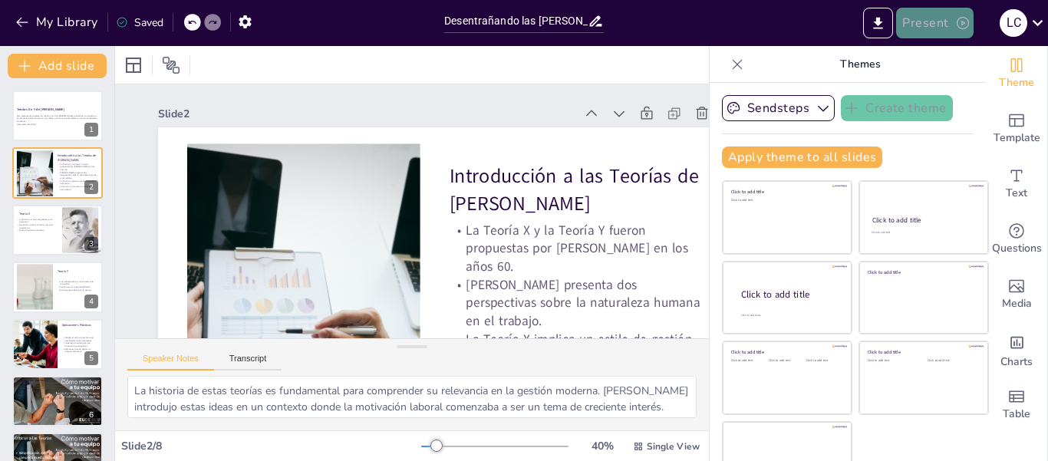
click at [935, 19] on button "Present" at bounding box center [934, 23] width 77 height 31
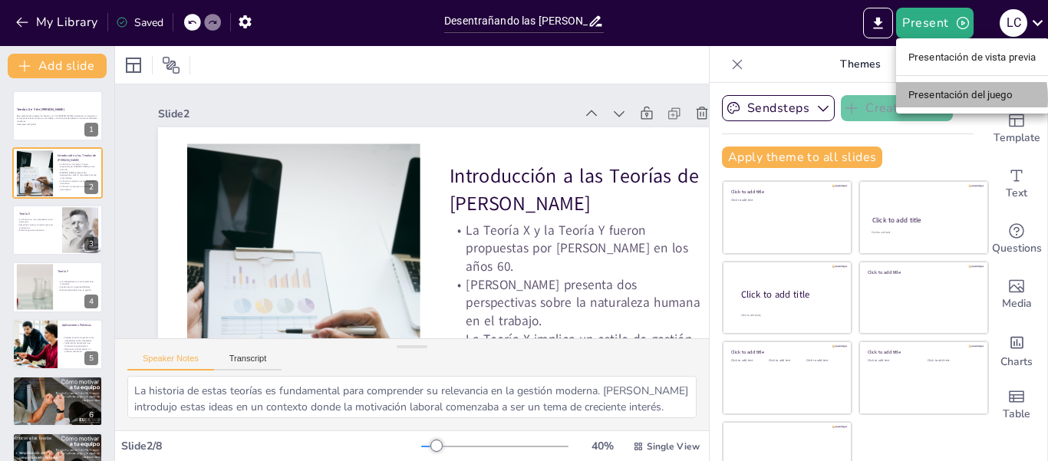
click at [940, 98] on font "Presentación del juego" at bounding box center [961, 95] width 104 height 12
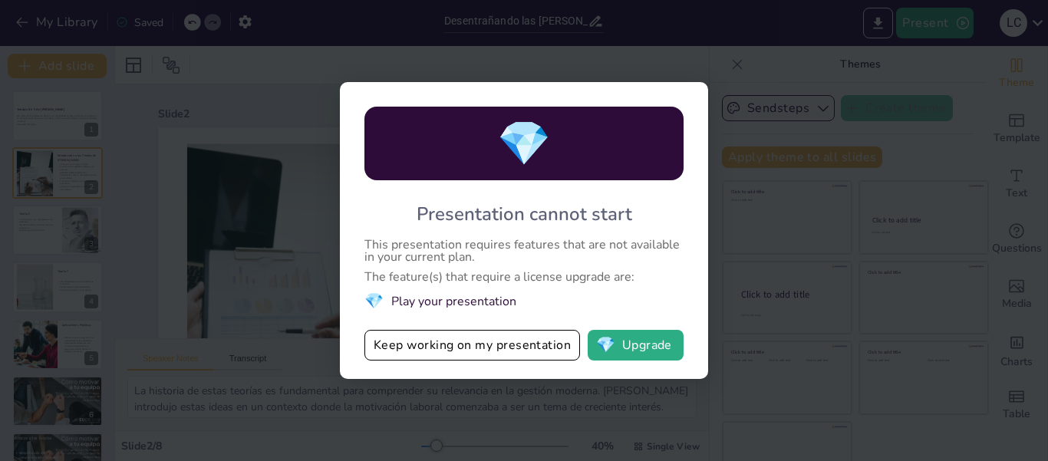
click at [857, 67] on div "💎 Presentation cannot start This presentation requires features that are not av…" at bounding box center [524, 230] width 1048 height 461
click at [465, 341] on button "Keep working on my presentation" at bounding box center [472, 345] width 216 height 31
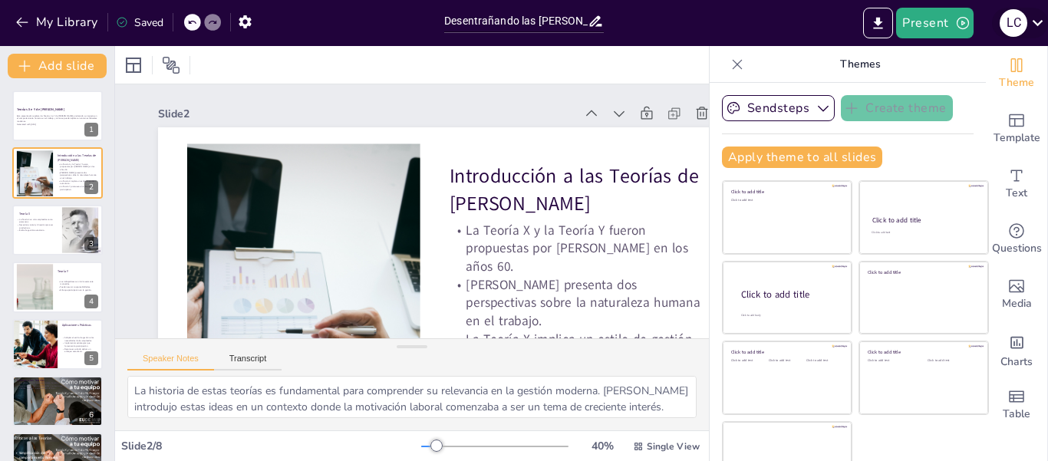
click at [1027, 22] on icon at bounding box center [1037, 22] width 21 height 21
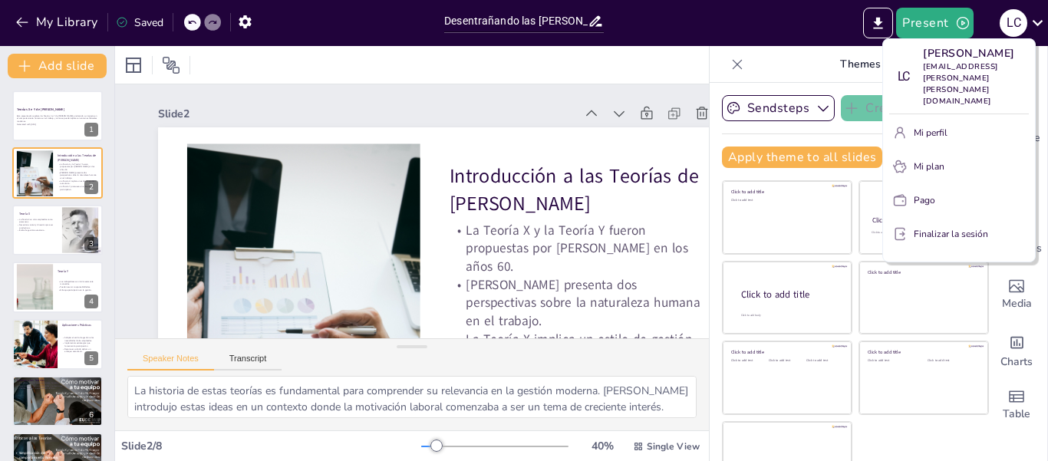
click at [861, 18] on div at bounding box center [524, 230] width 1048 height 461
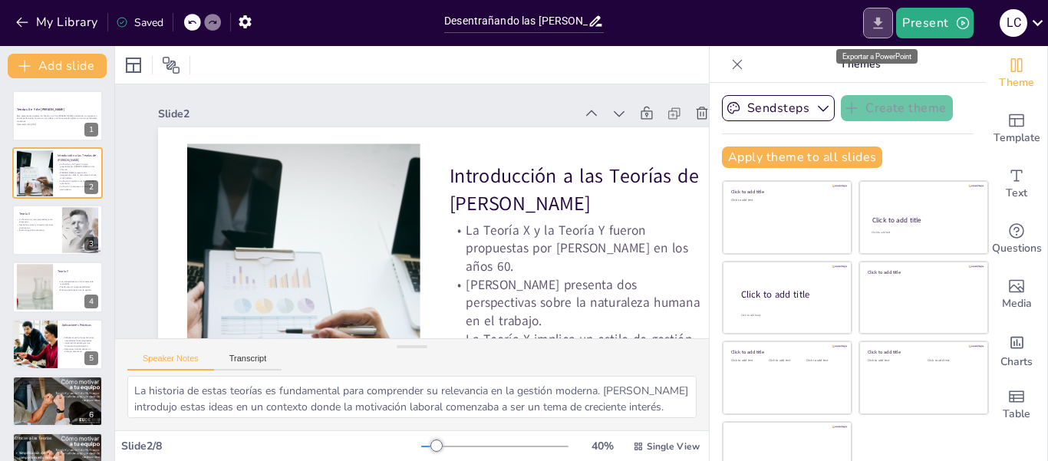
click at [873, 21] on icon "Export to PowerPoint" at bounding box center [878, 23] width 16 height 16
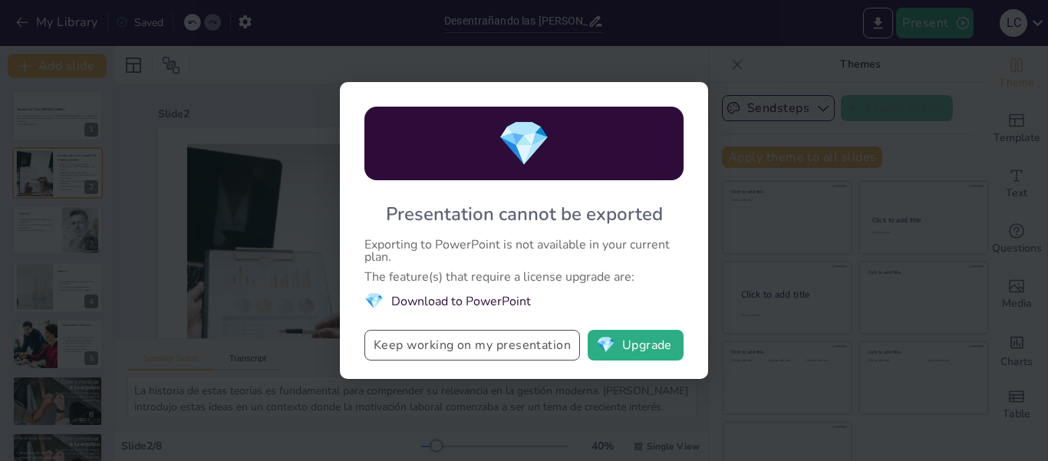
click at [477, 348] on button "Keep working on my presentation" at bounding box center [472, 345] width 216 height 31
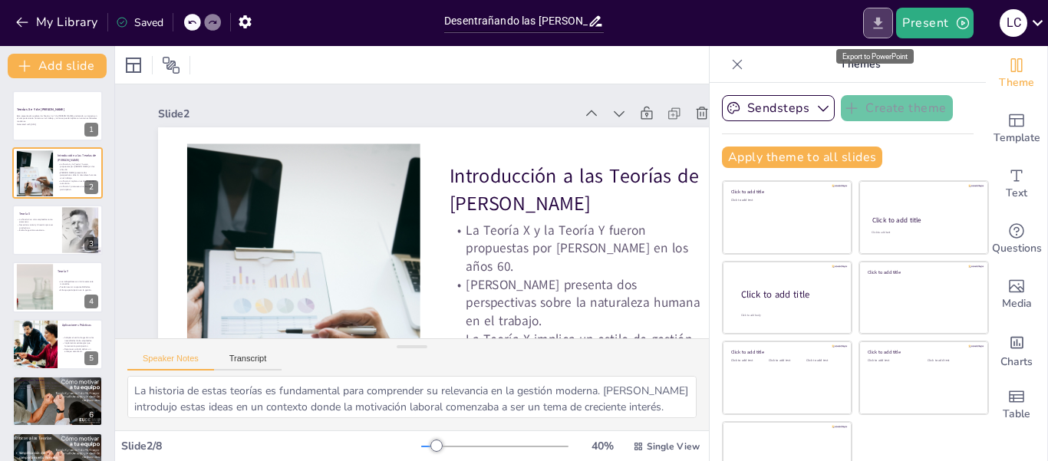
click at [879, 23] on icon "Export to PowerPoint" at bounding box center [878, 23] width 9 height 12
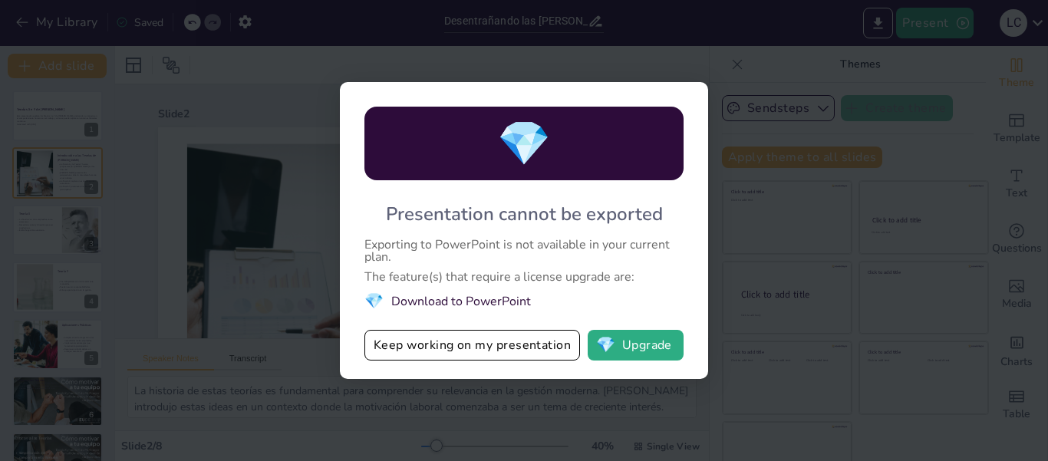
click at [450, 302] on li "💎 Download to PowerPoint" at bounding box center [523, 301] width 319 height 21
click at [469, 357] on button "Keep working on my presentation" at bounding box center [472, 345] width 216 height 31
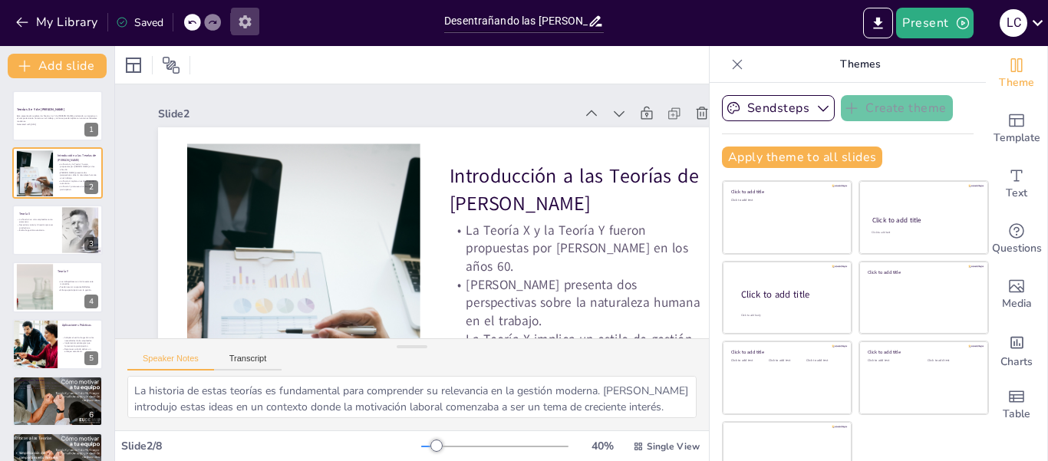
click at [253, 22] on button "button" at bounding box center [245, 22] width 28 height 28
